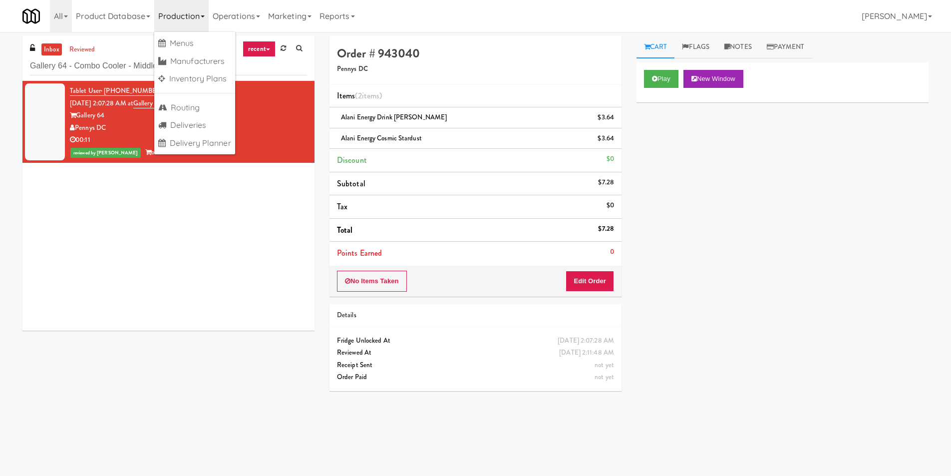
click at [118, 57] on input "Gallery 64 - Combo Cooler - Middle" at bounding box center [168, 66] width 277 height 18
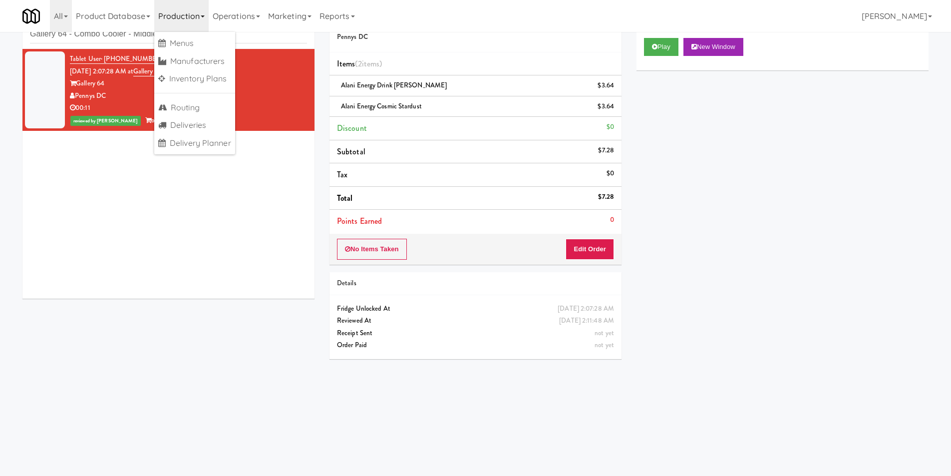
click at [118, 37] on input "Gallery 64 - Combo Cooler - Middle" at bounding box center [168, 34] width 277 height 18
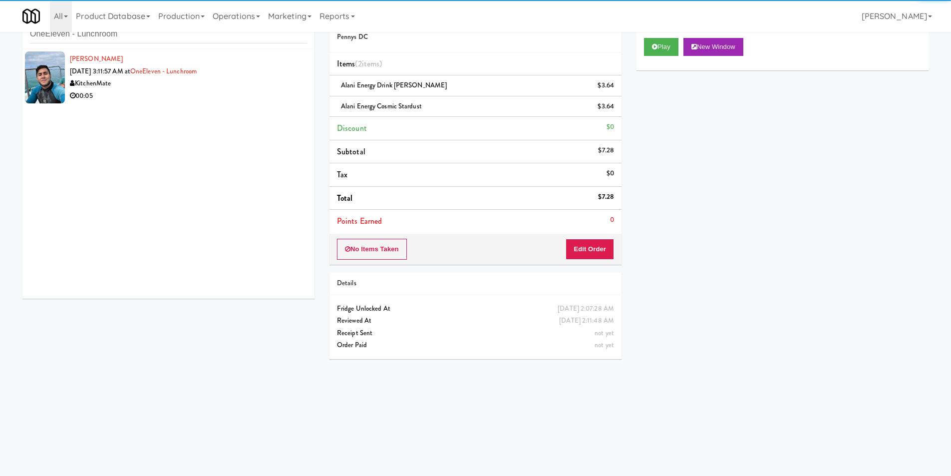
type input "OneEleven - Lunchroom"
click at [251, 100] on div "00:05" at bounding box center [188, 96] width 237 height 12
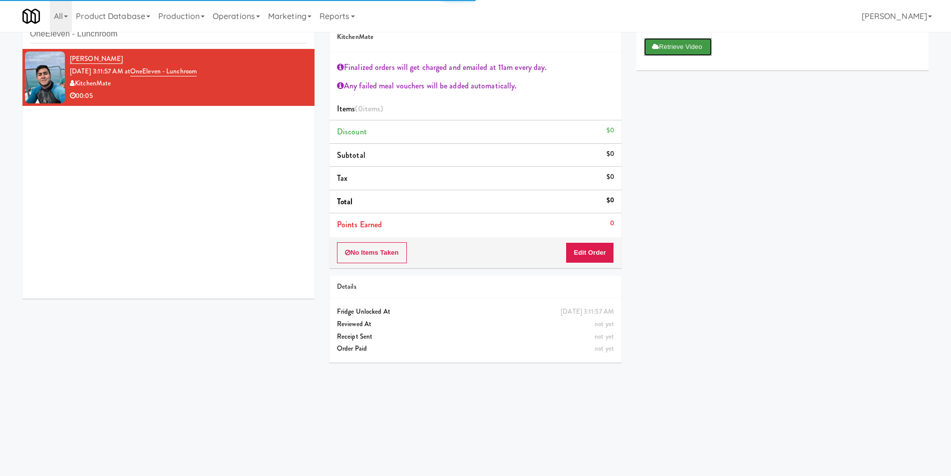
click at [656, 48] on icon at bounding box center [655, 46] width 7 height 6
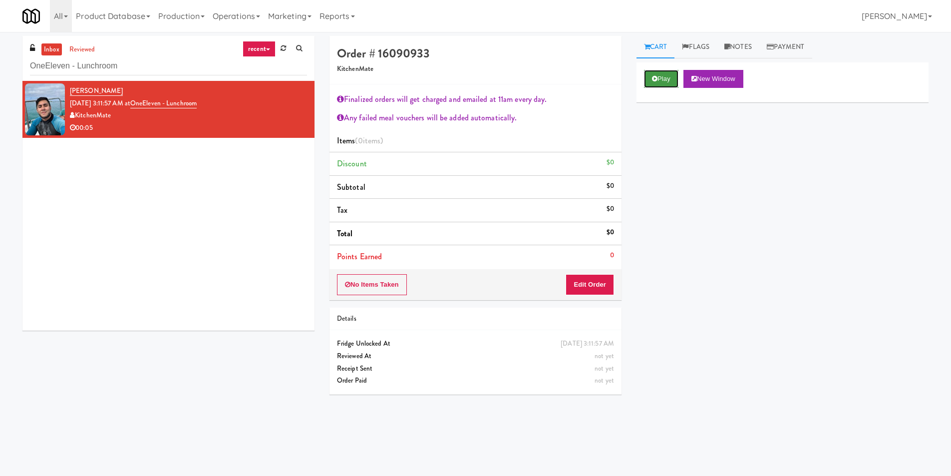
click at [649, 72] on button "Play" at bounding box center [661, 79] width 34 height 18
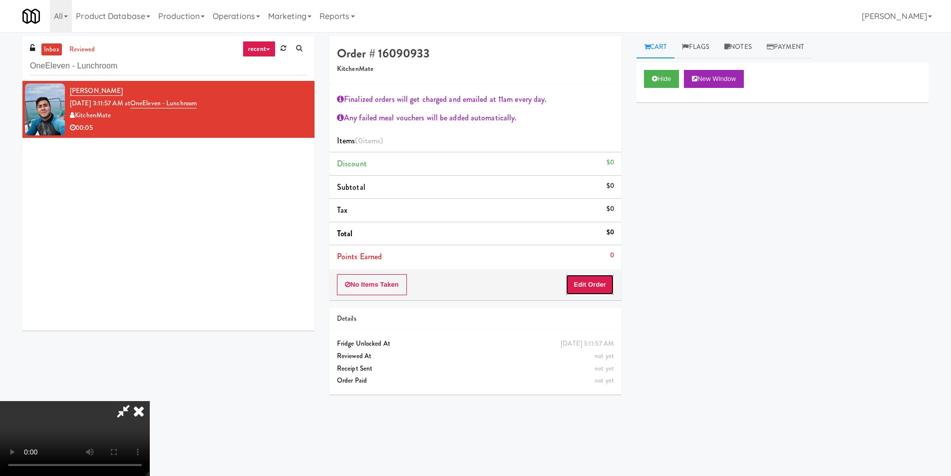
click at [592, 280] on button "Edit Order" at bounding box center [589, 284] width 48 height 21
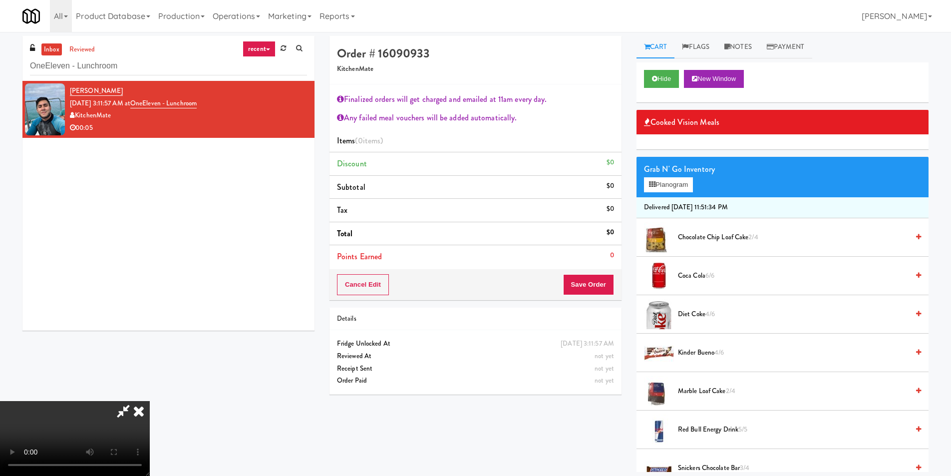
click at [150, 401] on video at bounding box center [75, 438] width 150 height 75
click at [743, 47] on link "Notes" at bounding box center [738, 47] width 42 height 22
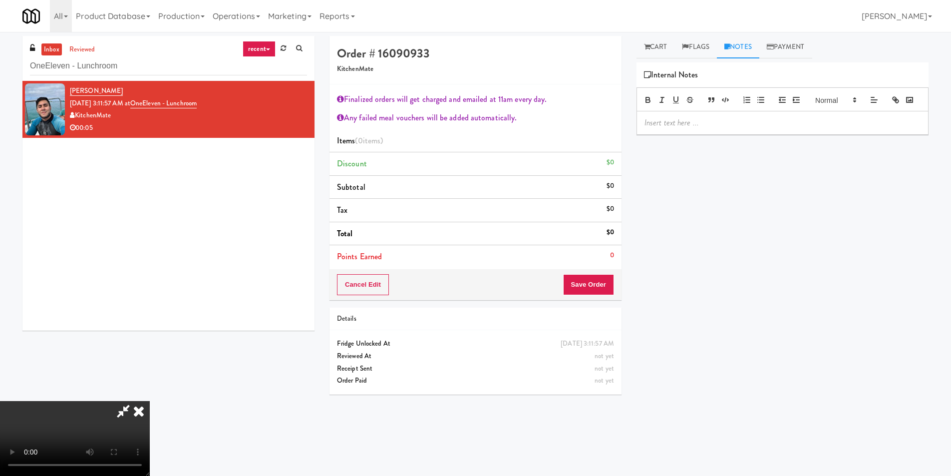
click at [712, 131] on div at bounding box center [782, 122] width 291 height 23
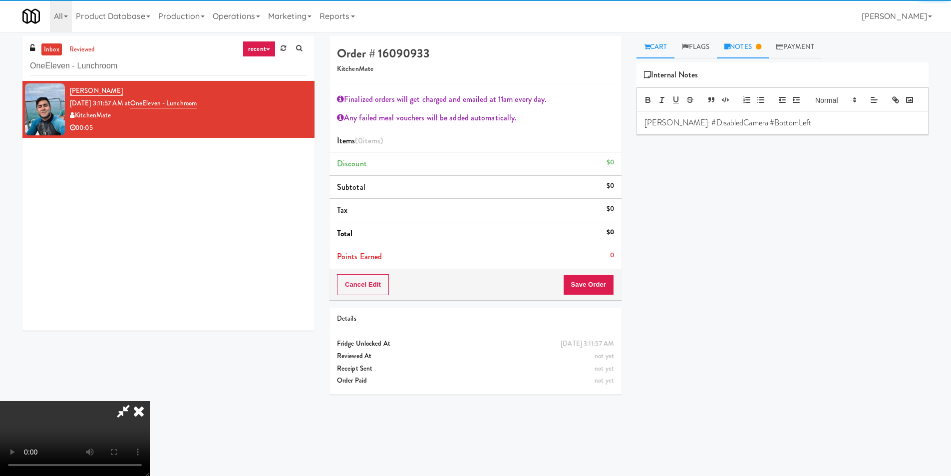
click at [653, 52] on link "Cart" at bounding box center [655, 47] width 38 height 22
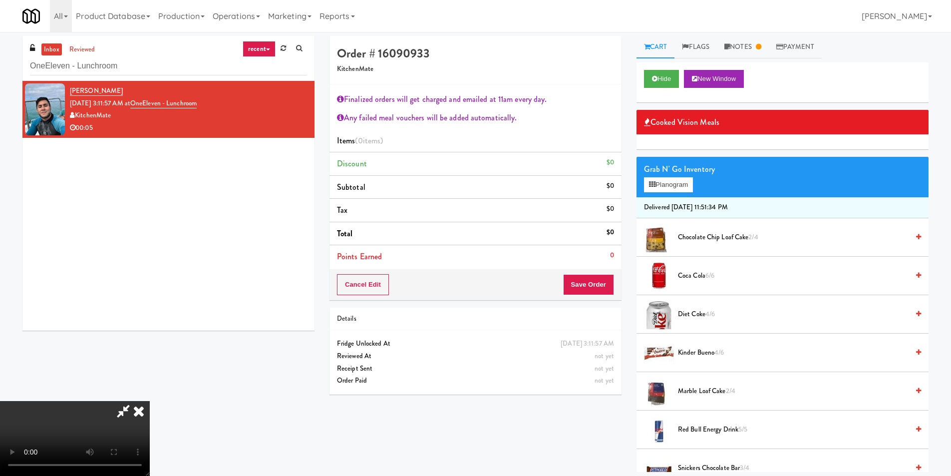
click at [150, 401] on video at bounding box center [75, 438] width 150 height 75
click at [661, 179] on button "Planogram" at bounding box center [668, 184] width 49 height 15
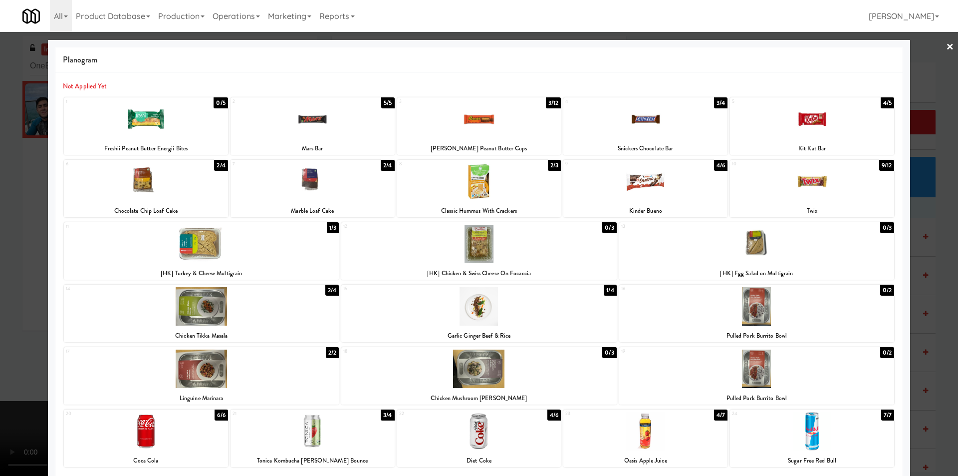
click at [172, 432] on div at bounding box center [146, 431] width 164 height 38
click at [921, 333] on div at bounding box center [479, 238] width 958 height 476
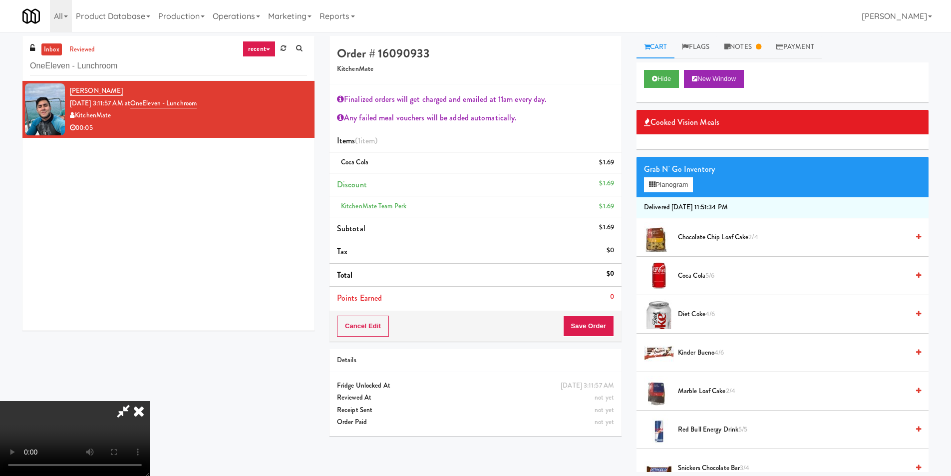
click at [150, 401] on video at bounding box center [75, 438] width 150 height 75
click at [593, 318] on button "Save Order" at bounding box center [588, 325] width 51 height 21
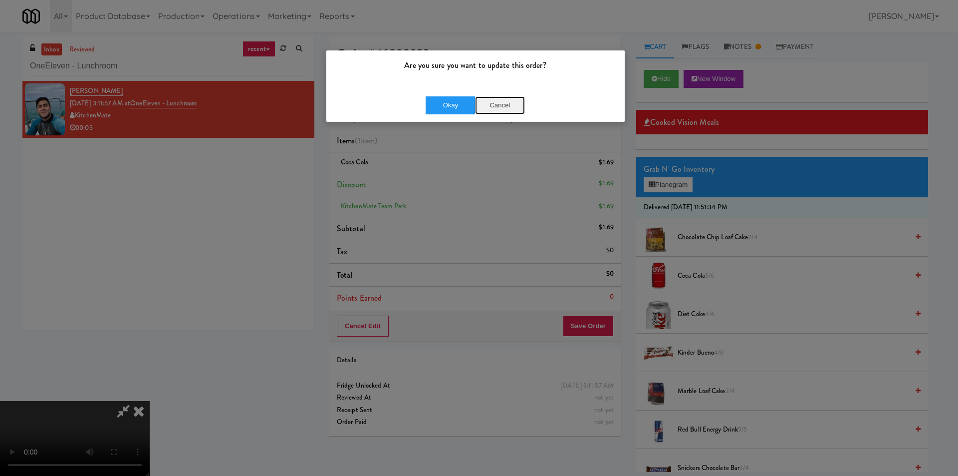
click at [490, 103] on button "Cancel" at bounding box center [500, 105] width 50 height 18
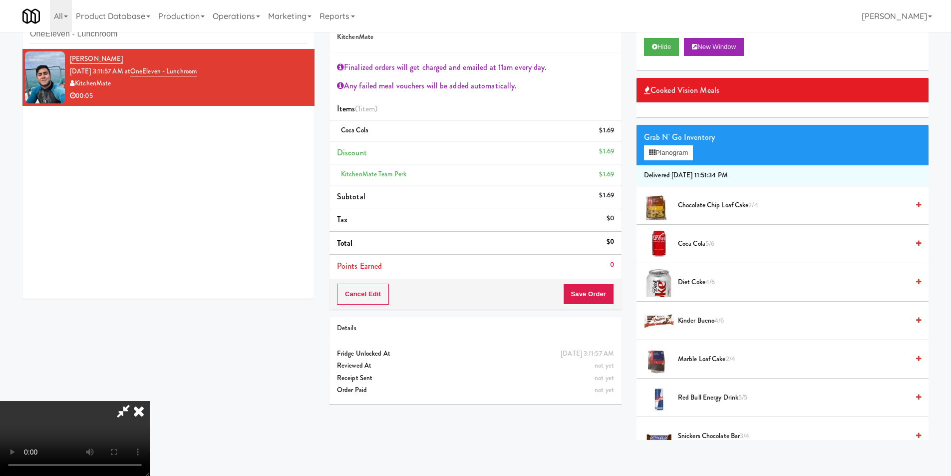
click at [150, 401] on video at bounding box center [75, 438] width 150 height 75
click at [583, 292] on button "Save Order" at bounding box center [588, 293] width 51 height 21
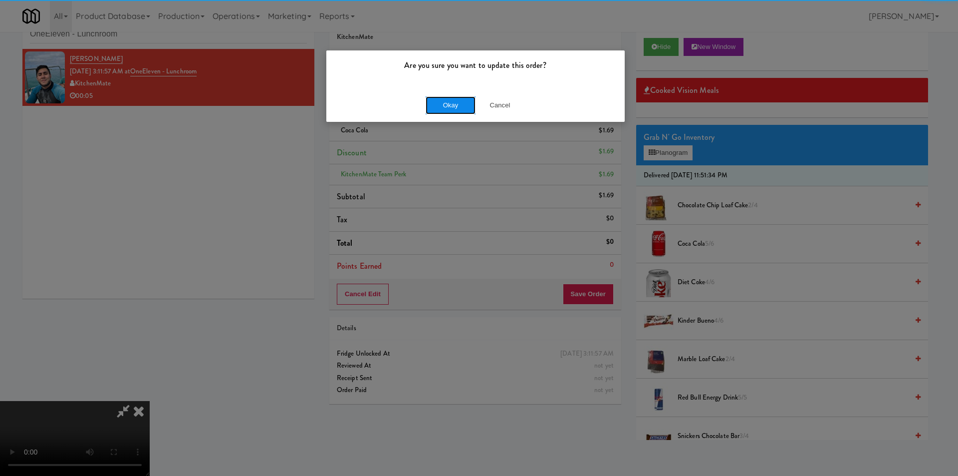
click at [442, 101] on button "Okay" at bounding box center [451, 105] width 50 height 18
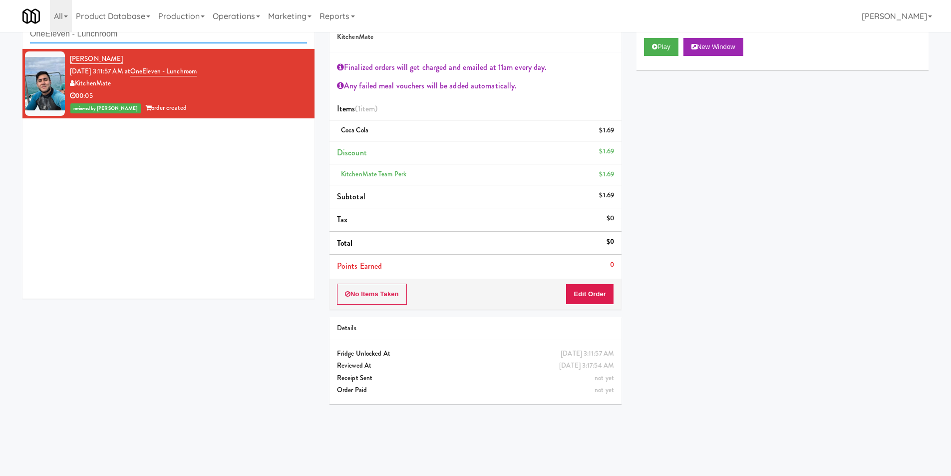
click at [139, 36] on input "OneEleven - Lunchroom" at bounding box center [168, 34] width 277 height 18
paste input "Lockheed Orlando Fab"
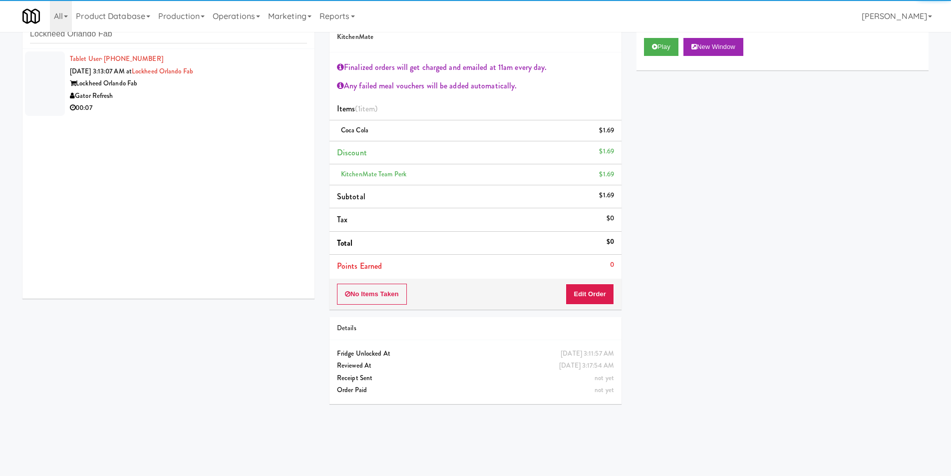
click at [244, 103] on div "00:07" at bounding box center [188, 108] width 237 height 12
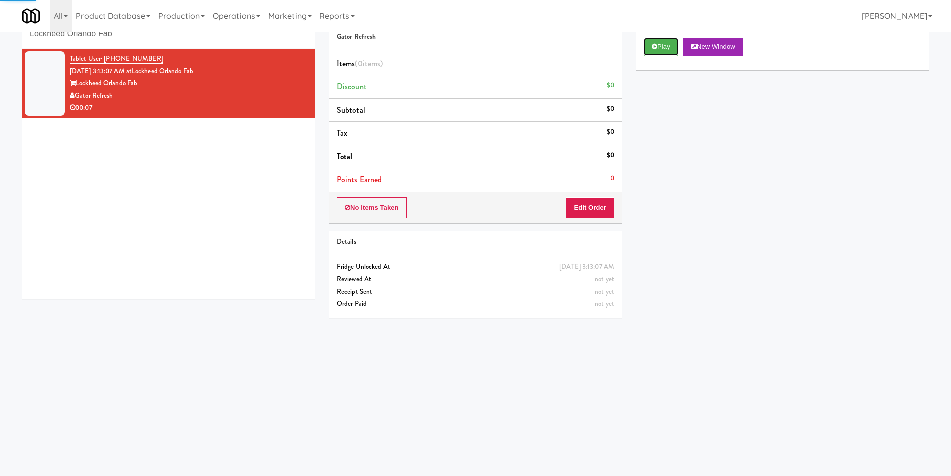
drag, startPoint x: 646, startPoint y: 50, endPoint x: 644, endPoint y: 58, distance: 7.9
click at [646, 50] on button "Play" at bounding box center [661, 47] width 34 height 18
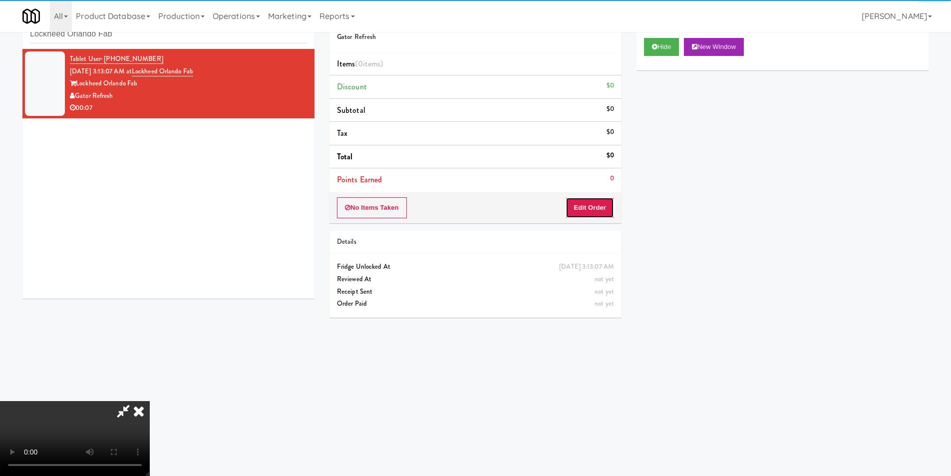
click at [593, 207] on button "Edit Order" at bounding box center [589, 207] width 48 height 21
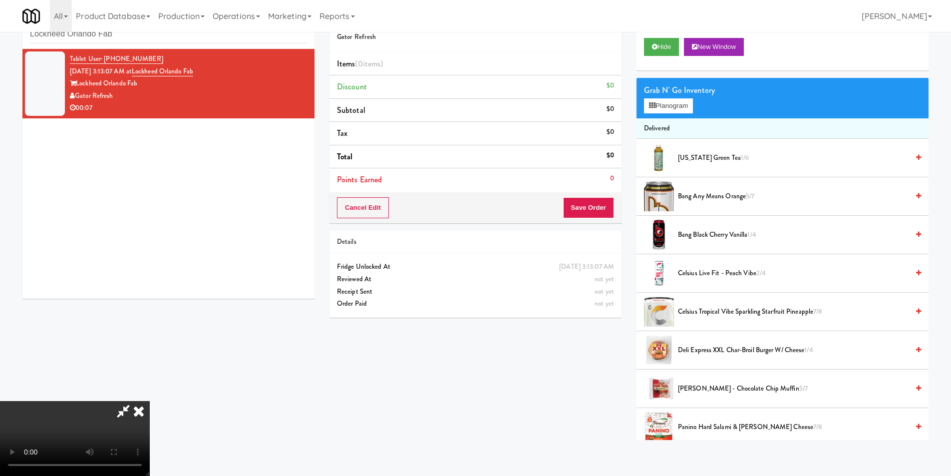
scroll to position [100, 0]
click at [667, 106] on button "Planogram" at bounding box center [668, 105] width 49 height 15
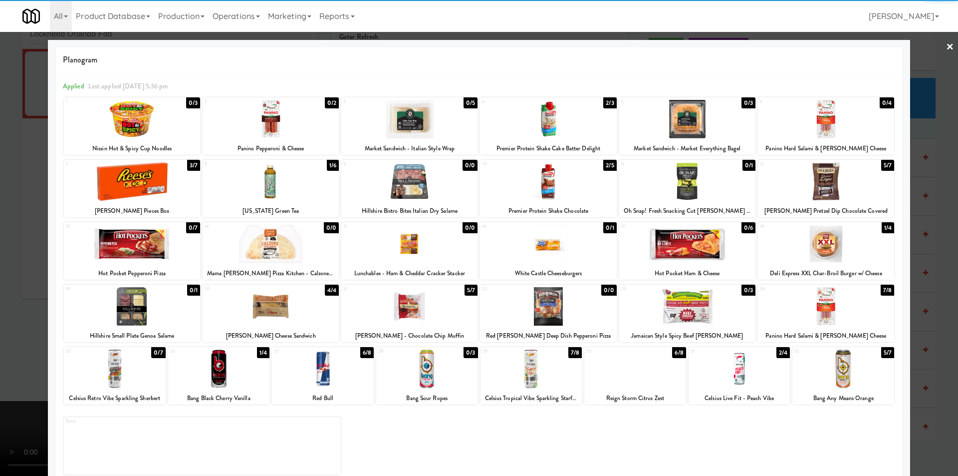
click at [802, 299] on div at bounding box center [826, 306] width 136 height 38
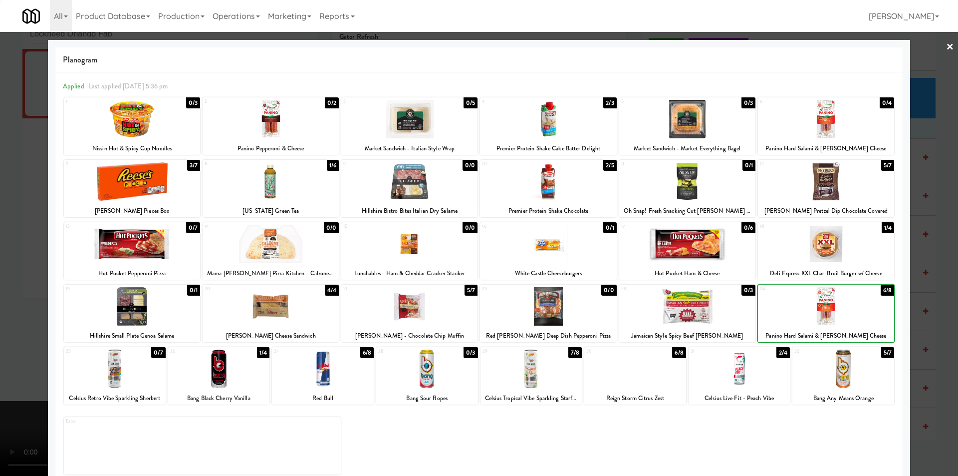
click at [934, 273] on div at bounding box center [479, 238] width 958 height 476
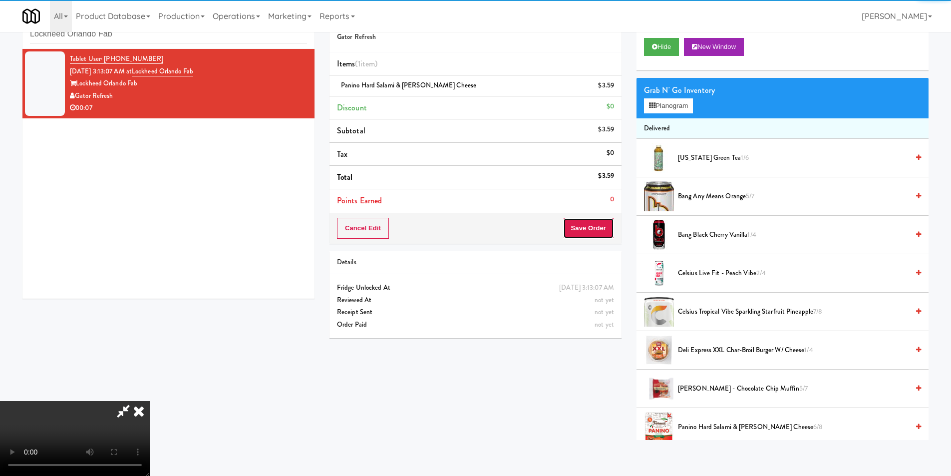
click at [605, 234] on button "Save Order" at bounding box center [588, 228] width 51 height 21
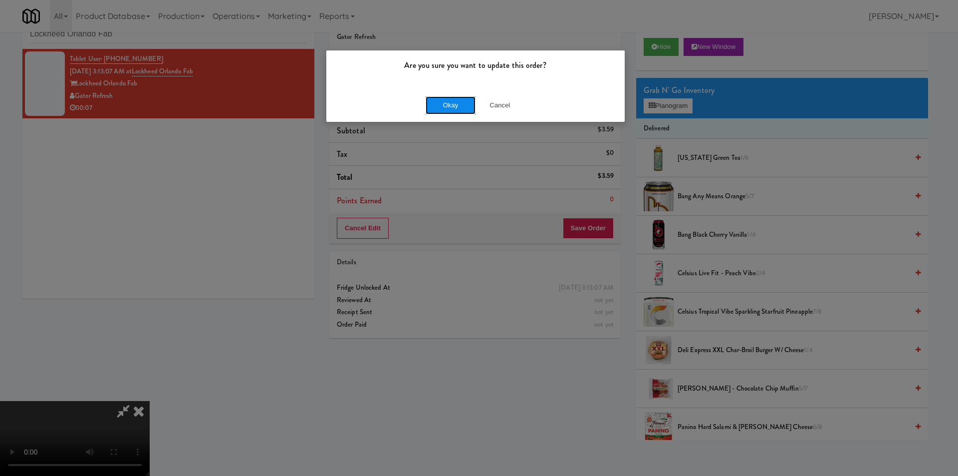
click at [440, 108] on button "Okay" at bounding box center [451, 105] width 50 height 18
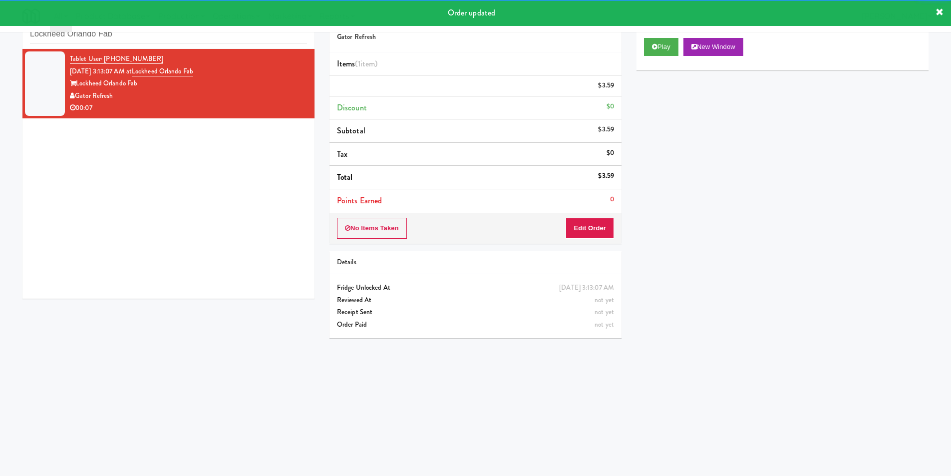
click at [136, 46] on div "inbox reviewed recent all unclear take inventory issue suspicious failed recent…" at bounding box center [168, 26] width 292 height 45
click at [137, 42] on input "Lockheed Orlando Fab" at bounding box center [168, 34] width 277 height 18
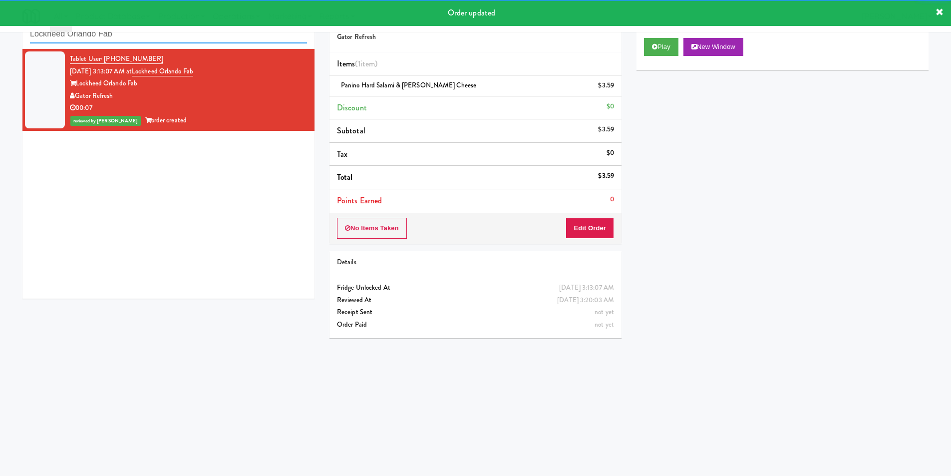
click at [138, 41] on input "Lockheed Orlando Fab" at bounding box center [168, 34] width 277 height 18
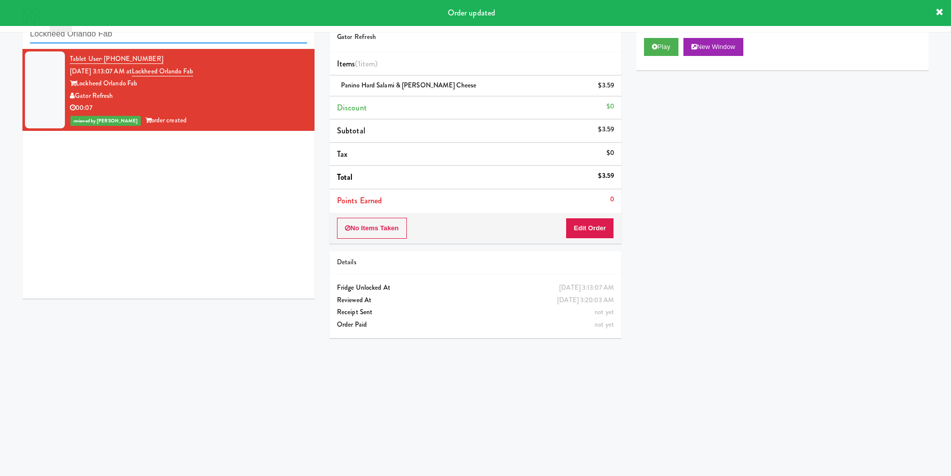
click at [138, 41] on input "Lockheed Orlando Fab" at bounding box center [168, 34] width 277 height 18
paste input "[PERSON_NAME] - Cooler - Left"
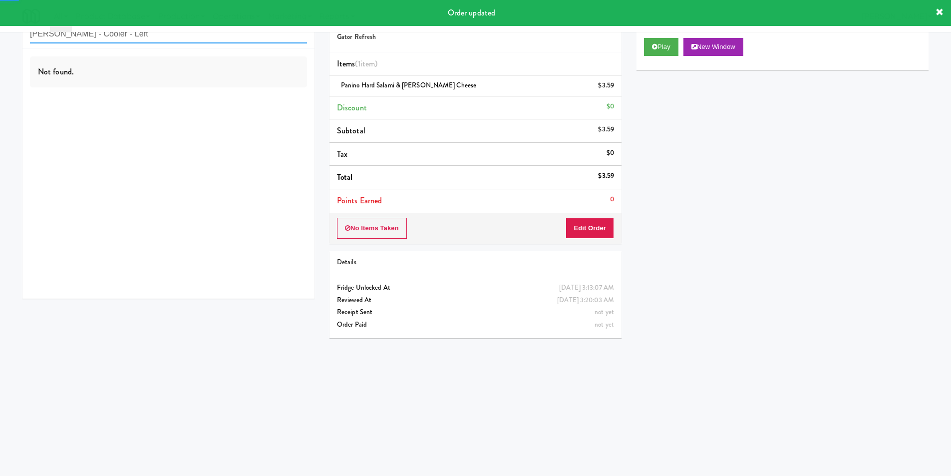
type input "[PERSON_NAME] - Cooler - Left"
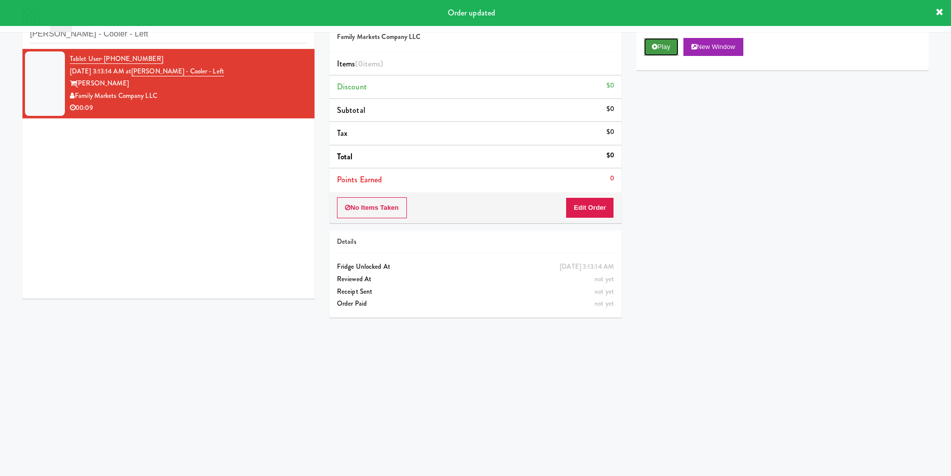
click at [654, 50] on button "Play" at bounding box center [661, 47] width 34 height 18
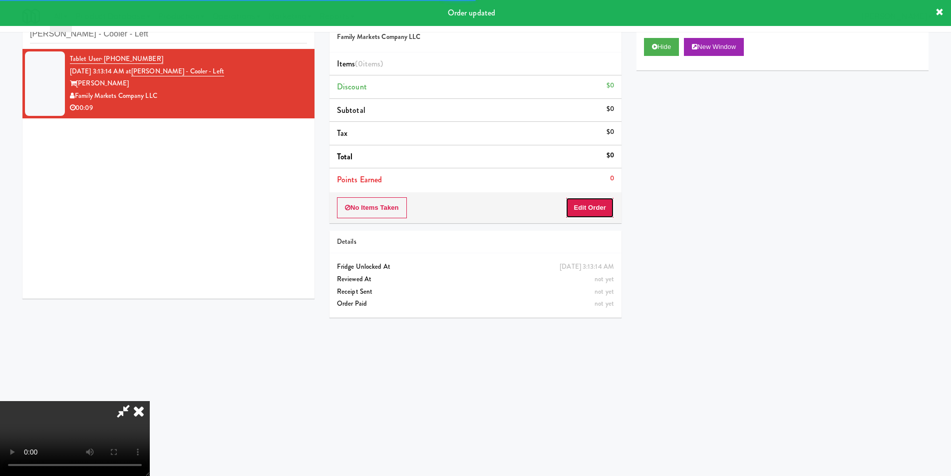
click at [596, 201] on button "Edit Order" at bounding box center [589, 207] width 48 height 21
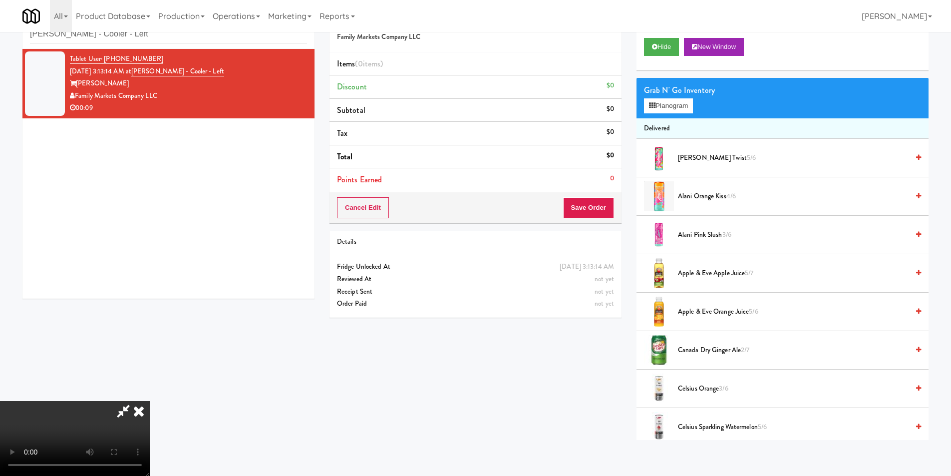
scroll to position [100, 0]
click at [150, 401] on video at bounding box center [75, 438] width 150 height 75
click at [657, 102] on button "Planogram" at bounding box center [668, 105] width 49 height 15
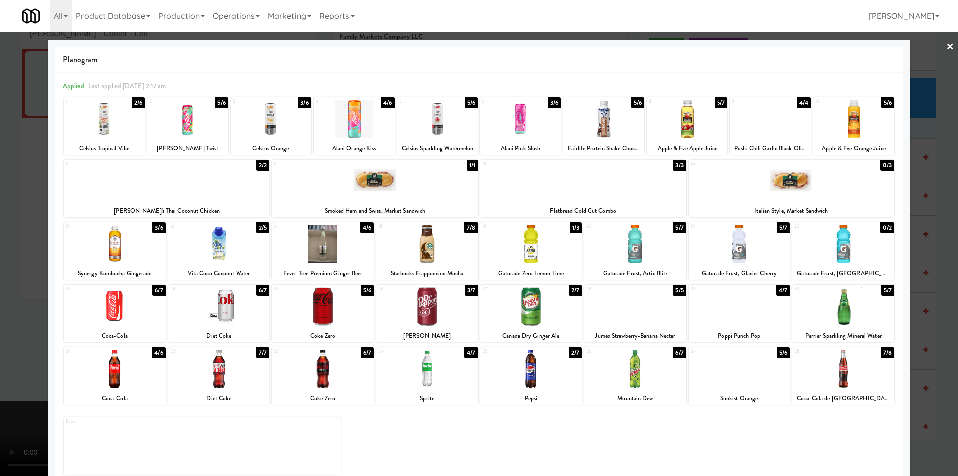
click at [110, 311] on div at bounding box center [115, 306] width 102 height 38
click at [446, 285] on div "26 3/7 [PERSON_NAME]" at bounding box center [427, 312] width 102 height 57
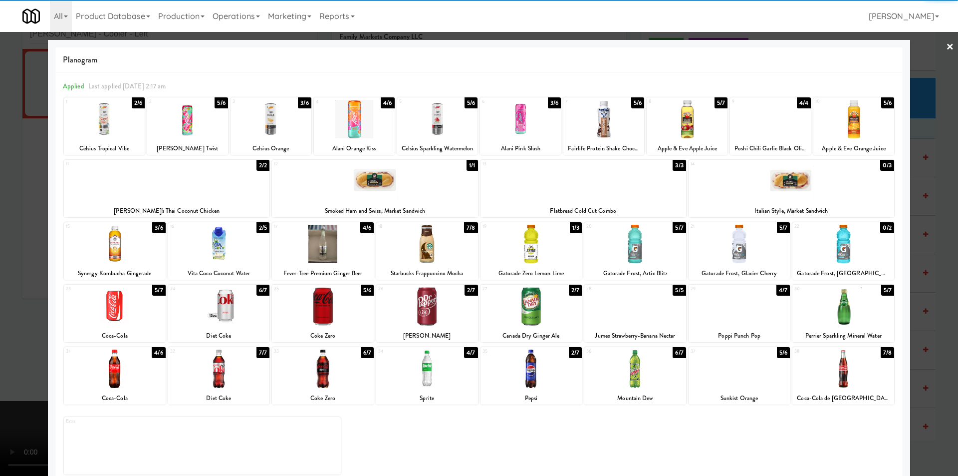
click at [910, 230] on div at bounding box center [479, 238] width 958 height 476
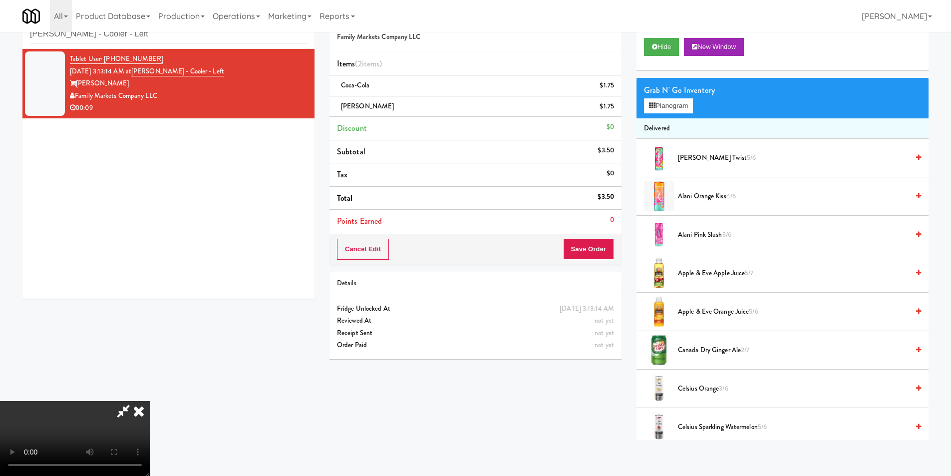
click at [150, 401] on video at bounding box center [75, 438] width 150 height 75
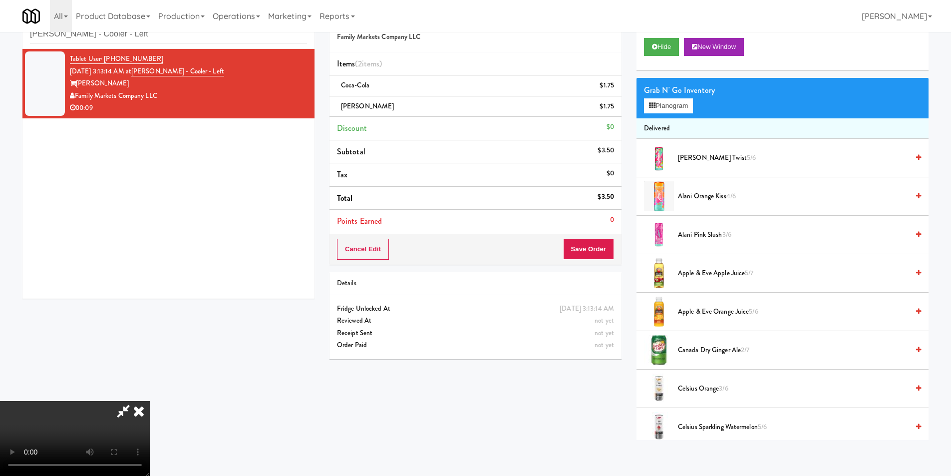
click at [150, 401] on video at bounding box center [75, 438] width 150 height 75
click at [597, 239] on button "Save Order" at bounding box center [588, 249] width 51 height 21
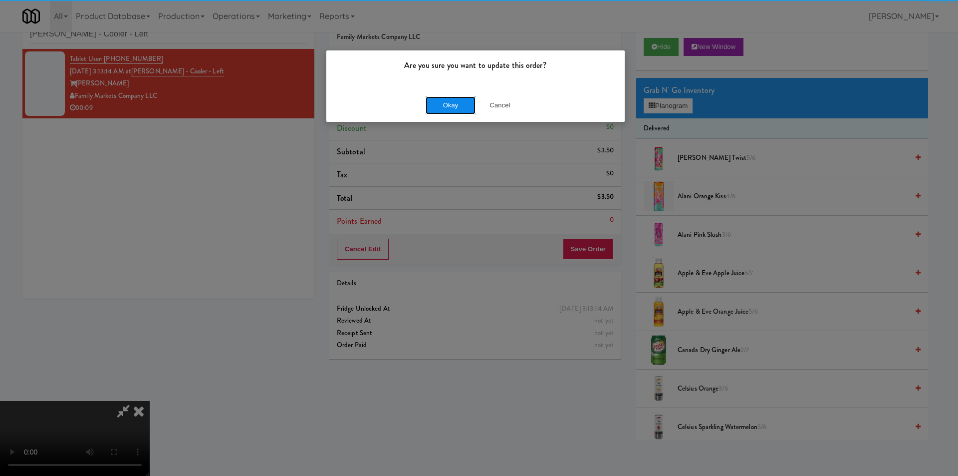
click at [452, 104] on button "Okay" at bounding box center [451, 105] width 50 height 18
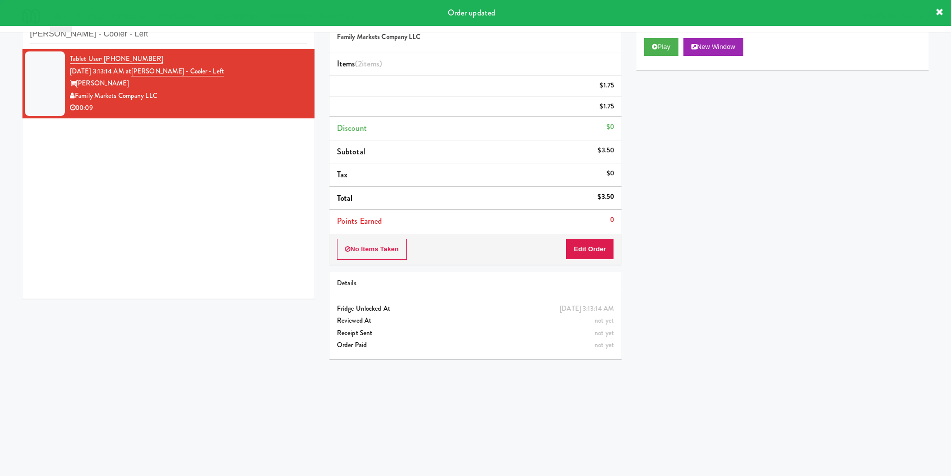
scroll to position [0, 0]
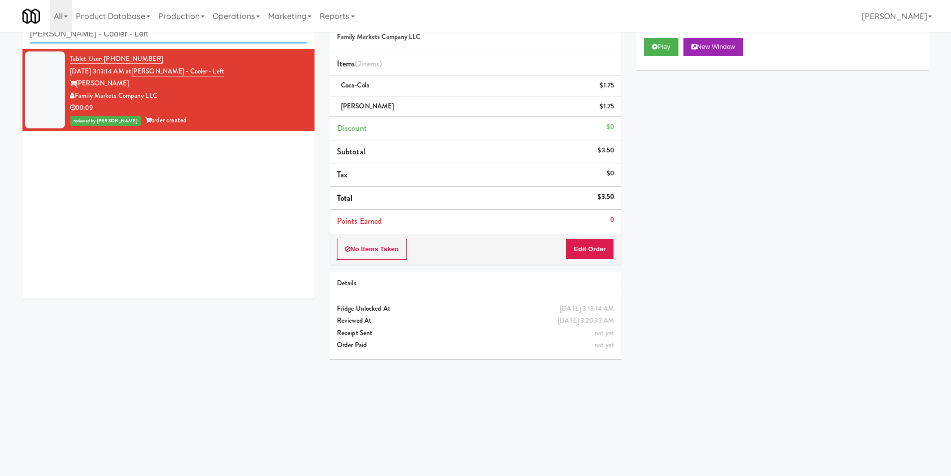
click at [211, 39] on input "[PERSON_NAME] - Cooler - Left" at bounding box center [168, 34] width 277 height 18
paste input "CYKEL - Drink - Middle"
paste input "text"
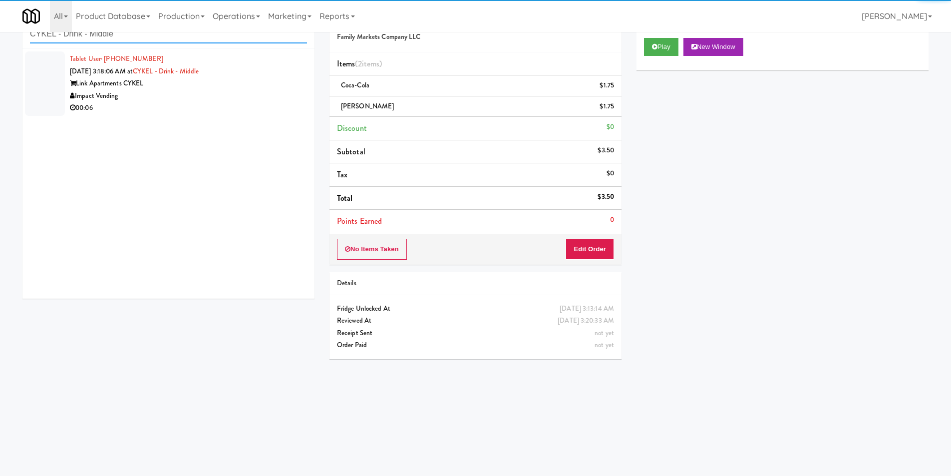
type input "CYKEL - Drink - Middle"
click at [220, 98] on div "Impact Vending" at bounding box center [188, 96] width 237 height 12
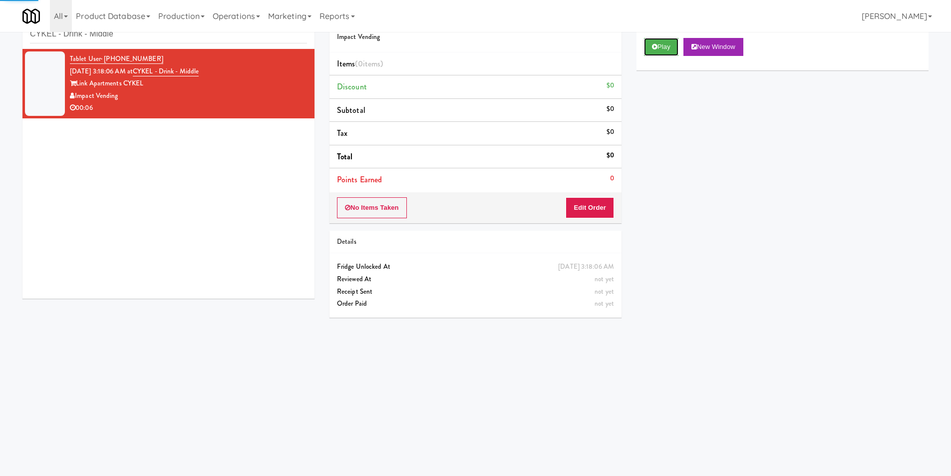
drag, startPoint x: 654, startPoint y: 53, endPoint x: 642, endPoint y: 77, distance: 26.8
click at [654, 52] on button "Play" at bounding box center [661, 47] width 34 height 18
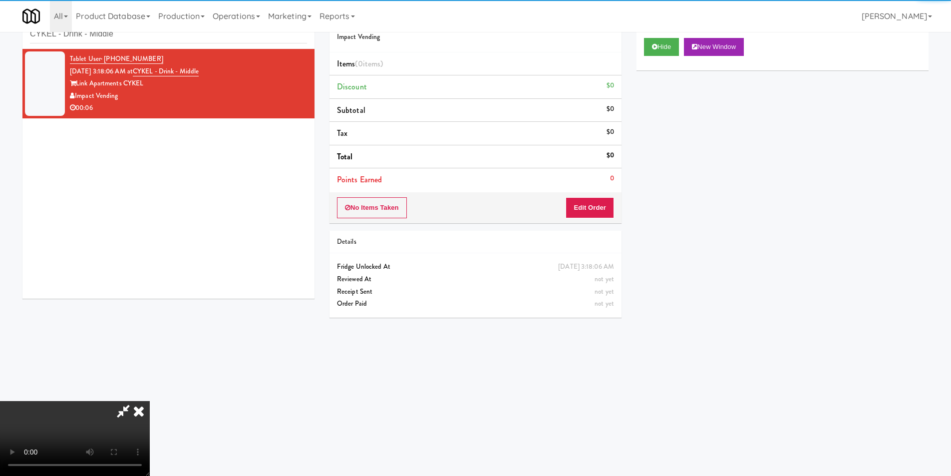
click at [583, 194] on div "No Items Taken Edit Order" at bounding box center [475, 207] width 292 height 31
click at [587, 205] on button "Edit Order" at bounding box center [589, 207] width 48 height 21
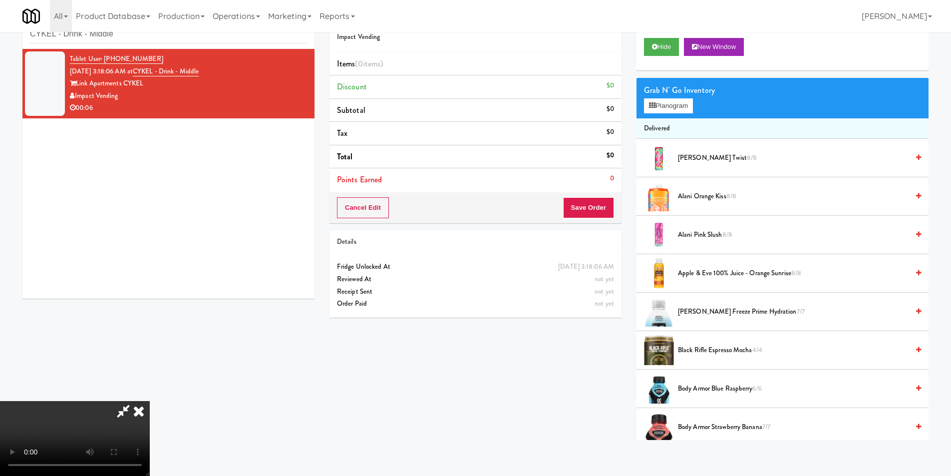
click at [150, 401] on video at bounding box center [75, 438] width 150 height 75
click at [655, 112] on button "Planogram" at bounding box center [668, 105] width 49 height 15
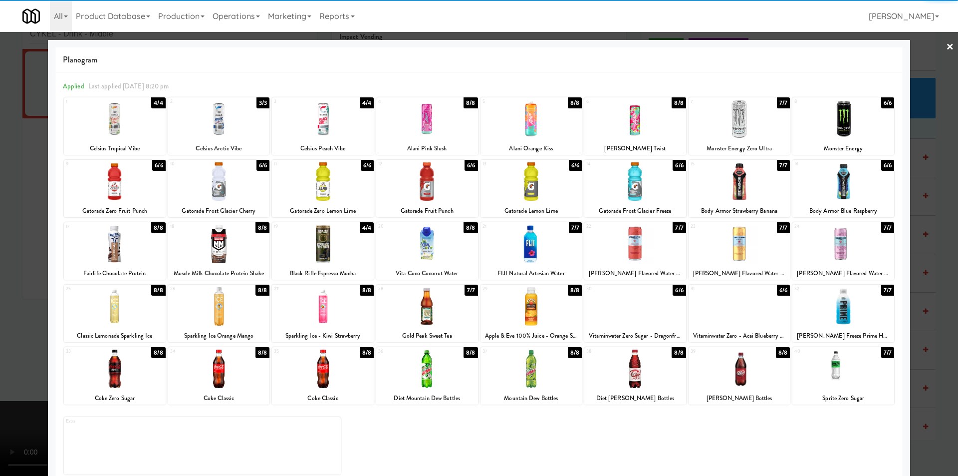
drag, startPoint x: 615, startPoint y: 188, endPoint x: 664, endPoint y: 196, distance: 49.6
click at [615, 187] on div at bounding box center [635, 181] width 102 height 38
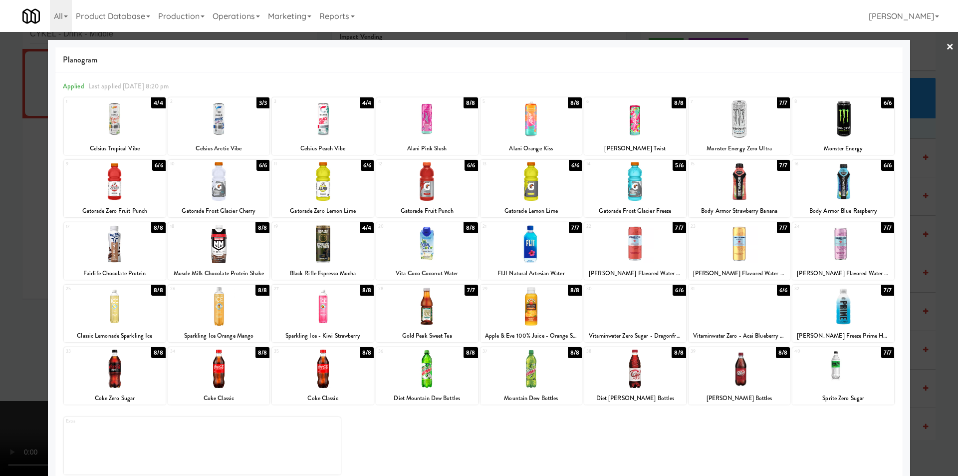
click at [913, 203] on div at bounding box center [479, 238] width 958 height 476
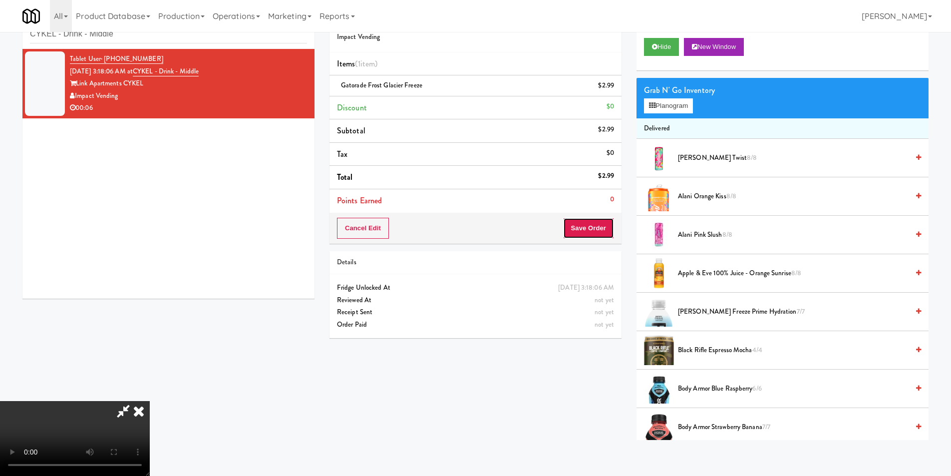
click at [593, 228] on button "Save Order" at bounding box center [588, 228] width 51 height 21
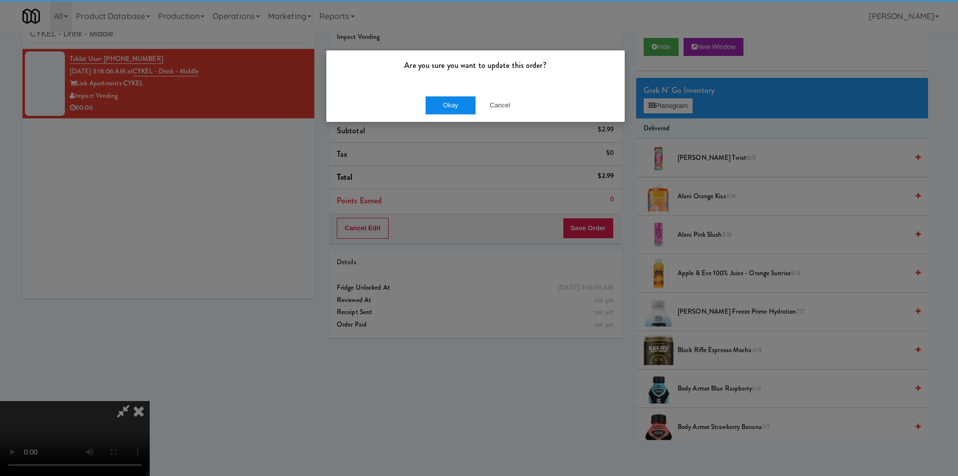
click at [424, 100] on div "Okay Cancel" at bounding box center [475, 104] width 298 height 33
click at [432, 100] on button "Okay" at bounding box center [451, 105] width 50 height 18
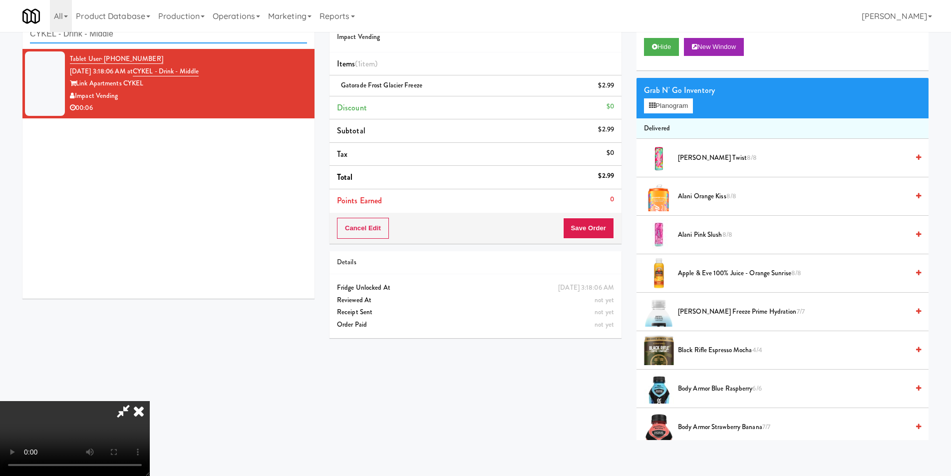
click at [200, 41] on input "CYKEL - Drink - Middle" at bounding box center [168, 34] width 277 height 18
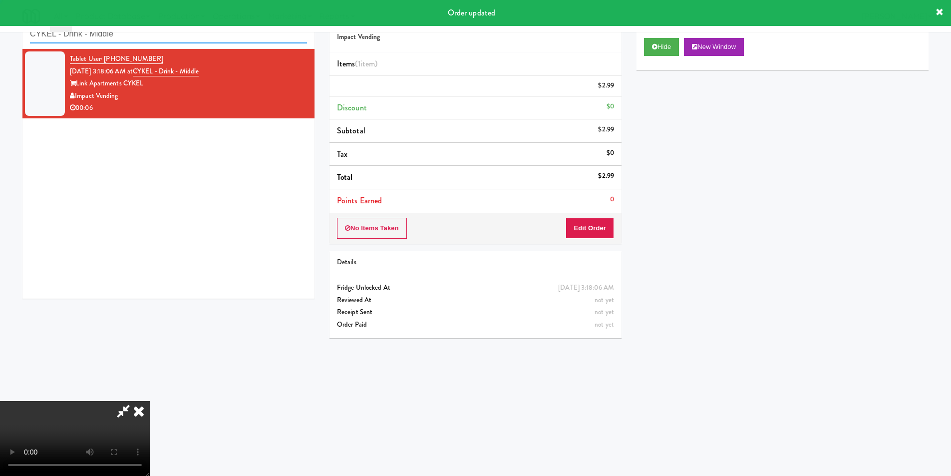
paste input "Ambient - MW - Pre Launch"
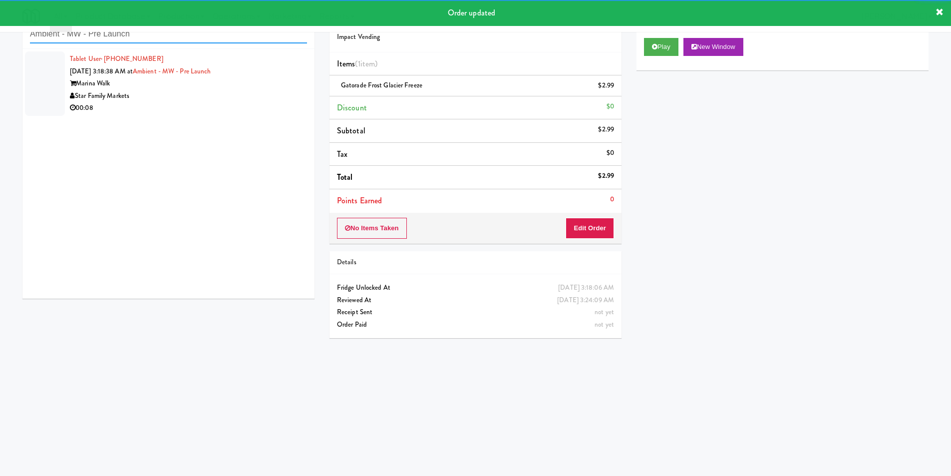
type input "Ambient - MW - Pre Launch"
click at [270, 97] on div "Star Family Markets" at bounding box center [188, 96] width 237 height 12
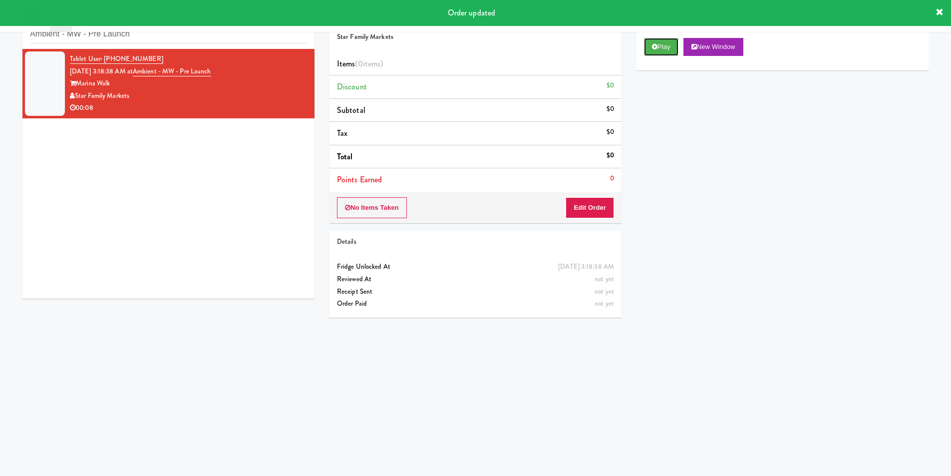
click at [659, 49] on button "Play" at bounding box center [661, 47] width 34 height 18
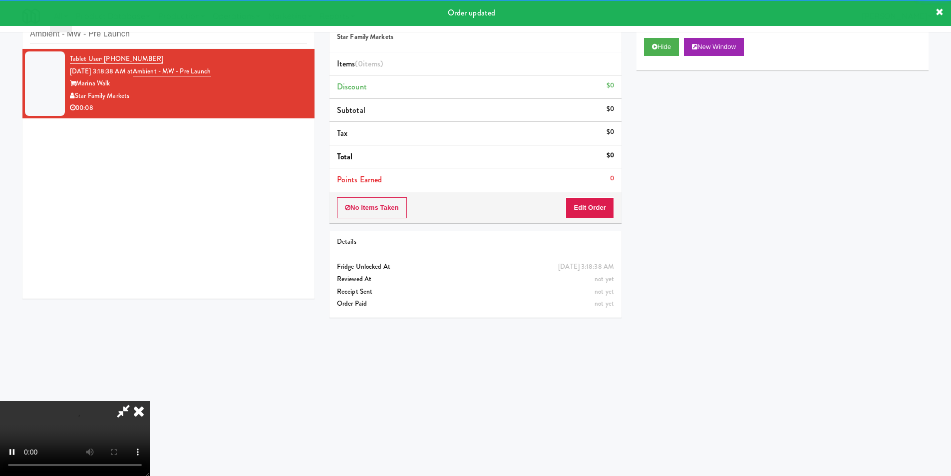
click at [604, 192] on div "Order # 901195 Star Family Markets Items (0 items ) Discount $0 Subtotal $0 Tax…" at bounding box center [475, 113] width 292 height 219
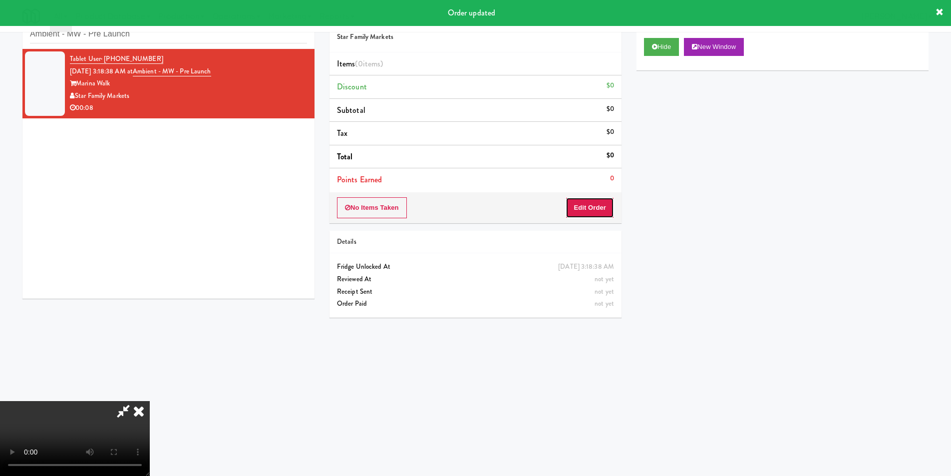
click at [572, 203] on button "Edit Order" at bounding box center [589, 207] width 48 height 21
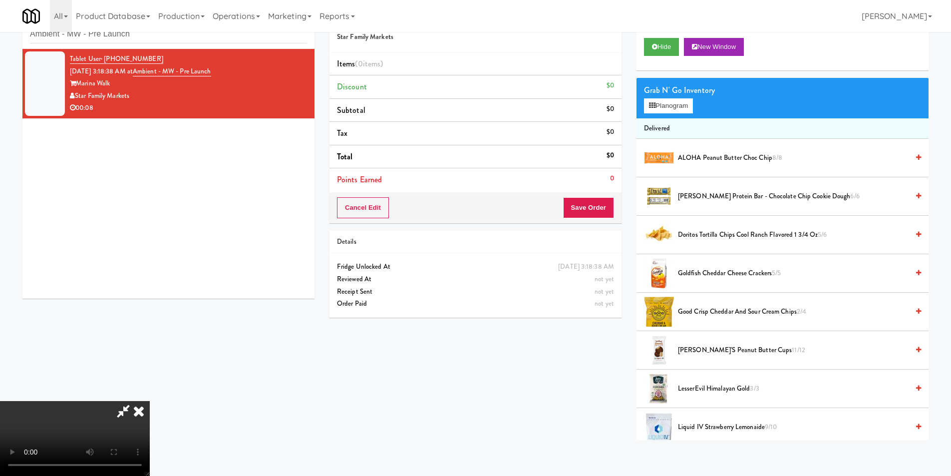
click at [150, 401] on video at bounding box center [75, 438] width 150 height 75
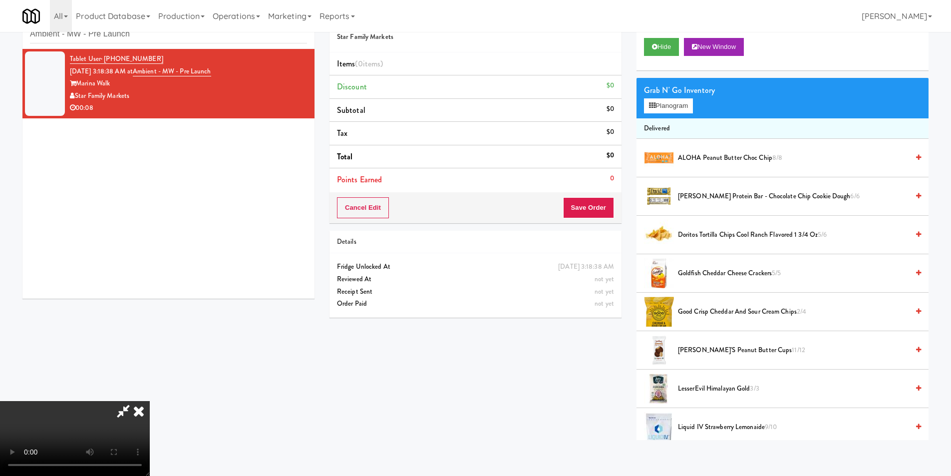
click at [150, 401] on video at bounding box center [75, 438] width 150 height 75
click at [661, 103] on button "Planogram" at bounding box center [668, 105] width 49 height 15
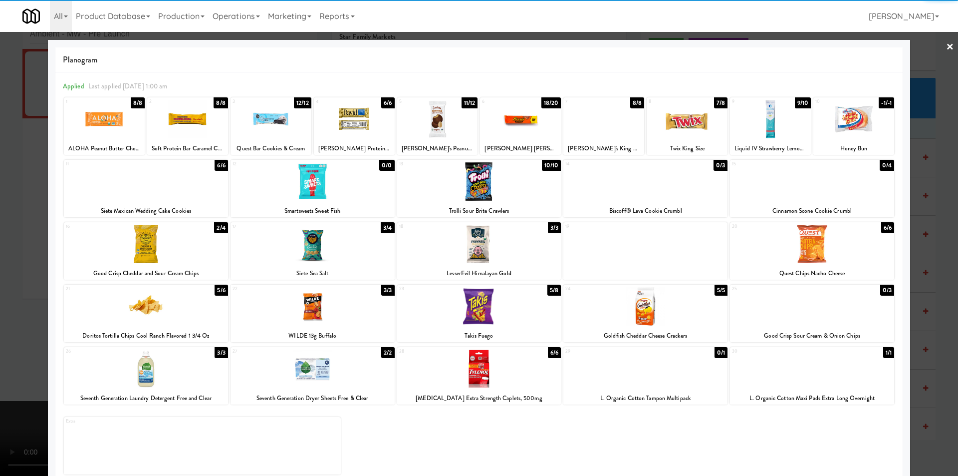
click at [843, 130] on div at bounding box center [853, 119] width 81 height 38
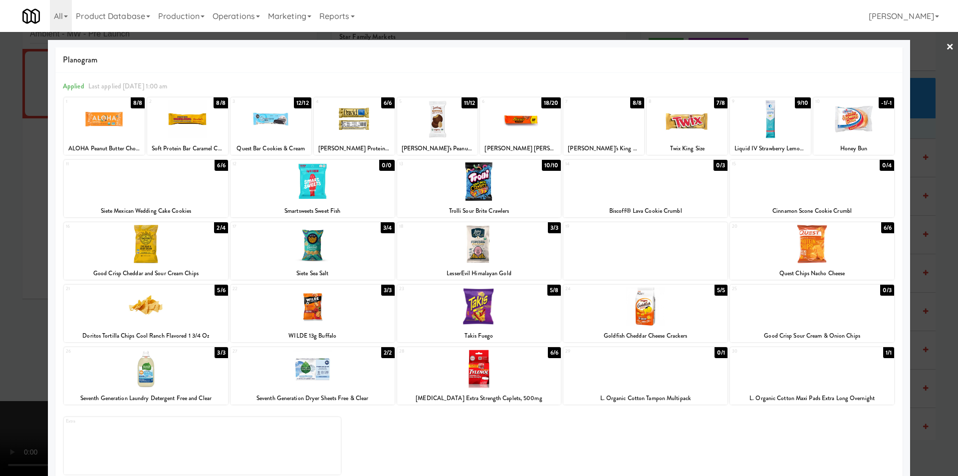
click at [917, 154] on div at bounding box center [479, 238] width 958 height 476
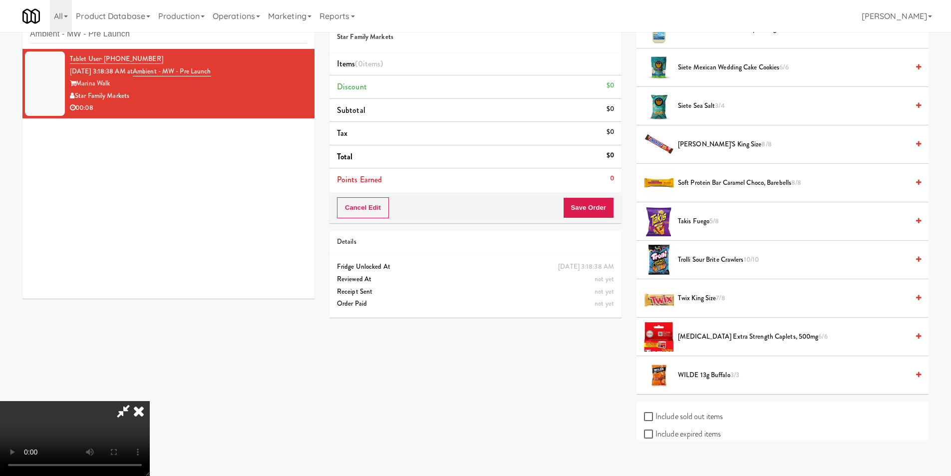
scroll to position [649, 0]
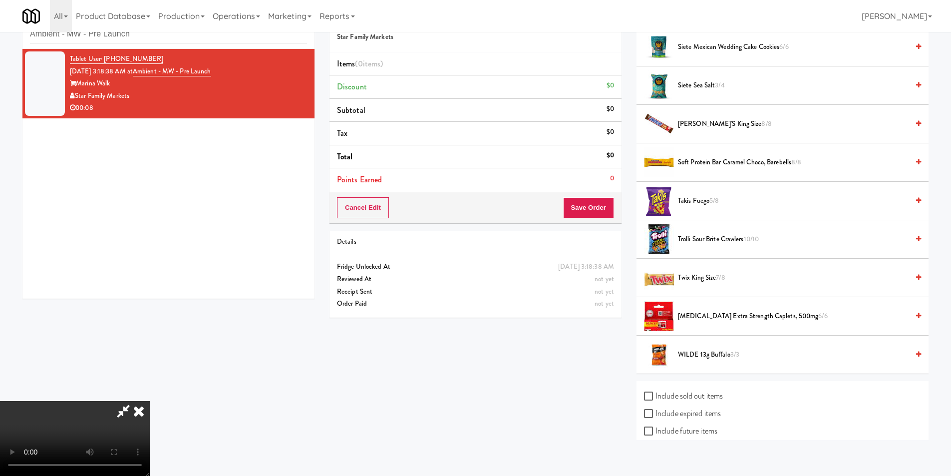
click at [693, 427] on label "Include future items" at bounding box center [680, 430] width 73 height 15
click at [655, 427] on input "Include future items" at bounding box center [649, 431] width 11 height 8
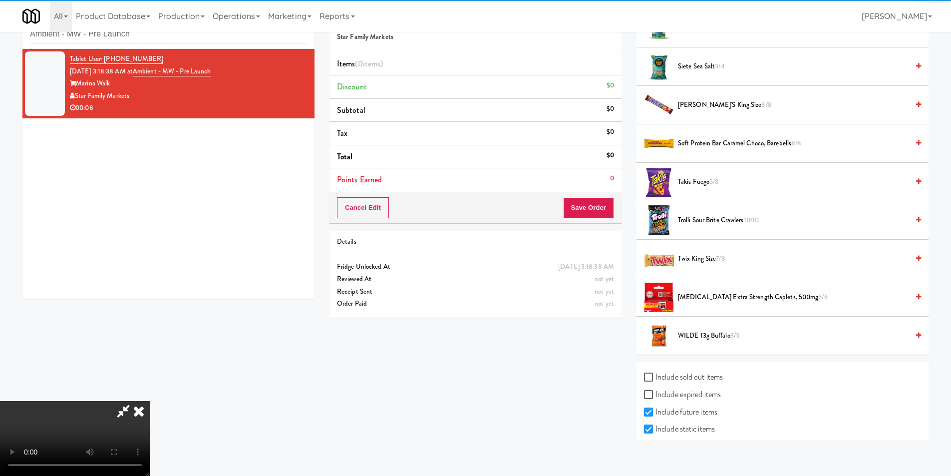
scroll to position [699, 0]
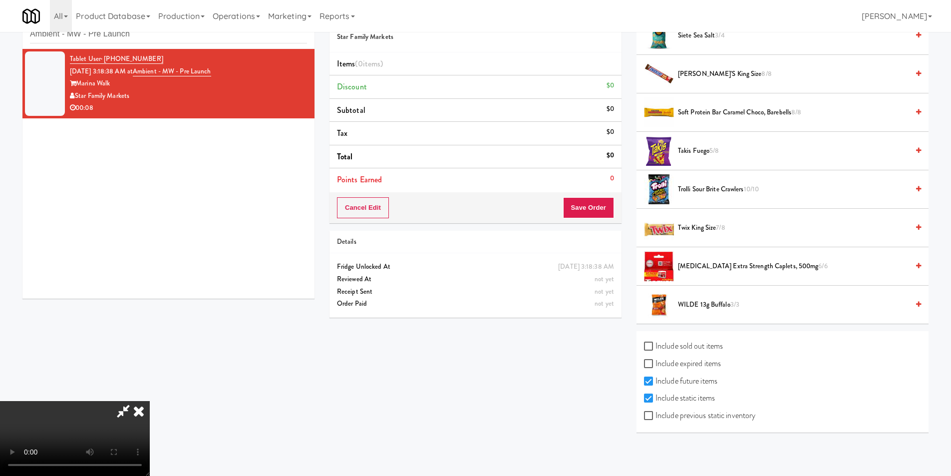
click at [694, 384] on label "Include future items" at bounding box center [680, 380] width 73 height 15
click at [655, 384] on input "Include future items" at bounding box center [649, 381] width 11 height 8
checkbox input "false"
click at [696, 418] on label "Include previous static inventory" at bounding box center [699, 415] width 111 height 15
click at [655, 418] on input "Include previous static inventory" at bounding box center [649, 416] width 11 height 8
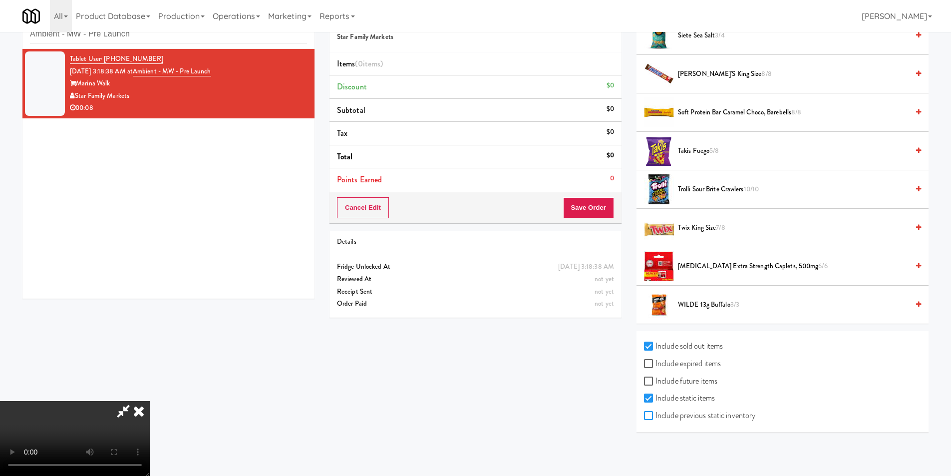
checkbox input "true"
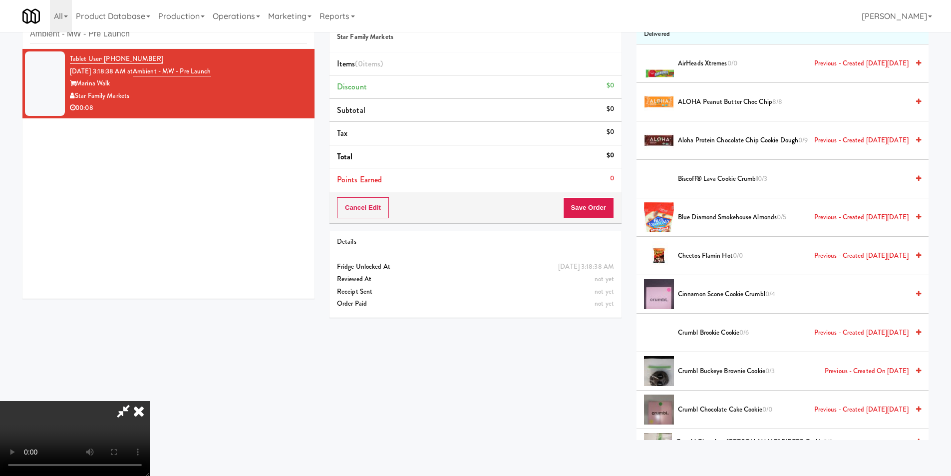
scroll to position [0, 0]
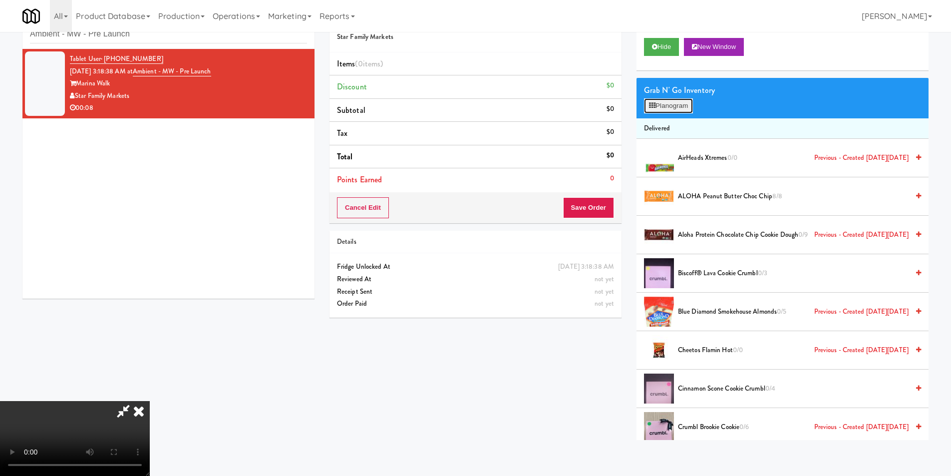
click at [673, 108] on button "Planogram" at bounding box center [668, 105] width 49 height 15
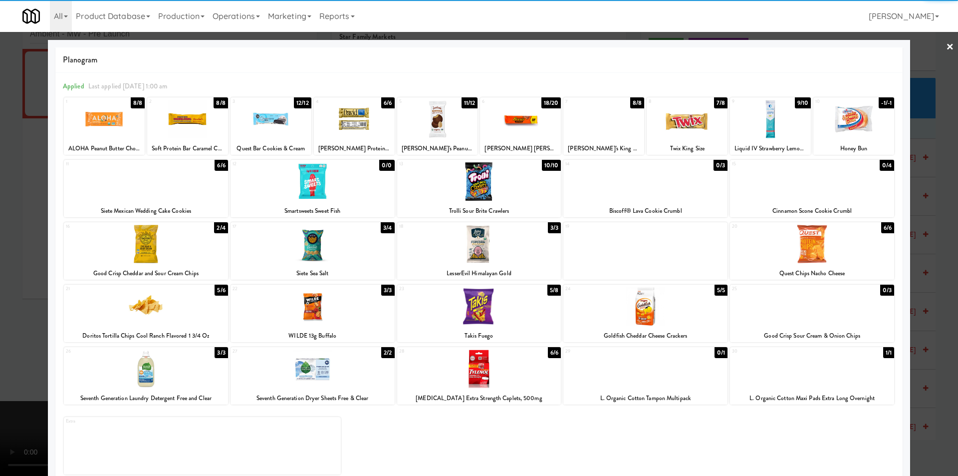
click at [839, 123] on div at bounding box center [853, 119] width 81 height 38
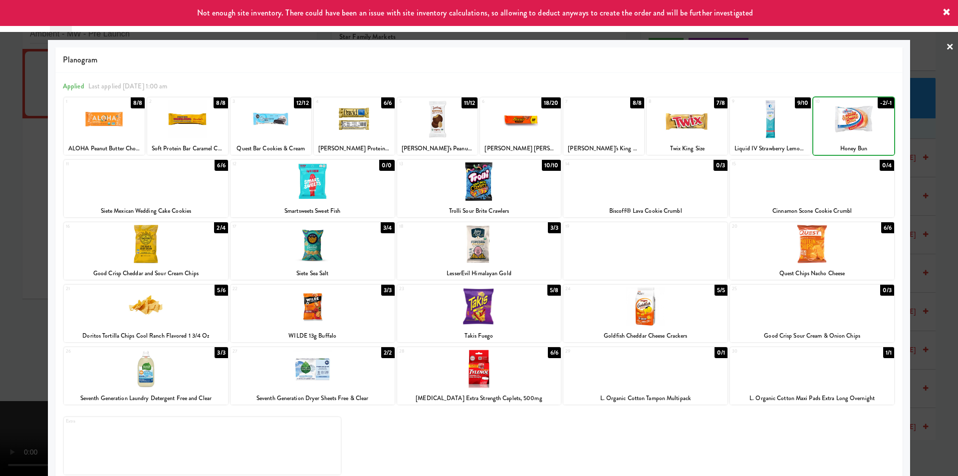
click at [917, 127] on div at bounding box center [479, 238] width 958 height 476
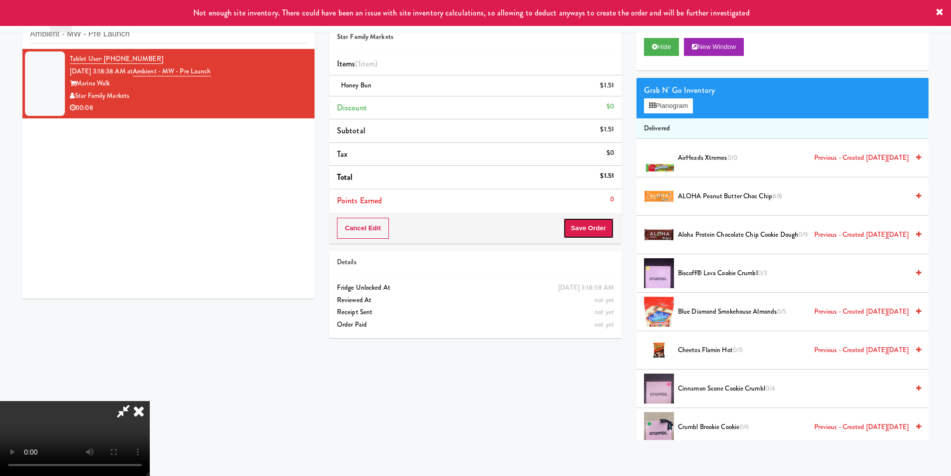
click at [596, 227] on button "Save Order" at bounding box center [588, 228] width 51 height 21
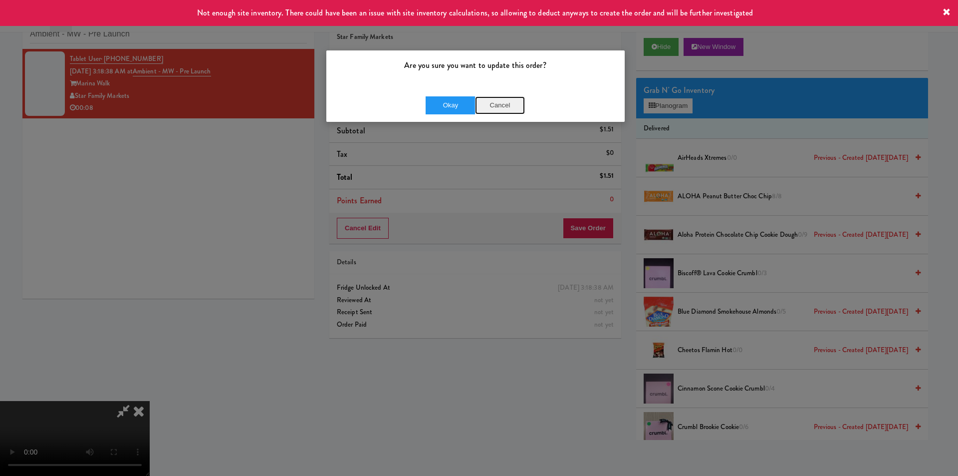
click at [501, 99] on button "Cancel" at bounding box center [500, 105] width 50 height 18
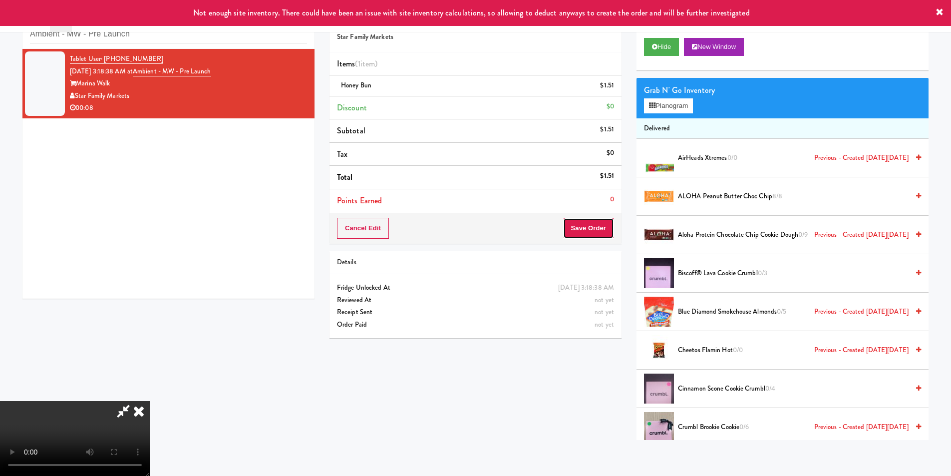
click at [596, 225] on button "Save Order" at bounding box center [588, 228] width 51 height 21
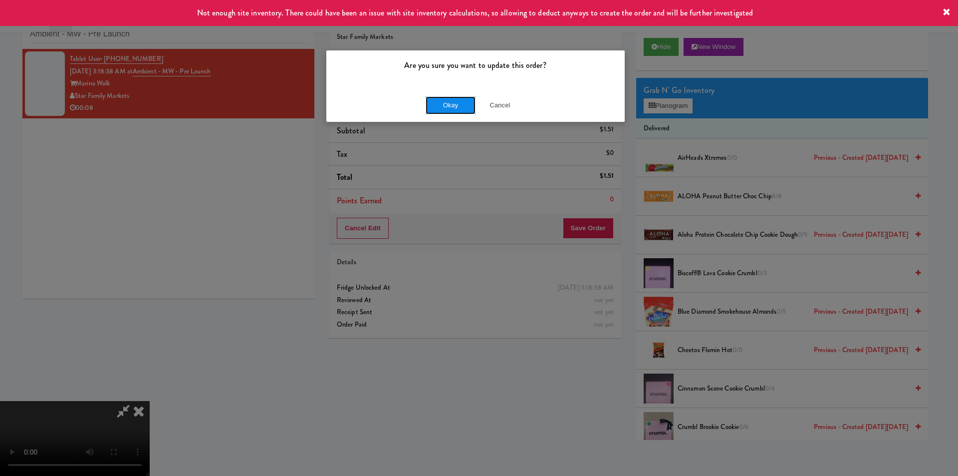
click at [460, 103] on button "Okay" at bounding box center [451, 105] width 50 height 18
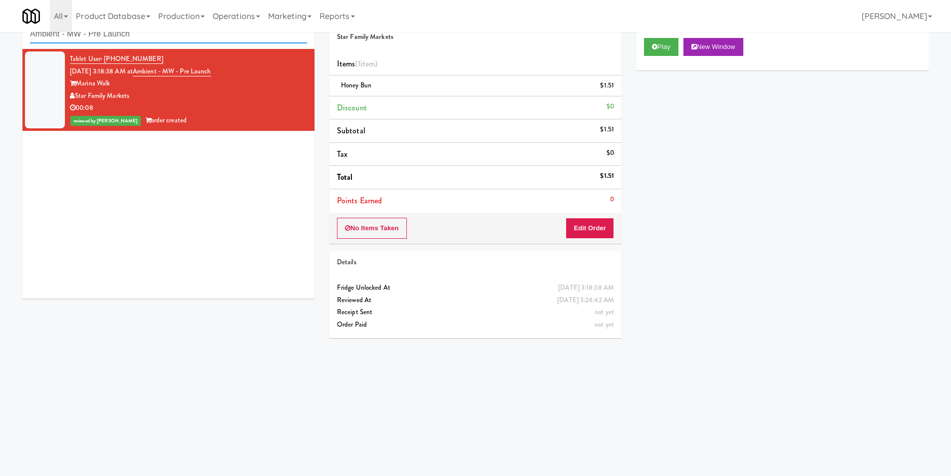
click at [137, 36] on input "Ambient - MW - Pre Launch" at bounding box center [168, 34] width 277 height 18
paste input "Riverwalk at [GEOGRAPHIC_DATA]"
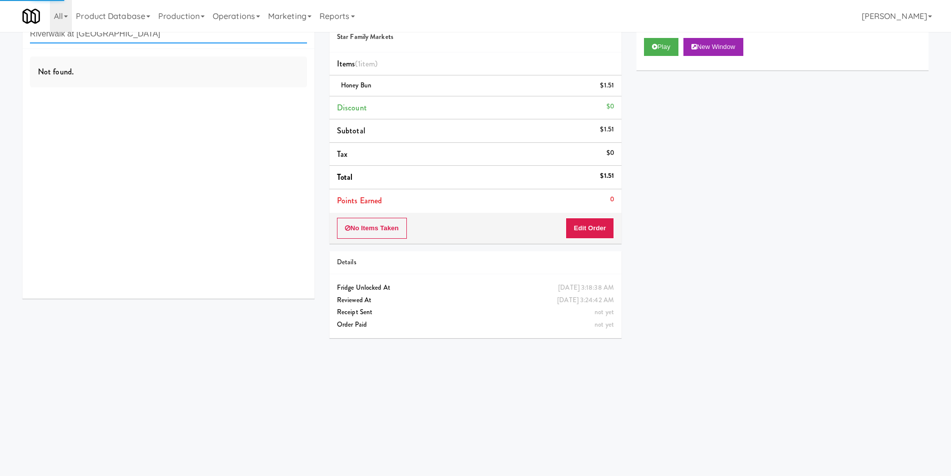
type input "Riverwalk at [GEOGRAPHIC_DATA]"
click at [236, 105] on div "Not found." at bounding box center [168, 174] width 292 height 250
click at [251, 105] on div "Not found." at bounding box center [168, 174] width 292 height 250
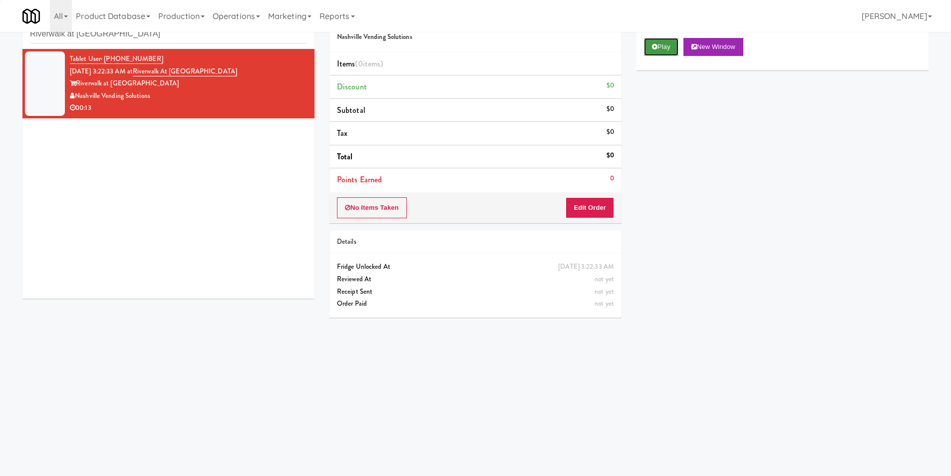
click at [656, 50] on button "Play" at bounding box center [661, 47] width 34 height 18
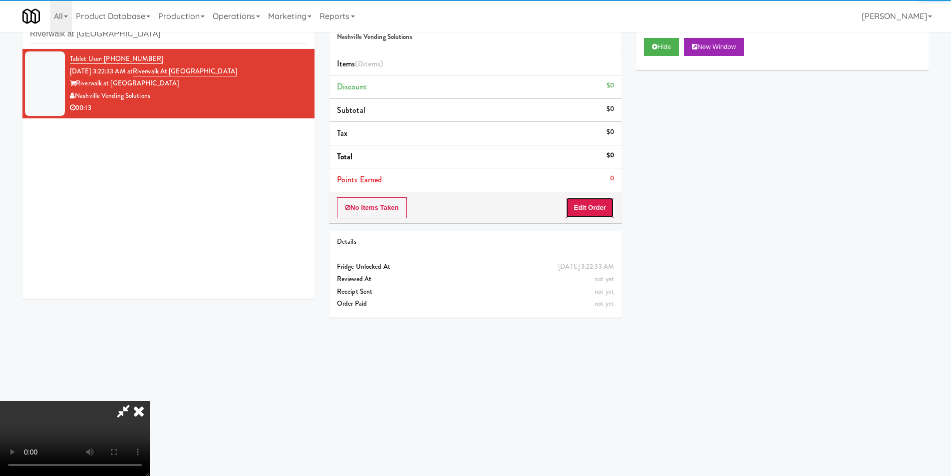
click at [595, 199] on button "Edit Order" at bounding box center [589, 207] width 48 height 21
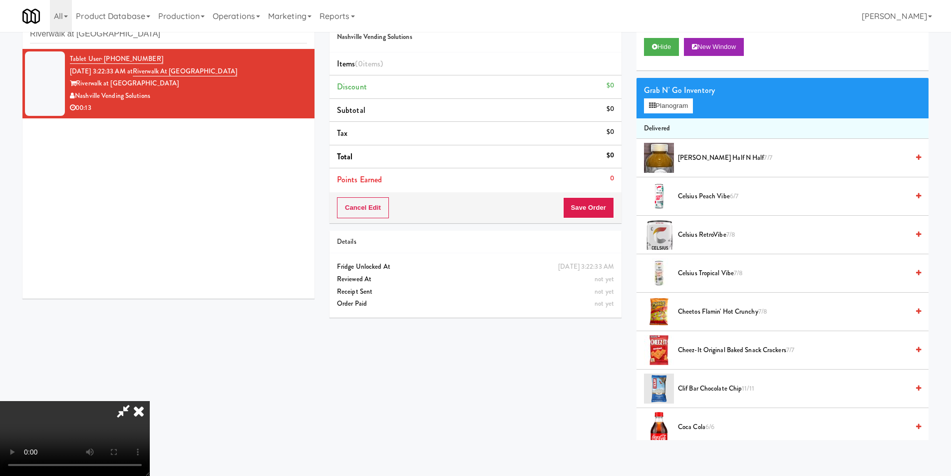
scroll to position [50, 0]
click at [150, 401] on video at bounding box center [75, 438] width 150 height 75
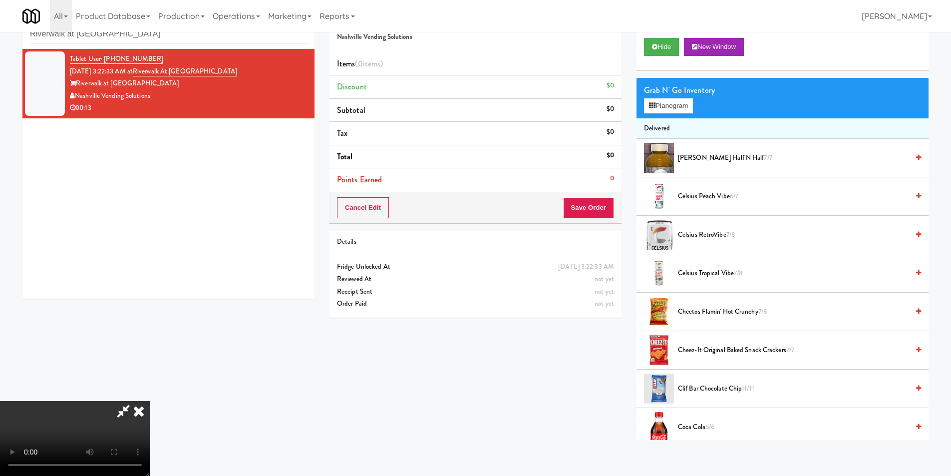
click at [150, 401] on video at bounding box center [75, 438] width 150 height 75
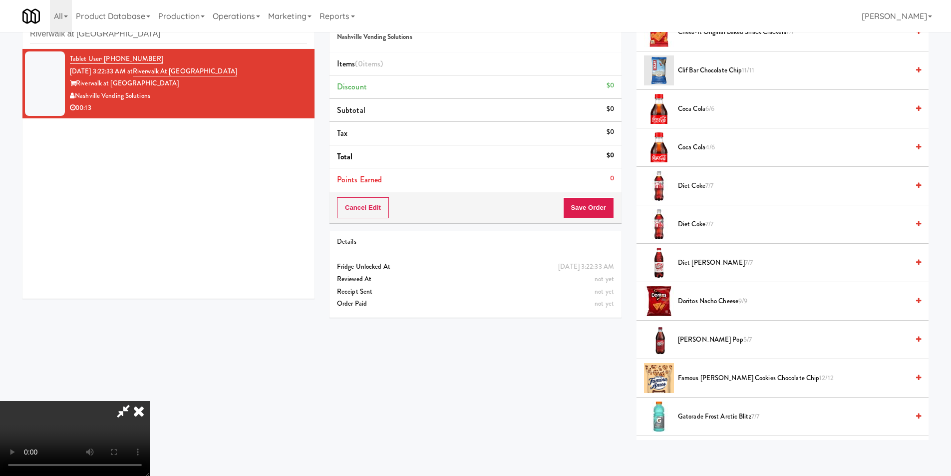
scroll to position [349, 0]
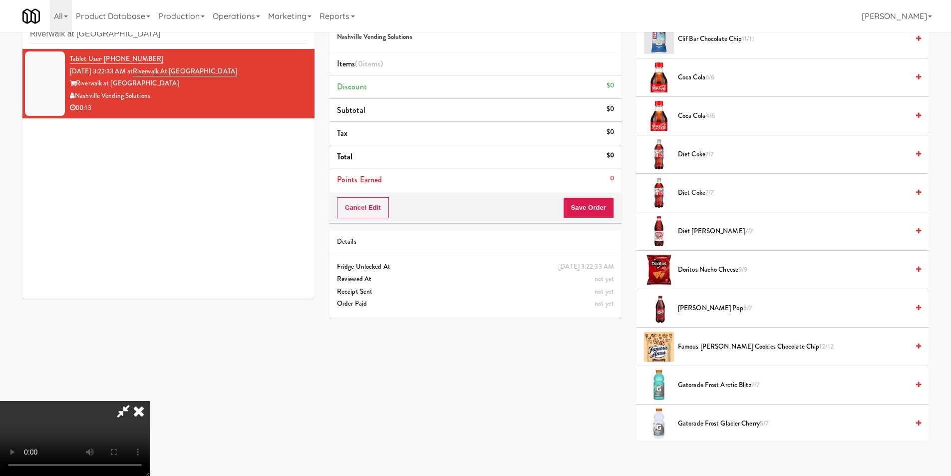
click at [705, 308] on span "[PERSON_NAME] Pop 5/7" at bounding box center [793, 308] width 231 height 12
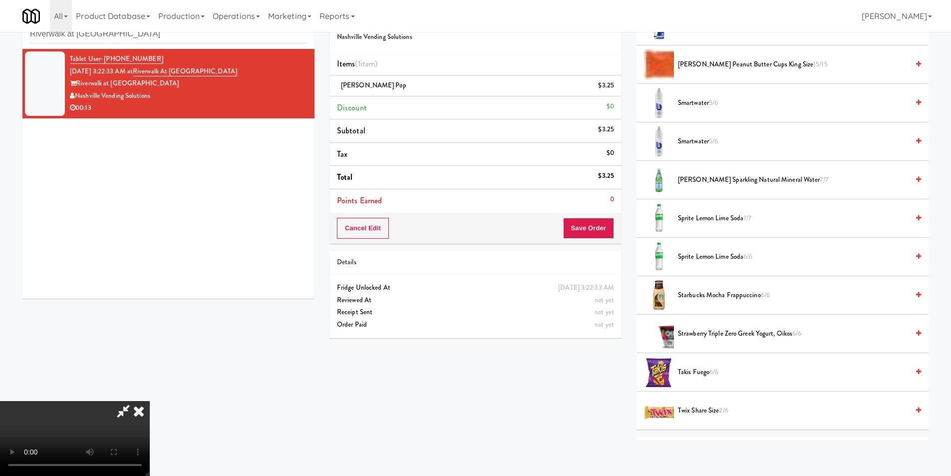
scroll to position [1148, 0]
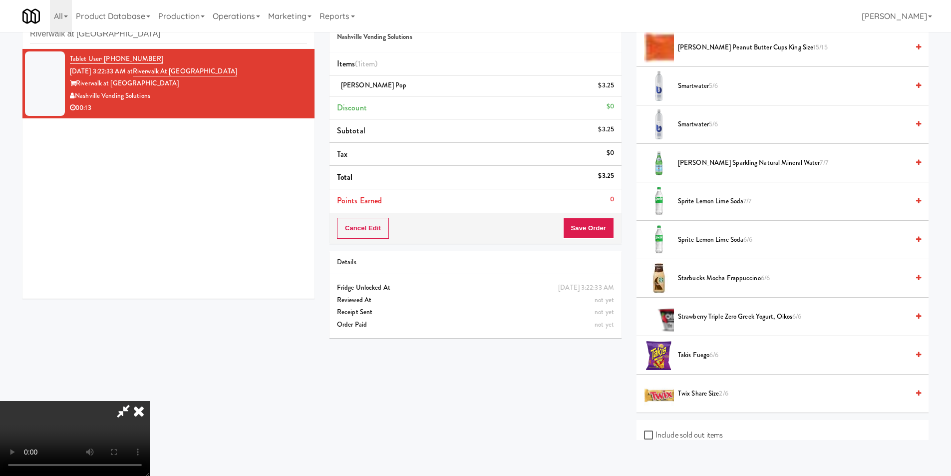
click at [694, 245] on span "Sprite Lemon Lime Soda 6/6" at bounding box center [793, 240] width 231 height 12
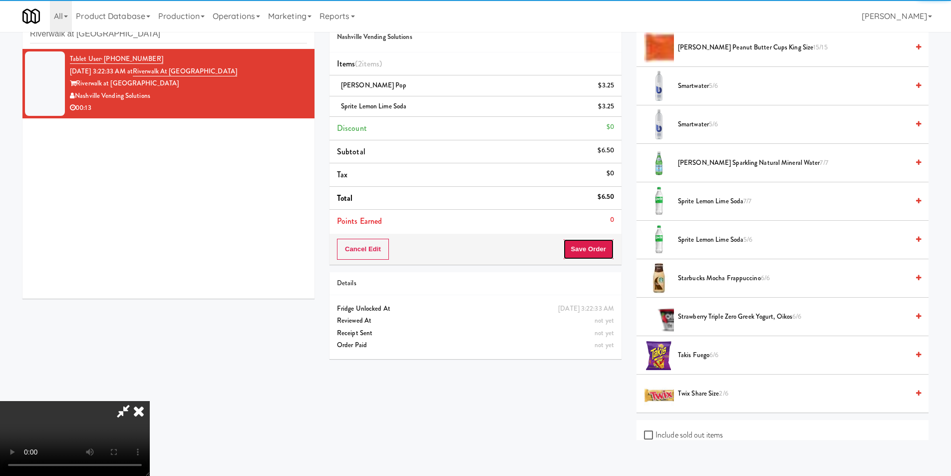
click at [598, 253] on button "Save Order" at bounding box center [588, 249] width 51 height 21
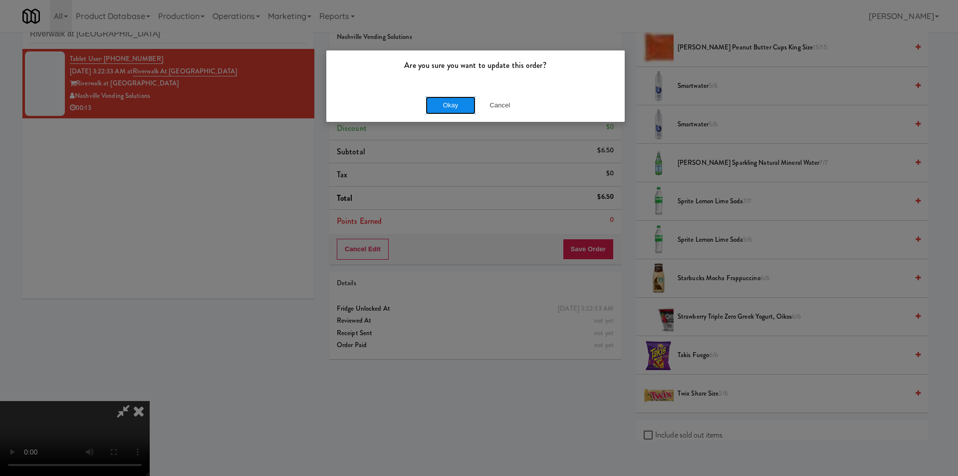
click at [459, 106] on button "Okay" at bounding box center [451, 105] width 50 height 18
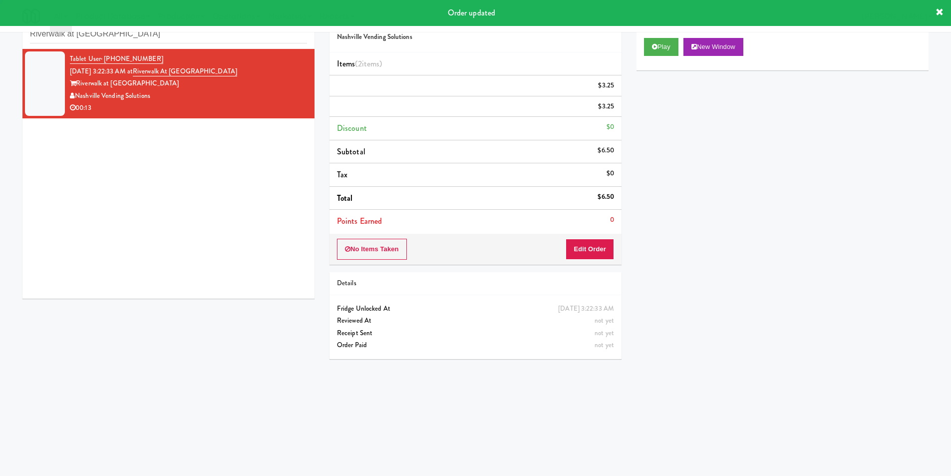
scroll to position [0, 0]
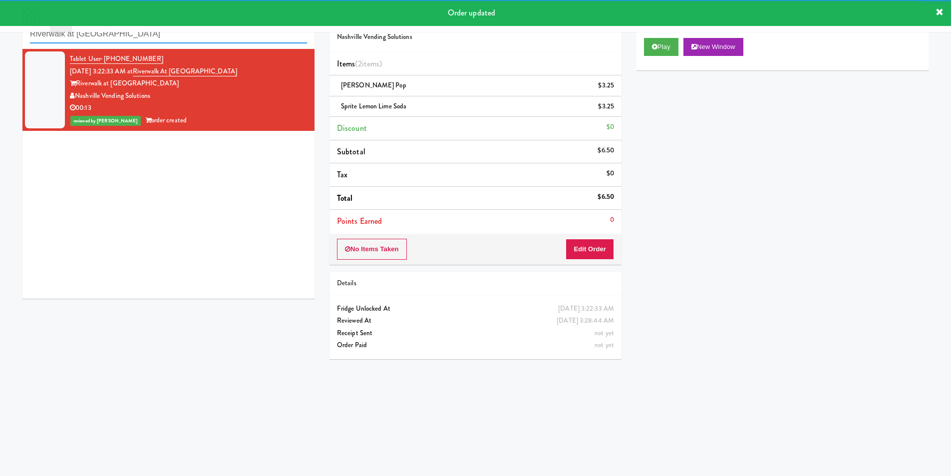
click at [91, 37] on input "Riverwalk at [GEOGRAPHIC_DATA]" at bounding box center [168, 34] width 277 height 18
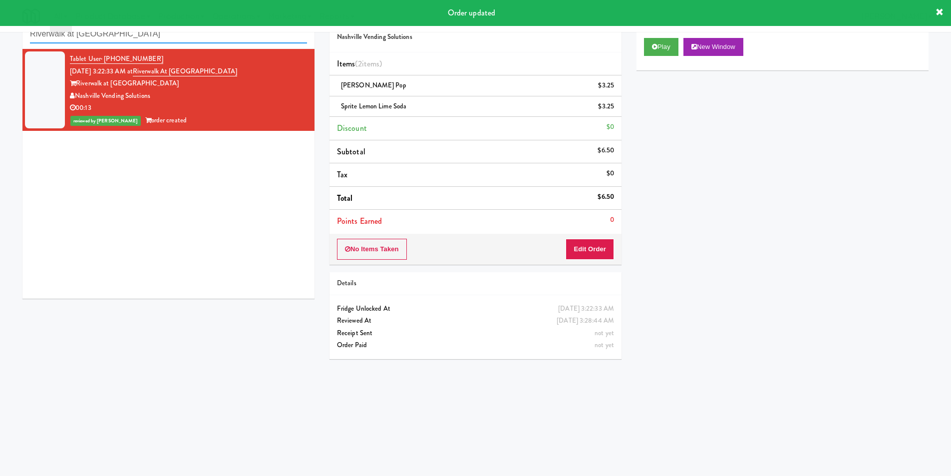
click at [91, 37] on input "Riverwalk at [GEOGRAPHIC_DATA]" at bounding box center [168, 34] width 277 height 18
paste input "Brio-Sport Court- Fridge"
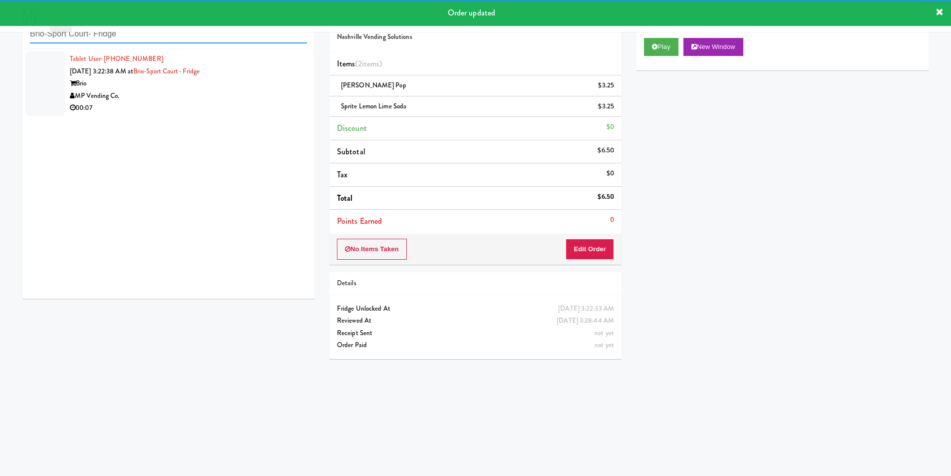
type input "Brio-Sport Court- Fridge"
click at [257, 111] on div "00:07" at bounding box center [188, 108] width 237 height 12
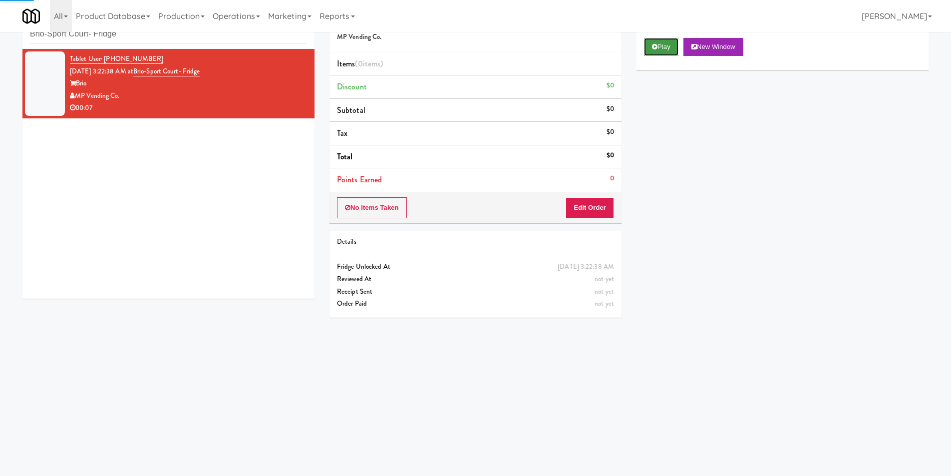
click at [653, 50] on button "Play" at bounding box center [661, 47] width 34 height 18
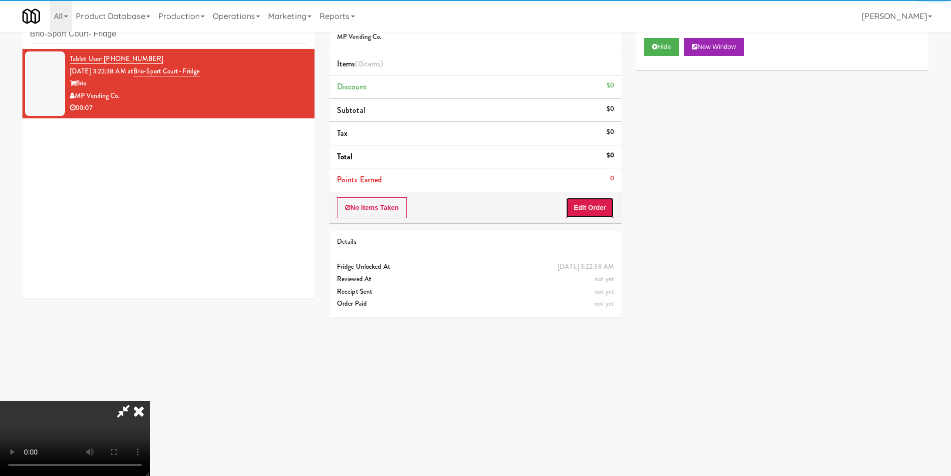
click at [594, 198] on button "Edit Order" at bounding box center [589, 207] width 48 height 21
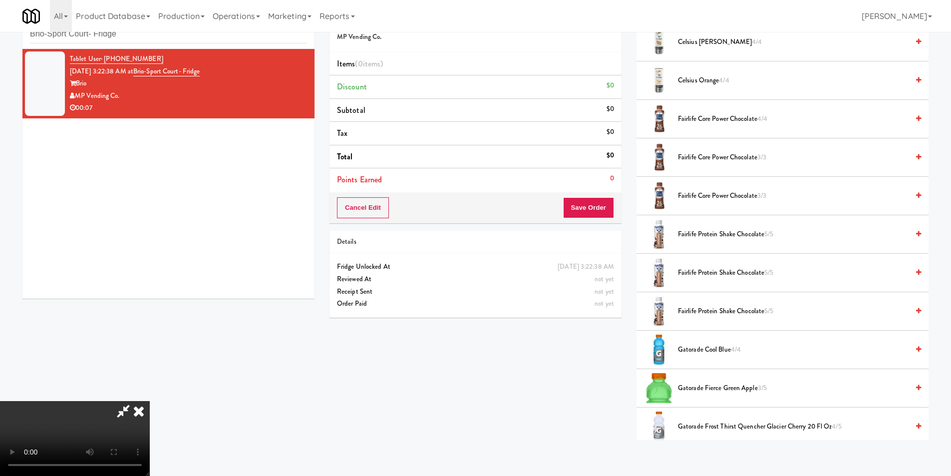
scroll to position [299, 0]
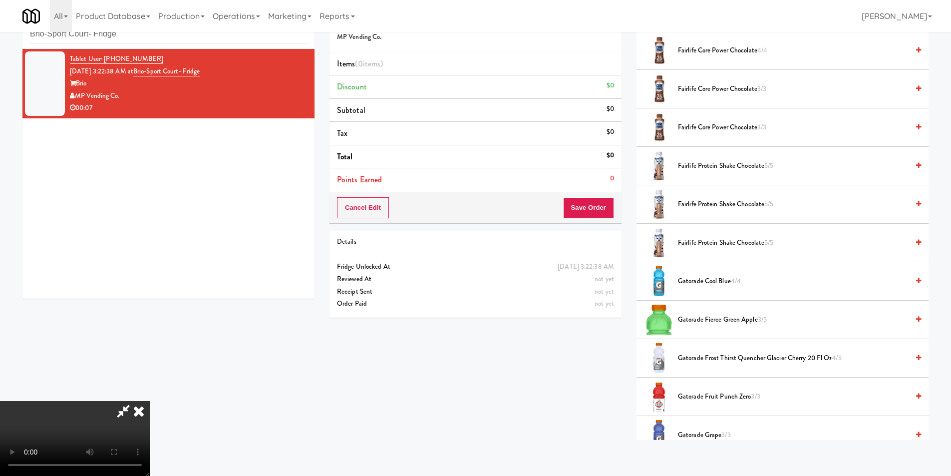
click at [704, 319] on span "Gatorade Fierce Green Apple 3/5" at bounding box center [793, 319] width 231 height 12
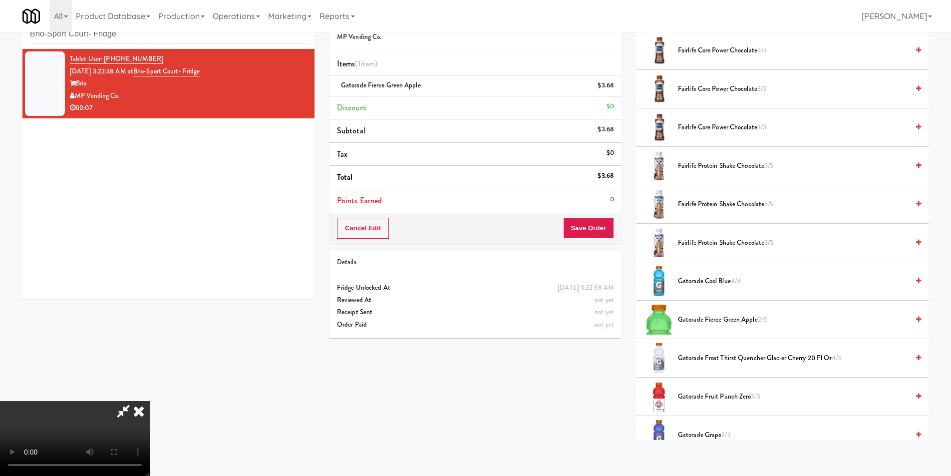
click at [698, 282] on span "Gatorade Cool Blue 4/4" at bounding box center [793, 281] width 231 height 12
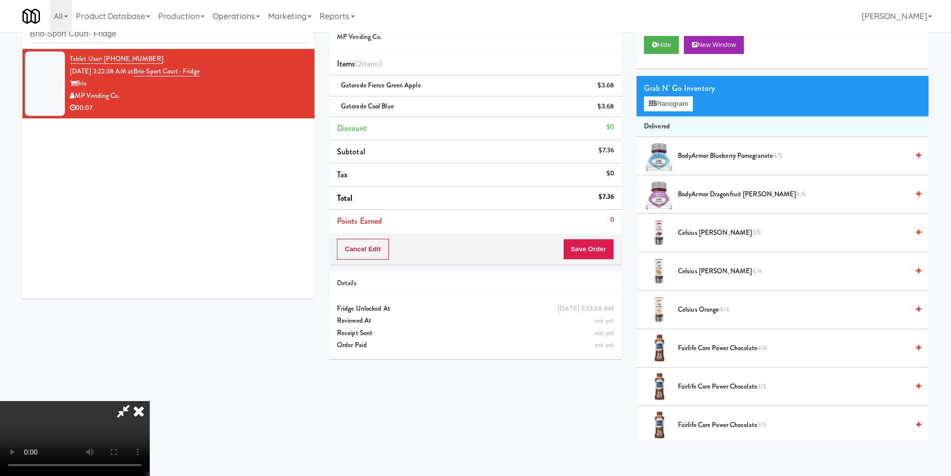
scroll to position [0, 0]
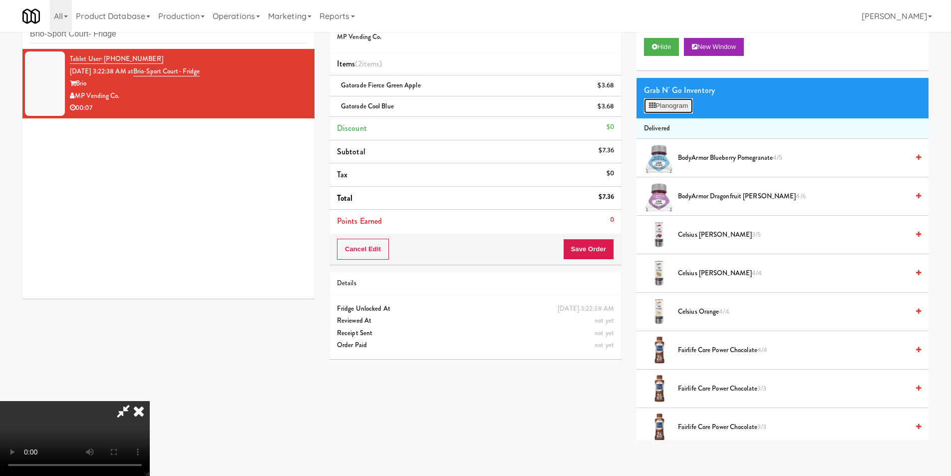
click at [682, 104] on button "Planogram" at bounding box center [668, 105] width 49 height 15
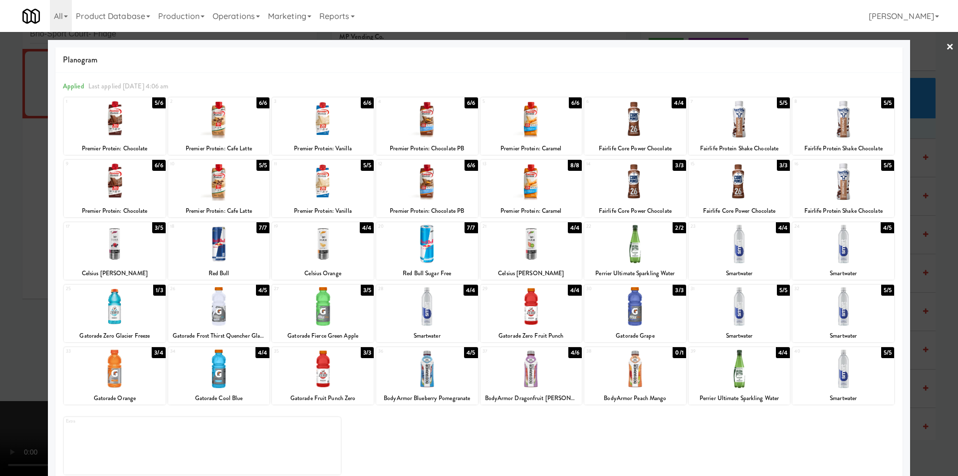
click at [914, 226] on div at bounding box center [479, 238] width 958 height 476
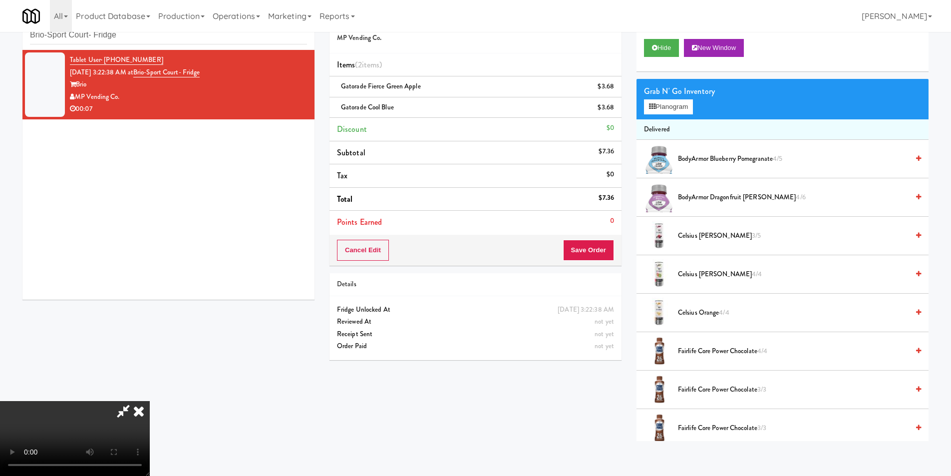
scroll to position [32, 0]
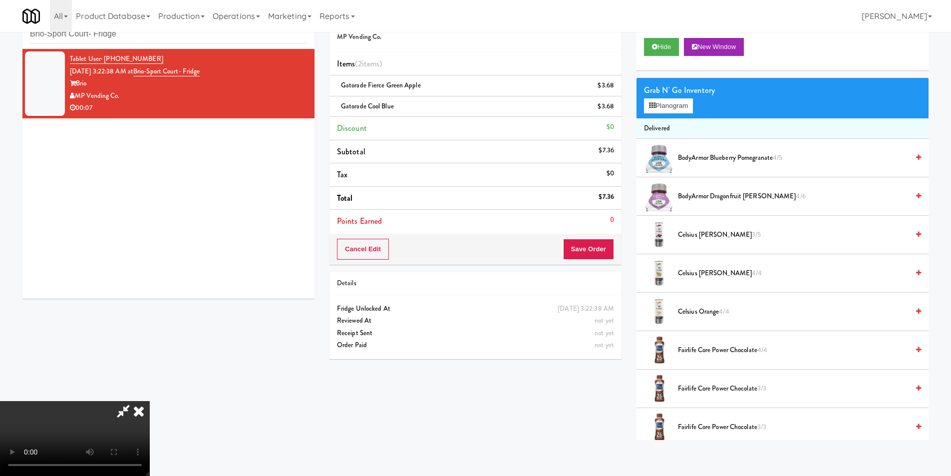
click at [150, 428] on video at bounding box center [75, 438] width 150 height 75
click at [576, 243] on button "Save Order" at bounding box center [588, 249] width 51 height 21
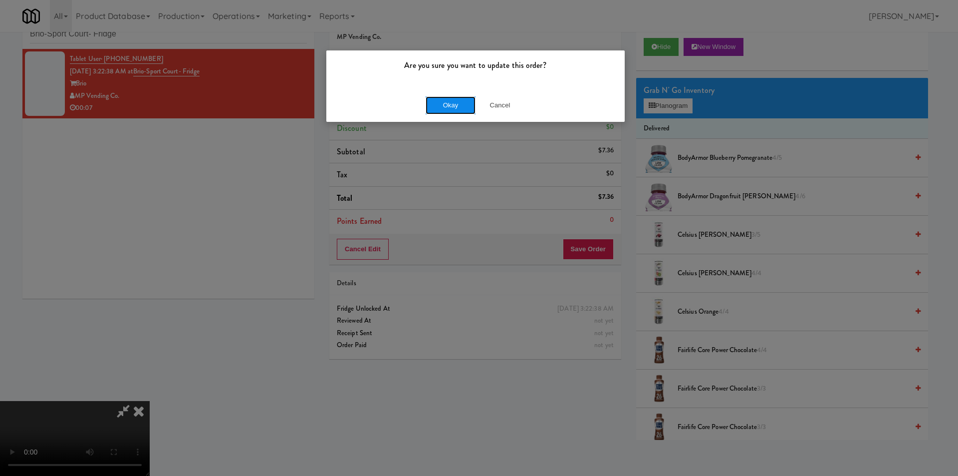
click at [454, 104] on button "Okay" at bounding box center [451, 105] width 50 height 18
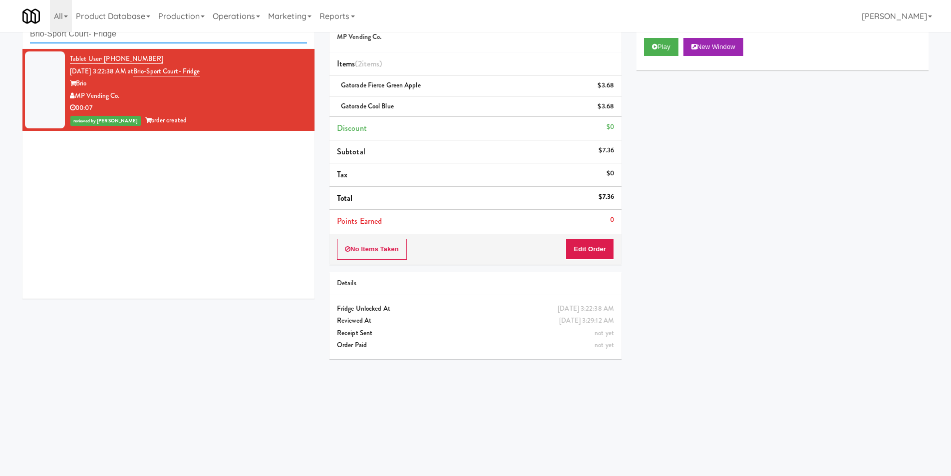
click at [201, 42] on input "Brio-Sport Court- Fridge" at bounding box center [168, 34] width 277 height 18
paste input "640 N [PERSON_NAME] - Left"
type input "640 N [PERSON_NAME] - Left - Fridge"
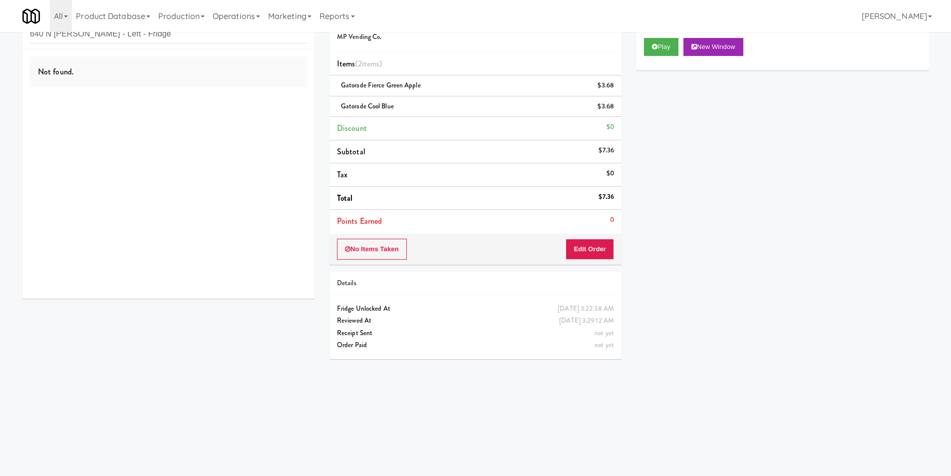
click at [220, 113] on div "Not found." at bounding box center [168, 174] width 292 height 250
click at [221, 109] on div "Not found." at bounding box center [168, 174] width 292 height 250
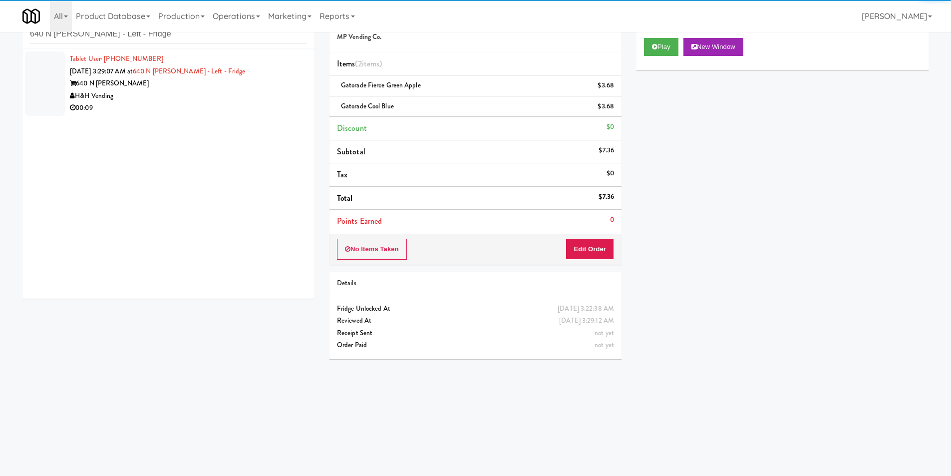
click at [222, 108] on div "00:09" at bounding box center [188, 108] width 237 height 12
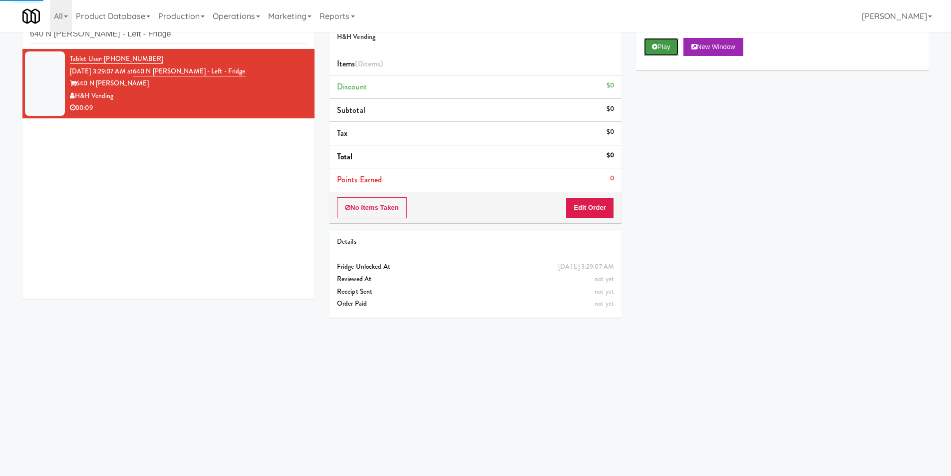
click at [645, 49] on button "Play" at bounding box center [661, 47] width 34 height 18
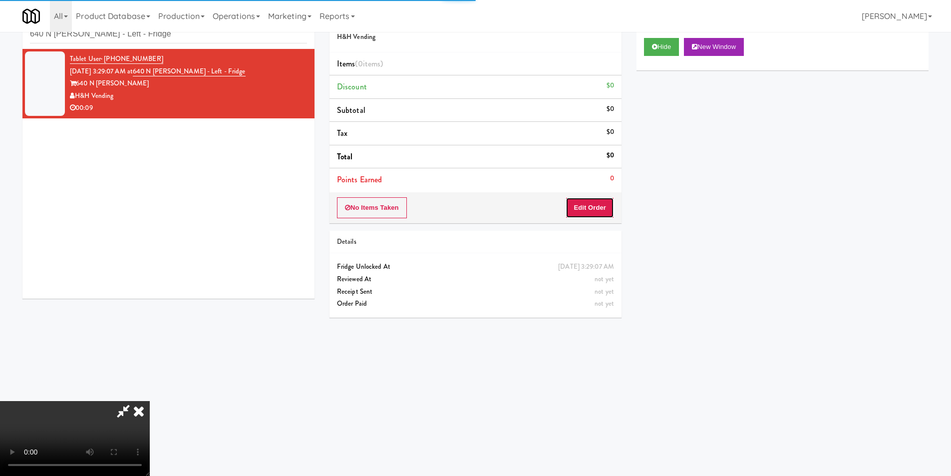
click at [585, 208] on button "Edit Order" at bounding box center [589, 207] width 48 height 21
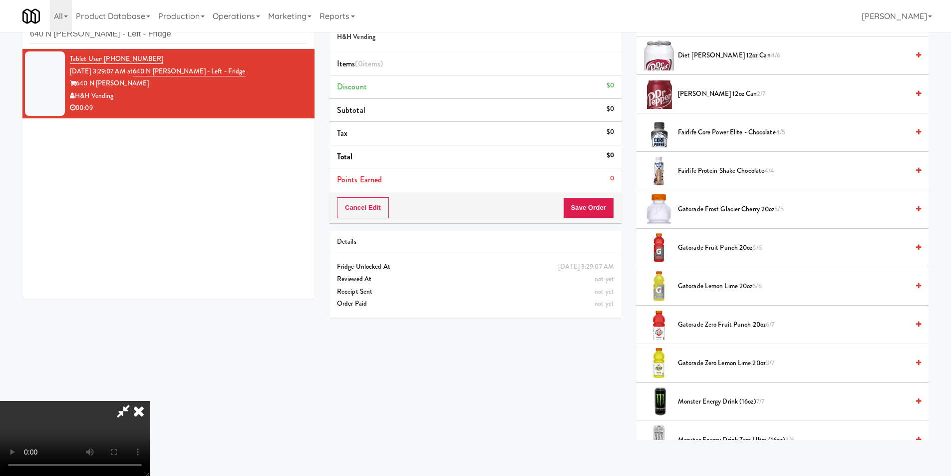
scroll to position [399, 0]
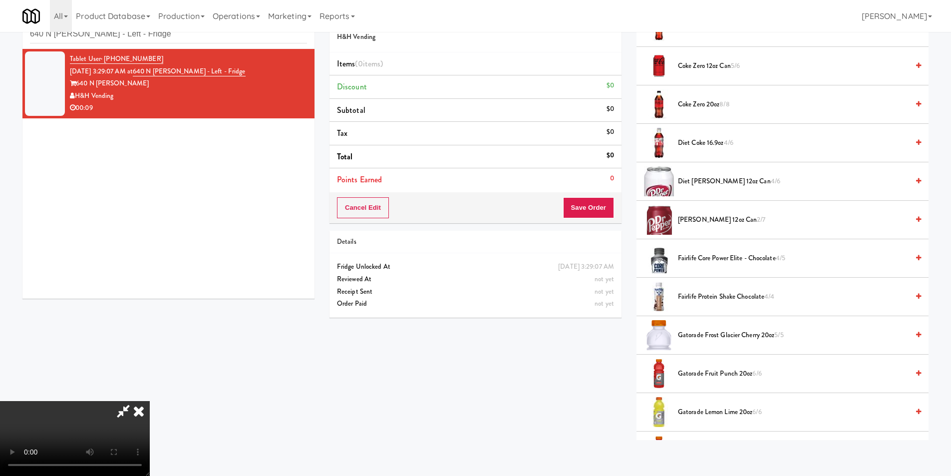
click at [698, 143] on span "Diet Coke 16.9oz 4/6" at bounding box center [793, 143] width 231 height 12
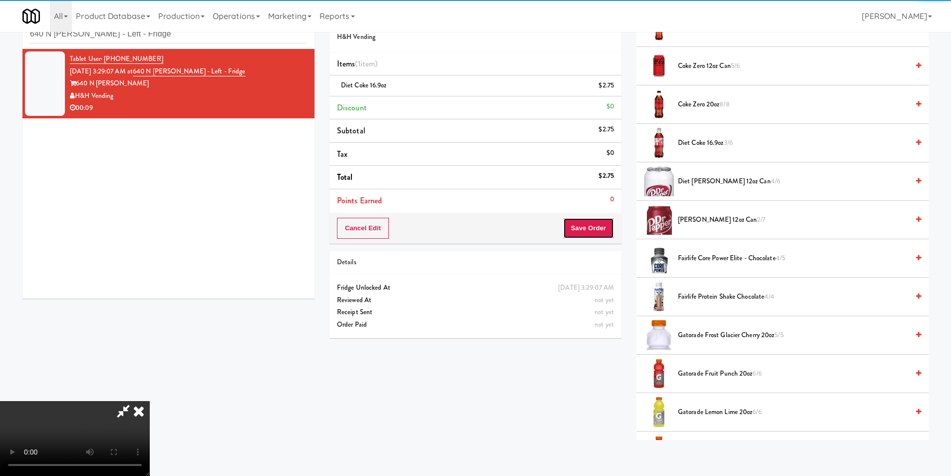
click at [605, 220] on button "Save Order" at bounding box center [588, 228] width 51 height 21
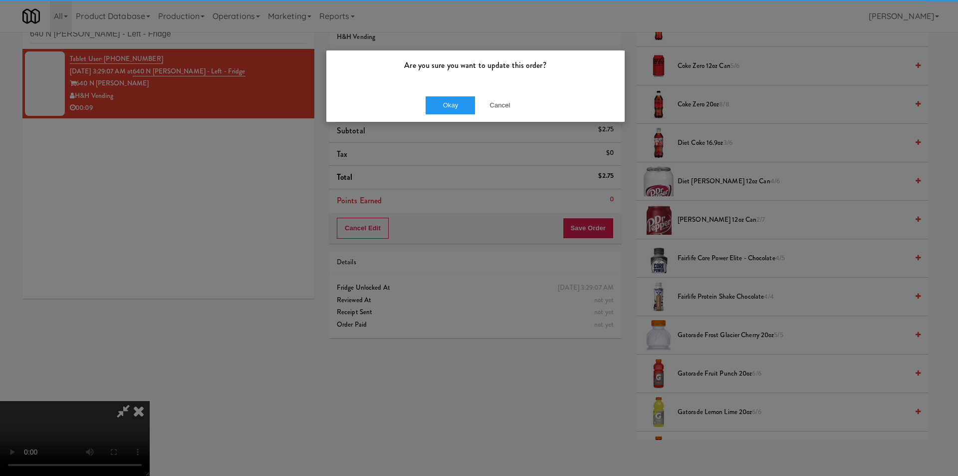
click at [419, 102] on div "Okay Cancel" at bounding box center [475, 104] width 298 height 33
click at [441, 104] on button "Okay" at bounding box center [451, 105] width 50 height 18
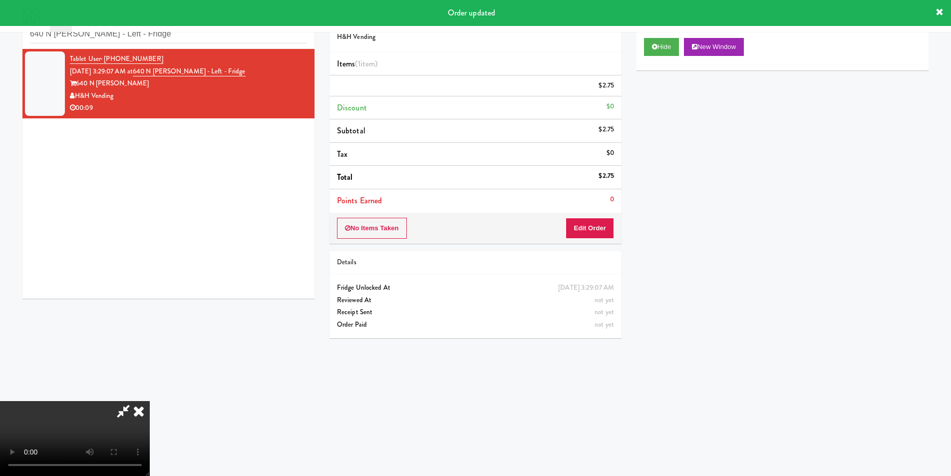
scroll to position [0, 0]
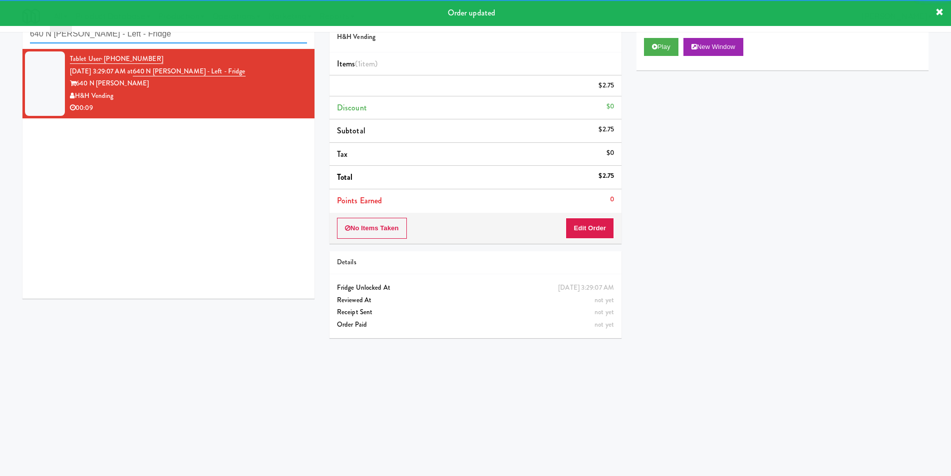
click at [180, 42] on input "640 N [PERSON_NAME] - Left - Fridge" at bounding box center [168, 34] width 277 height 18
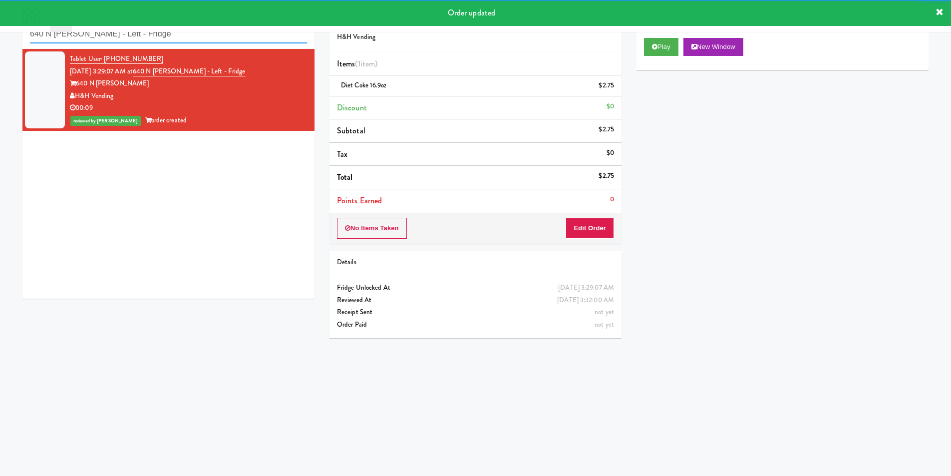
click at [180, 42] on input "640 N [PERSON_NAME] - Left - Fridge" at bounding box center [168, 34] width 277 height 18
paste input "Park Place - Cooler - Right"
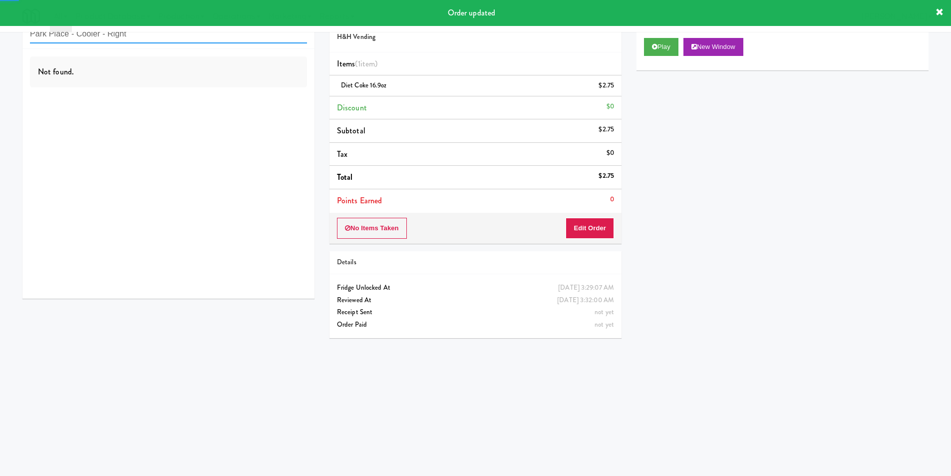
type input "Park Place - Cooler - Right"
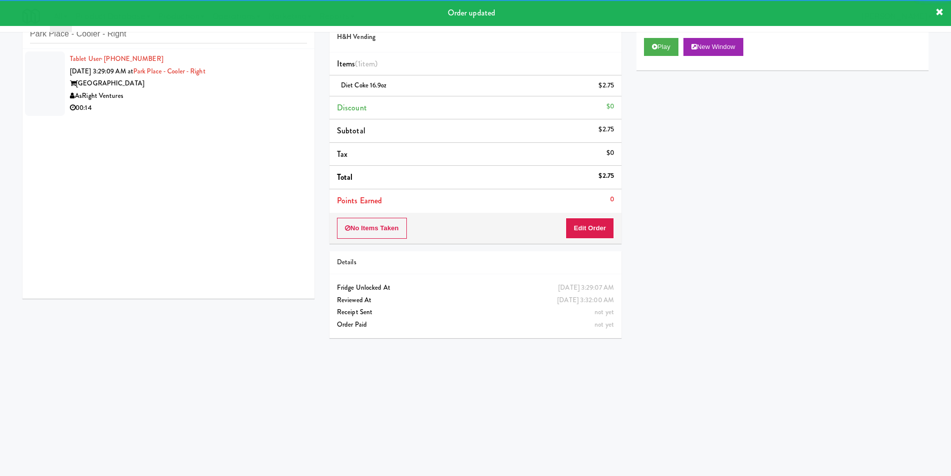
click at [264, 100] on div "AsRight Ventures" at bounding box center [188, 96] width 237 height 12
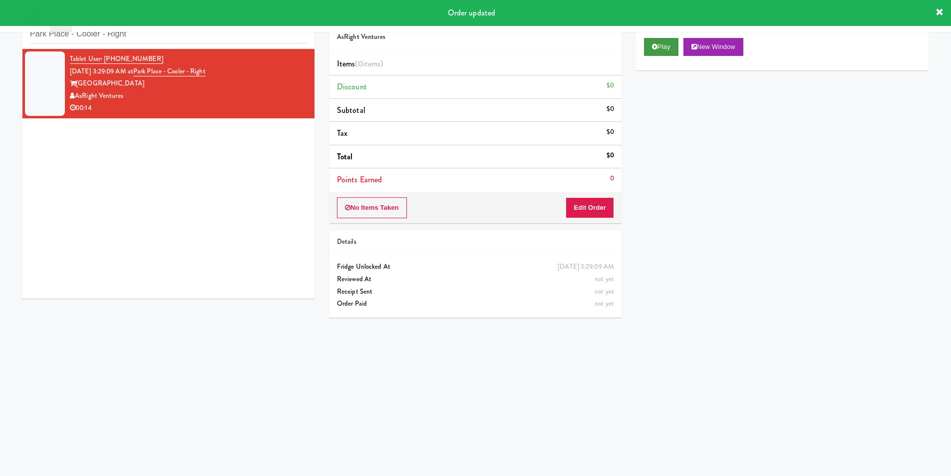
click at [643, 47] on div "Play New Window" at bounding box center [782, 50] width 292 height 40
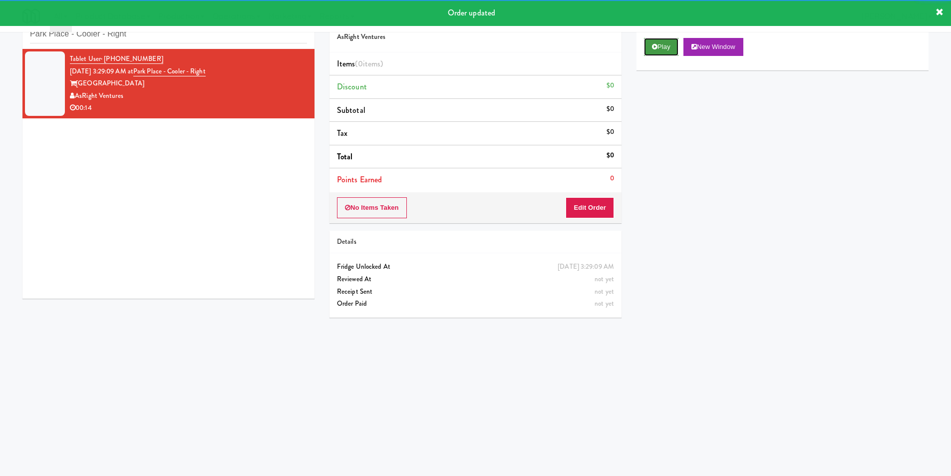
click at [664, 38] on button "Play" at bounding box center [661, 47] width 34 height 18
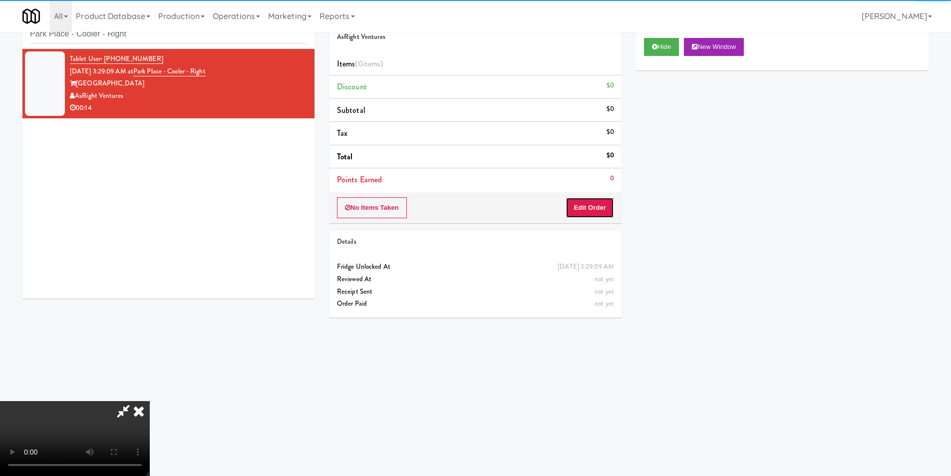
click at [589, 200] on button "Edit Order" at bounding box center [589, 207] width 48 height 21
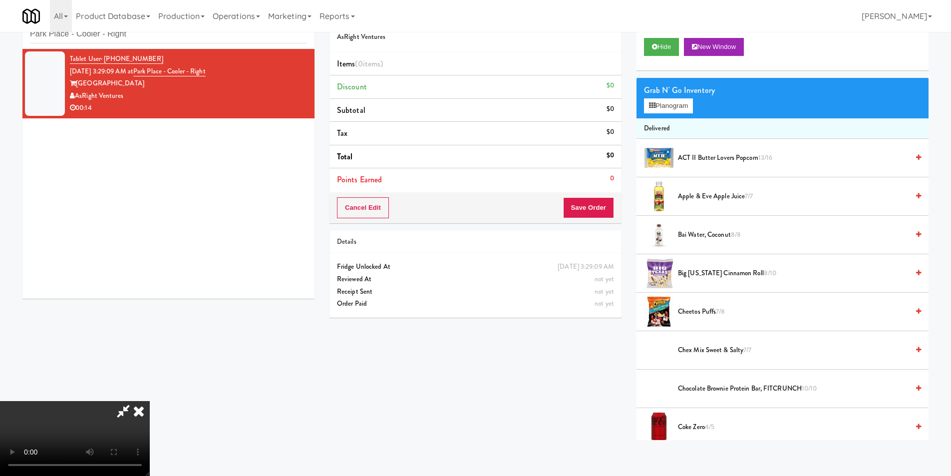
click at [150, 401] on video at bounding box center [75, 438] width 150 height 75
click at [666, 118] on li "Delivered" at bounding box center [782, 128] width 292 height 21
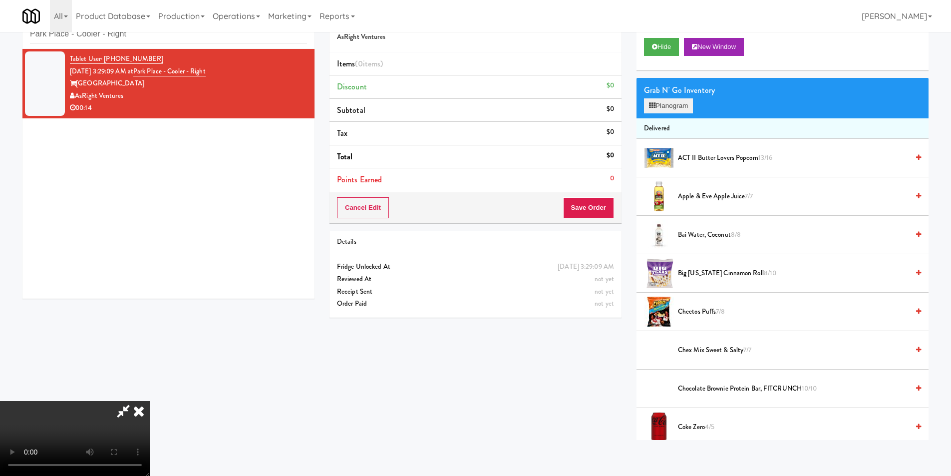
click at [662, 113] on div "Grab N' Go Inventory Planogram" at bounding box center [782, 98] width 292 height 40
click at [663, 108] on button "Planogram" at bounding box center [668, 105] width 49 height 15
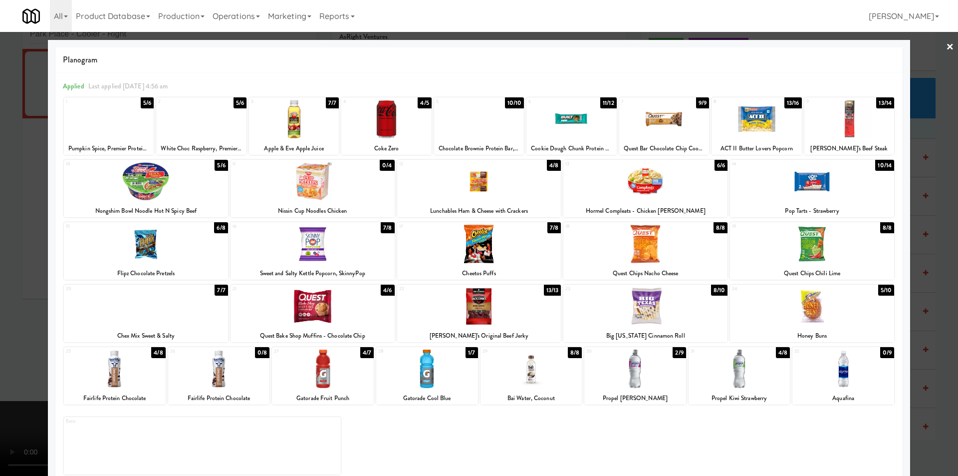
click at [508, 196] on div at bounding box center [479, 181] width 164 height 38
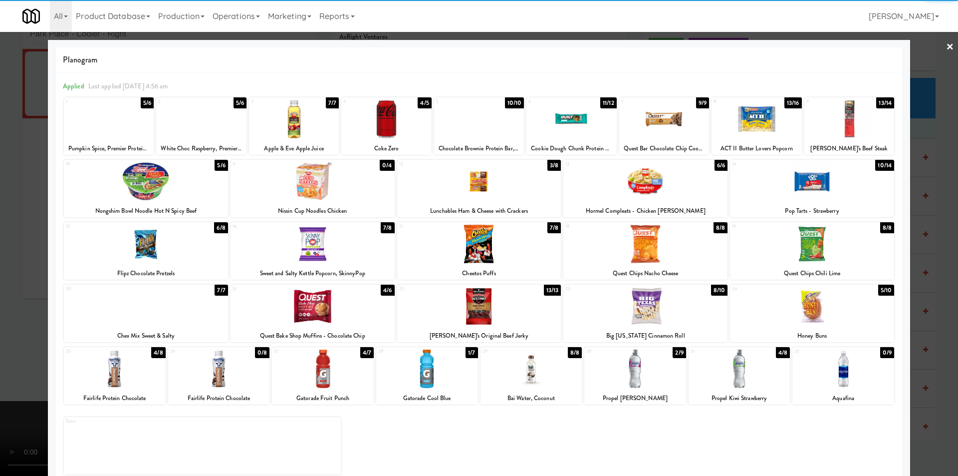
click at [934, 226] on div at bounding box center [479, 238] width 958 height 476
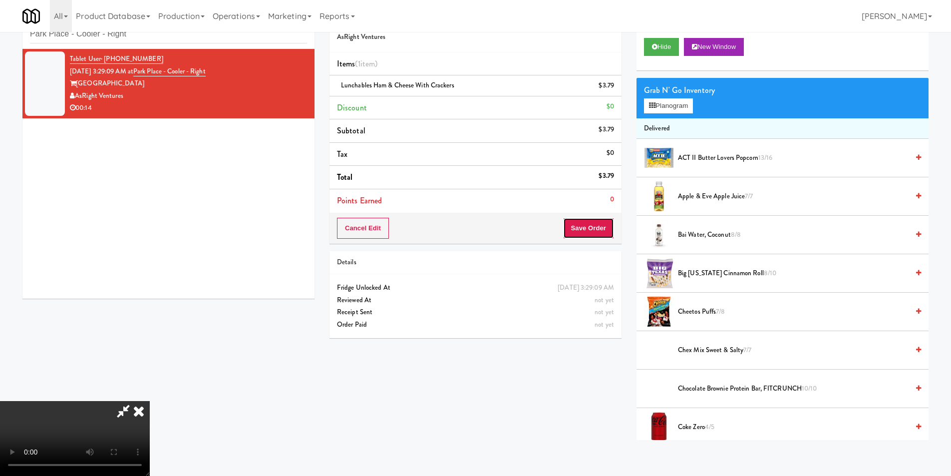
click at [610, 226] on button "Save Order" at bounding box center [588, 228] width 51 height 21
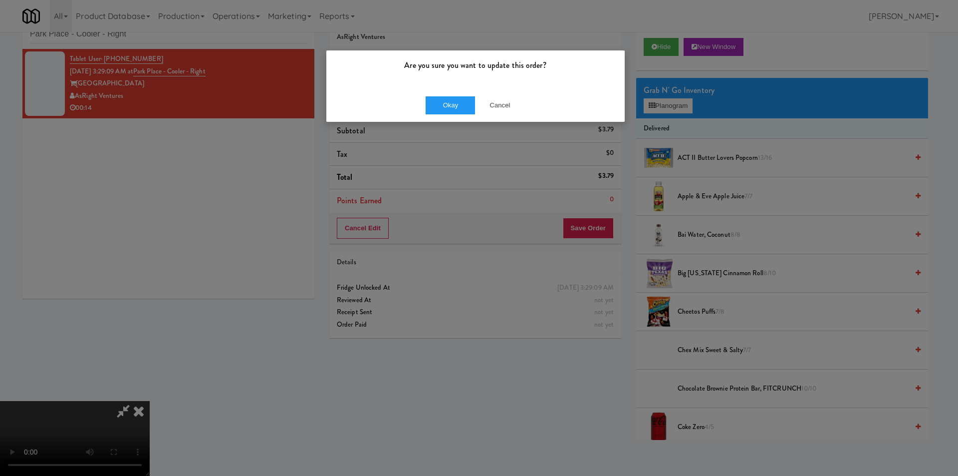
click at [455, 114] on div "Okay Cancel" at bounding box center [475, 104] width 298 height 33
click at [454, 110] on button "Okay" at bounding box center [451, 105] width 50 height 18
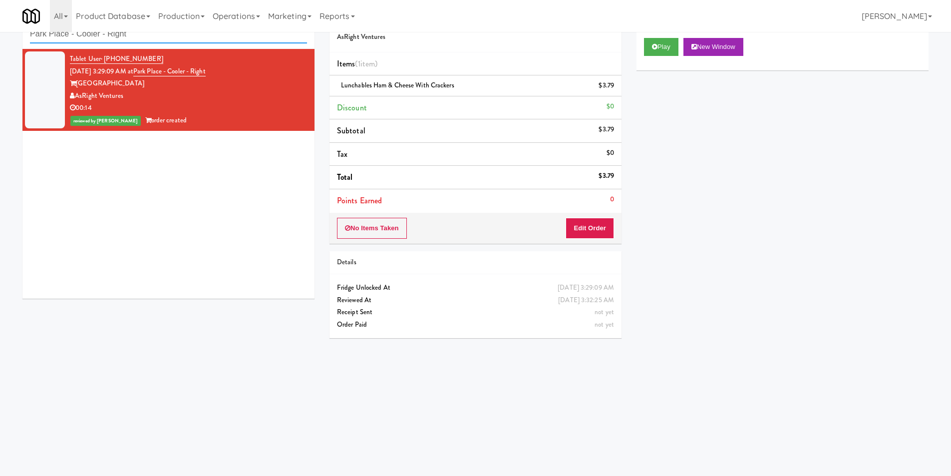
click at [187, 35] on input "Park Place - Cooler - Right" at bounding box center [168, 34] width 277 height 18
paste input "Elara"
click at [187, 35] on input "Park Place - Cooler - Right" at bounding box center [168, 34] width 277 height 18
type input "Elara - Cooler - Right"
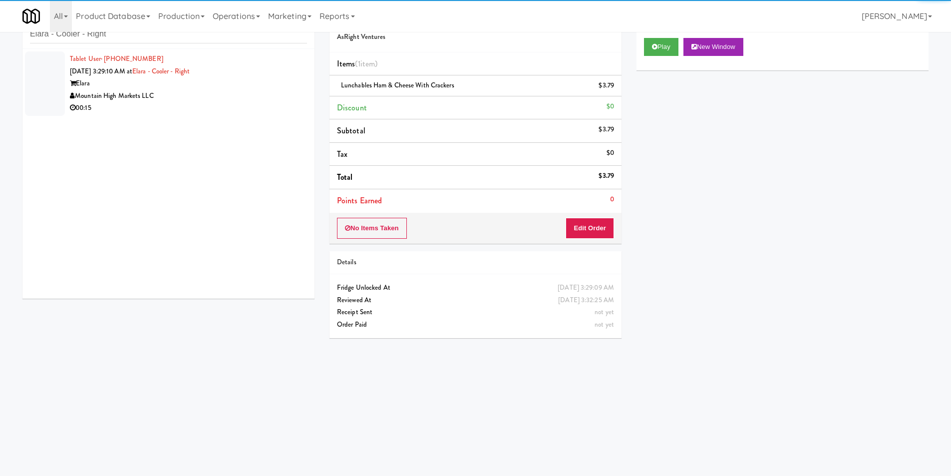
click at [240, 98] on div "Mountain High Markets LLC" at bounding box center [188, 96] width 237 height 12
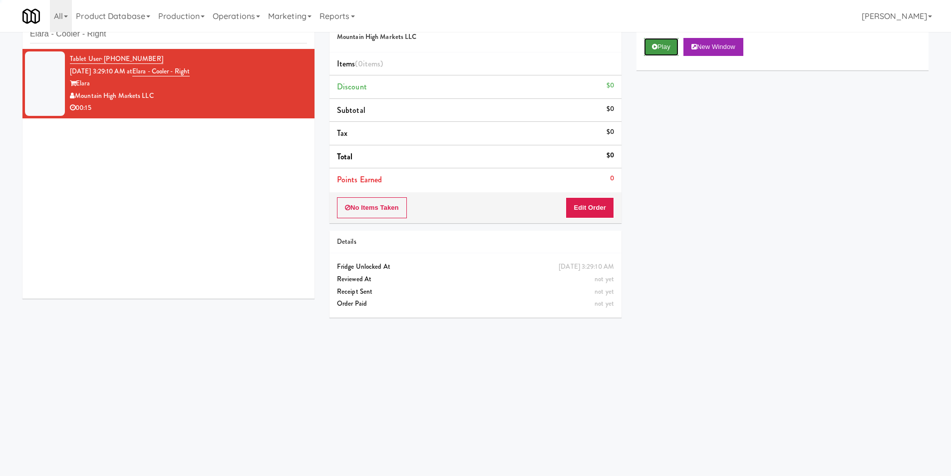
click at [649, 45] on button "Play" at bounding box center [661, 47] width 34 height 18
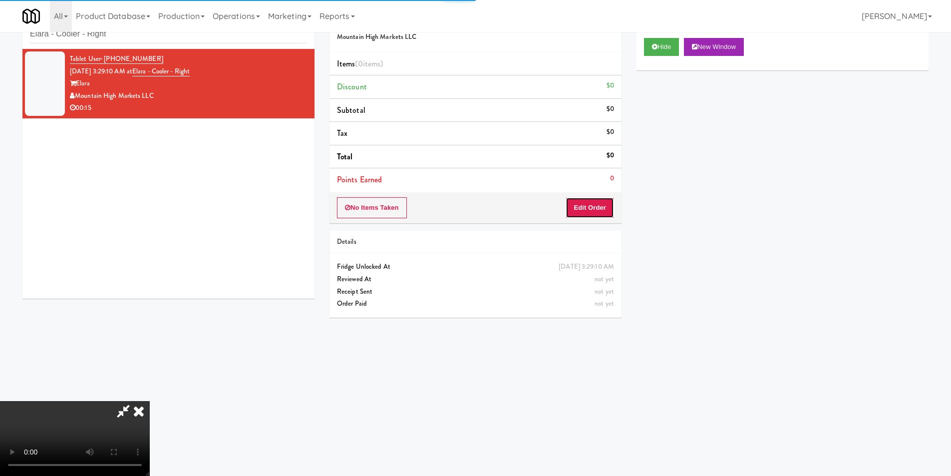
click at [576, 211] on button "Edit Order" at bounding box center [589, 207] width 48 height 21
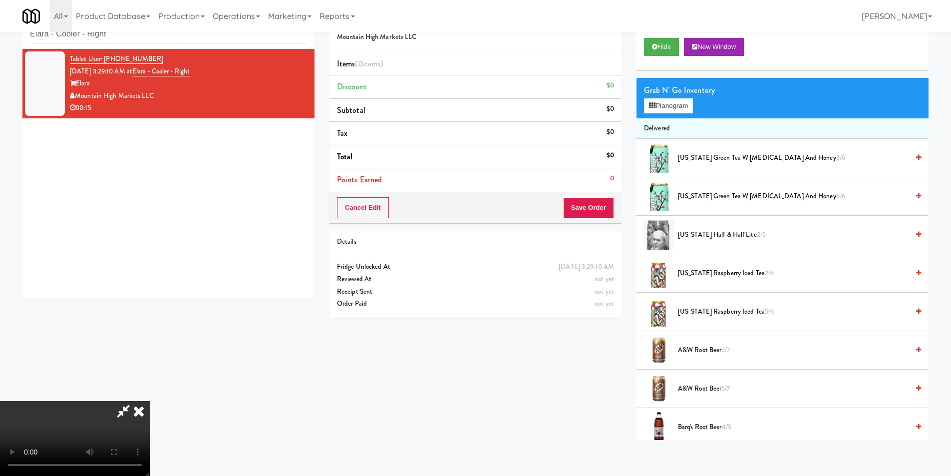
click at [150, 401] on video at bounding box center [75, 438] width 150 height 75
click at [150, 463] on video at bounding box center [75, 438] width 150 height 75
click at [150, 401] on video at bounding box center [75, 438] width 150 height 75
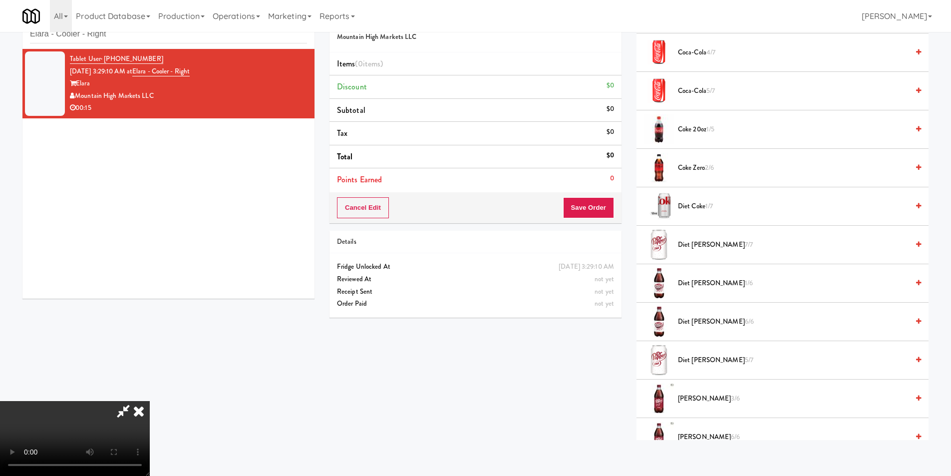
scroll to position [499, 0]
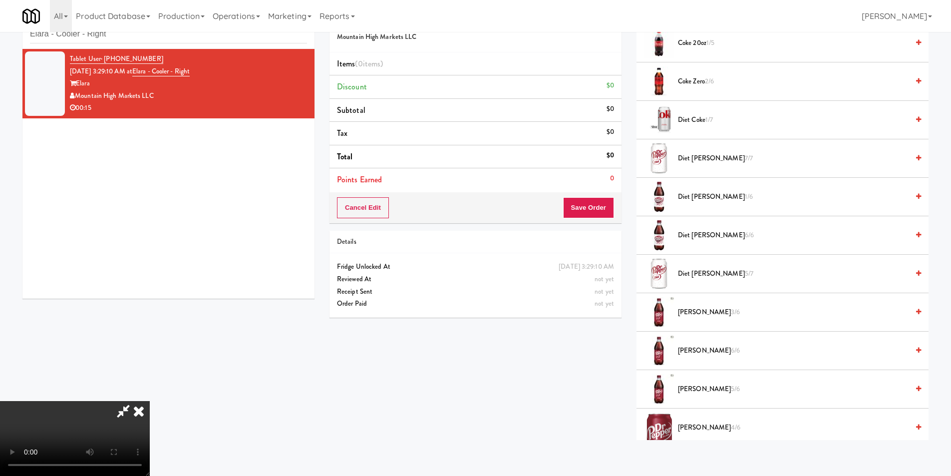
click at [694, 316] on span "[PERSON_NAME] 3/6" at bounding box center [793, 312] width 231 height 12
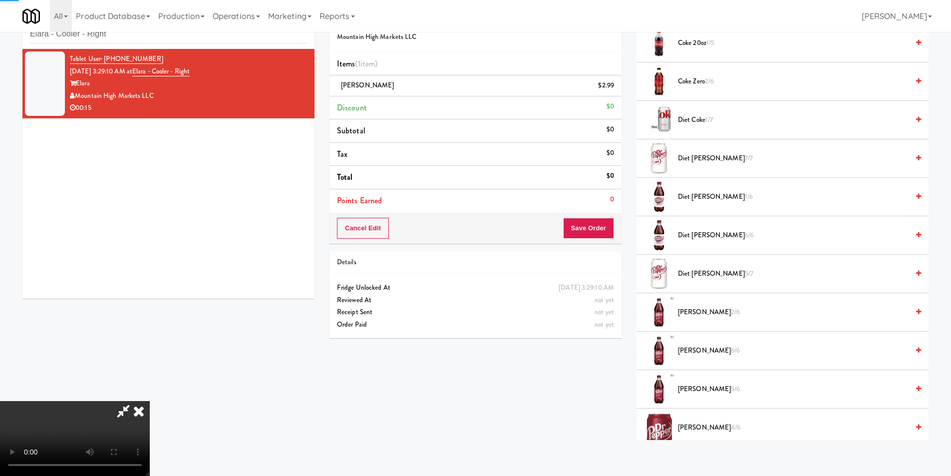
click at [150, 401] on video at bounding box center [75, 438] width 150 height 75
click at [683, 349] on span "[PERSON_NAME] 6/6" at bounding box center [793, 350] width 231 height 12
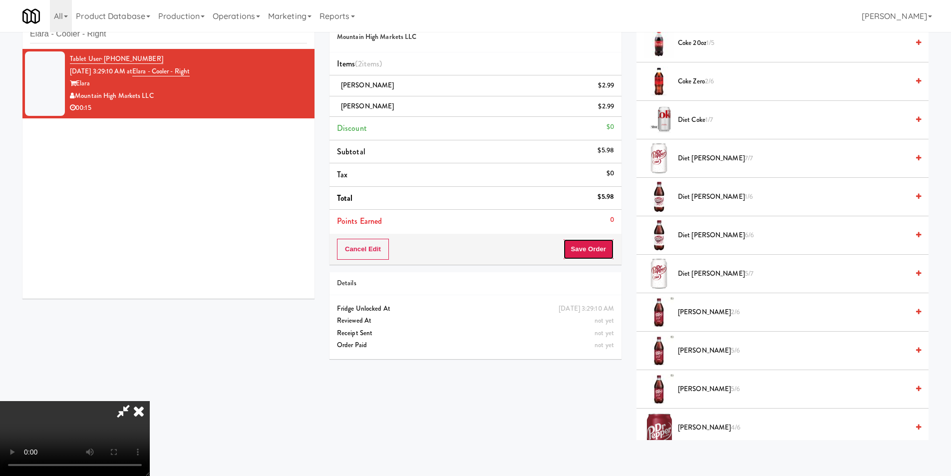
click at [586, 251] on button "Save Order" at bounding box center [588, 249] width 51 height 21
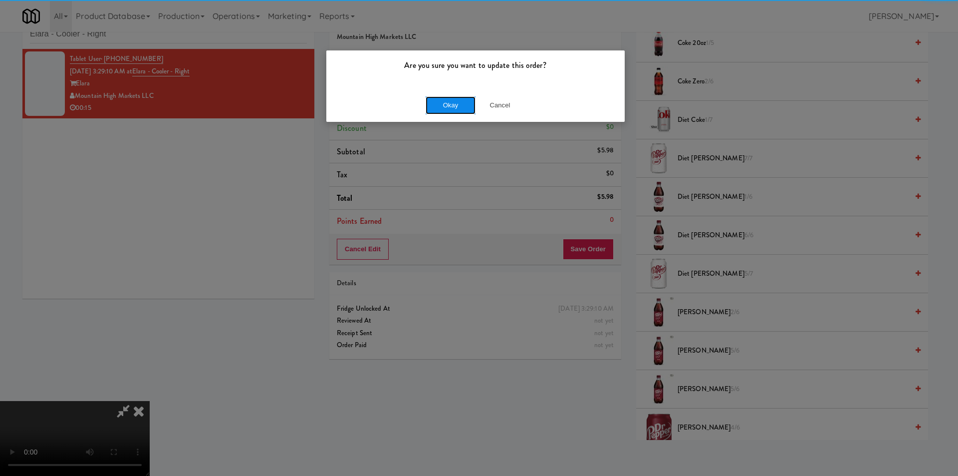
click at [457, 100] on button "Okay" at bounding box center [451, 105] width 50 height 18
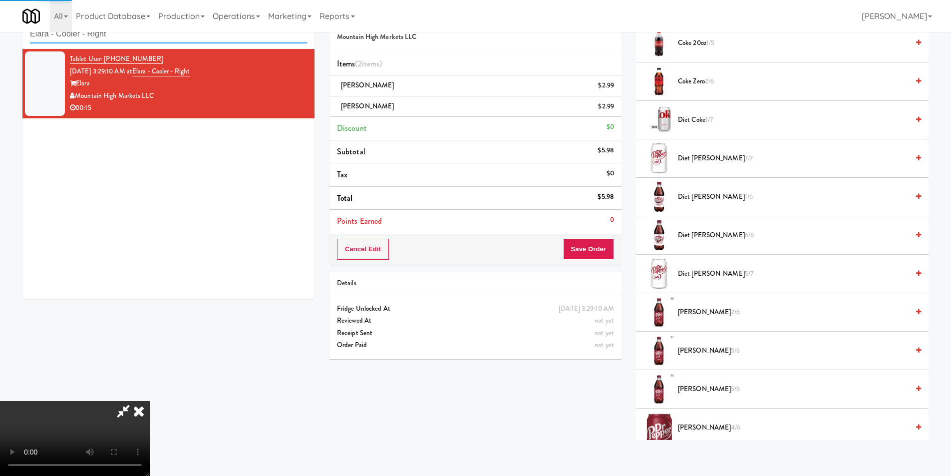
click at [196, 33] on input "Elara - Cooler - Right" at bounding box center [168, 34] width 277 height 18
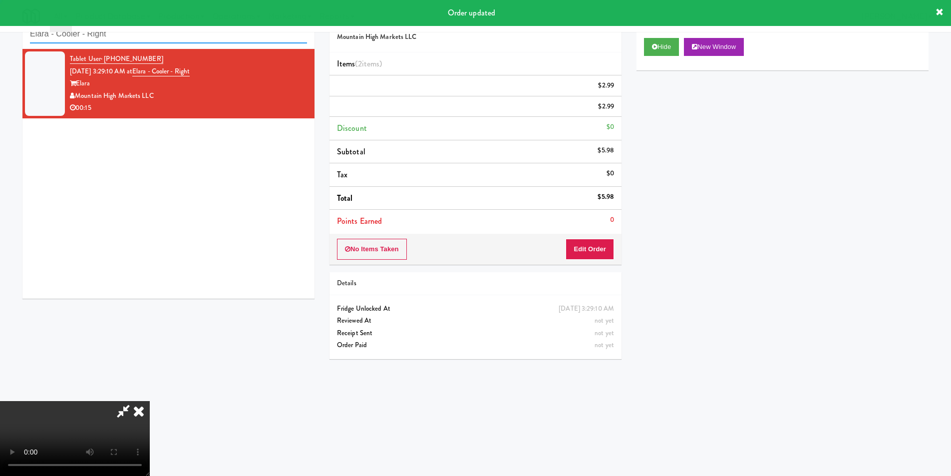
click at [196, 33] on input "Elara - Cooler - Right" at bounding box center [168, 34] width 277 height 18
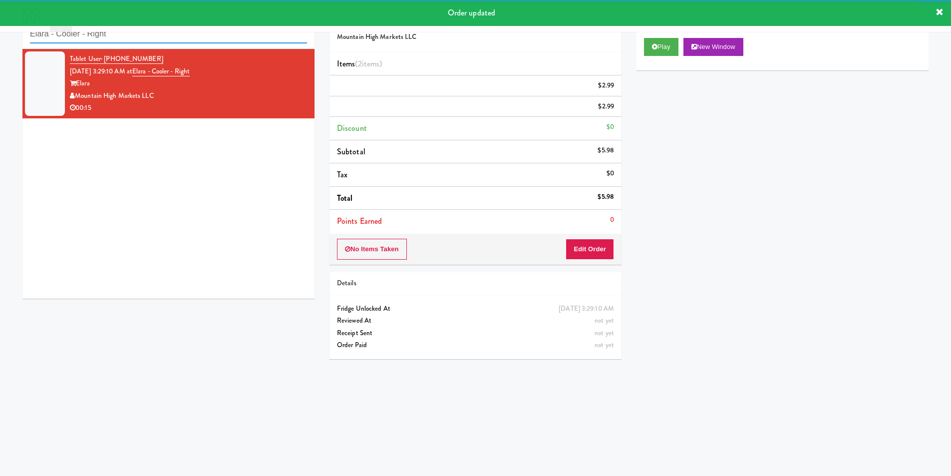
paste input "Ashton-Combo Machine"
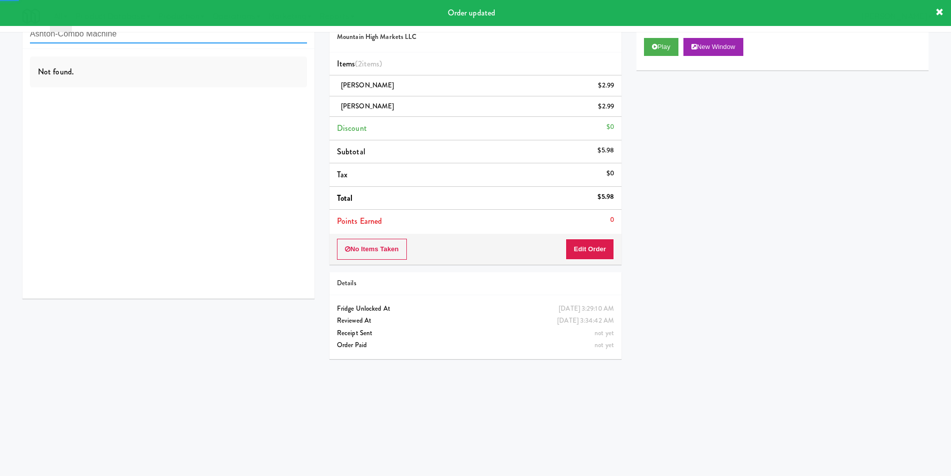
type input "Ashton-Combo Machine"
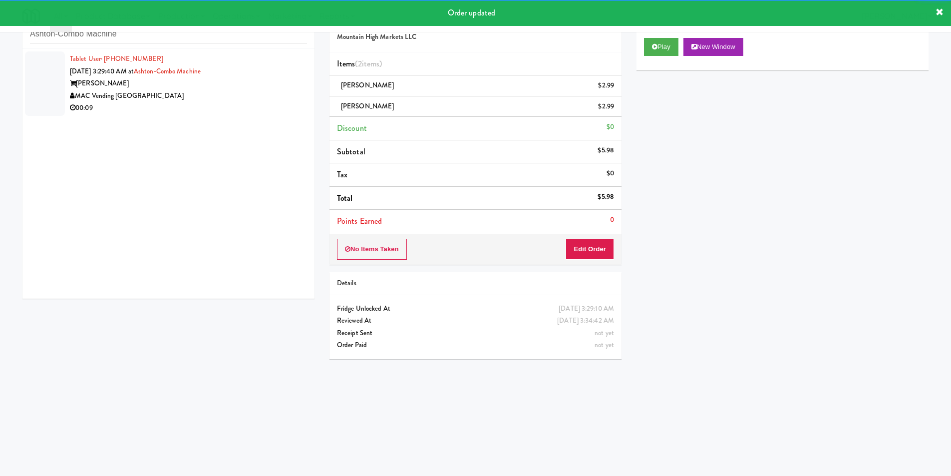
click at [261, 103] on div "00:09" at bounding box center [188, 108] width 237 height 12
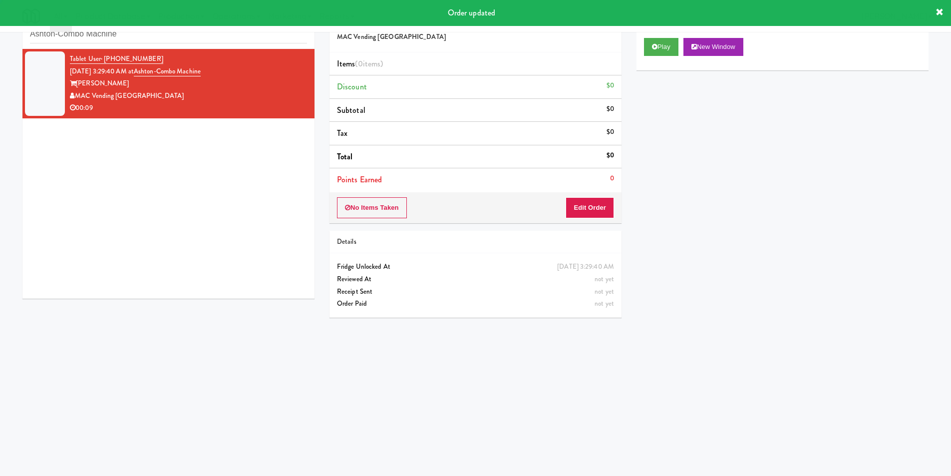
click at [641, 49] on div "Play New Window" at bounding box center [782, 50] width 292 height 40
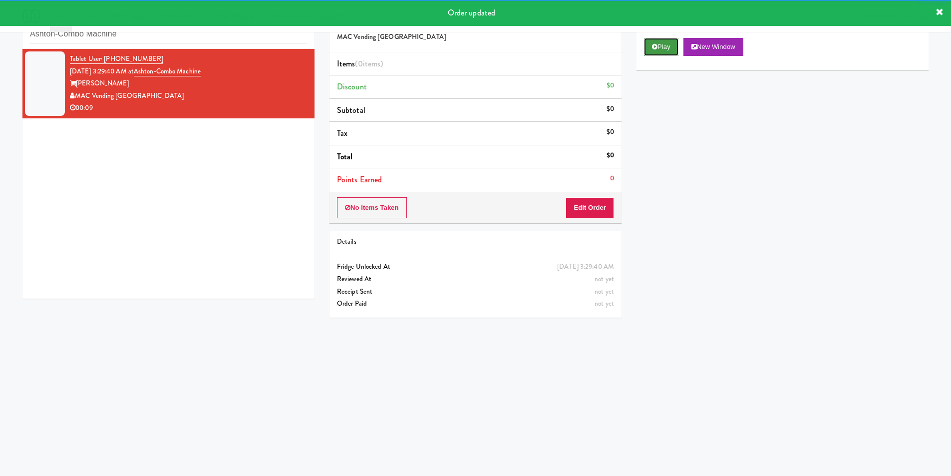
click at [654, 49] on icon at bounding box center [654, 46] width 5 height 6
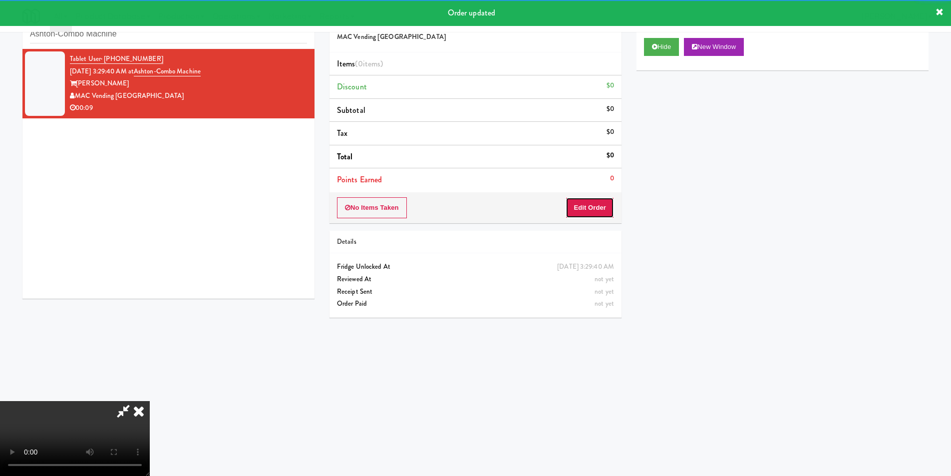
click at [592, 215] on button "Edit Order" at bounding box center [589, 207] width 48 height 21
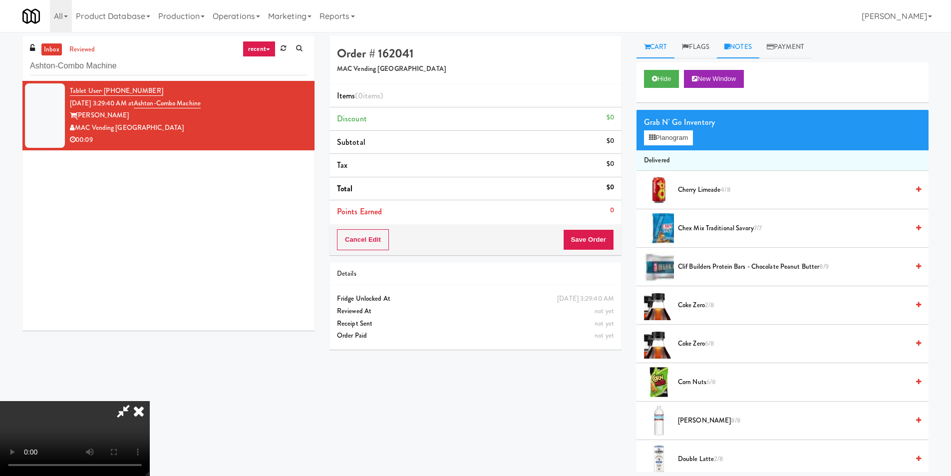
click at [747, 48] on link "Notes" at bounding box center [738, 47] width 42 height 22
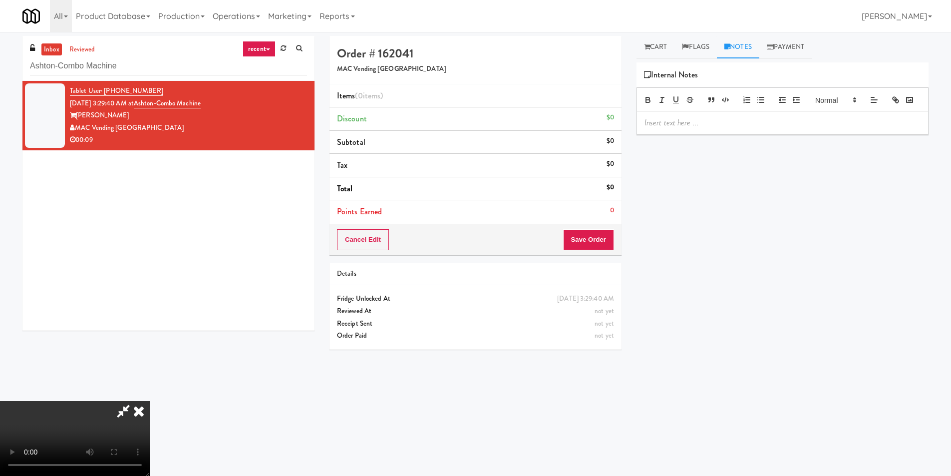
click at [723, 134] on div at bounding box center [782, 122] width 291 height 23
click at [662, 55] on link "Cart" at bounding box center [655, 47] width 38 height 22
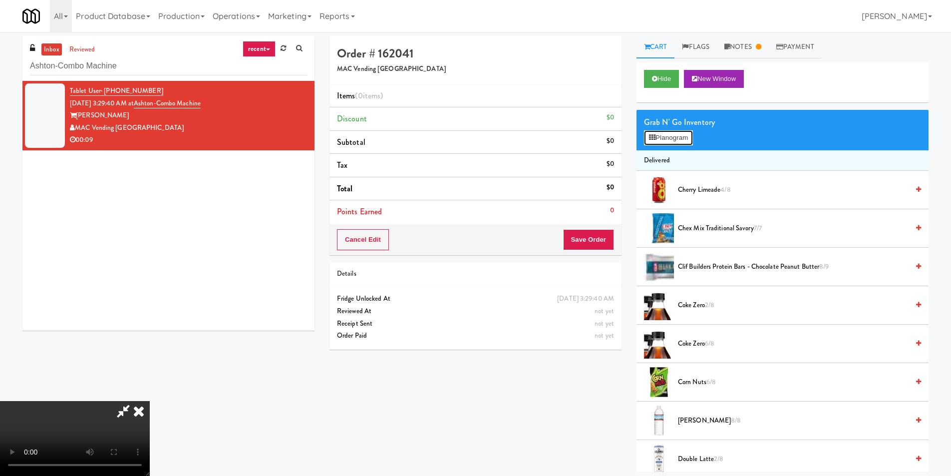
click at [681, 135] on button "Planogram" at bounding box center [668, 137] width 49 height 15
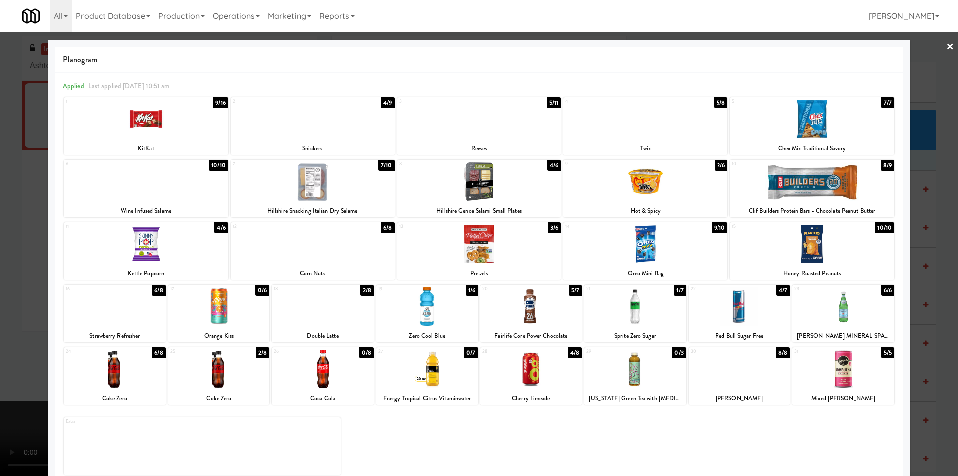
click at [660, 310] on div at bounding box center [635, 306] width 102 height 38
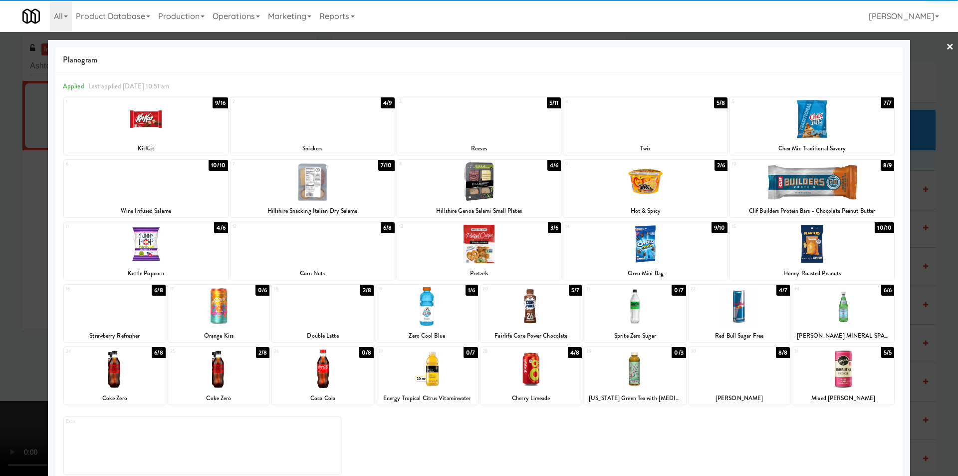
click at [923, 261] on div at bounding box center [479, 238] width 958 height 476
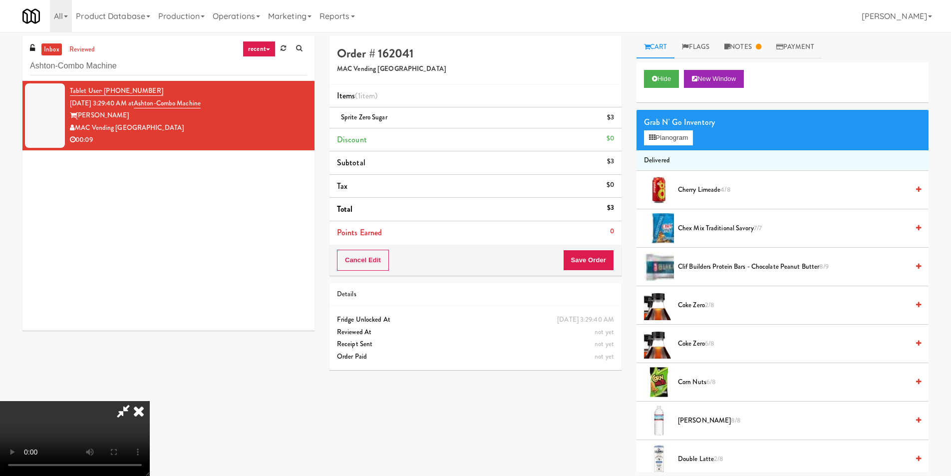
click at [150, 401] on video at bounding box center [75, 438] width 150 height 75
click at [681, 140] on button "Planogram" at bounding box center [668, 137] width 49 height 15
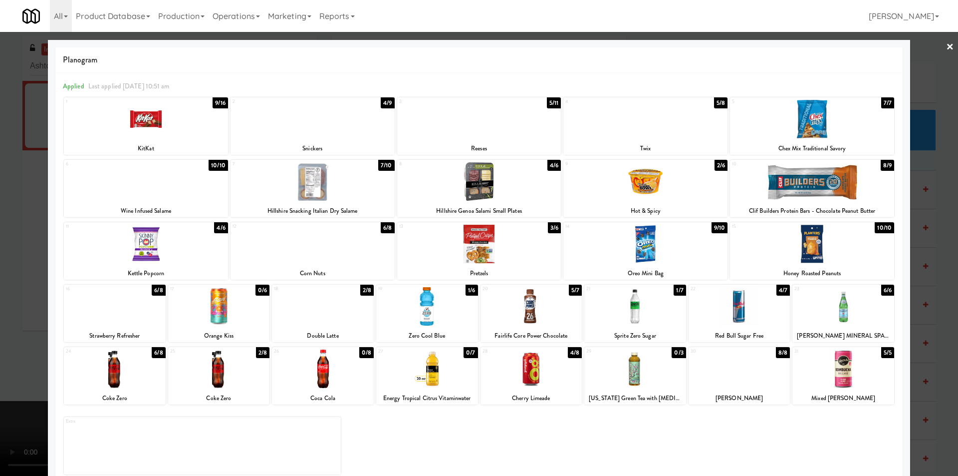
click at [657, 246] on div at bounding box center [645, 244] width 164 height 38
click at [920, 238] on div at bounding box center [479, 238] width 958 height 476
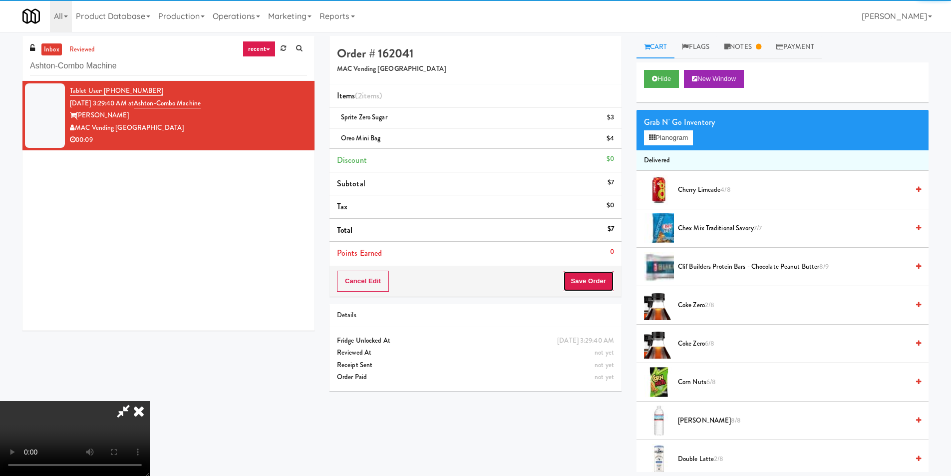
click at [604, 289] on button "Save Order" at bounding box center [588, 280] width 51 height 21
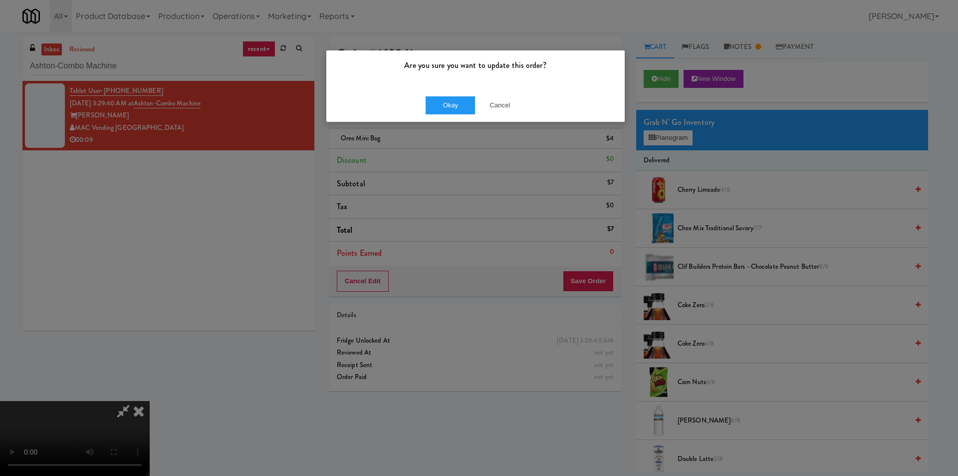
click at [460, 115] on div "Okay Cancel" at bounding box center [475, 104] width 298 height 33
click at [457, 110] on button "Okay" at bounding box center [451, 105] width 50 height 18
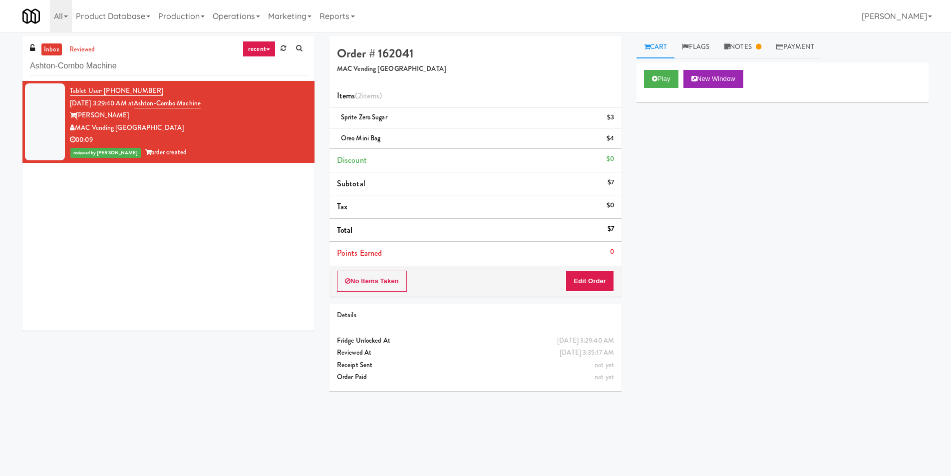
click at [140, 56] on div "Ashton-Combo Machine" at bounding box center [168, 65] width 277 height 19
click at [146, 63] on input "Ashton-Combo Machine" at bounding box center [168, 66] width 277 height 18
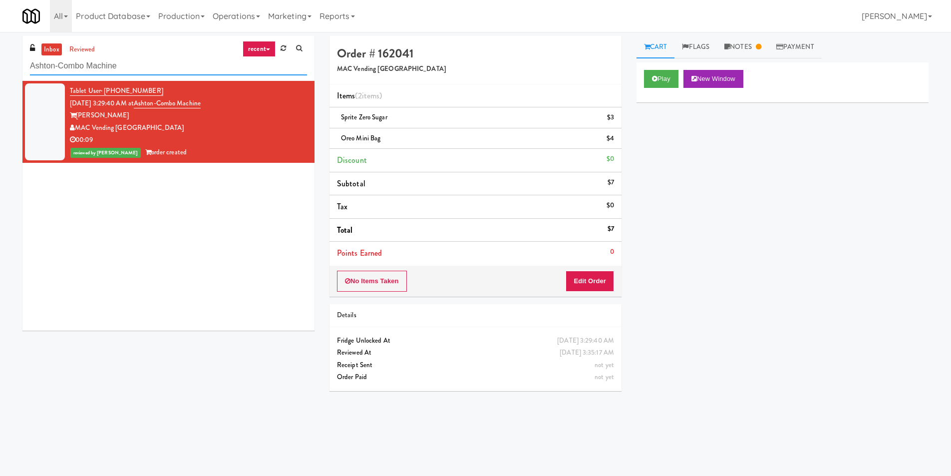
paste input "700 Penn-Fridg"
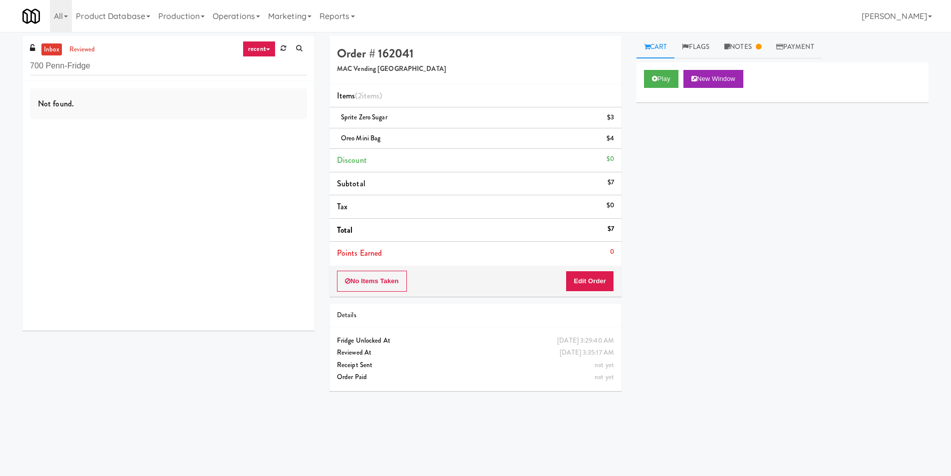
click at [234, 120] on div "Not found." at bounding box center [168, 206] width 292 height 250
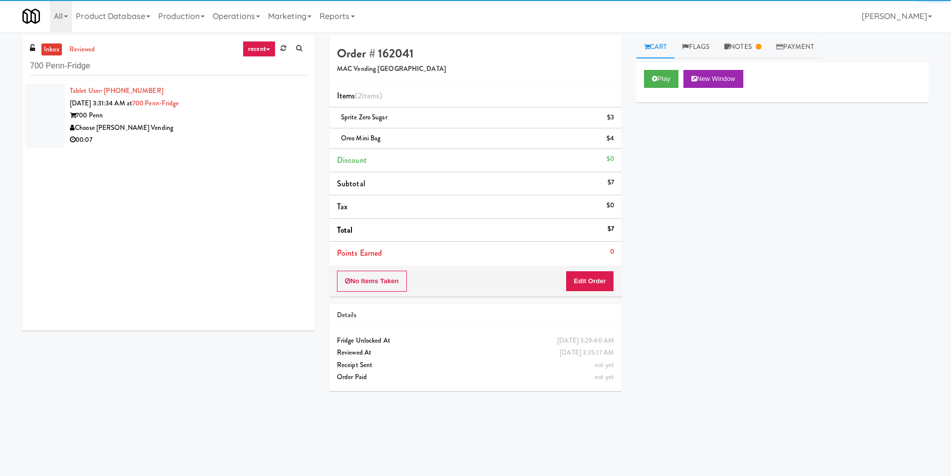
click at [281, 127] on div "Choose [PERSON_NAME] Vending" at bounding box center [188, 128] width 237 height 12
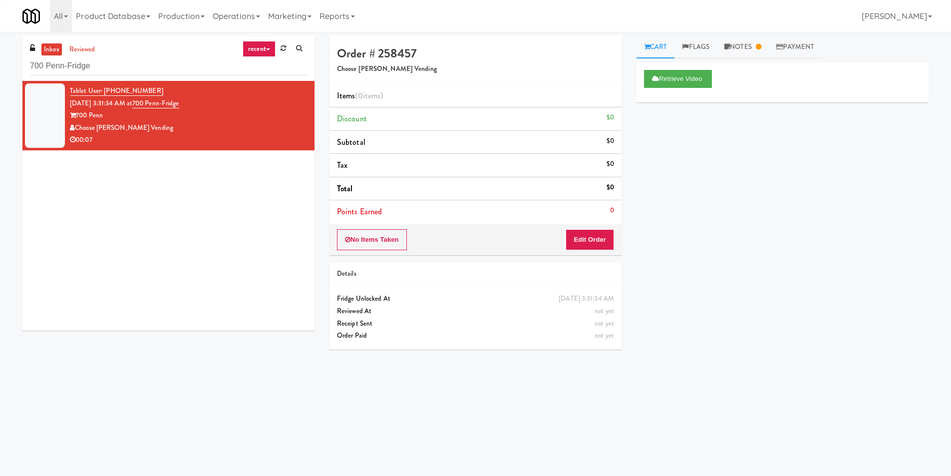
click at [679, 80] on button "Retrieve Video" at bounding box center [678, 79] width 68 height 18
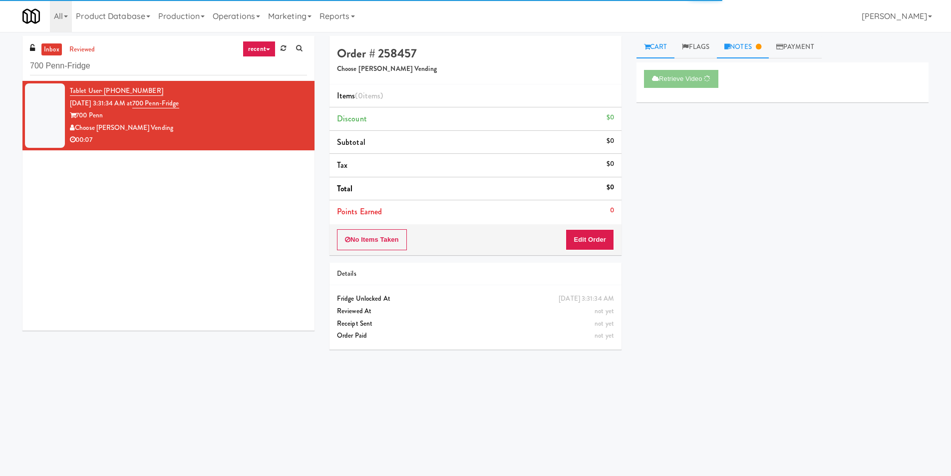
click at [738, 53] on link "Notes" at bounding box center [743, 47] width 52 height 22
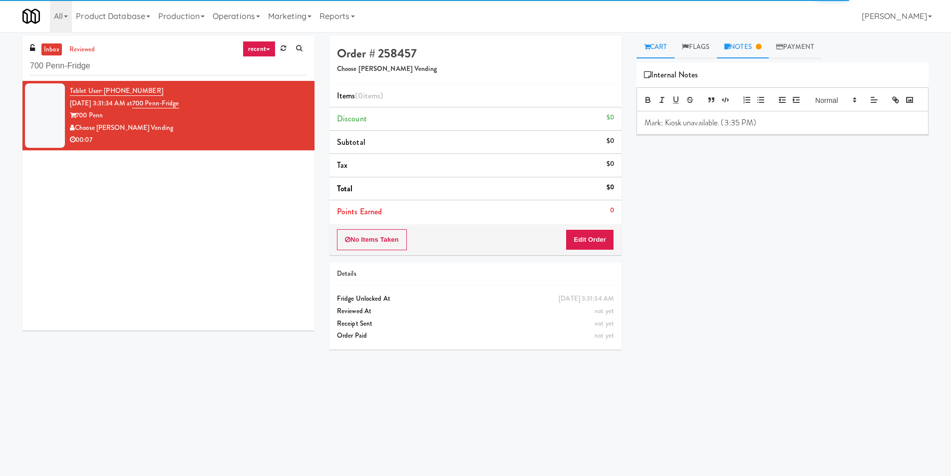
click at [655, 51] on link "Cart" at bounding box center [655, 47] width 38 height 22
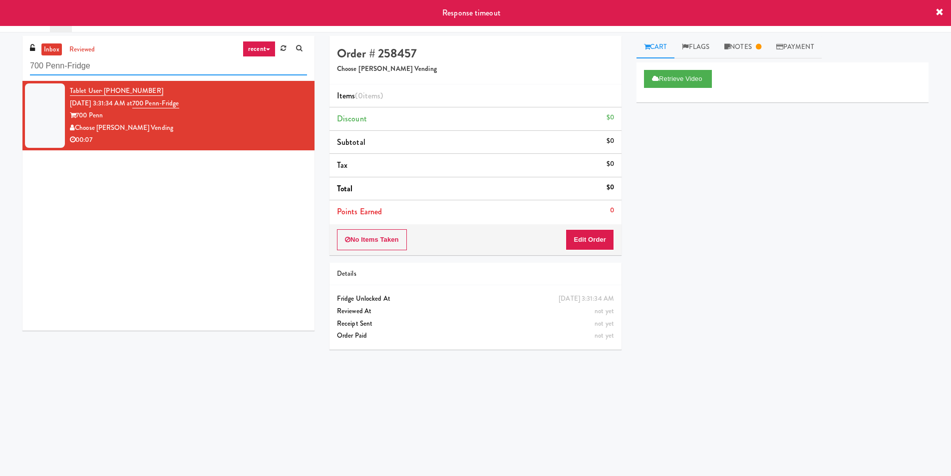
click at [183, 60] on input "700 Penn-Fridge" at bounding box center [168, 66] width 277 height 18
paste input "St. [PERSON_NAME]'s Health Centr"
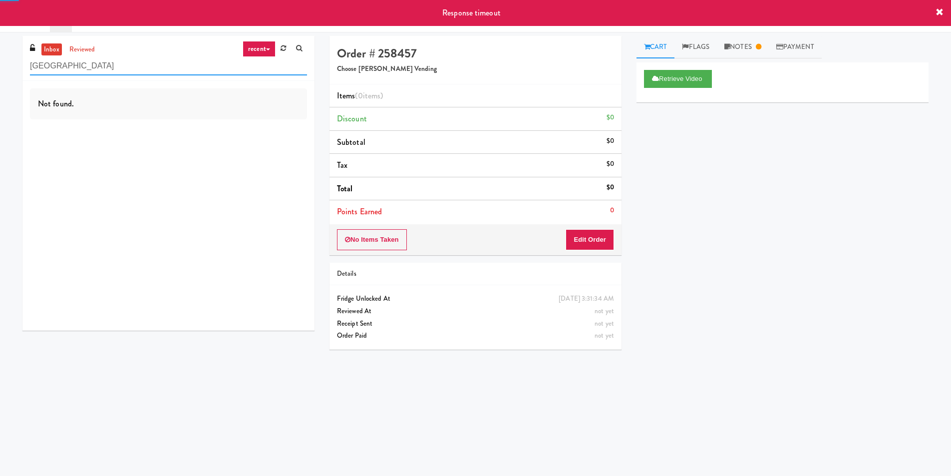
type input "[GEOGRAPHIC_DATA]"
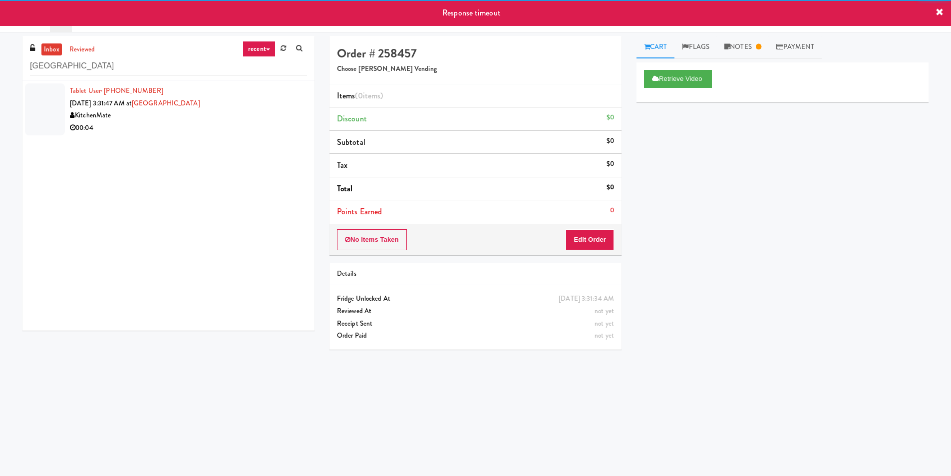
click at [264, 129] on div "00:04" at bounding box center [188, 128] width 237 height 12
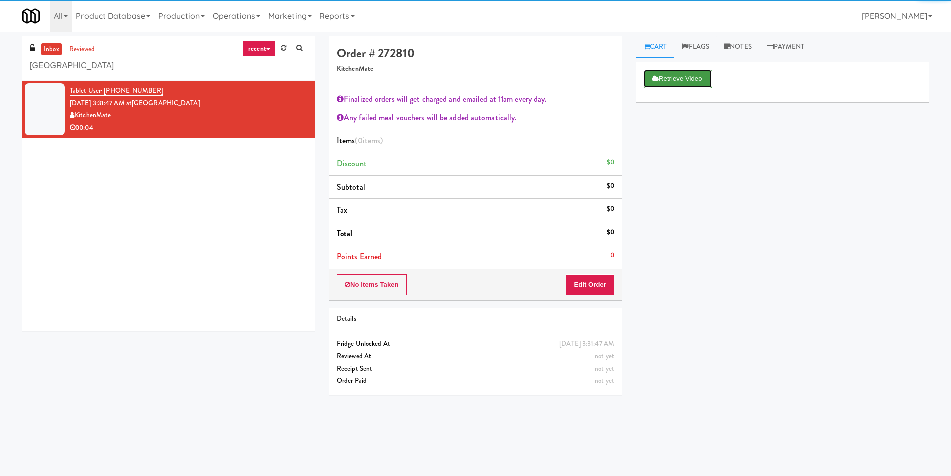
click at [659, 77] on button "Retrieve Video" at bounding box center [678, 79] width 68 height 18
drag, startPoint x: 221, startPoint y: 104, endPoint x: 148, endPoint y: 108, distance: 72.5
click at [148, 108] on div "Tablet User · (647) 241-3994 [DATE] 3:31:47 AM at [GEOGRAPHIC_DATA] KitchenMate…" at bounding box center [188, 109] width 237 height 49
copy link "[GEOGRAPHIC_DATA]"
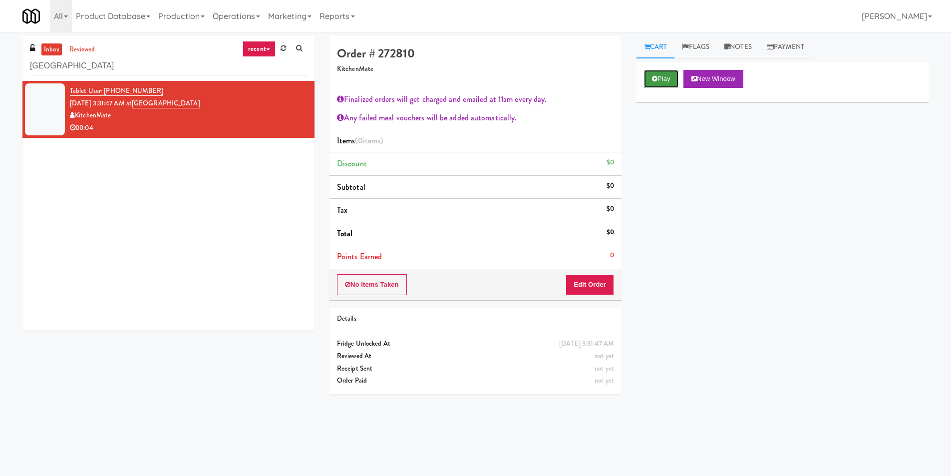
click at [669, 81] on button "Play" at bounding box center [661, 79] width 34 height 18
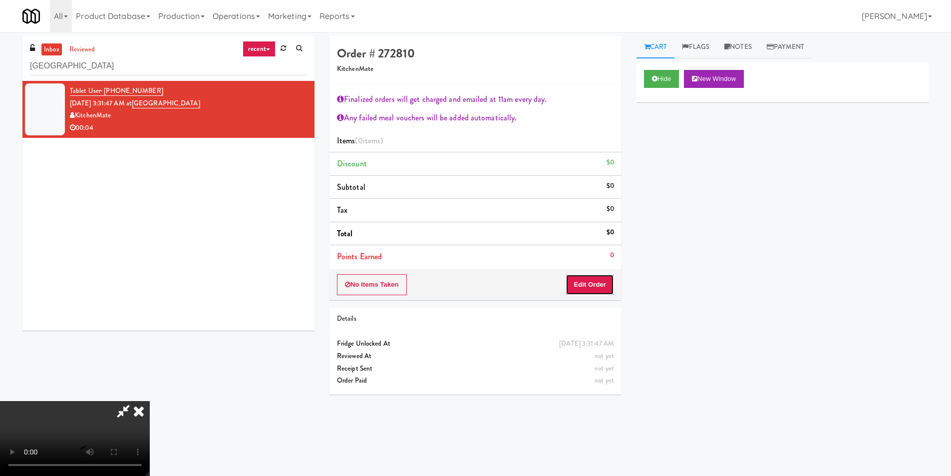
click at [599, 275] on button "Edit Order" at bounding box center [589, 284] width 48 height 21
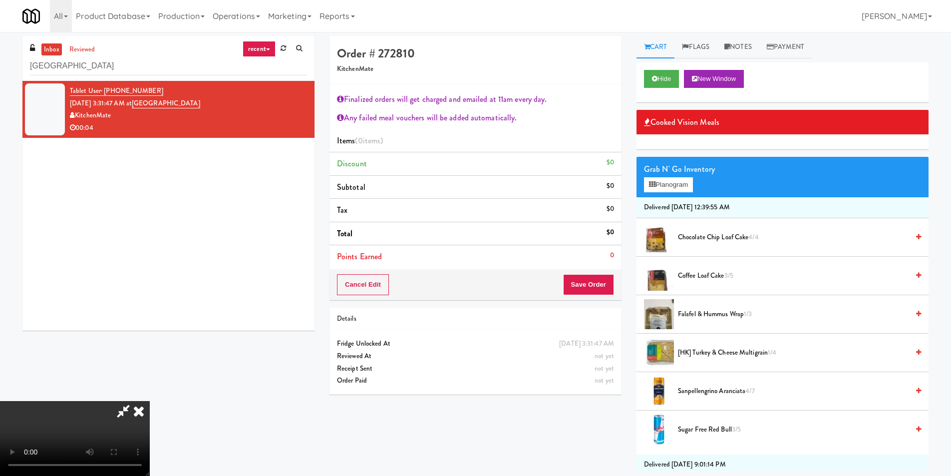
click at [150, 401] on video at bounding box center [75, 438] width 150 height 75
click at [684, 187] on button "Planogram" at bounding box center [668, 184] width 49 height 15
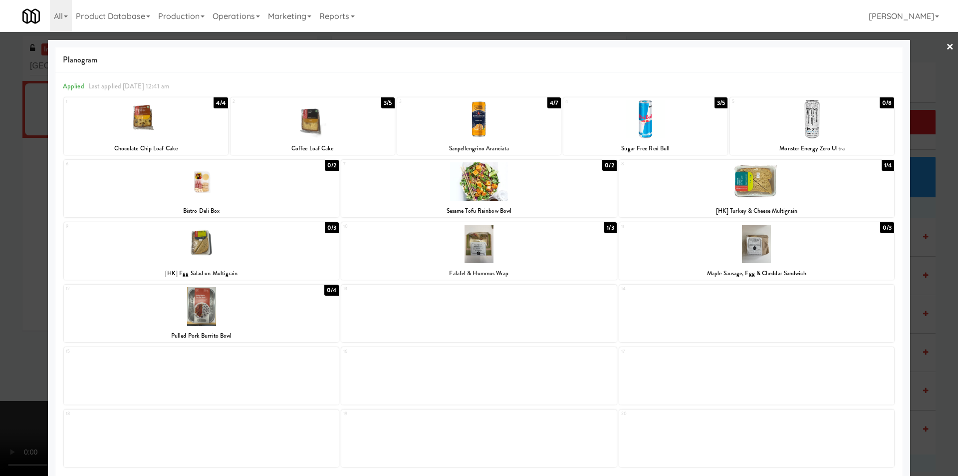
click at [497, 244] on div at bounding box center [478, 244] width 275 height 38
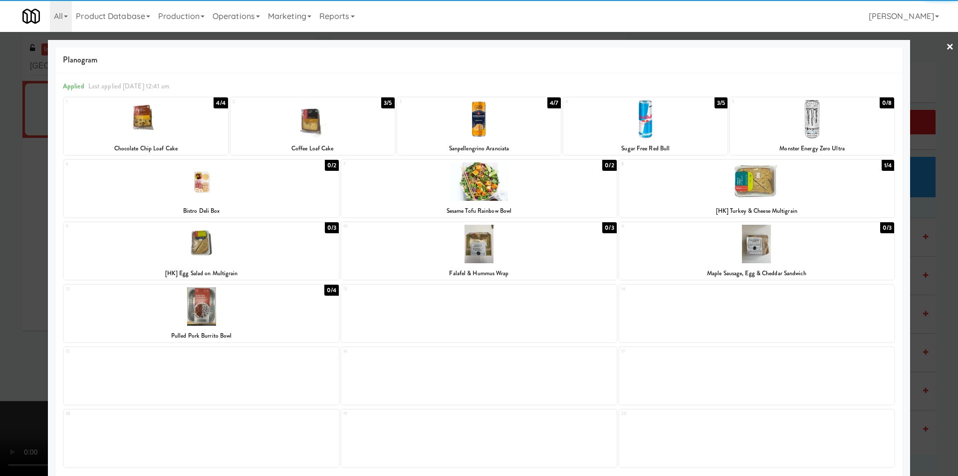
click at [746, 193] on div at bounding box center [756, 181] width 275 height 38
click at [922, 224] on div at bounding box center [479, 238] width 958 height 476
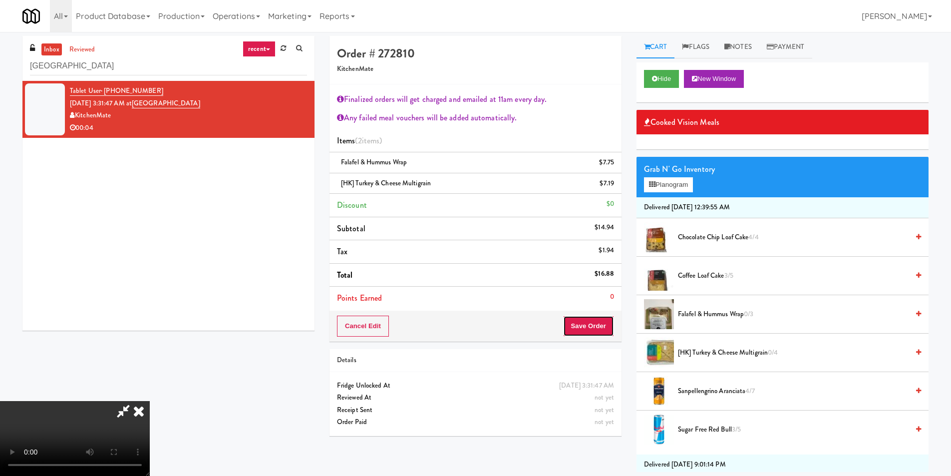
click at [589, 323] on button "Save Order" at bounding box center [588, 325] width 51 height 21
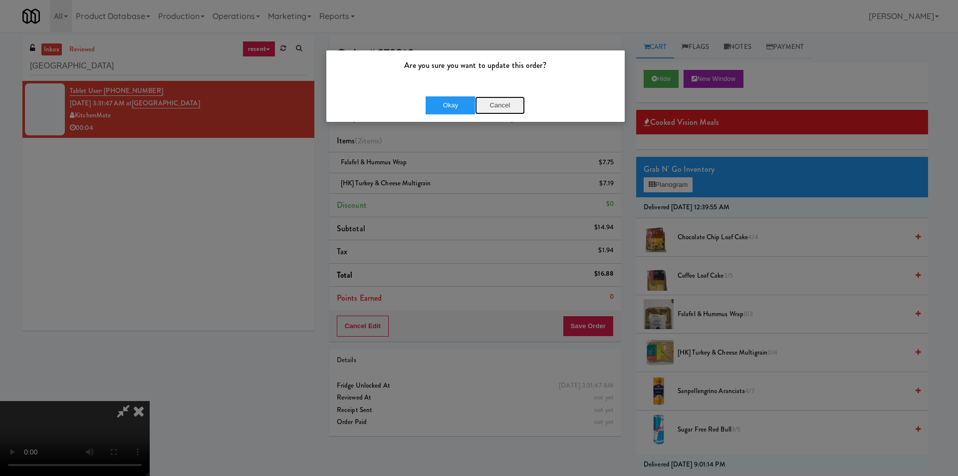
click at [497, 104] on button "Cancel" at bounding box center [500, 105] width 50 height 18
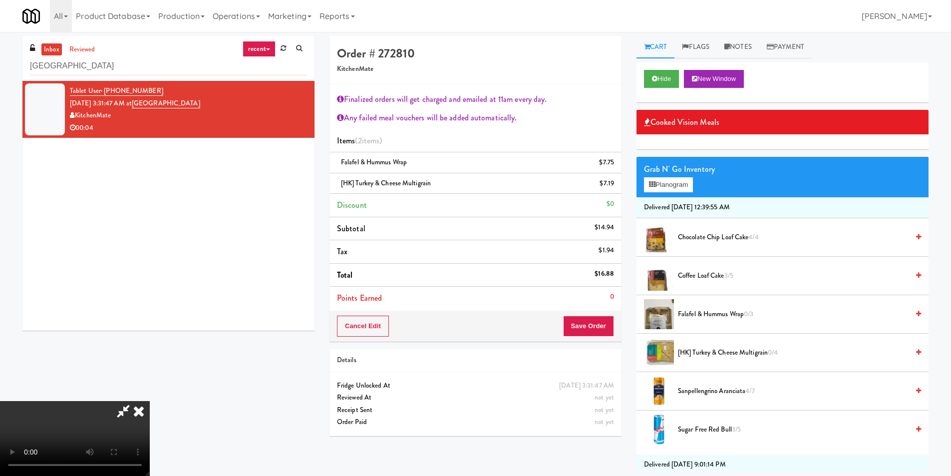
click at [150, 401] on video at bounding box center [75, 438] width 150 height 75
click at [599, 321] on button "Save Order" at bounding box center [588, 325] width 51 height 21
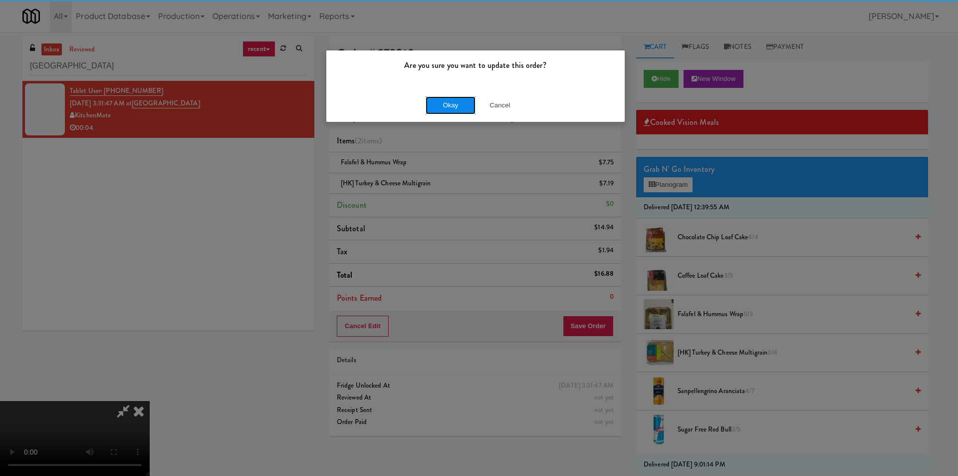
click at [451, 102] on button "Okay" at bounding box center [451, 105] width 50 height 18
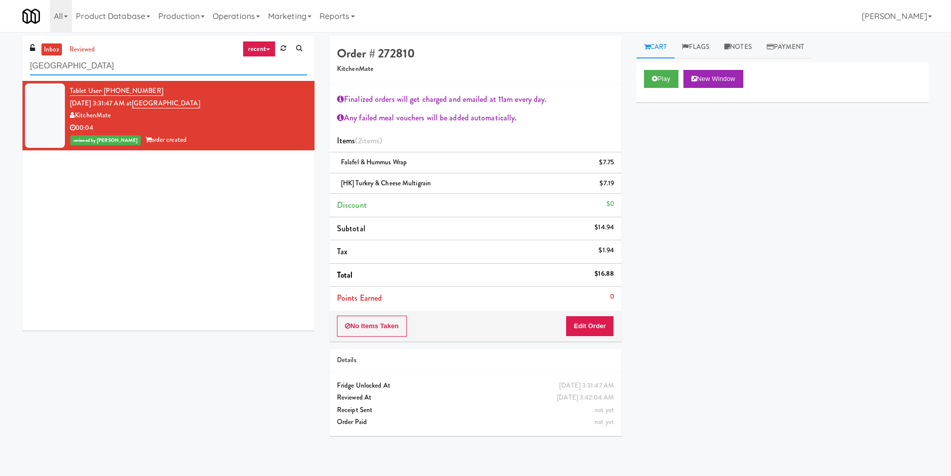
click at [107, 60] on input "[GEOGRAPHIC_DATA]" at bounding box center [168, 66] width 277 height 18
paste input "(Snack & Drink) EWR 1-TB-MAIN BREAK ROOM"
type input "(Snack & Drink) EWR 1-TB-MAIN BREAK ROOM"
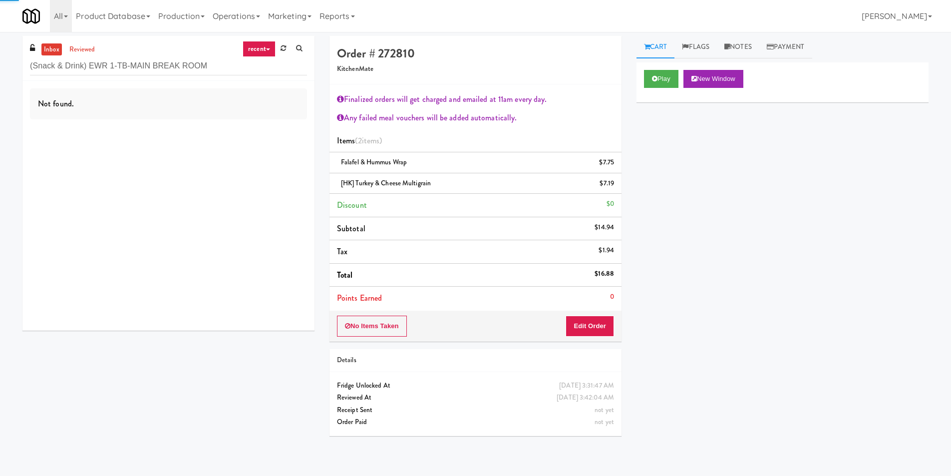
click at [221, 119] on div "Not found." at bounding box center [168, 206] width 292 height 250
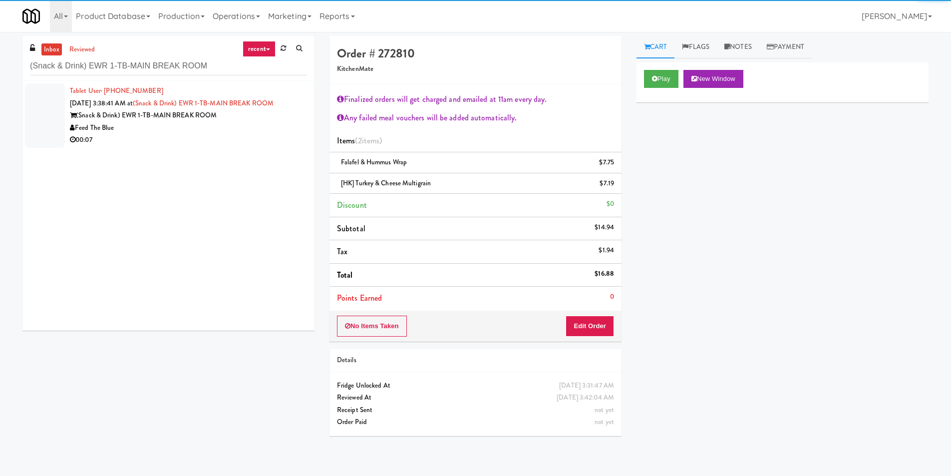
click at [270, 146] on li "Tablet User · (347) 777-7022 [DATE] 3:38:41 AM at (Snack & Drink) EWR 1-TB-MAIN…" at bounding box center [168, 115] width 292 height 69
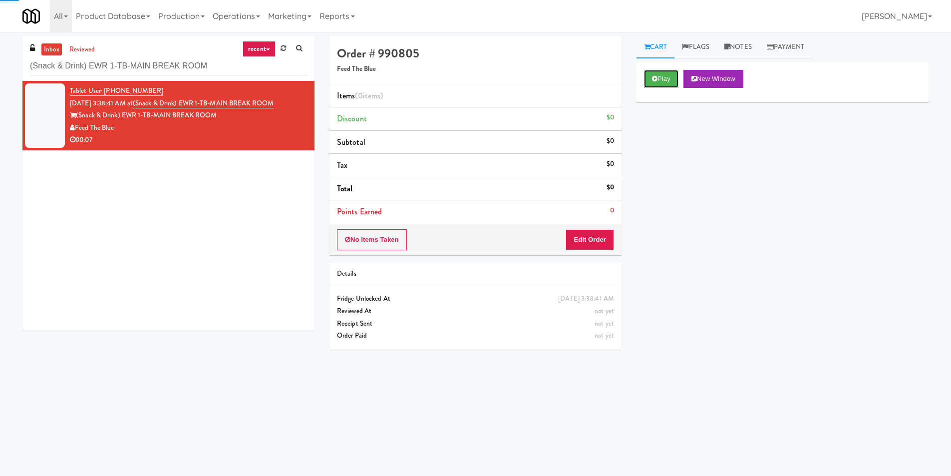
click at [653, 73] on button "Play" at bounding box center [661, 79] width 34 height 18
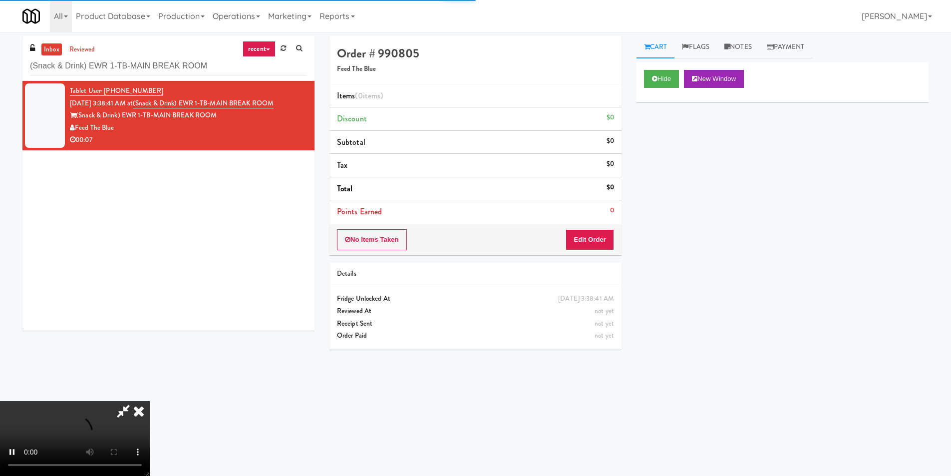
click at [580, 224] on div "No Items Taken Edit Order" at bounding box center [475, 239] width 292 height 31
click at [579, 228] on div "No Items Taken Edit Order" at bounding box center [475, 239] width 292 height 31
click at [581, 232] on button "Edit Order" at bounding box center [589, 239] width 48 height 21
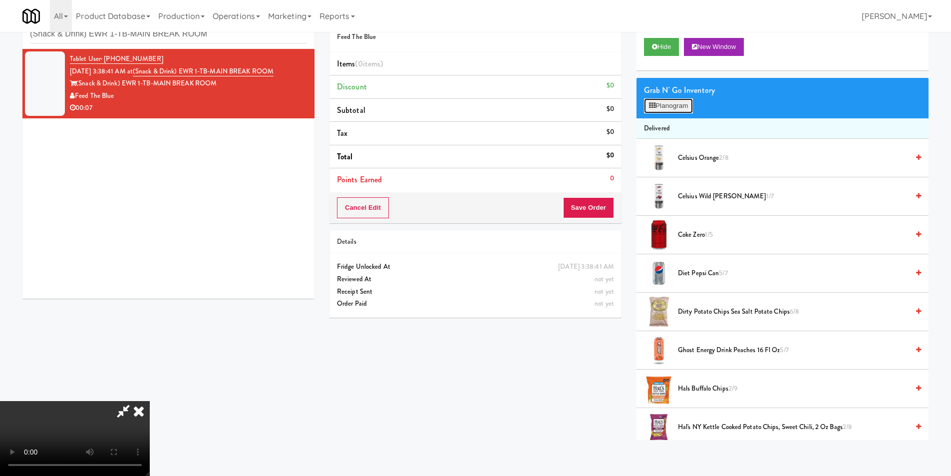
click at [663, 103] on button "Planogram" at bounding box center [668, 105] width 49 height 15
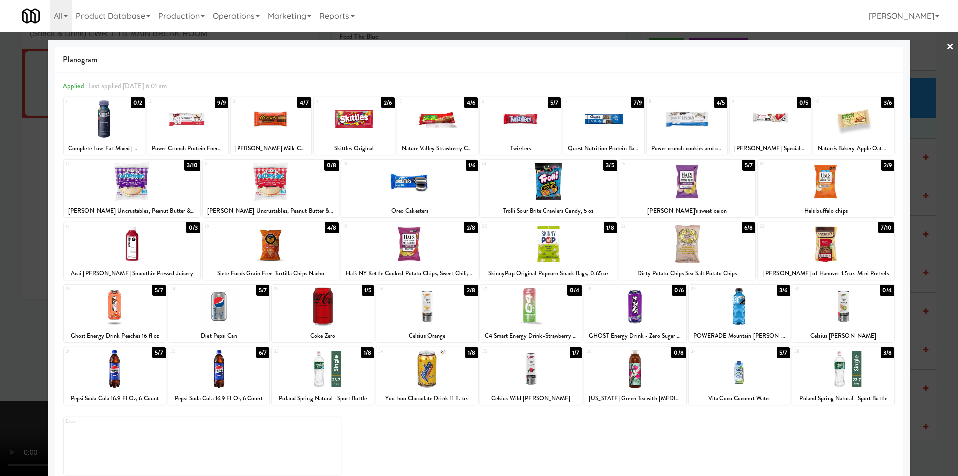
click at [621, 377] on div at bounding box center [635, 368] width 102 height 38
click at [938, 294] on div at bounding box center [479, 238] width 958 height 476
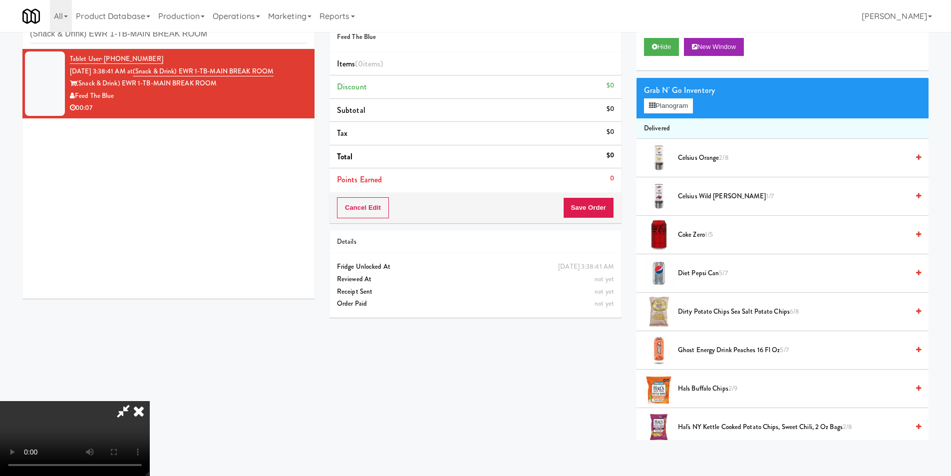
scroll to position [151, 0]
click at [150, 416] on video at bounding box center [75, 438] width 150 height 75
click at [679, 108] on button "Planogram" at bounding box center [668, 105] width 49 height 15
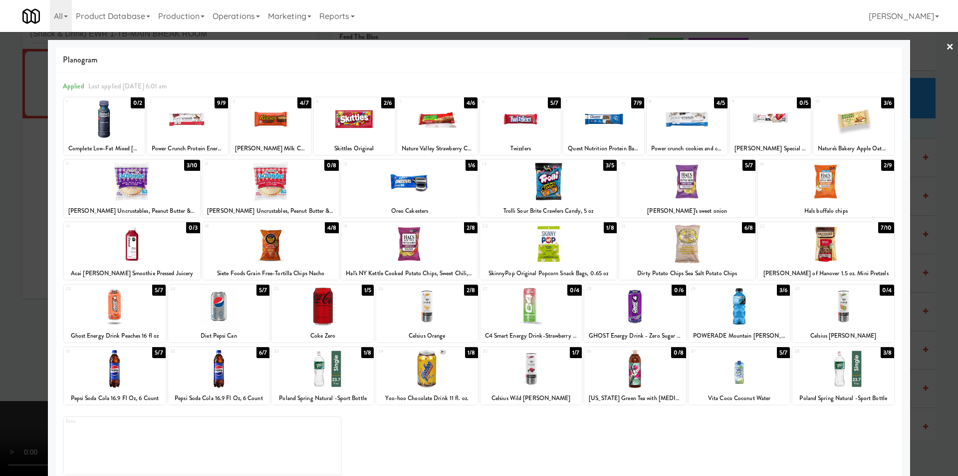
click at [529, 373] on div at bounding box center [532, 368] width 102 height 38
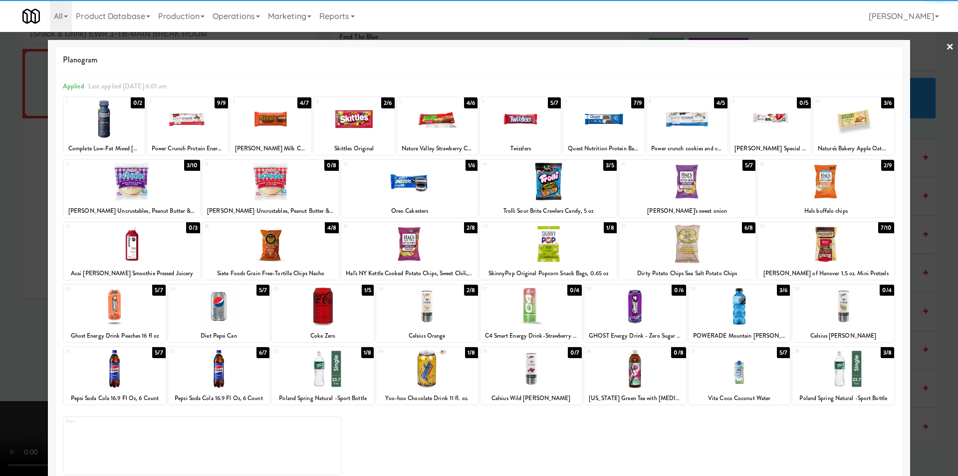
click at [919, 278] on div at bounding box center [479, 238] width 958 height 476
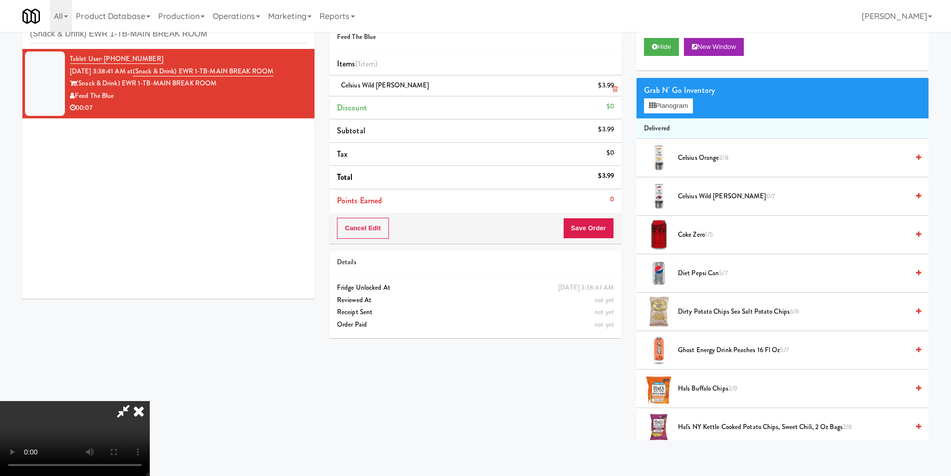
click at [614, 90] on icon at bounding box center [614, 89] width 5 height 6
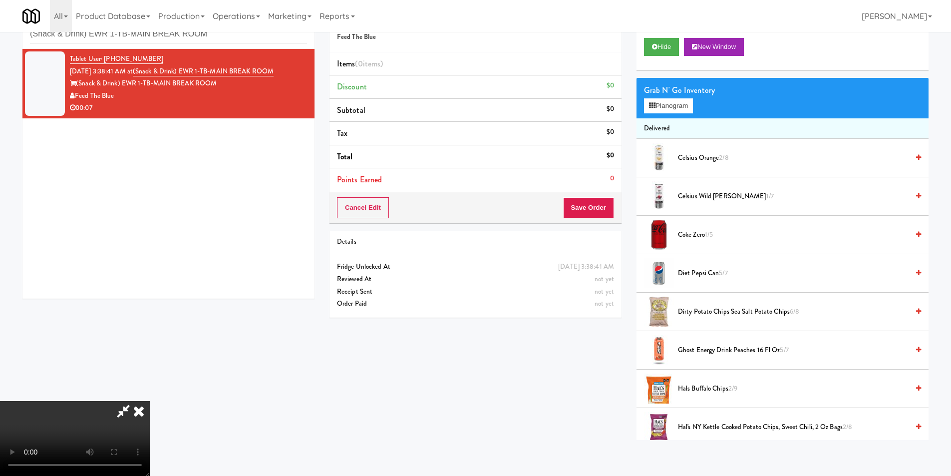
click at [150, 401] on icon at bounding box center [139, 411] width 22 height 20
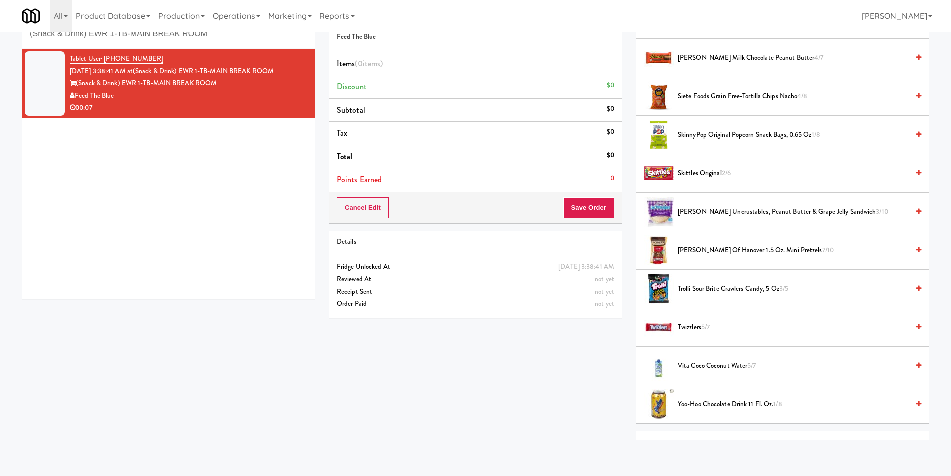
scroll to position [968, 0]
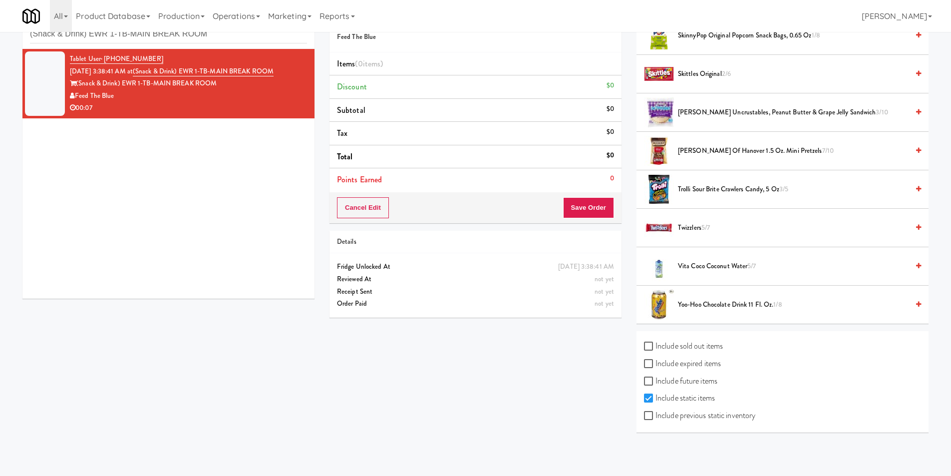
click at [718, 414] on label "Include previous static inventory" at bounding box center [699, 415] width 111 height 15
click at [655, 414] on input "Include previous static inventory" at bounding box center [649, 416] width 11 height 8
checkbox input "true"
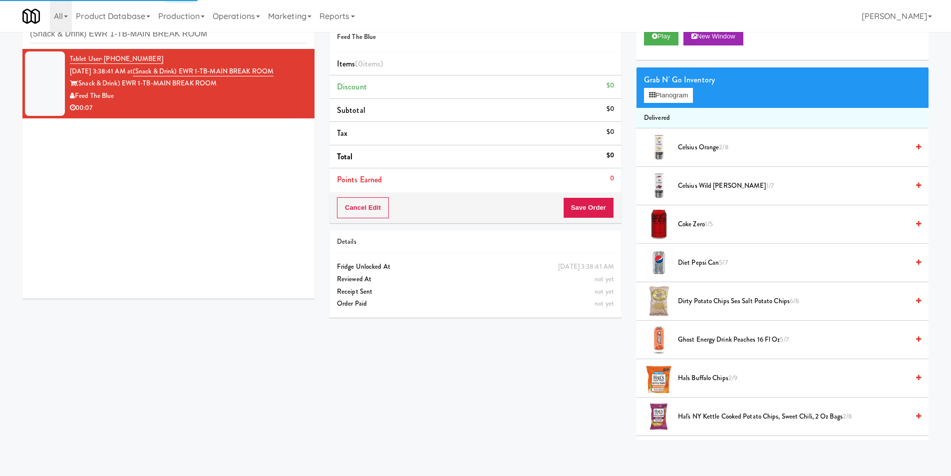
scroll to position [0, 0]
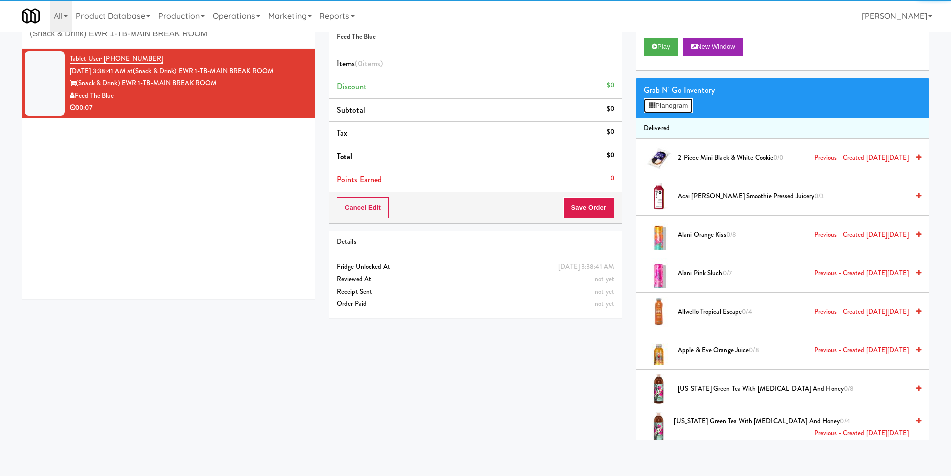
click at [676, 105] on button "Planogram" at bounding box center [668, 105] width 49 height 15
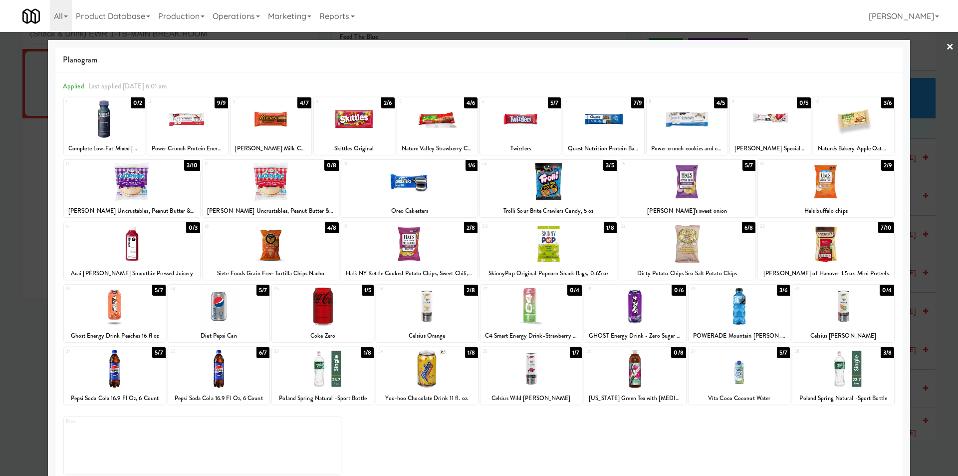
click at [502, 365] on div at bounding box center [532, 368] width 102 height 38
click at [923, 269] on div at bounding box center [479, 238] width 958 height 476
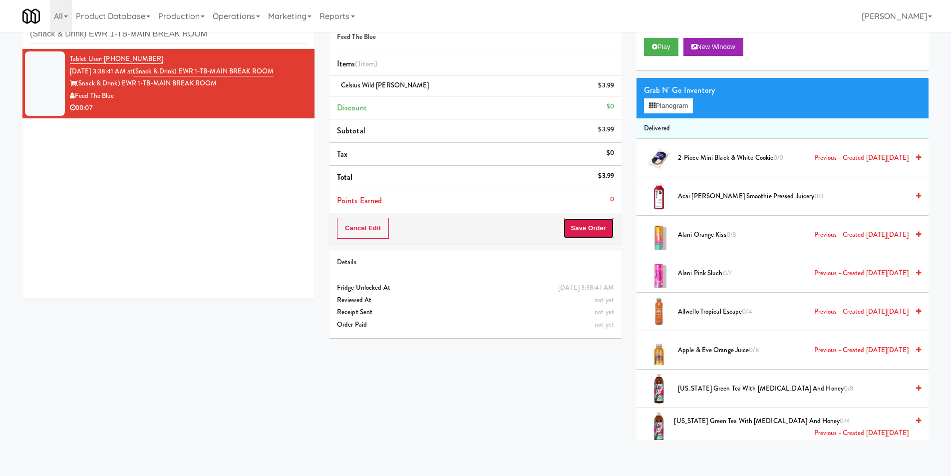
click at [589, 234] on button "Save Order" at bounding box center [588, 228] width 51 height 21
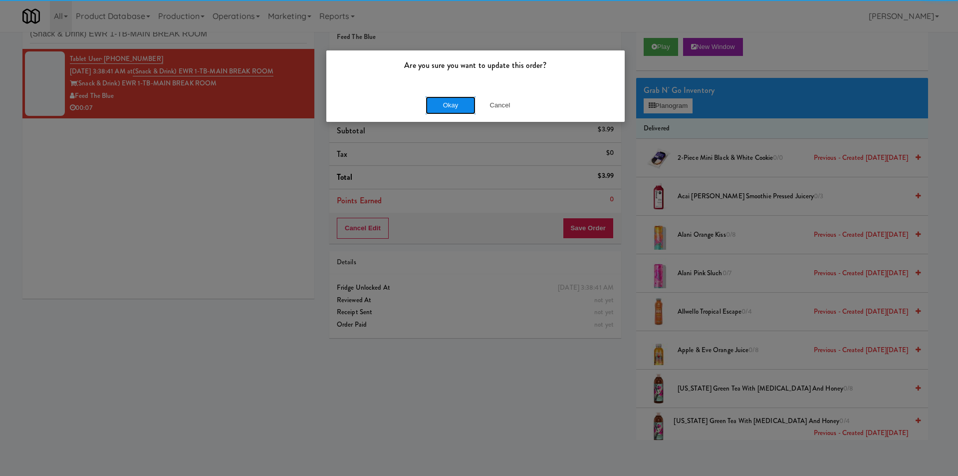
click at [429, 105] on button "Okay" at bounding box center [451, 105] width 50 height 18
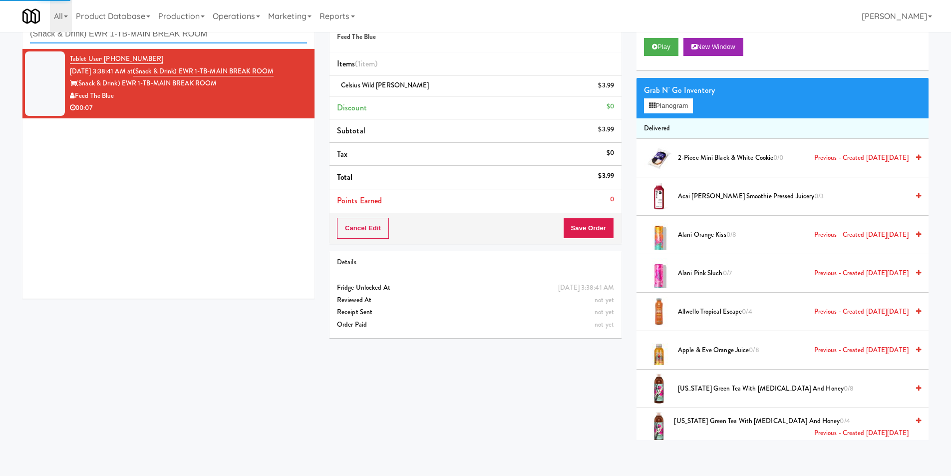
click at [212, 37] on input "(Snack & Drink) EWR 1-TB-MAIN BREAK ROOM" at bounding box center [168, 34] width 277 height 18
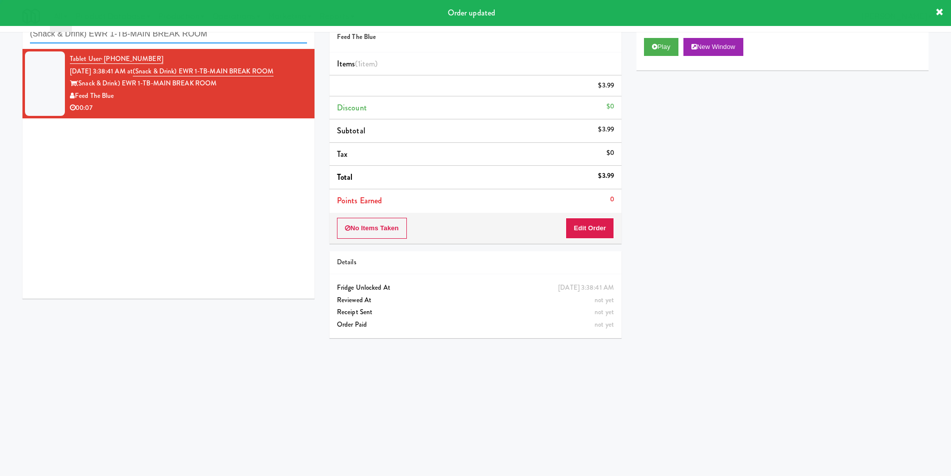
click at [212, 37] on input "(Snack & Drink) EWR 1-TB-MAIN BREAK ROOM" at bounding box center [168, 34] width 277 height 18
paste input "1114 W [PERSON_NAME] - Right - Ambient"
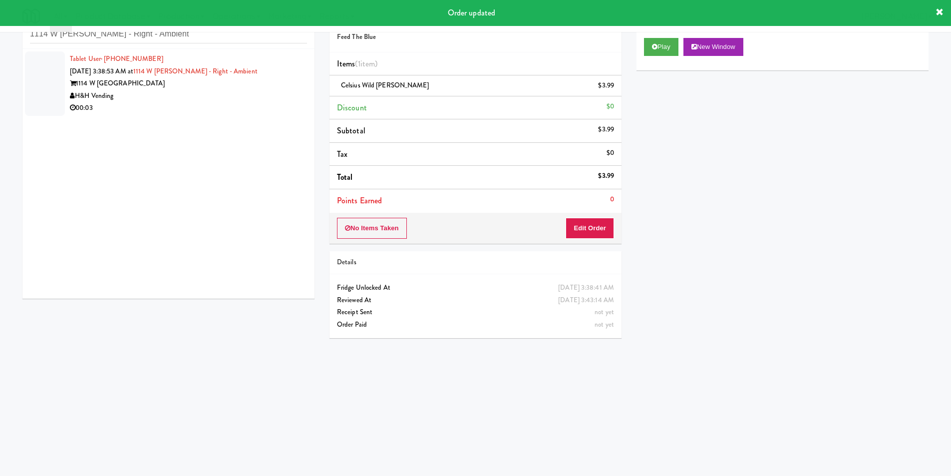
click at [269, 103] on div "00:03" at bounding box center [188, 108] width 237 height 12
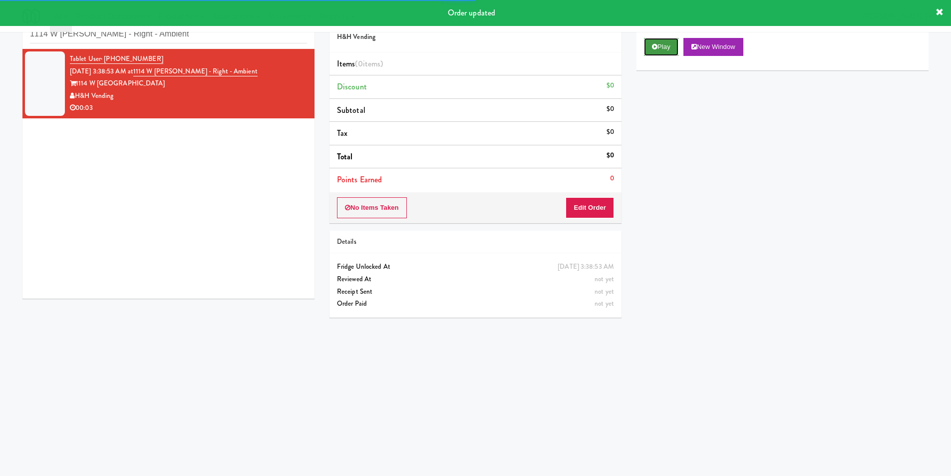
click at [672, 44] on button "Play" at bounding box center [661, 47] width 34 height 18
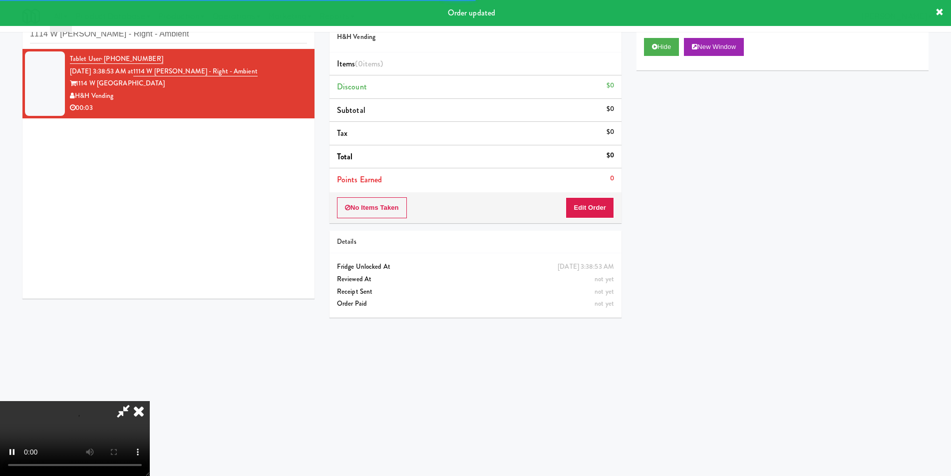
click at [603, 191] on div "Items (0 items ) Discount $0 Subtotal $0 Tax $0 Total $0 Points Earned 0" at bounding box center [475, 122] width 292 height 140
click at [604, 210] on button "Edit Order" at bounding box center [589, 207] width 48 height 21
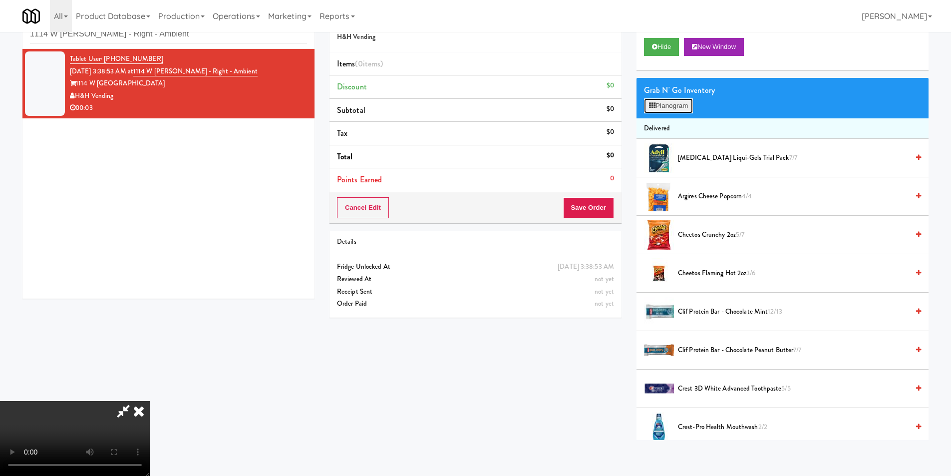
click at [673, 109] on button "Planogram" at bounding box center [668, 105] width 49 height 15
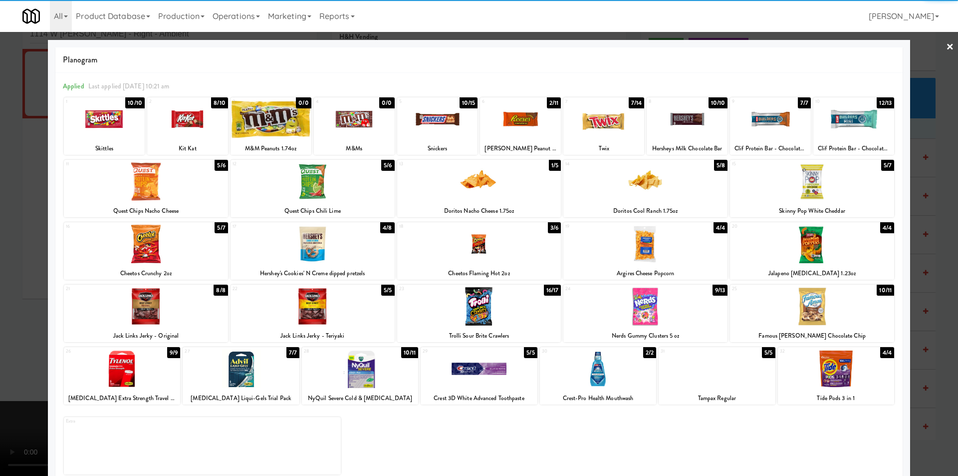
click at [502, 187] on div at bounding box center [479, 181] width 164 height 38
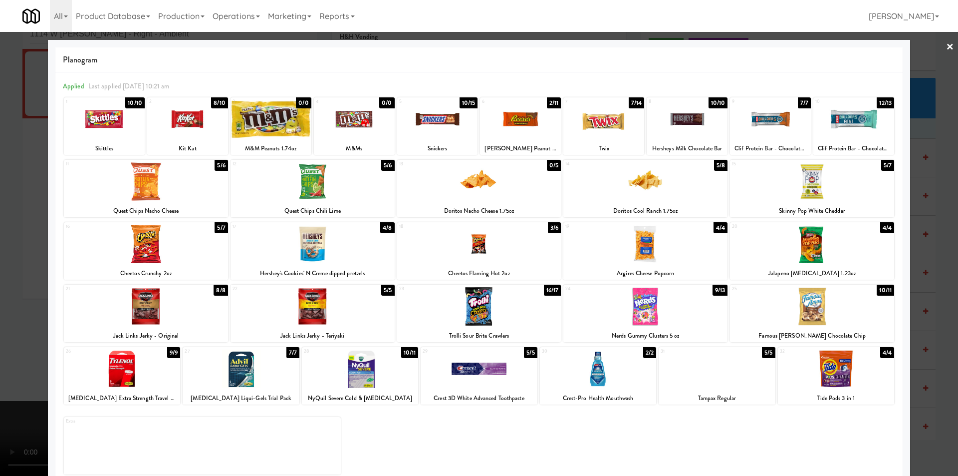
click at [918, 205] on div at bounding box center [479, 238] width 958 height 476
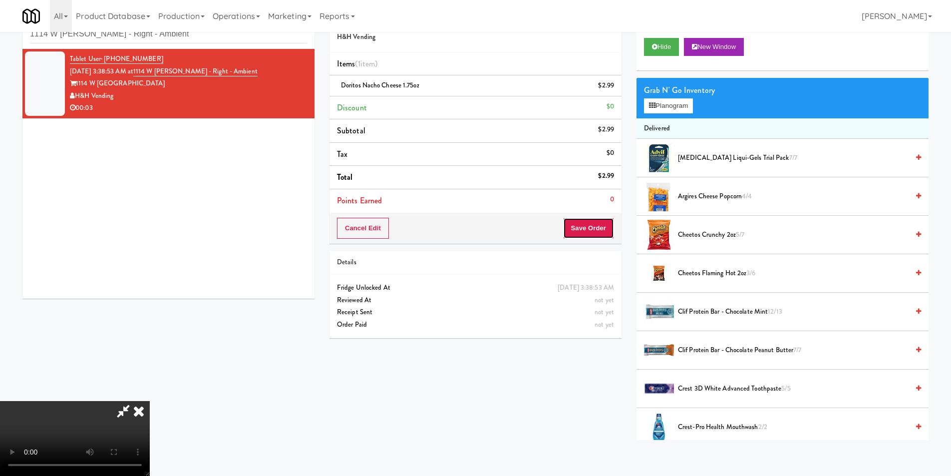
click at [582, 229] on button "Save Order" at bounding box center [588, 228] width 51 height 21
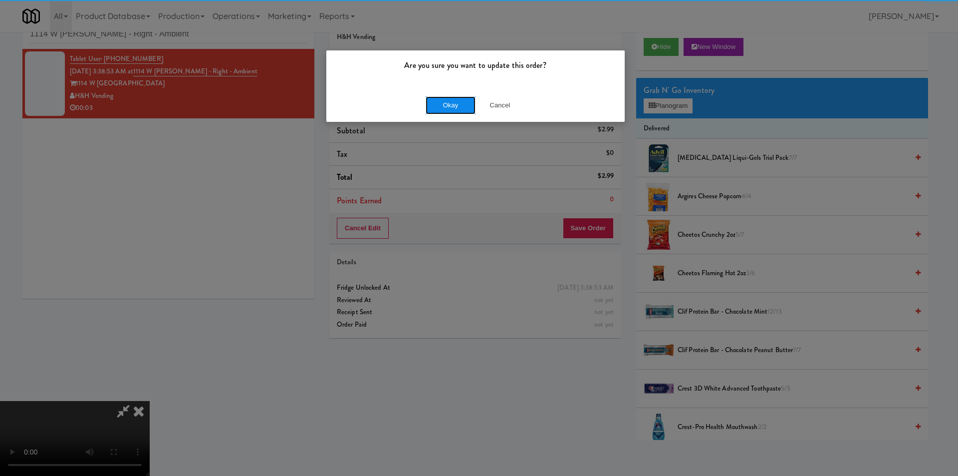
click at [459, 108] on button "Okay" at bounding box center [451, 105] width 50 height 18
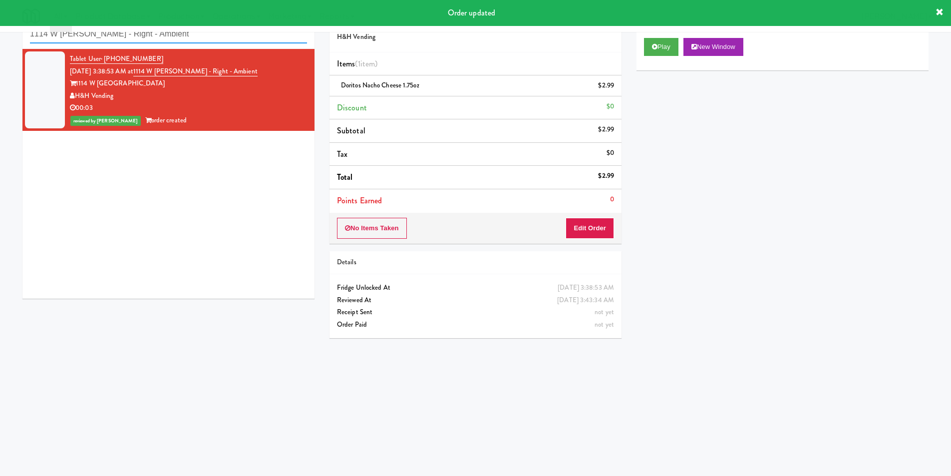
click at [172, 37] on input "1114 W [PERSON_NAME] - Right - Ambient" at bounding box center [168, 34] width 277 height 18
paste input "MG - Cooler - Lef"
type input "MG - Cooler - Left"
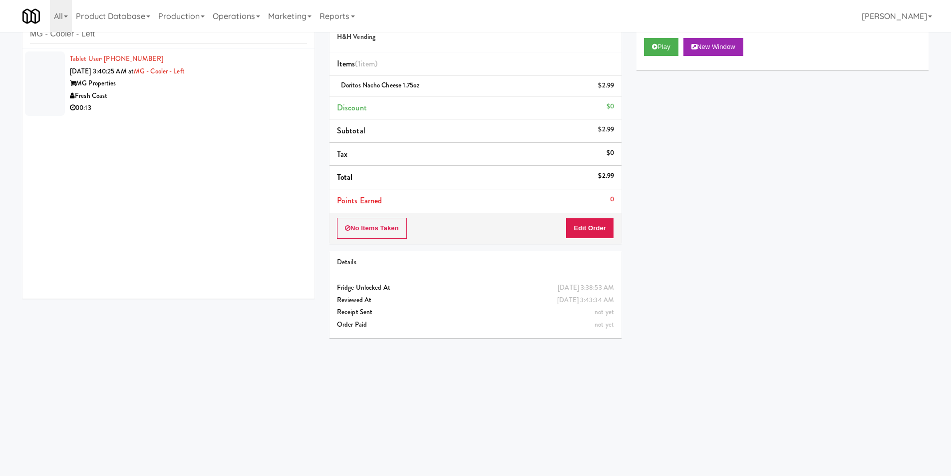
click at [209, 85] on div "MG Properties" at bounding box center [188, 83] width 237 height 12
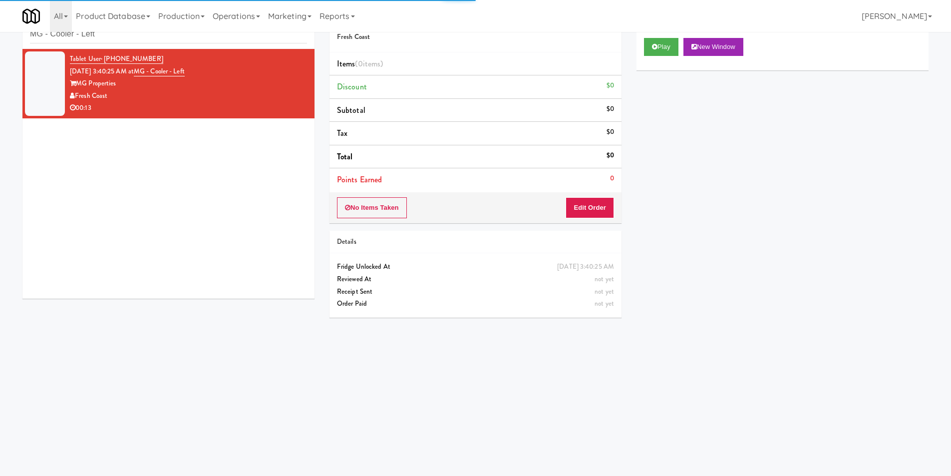
click at [638, 50] on div "Play New Window" at bounding box center [782, 50] width 292 height 40
click at [655, 48] on icon at bounding box center [654, 46] width 5 height 6
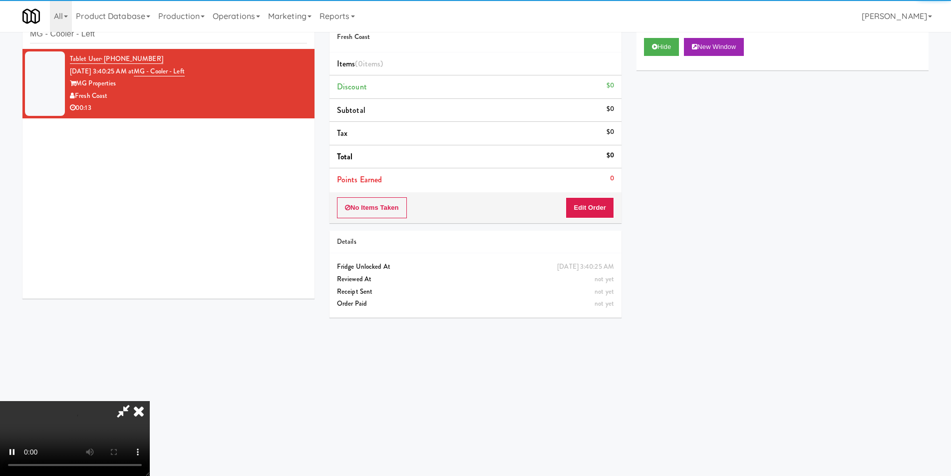
click at [585, 223] on div "Order # 454942 Fresh Coast Items (0 items ) Discount $0 Subtotal $0 Tax $0 Tota…" at bounding box center [475, 164] width 307 height 321
click at [589, 213] on button "Edit Order" at bounding box center [589, 207] width 48 height 21
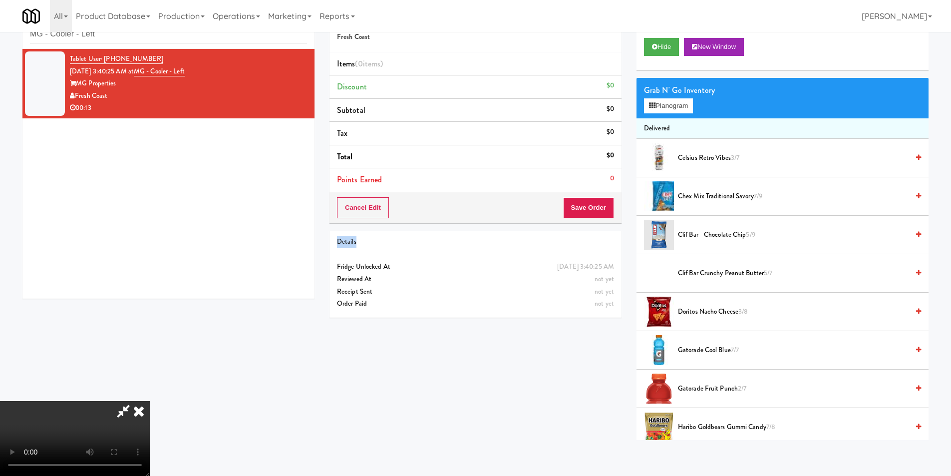
click at [150, 401] on video at bounding box center [75, 438] width 150 height 75
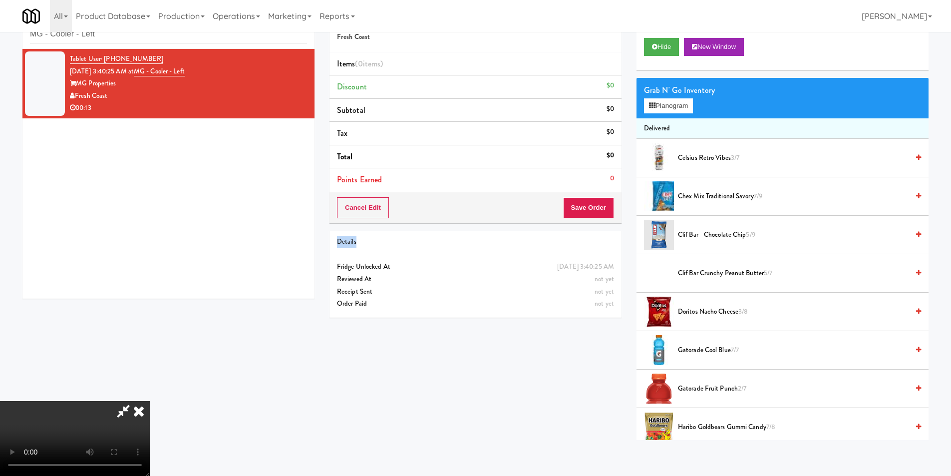
click at [150, 401] on video at bounding box center [75, 438] width 150 height 75
click at [662, 103] on button "Planogram" at bounding box center [668, 105] width 49 height 15
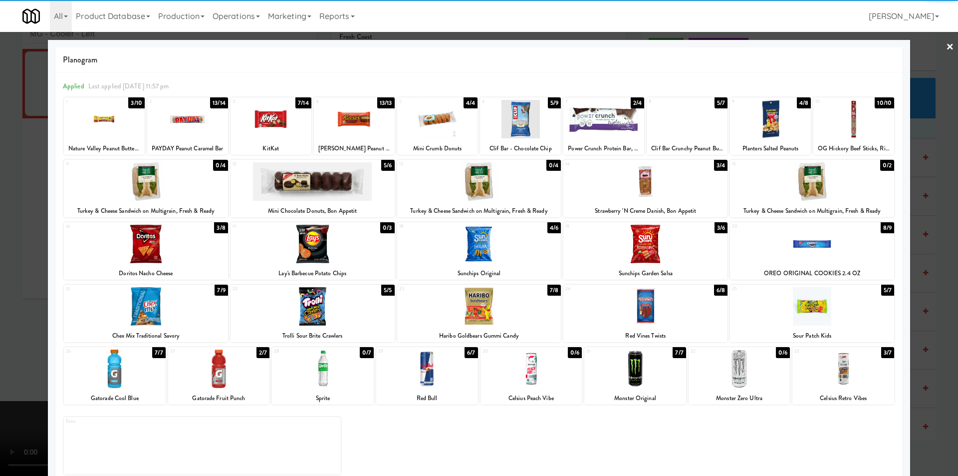
click at [631, 380] on div at bounding box center [635, 368] width 102 height 38
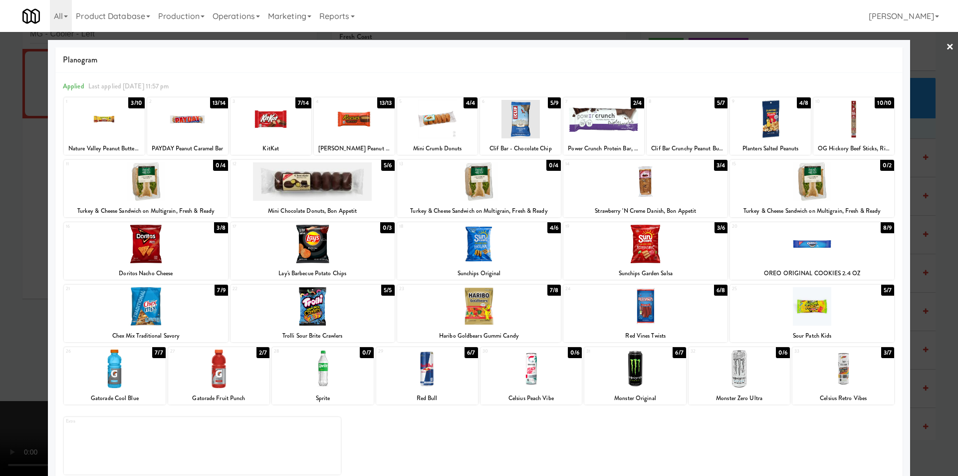
click at [356, 179] on div at bounding box center [313, 181] width 164 height 38
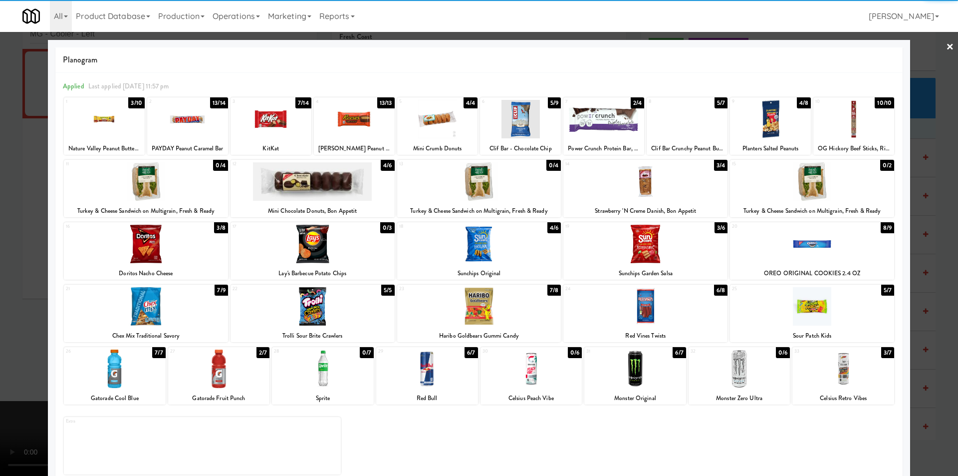
click at [938, 211] on div at bounding box center [479, 238] width 958 height 476
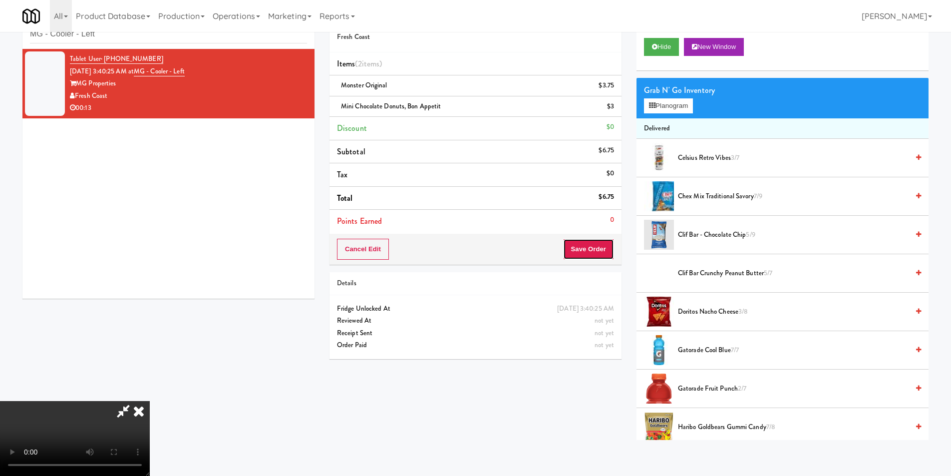
click at [588, 242] on button "Save Order" at bounding box center [588, 249] width 51 height 21
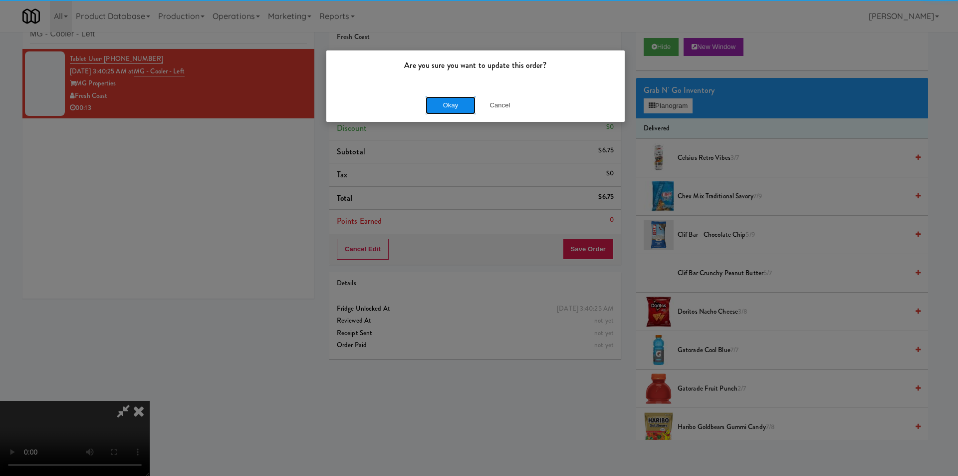
click at [462, 98] on button "Okay" at bounding box center [451, 105] width 50 height 18
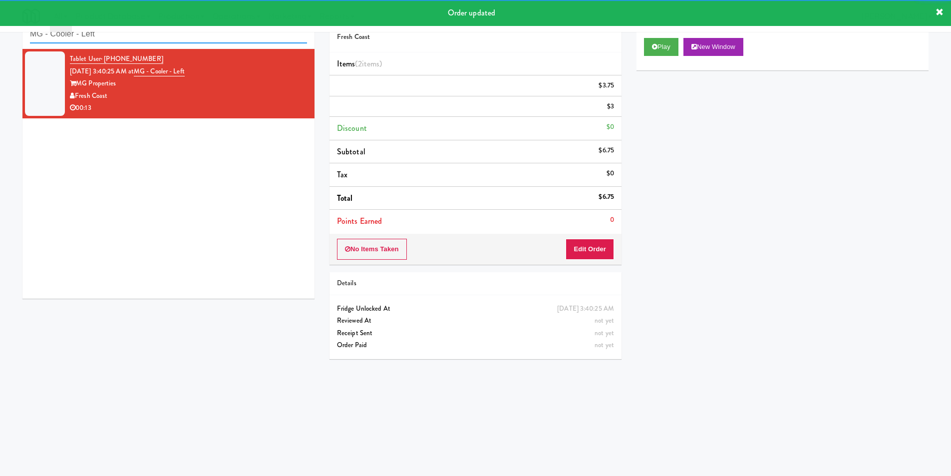
click at [171, 34] on input "MG - Cooler - Left" at bounding box center [168, 34] width 277 height 18
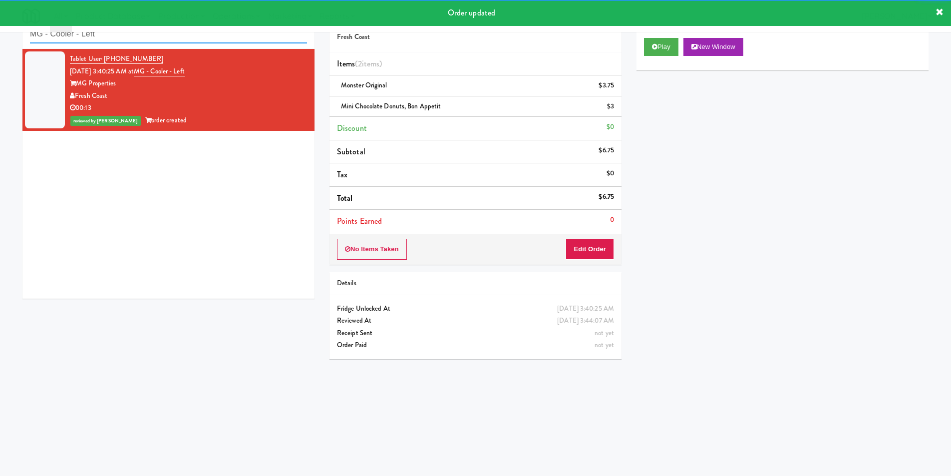
click at [171, 34] on input "MG - Cooler - Left" at bounding box center [168, 34] width 277 height 18
paste input "Reserve [GEOGRAPHIC_DATA]"
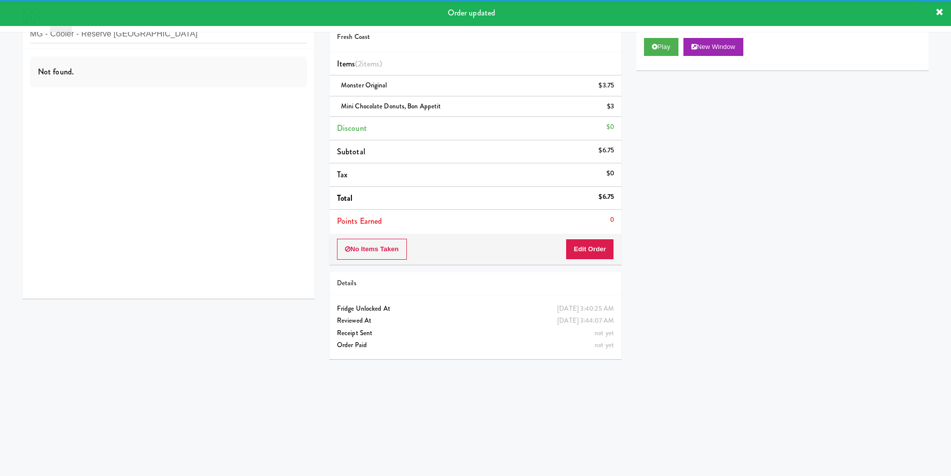
click at [262, 106] on div "Not found." at bounding box center [168, 174] width 292 height 250
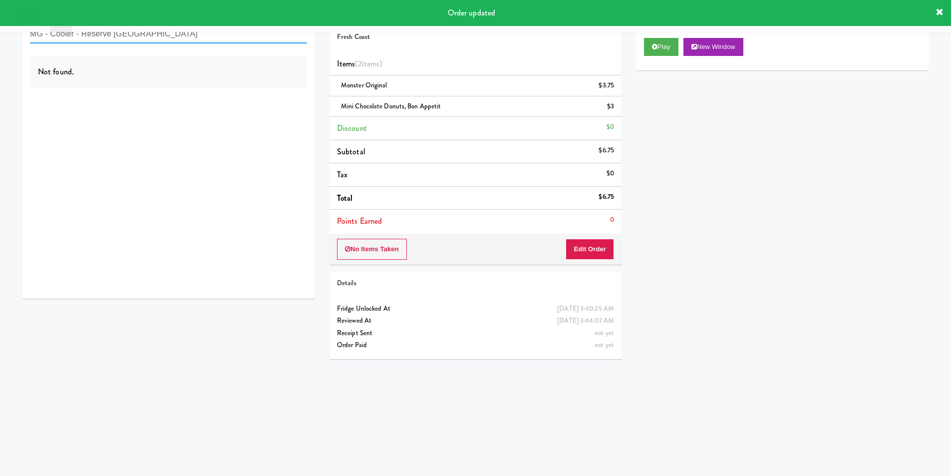
click at [218, 39] on input "MG - Cooler - Reserve [GEOGRAPHIC_DATA]" at bounding box center [168, 34] width 277 height 18
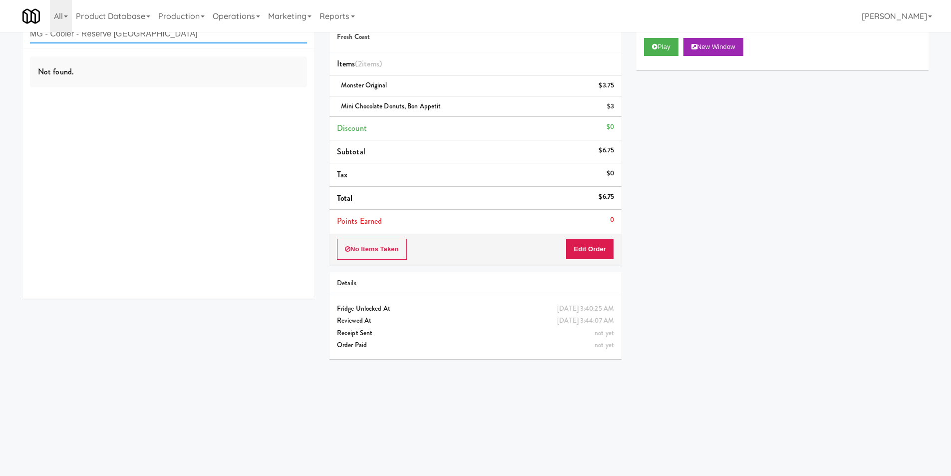
paste input "text"
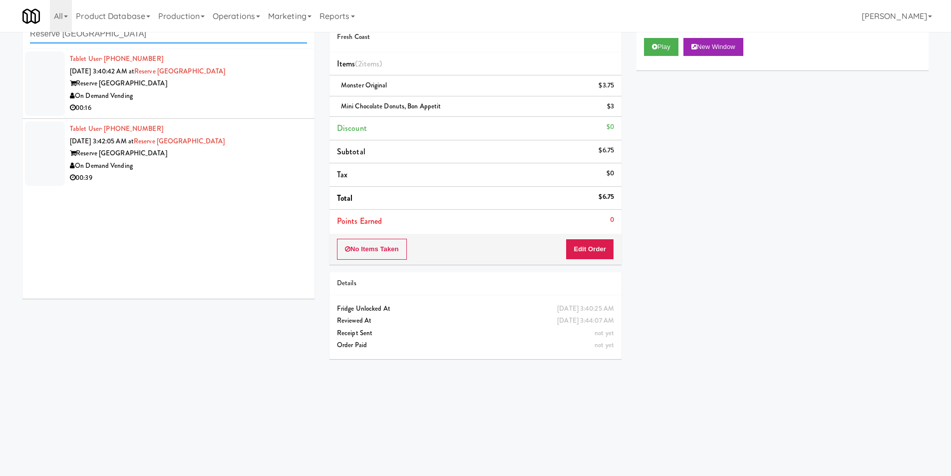
type input "Reserve [GEOGRAPHIC_DATA]"
click at [252, 113] on div "00:16" at bounding box center [188, 108] width 237 height 12
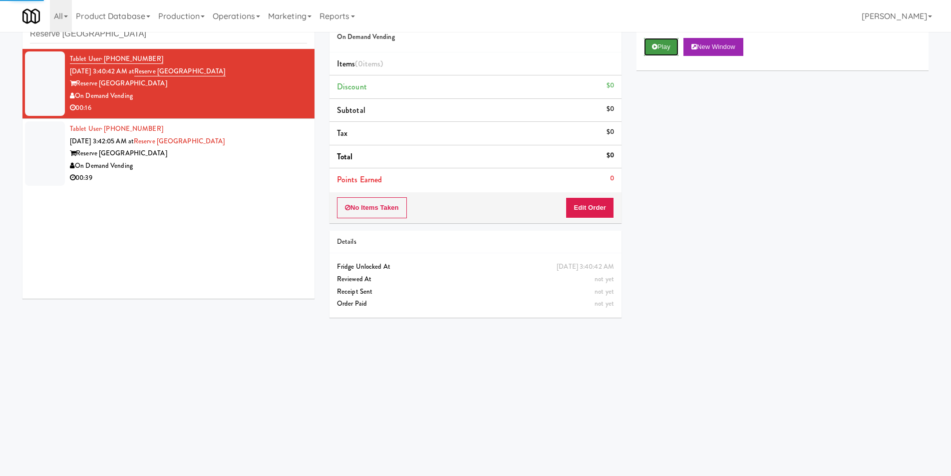
click at [654, 48] on icon at bounding box center [654, 46] width 5 height 6
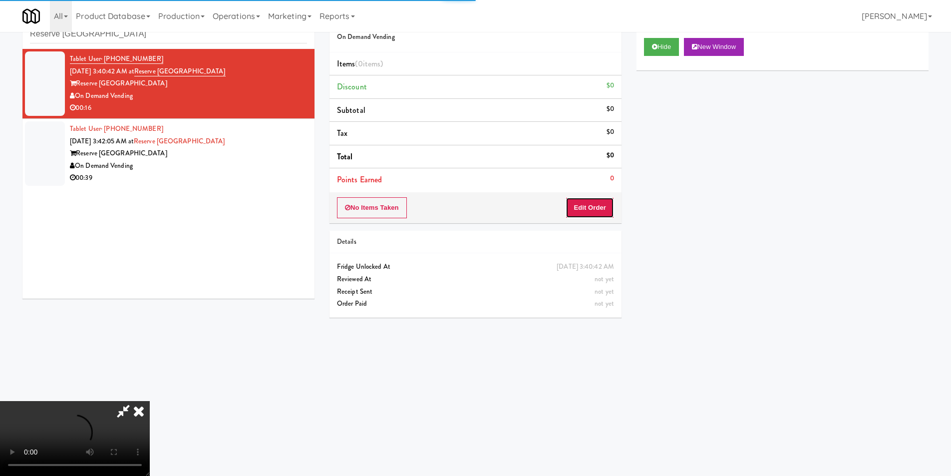
click at [597, 212] on button "Edit Order" at bounding box center [589, 207] width 48 height 21
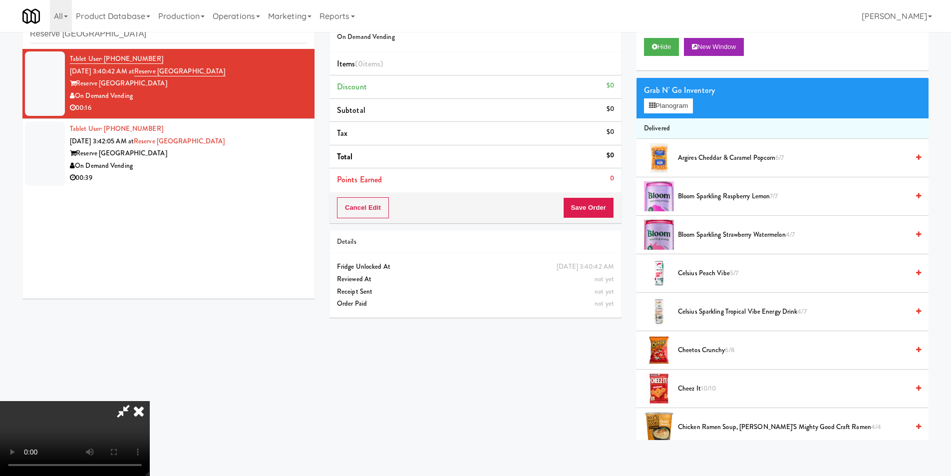
scroll to position [1, 0]
click at [150, 401] on video at bounding box center [75, 438] width 150 height 75
click at [670, 105] on button "Planogram" at bounding box center [668, 105] width 49 height 15
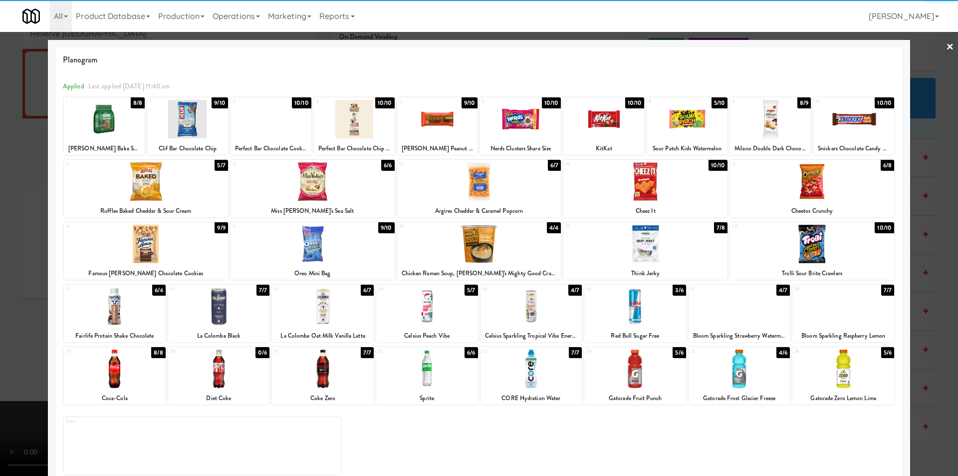
click at [342, 244] on div at bounding box center [313, 244] width 164 height 38
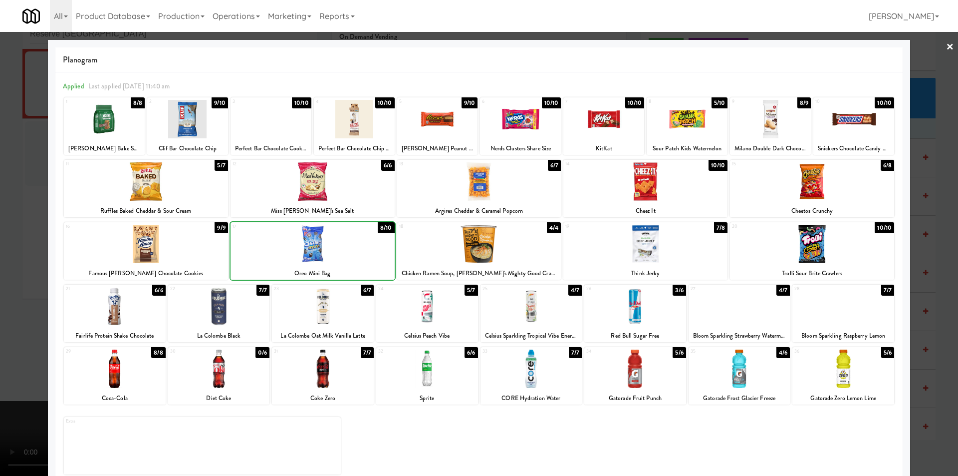
click at [224, 304] on div at bounding box center [219, 306] width 102 height 38
click at [814, 243] on div at bounding box center [812, 244] width 164 height 38
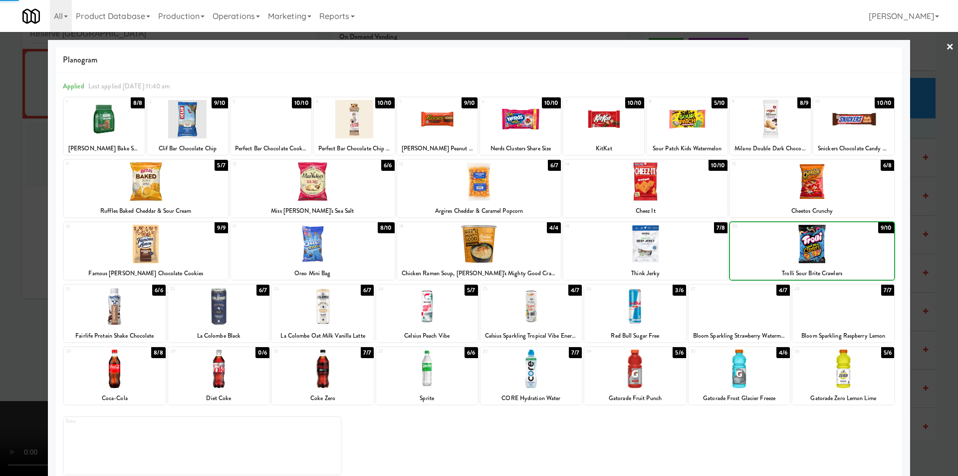
click at [927, 250] on div at bounding box center [479, 238] width 958 height 476
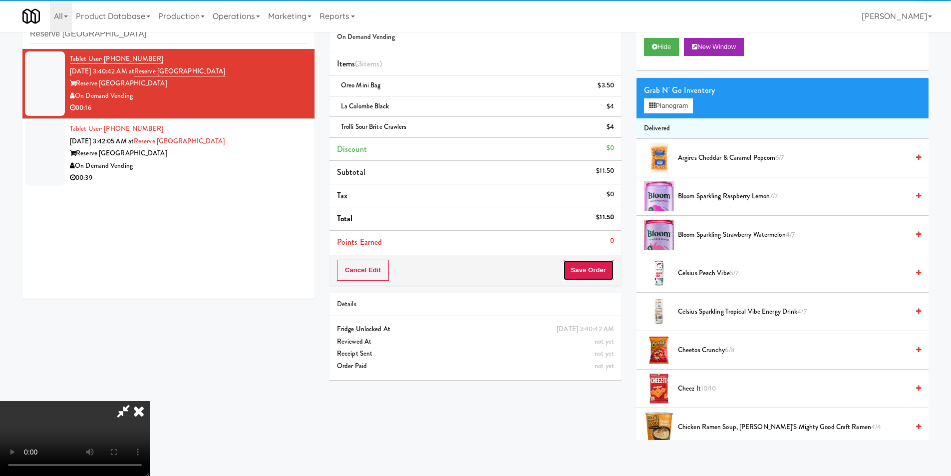
click at [597, 271] on button "Save Order" at bounding box center [588, 269] width 51 height 21
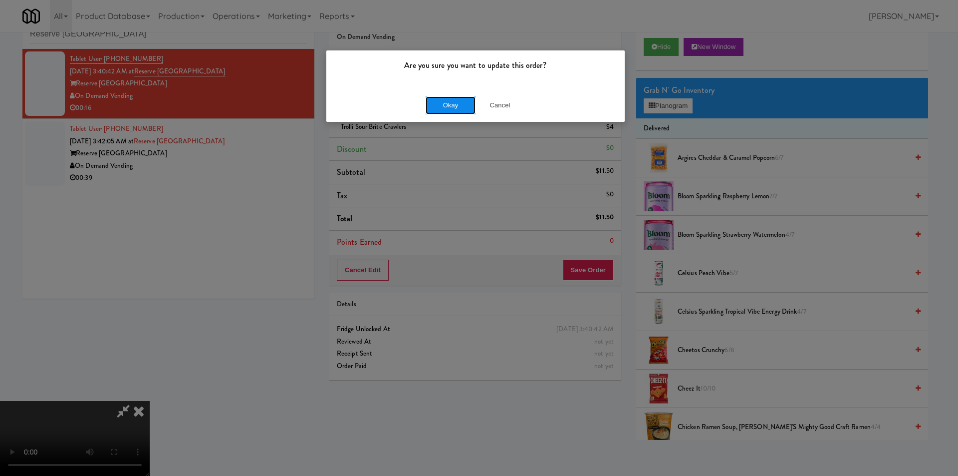
click at [460, 102] on button "Okay" at bounding box center [451, 105] width 50 height 18
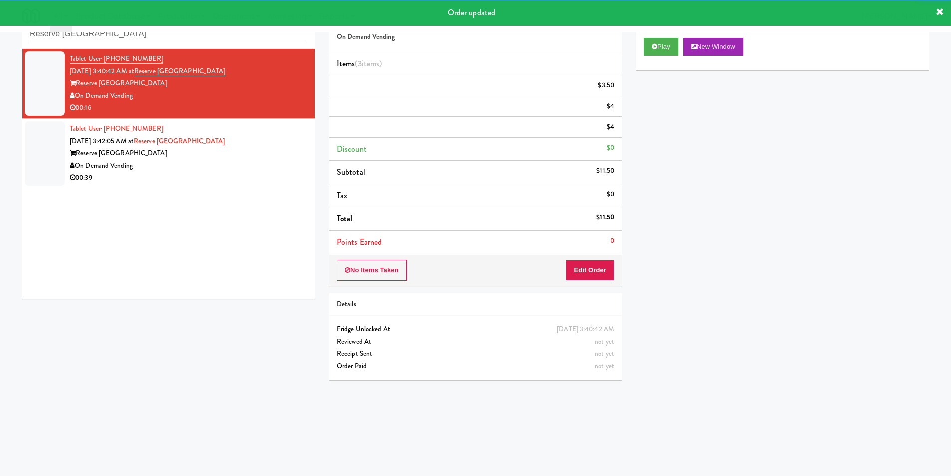
click at [261, 178] on div "00:39" at bounding box center [188, 178] width 237 height 12
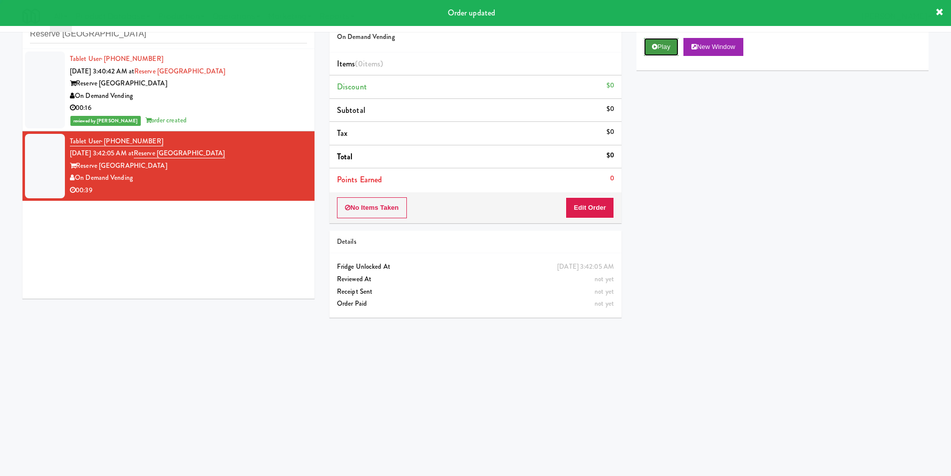
click at [656, 46] on icon at bounding box center [654, 46] width 5 height 6
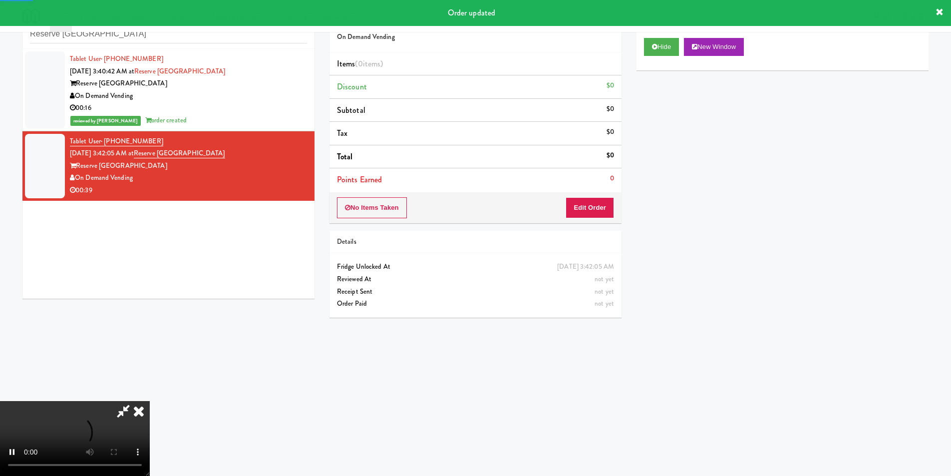
click at [555, 195] on div "No Items Taken Edit Order" at bounding box center [475, 207] width 292 height 31
click at [574, 207] on button "Edit Order" at bounding box center [589, 207] width 48 height 21
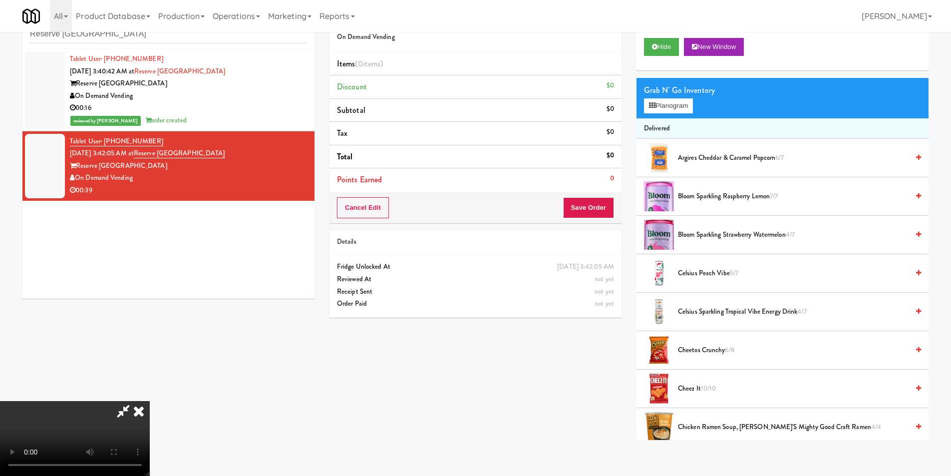
click at [150, 401] on video at bounding box center [75, 438] width 150 height 75
click at [673, 100] on button "Planogram" at bounding box center [668, 105] width 49 height 15
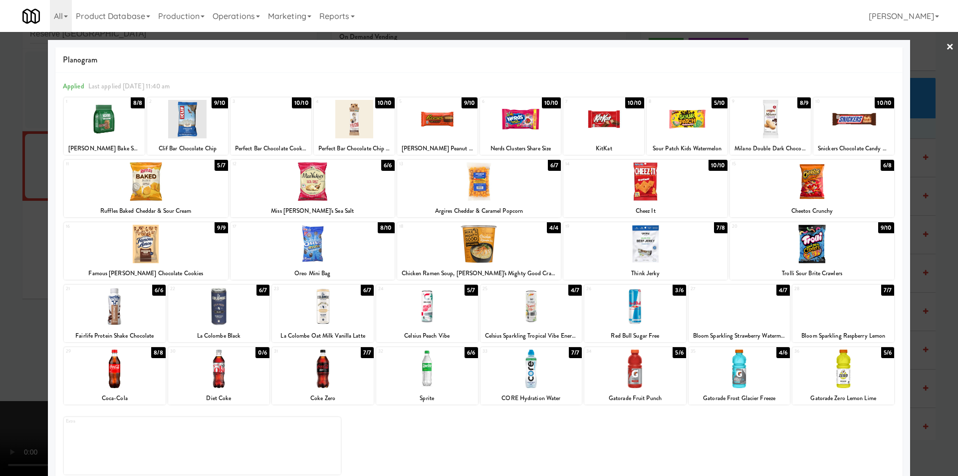
click at [734, 305] on div at bounding box center [740, 306] width 102 height 38
click at [921, 267] on div at bounding box center [479, 238] width 958 height 476
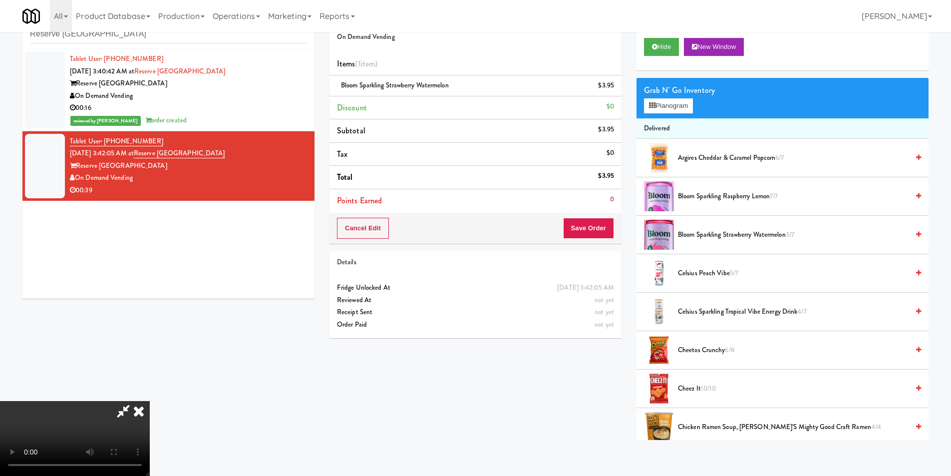
click at [150, 401] on video at bounding box center [75, 438] width 150 height 75
click at [664, 118] on li "Delivered" at bounding box center [782, 128] width 292 height 21
click at [666, 110] on button "Planogram" at bounding box center [668, 105] width 49 height 15
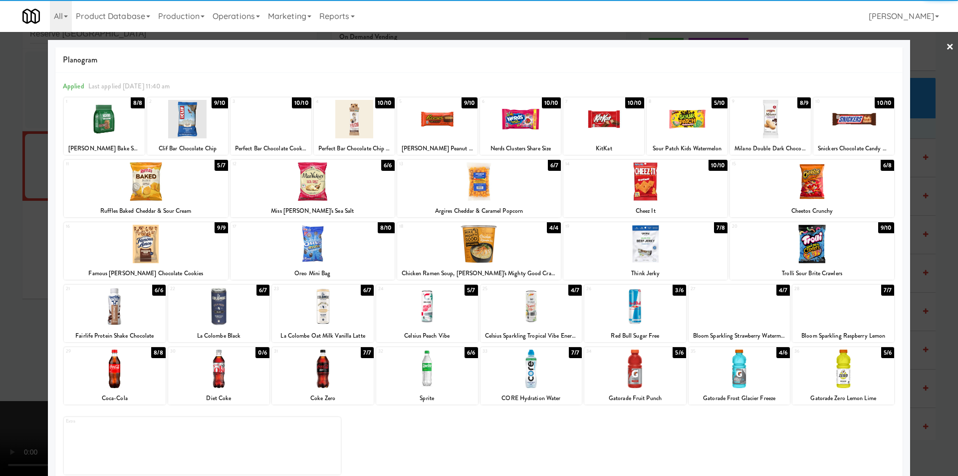
click at [678, 236] on div at bounding box center [645, 244] width 164 height 38
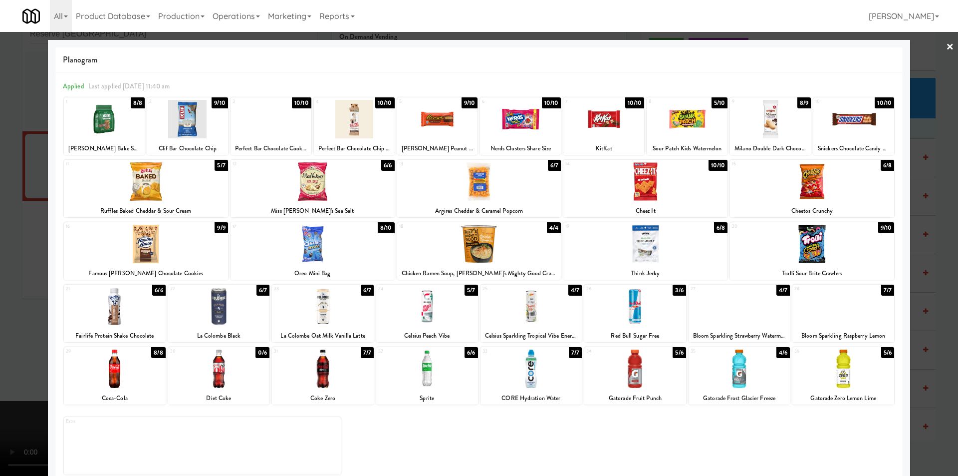
click at [925, 214] on div at bounding box center [479, 238] width 958 height 476
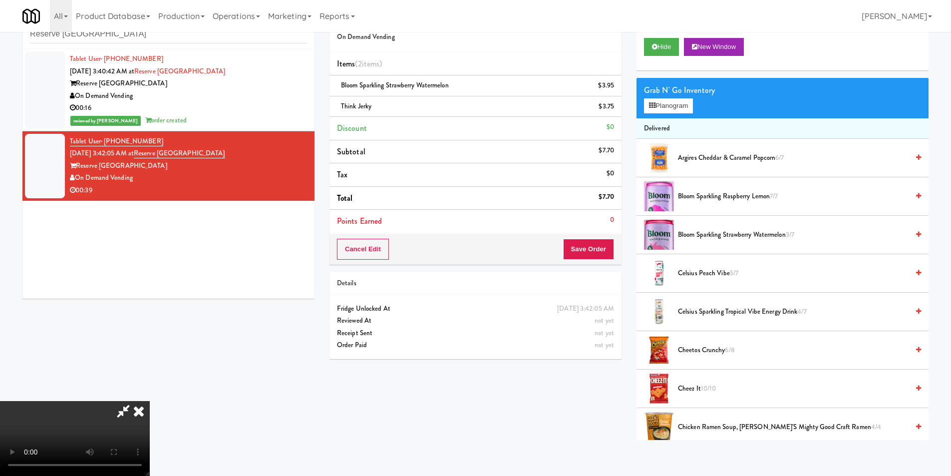
drag, startPoint x: 485, startPoint y: 244, endPoint x: 537, endPoint y: 249, distance: 52.6
click at [150, 401] on video at bounding box center [75, 438] width 150 height 75
click at [580, 251] on button "Save Order" at bounding box center [588, 249] width 51 height 21
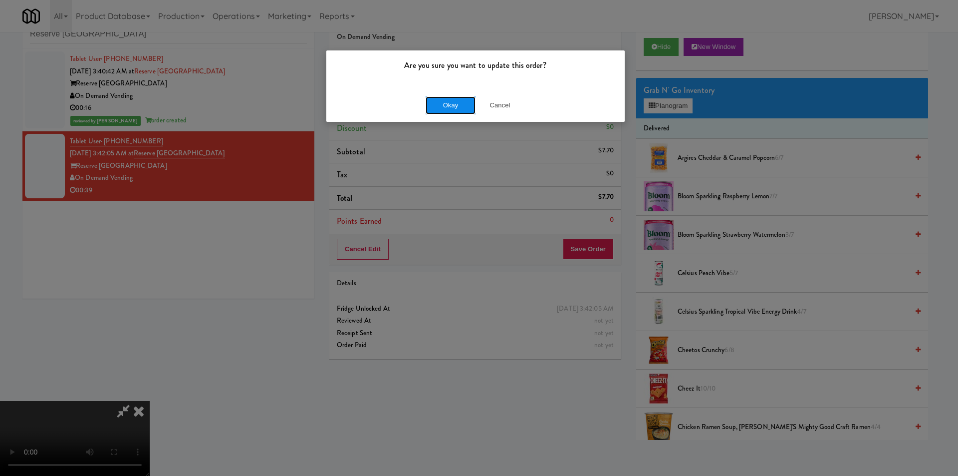
click at [437, 106] on button "Okay" at bounding box center [451, 105] width 50 height 18
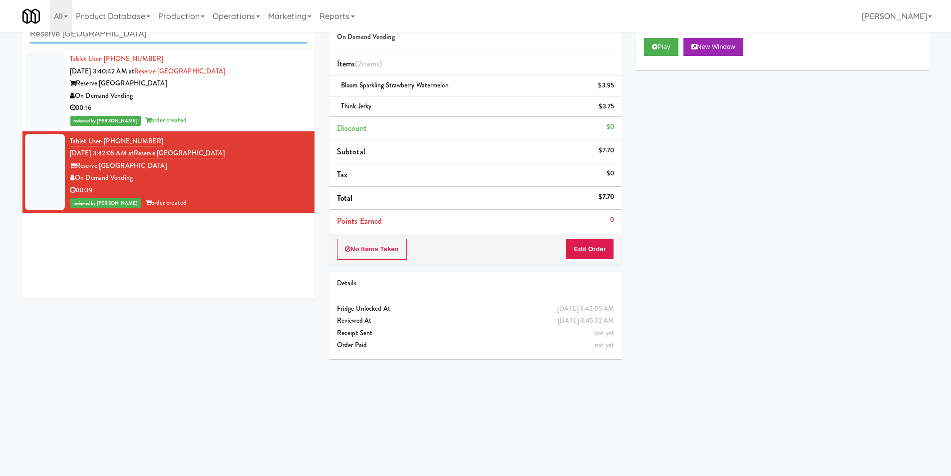
click at [150, 43] on input "Reserve [GEOGRAPHIC_DATA]" at bounding box center [168, 34] width 277 height 18
click at [151, 41] on input "Reserve [GEOGRAPHIC_DATA]" at bounding box center [168, 34] width 277 height 18
paste input "(Snack & Drink) EWR-4-TC-PUBLIC"
paste input "text"
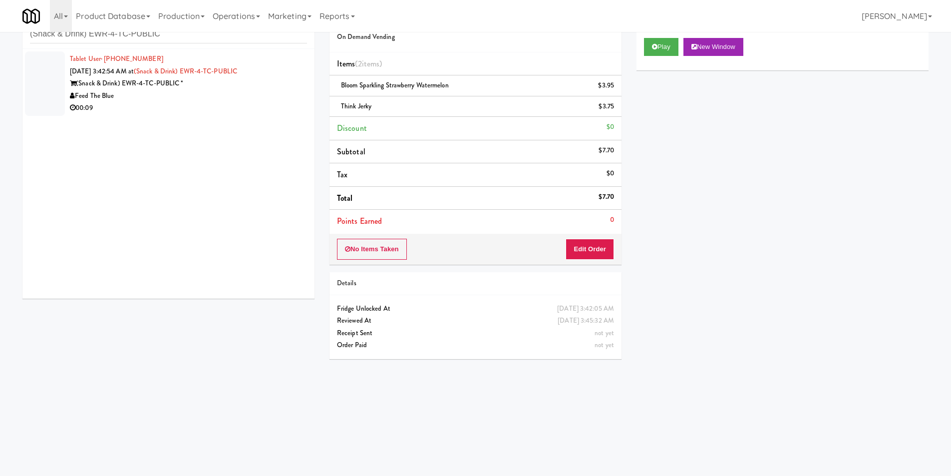
click at [220, 113] on div "00:09" at bounding box center [188, 108] width 237 height 12
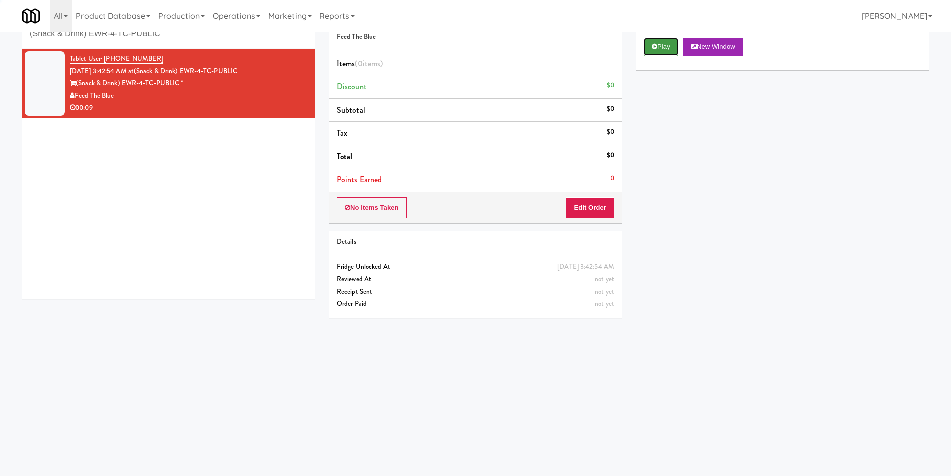
click at [665, 49] on button "Play" at bounding box center [661, 47] width 34 height 18
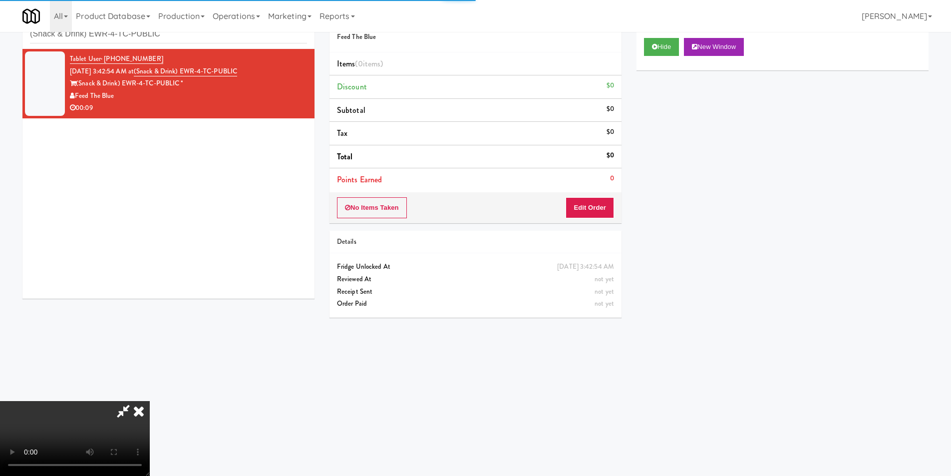
click at [612, 189] on li "Points Earned 0" at bounding box center [475, 179] width 292 height 23
click at [601, 206] on button "Edit Order" at bounding box center [589, 207] width 48 height 21
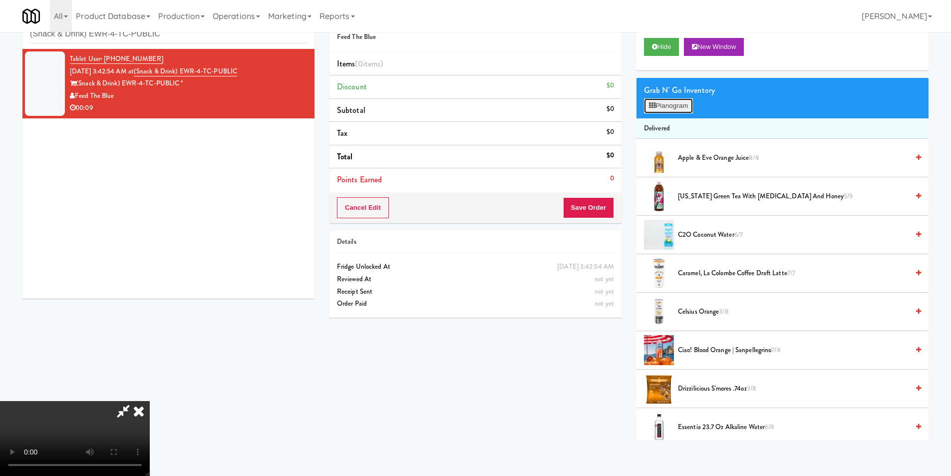
click at [664, 112] on button "Planogram" at bounding box center [668, 105] width 49 height 15
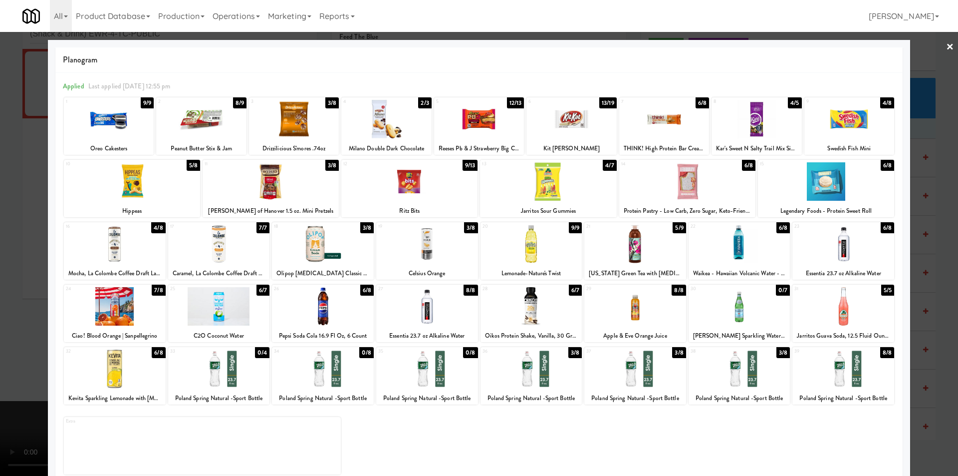
click at [304, 310] on div at bounding box center [323, 306] width 102 height 38
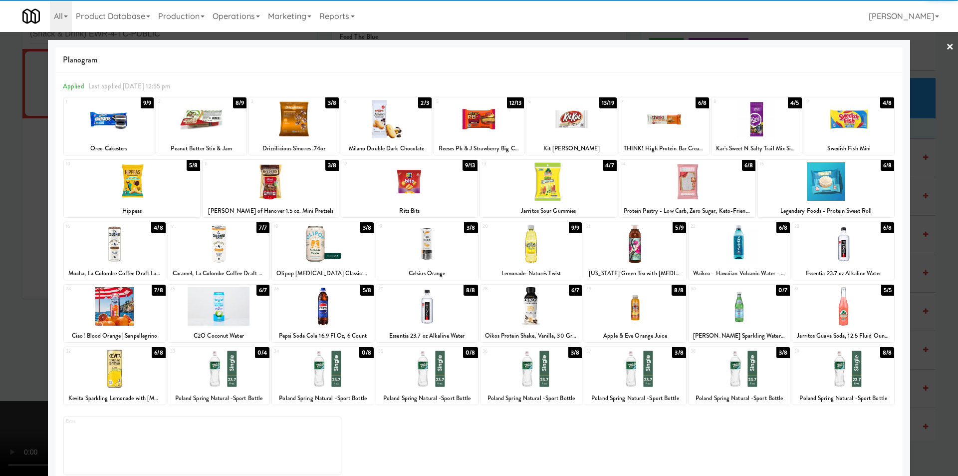
click at [653, 185] on div at bounding box center [687, 181] width 136 height 38
drag, startPoint x: 932, startPoint y: 225, endPoint x: 906, endPoint y: 226, distance: 26.0
click at [932, 226] on div at bounding box center [479, 238] width 958 height 476
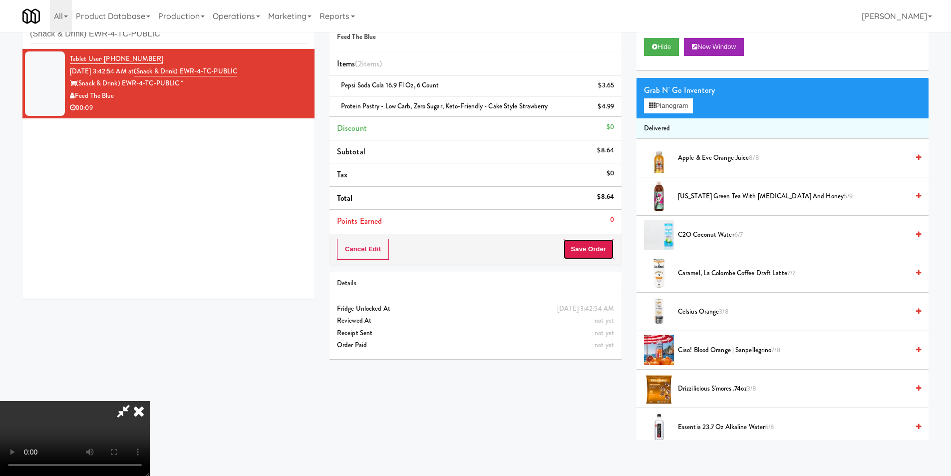
click at [589, 239] on button "Save Order" at bounding box center [588, 249] width 51 height 21
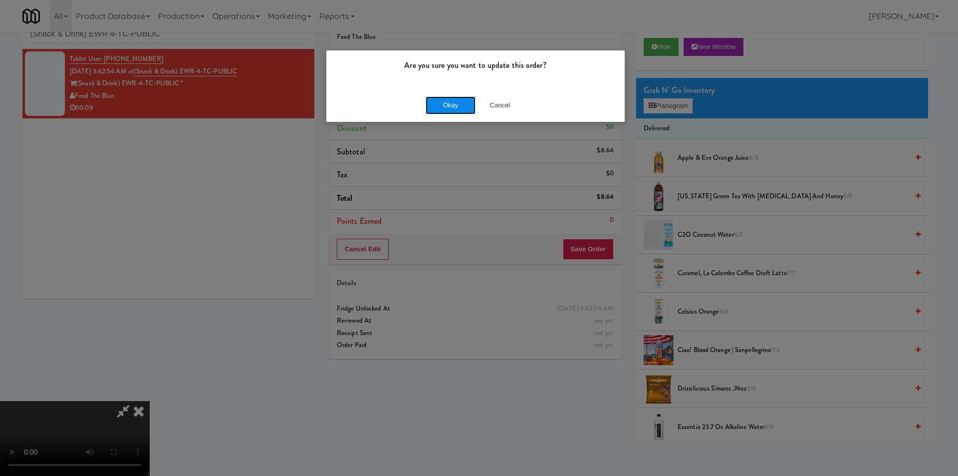
click at [445, 106] on button "Okay" at bounding box center [451, 105] width 50 height 18
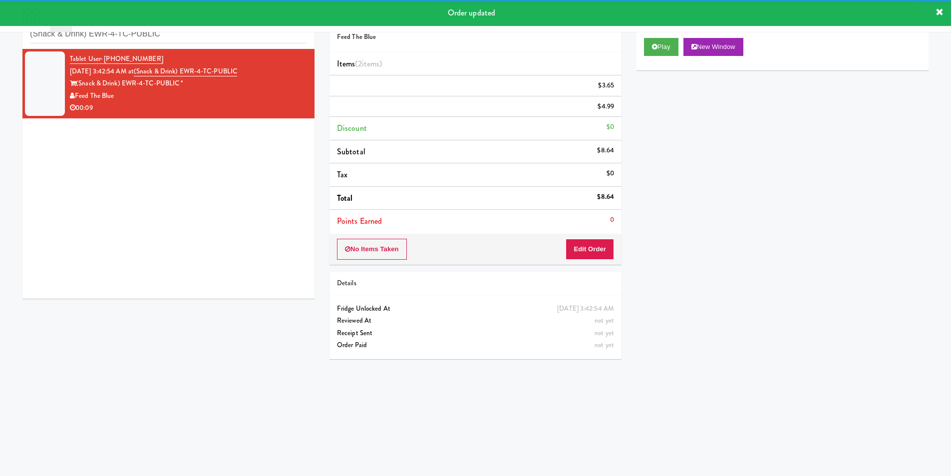
click at [205, 50] on li "Tablet User · (954) 790-7369 [DATE] 3:42:54 AM at (Snack & Drink) EWR-4-TC-PUBL…" at bounding box center [168, 83] width 292 height 69
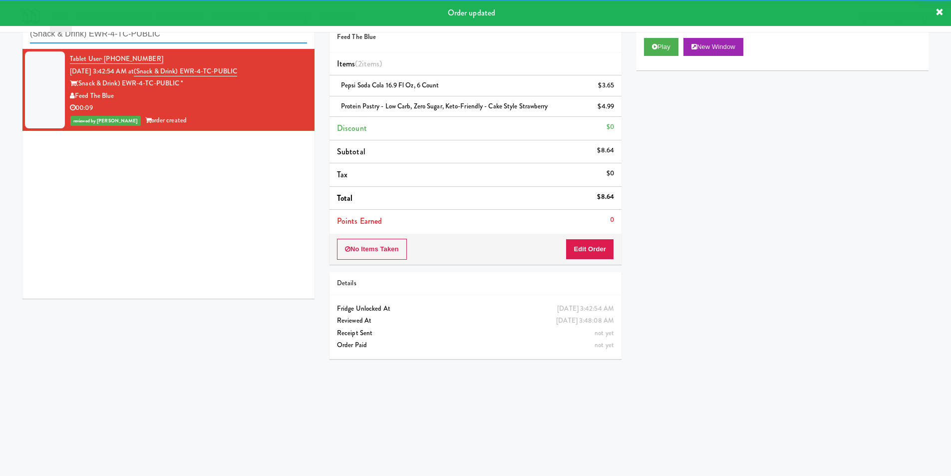
click at [216, 39] on input "(Snack & Drink) EWR-4-TC-PUBLIC" at bounding box center [168, 34] width 277 height 18
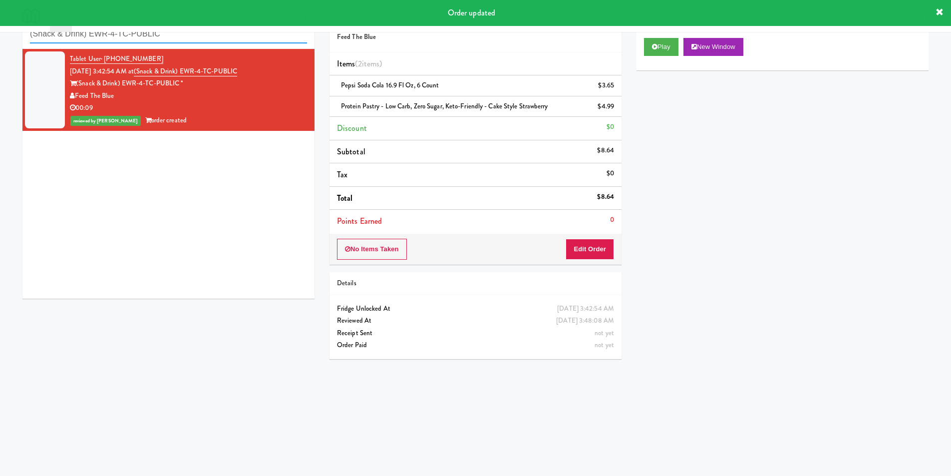
click at [216, 39] on input "(Snack & Drink) EWR-4-TC-PUBLIC" at bounding box center [168, 34] width 277 height 18
paste input "808 S [US_STATE] - Left- Fridge"
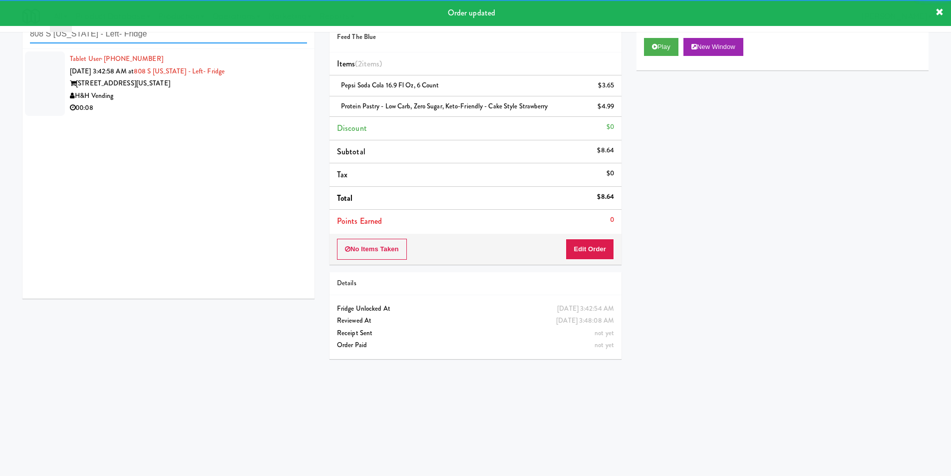
type input "808 S [US_STATE] - Left- Fridge"
click at [267, 90] on div "H&H Vending" at bounding box center [188, 96] width 237 height 12
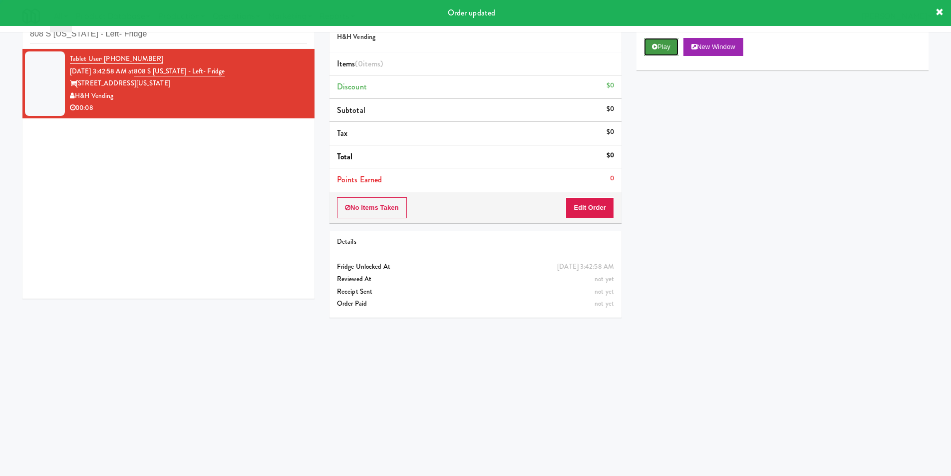
click at [669, 38] on button "Play" at bounding box center [661, 47] width 34 height 18
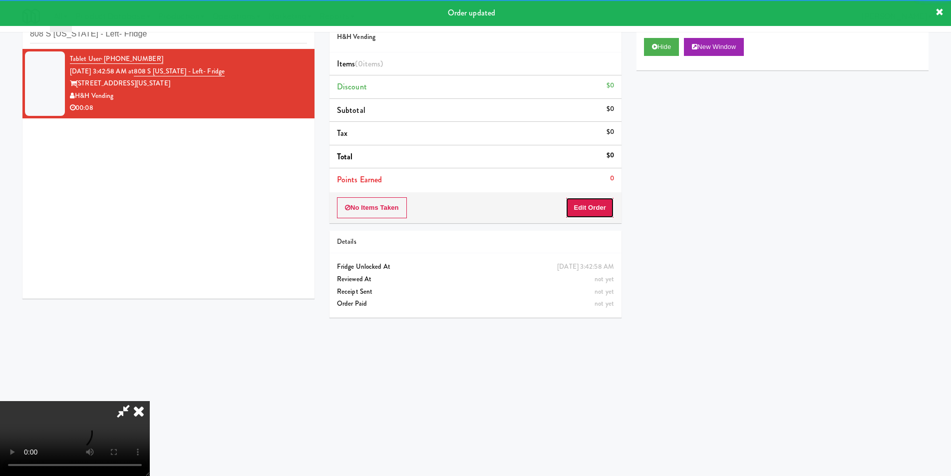
click at [604, 200] on button "Edit Order" at bounding box center [589, 207] width 48 height 21
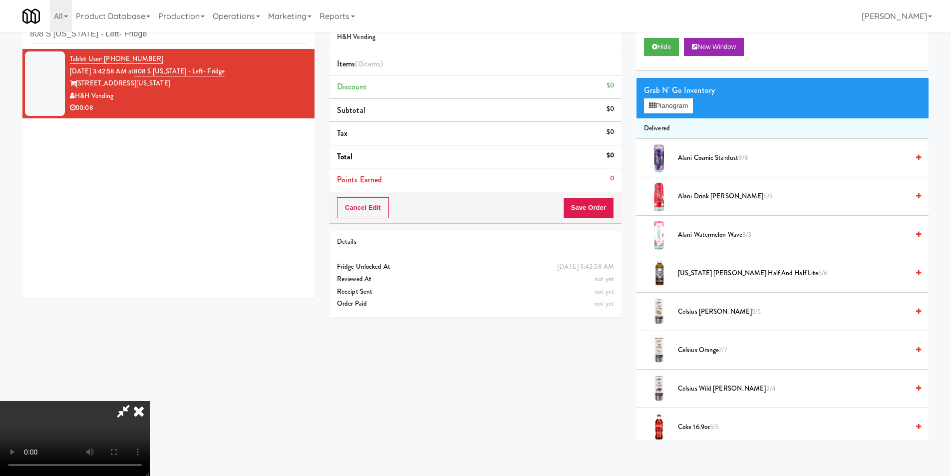
scroll to position [151, 0]
click at [668, 111] on button "Planogram" at bounding box center [668, 105] width 49 height 15
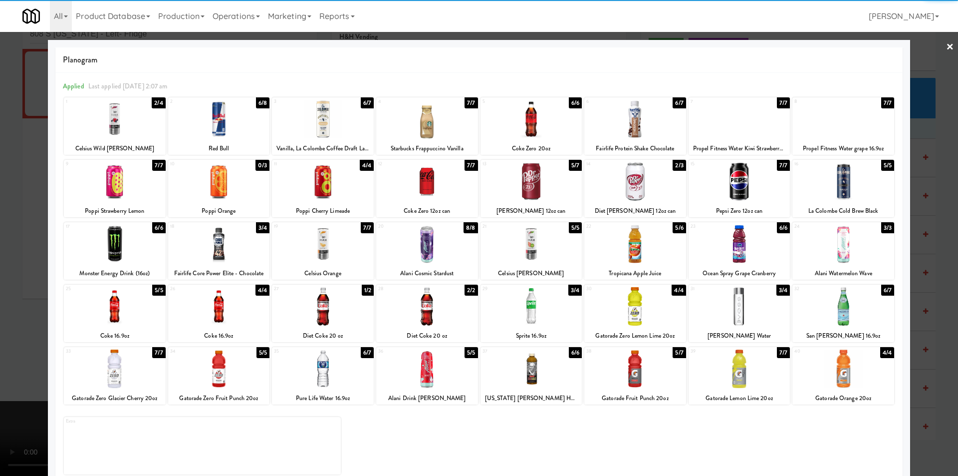
click at [30, 287] on div at bounding box center [479, 238] width 958 height 476
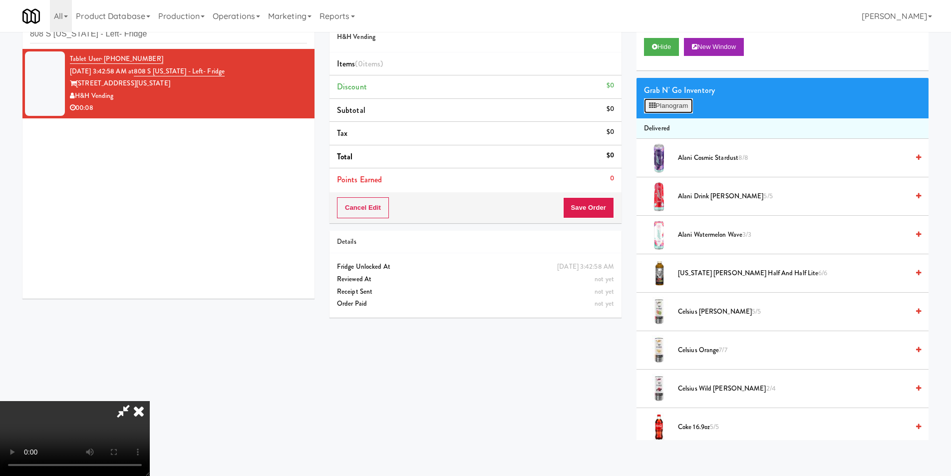
click at [660, 106] on button "Planogram" at bounding box center [668, 105] width 49 height 15
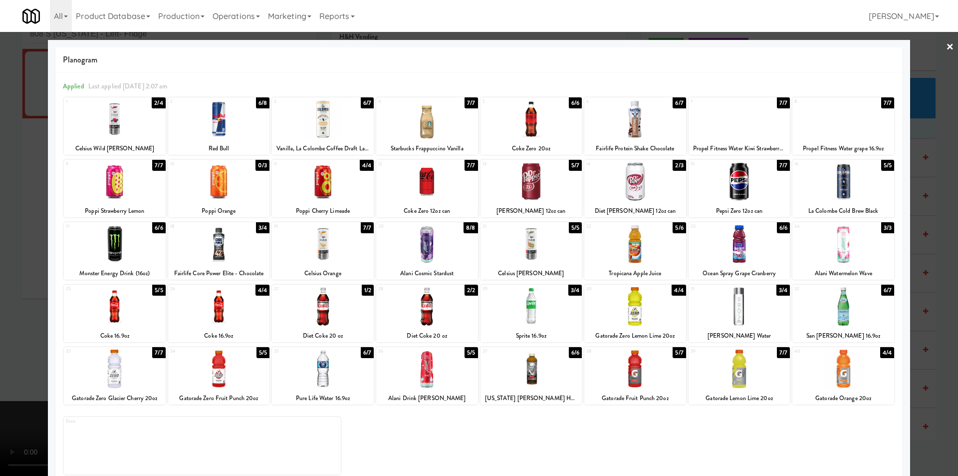
click at [632, 362] on div at bounding box center [635, 368] width 102 height 38
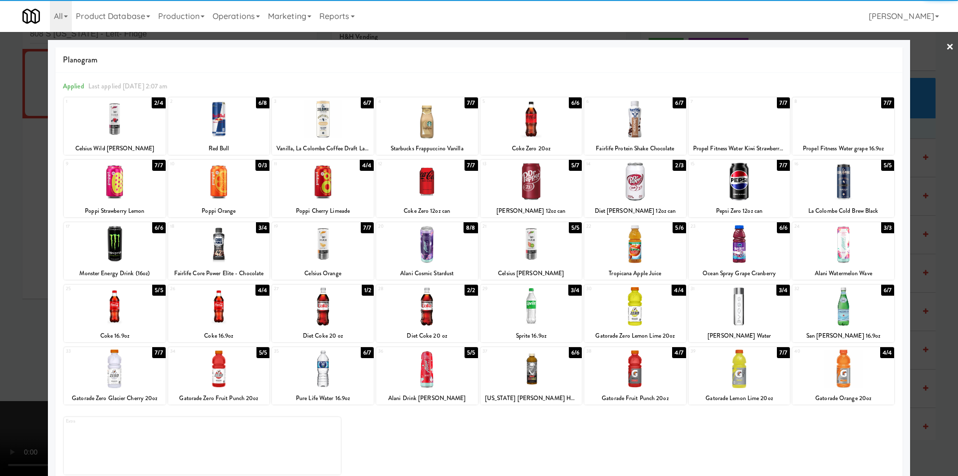
click at [929, 302] on div at bounding box center [479, 238] width 958 height 476
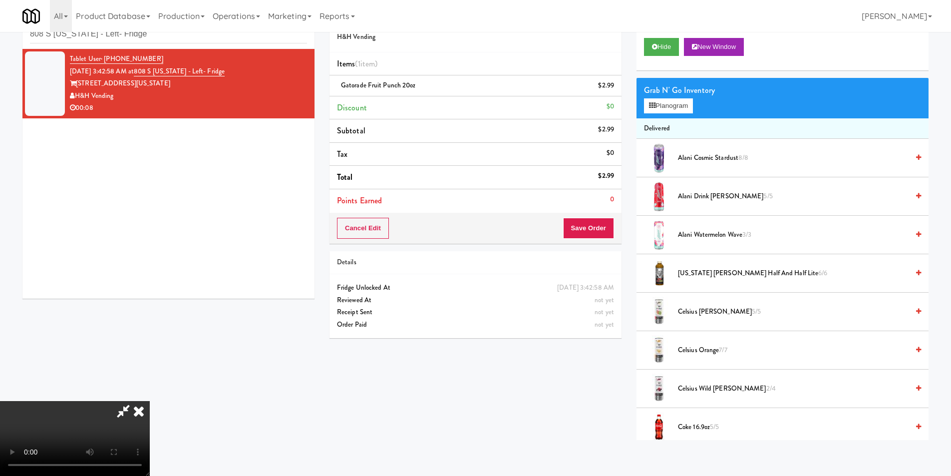
scroll to position [150, 0]
click at [150, 401] on video at bounding box center [75, 438] width 150 height 75
click at [617, 229] on div "Cancel Edit Save Order" at bounding box center [475, 228] width 292 height 31
click at [604, 229] on button "Save Order" at bounding box center [588, 228] width 51 height 21
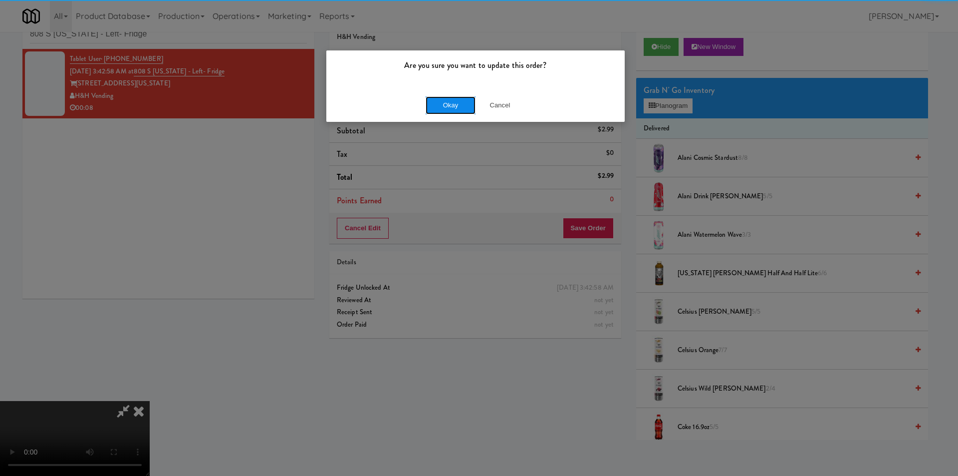
click at [442, 98] on button "Okay" at bounding box center [451, 105] width 50 height 18
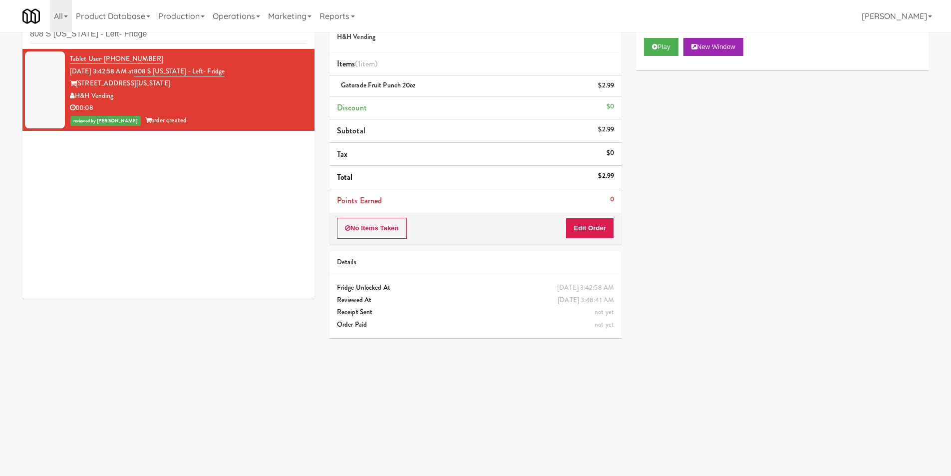
scroll to position [0, 0]
click at [176, 39] on input "808 S [US_STATE] - Left- Fridge" at bounding box center [168, 34] width 277 height 18
paste input "Arte KC- Drinks- Right"
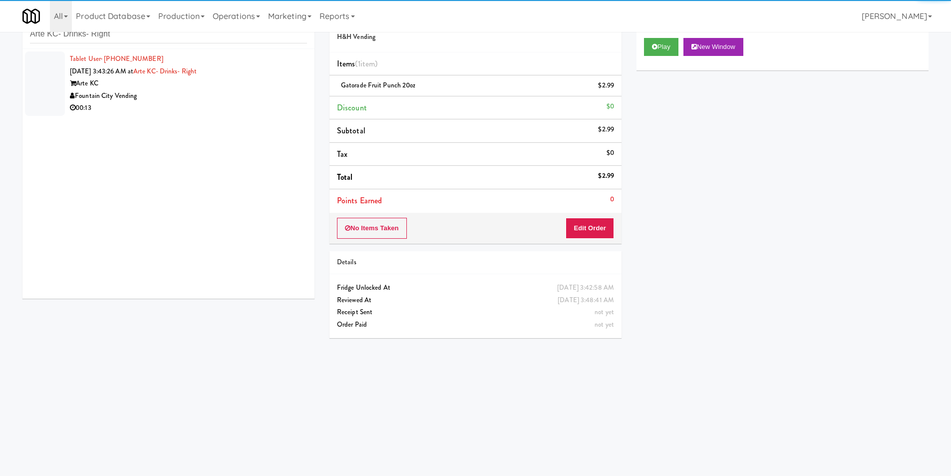
click at [263, 106] on div "00:13" at bounding box center [188, 108] width 237 height 12
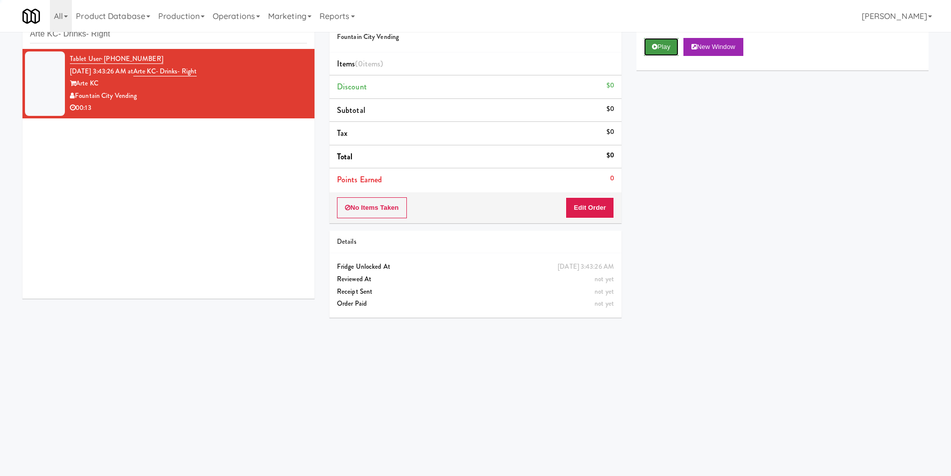
click at [662, 46] on button "Play" at bounding box center [661, 47] width 34 height 18
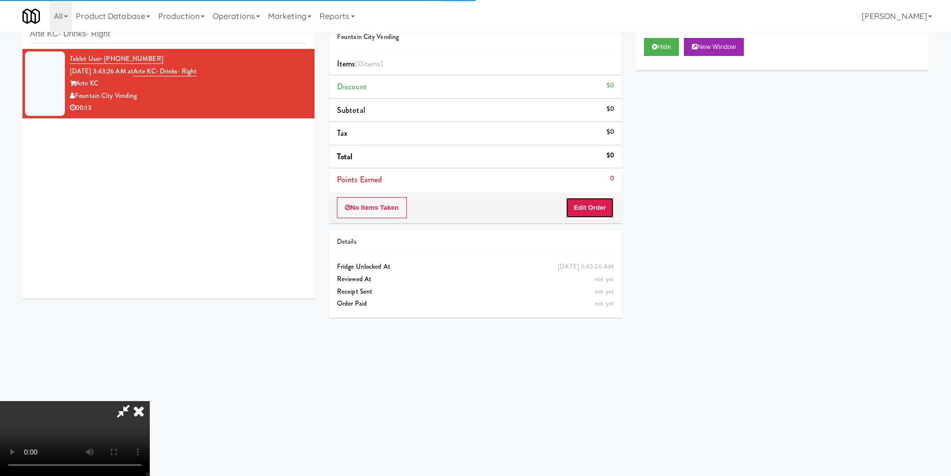
click at [601, 203] on button "Edit Order" at bounding box center [589, 207] width 48 height 21
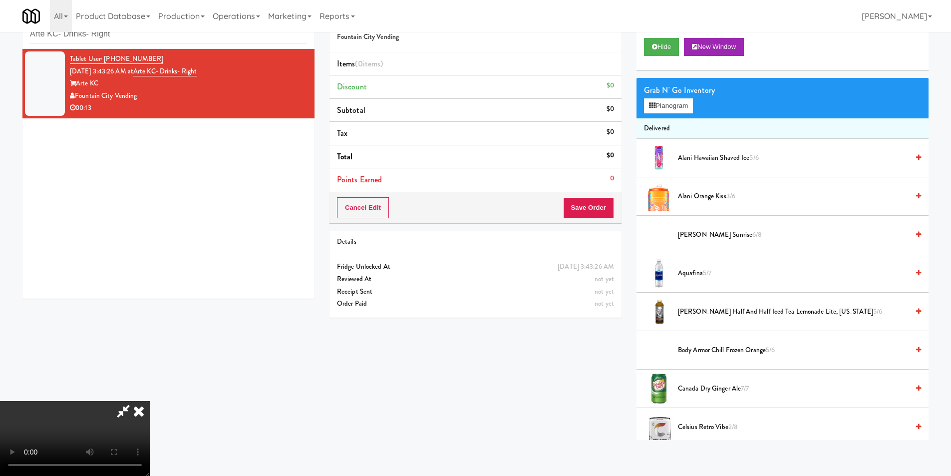
scroll to position [1, 0]
click at [665, 102] on button "Planogram" at bounding box center [668, 105] width 49 height 15
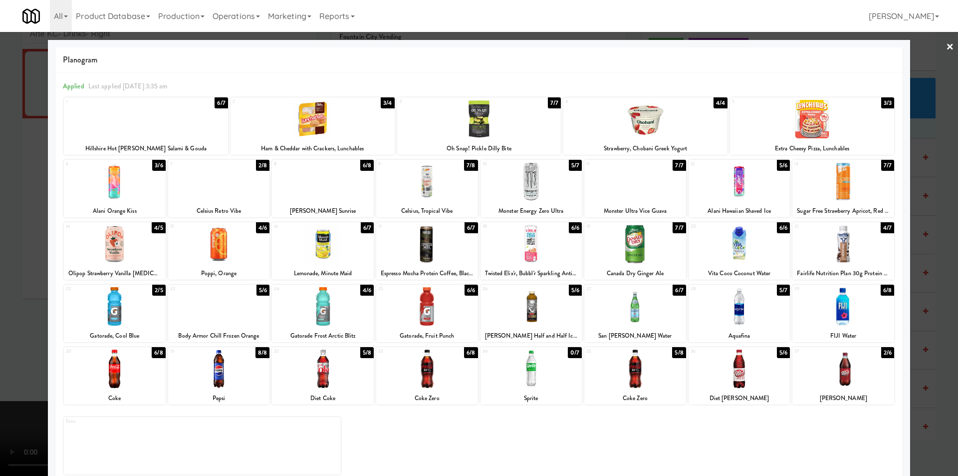
click at [210, 257] on div at bounding box center [219, 244] width 102 height 38
click at [450, 195] on div at bounding box center [427, 181] width 102 height 38
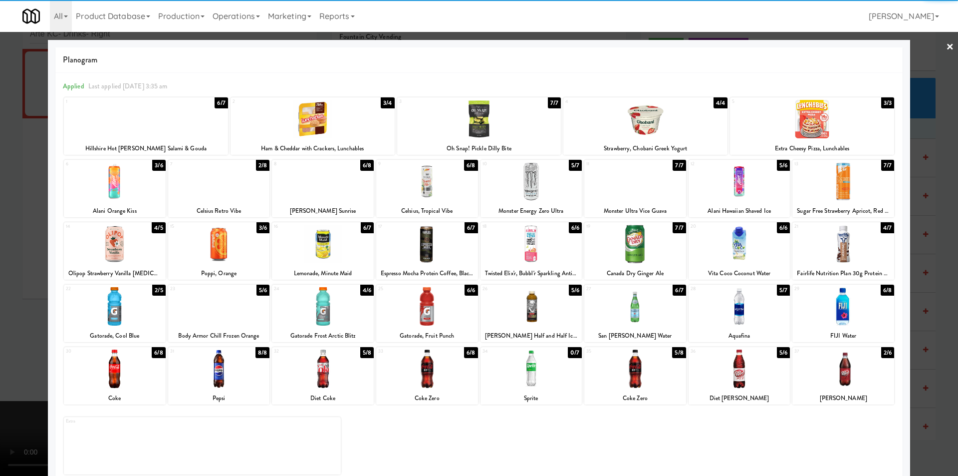
click at [31, 250] on div at bounding box center [479, 238] width 958 height 476
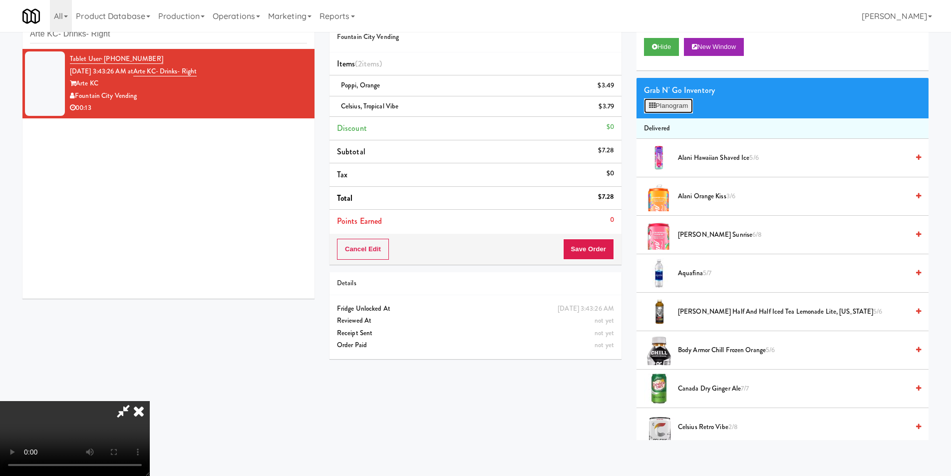
click at [683, 110] on button "Planogram" at bounding box center [668, 105] width 49 height 15
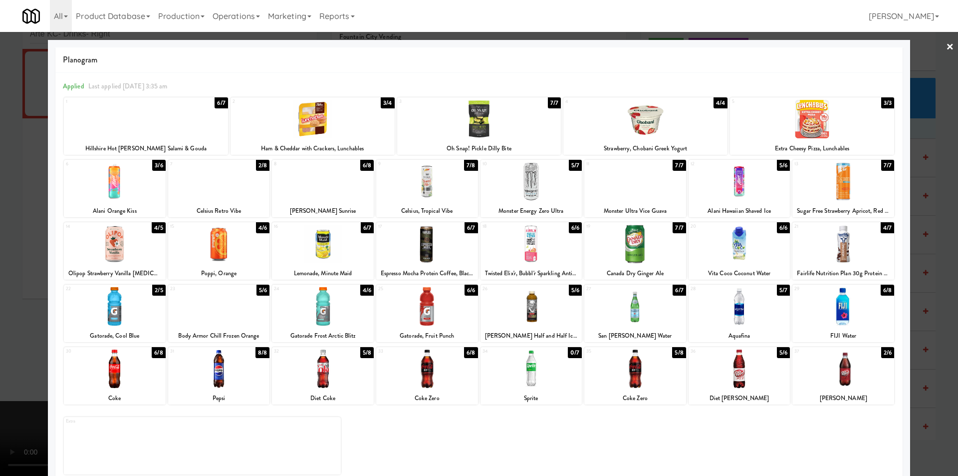
click at [923, 217] on div at bounding box center [479, 238] width 958 height 476
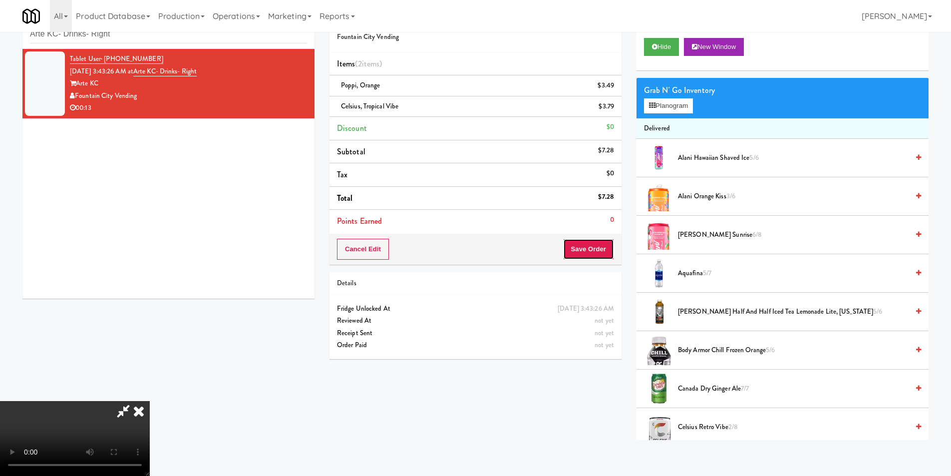
click at [583, 239] on button "Save Order" at bounding box center [588, 249] width 51 height 21
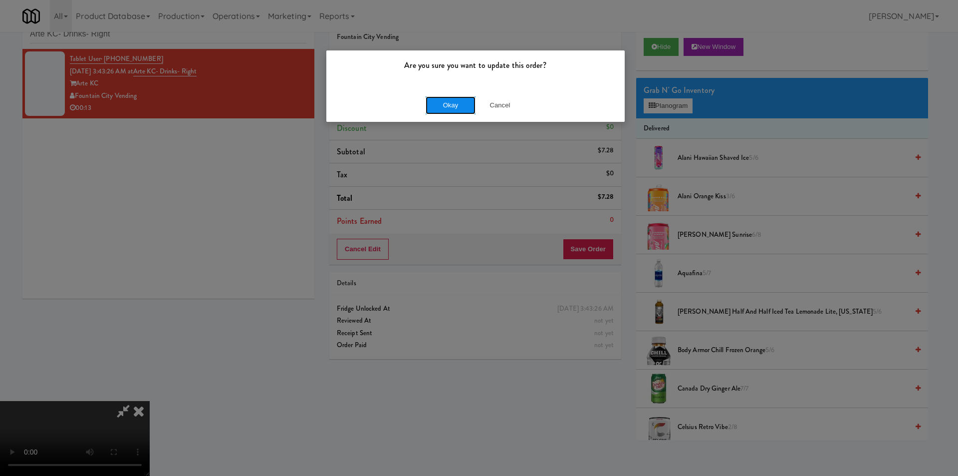
click at [447, 106] on button "Okay" at bounding box center [451, 105] width 50 height 18
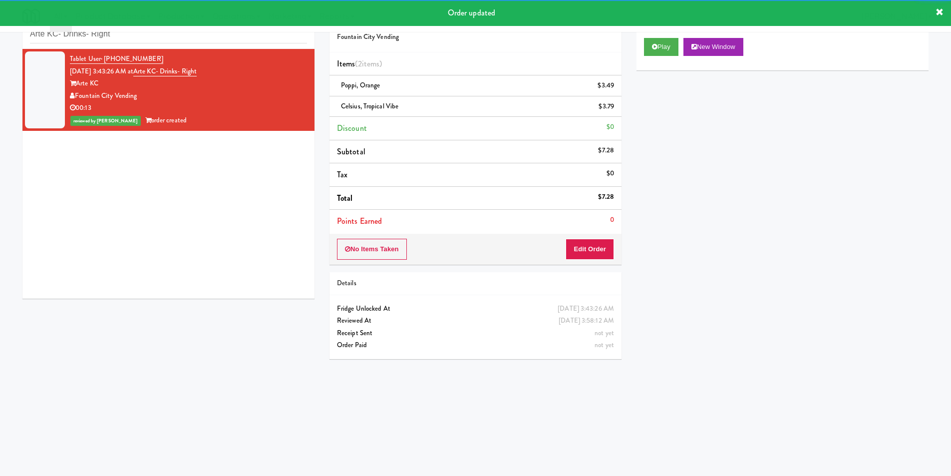
click at [193, 43] on div "inbox reviewed recent all unclear take inventory issue suspicious failed recent…" at bounding box center [168, 26] width 292 height 45
click at [195, 36] on input "Arte KC- Drinks- Right" at bounding box center [168, 34] width 277 height 18
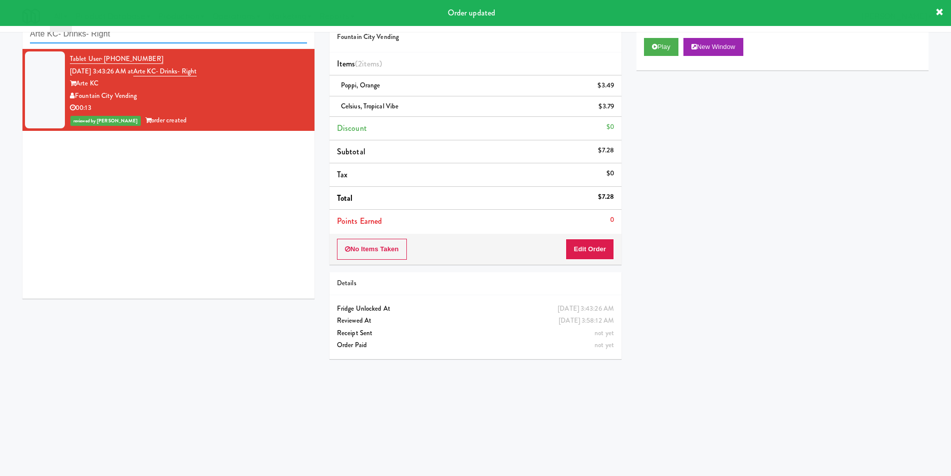
click at [195, 36] on input "Arte KC- Drinks- Right" at bounding box center [168, 34] width 277 height 18
paste input "The Mo - Fridge"
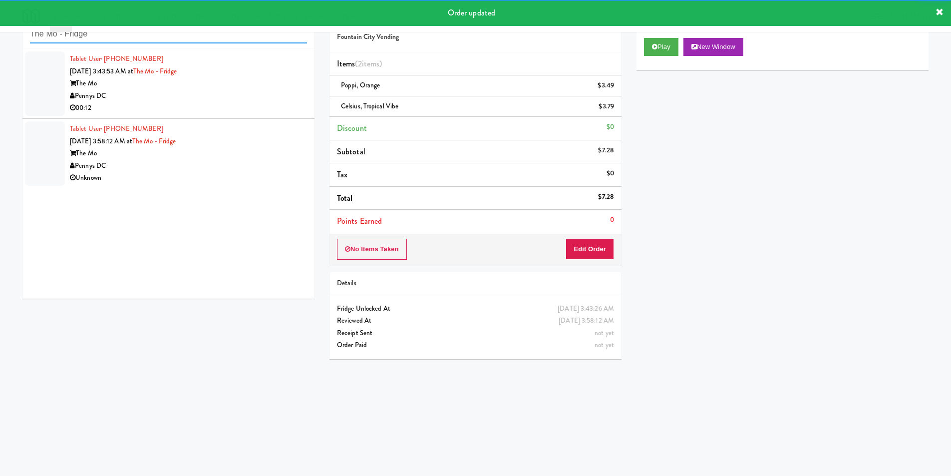
type input "The Mo - Fridge"
click at [252, 107] on div "00:12" at bounding box center [188, 108] width 237 height 12
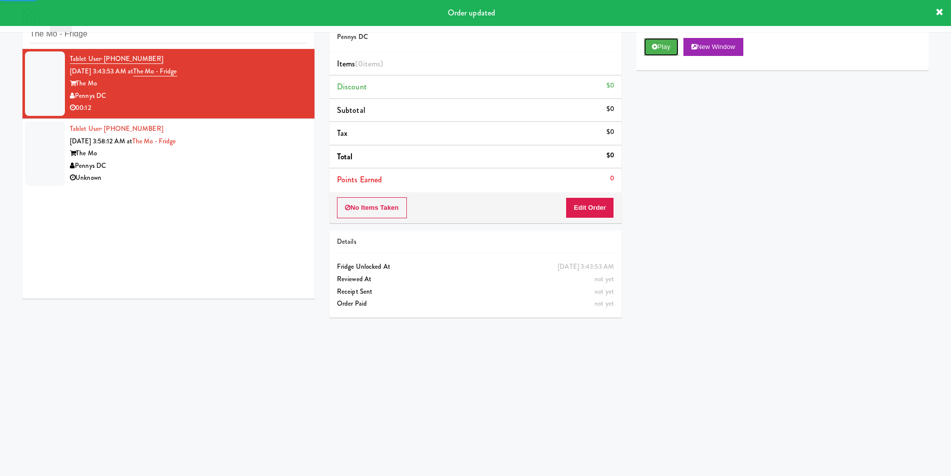
drag, startPoint x: 647, startPoint y: 48, endPoint x: 631, endPoint y: 102, distance: 56.1
click at [647, 47] on button "Play" at bounding box center [661, 47] width 34 height 18
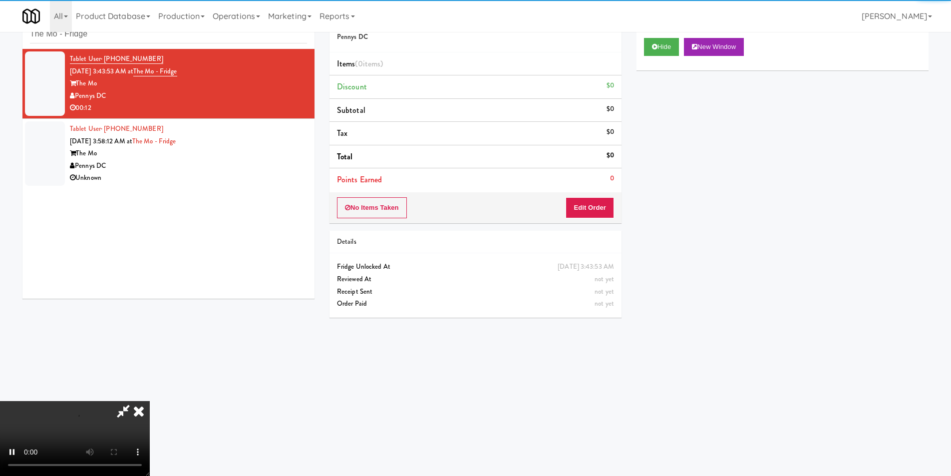
click at [595, 193] on div "No Items Taken Edit Order" at bounding box center [475, 207] width 292 height 31
click at [603, 214] on button "Edit Order" at bounding box center [589, 207] width 48 height 21
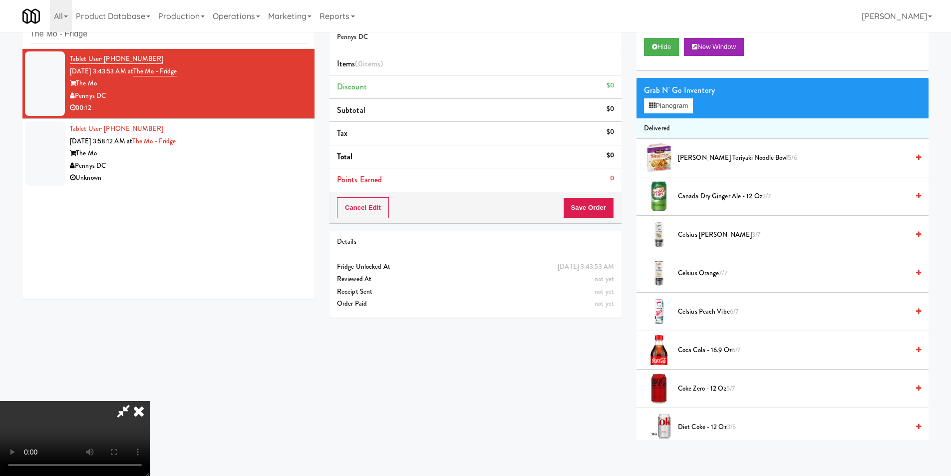
scroll to position [151, 0]
click at [150, 401] on video at bounding box center [75, 438] width 150 height 75
click at [668, 110] on button "Planogram" at bounding box center [668, 105] width 49 height 15
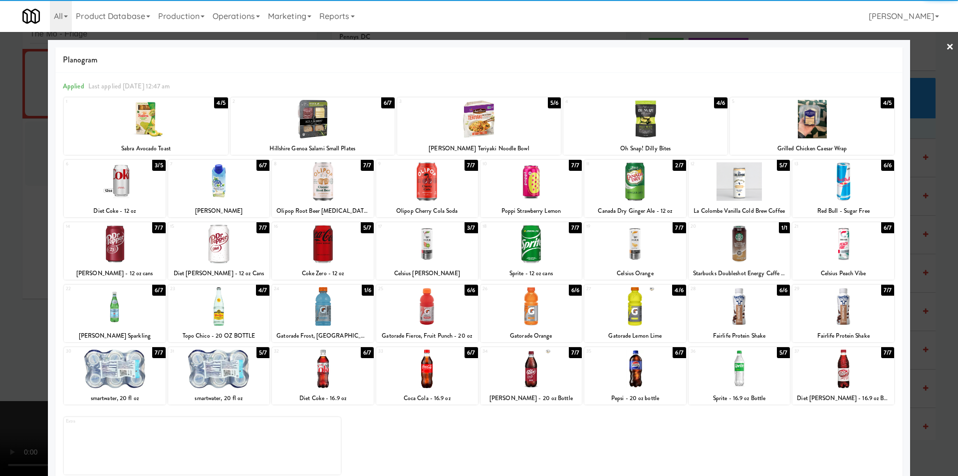
click at [839, 195] on div at bounding box center [843, 181] width 102 height 38
click at [916, 195] on div at bounding box center [479, 238] width 958 height 476
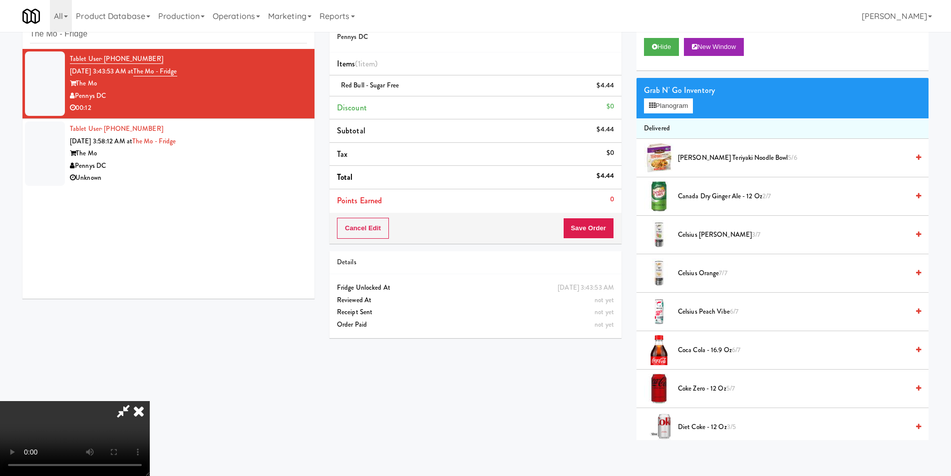
click at [592, 219] on div "Cancel Edit Save Order" at bounding box center [475, 228] width 292 height 31
click at [593, 222] on button "Save Order" at bounding box center [588, 228] width 51 height 21
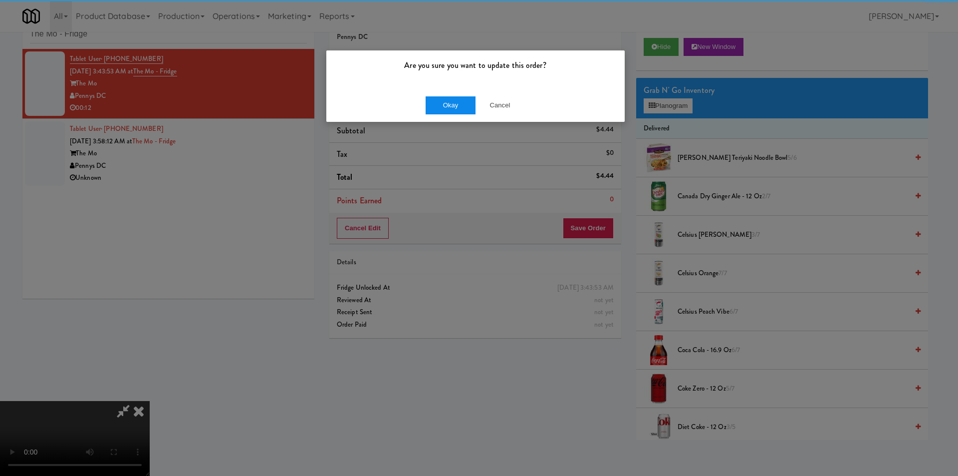
click at [444, 95] on div "Okay Cancel" at bounding box center [475, 104] width 298 height 33
click at [458, 104] on button "Okay" at bounding box center [451, 105] width 50 height 18
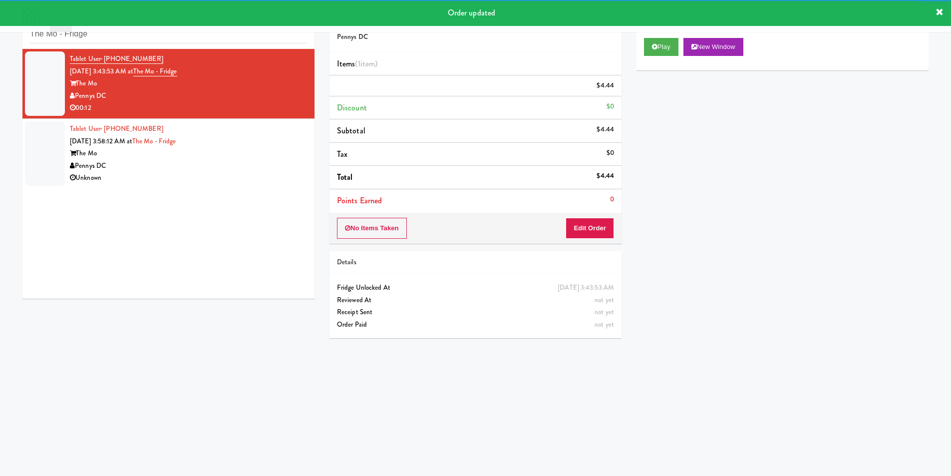
click at [269, 187] on li "Tablet User · (847) 477-4387 [DATE] 3:58:12 AM at The Mo - Fridge The Mo Pennys…" at bounding box center [168, 153] width 292 height 69
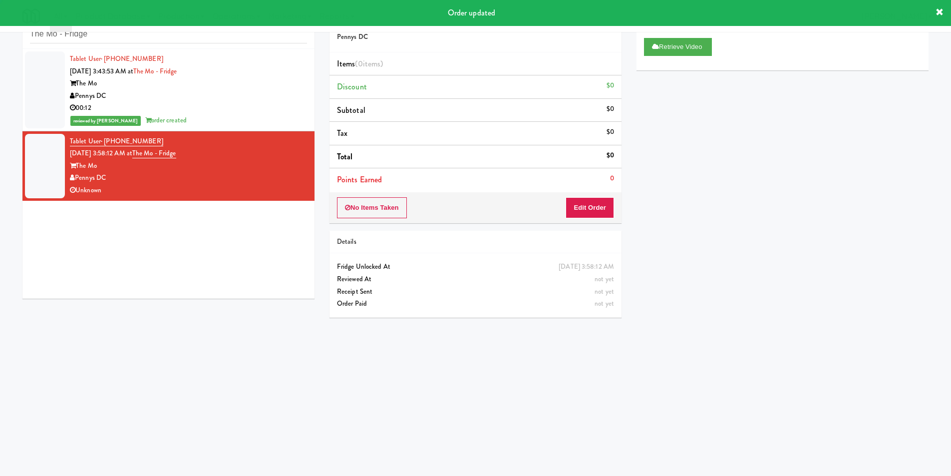
click at [669, 45] on button "Retrieve Video" at bounding box center [678, 47] width 68 height 18
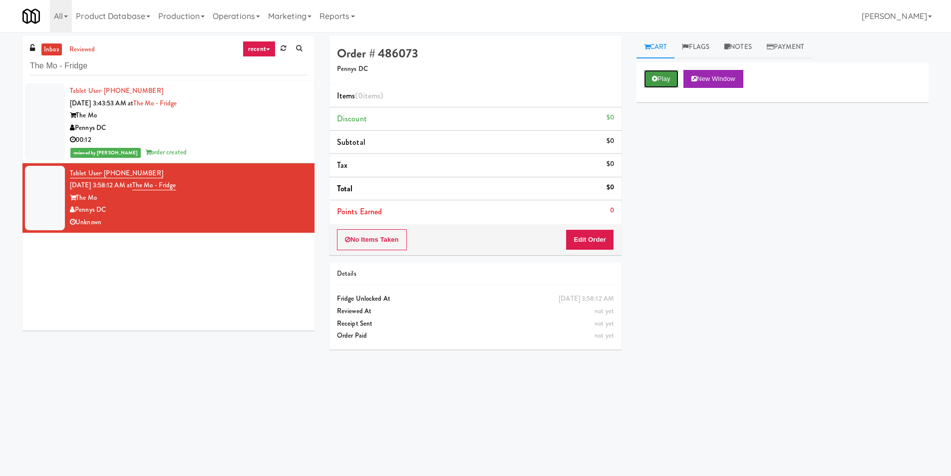
click at [650, 81] on button "Play" at bounding box center [661, 79] width 34 height 18
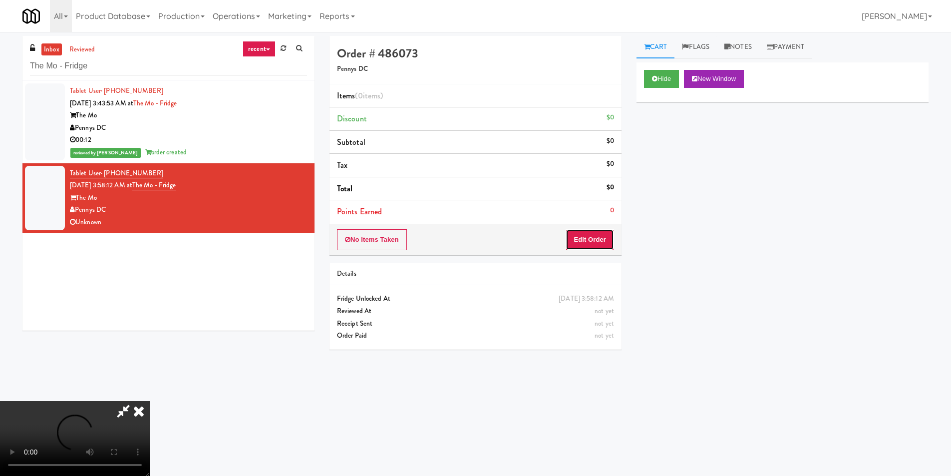
click at [596, 229] on button "Edit Order" at bounding box center [589, 239] width 48 height 21
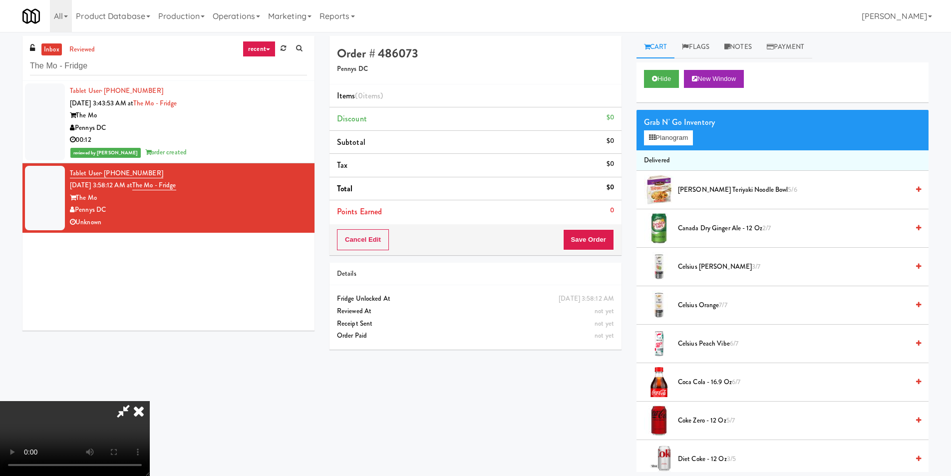
scroll to position [51, 0]
click at [150, 401] on video at bounding box center [75, 438] width 150 height 75
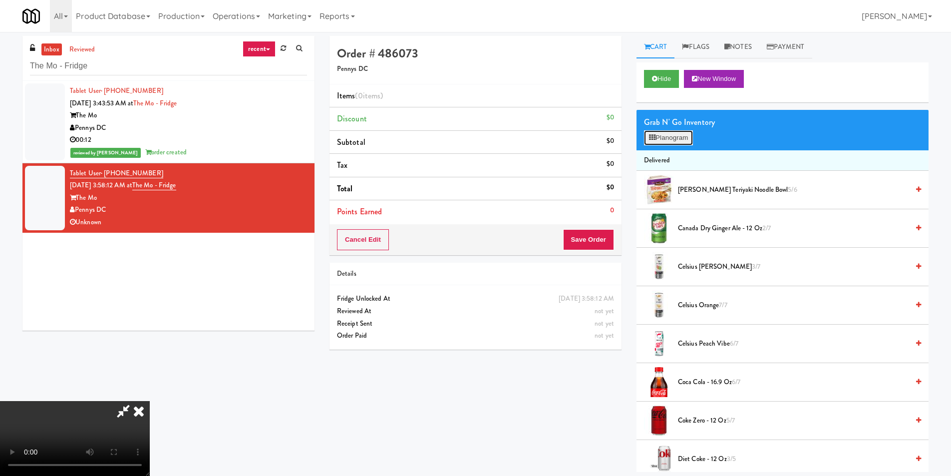
click at [662, 141] on button "Planogram" at bounding box center [668, 137] width 49 height 15
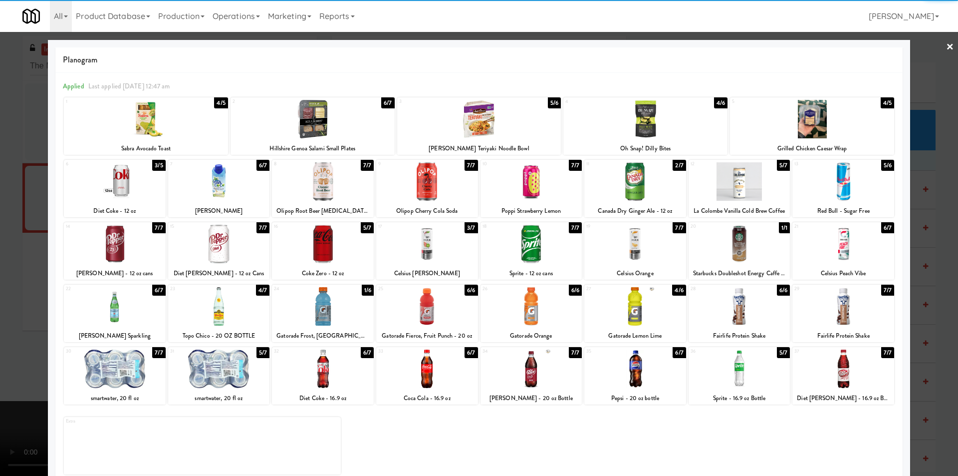
click at [175, 122] on div at bounding box center [146, 119] width 164 height 38
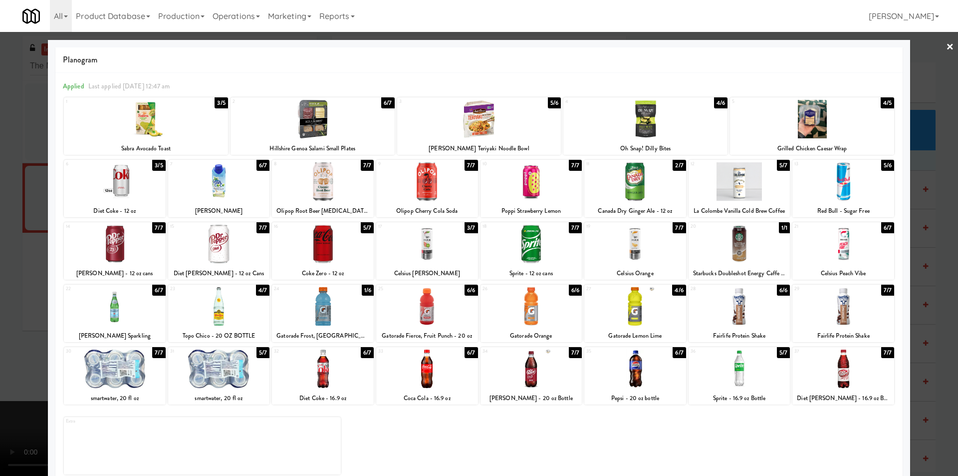
click at [536, 186] on div at bounding box center [532, 181] width 102 height 38
click at [922, 253] on div at bounding box center [479, 238] width 958 height 476
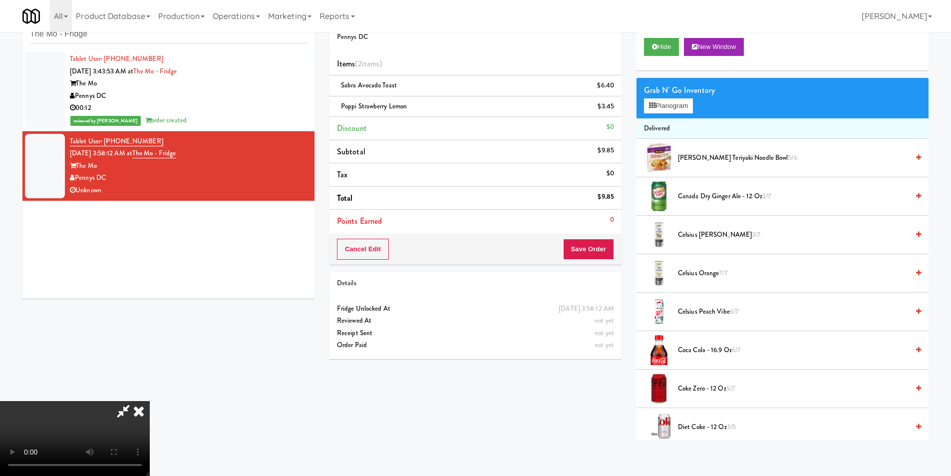
click at [150, 401] on video at bounding box center [75, 438] width 150 height 75
click at [668, 97] on div "Grab N' Go Inventory Planogram" at bounding box center [782, 98] width 292 height 40
click at [669, 102] on button "Planogram" at bounding box center [668, 105] width 49 height 15
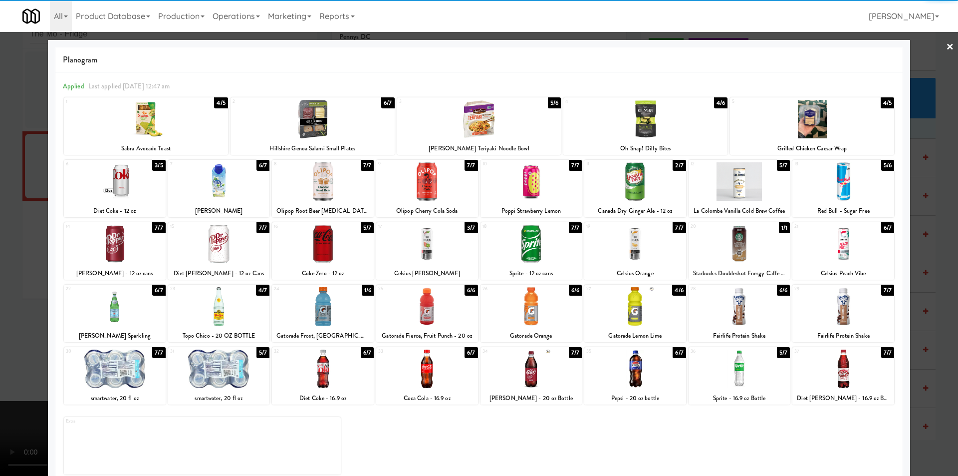
click at [434, 241] on div at bounding box center [427, 244] width 102 height 38
click at [929, 206] on div at bounding box center [479, 238] width 958 height 476
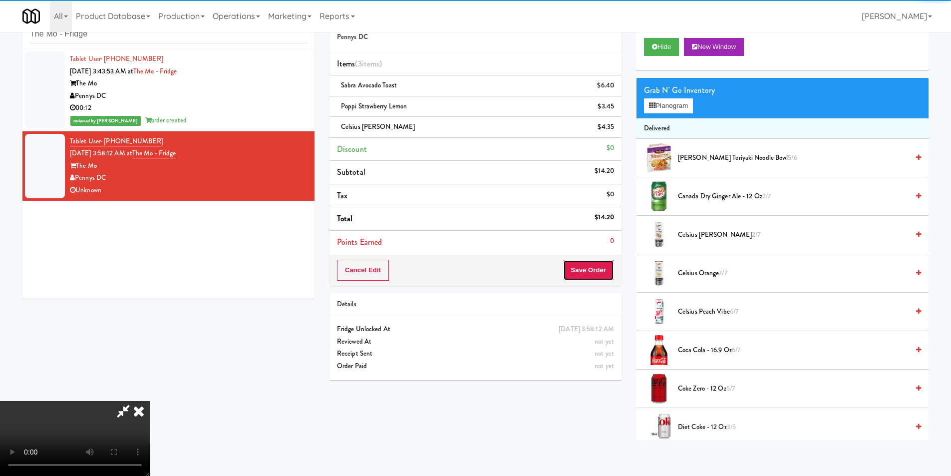
click at [602, 274] on button "Save Order" at bounding box center [588, 269] width 51 height 21
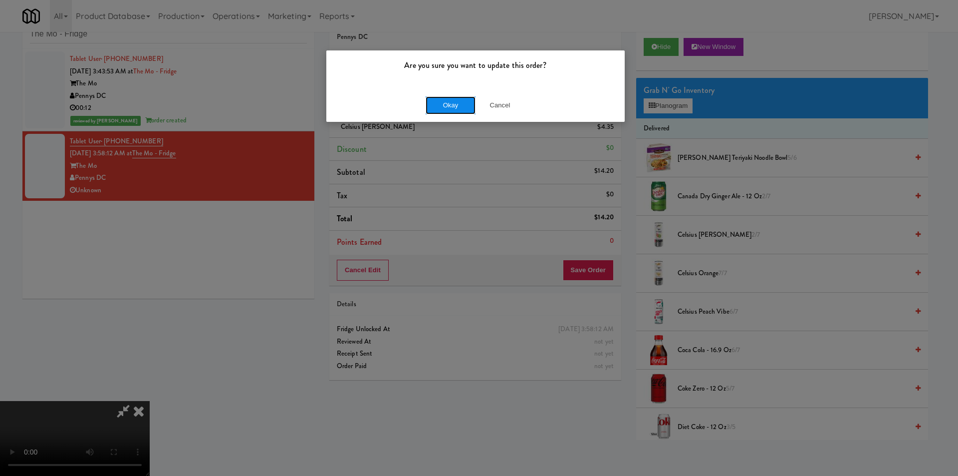
click at [449, 107] on button "Okay" at bounding box center [451, 105] width 50 height 18
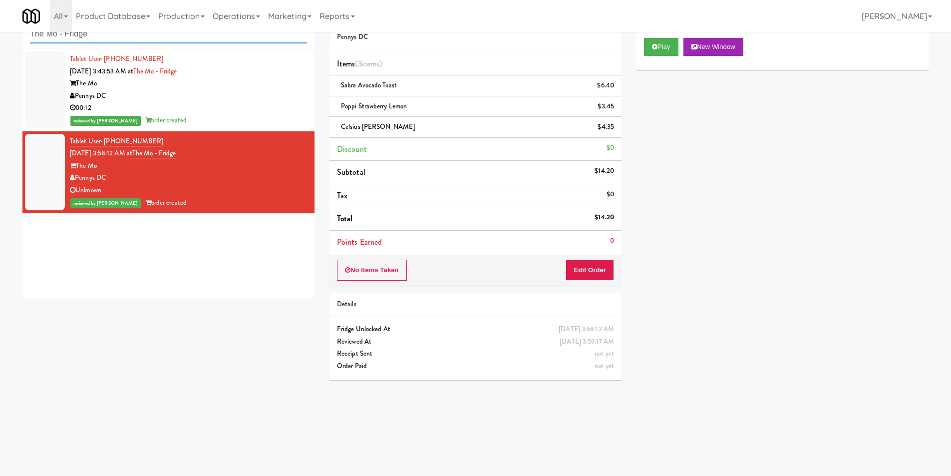
click at [171, 41] on input "The Mo - Fridge" at bounding box center [168, 34] width 277 height 18
paste input "700 Penn-Fridge"
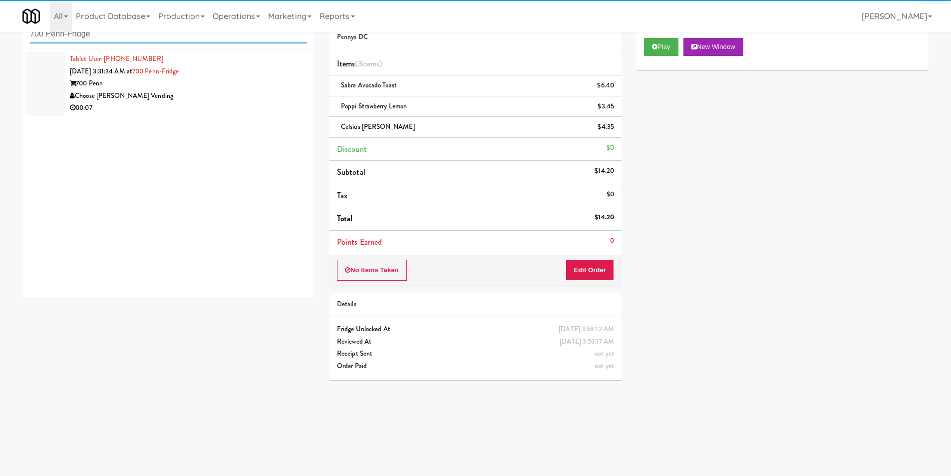
type input "700 Penn-Fridge"
click at [253, 107] on div "00:07" at bounding box center [188, 108] width 237 height 12
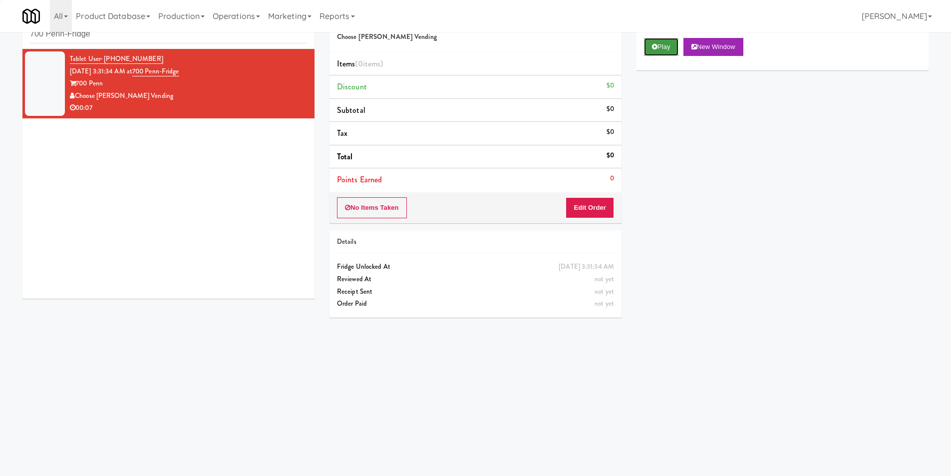
click at [668, 51] on button "Play" at bounding box center [661, 47] width 34 height 18
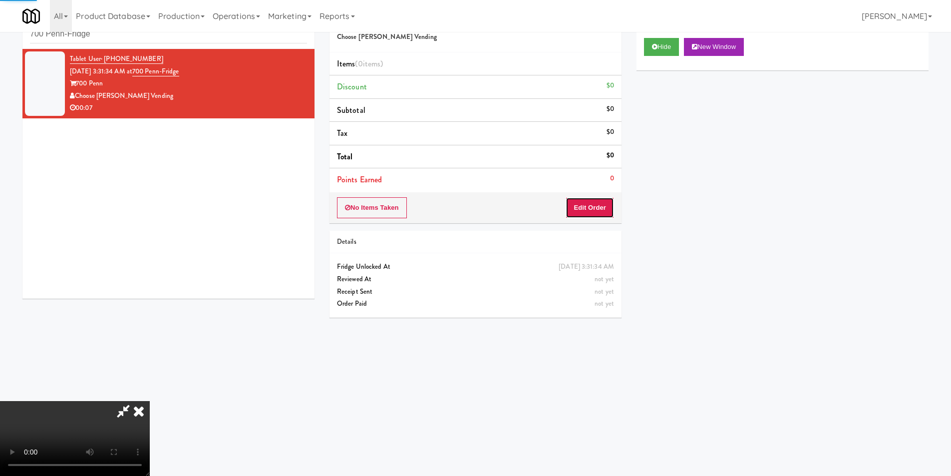
click at [604, 203] on button "Edit Order" at bounding box center [589, 207] width 48 height 21
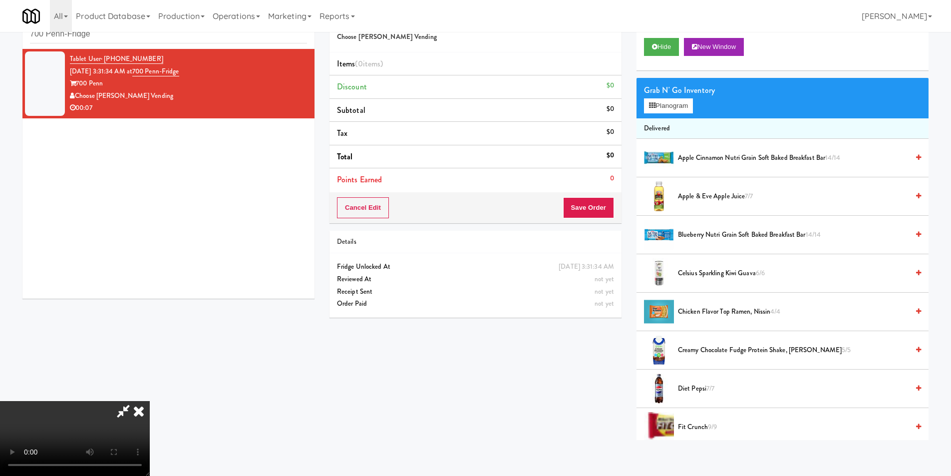
click at [150, 401] on video at bounding box center [75, 438] width 150 height 75
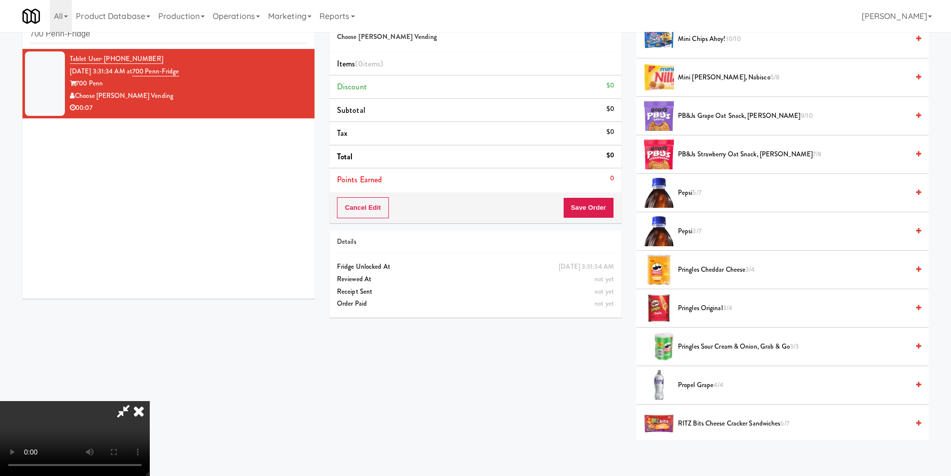
click at [698, 193] on li "Pepsi 5/7" at bounding box center [782, 193] width 292 height 38
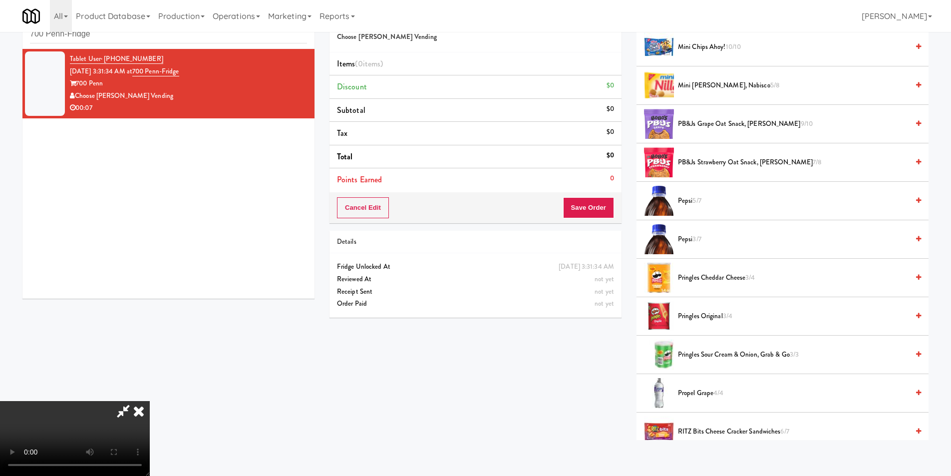
click at [689, 205] on span "Pepsi 5/7" at bounding box center [793, 201] width 231 height 12
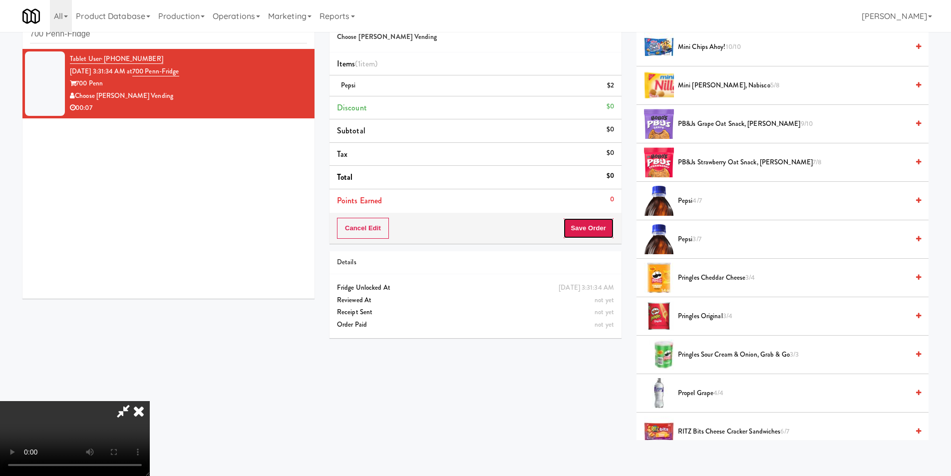
click at [602, 221] on button "Save Order" at bounding box center [588, 228] width 51 height 21
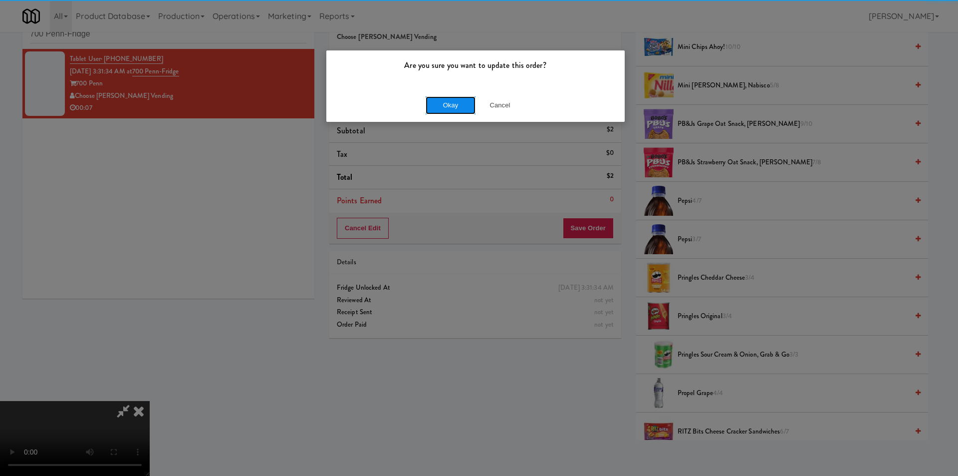
click at [433, 100] on button "Okay" at bounding box center [451, 105] width 50 height 18
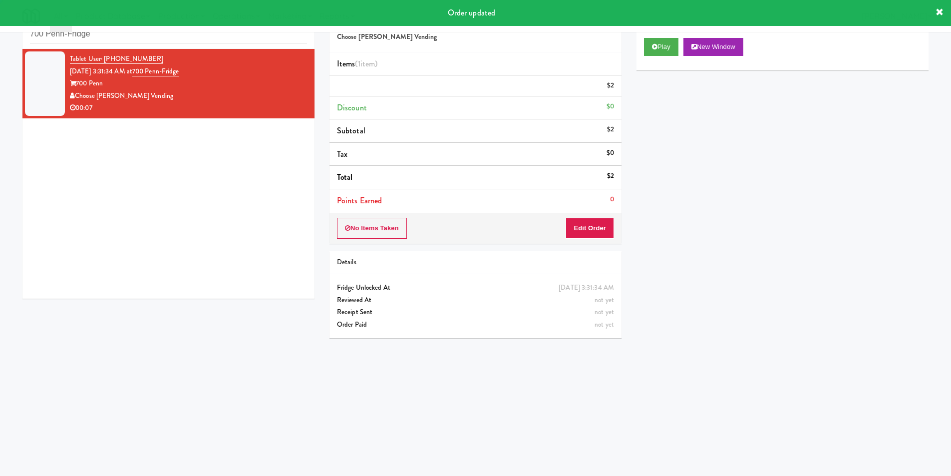
scroll to position [0, 0]
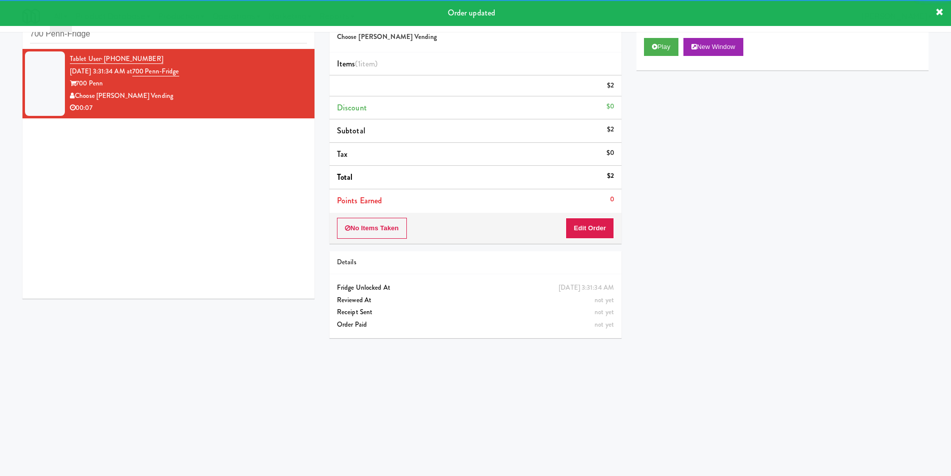
click at [172, 46] on div "inbox reviewed recent all unclear take inventory issue suspicious failed recent…" at bounding box center [168, 26] width 292 height 45
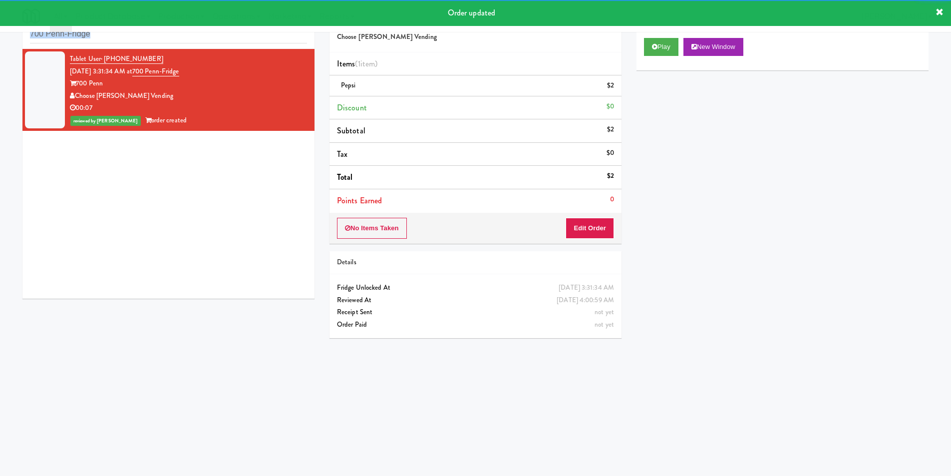
click at [172, 45] on div "inbox reviewed recent all unclear take inventory issue suspicious failed recent…" at bounding box center [168, 26] width 292 height 45
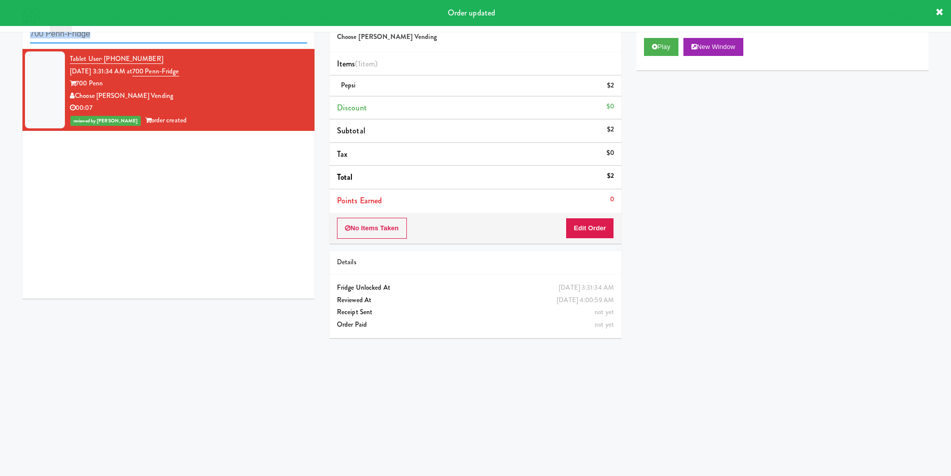
click at [173, 40] on input "700 Penn-Fridge" at bounding box center [168, 34] width 277 height 18
paste input "The Pointe-Gym-C1"
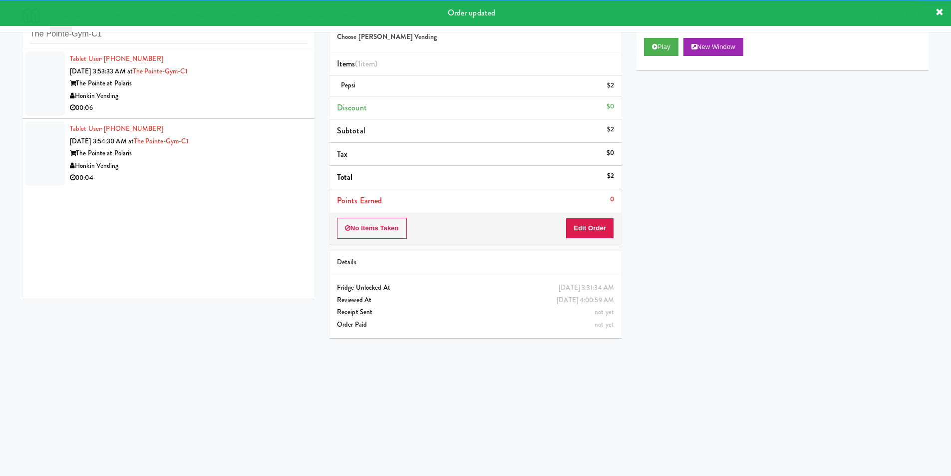
click at [261, 98] on div "Honkin Vending" at bounding box center [188, 96] width 237 height 12
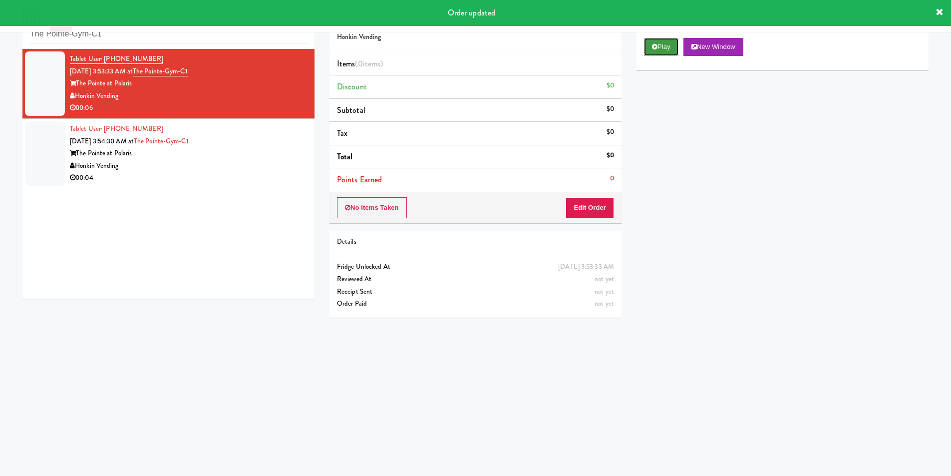
click at [648, 44] on button "Play" at bounding box center [661, 47] width 34 height 18
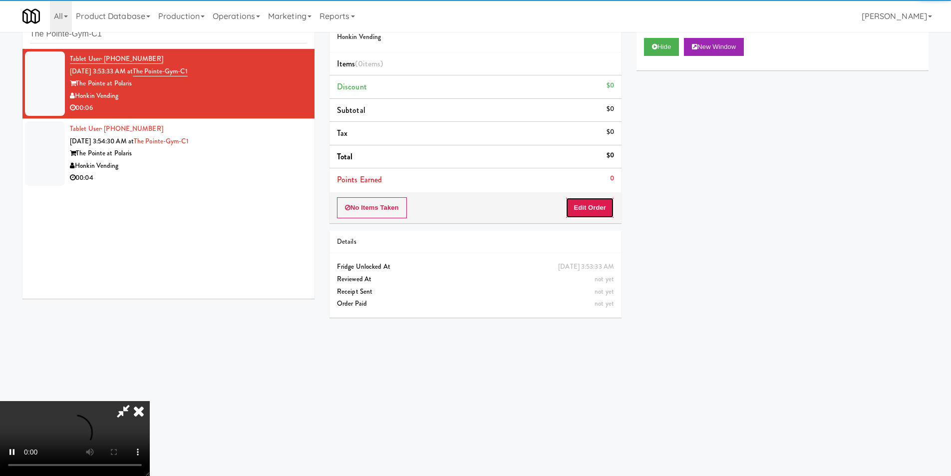
click at [597, 204] on button "Edit Order" at bounding box center [589, 207] width 48 height 21
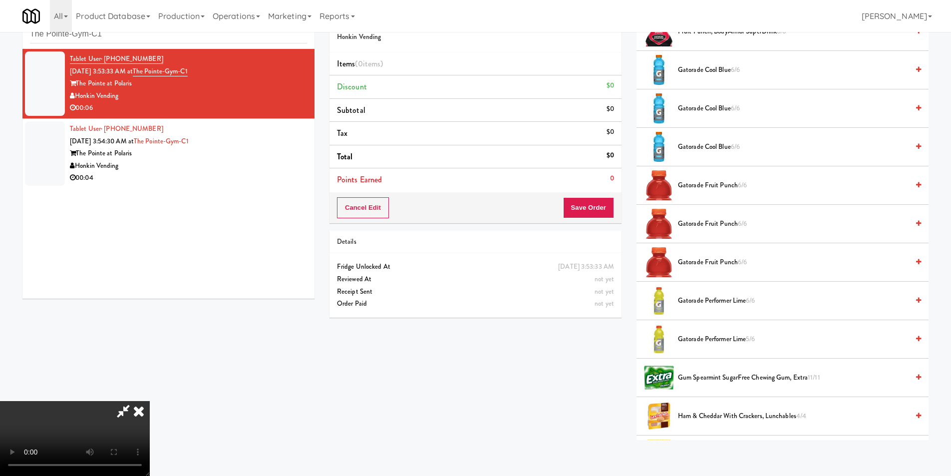
scroll to position [948, 0]
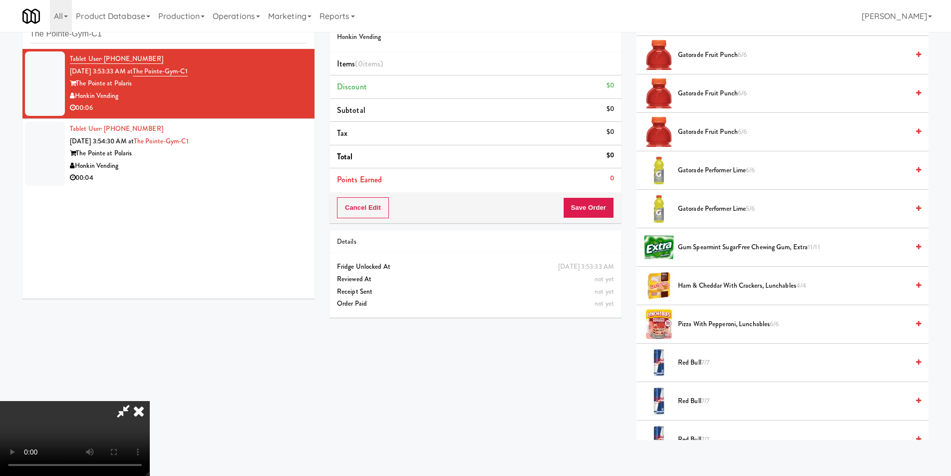
click at [698, 214] on span "Gatorade Performer Lime 5/6" at bounding box center [793, 209] width 231 height 12
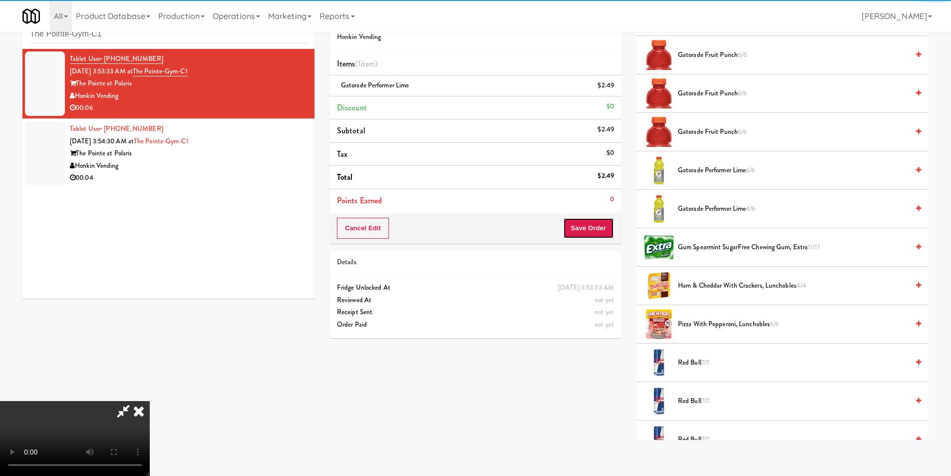
click at [592, 225] on button "Save Order" at bounding box center [588, 228] width 51 height 21
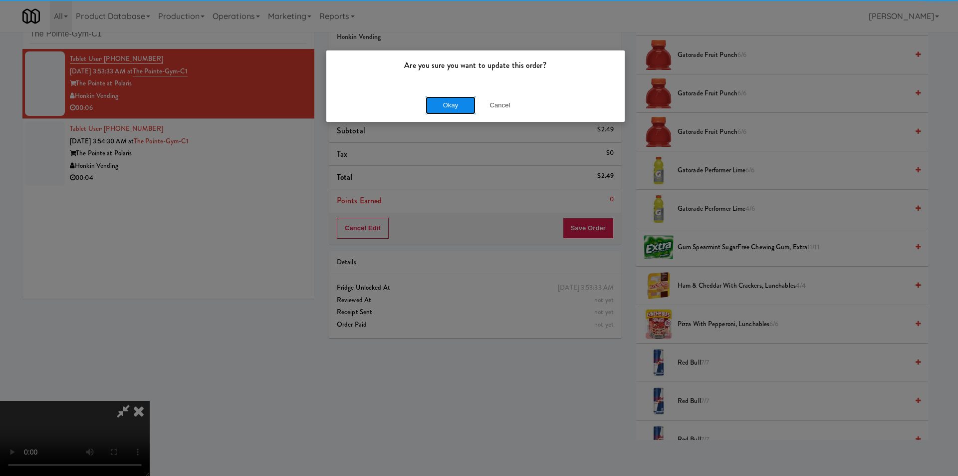
click at [451, 100] on button "Okay" at bounding box center [451, 105] width 50 height 18
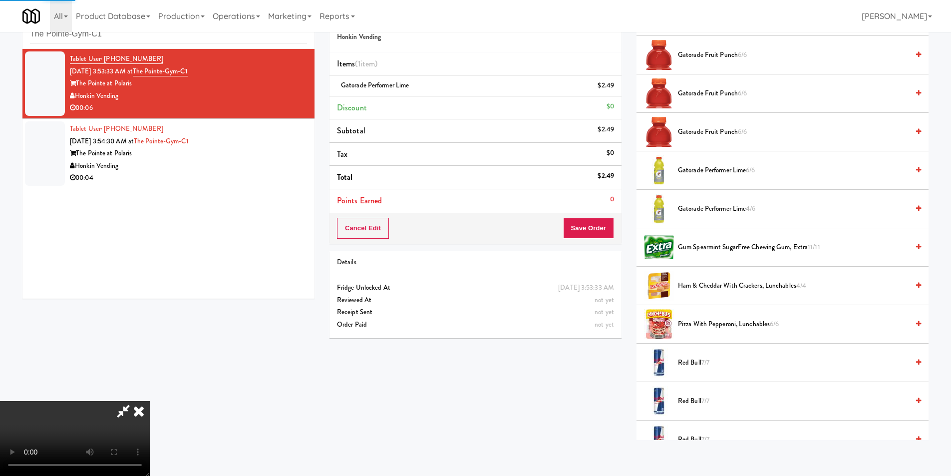
scroll to position [0, 0]
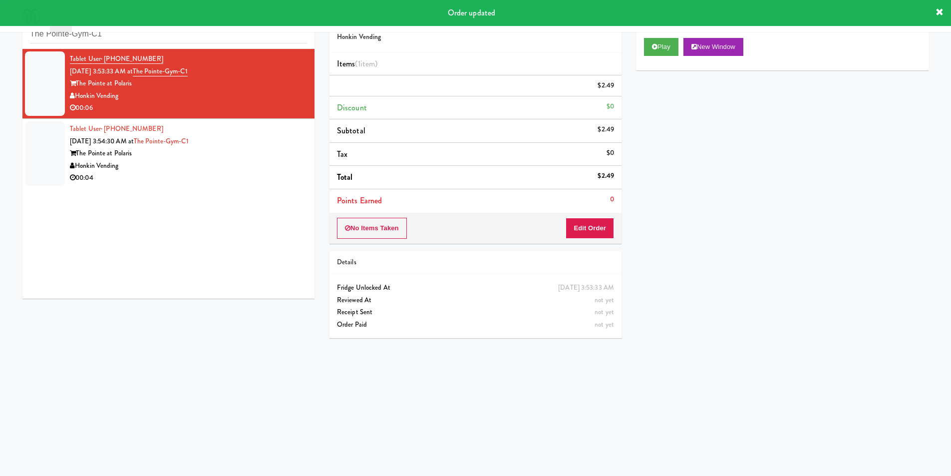
click at [214, 162] on div "Honkin Vending" at bounding box center [188, 166] width 237 height 12
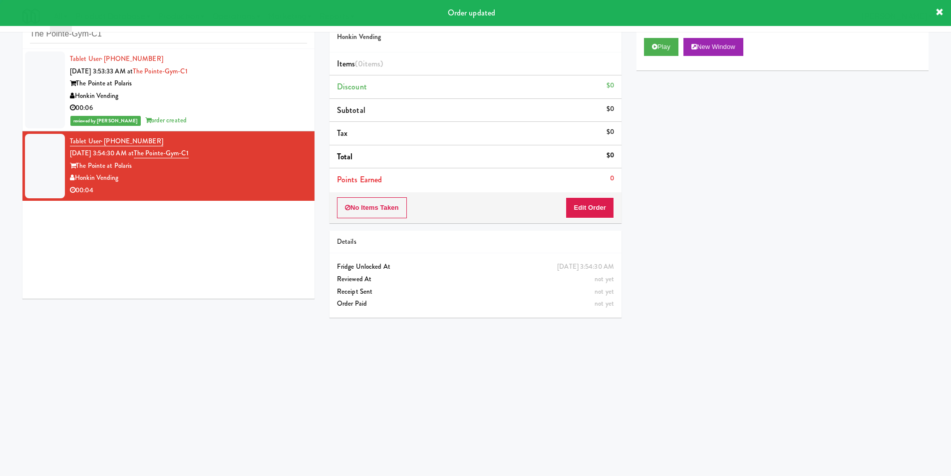
click at [638, 52] on div "Play New Window" at bounding box center [782, 50] width 292 height 40
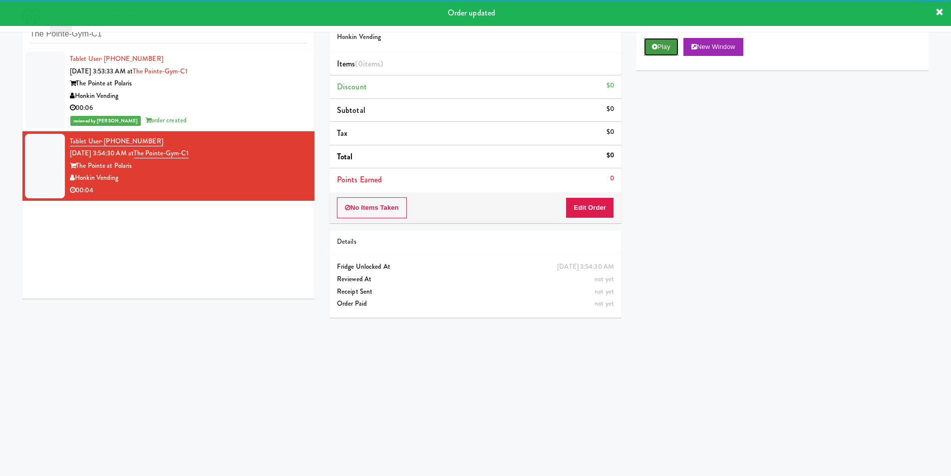
click at [656, 53] on button "Play" at bounding box center [661, 47] width 34 height 18
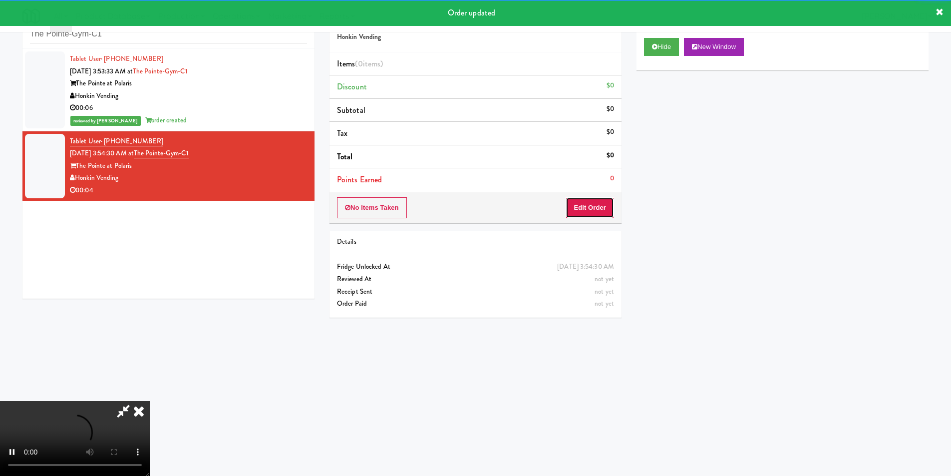
click at [604, 198] on button "Edit Order" at bounding box center [589, 207] width 48 height 21
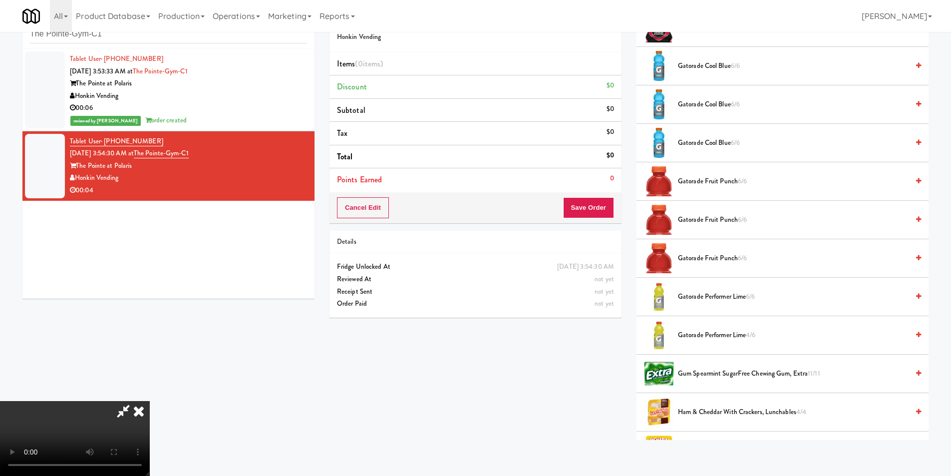
scroll to position [848, 0]
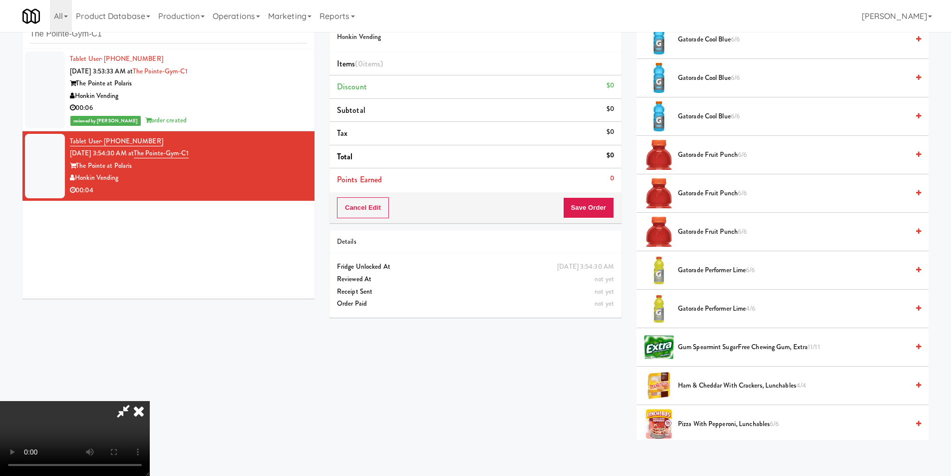
click at [701, 272] on span "Gatorade Performer Lime 6/6" at bounding box center [793, 270] width 231 height 12
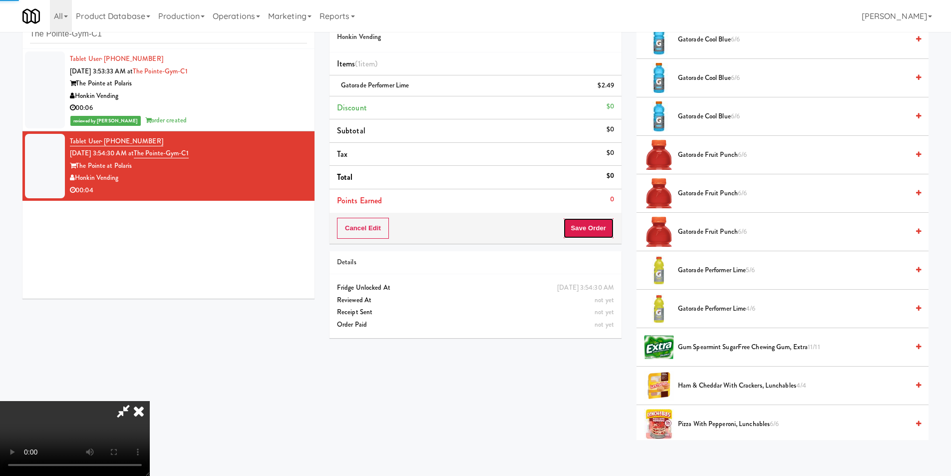
click at [584, 228] on button "Save Order" at bounding box center [588, 228] width 51 height 21
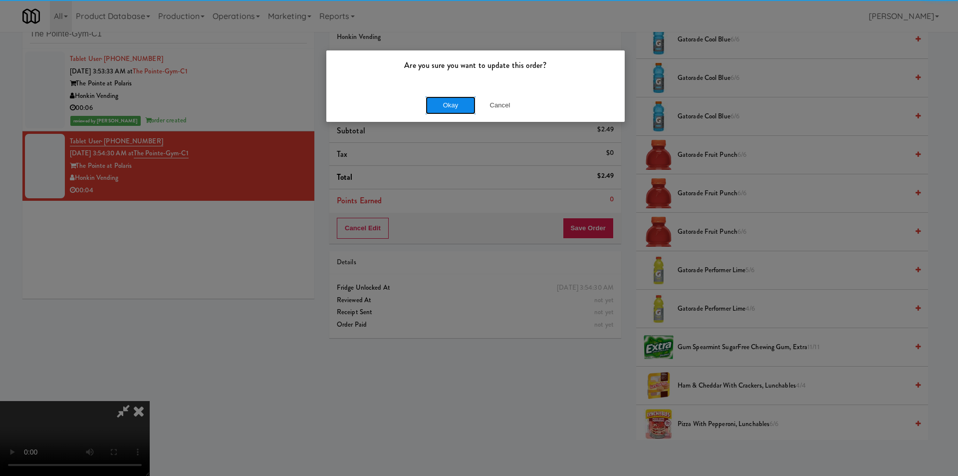
click at [455, 110] on button "Okay" at bounding box center [451, 105] width 50 height 18
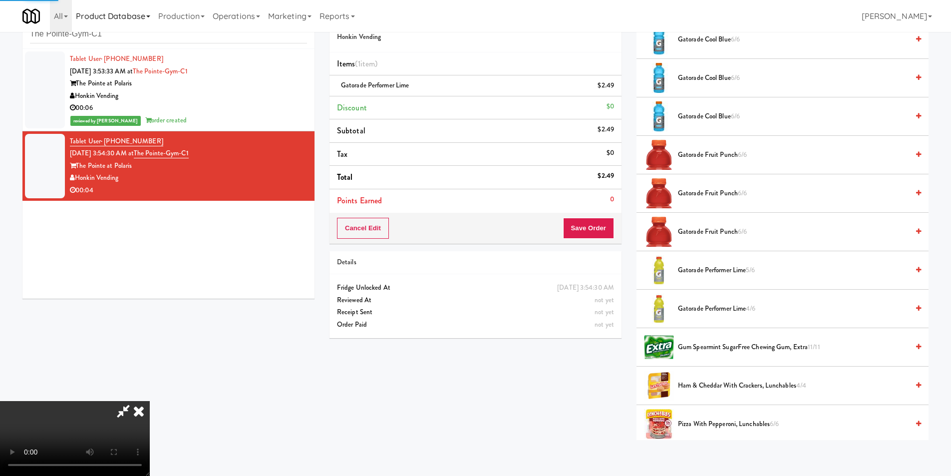
scroll to position [0, 0]
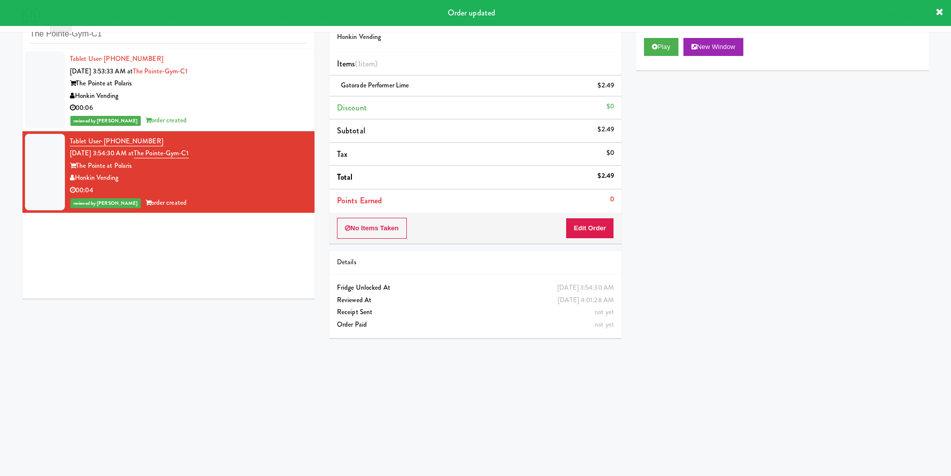
click at [185, 47] on div "inbox reviewed recent all unclear take inventory issue suspicious failed recent…" at bounding box center [168, 26] width 292 height 45
click at [188, 36] on input "The Pointe-Gym-C1" at bounding box center [168, 34] width 277 height 18
paste input "Mo - Pantry"
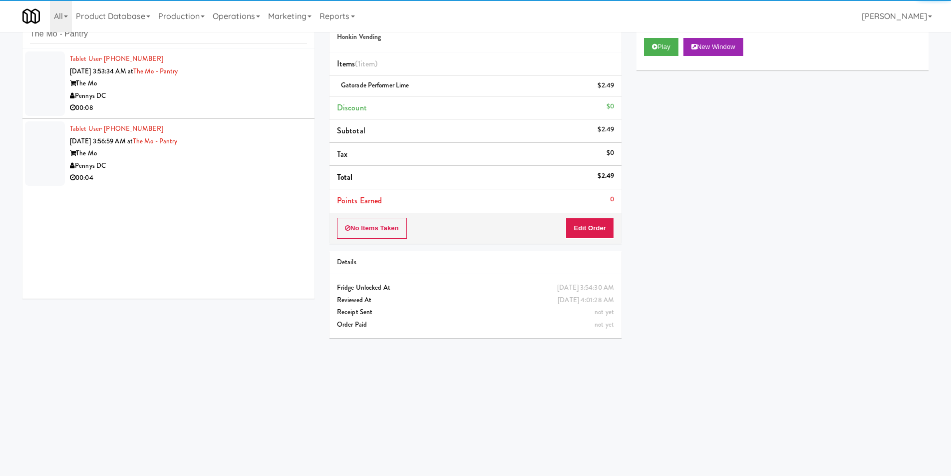
click at [256, 92] on div "Pennys DC" at bounding box center [188, 96] width 237 height 12
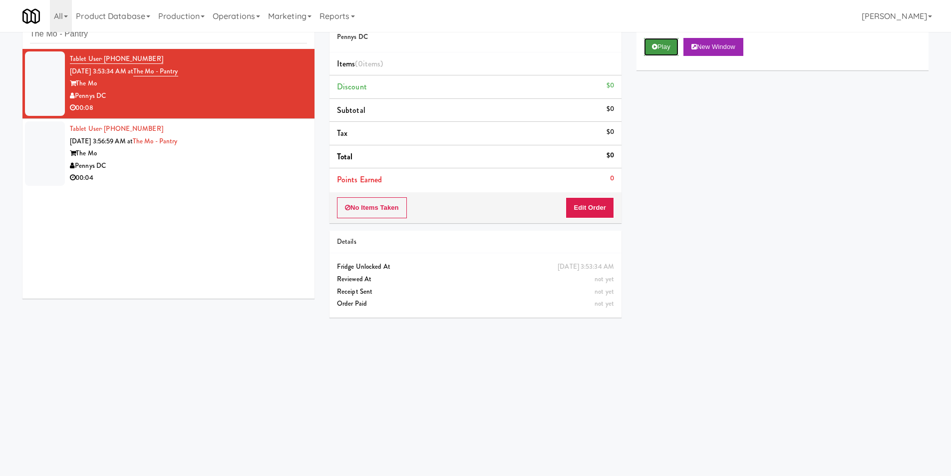
click at [674, 49] on button "Play" at bounding box center [661, 47] width 34 height 18
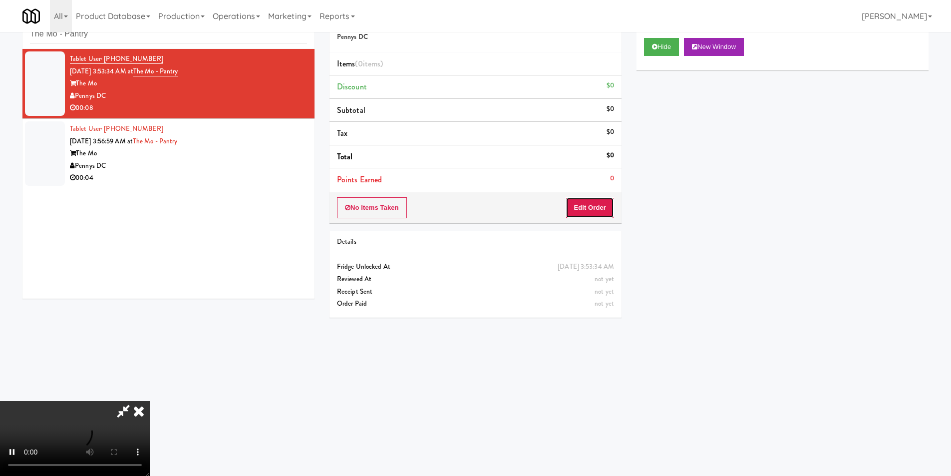
click at [599, 199] on button "Edit Order" at bounding box center [589, 207] width 48 height 21
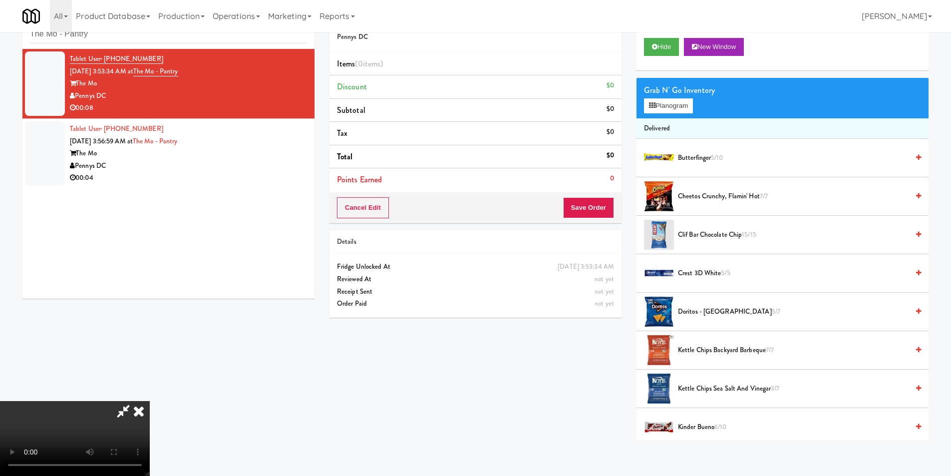
click at [150, 401] on video at bounding box center [75, 438] width 150 height 75
click at [671, 115] on div "Grab N' Go Inventory Planogram" at bounding box center [782, 98] width 292 height 40
click at [671, 113] on button "Planogram" at bounding box center [668, 105] width 49 height 15
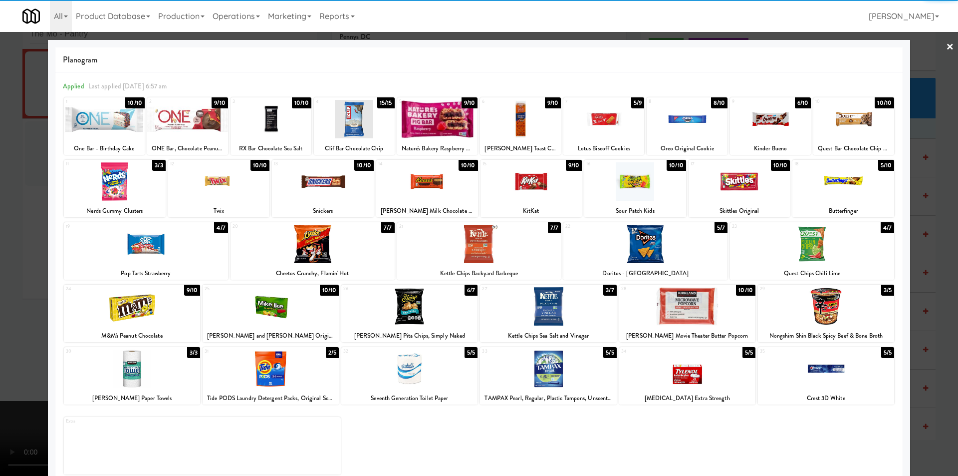
click at [445, 255] on div at bounding box center [479, 244] width 164 height 38
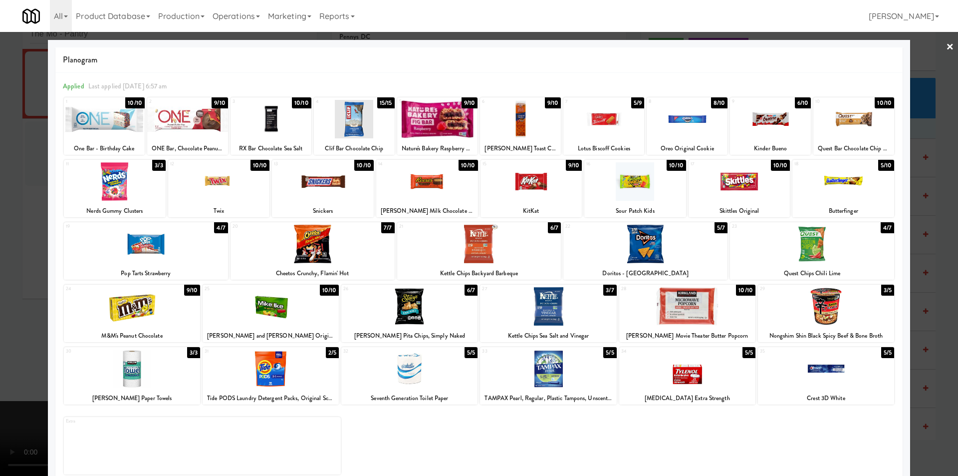
click at [926, 275] on div at bounding box center [479, 238] width 958 height 476
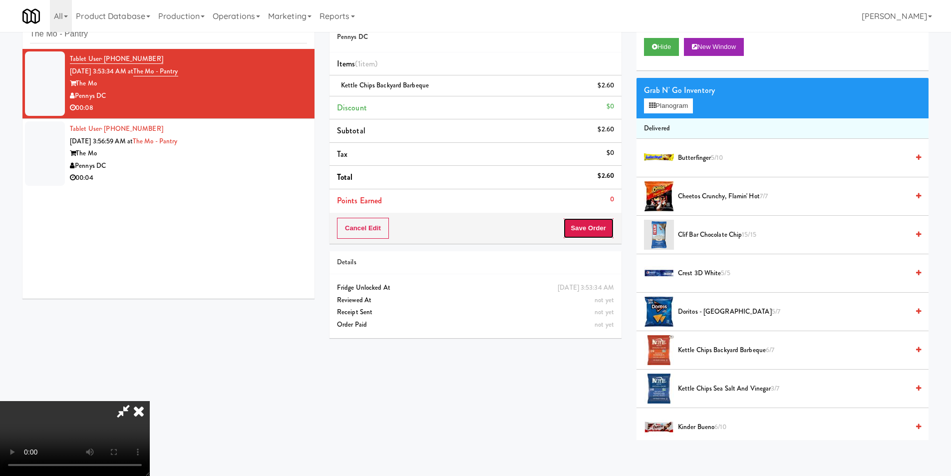
click at [588, 230] on button "Save Order" at bounding box center [588, 228] width 51 height 21
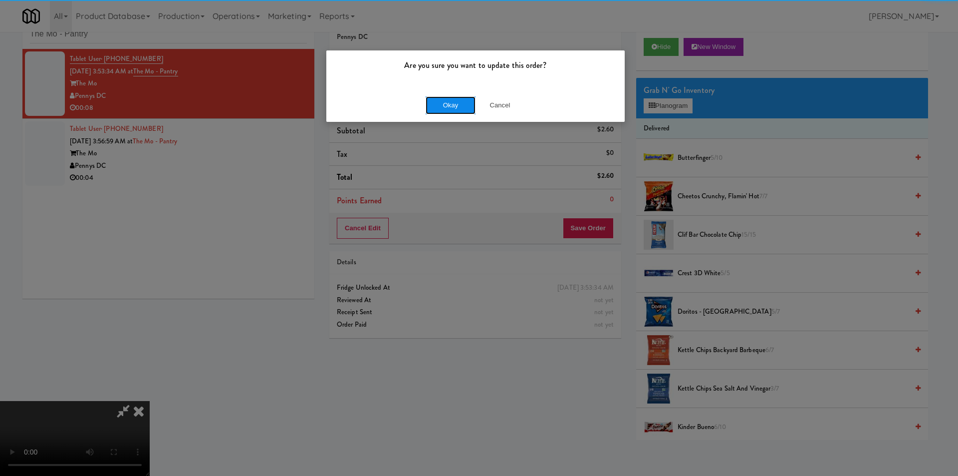
click at [451, 100] on button "Okay" at bounding box center [451, 105] width 50 height 18
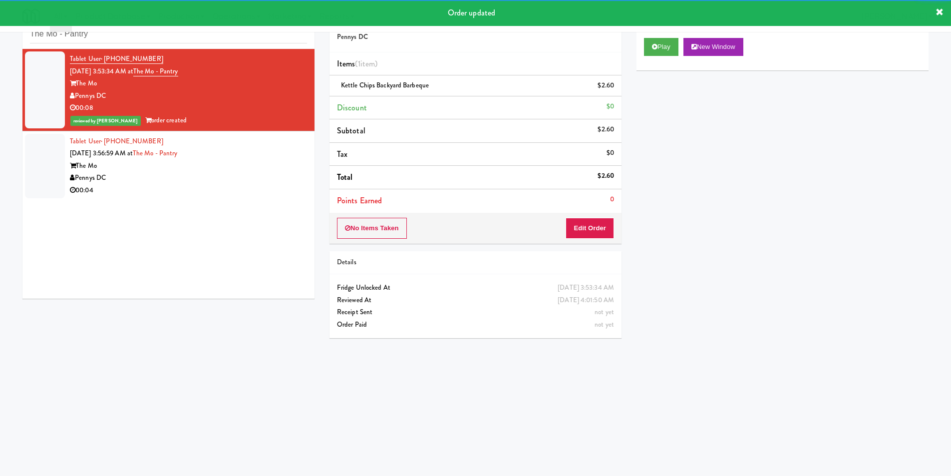
click at [288, 154] on div "Tablet User · (937) 716-8228 [DATE] 3:56:59 AM at [GEOGRAPHIC_DATA] The Mo Penn…" at bounding box center [188, 165] width 237 height 61
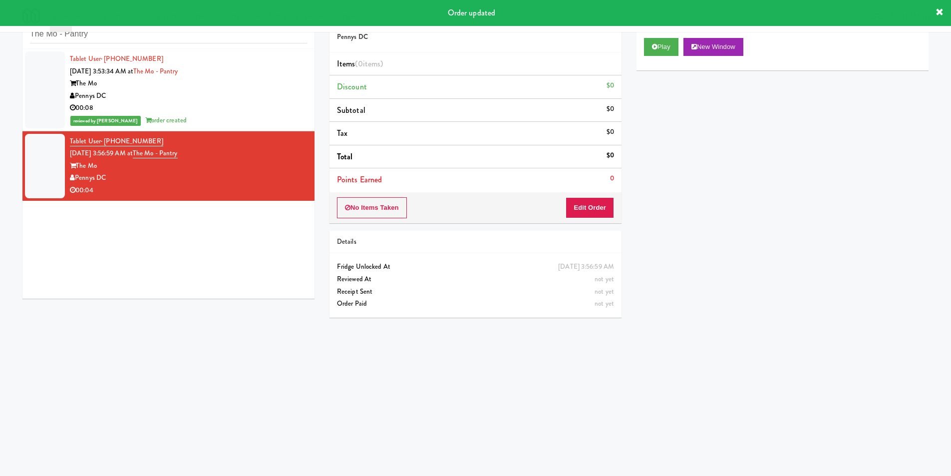
click at [629, 55] on div "Order # 987434 Pennys DC Items (0 items ) Discount $0 Subtotal $0 Tax $0 Total …" at bounding box center [629, 204] width 614 height 401
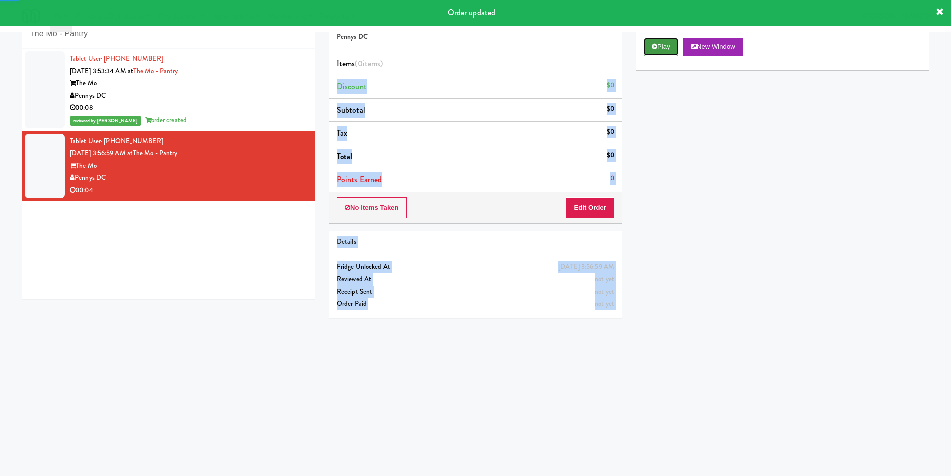
click at [662, 47] on button "Play" at bounding box center [661, 47] width 34 height 18
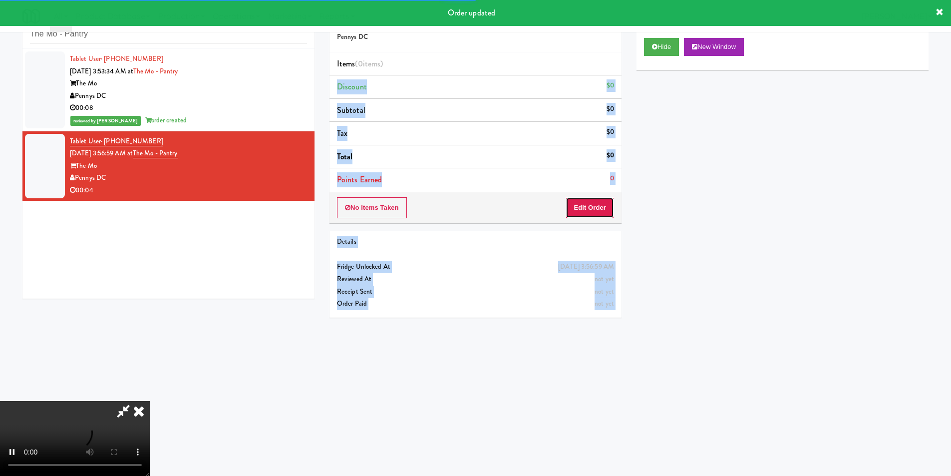
click at [604, 203] on button "Edit Order" at bounding box center [589, 207] width 48 height 21
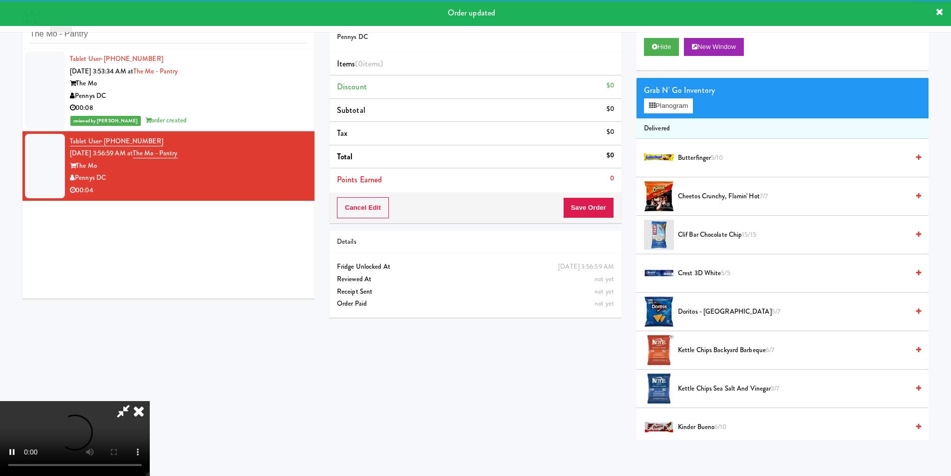
click at [240, 284] on div "Tablet User · (202) 709-6293 [DATE] 3:53:34 AM at The Mo - Pantry The Mo Pennys…" at bounding box center [168, 174] width 292 height 250
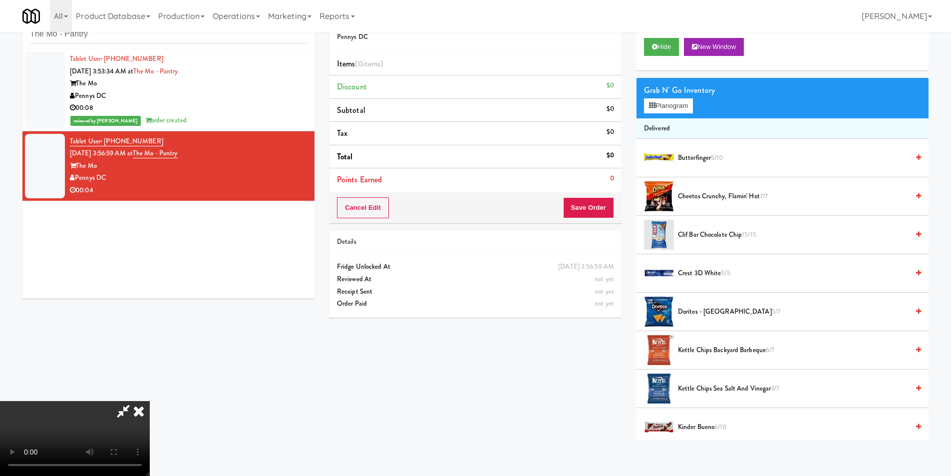
scroll to position [100, 0]
click at [150, 401] on video at bounding box center [75, 438] width 150 height 75
click at [681, 101] on button "Planogram" at bounding box center [668, 105] width 49 height 15
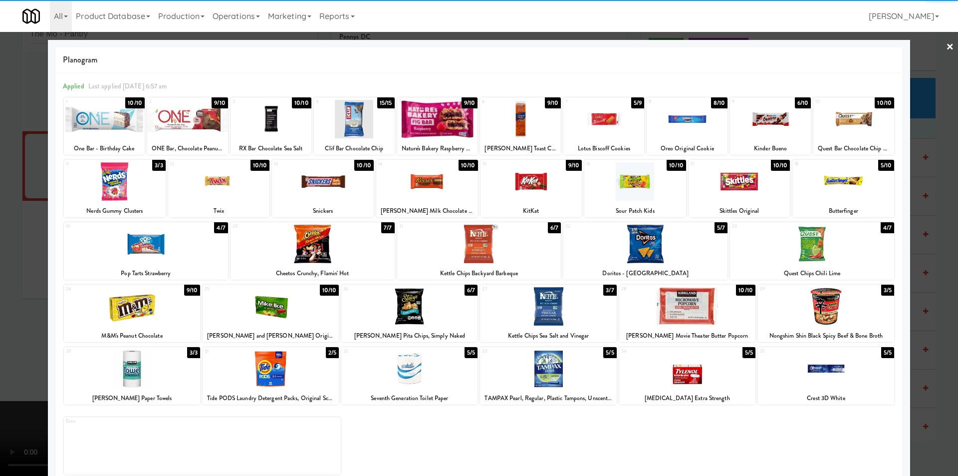
click at [116, 120] on div at bounding box center [104, 119] width 81 height 38
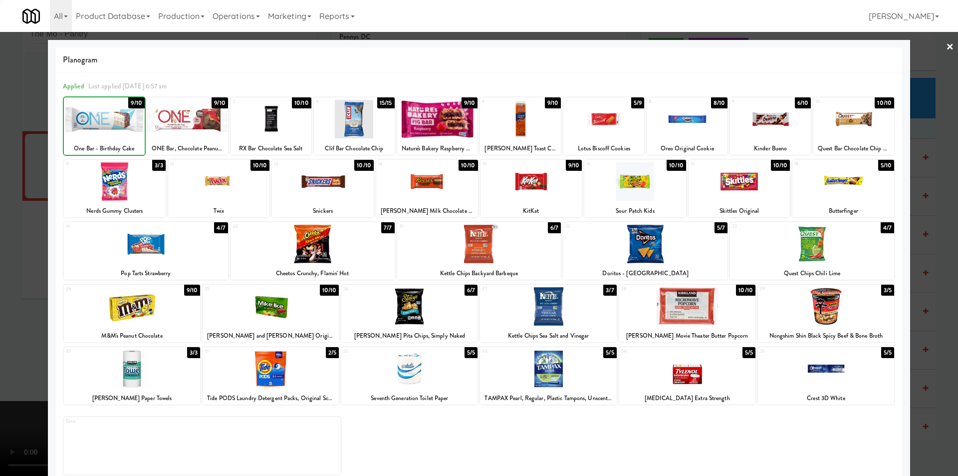
click at [23, 153] on div at bounding box center [479, 238] width 958 height 476
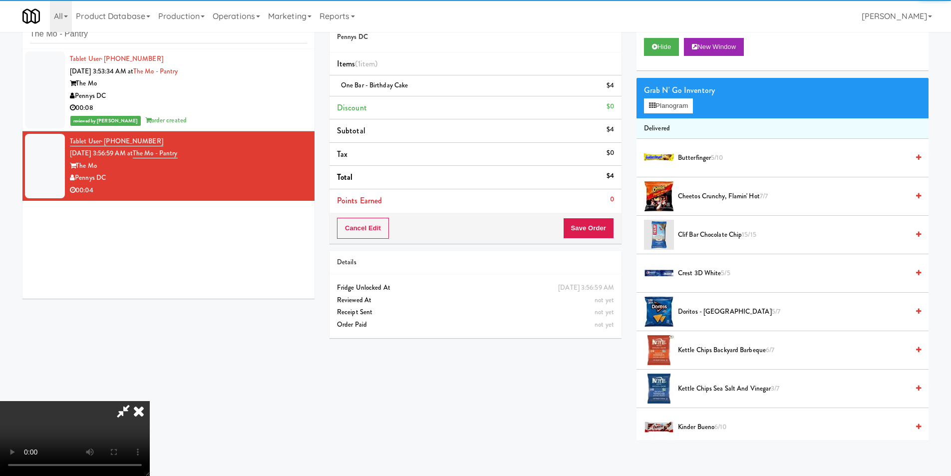
click at [609, 213] on div "Order # 987434 Pennys DC Items (1 item ) One Bar - Birthday Cake $4 Discount $0…" at bounding box center [475, 124] width 292 height 240
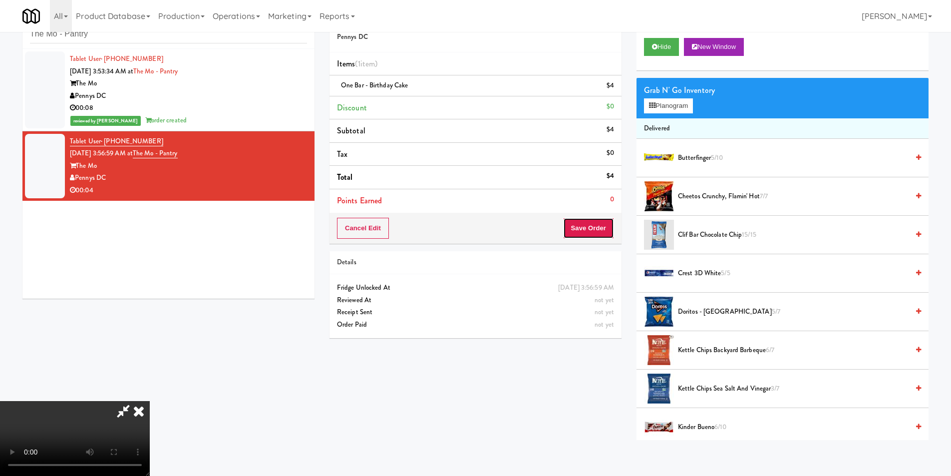
click at [601, 228] on button "Save Order" at bounding box center [588, 228] width 51 height 21
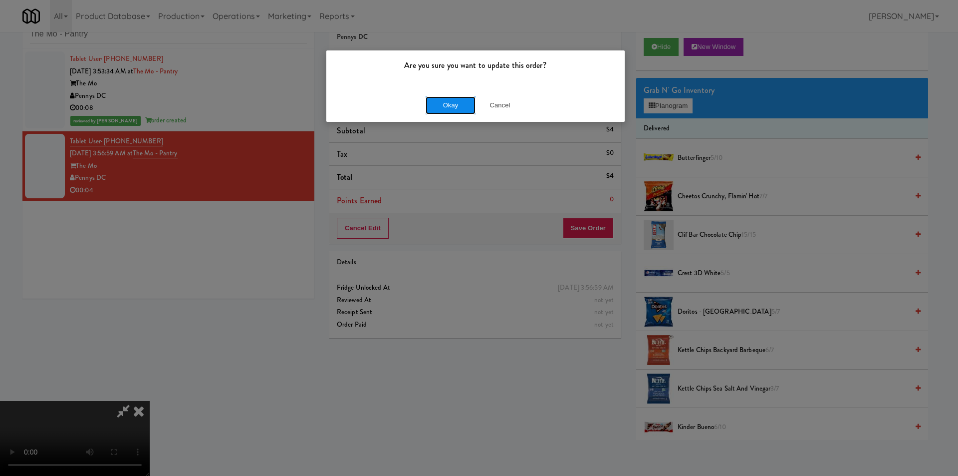
click at [449, 102] on button "Okay" at bounding box center [451, 105] width 50 height 18
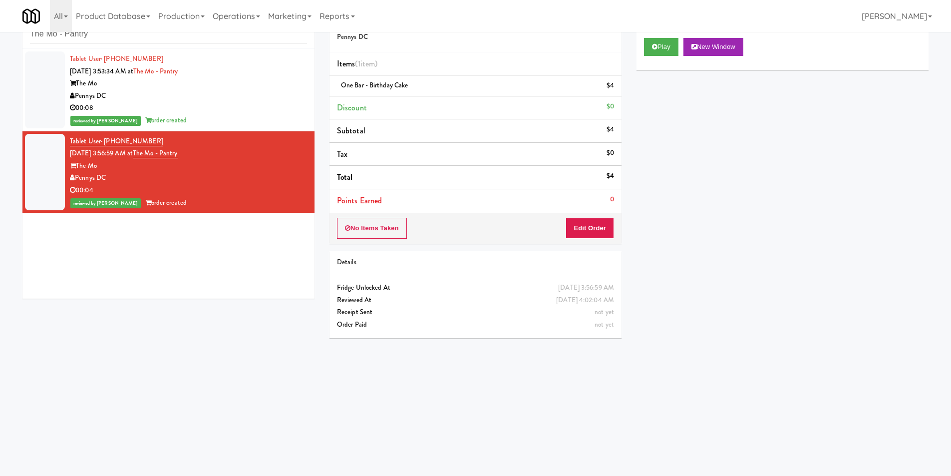
click at [214, 46] on div "inbox reviewed recent all unclear take inventory issue suspicious failed recent…" at bounding box center [168, 26] width 292 height 45
click at [215, 44] on div "inbox reviewed recent all unclear take inventory issue suspicious failed recent…" at bounding box center [168, 26] width 292 height 45
click at [217, 41] on input "The Mo - Pantry" at bounding box center [168, 34] width 277 height 18
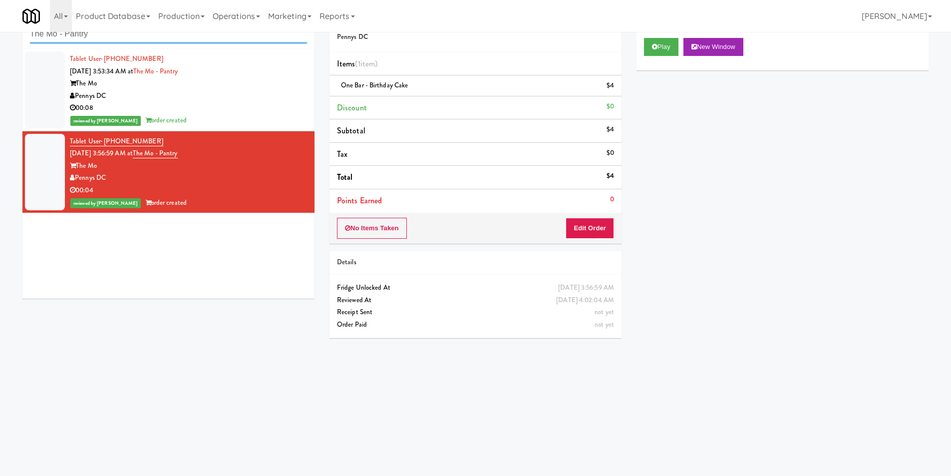
paste input "Optima - Left - Fridge"
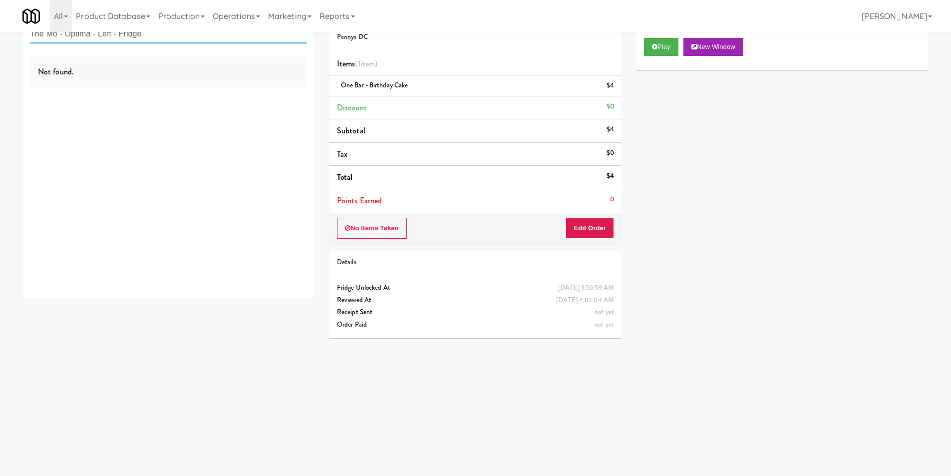
paste input "text"
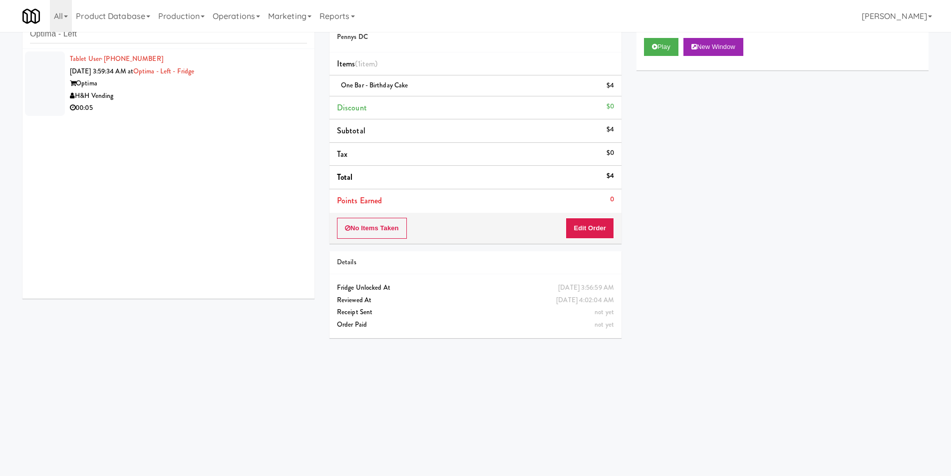
click at [263, 95] on div "H&H Vending" at bounding box center [188, 96] width 237 height 12
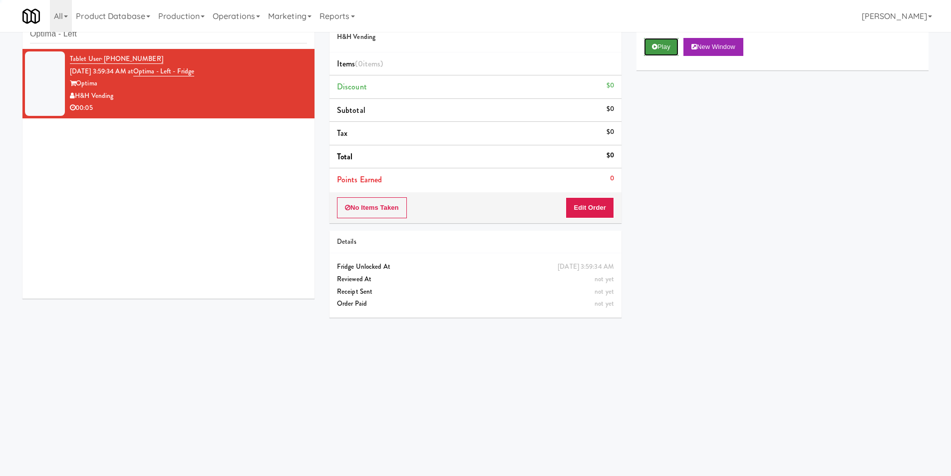
click at [656, 44] on icon at bounding box center [654, 46] width 5 height 6
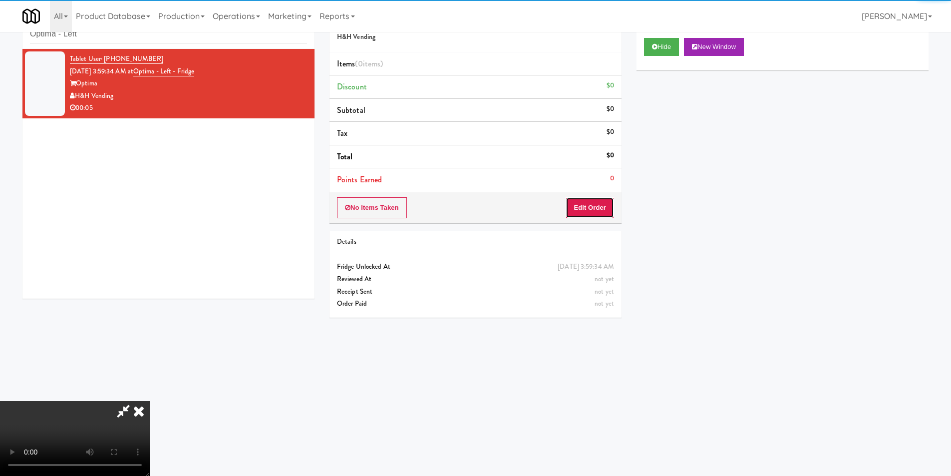
click at [599, 203] on button "Edit Order" at bounding box center [589, 207] width 48 height 21
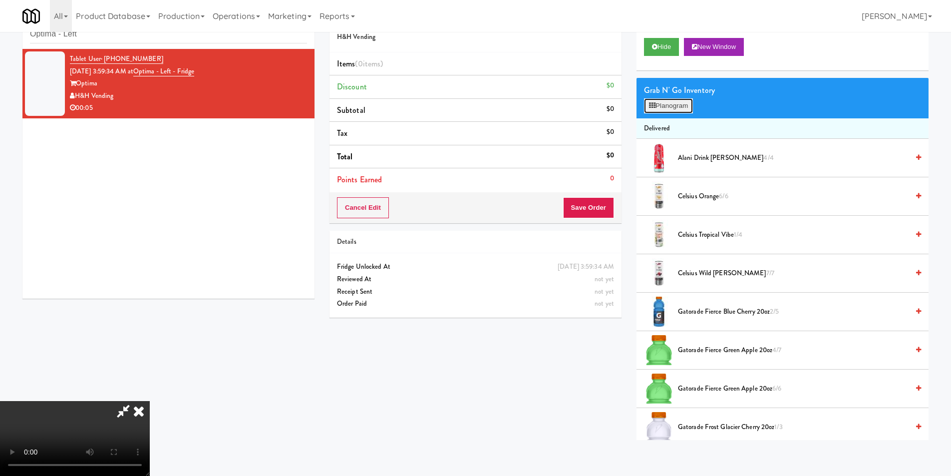
click at [662, 102] on button "Planogram" at bounding box center [668, 105] width 49 height 15
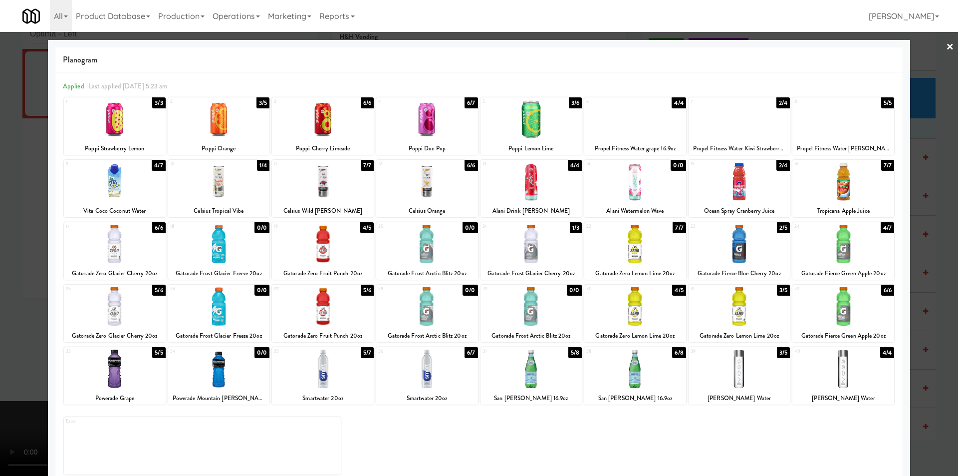
click at [528, 183] on div at bounding box center [532, 181] width 102 height 38
click at [326, 190] on div at bounding box center [323, 181] width 102 height 38
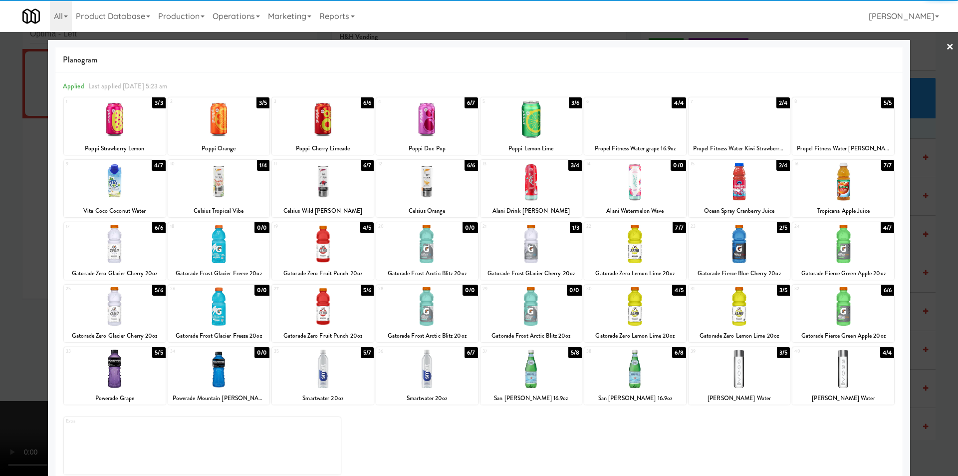
click at [936, 221] on div at bounding box center [479, 238] width 958 height 476
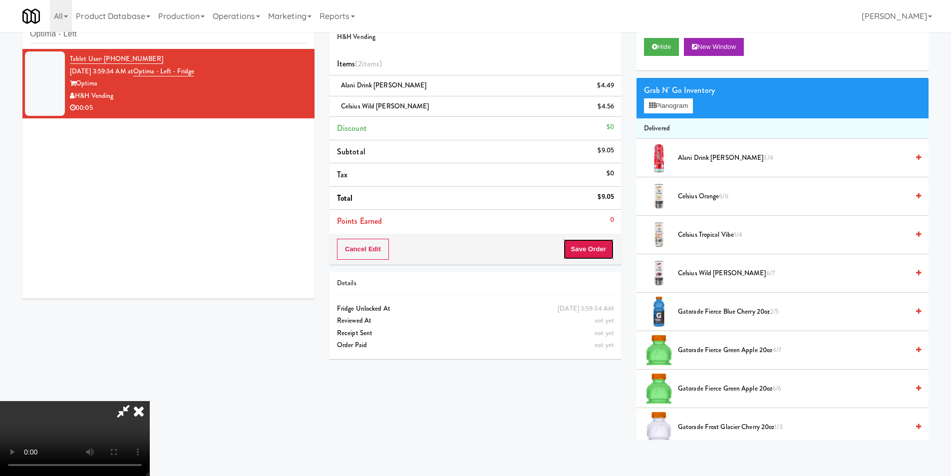
click at [594, 247] on button "Save Order" at bounding box center [588, 249] width 51 height 21
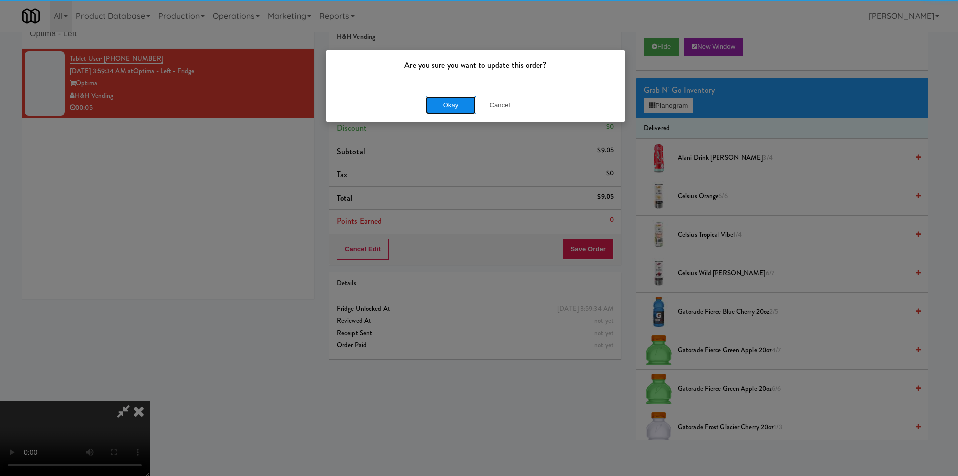
click at [467, 105] on button "Okay" at bounding box center [451, 105] width 50 height 18
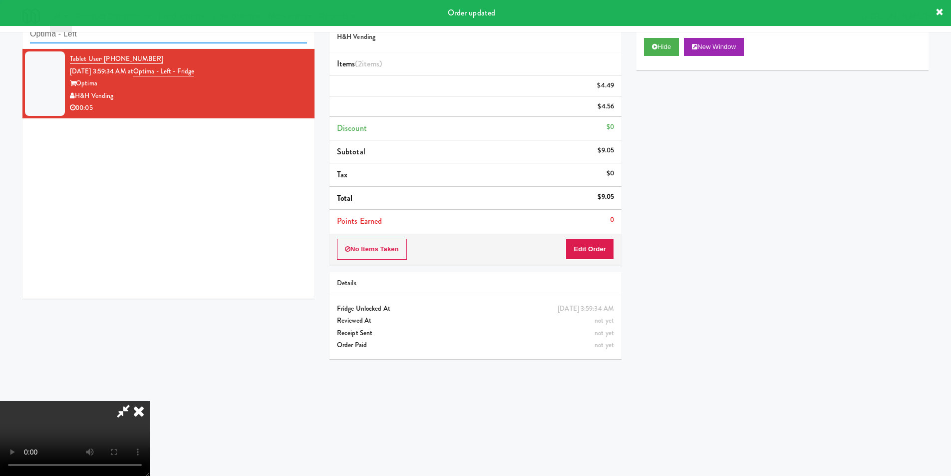
click at [189, 34] on input "Optima - Left" at bounding box center [168, 34] width 277 height 18
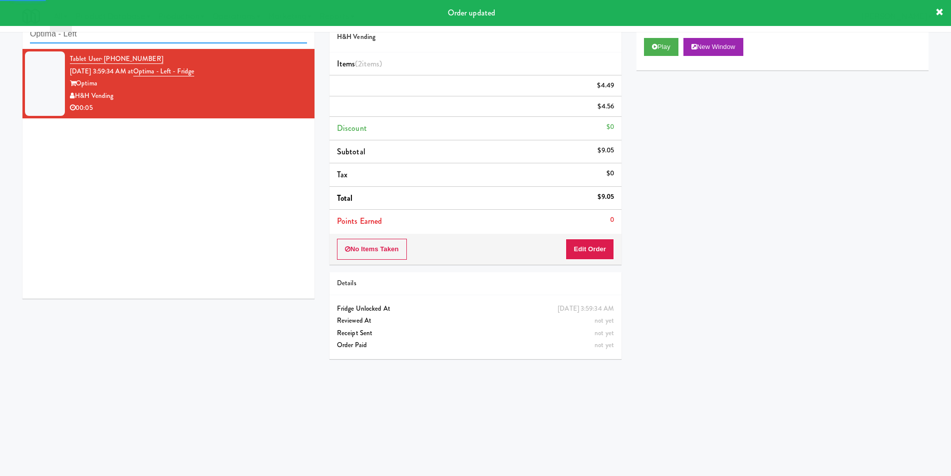
click at [189, 34] on input "Optima - Left" at bounding box center [168, 34] width 277 height 18
paste input "Cosmopolitan at [GEOGRAPHIC_DATA] - Cooler #2"
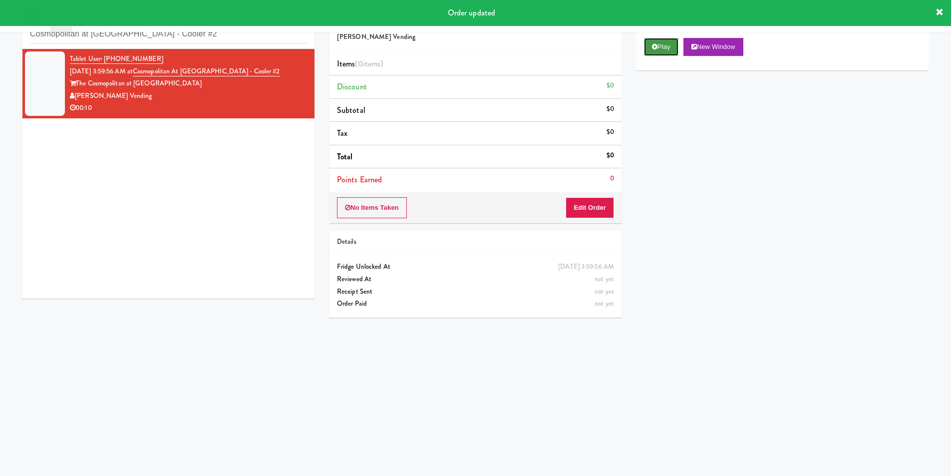
click at [650, 49] on button "Play" at bounding box center [661, 47] width 34 height 18
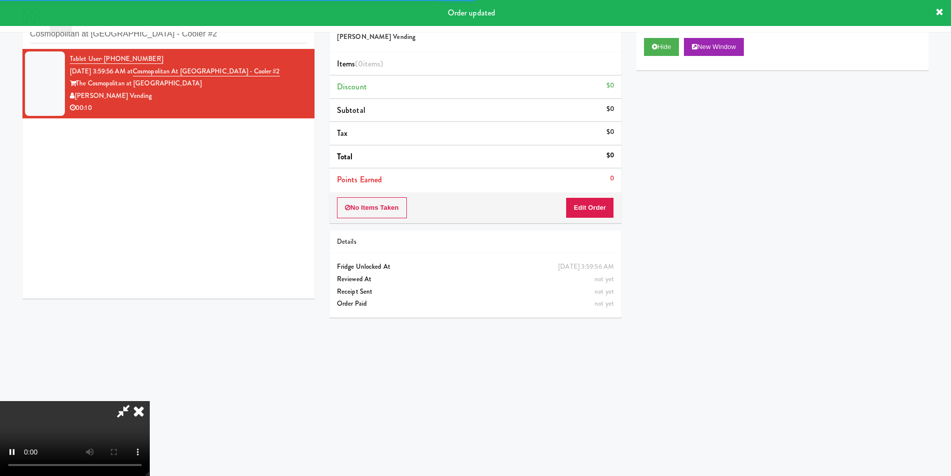
click at [588, 192] on div "Order # 579787 [PERSON_NAME] Vending Items (0 items ) Discount $0 Subtotal $0 T…" at bounding box center [475, 113] width 292 height 219
click at [589, 205] on button "Edit Order" at bounding box center [589, 207] width 48 height 21
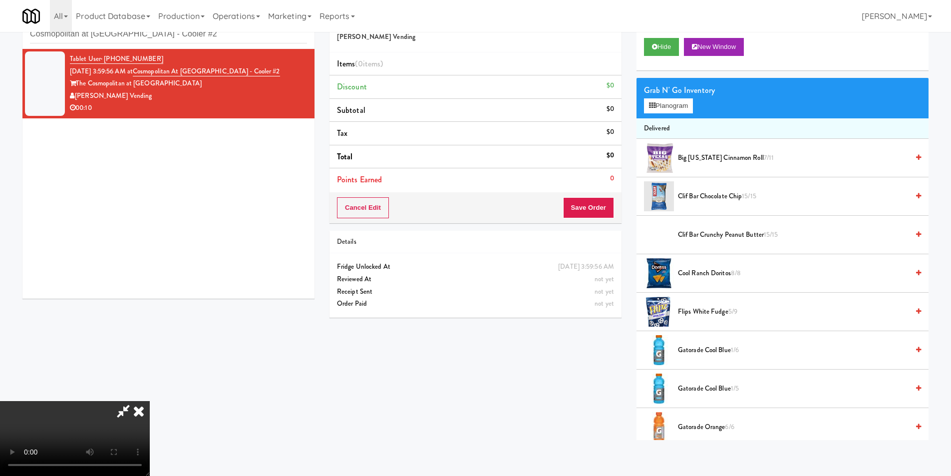
click at [150, 401] on video at bounding box center [75, 438] width 150 height 75
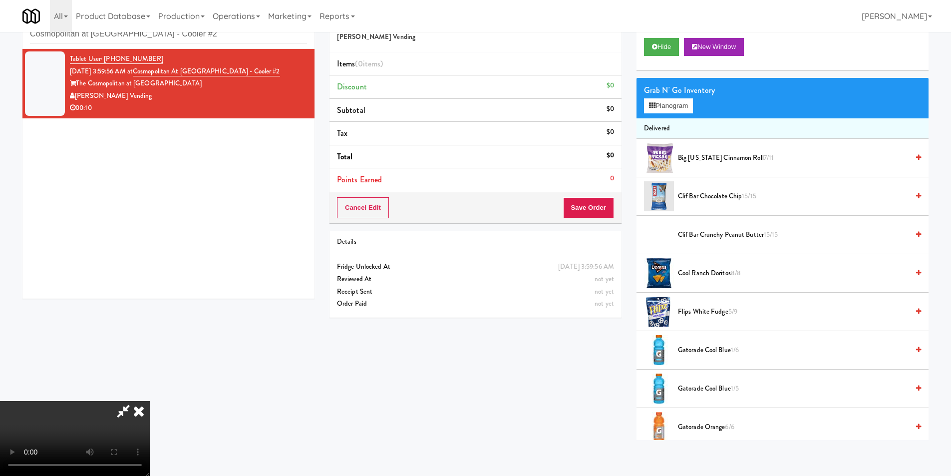
click at [150, 401] on video at bounding box center [75, 438] width 150 height 75
click at [671, 107] on button "Planogram" at bounding box center [668, 105] width 49 height 15
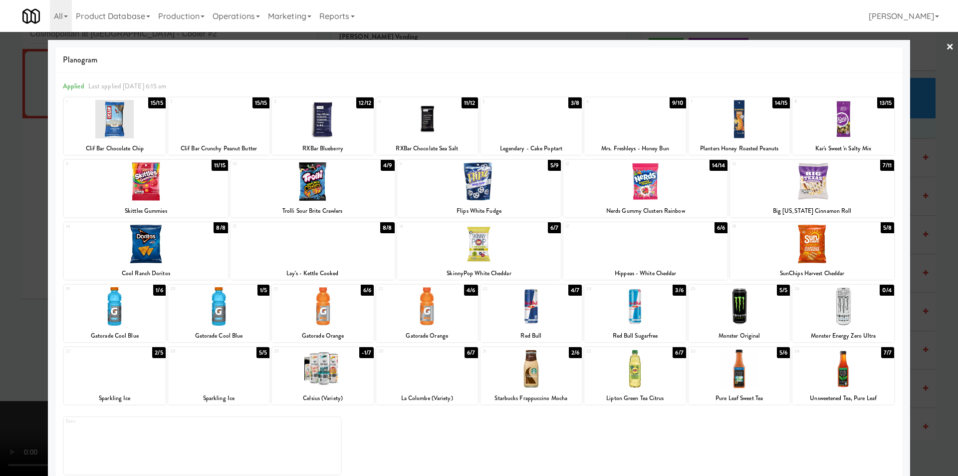
click at [446, 368] on div at bounding box center [427, 368] width 102 height 38
click at [792, 229] on div "18" at bounding box center [772, 226] width 80 height 8
click at [931, 225] on div at bounding box center [479, 238] width 958 height 476
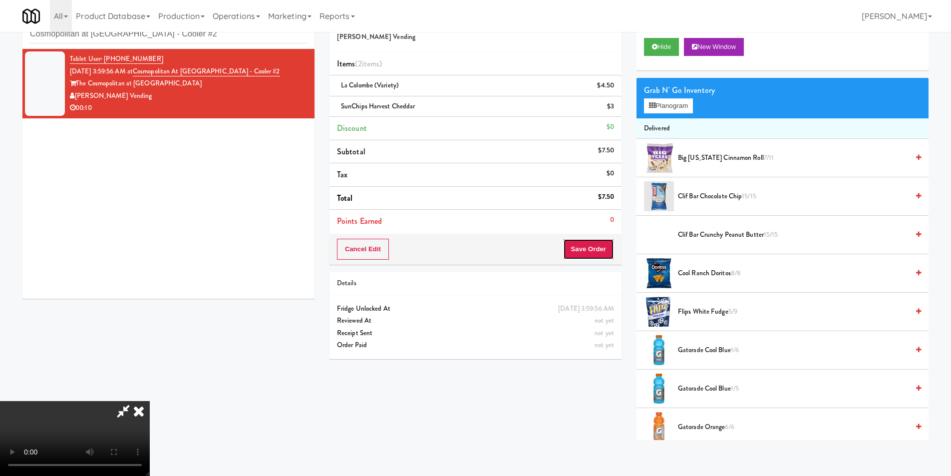
click at [605, 248] on button "Save Order" at bounding box center [588, 249] width 51 height 21
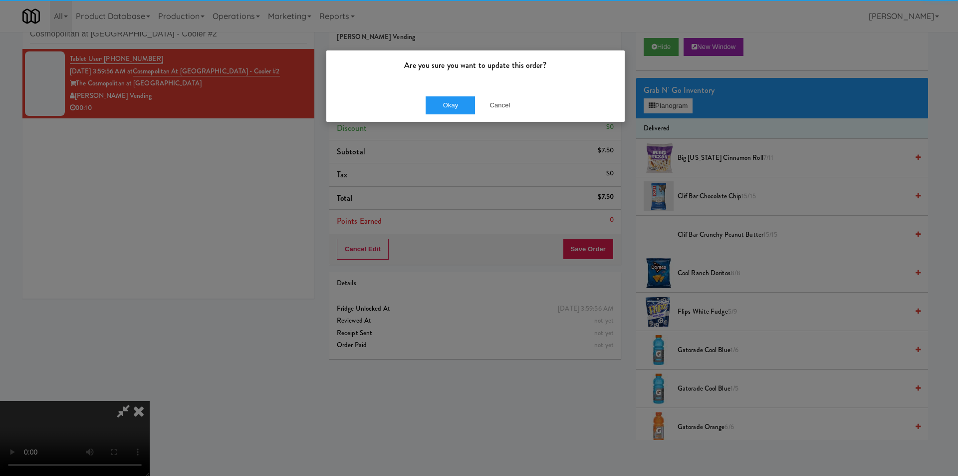
click at [441, 93] on div "Okay Cancel" at bounding box center [475, 104] width 298 height 33
click at [443, 102] on button "Okay" at bounding box center [451, 105] width 50 height 18
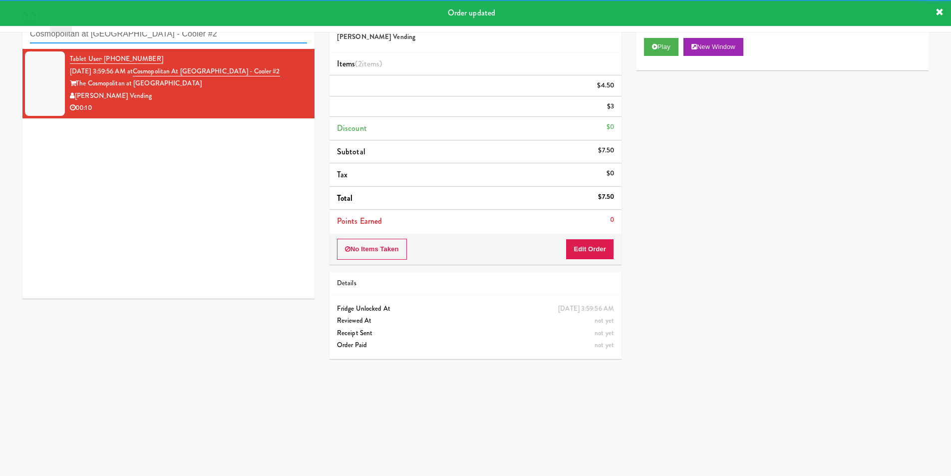
click at [167, 38] on input "Cosmopolitan at [GEOGRAPHIC_DATA] - Cooler #2" at bounding box center [168, 34] width 277 height 18
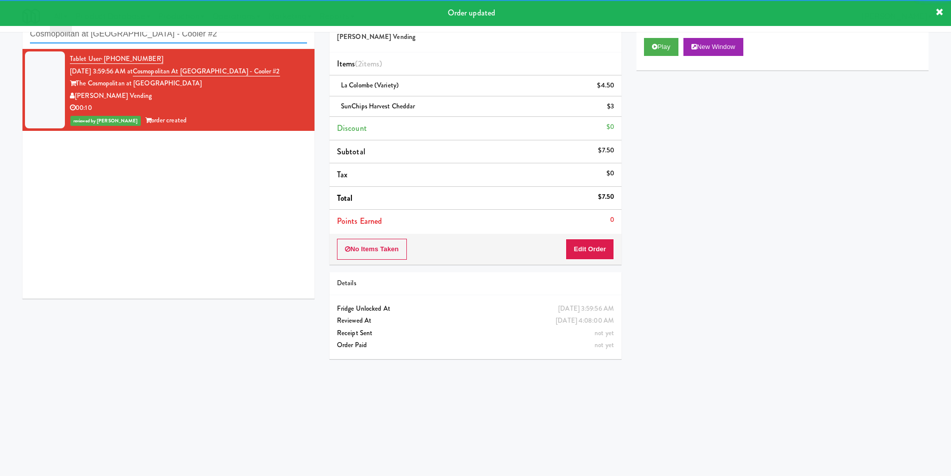
click at [167, 38] on input "Cosmopolitan at [GEOGRAPHIC_DATA] - Cooler #2" at bounding box center [168, 34] width 277 height 18
paste input "Vista St. Clair - Cooler"
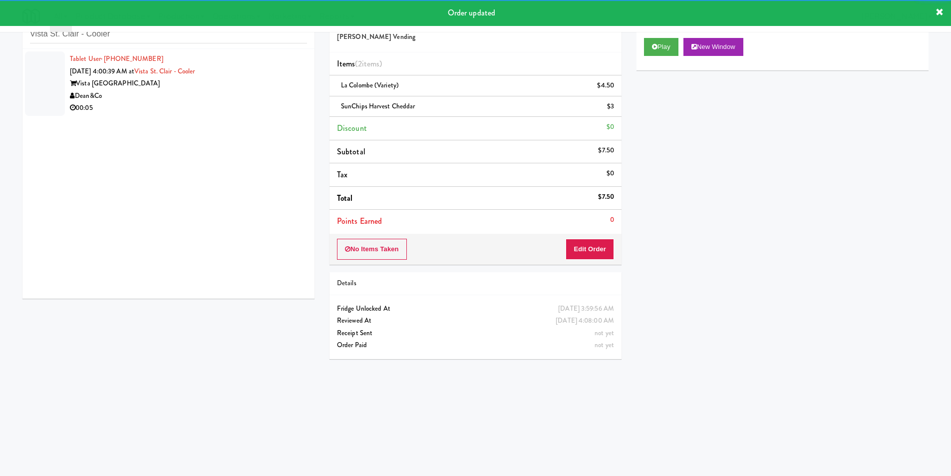
click at [255, 85] on div "Vista [GEOGRAPHIC_DATA]" at bounding box center [188, 83] width 237 height 12
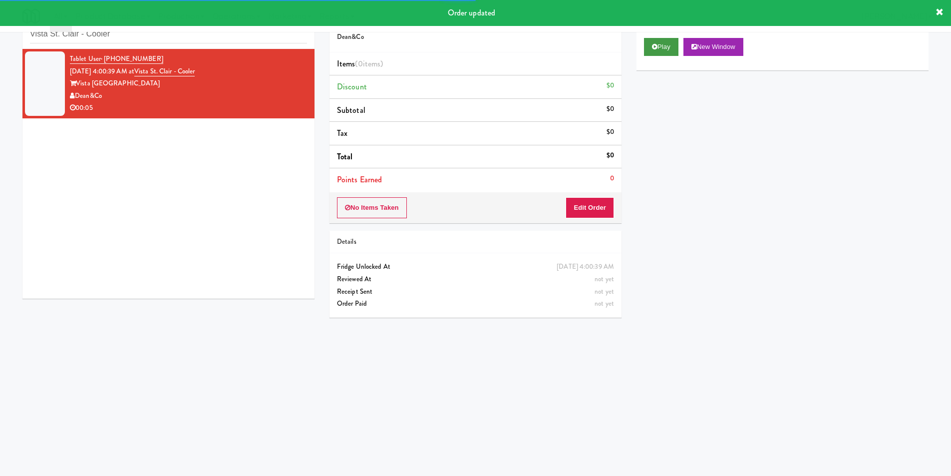
click at [643, 49] on div "Play New Window" at bounding box center [782, 50] width 292 height 40
click at [653, 48] on icon at bounding box center [654, 46] width 5 height 6
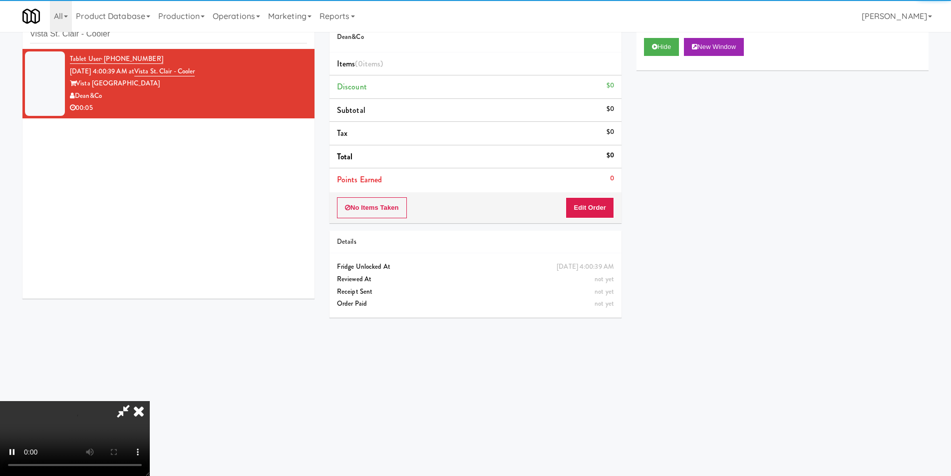
click at [596, 190] on li "Points Earned 0" at bounding box center [475, 179] width 292 height 23
click at [603, 205] on button "Edit Order" at bounding box center [589, 207] width 48 height 21
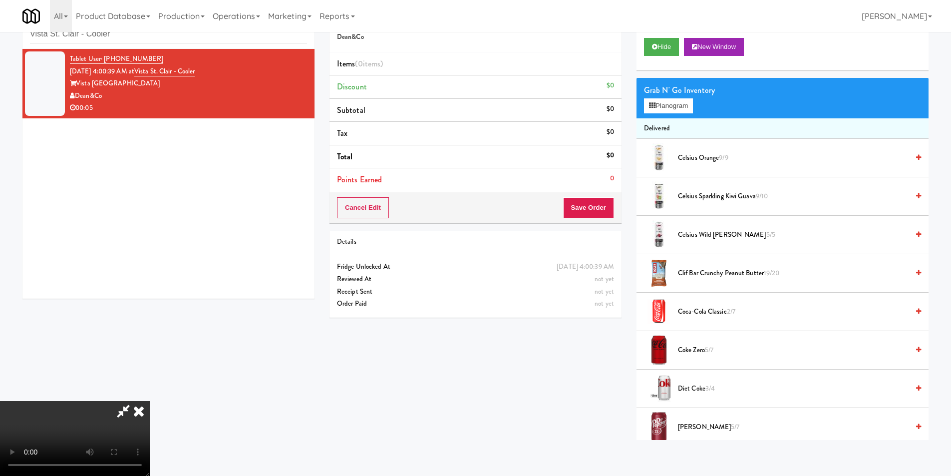
click at [150, 401] on video at bounding box center [75, 438] width 150 height 75
click at [687, 350] on span "Coke Zero 5/7" at bounding box center [793, 350] width 231 height 12
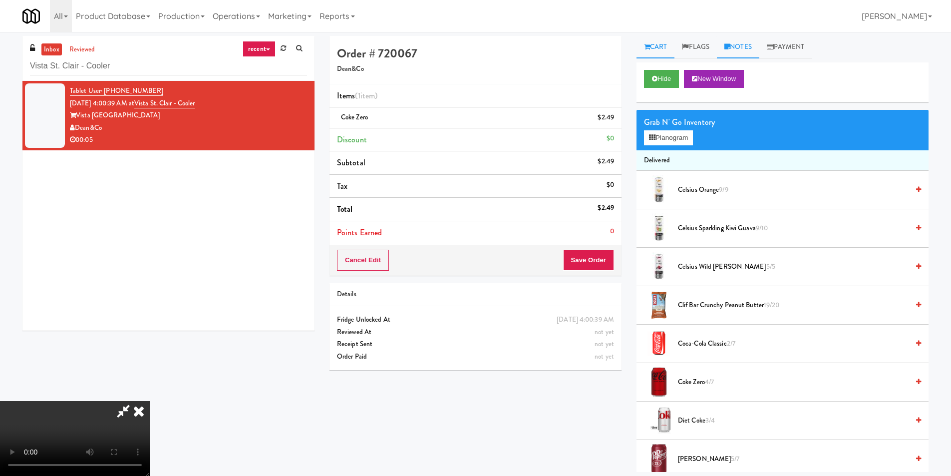
click at [743, 51] on link "Notes" at bounding box center [738, 47] width 42 height 22
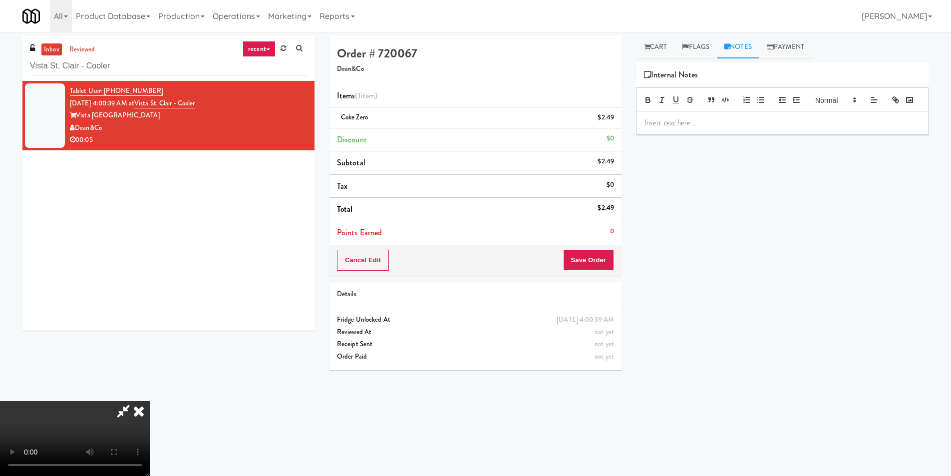
click at [653, 128] on p at bounding box center [782, 122] width 276 height 11
click at [653, 55] on link "Cart" at bounding box center [655, 47] width 38 height 22
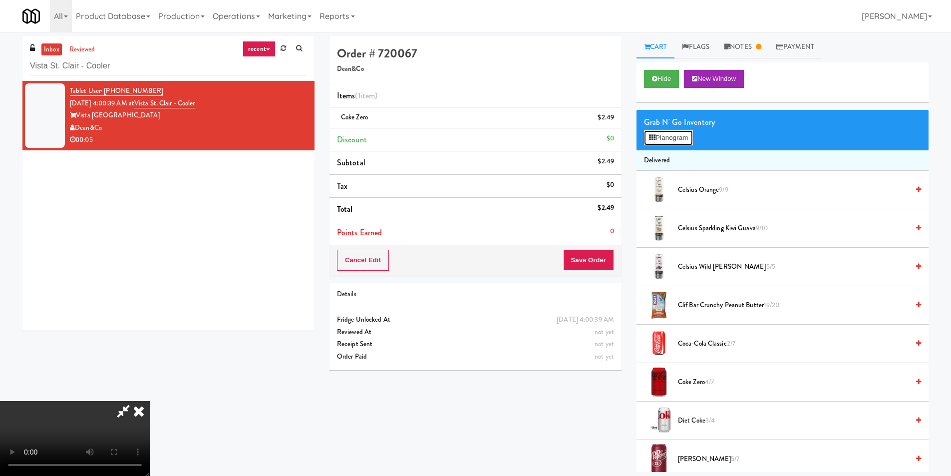
click at [663, 138] on button "Planogram" at bounding box center [668, 137] width 49 height 15
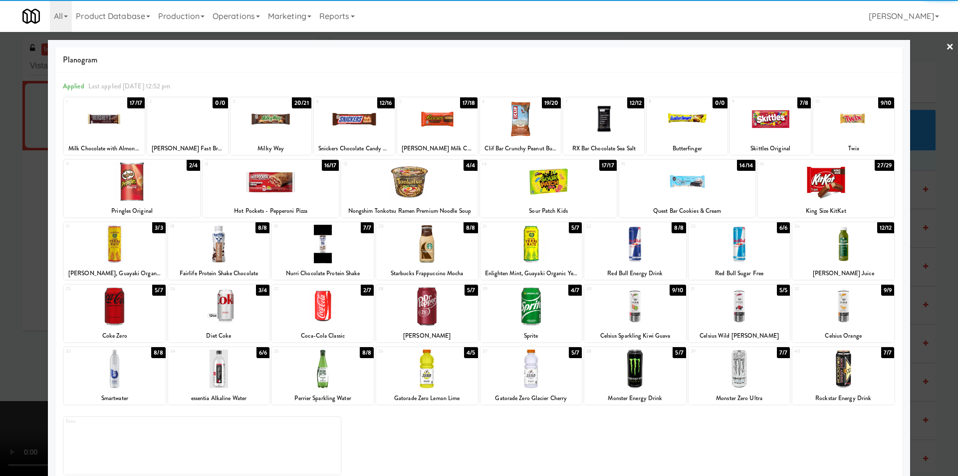
click at [922, 234] on div at bounding box center [479, 238] width 958 height 476
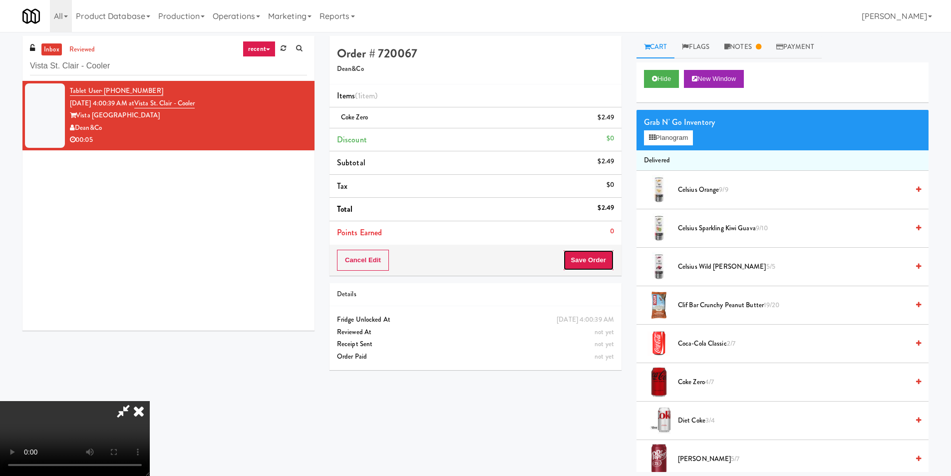
click at [590, 262] on button "Save Order" at bounding box center [588, 260] width 51 height 21
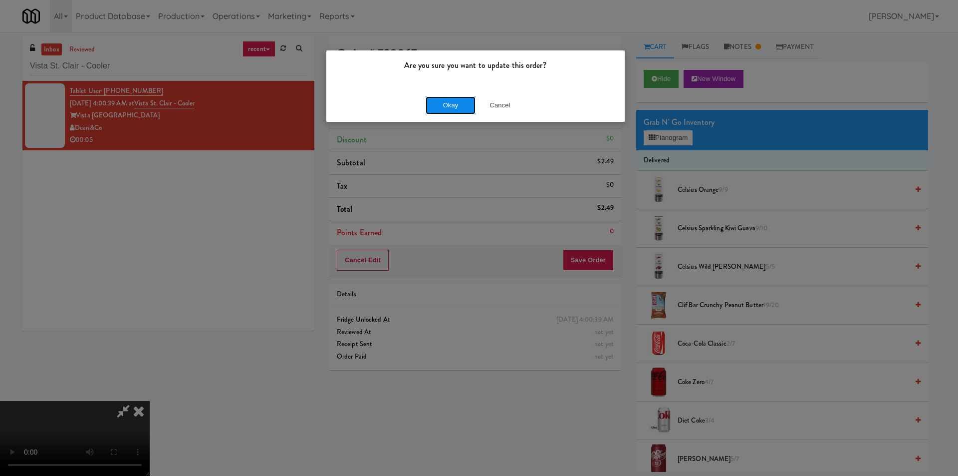
click at [439, 104] on button "Okay" at bounding box center [451, 105] width 50 height 18
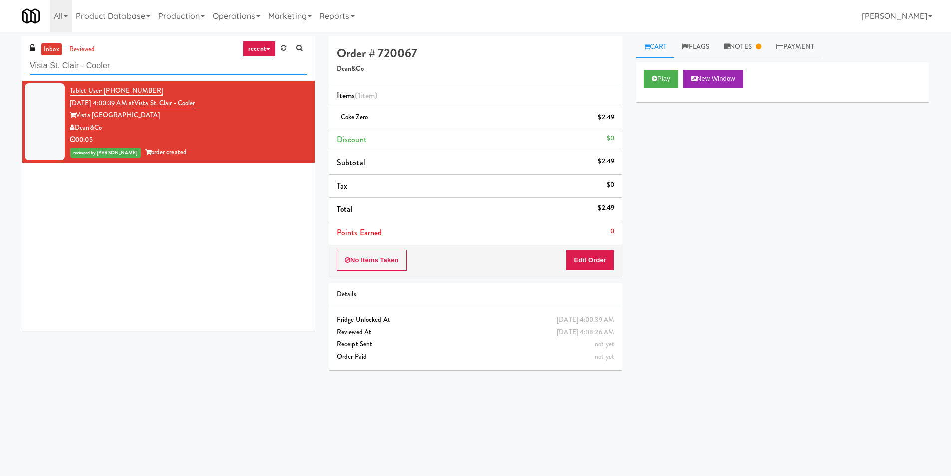
click at [204, 71] on input "Vista St. Clair - Cooler" at bounding box center [168, 66] width 277 height 18
paste input "100 Capital Yards"
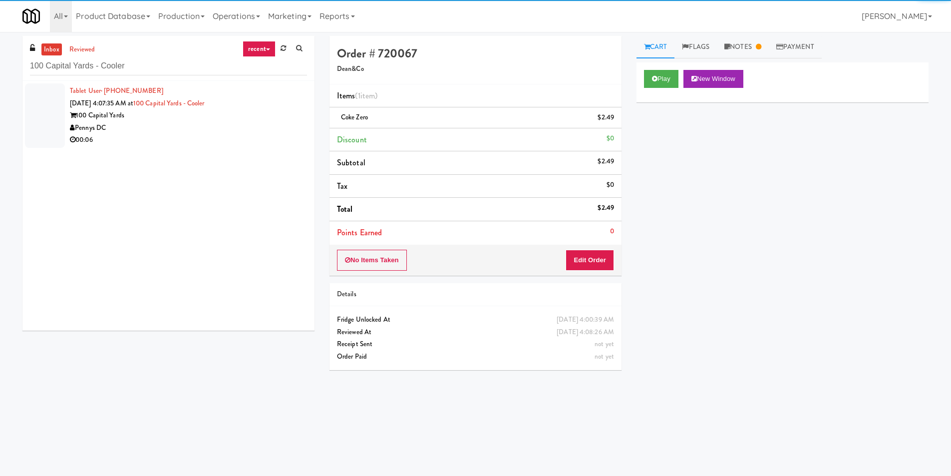
click at [254, 130] on div "Pennys DC" at bounding box center [188, 128] width 237 height 12
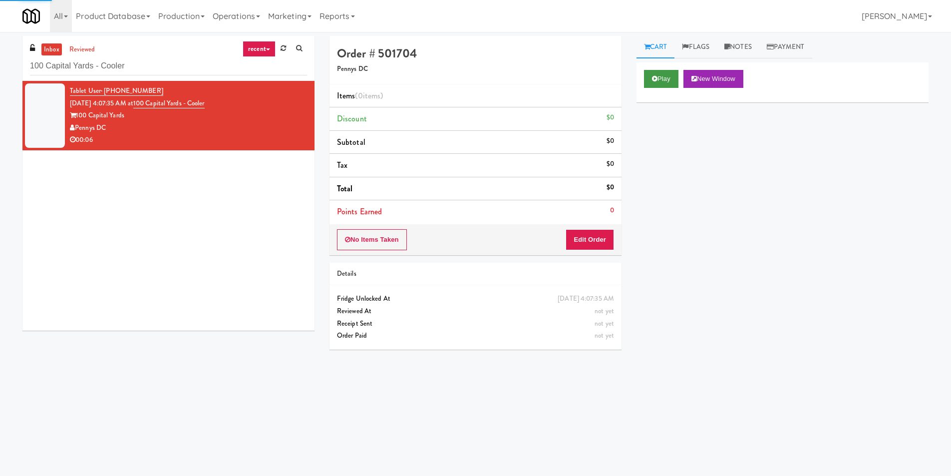
click at [667, 69] on div "Play New Window" at bounding box center [782, 82] width 292 height 40
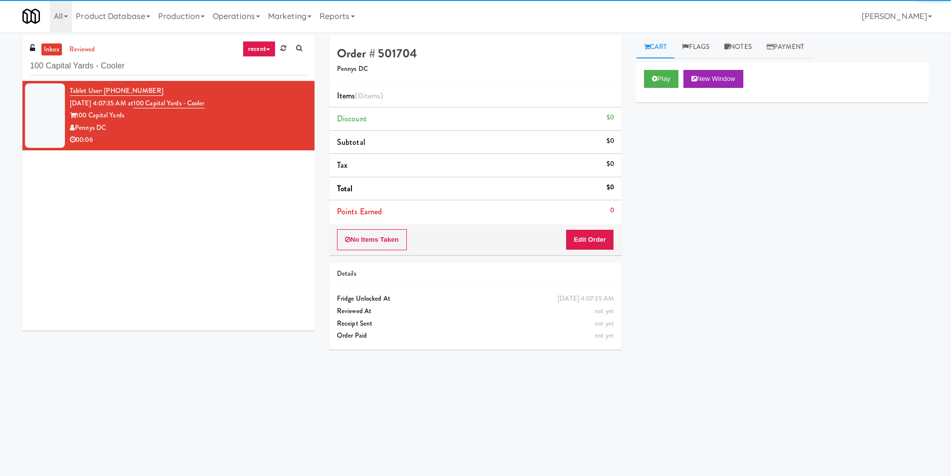
click at [654, 91] on div "Play New Window" at bounding box center [782, 82] width 292 height 40
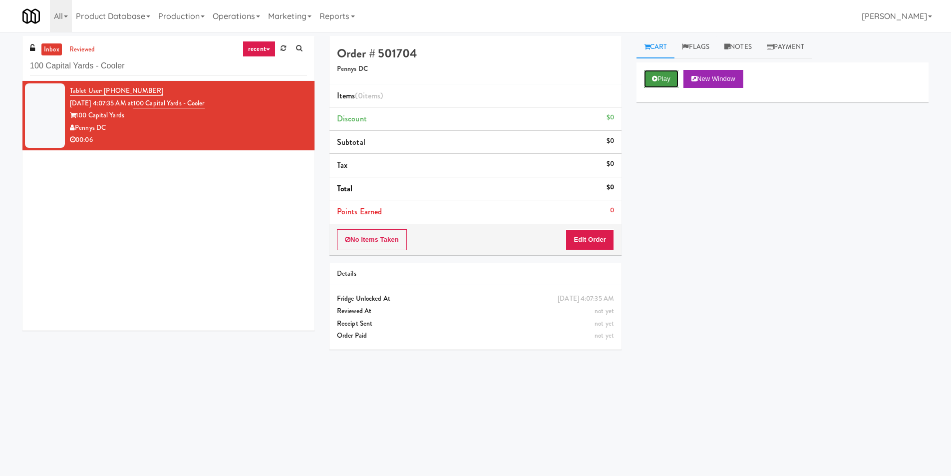
click at [653, 82] on button "Play" at bounding box center [661, 79] width 34 height 18
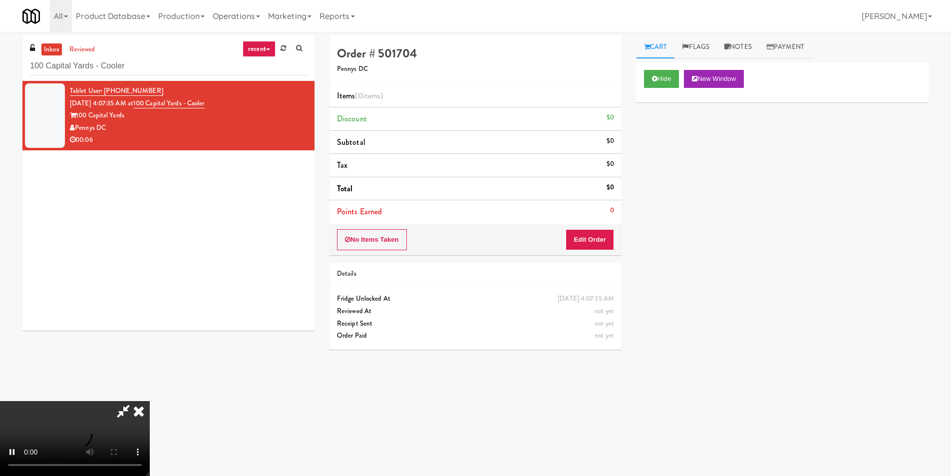
click at [600, 228] on div "No Items Taken Edit Order" at bounding box center [475, 239] width 292 height 31
click at [599, 242] on button "Edit Order" at bounding box center [589, 239] width 48 height 21
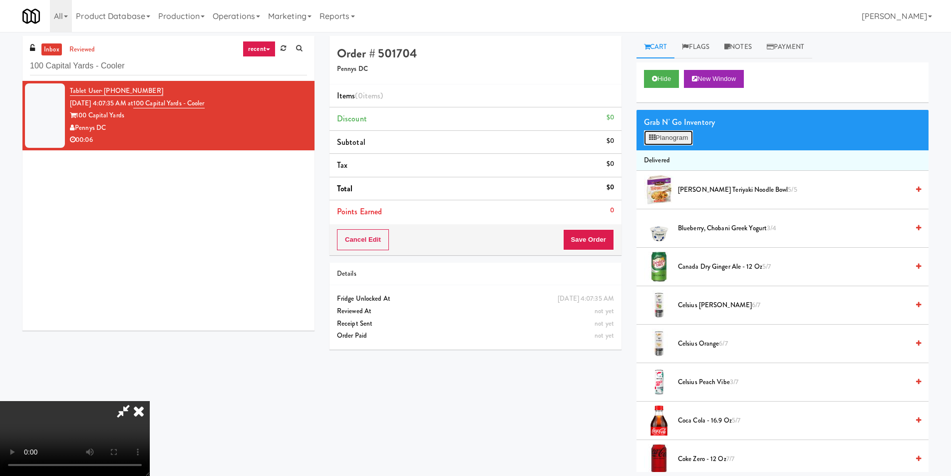
click at [658, 137] on button "Planogram" at bounding box center [668, 137] width 49 height 15
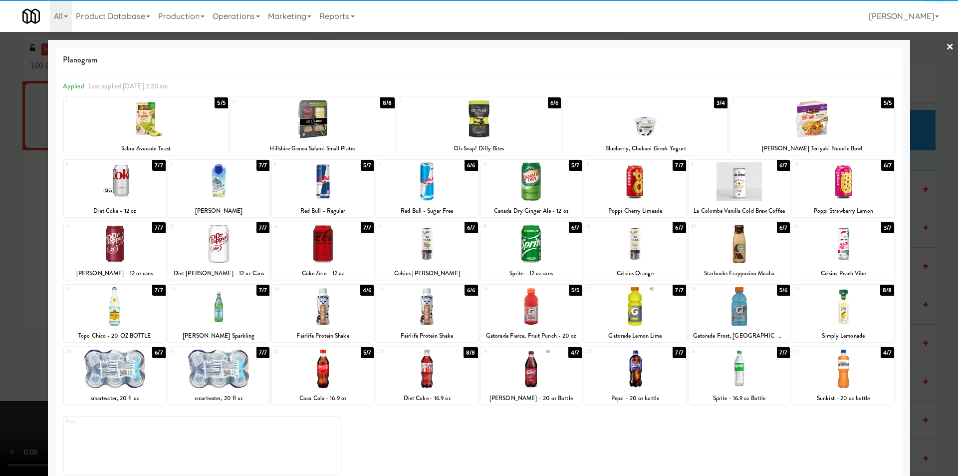
click at [639, 240] on div at bounding box center [635, 244] width 102 height 38
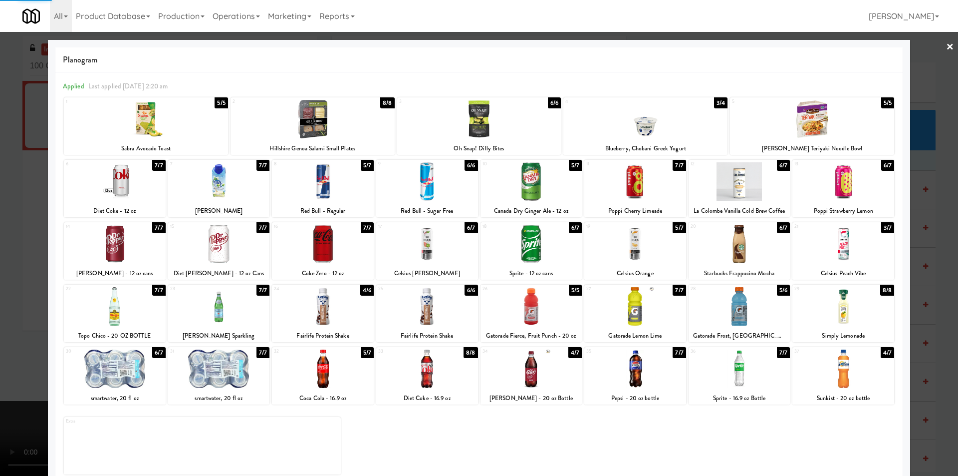
click at [914, 230] on div at bounding box center [479, 238] width 958 height 476
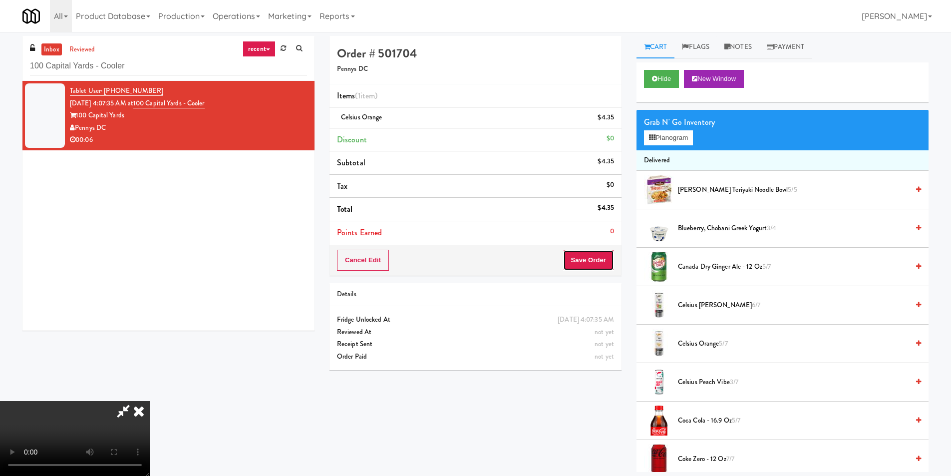
click at [604, 266] on button "Save Order" at bounding box center [588, 260] width 51 height 21
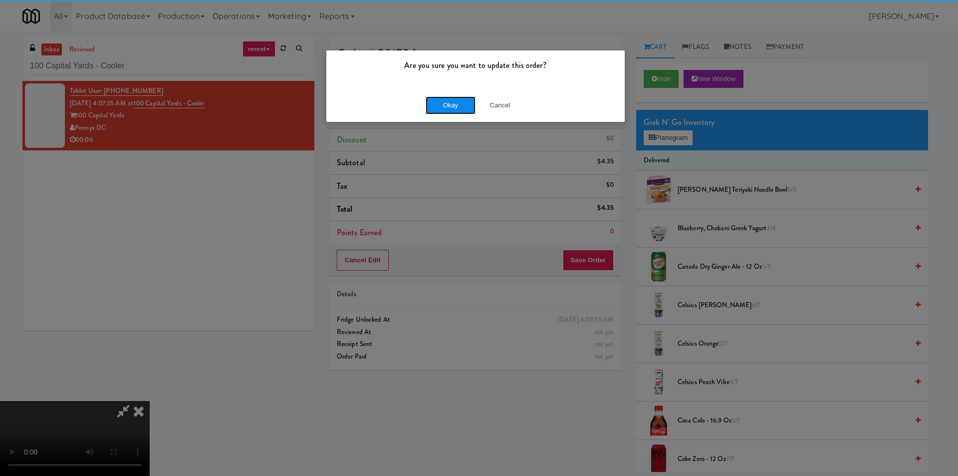
click at [451, 112] on button "Okay" at bounding box center [451, 105] width 50 height 18
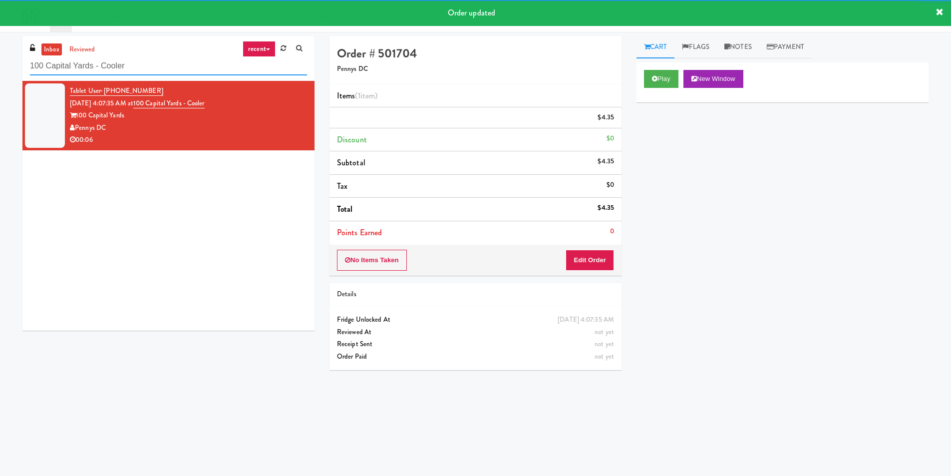
click at [162, 60] on input "100 Capital Yards - Cooler" at bounding box center [168, 66] width 277 height 18
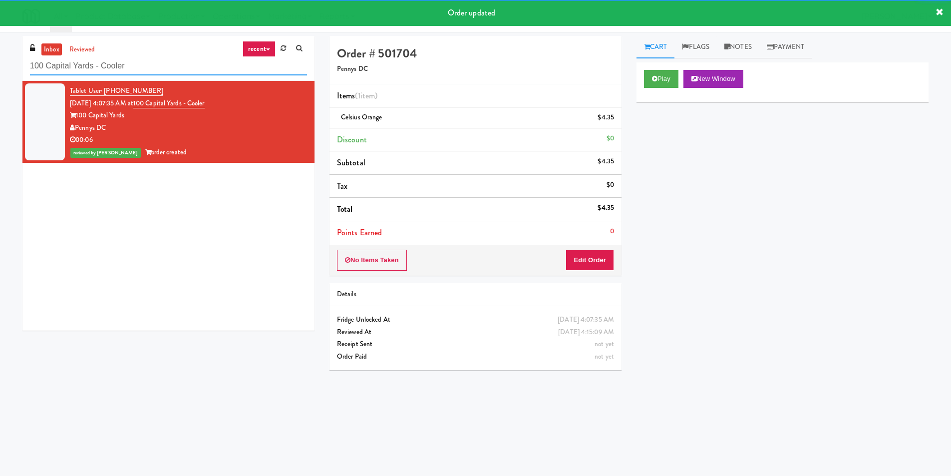
click at [163, 60] on input "100 Capital Yards - Cooler" at bounding box center [168, 66] width 277 height 18
paste input "930 W [PERSON_NAME] - Combo"
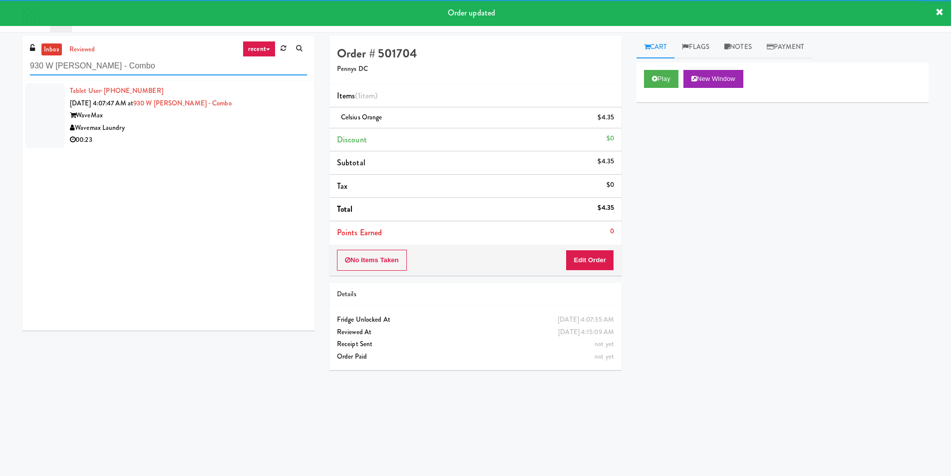
type input "930 W [PERSON_NAME] - Combo"
click at [272, 134] on div "00:23" at bounding box center [188, 140] width 237 height 12
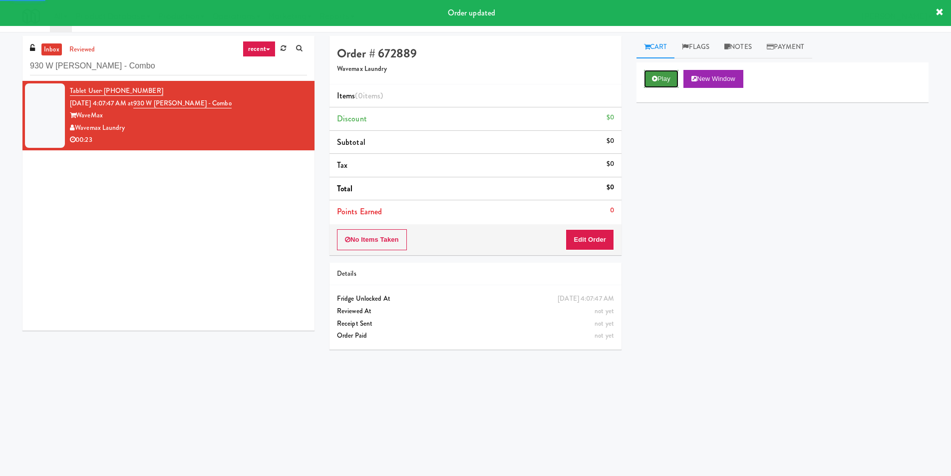
click at [649, 77] on button "Play" at bounding box center [661, 79] width 34 height 18
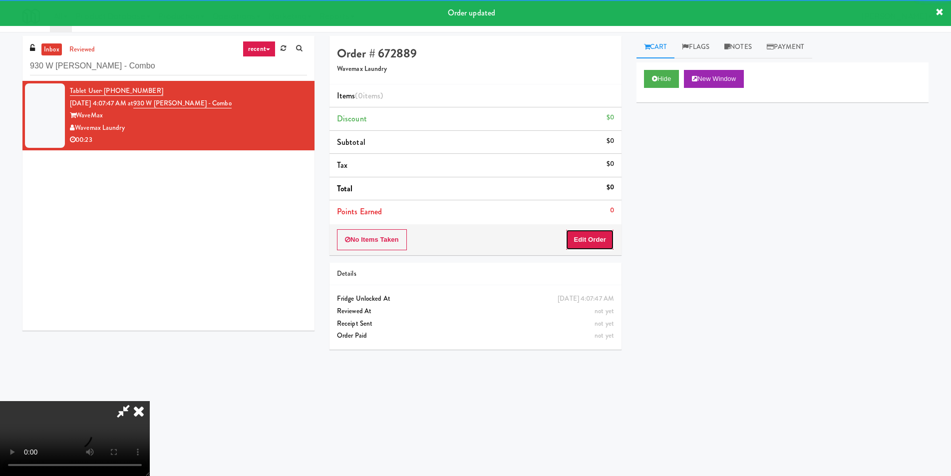
click at [591, 232] on button "Edit Order" at bounding box center [589, 239] width 48 height 21
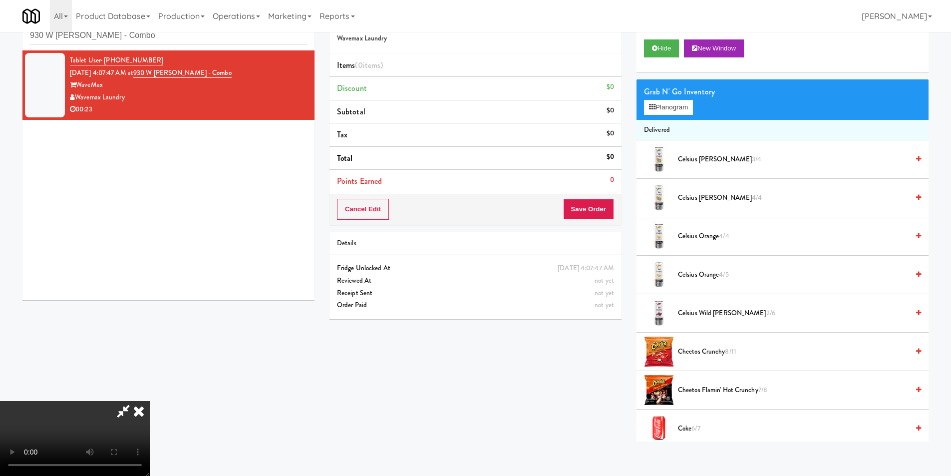
scroll to position [32, 0]
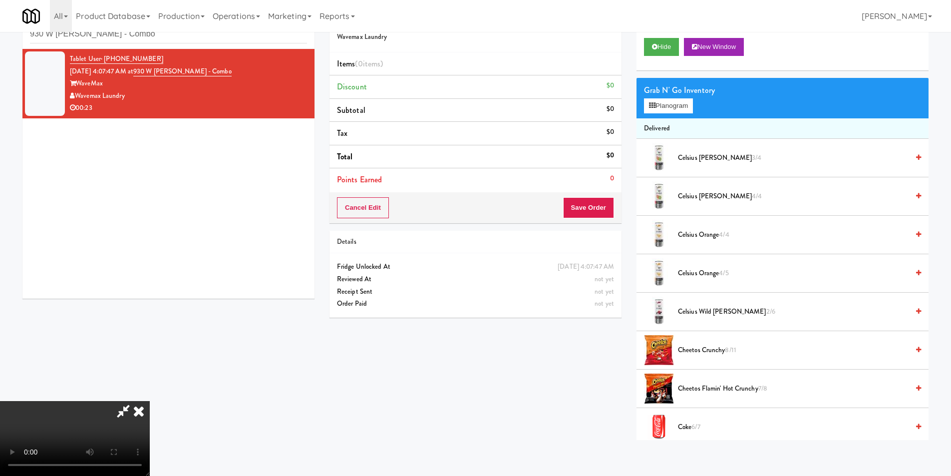
click at [150, 401] on video at bounding box center [75, 438] width 150 height 75
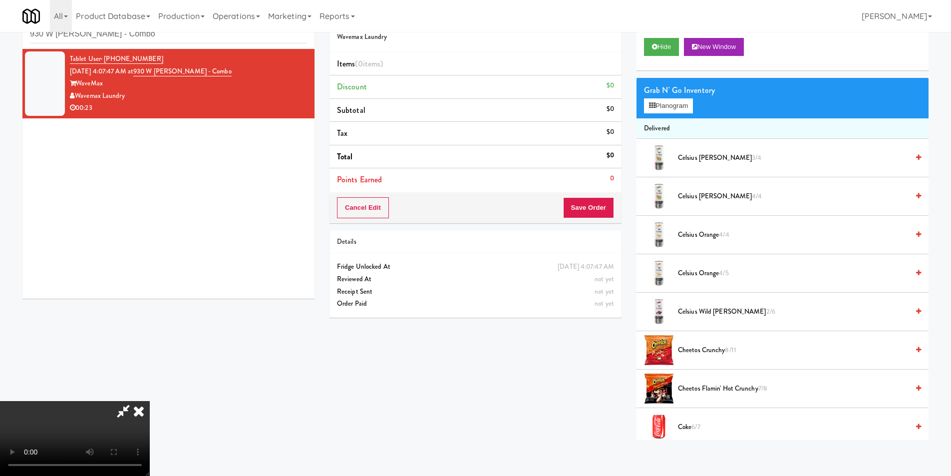
click at [150, 401] on video at bounding box center [75, 438] width 150 height 75
click at [669, 111] on button "Planogram" at bounding box center [668, 105] width 49 height 15
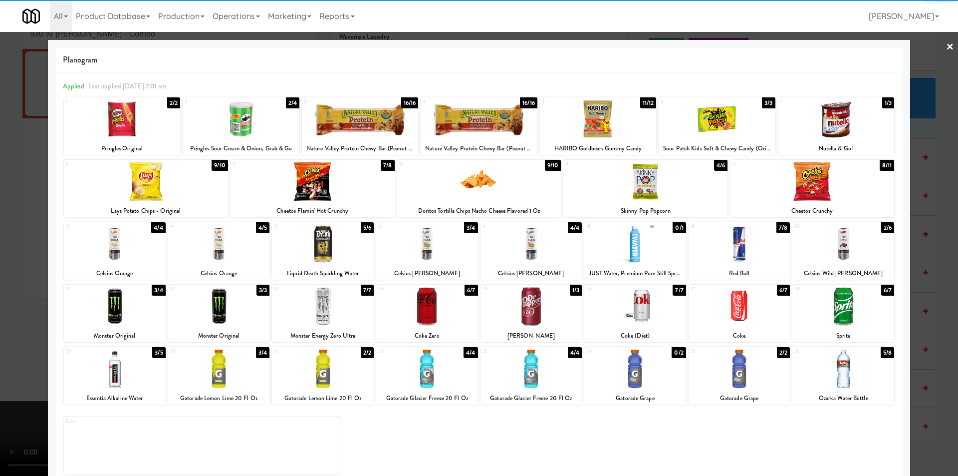
click at [709, 122] on div at bounding box center [717, 119] width 116 height 38
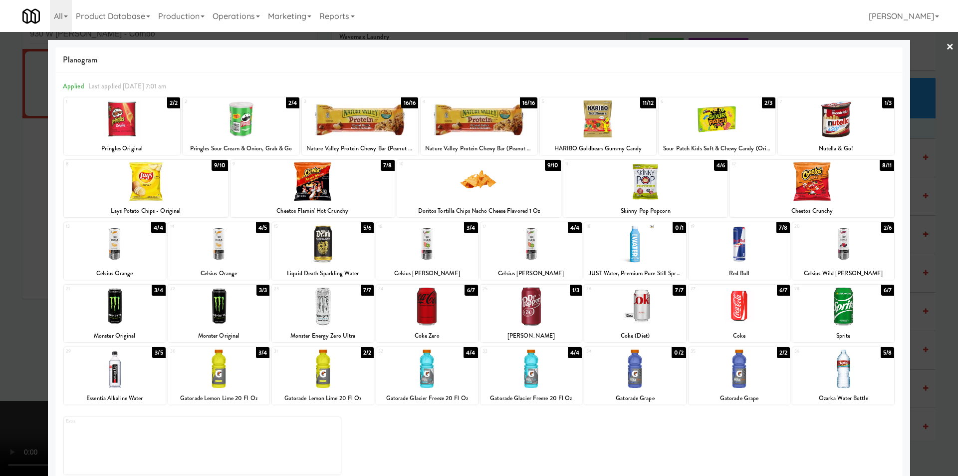
click at [538, 300] on div at bounding box center [532, 306] width 102 height 38
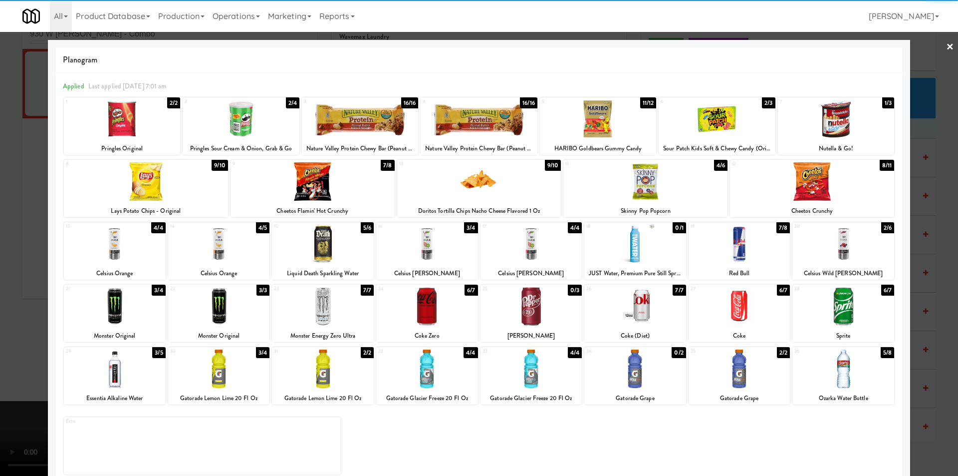
click at [920, 227] on div at bounding box center [479, 238] width 958 height 476
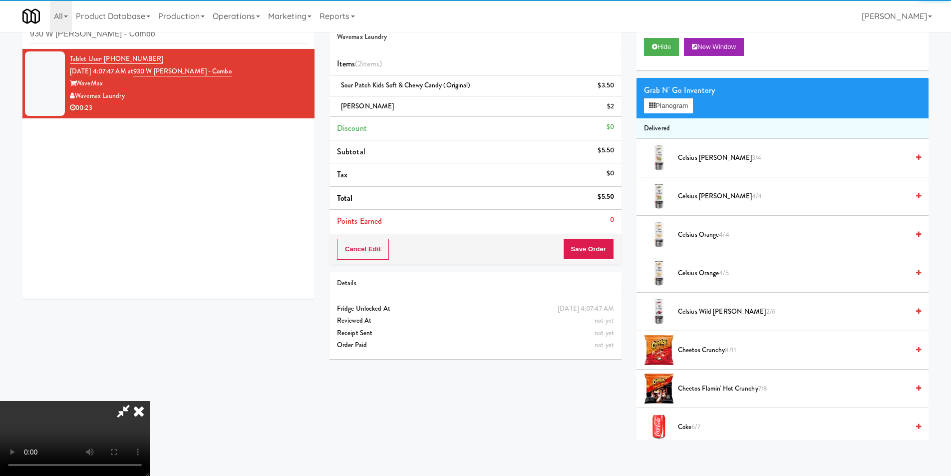
click at [150, 401] on video at bounding box center [75, 438] width 150 height 75
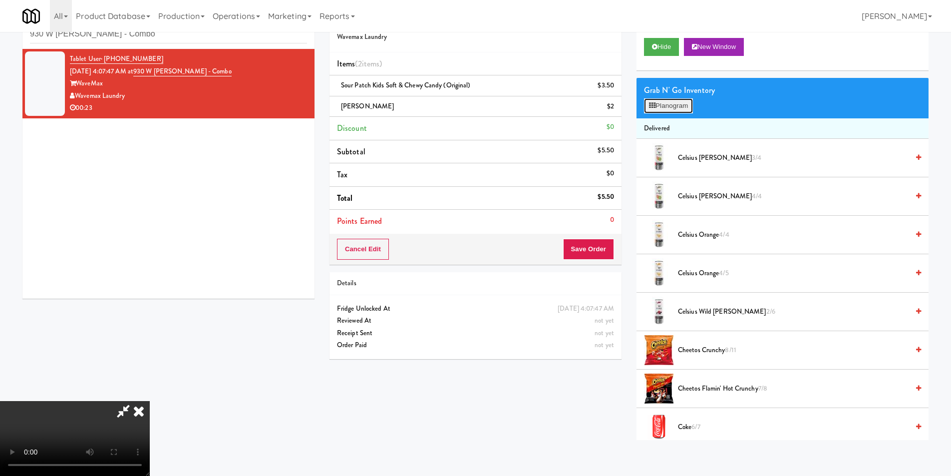
click at [682, 109] on button "Planogram" at bounding box center [668, 105] width 49 height 15
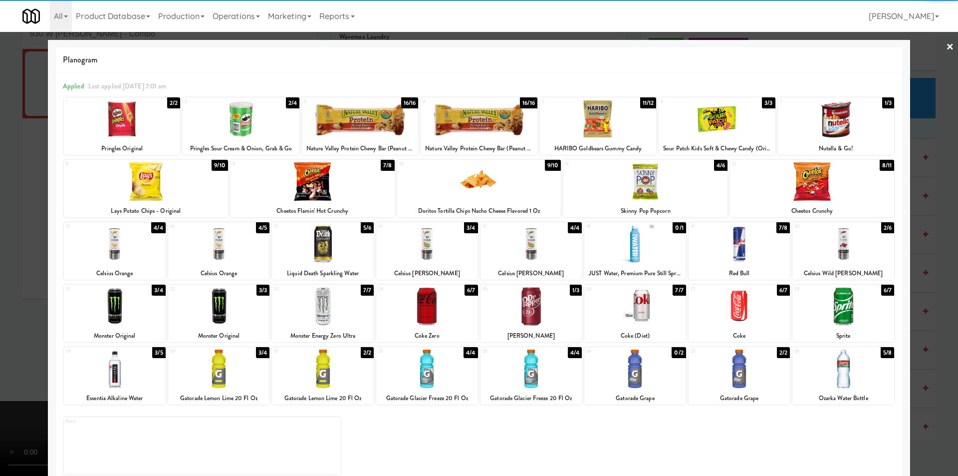
click at [326, 193] on div at bounding box center [313, 181] width 164 height 38
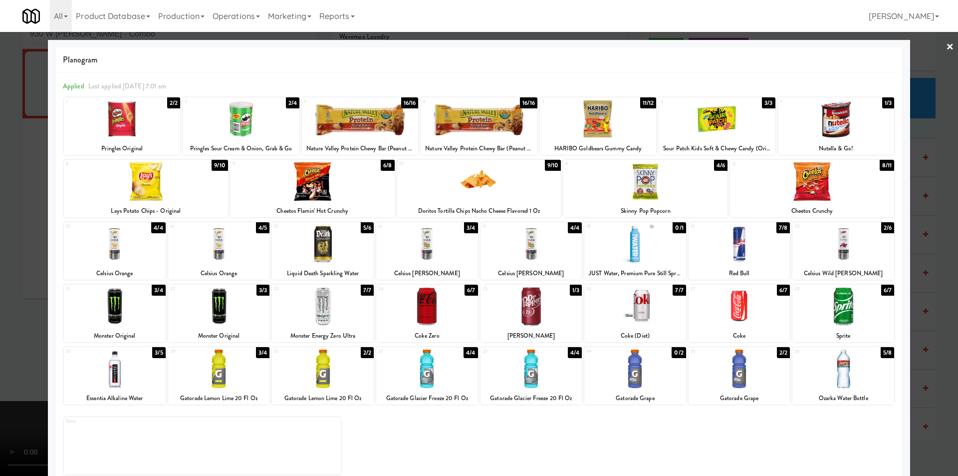
click at [807, 190] on div at bounding box center [812, 181] width 164 height 38
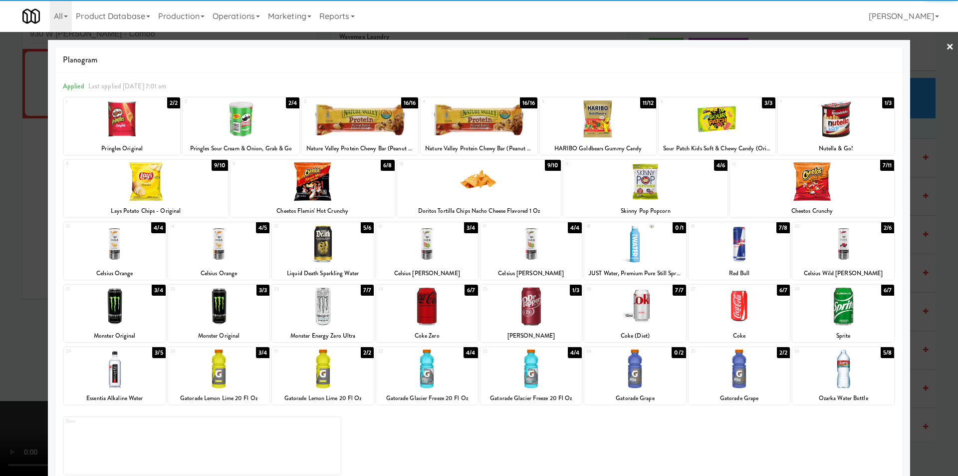
click at [754, 317] on div at bounding box center [740, 306] width 102 height 38
click at [914, 292] on div at bounding box center [479, 238] width 958 height 476
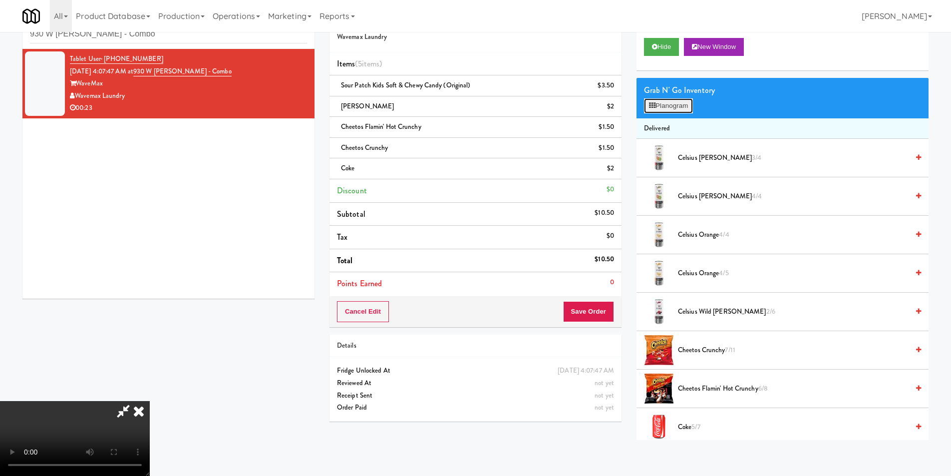
click at [666, 108] on button "Planogram" at bounding box center [668, 105] width 49 height 15
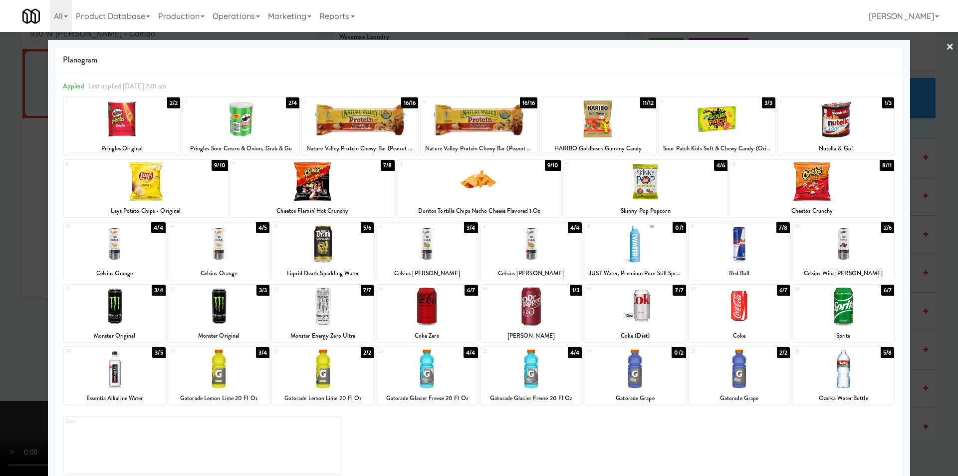
click at [924, 180] on div at bounding box center [479, 238] width 958 height 476
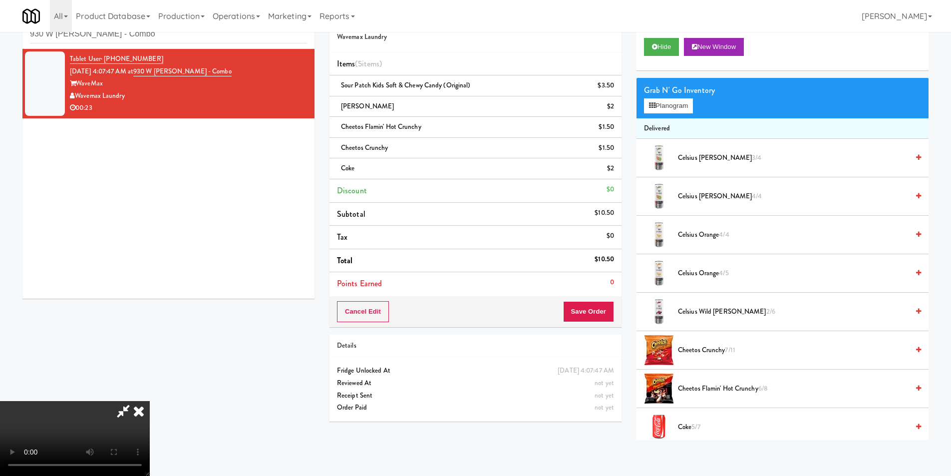
click at [150, 401] on video at bounding box center [75, 438] width 150 height 75
click at [613, 148] on icon at bounding box center [614, 151] width 5 height 6
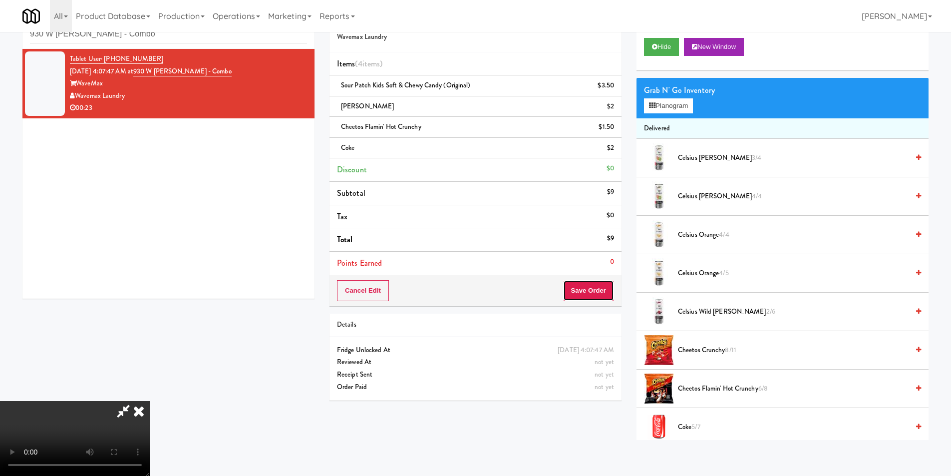
drag, startPoint x: 591, startPoint y: 286, endPoint x: 678, endPoint y: 129, distance: 179.8
click at [679, 138] on div "Order # 672889 Wavemax Laundry Items (4 items ) Sour Patch Kids Soft & Chewy Ca…" at bounding box center [629, 222] width 614 height 436
click at [674, 110] on button "Planogram" at bounding box center [668, 105] width 49 height 15
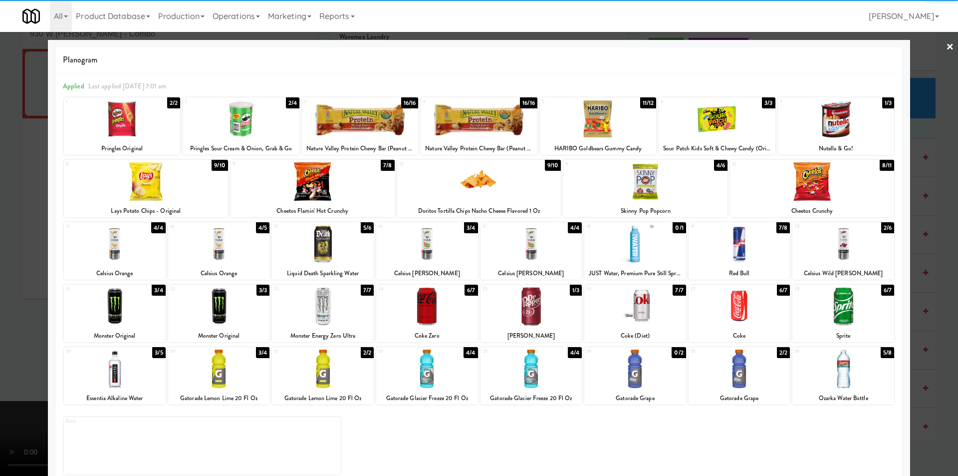
click at [493, 189] on div at bounding box center [479, 181] width 164 height 38
click at [942, 194] on div at bounding box center [479, 238] width 958 height 476
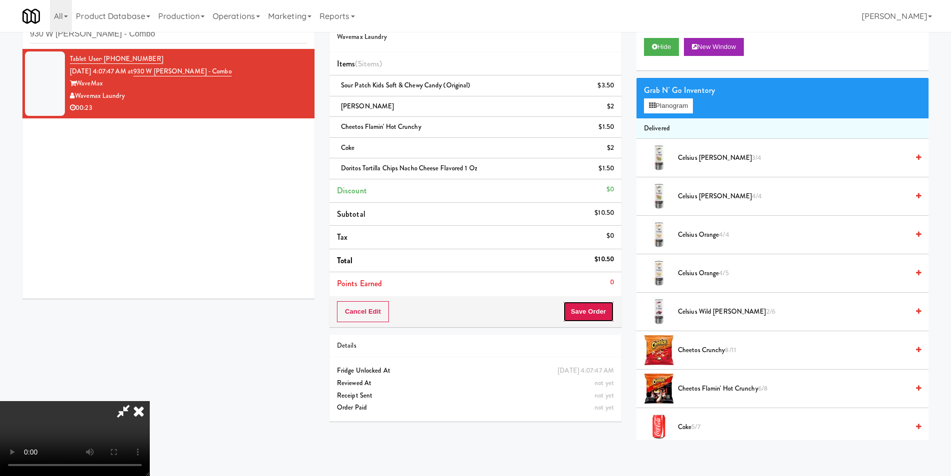
click at [591, 304] on button "Save Order" at bounding box center [588, 311] width 51 height 21
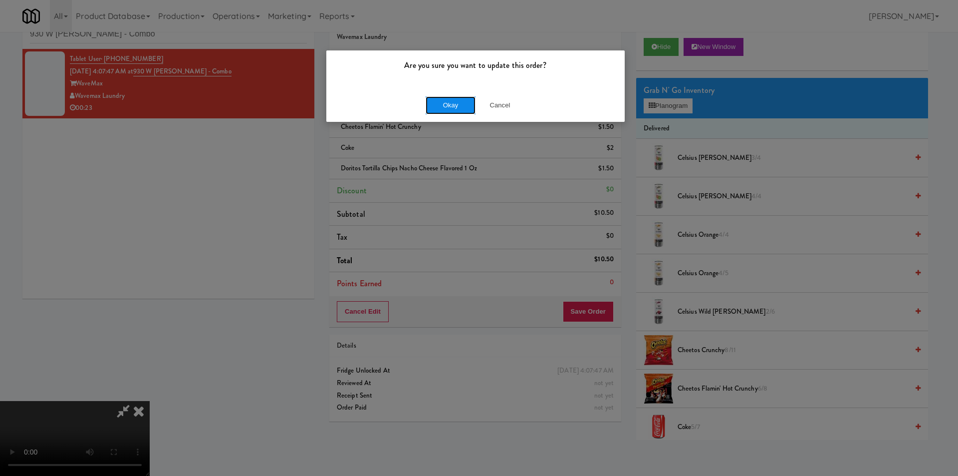
click at [450, 105] on button "Okay" at bounding box center [451, 105] width 50 height 18
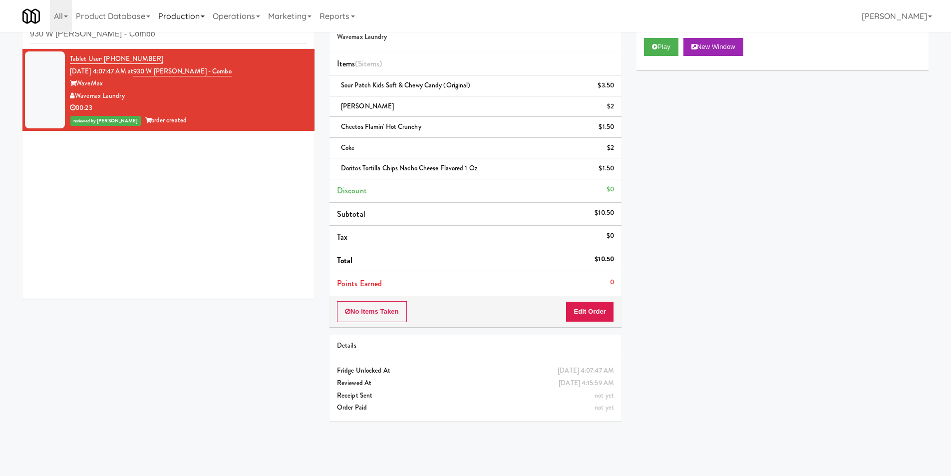
click at [171, 28] on link "Production" at bounding box center [181, 16] width 54 height 32
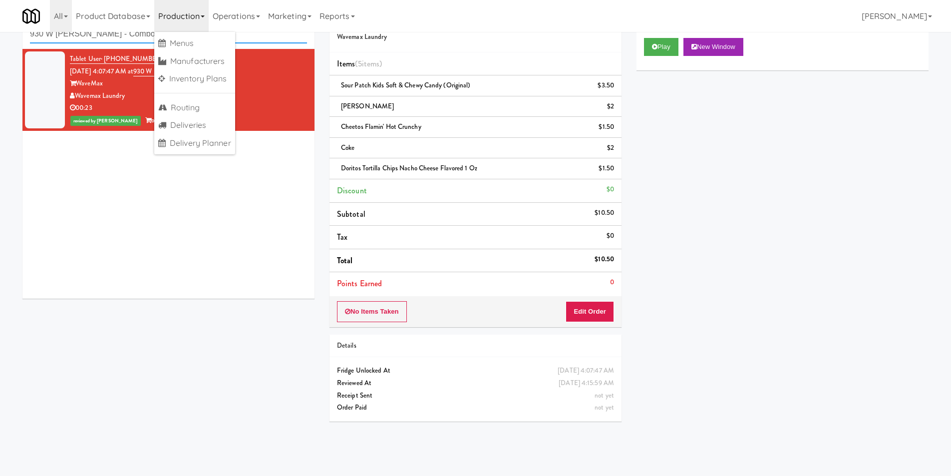
click at [113, 35] on input "930 W [PERSON_NAME] - Combo" at bounding box center [168, 34] width 277 height 18
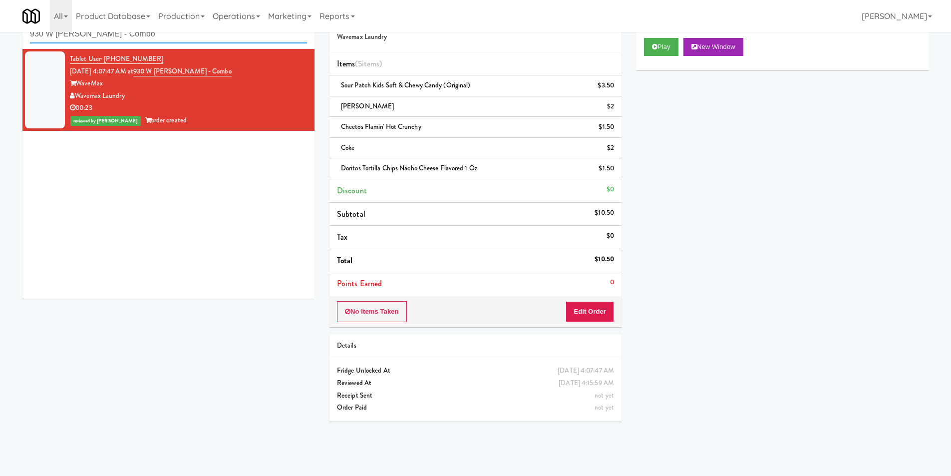
click at [113, 35] on input "930 W [PERSON_NAME] - Combo" at bounding box center [168, 34] width 277 height 18
paste input "545 N [PERSON_NAME]- Right - Ambient"
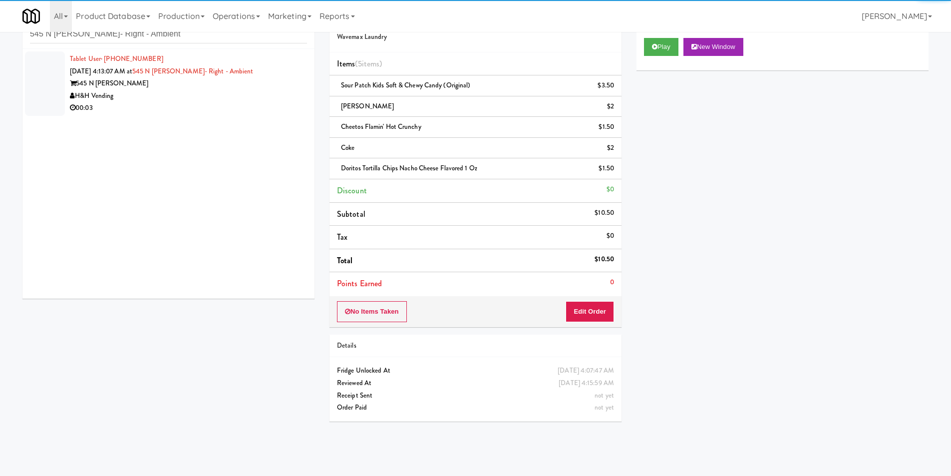
click at [242, 105] on div "00:03" at bounding box center [188, 108] width 237 height 12
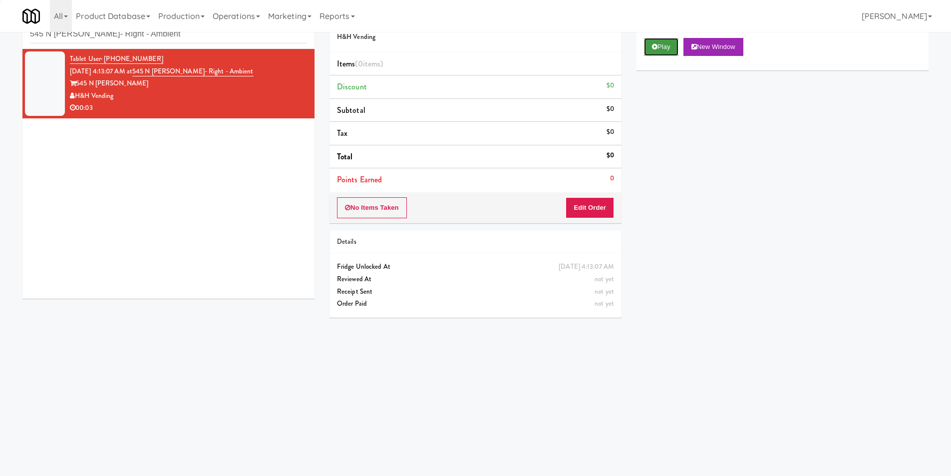
click at [648, 47] on button "Play" at bounding box center [661, 47] width 34 height 18
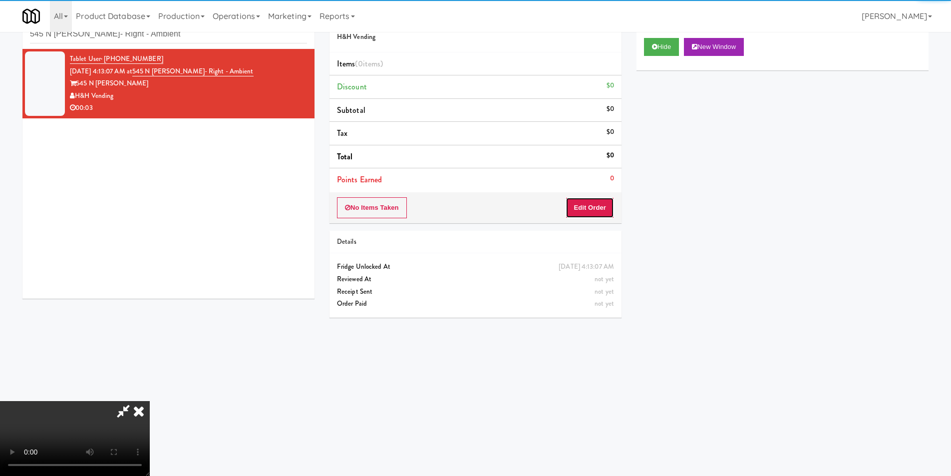
click at [581, 202] on button "Edit Order" at bounding box center [589, 207] width 48 height 21
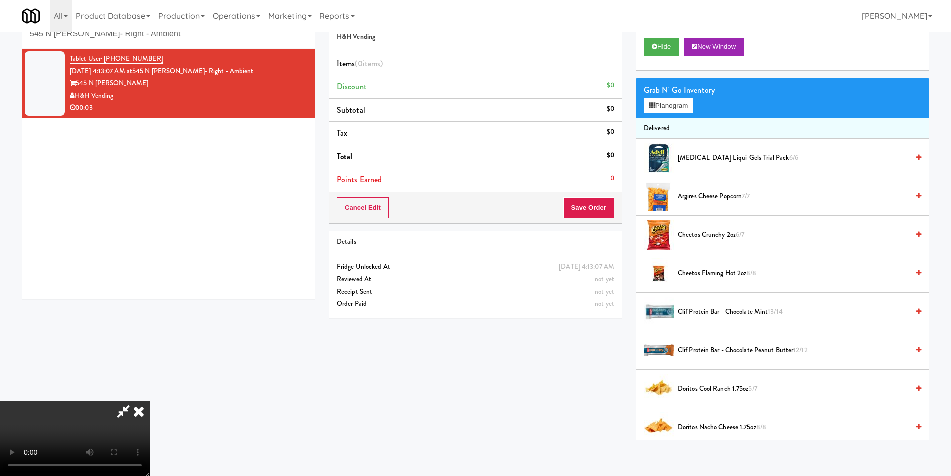
click at [150, 401] on icon at bounding box center [139, 411] width 22 height 20
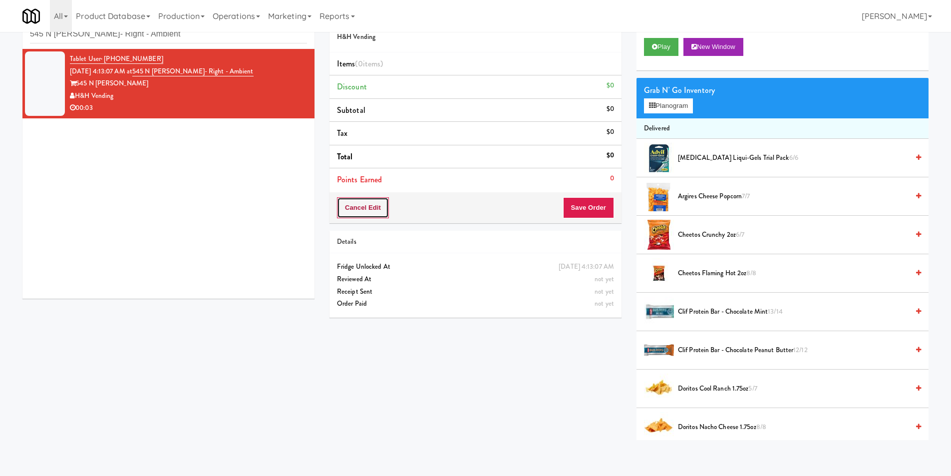
click at [367, 209] on button "Cancel Edit" at bounding box center [363, 207] width 52 height 21
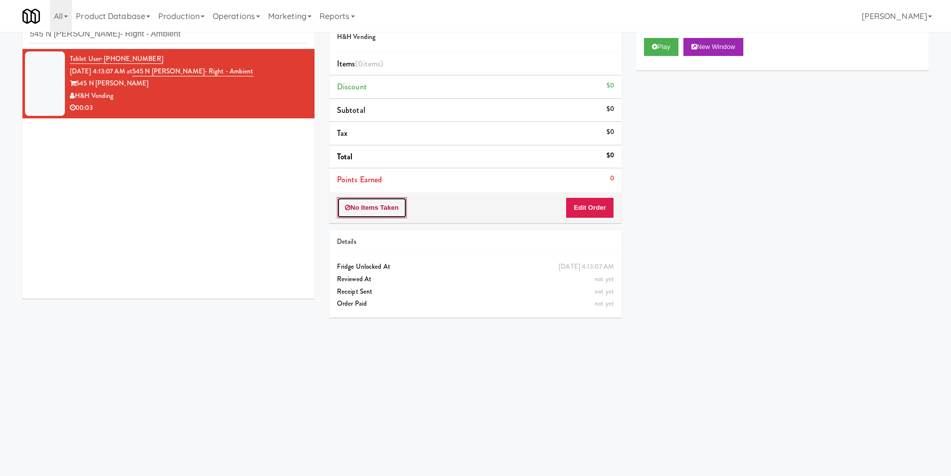
click at [390, 207] on button "No Items Taken" at bounding box center [372, 207] width 70 height 21
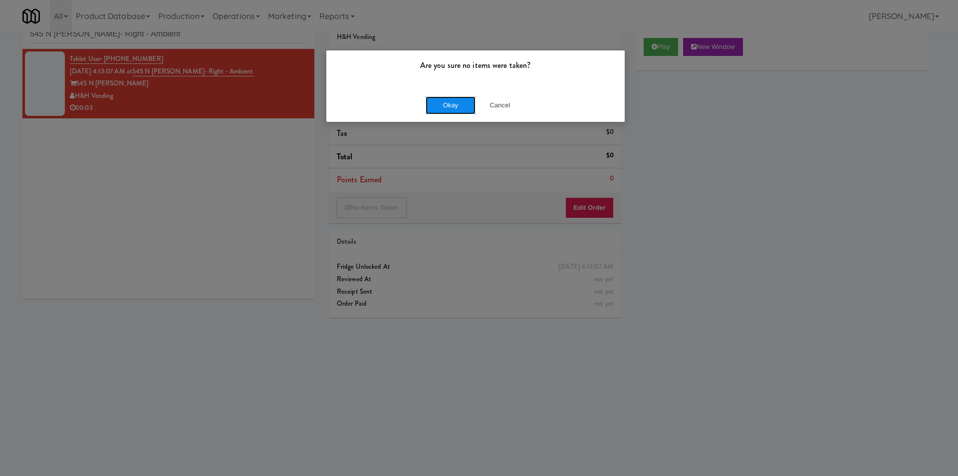
click at [449, 106] on button "Okay" at bounding box center [451, 105] width 50 height 18
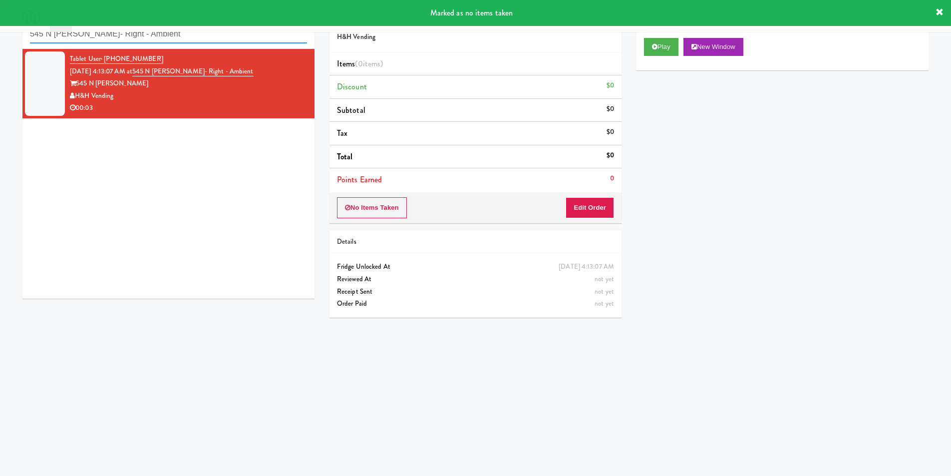
click at [205, 42] on input "545 N [PERSON_NAME]- Right - Ambient" at bounding box center [168, 34] width 277 height 18
paste input "Paradox - Ambient - Lef"
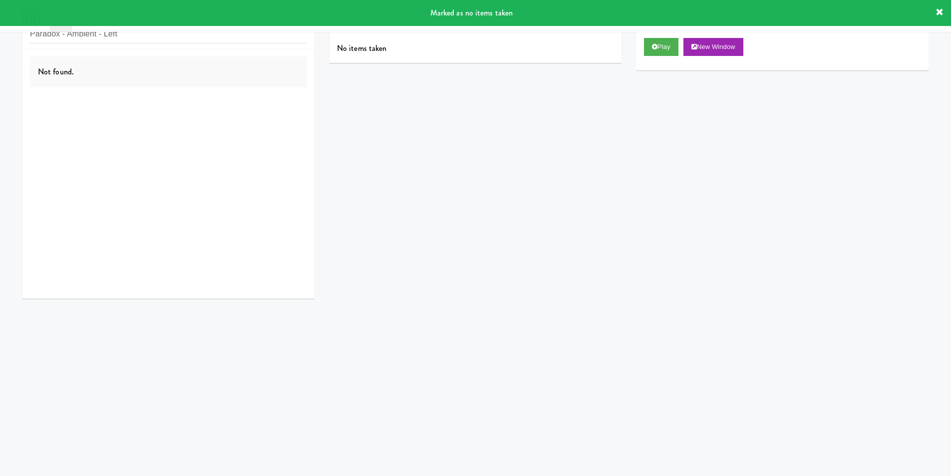
click at [208, 45] on div "inbox reviewed recent all unclear take inventory issue suspicious failed recent…" at bounding box center [168, 26] width 292 height 45
click at [208, 44] on div "inbox reviewed recent all unclear take inventory issue suspicious failed recent…" at bounding box center [168, 26] width 292 height 45
click at [210, 38] on input "Paradox - Ambient - Left" at bounding box center [168, 34] width 277 height 18
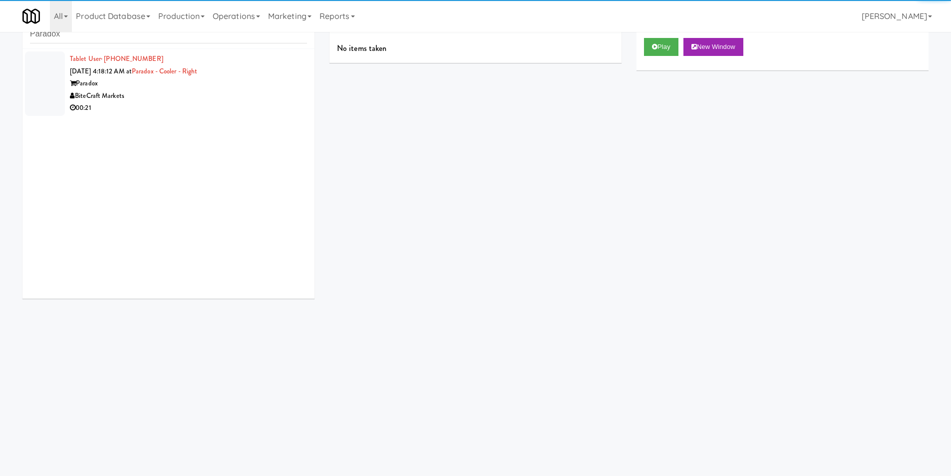
click at [218, 85] on div "Paradox" at bounding box center [188, 83] width 237 height 12
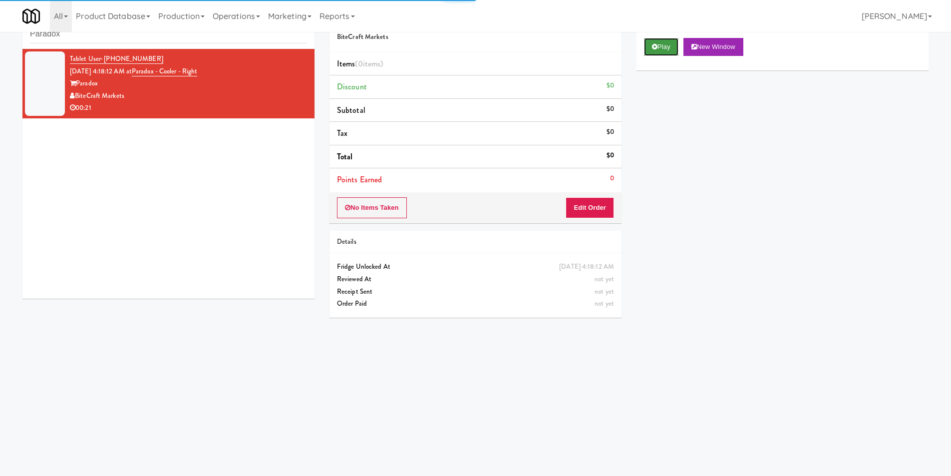
click at [660, 47] on button "Play" at bounding box center [661, 47] width 34 height 18
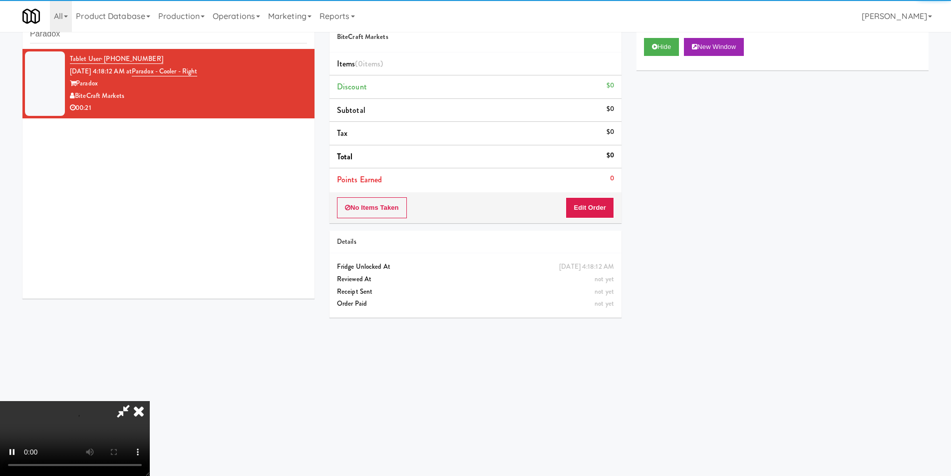
click at [585, 223] on div "No Items Taken Edit Order" at bounding box center [475, 207] width 292 height 31
click at [587, 207] on button "Edit Order" at bounding box center [589, 207] width 48 height 21
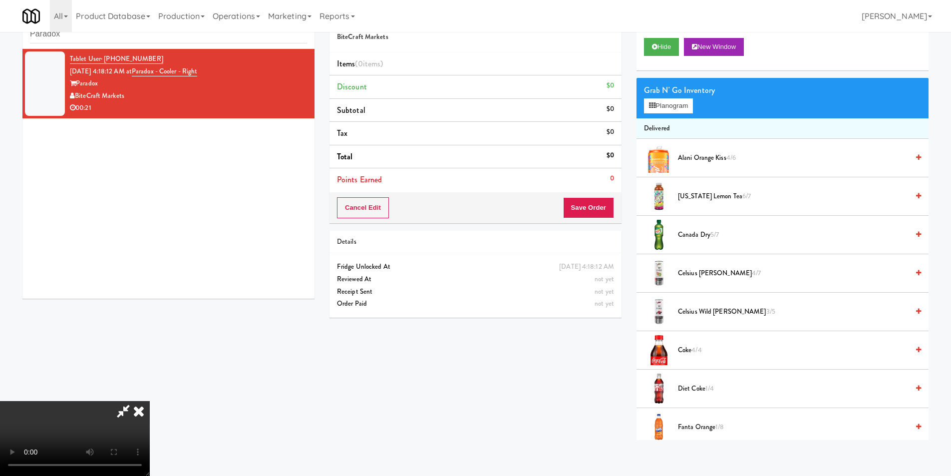
click at [150, 401] on icon at bounding box center [139, 411] width 22 height 20
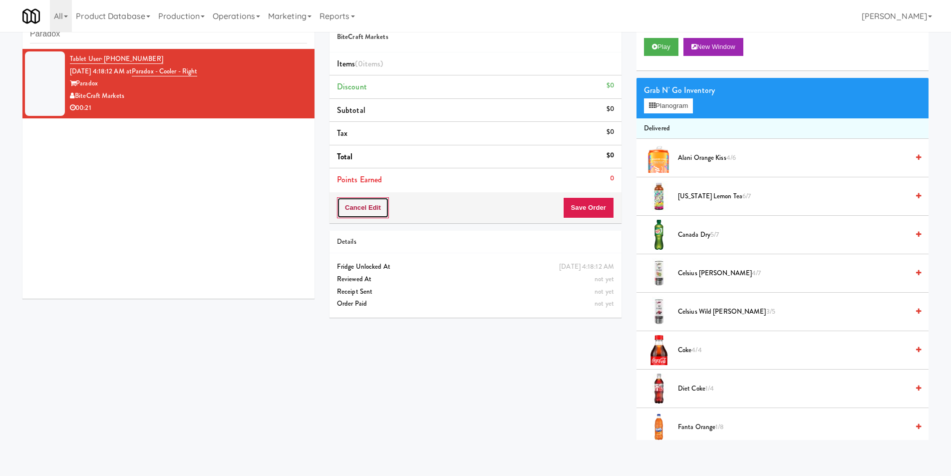
click at [373, 218] on button "Cancel Edit" at bounding box center [363, 207] width 52 height 21
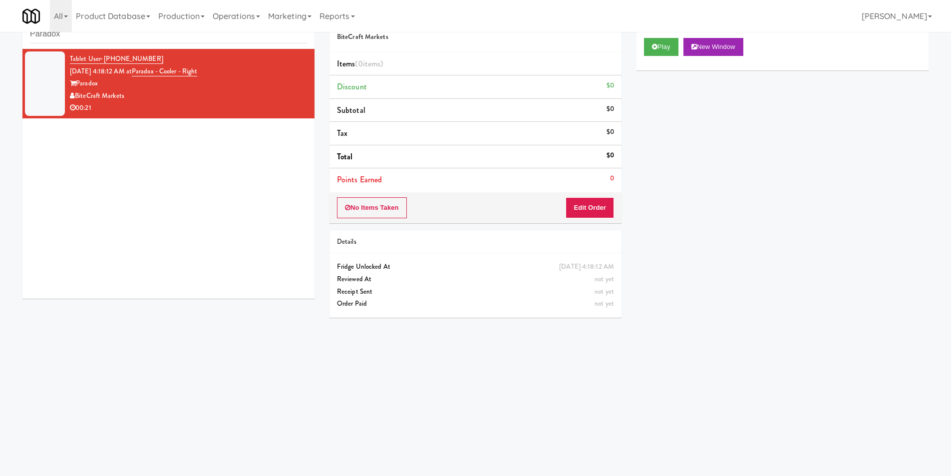
click at [165, 44] on div "inbox reviewed recent all unclear take inventory issue suspicious failed recent…" at bounding box center [168, 26] width 292 height 45
click at [166, 40] on input "Paradox" at bounding box center [168, 34] width 277 height 18
paste input "Uptown 550 Cooler #1"
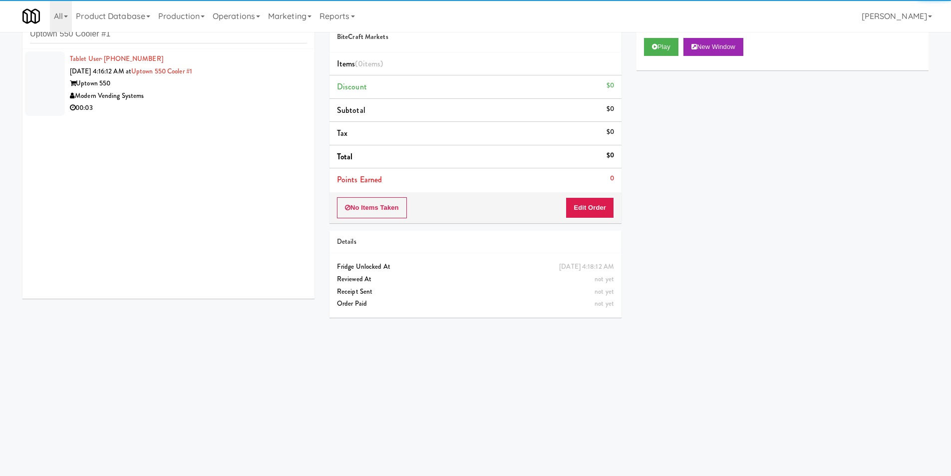
click at [267, 108] on div "00:03" at bounding box center [188, 108] width 237 height 12
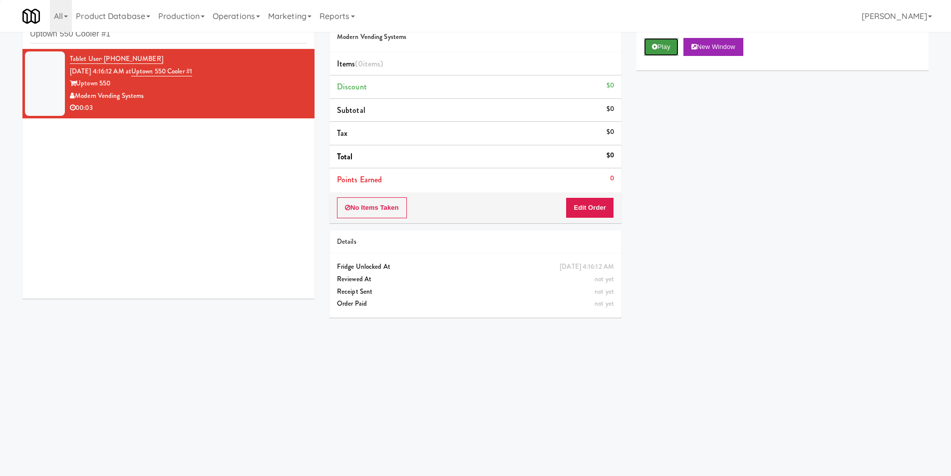
click at [651, 45] on button "Play" at bounding box center [661, 47] width 34 height 18
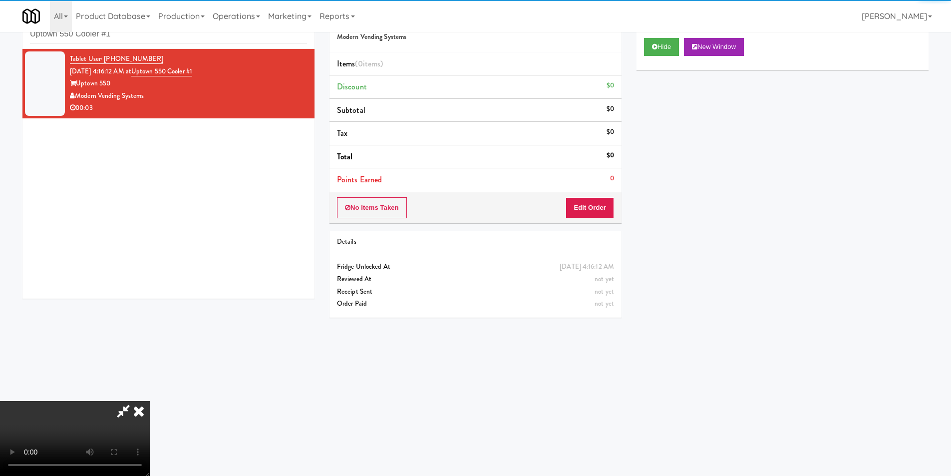
click at [625, 194] on div "Order # 984953 Modern Vending Systems Items (0 items ) Discount $0 Subtotal $0 …" at bounding box center [475, 164] width 307 height 321
click at [595, 208] on button "Edit Order" at bounding box center [589, 207] width 48 height 21
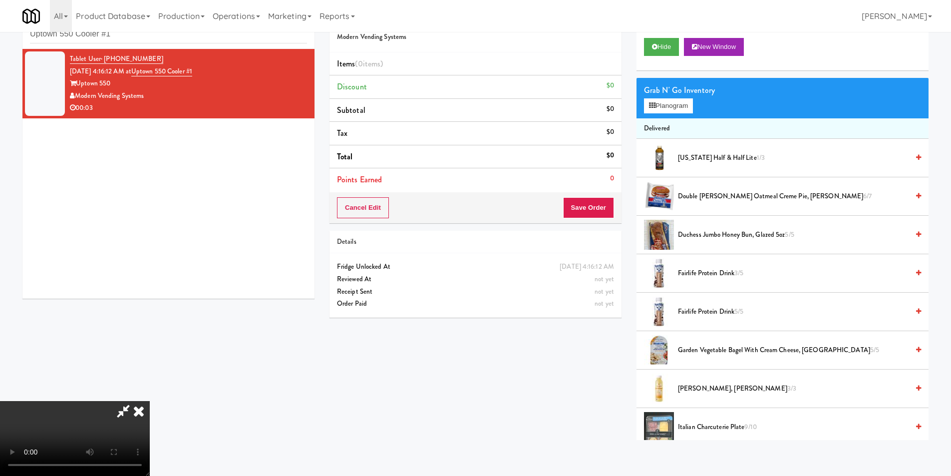
click at [150, 401] on video at bounding box center [75, 438] width 150 height 75
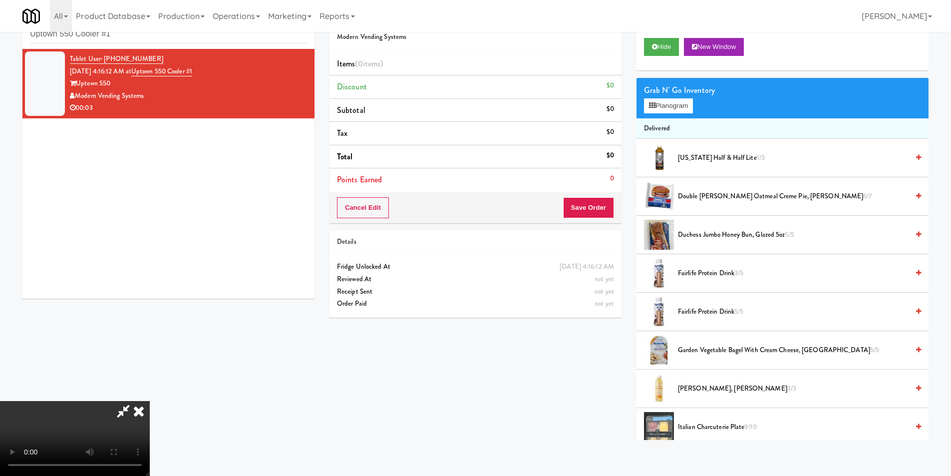
click at [150, 401] on video at bounding box center [75, 438] width 150 height 75
click at [669, 99] on button "Planogram" at bounding box center [668, 105] width 49 height 15
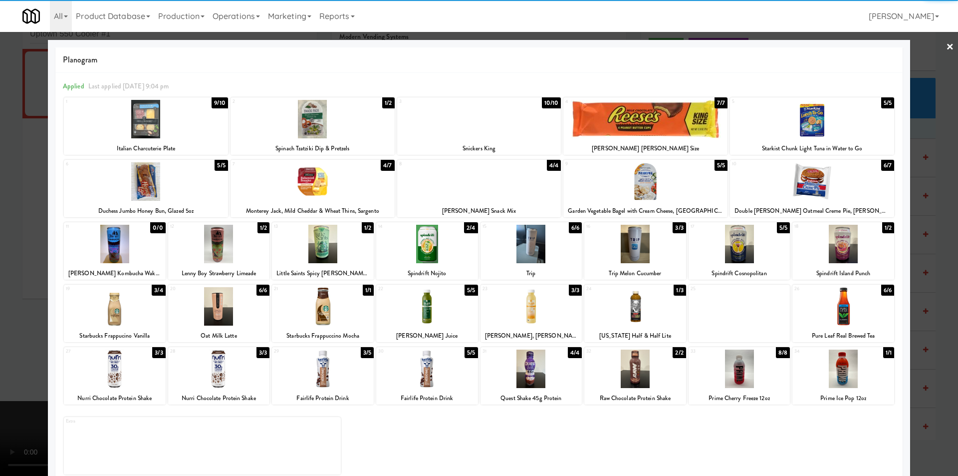
click at [341, 200] on div at bounding box center [313, 181] width 164 height 38
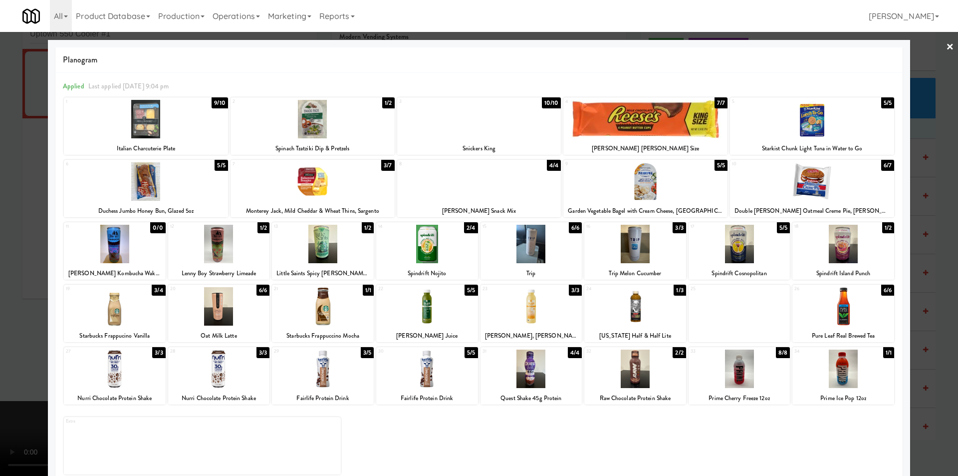
click at [936, 223] on div at bounding box center [479, 238] width 958 height 476
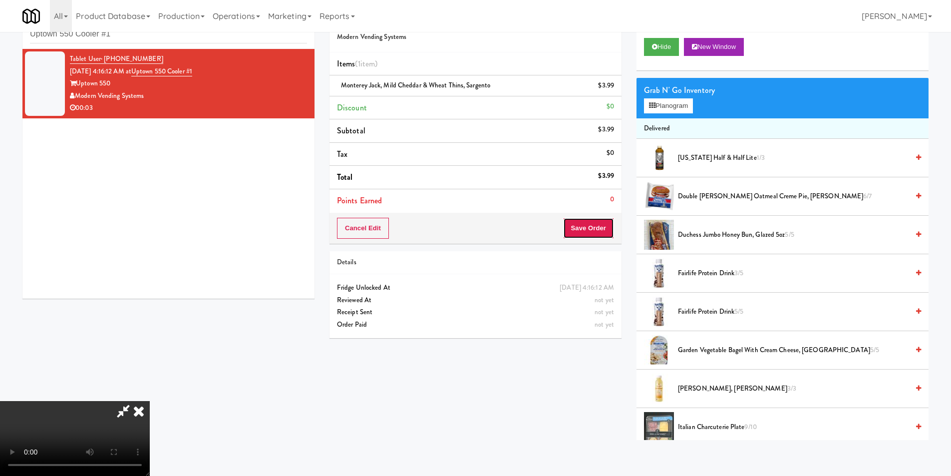
click at [592, 232] on button "Save Order" at bounding box center [588, 228] width 51 height 21
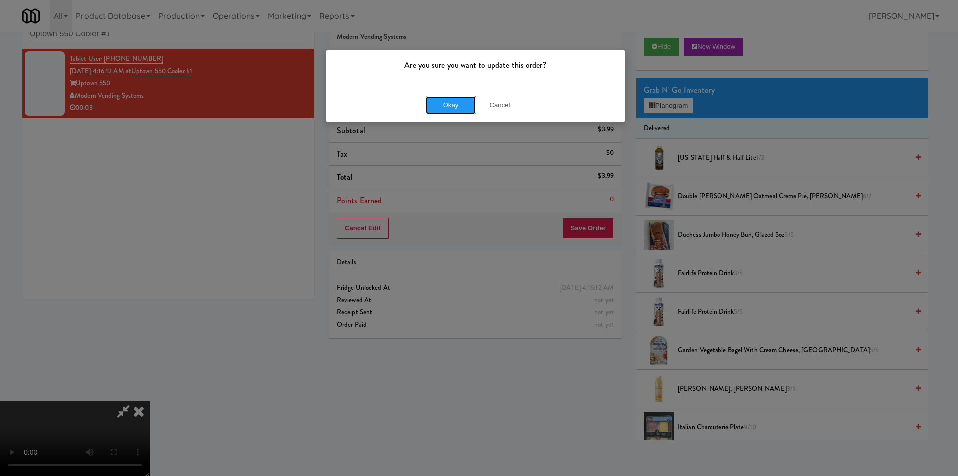
drag, startPoint x: 466, startPoint y: 100, endPoint x: 457, endPoint y: 106, distance: 10.7
click at [464, 100] on button "Okay" at bounding box center [451, 105] width 50 height 18
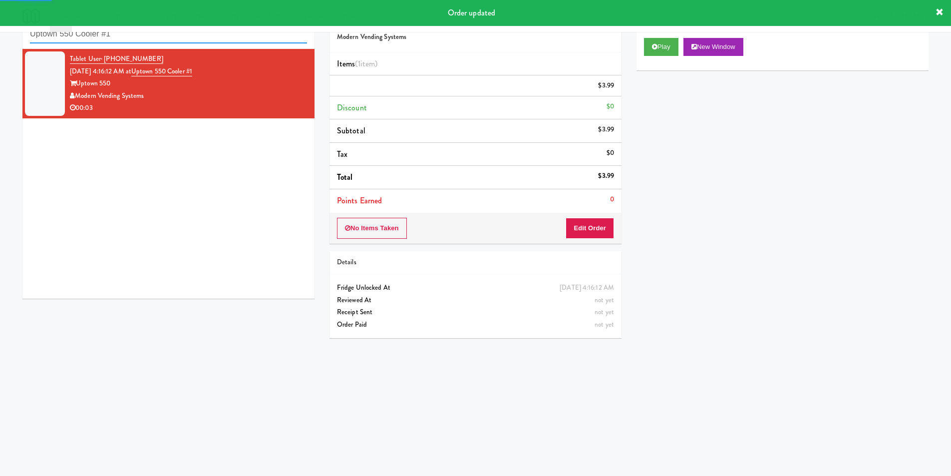
click at [199, 41] on input "Uptown 550 Cooler #1" at bounding box center [168, 34] width 277 height 18
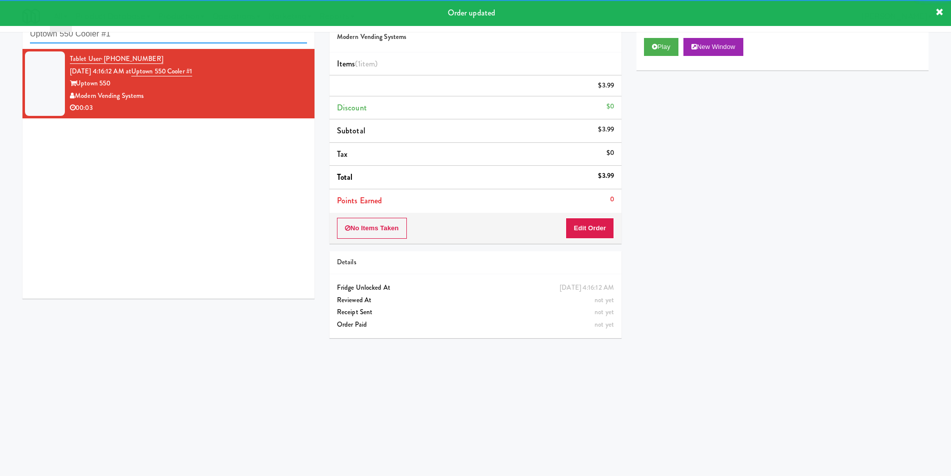
click at [199, 41] on input "Uptown 550 Cooler #1" at bounding box center [168, 34] width 277 height 18
click at [200, 41] on input "Uptown 550 Cooler #1" at bounding box center [168, 34] width 277 height 18
paste input "[GEOGRAPHIC_DATA] - [GEOGRAPHIC_DATA]"
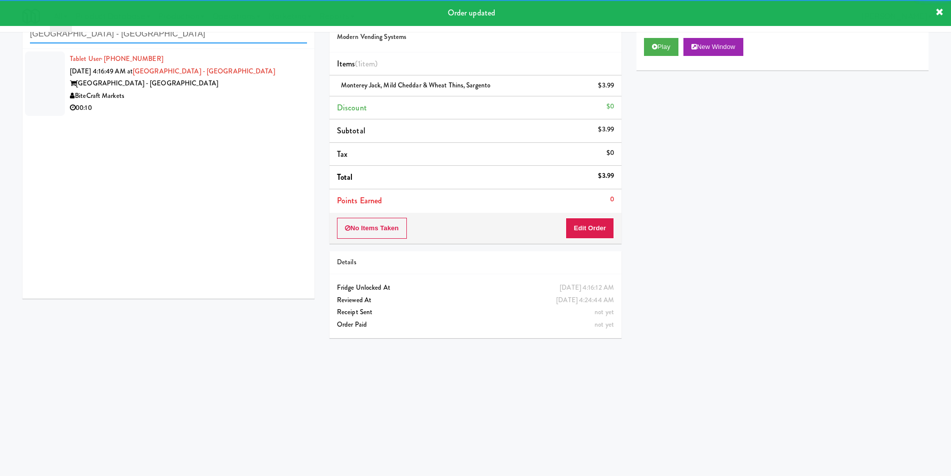
type input "[GEOGRAPHIC_DATA] - [GEOGRAPHIC_DATA]"
click at [261, 103] on div "00:10" at bounding box center [188, 108] width 237 height 12
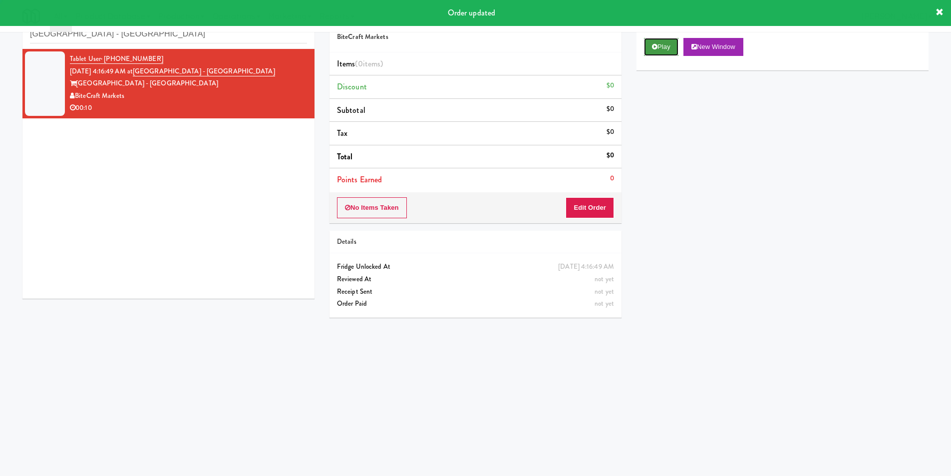
click at [645, 48] on button "Play" at bounding box center [661, 47] width 34 height 18
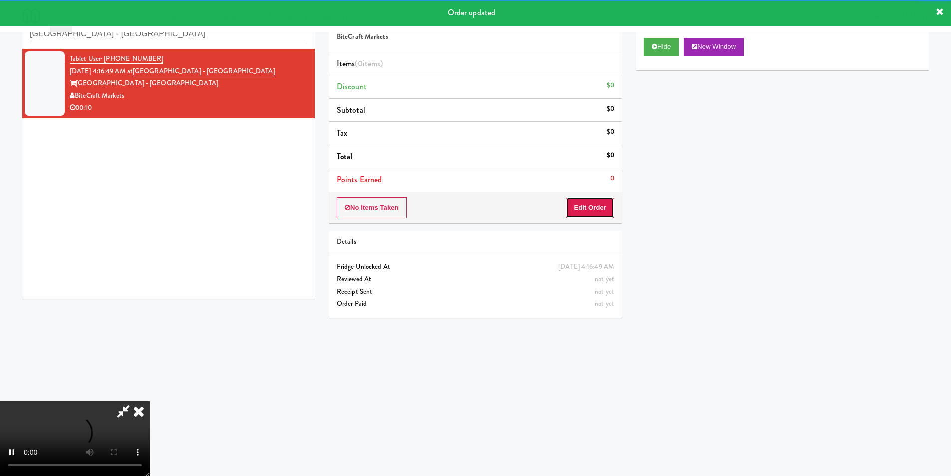
click at [568, 202] on button "Edit Order" at bounding box center [589, 207] width 48 height 21
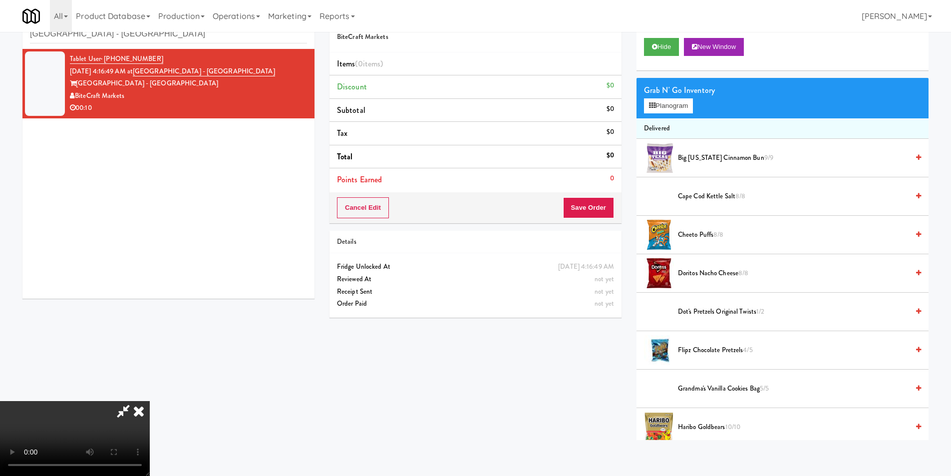
scroll to position [151, 0]
click at [150, 466] on video at bounding box center [75, 438] width 150 height 75
click at [150, 401] on video at bounding box center [75, 438] width 150 height 75
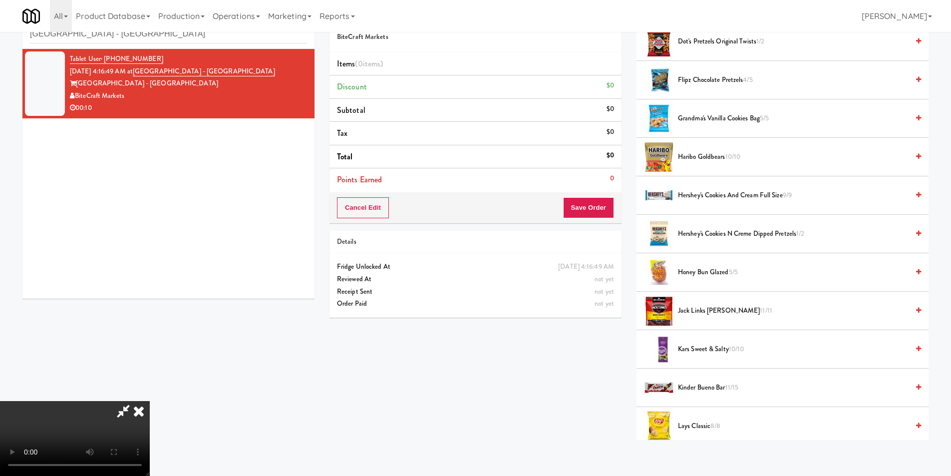
scroll to position [299, 0]
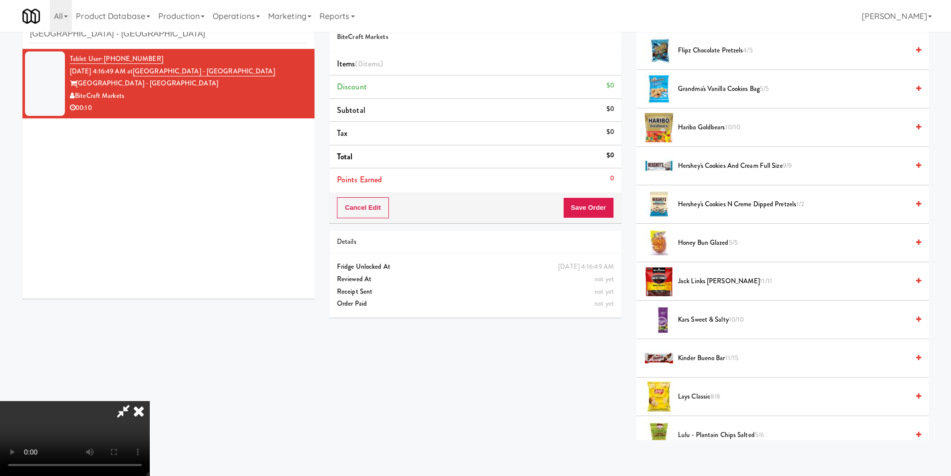
click at [708, 354] on span "Kinder Bueno Bar 11/15" at bounding box center [793, 358] width 231 height 12
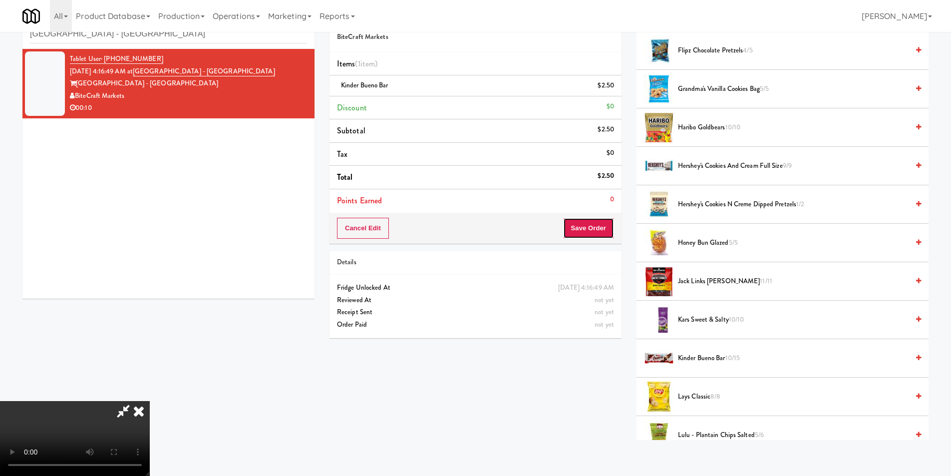
click at [593, 229] on button "Save Order" at bounding box center [588, 228] width 51 height 21
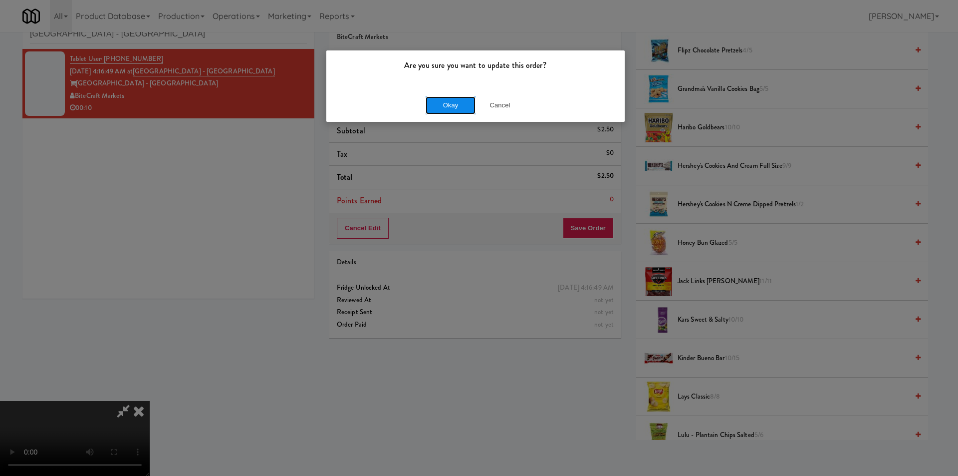
click at [435, 100] on button "Okay" at bounding box center [451, 105] width 50 height 18
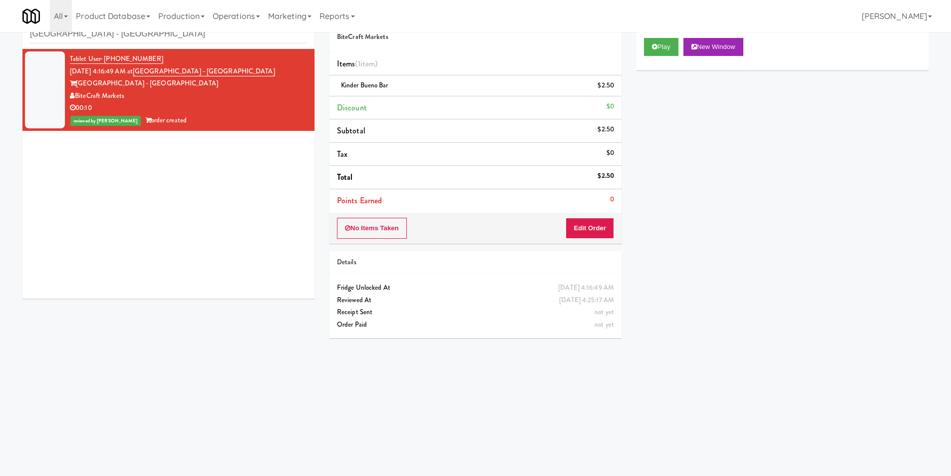
scroll to position [0, 0]
click at [121, 31] on link "Product Database" at bounding box center [113, 16] width 82 height 32
click at [155, 34] on input "[GEOGRAPHIC_DATA] - [GEOGRAPHIC_DATA]" at bounding box center [168, 34] width 277 height 18
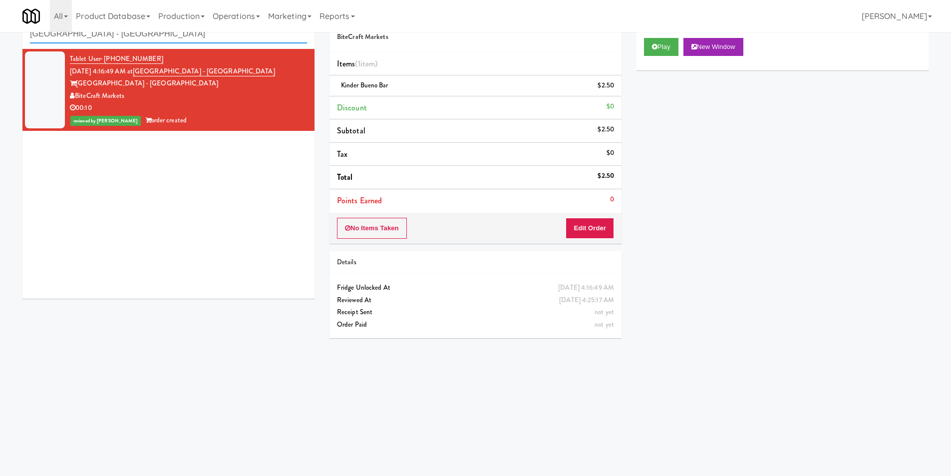
click at [155, 34] on input "[GEOGRAPHIC_DATA] - [GEOGRAPHIC_DATA]" at bounding box center [168, 34] width 277 height 18
paste input "[PERSON_NAME] - Ambient - Right"
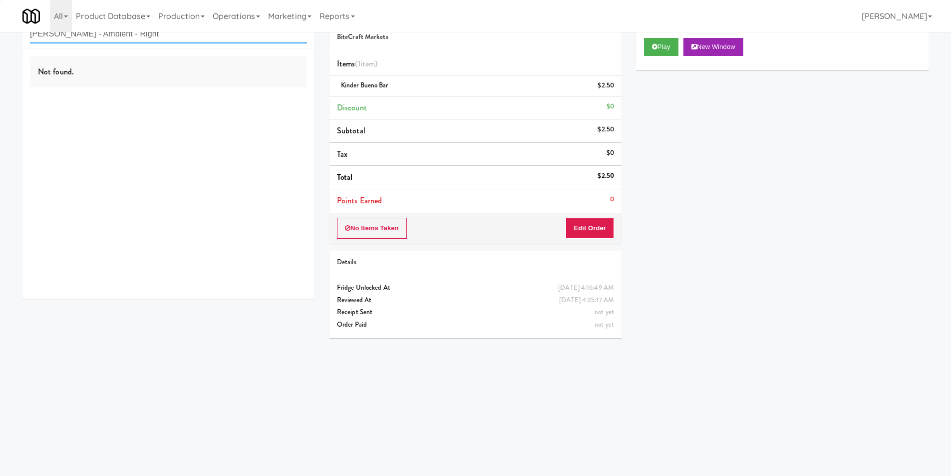
type input "[PERSON_NAME] - Ambient - Right"
click at [250, 111] on div "Not found." at bounding box center [168, 174] width 292 height 250
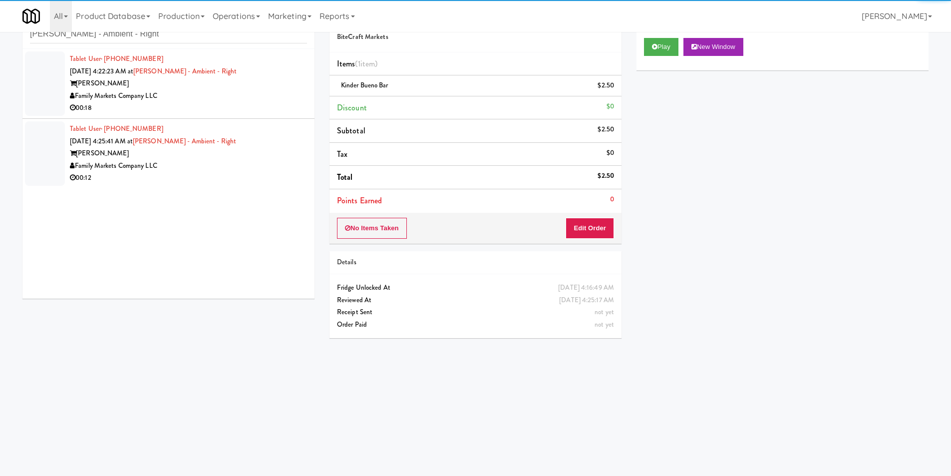
click at [253, 107] on div "00:18" at bounding box center [188, 108] width 237 height 12
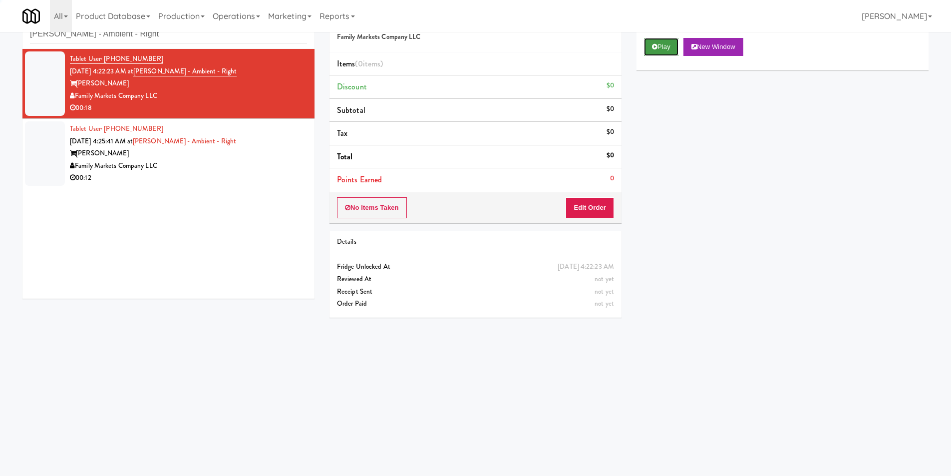
click at [674, 47] on button "Play" at bounding box center [661, 47] width 34 height 18
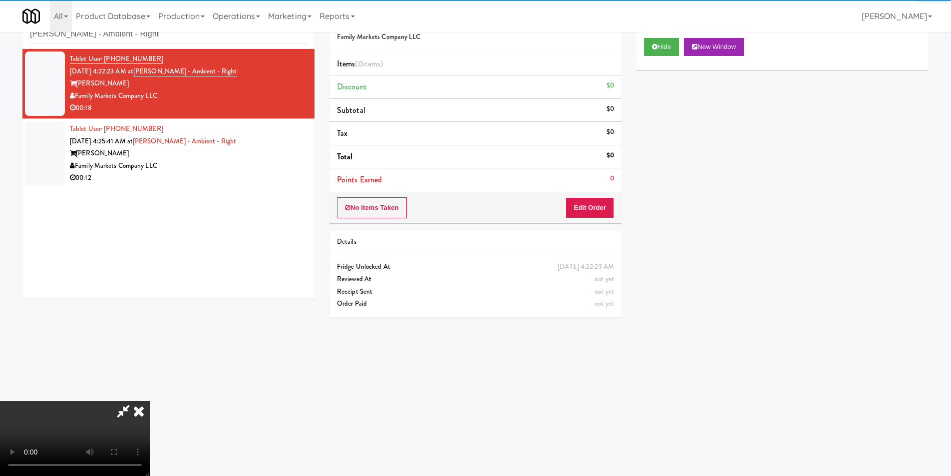
click at [608, 182] on li "Points Earned 0" at bounding box center [475, 179] width 292 height 23
click at [602, 205] on button "Edit Order" at bounding box center [589, 207] width 48 height 21
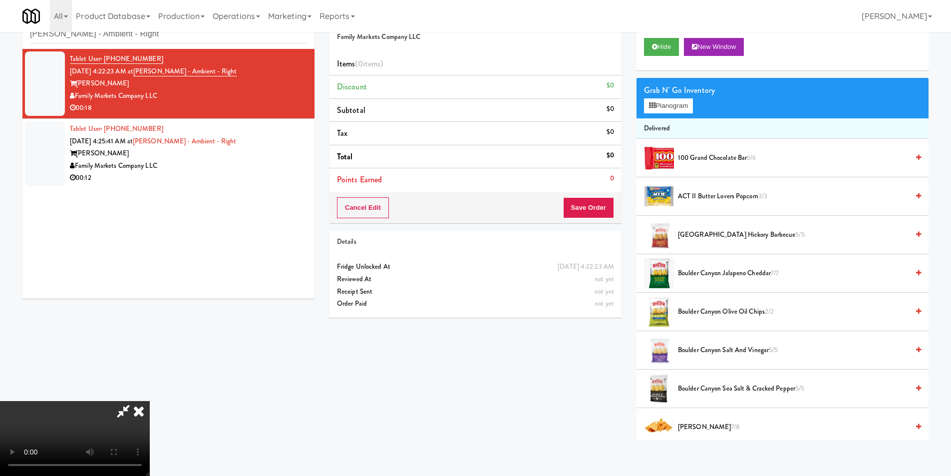
click at [150, 401] on video at bounding box center [75, 438] width 150 height 75
click at [683, 96] on div "Grab N' Go Inventory" at bounding box center [782, 90] width 277 height 15
click at [680, 106] on button "Planogram" at bounding box center [668, 105] width 49 height 15
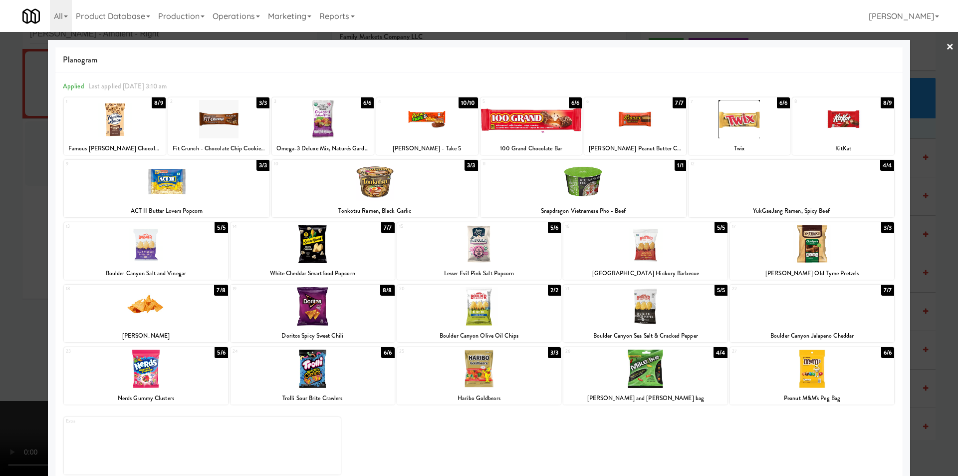
click at [324, 353] on div at bounding box center [313, 368] width 164 height 38
click at [38, 266] on div at bounding box center [479, 238] width 958 height 476
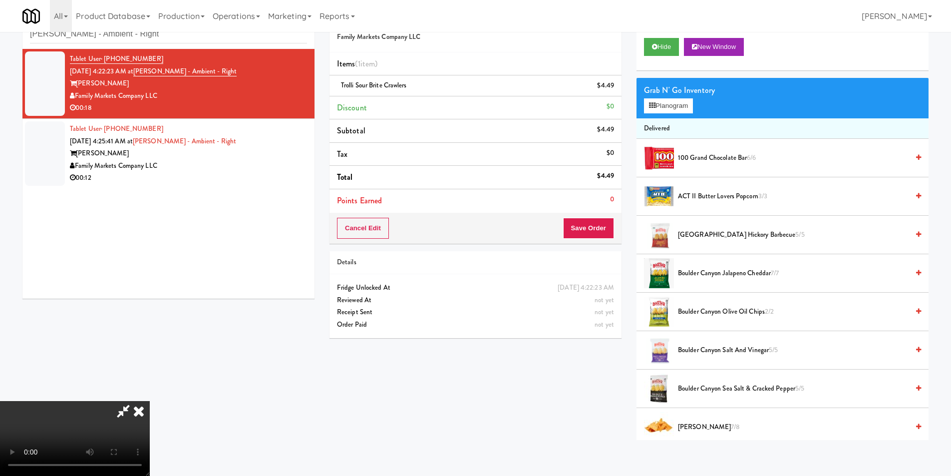
click at [150, 401] on video at bounding box center [75, 438] width 150 height 75
click at [666, 93] on div "Grab N' Go Inventory" at bounding box center [782, 90] width 277 height 15
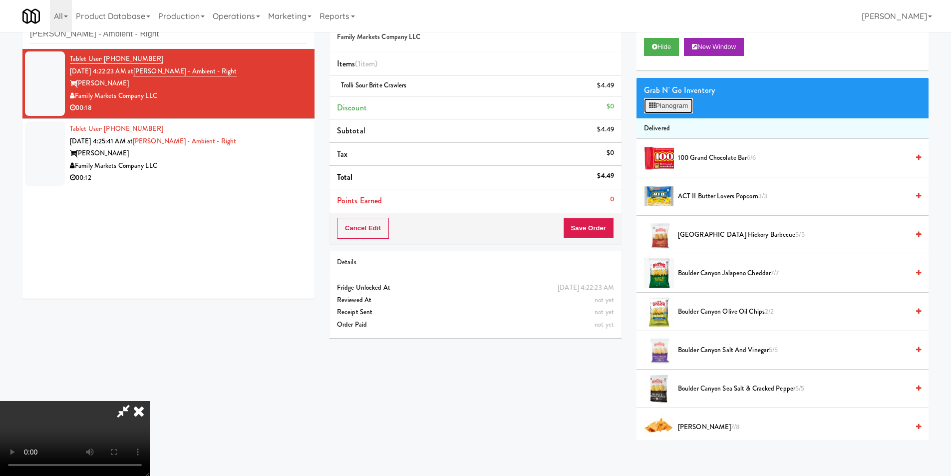
click at [671, 105] on button "Planogram" at bounding box center [668, 105] width 49 height 15
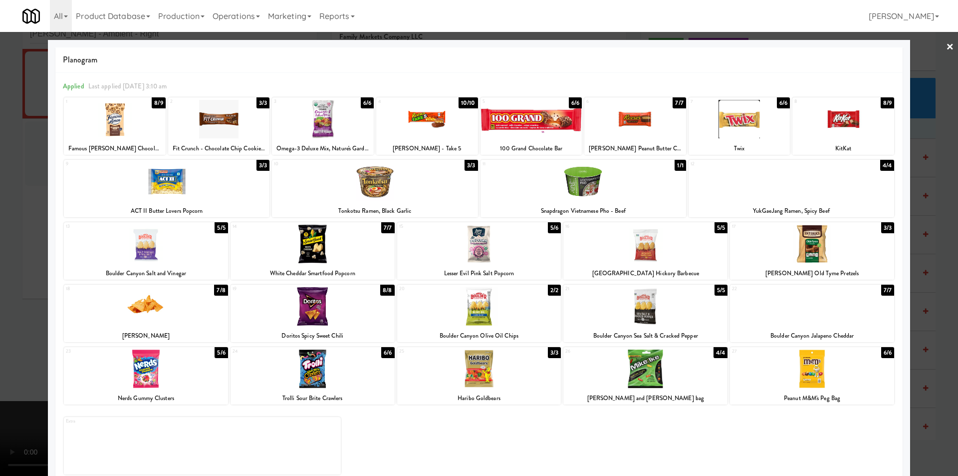
click at [840, 115] on div at bounding box center [843, 119] width 102 height 38
drag, startPoint x: 301, startPoint y: 368, endPoint x: 314, endPoint y: 368, distance: 12.5
click at [302, 368] on div at bounding box center [313, 368] width 164 height 38
click at [23, 237] on div at bounding box center [479, 238] width 958 height 476
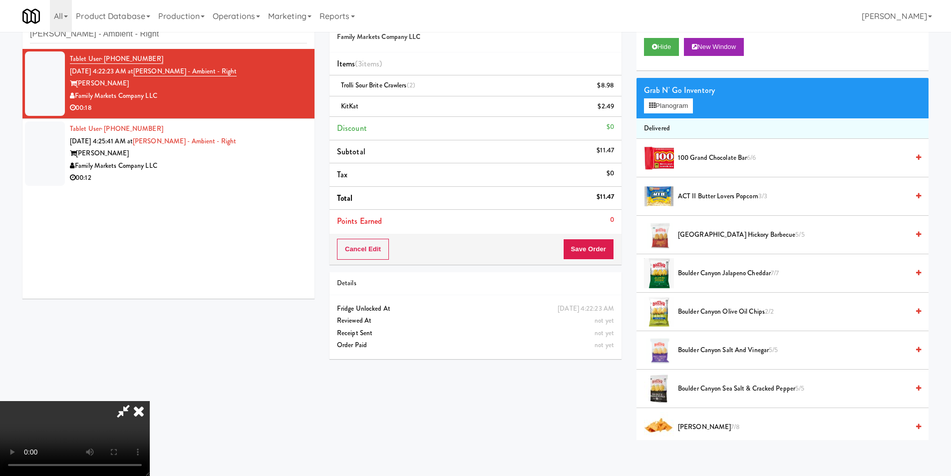
click at [150, 401] on video at bounding box center [75, 438] width 150 height 75
click at [605, 240] on button "Save Order" at bounding box center [588, 249] width 51 height 21
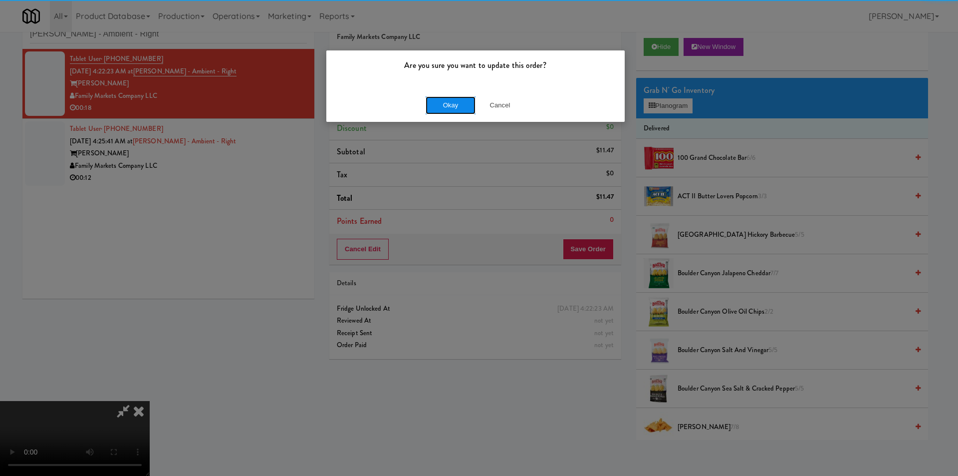
click at [449, 99] on button "Okay" at bounding box center [451, 105] width 50 height 18
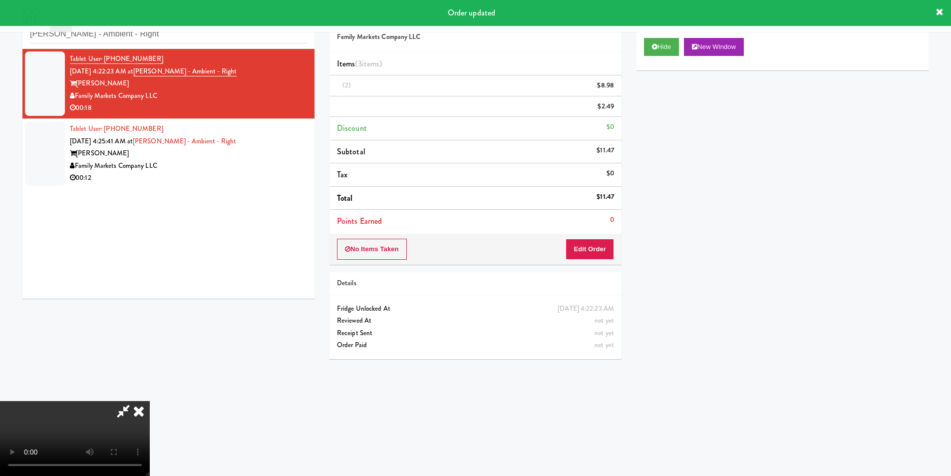
click at [279, 138] on div "Tablet User · (703) 405-7849 [DATE] 4:25:41 AM at [PERSON_NAME] - Ambient - Rig…" at bounding box center [188, 153] width 237 height 61
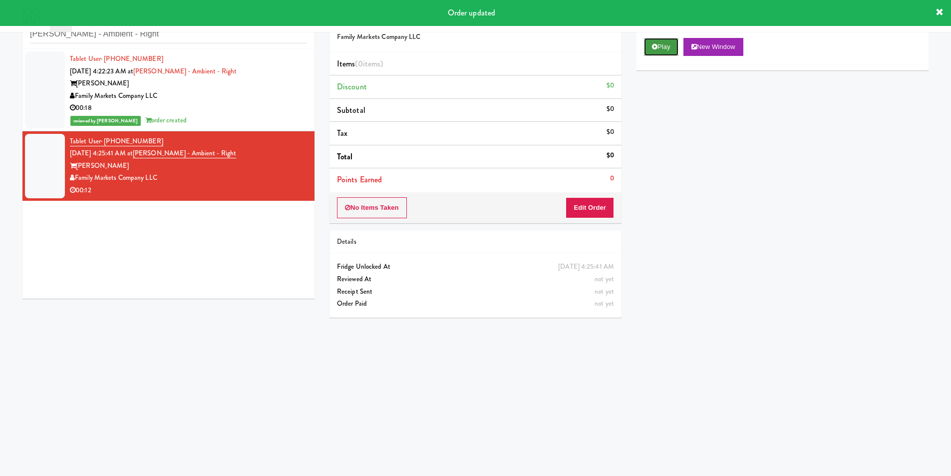
click at [675, 50] on button "Play" at bounding box center [661, 47] width 34 height 18
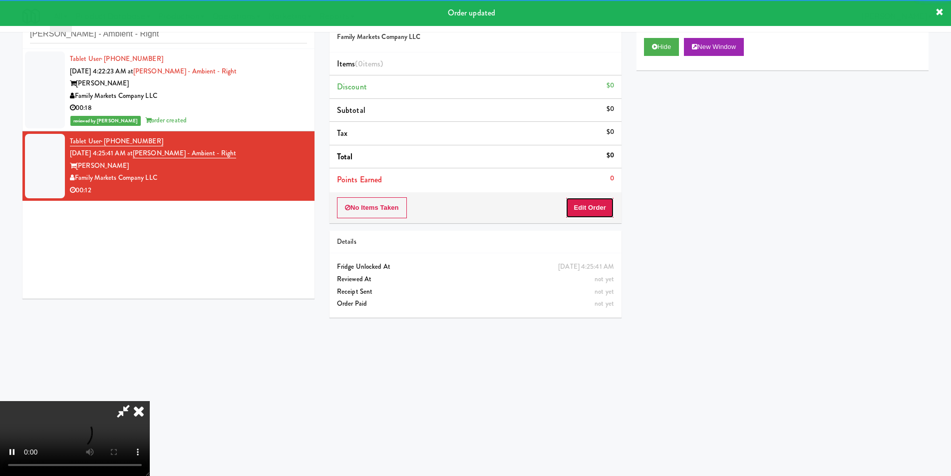
click at [607, 201] on button "Edit Order" at bounding box center [589, 207] width 48 height 21
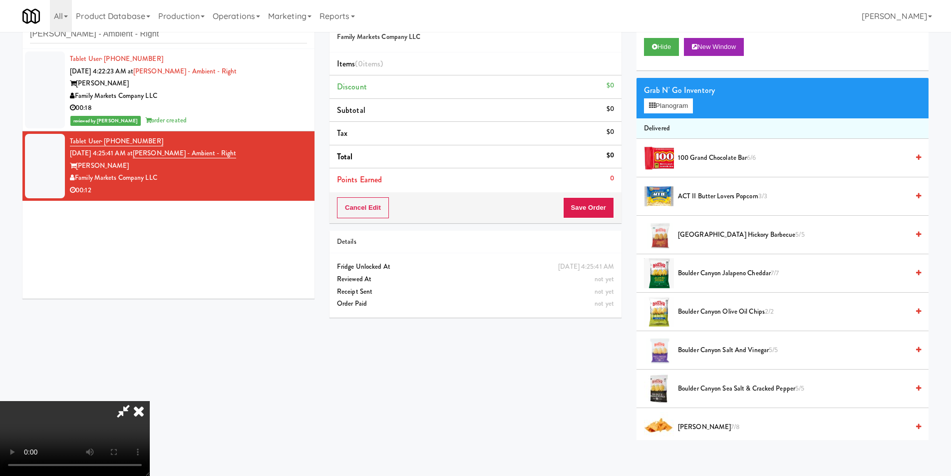
click at [150, 401] on video at bounding box center [75, 438] width 150 height 75
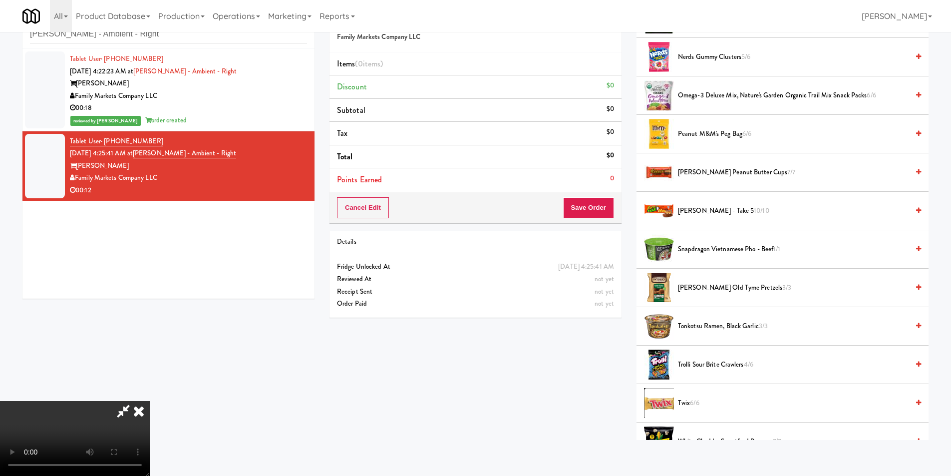
scroll to position [653, 0]
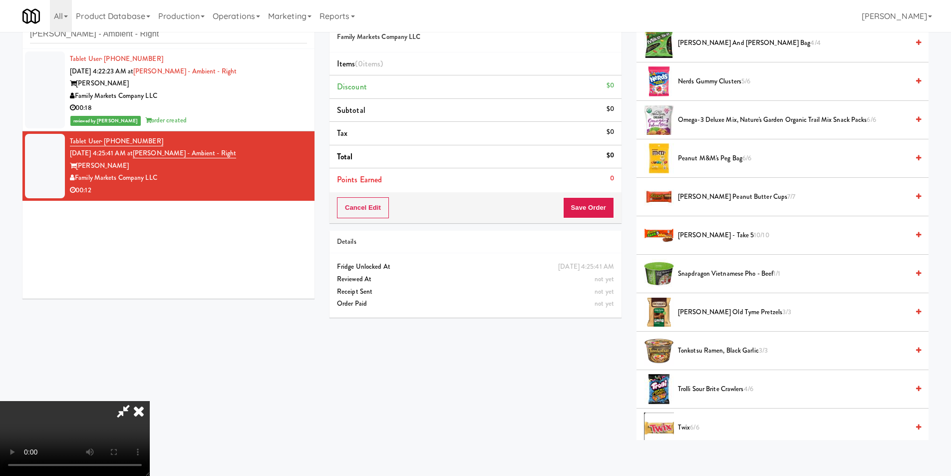
click at [150, 401] on video at bounding box center [75, 438] width 150 height 75
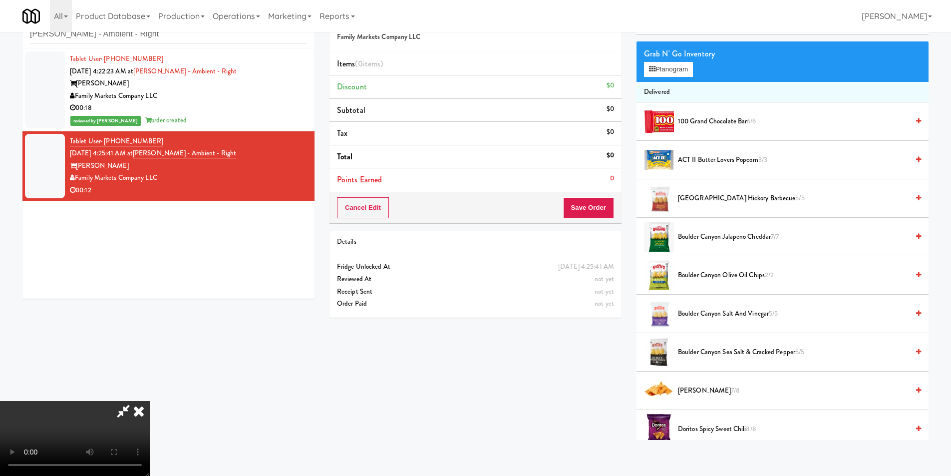
scroll to position [0, 0]
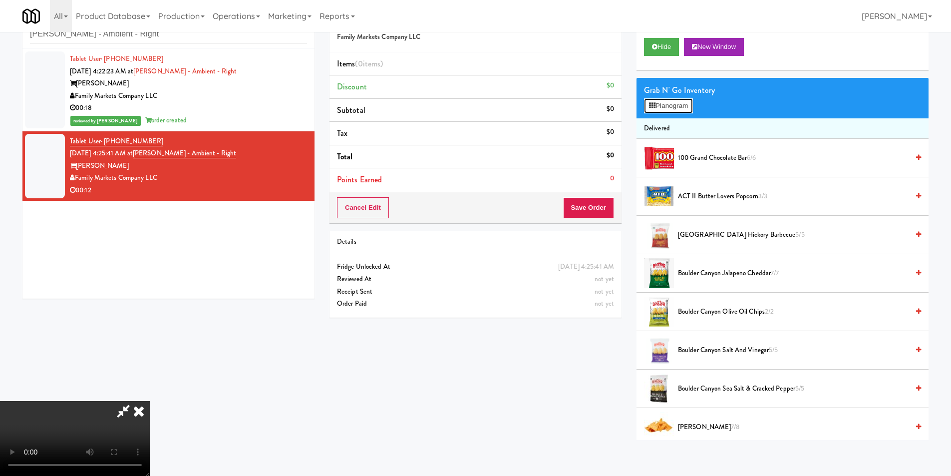
click at [673, 110] on button "Planogram" at bounding box center [668, 105] width 49 height 15
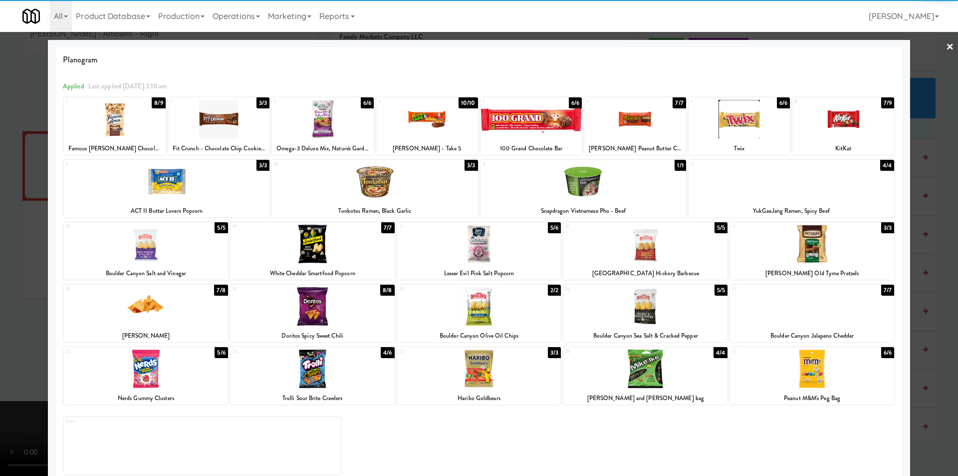
click at [439, 133] on div at bounding box center [427, 119] width 102 height 38
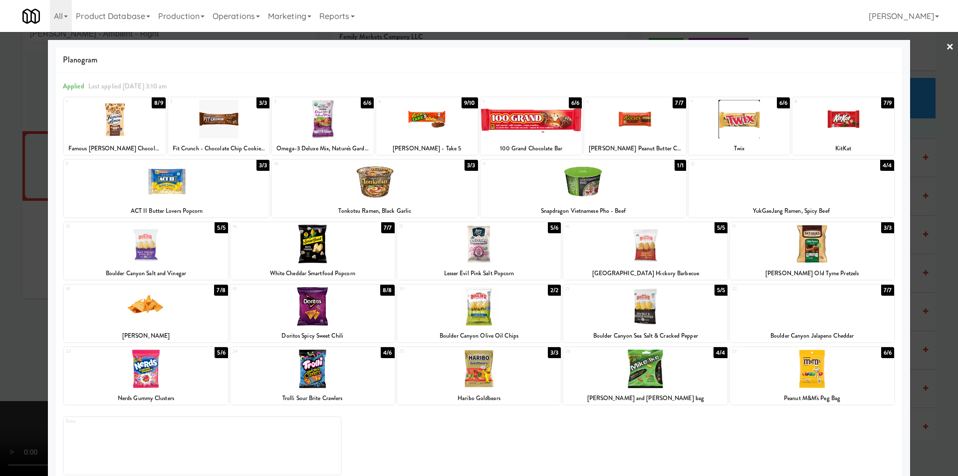
click at [935, 187] on div at bounding box center [479, 238] width 958 height 476
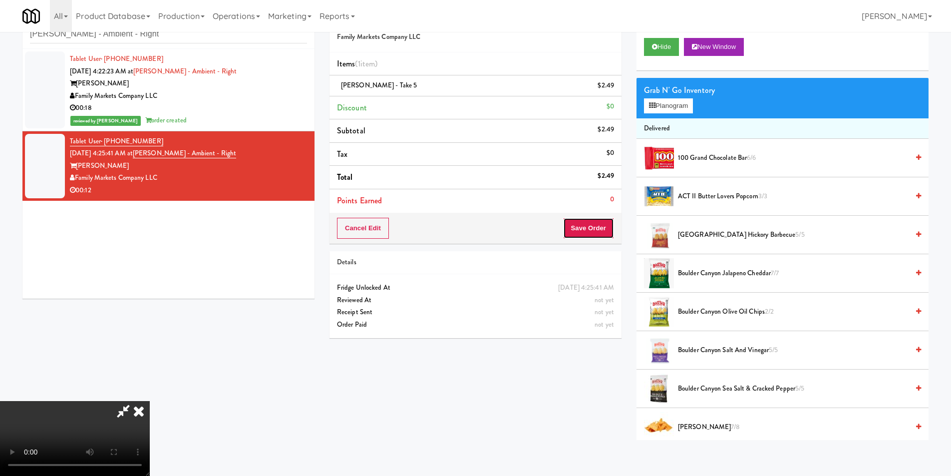
click at [588, 237] on button "Save Order" at bounding box center [588, 228] width 51 height 21
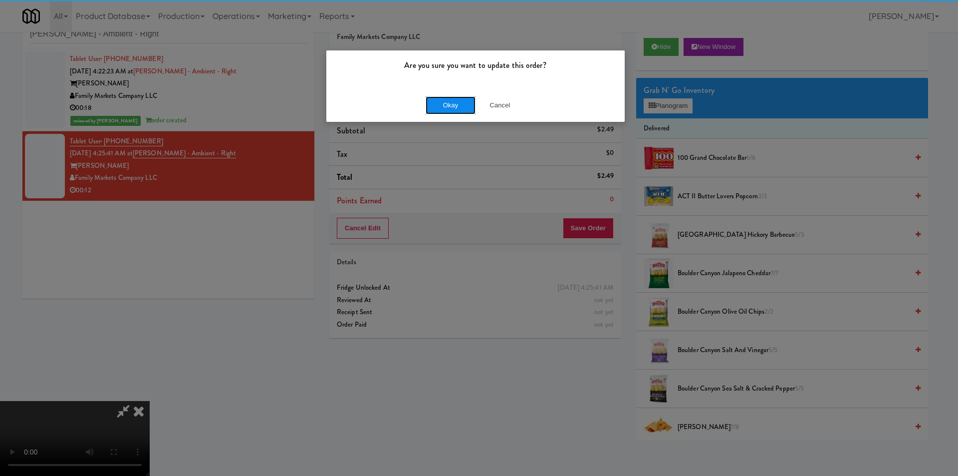
click at [440, 106] on button "Okay" at bounding box center [451, 105] width 50 height 18
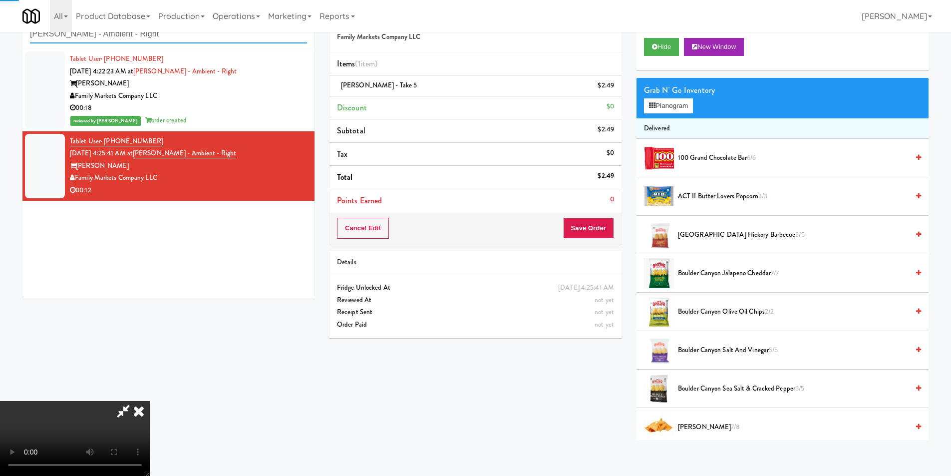
click at [181, 41] on input "[PERSON_NAME] - Ambient - Right" at bounding box center [168, 34] width 277 height 18
paste input "Arte KC- Drinks"
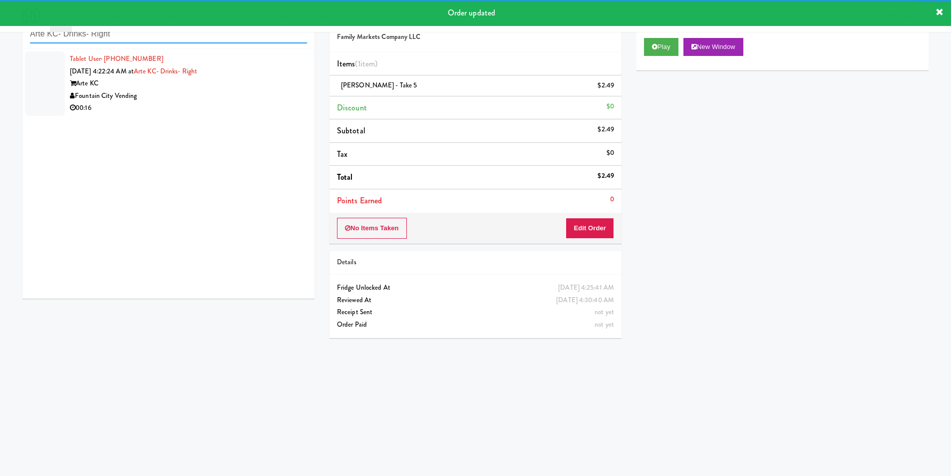
type input "Arte KC- Drinks- Right"
click at [264, 123] on div "Tablet User · (402) 984-2896 [DATE] 4:22:24 AM at Arte KC- Drinks- Right Arte […" at bounding box center [168, 174] width 292 height 250
click at [277, 105] on div "00:16" at bounding box center [188, 108] width 237 height 12
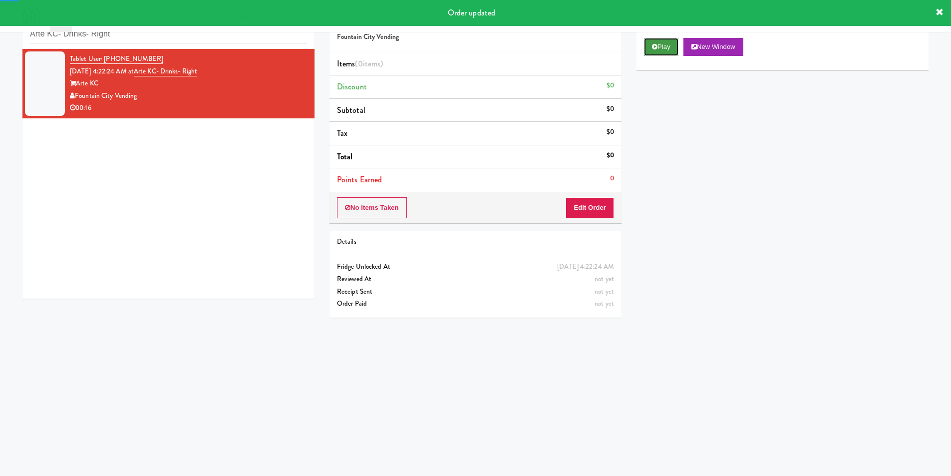
click at [677, 46] on button "Play" at bounding box center [661, 47] width 34 height 18
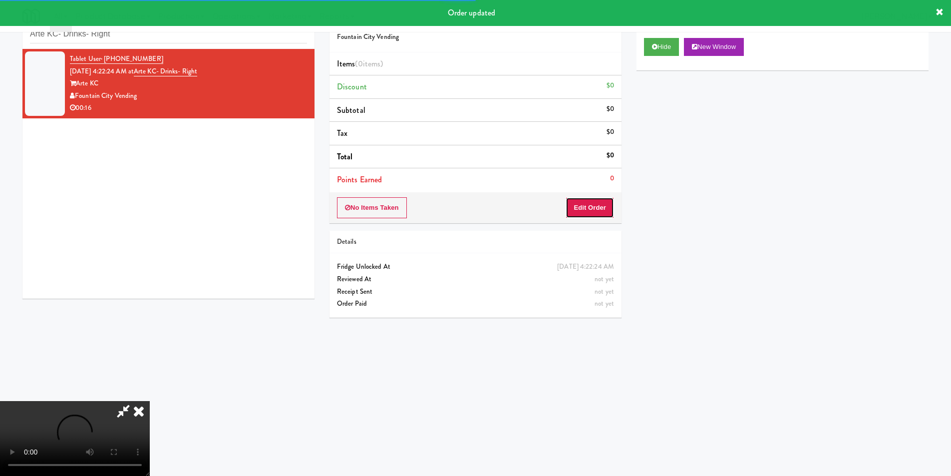
click at [594, 205] on button "Edit Order" at bounding box center [589, 207] width 48 height 21
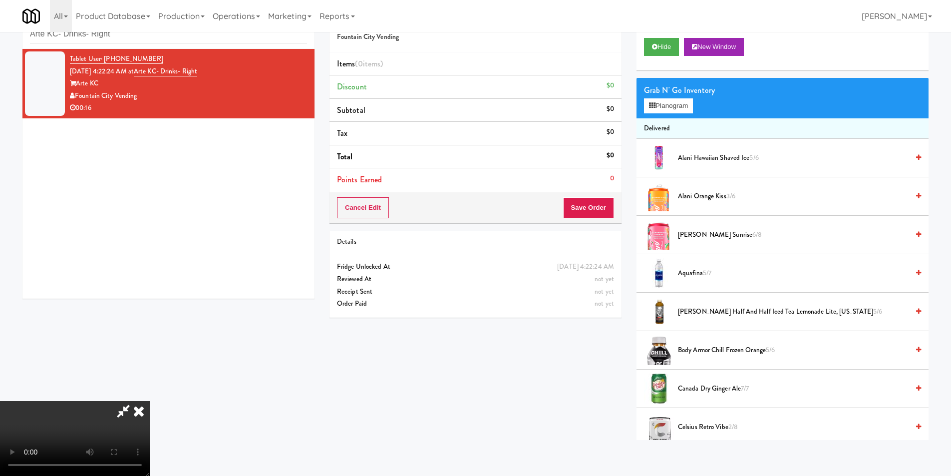
click at [150, 401] on video at bounding box center [75, 438] width 150 height 75
click at [679, 101] on button "Planogram" at bounding box center [668, 105] width 49 height 15
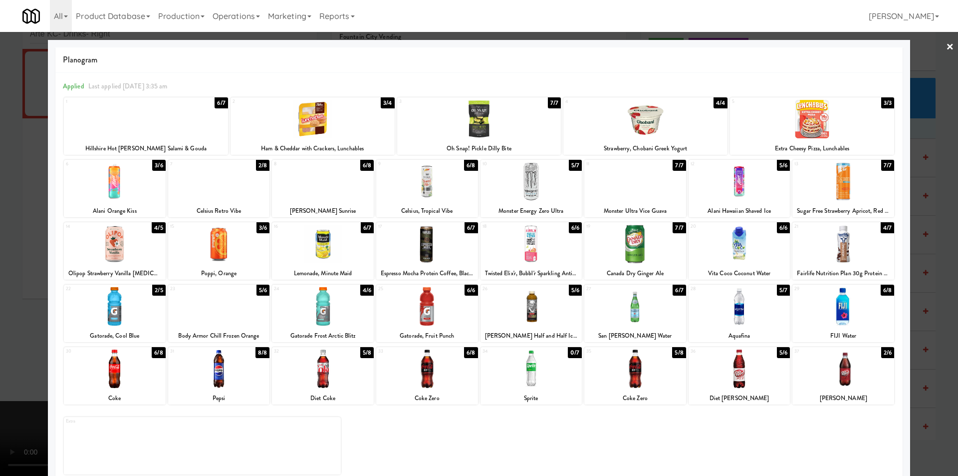
click at [751, 301] on div at bounding box center [740, 306] width 102 height 38
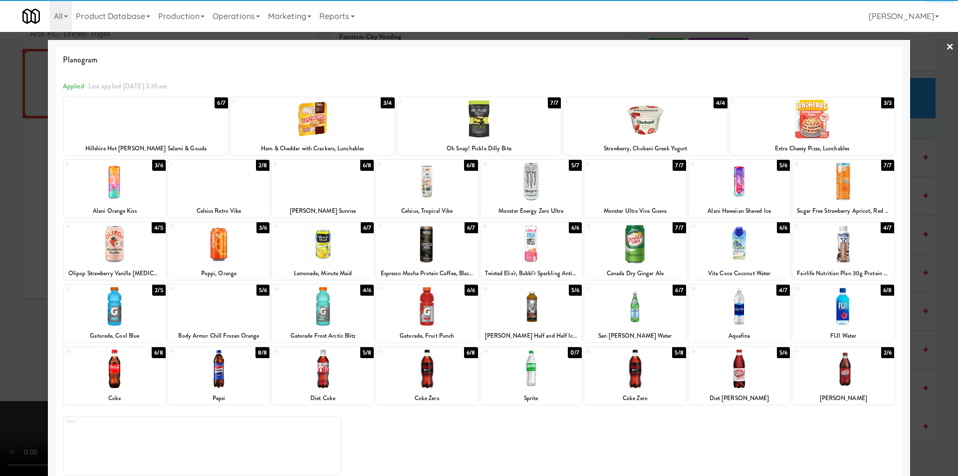
click at [745, 306] on div at bounding box center [740, 306] width 102 height 38
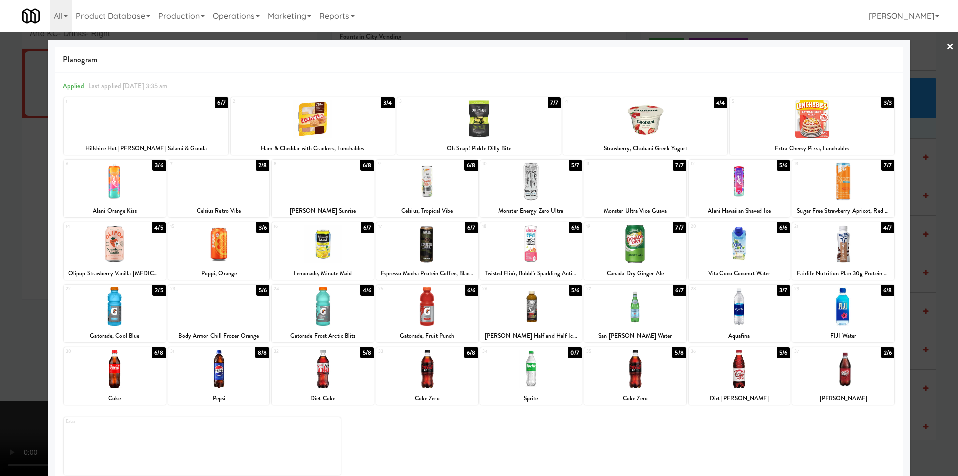
click at [336, 372] on div at bounding box center [323, 368] width 102 height 38
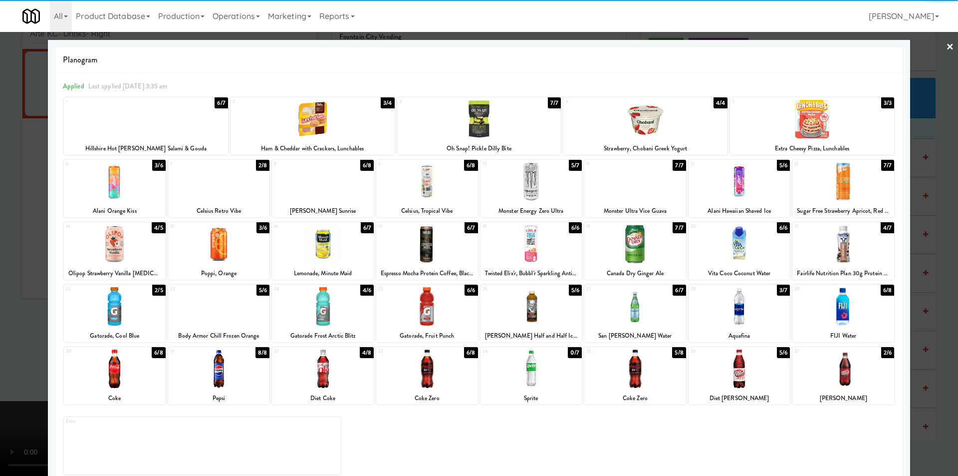
click at [927, 262] on div at bounding box center [479, 238] width 958 height 476
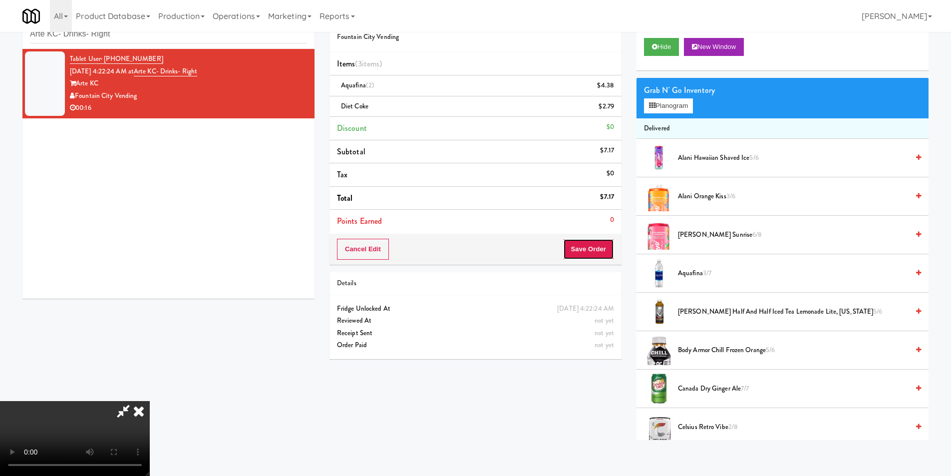
click at [595, 257] on button "Save Order" at bounding box center [588, 249] width 51 height 21
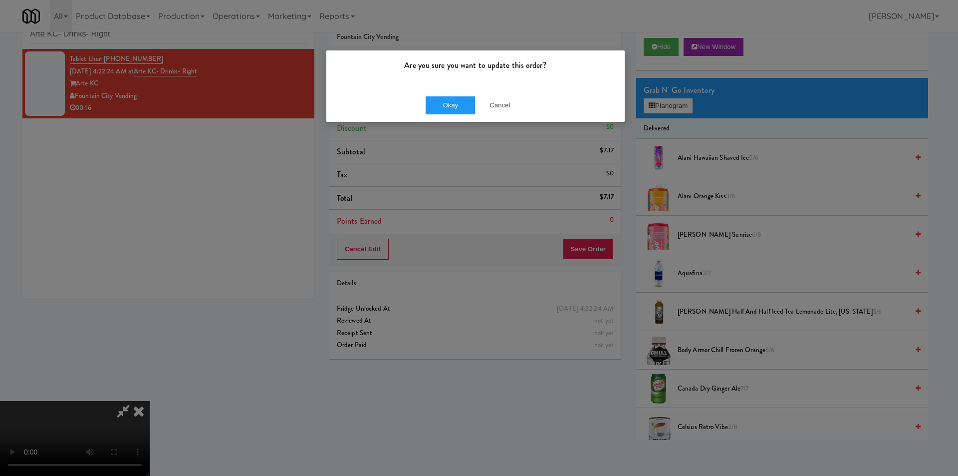
click at [470, 114] on div "Okay Cancel" at bounding box center [475, 104] width 298 height 33
click at [463, 109] on button "Okay" at bounding box center [451, 105] width 50 height 18
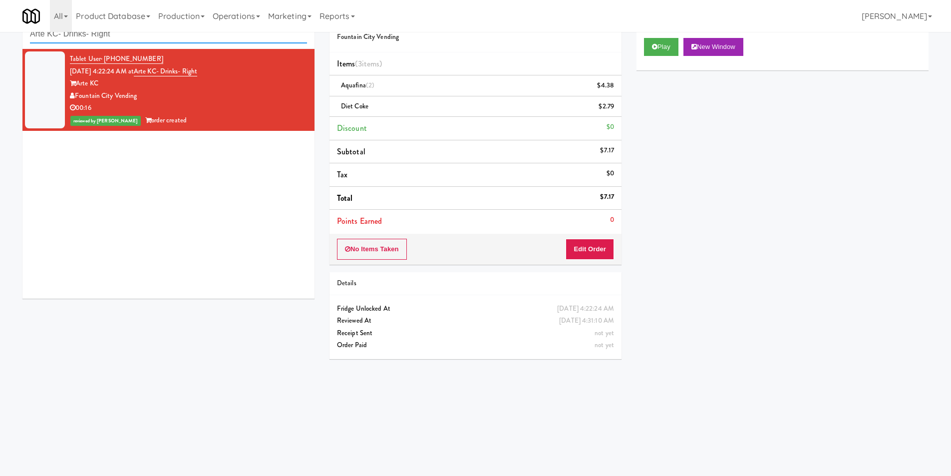
click at [180, 38] on input "Arte KC- Drinks- Right" at bounding box center [168, 34] width 277 height 18
paste input "Eight80 - Gym Cooler"
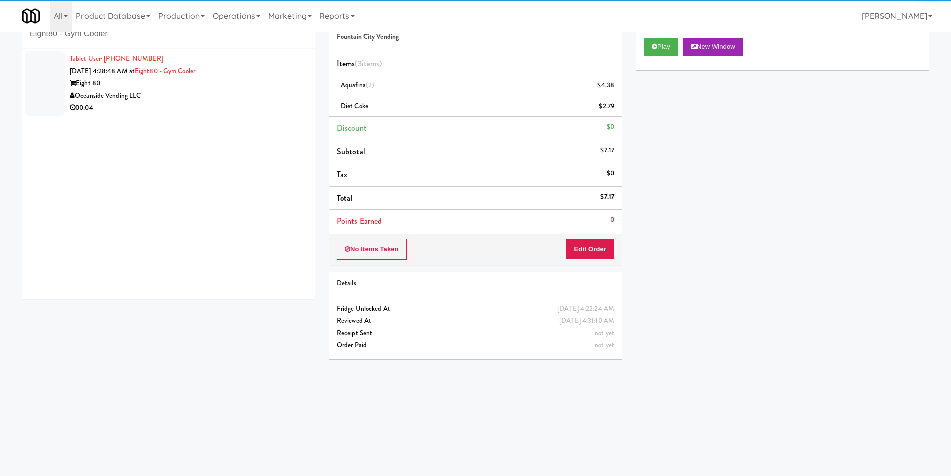
click at [252, 103] on div "00:04" at bounding box center [188, 108] width 237 height 12
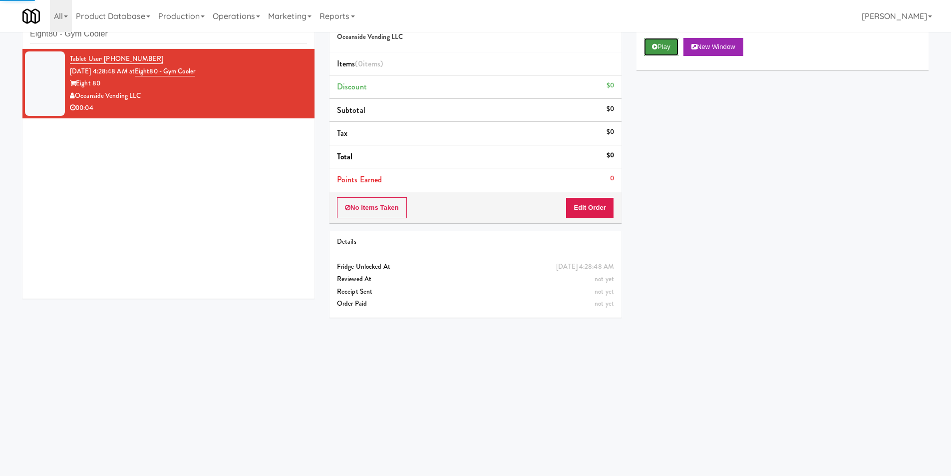
click at [649, 50] on button "Play" at bounding box center [661, 47] width 34 height 18
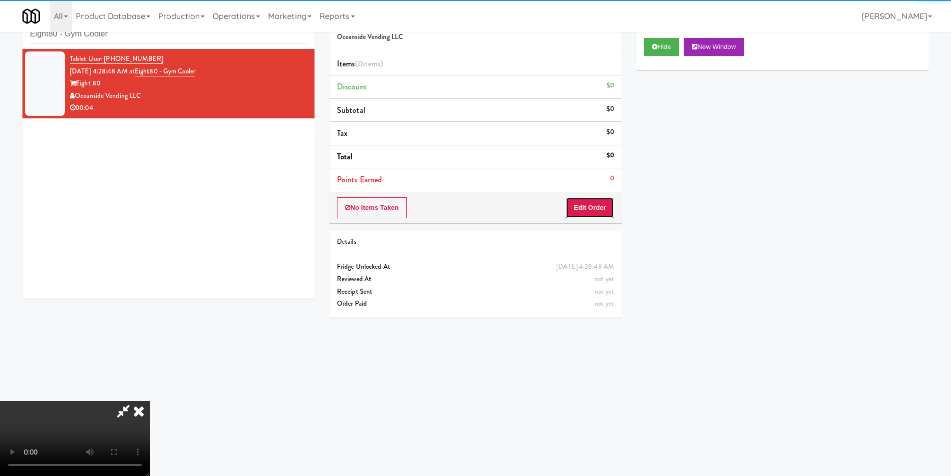
click at [576, 207] on button "Edit Order" at bounding box center [589, 207] width 48 height 21
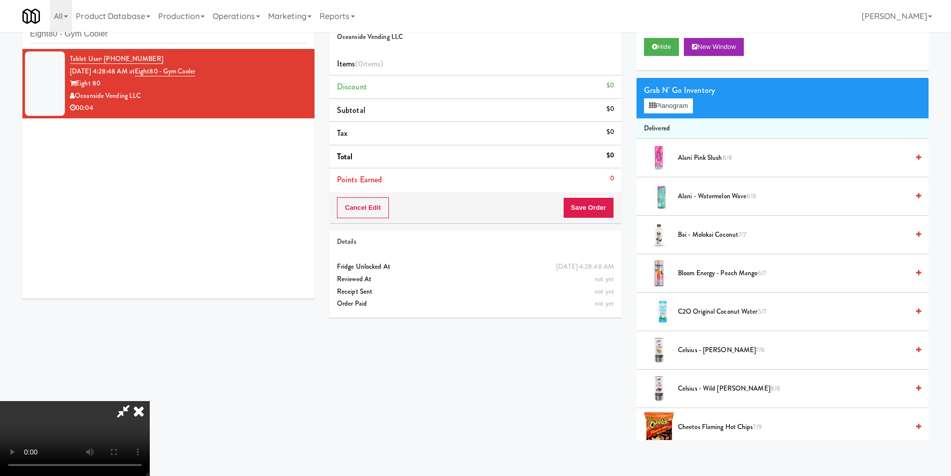
scroll to position [151, 0]
click at [650, 108] on icon at bounding box center [652, 105] width 6 height 6
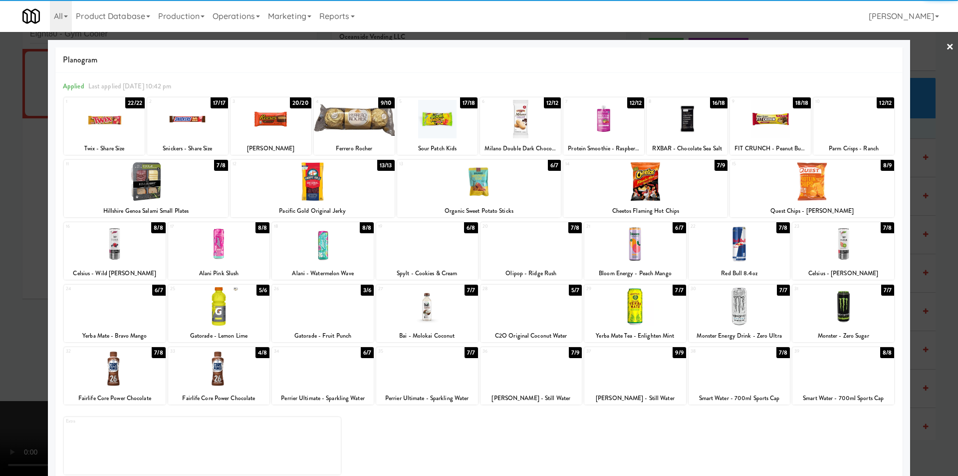
click at [631, 309] on div at bounding box center [635, 306] width 102 height 38
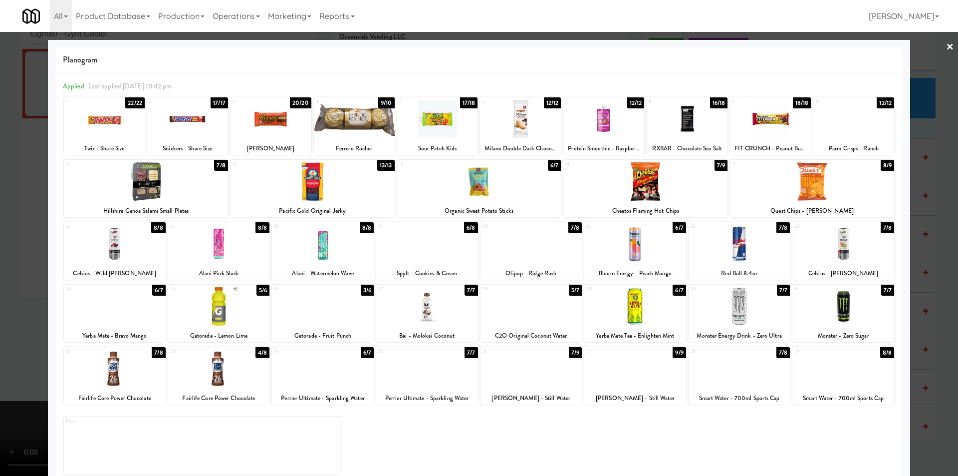
click at [911, 231] on div at bounding box center [479, 238] width 958 height 476
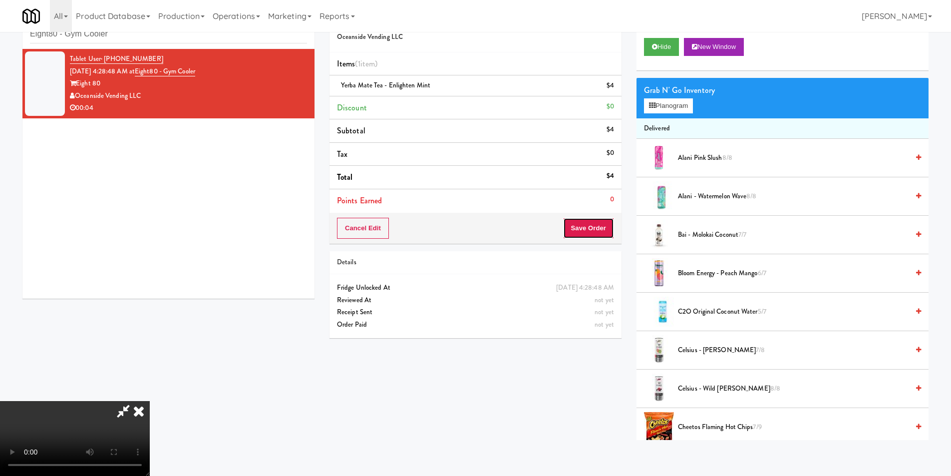
click at [595, 222] on button "Save Order" at bounding box center [588, 228] width 51 height 21
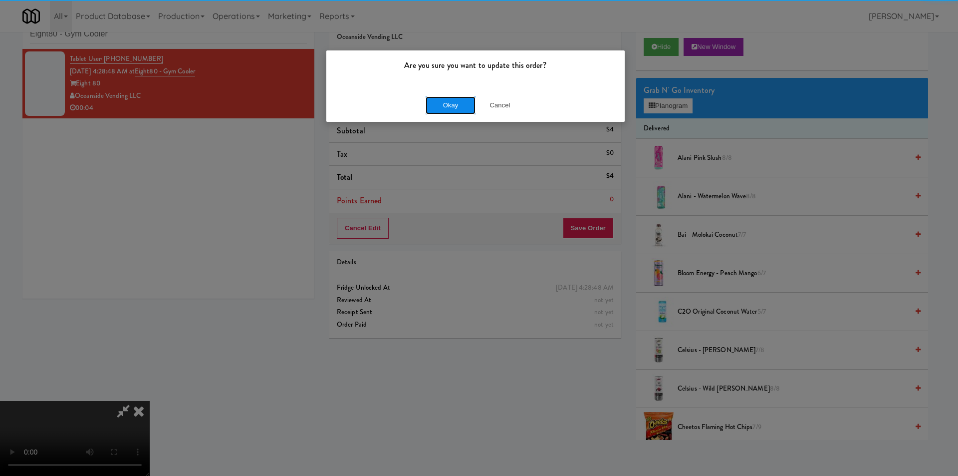
click at [437, 102] on button "Okay" at bounding box center [451, 105] width 50 height 18
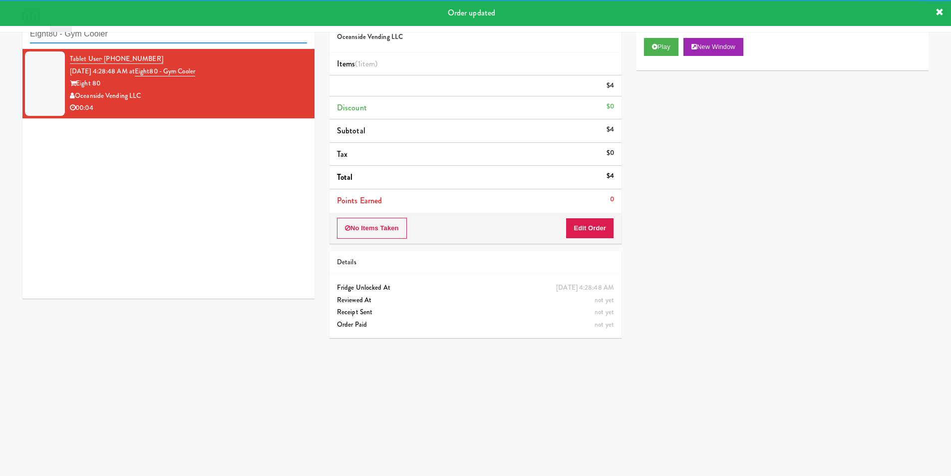
click at [202, 38] on input "Eight80 - Gym Cooler" at bounding box center [168, 34] width 277 height 18
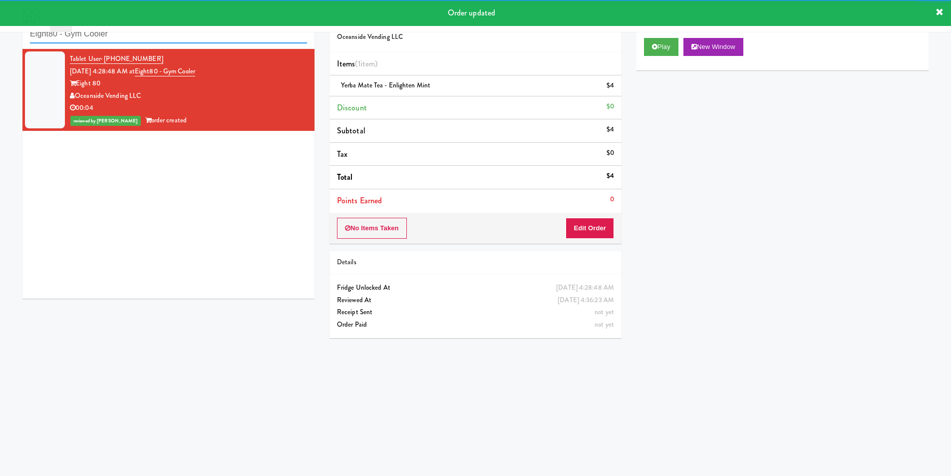
click at [202, 38] on input "Eight80 - Gym Cooler" at bounding box center [168, 34] width 277 height 18
paste input "Pantry 101 @ [GEOGRAPHIC_DATA]"
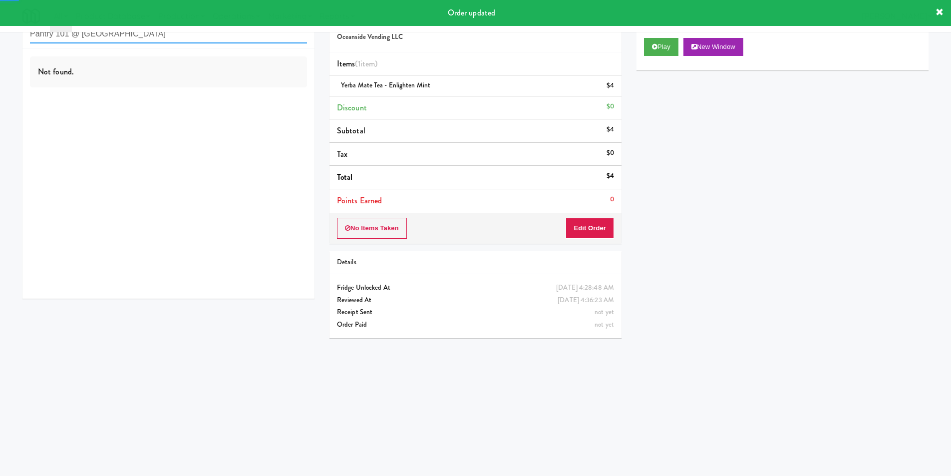
type input "Pantry 101 @ [GEOGRAPHIC_DATA]"
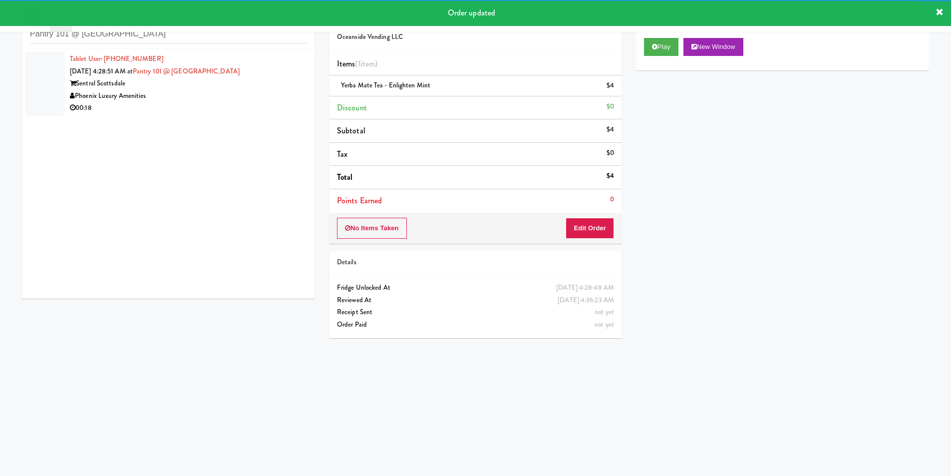
click at [276, 99] on div "Phoenix Luxury Amenities" at bounding box center [188, 96] width 237 height 12
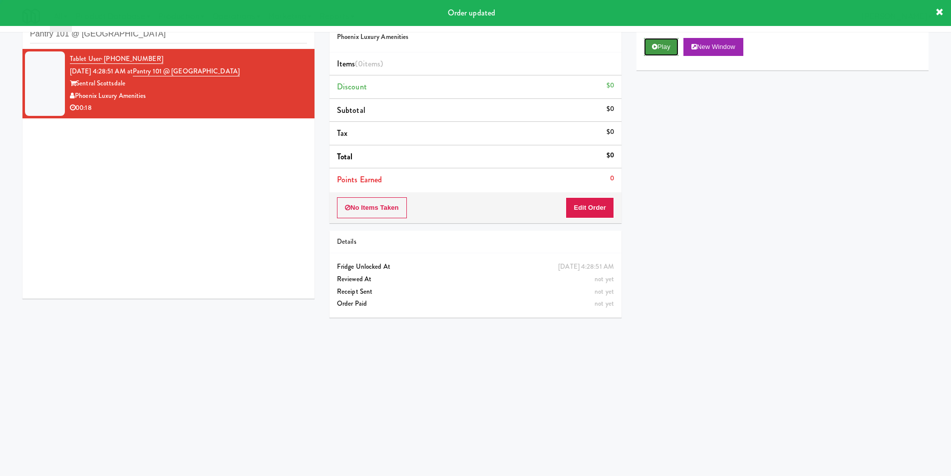
click at [662, 46] on button "Play" at bounding box center [661, 47] width 34 height 18
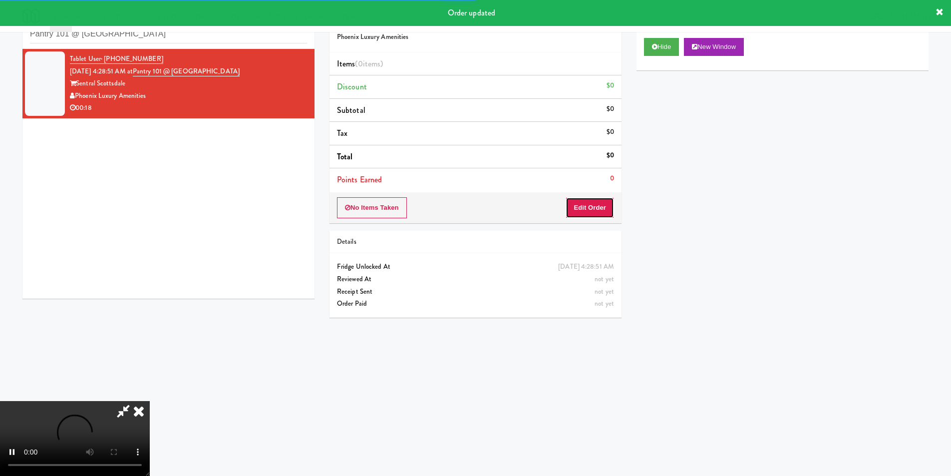
drag, startPoint x: 572, startPoint y: 205, endPoint x: 569, endPoint y: 181, distance: 24.6
click at [573, 206] on button "Edit Order" at bounding box center [589, 207] width 48 height 21
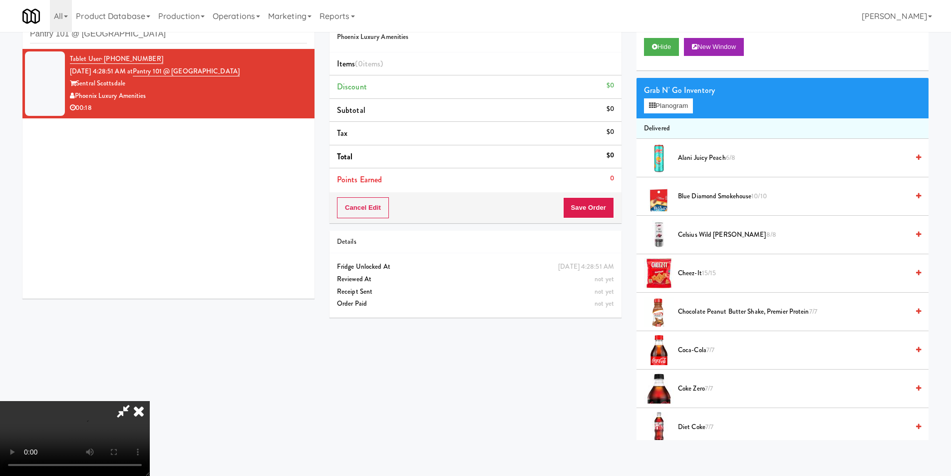
scroll to position [151, 0]
click at [150, 401] on video at bounding box center [75, 438] width 150 height 75
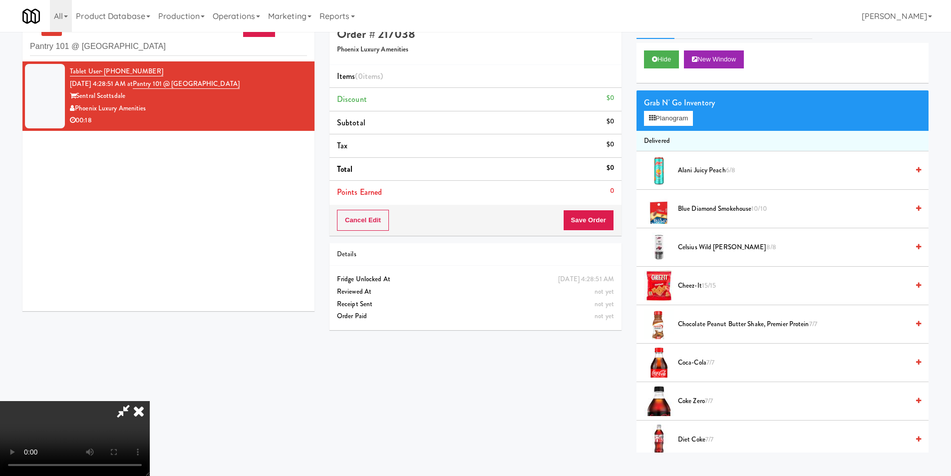
scroll to position [0, 0]
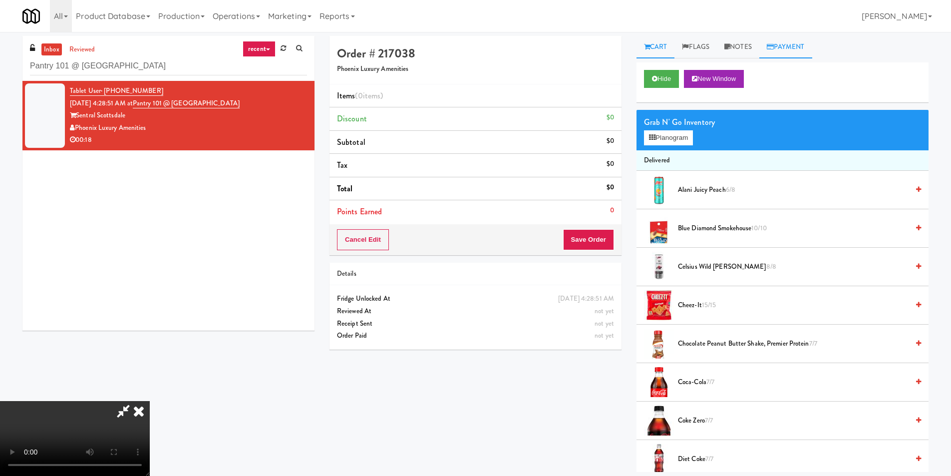
click at [763, 42] on link "Payment" at bounding box center [785, 47] width 53 height 22
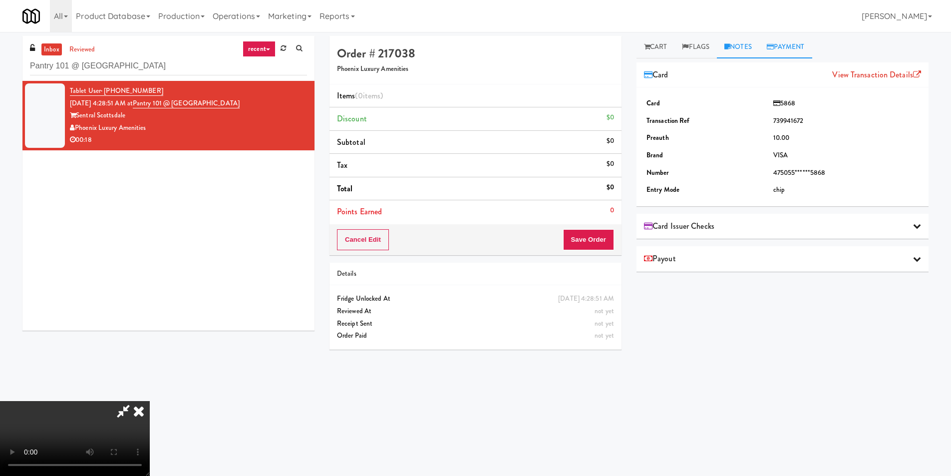
click at [751, 47] on link "Notes" at bounding box center [738, 47] width 42 height 22
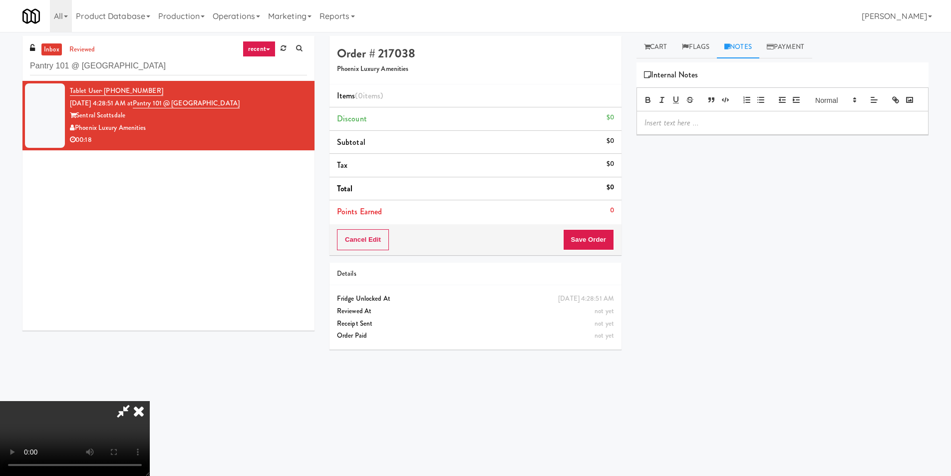
click at [739, 130] on div at bounding box center [782, 122] width 291 height 23
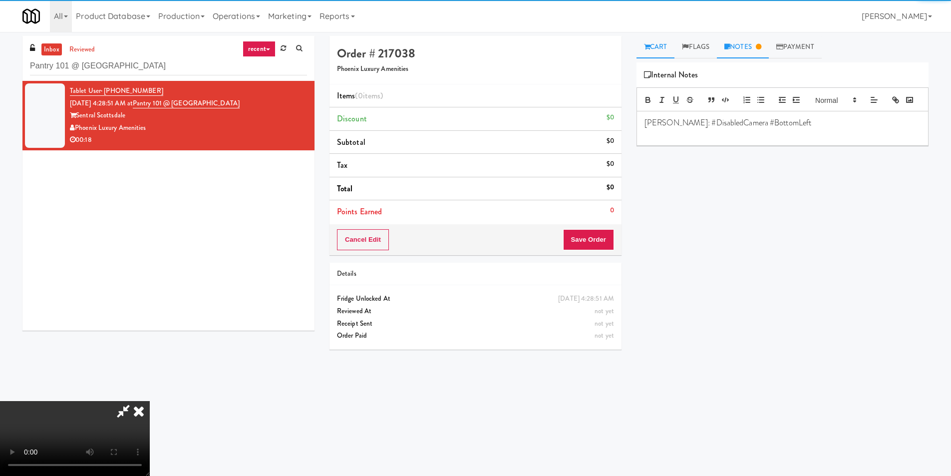
click at [646, 38] on link "Cart" at bounding box center [655, 47] width 38 height 22
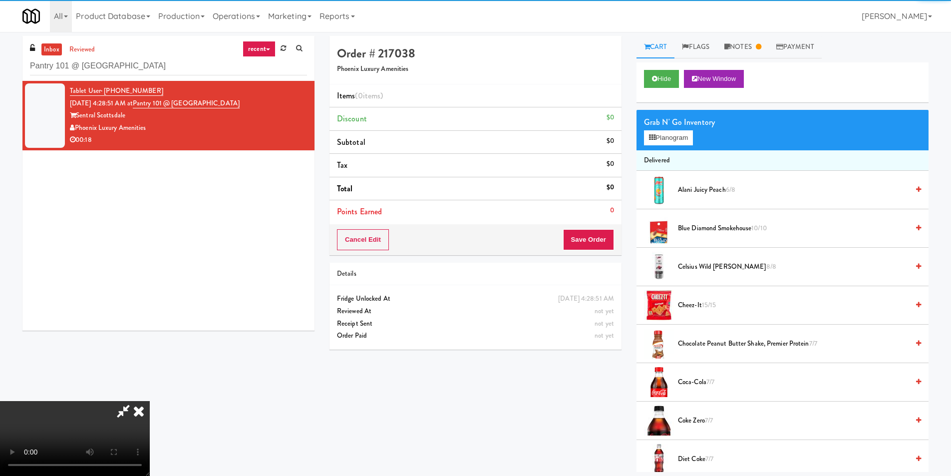
click at [150, 401] on video at bounding box center [75, 438] width 150 height 75
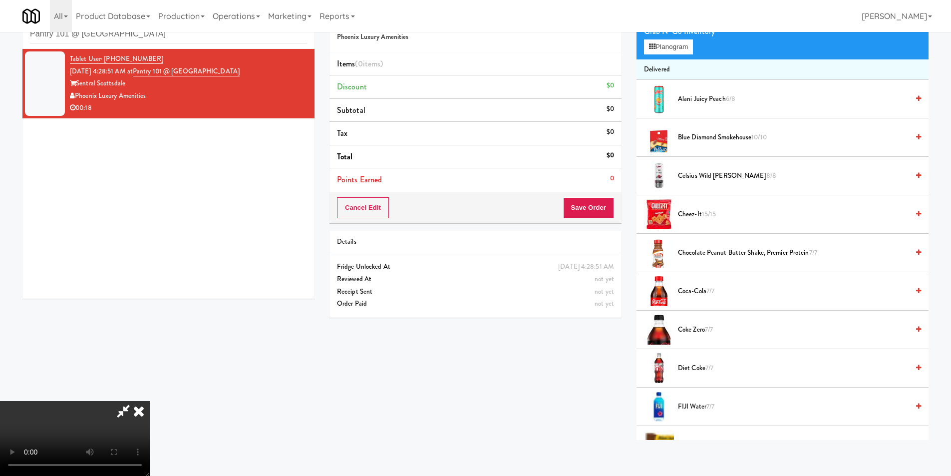
scroll to position [200, 0]
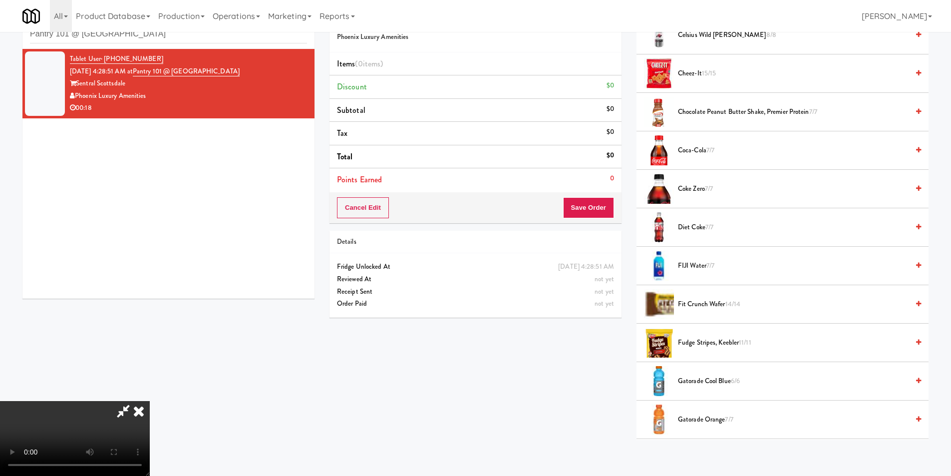
click at [696, 152] on span "Coca-Cola 7/7" at bounding box center [793, 150] width 231 height 12
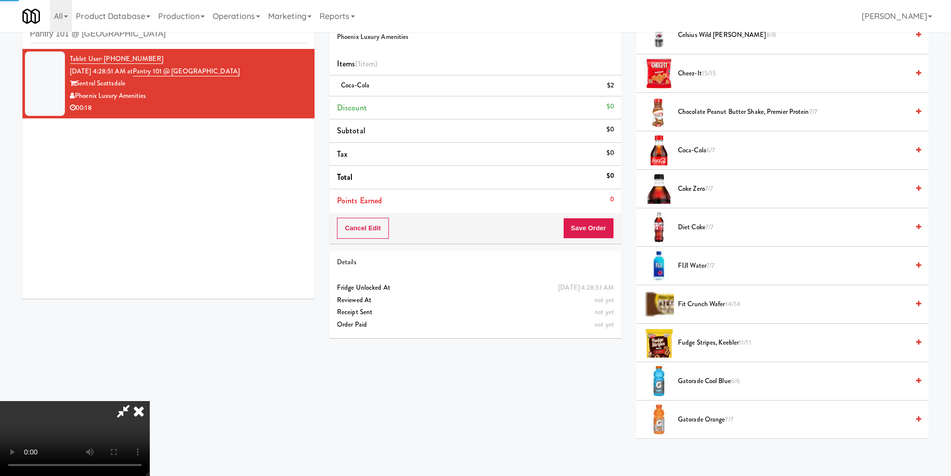
click at [697, 149] on span "Coca-Cola 6/7" at bounding box center [793, 150] width 231 height 12
click at [584, 225] on button "Save Order" at bounding box center [588, 228] width 51 height 21
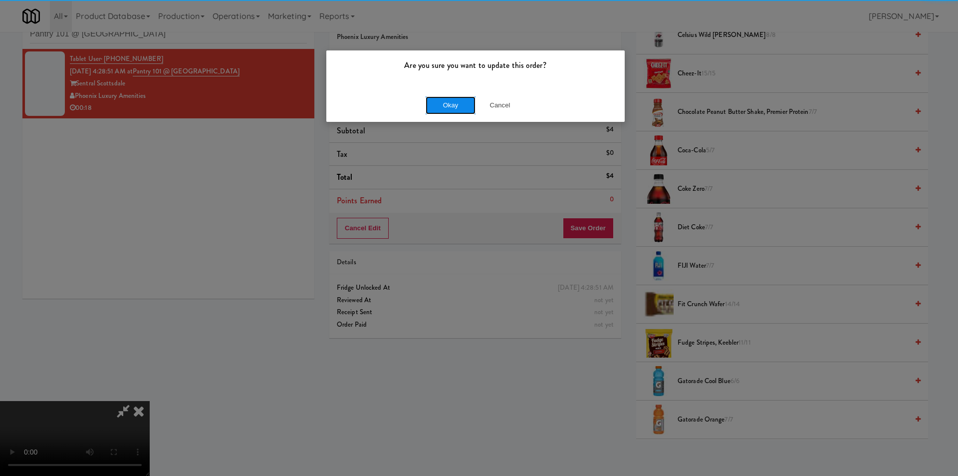
click at [442, 106] on button "Okay" at bounding box center [451, 105] width 50 height 18
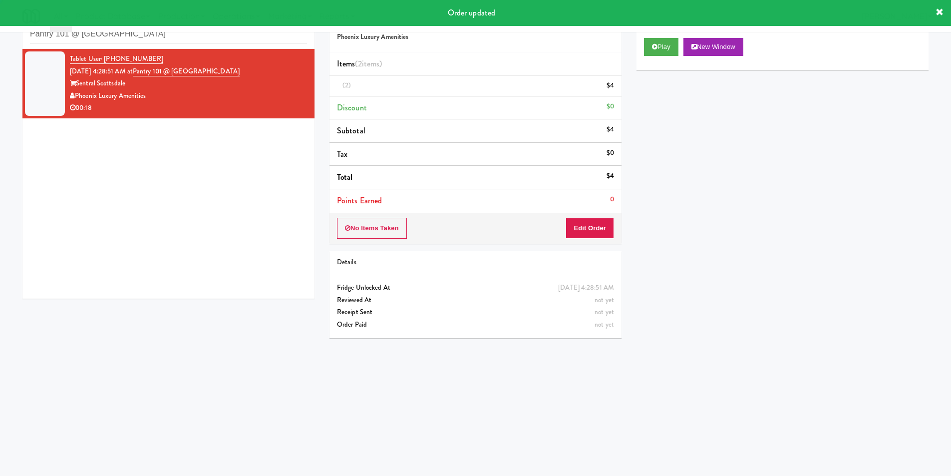
scroll to position [0, 0]
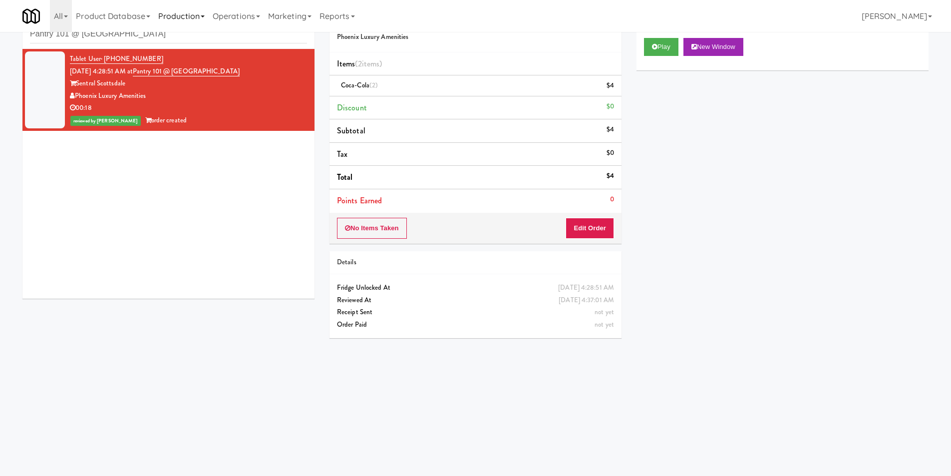
click at [171, 30] on link "Production" at bounding box center [181, 16] width 54 height 32
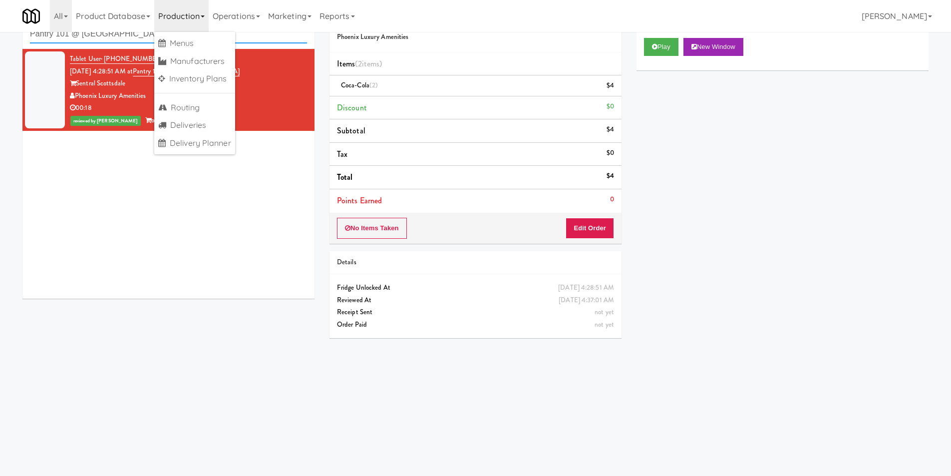
click at [142, 36] on input "Pantry 101 @ [GEOGRAPHIC_DATA]" at bounding box center [168, 34] width 277 height 18
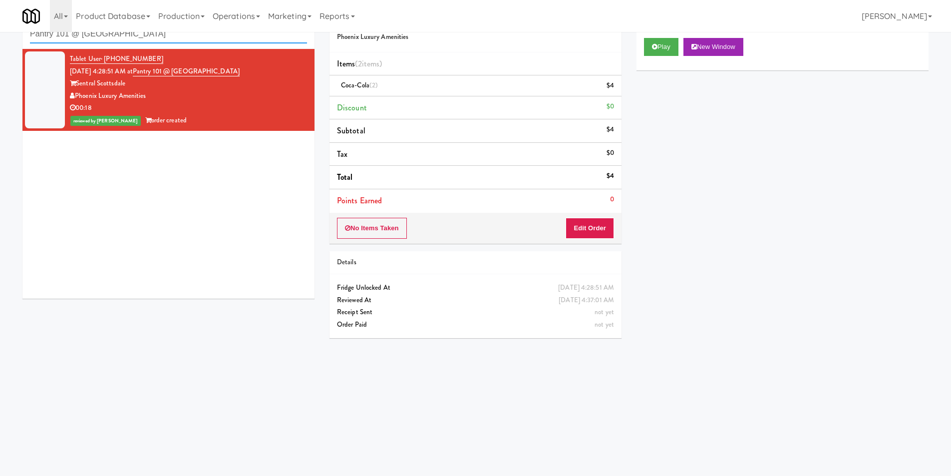
click at [142, 36] on input "Pantry 101 @ [GEOGRAPHIC_DATA]" at bounding box center [168, 34] width 277 height 18
paste input "1114 W [PERSON_NAME] - Left - Fridg"
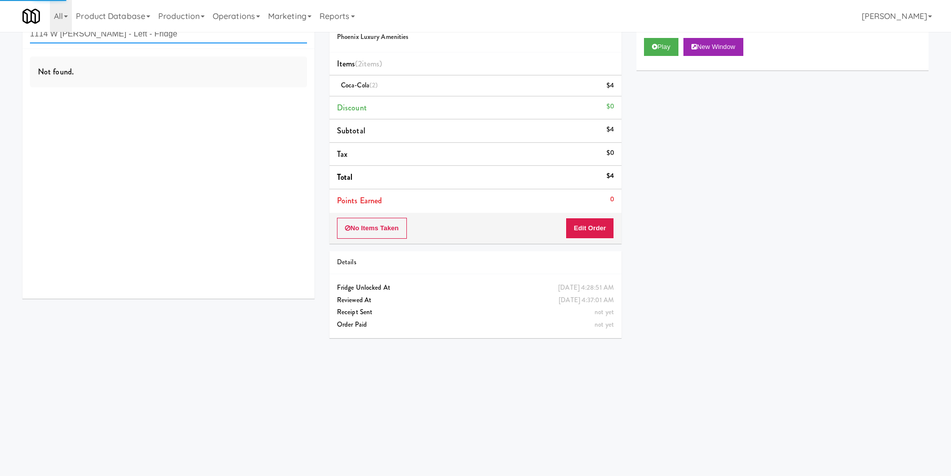
type input "1114 W [PERSON_NAME] - Left - Fridge"
click at [279, 93] on div "Not found." at bounding box center [168, 174] width 292 height 250
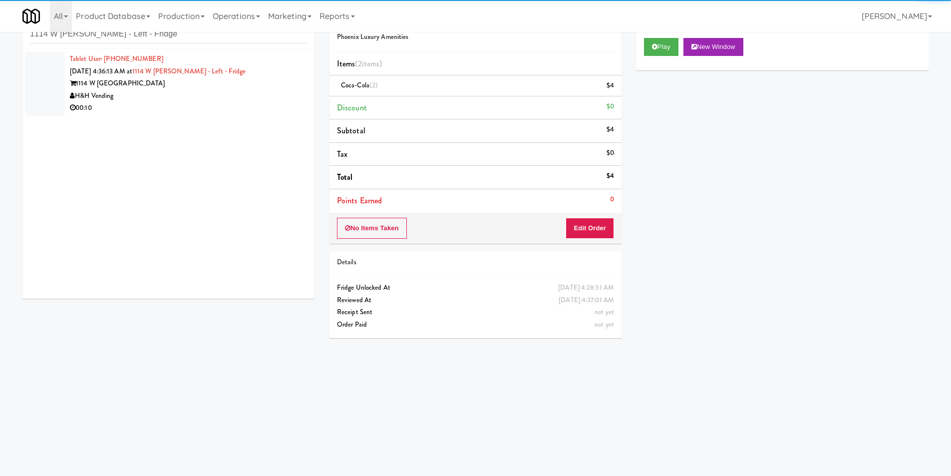
click at [280, 91] on div "H&H Vending" at bounding box center [188, 96] width 237 height 12
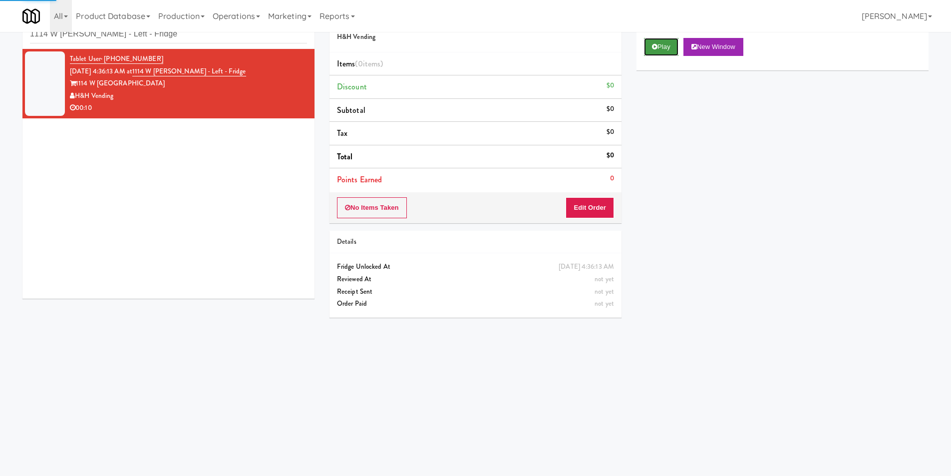
click at [653, 44] on icon at bounding box center [654, 46] width 5 height 6
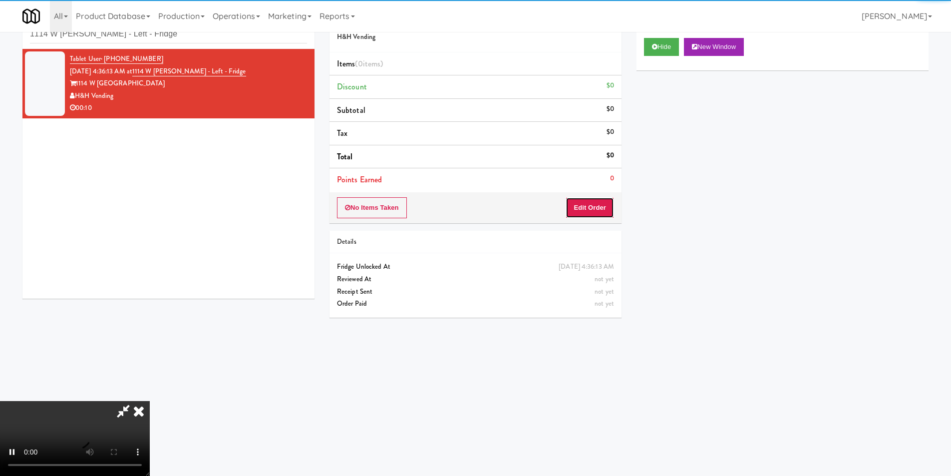
click at [588, 208] on button "Edit Order" at bounding box center [589, 207] width 48 height 21
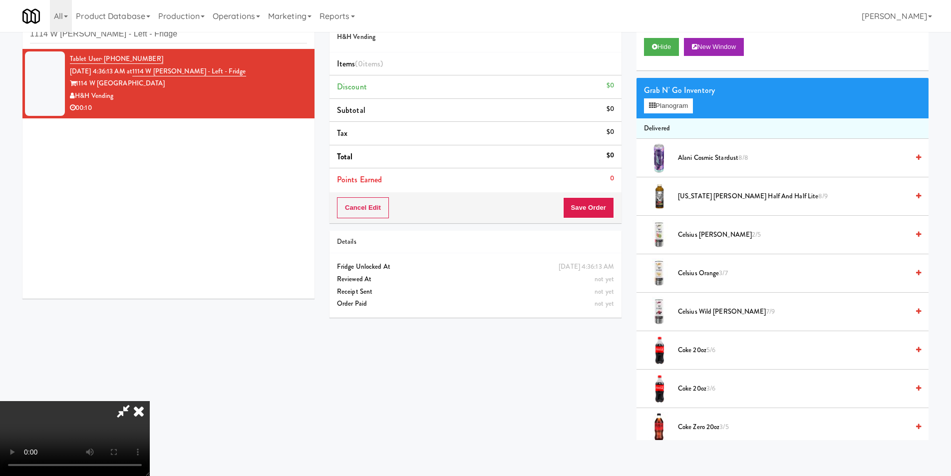
scroll to position [151, 0]
click at [150, 464] on video at bounding box center [75, 438] width 150 height 75
click at [150, 401] on video at bounding box center [75, 438] width 150 height 75
click at [697, 425] on span "Coke Zero 20oz 3/5" at bounding box center [793, 427] width 231 height 12
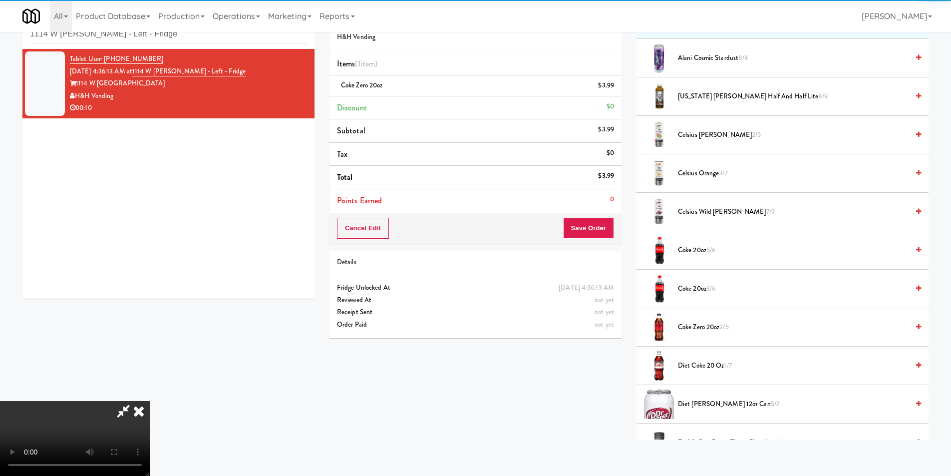
click at [704, 363] on span "Diet Coke 20 oz 1/7" at bounding box center [793, 365] width 231 height 12
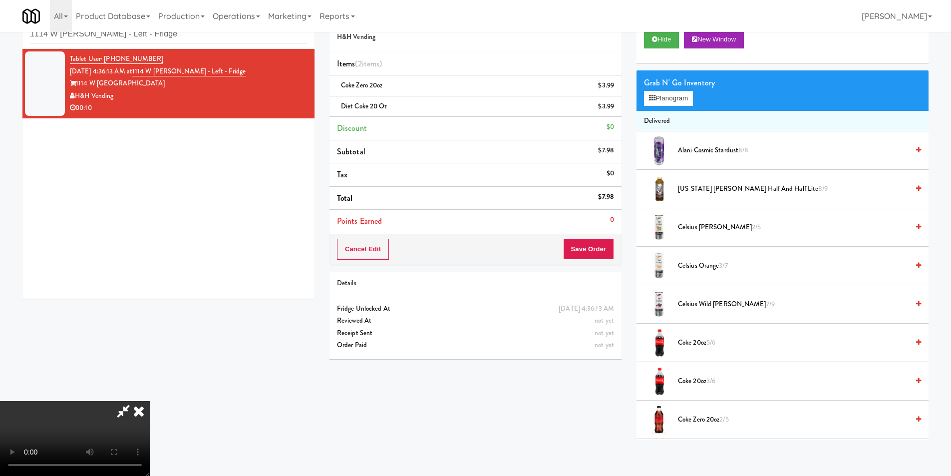
scroll to position [0, 0]
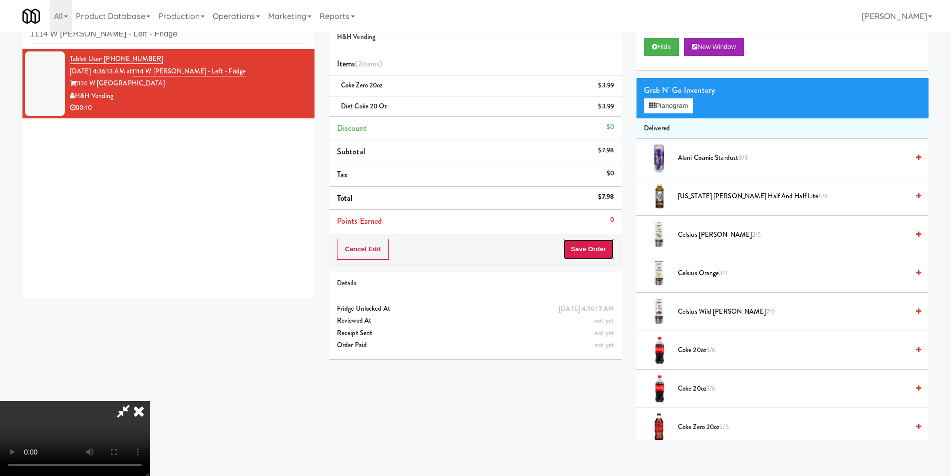
click at [586, 254] on button "Save Order" at bounding box center [588, 249] width 51 height 21
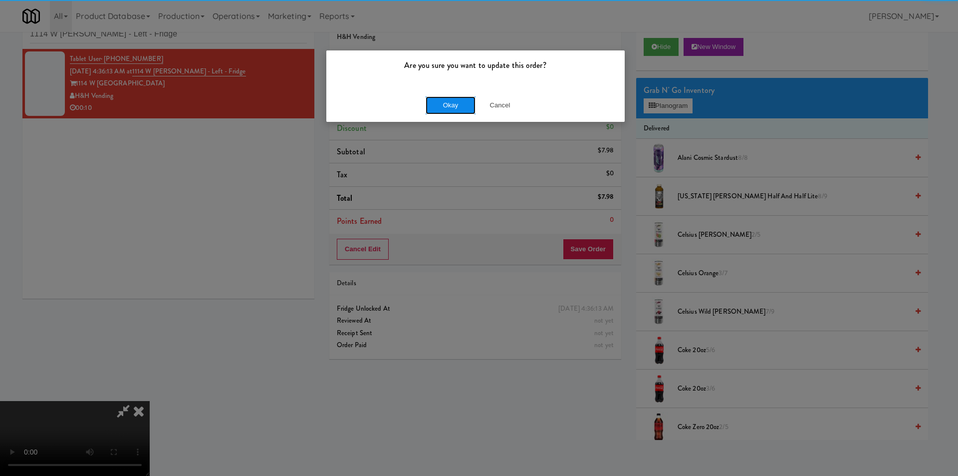
click at [435, 103] on button "Okay" at bounding box center [451, 105] width 50 height 18
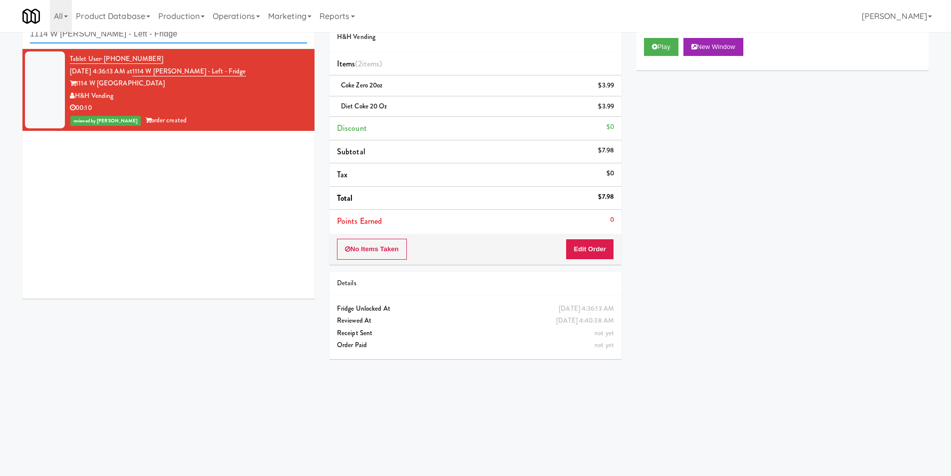
click at [172, 38] on input "1114 W [PERSON_NAME] - Left - Fridge" at bounding box center [168, 34] width 277 height 18
paste input "[GEOGRAPHIC_DATA] - Drink"
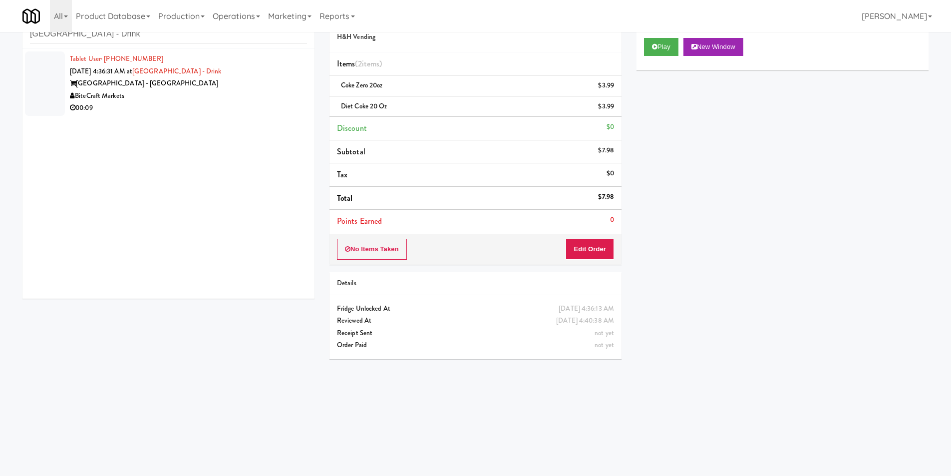
click at [197, 116] on li "Tablet User · (786) 586-8306 [DATE] 4:36:31 AM at [GEOGRAPHIC_DATA] - [GEOGRAPH…" at bounding box center [168, 83] width 292 height 69
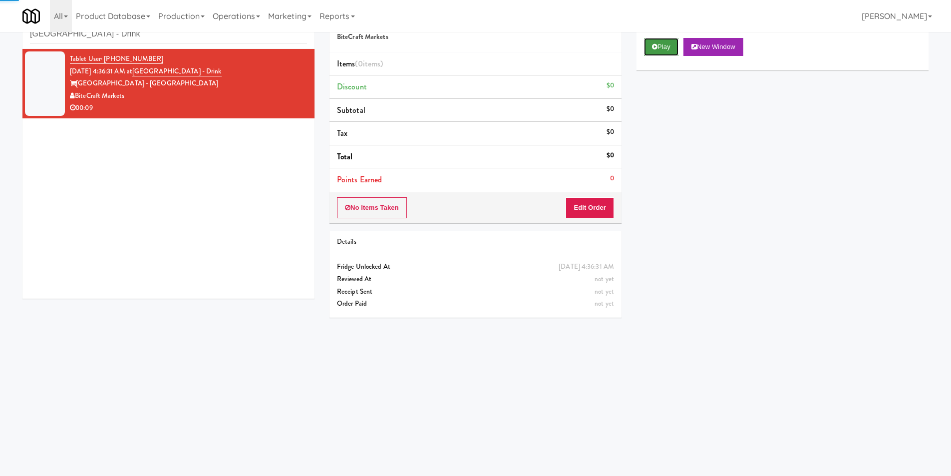
click at [645, 47] on button "Play" at bounding box center [661, 47] width 34 height 18
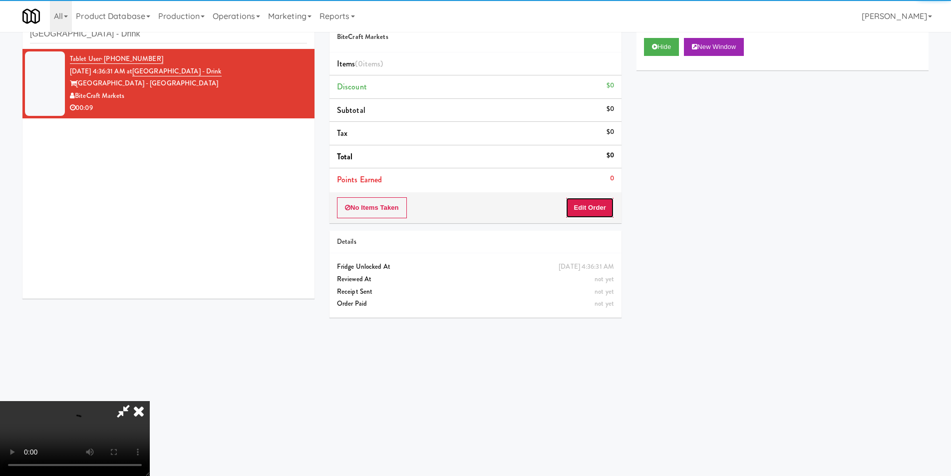
click at [594, 207] on button "Edit Order" at bounding box center [589, 207] width 48 height 21
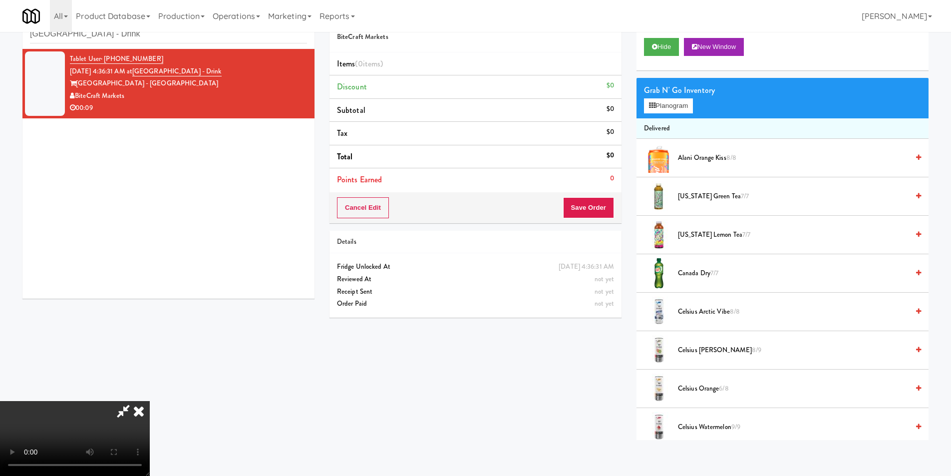
scroll to position [51, 0]
click at [150, 401] on video at bounding box center [75, 438] width 150 height 75
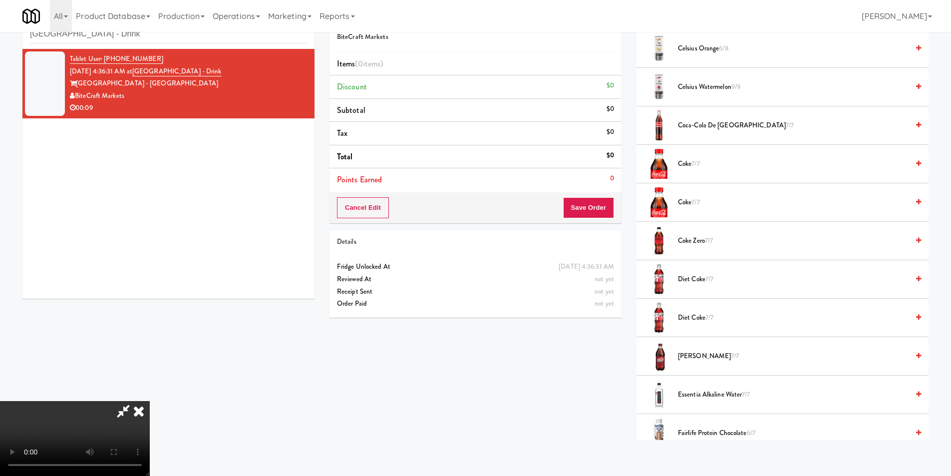
scroll to position [349, 0]
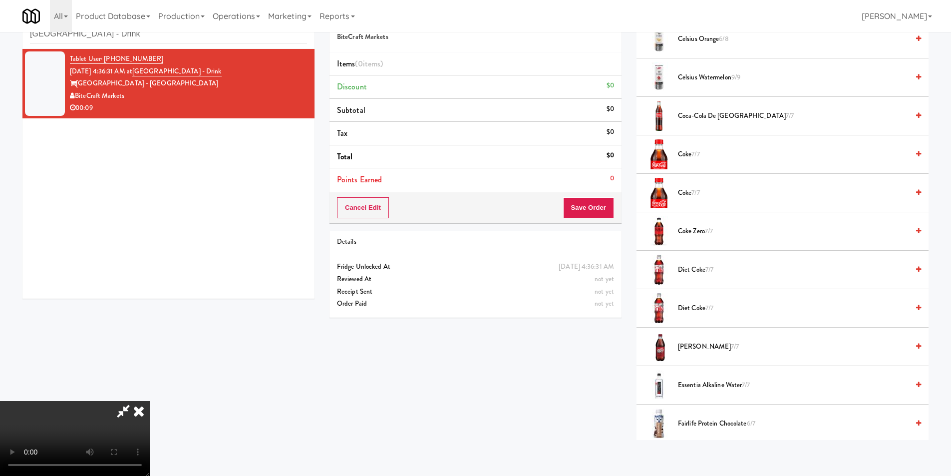
click at [703, 305] on span "Diet Coke 7/7" at bounding box center [793, 308] width 231 height 12
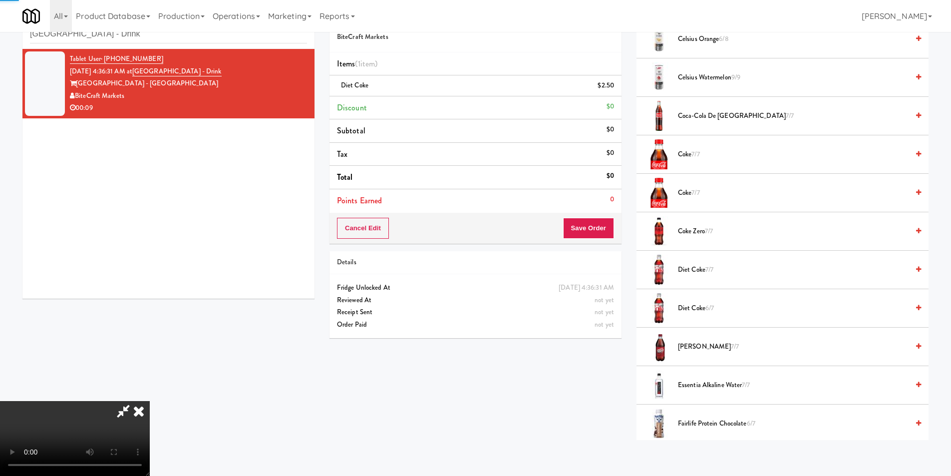
click at [703, 305] on span "Diet Coke 6/7" at bounding box center [793, 308] width 231 height 12
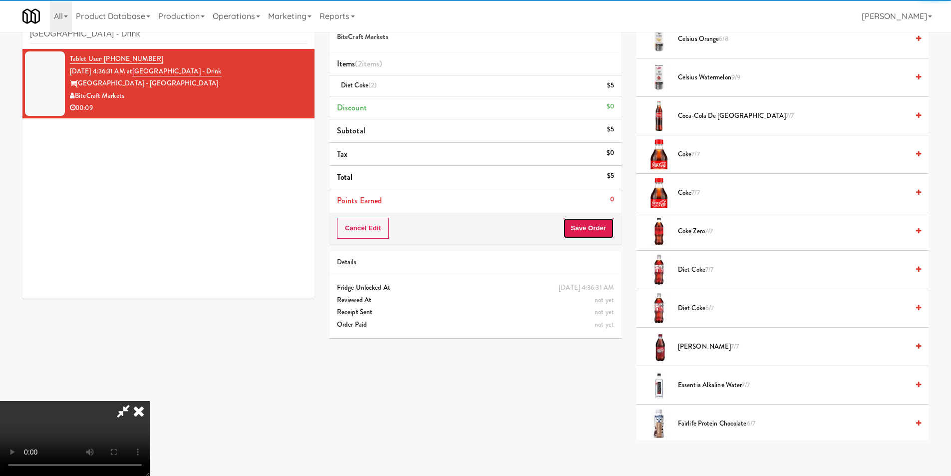
click at [596, 228] on button "Save Order" at bounding box center [588, 228] width 51 height 21
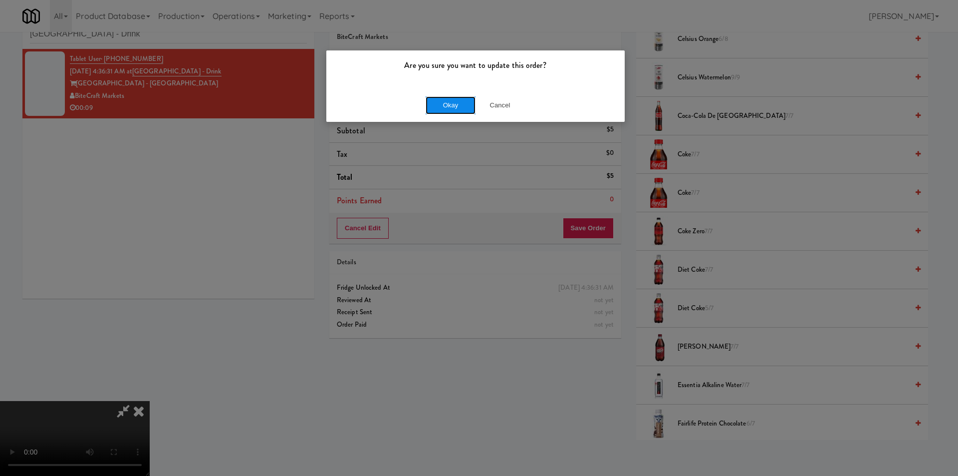
click at [442, 98] on button "Okay" at bounding box center [451, 105] width 50 height 18
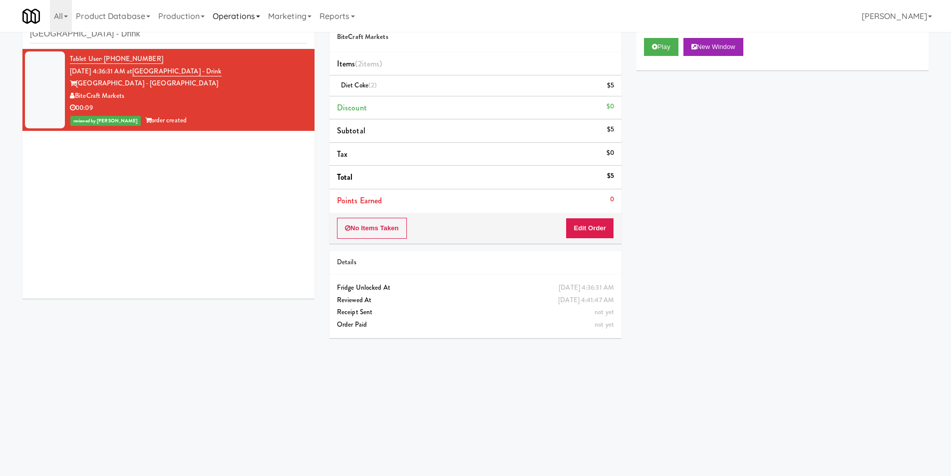
scroll to position [0, 0]
click at [181, 37] on input "[GEOGRAPHIC_DATA] - Drink" at bounding box center [168, 34] width 277 height 18
paste input "Resa - Cooler"
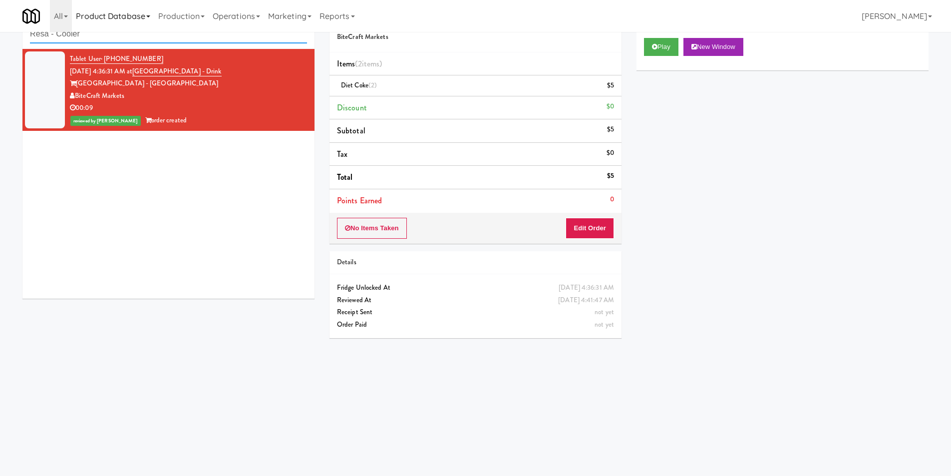
type input "Resa - Cooler"
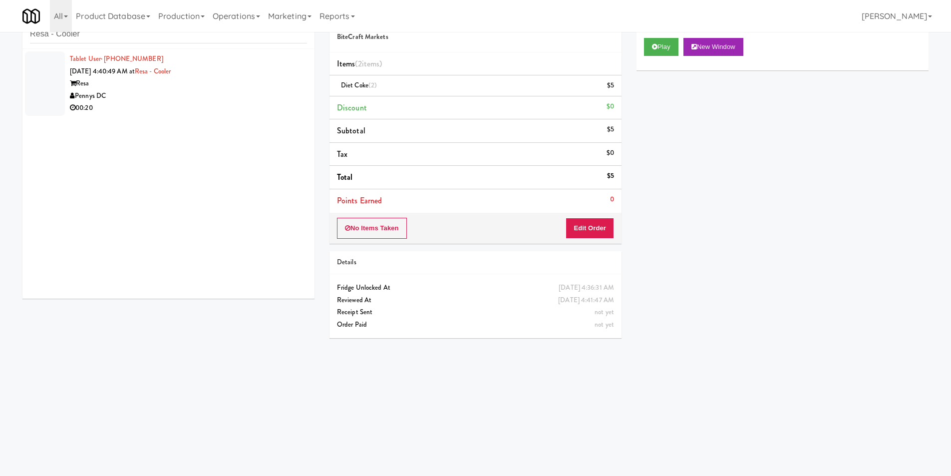
click at [236, 93] on div "Pennys DC" at bounding box center [188, 96] width 237 height 12
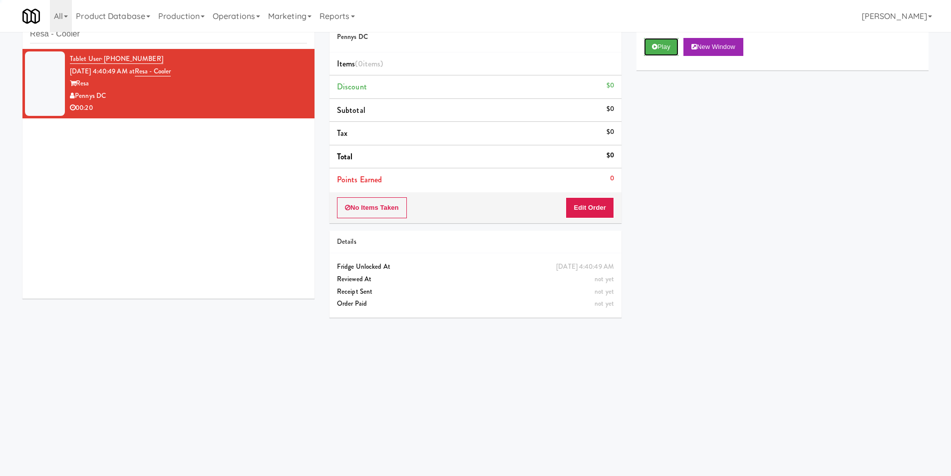
click at [659, 51] on button "Play" at bounding box center [661, 47] width 34 height 18
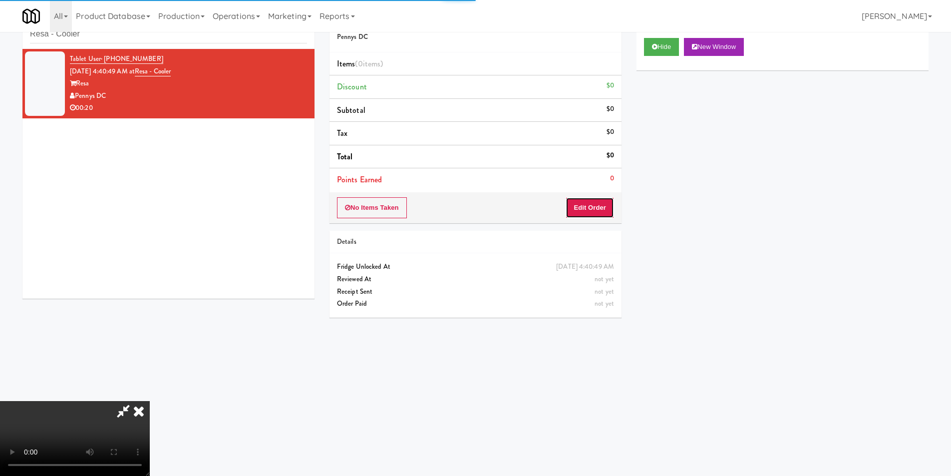
click at [587, 213] on button "Edit Order" at bounding box center [589, 207] width 48 height 21
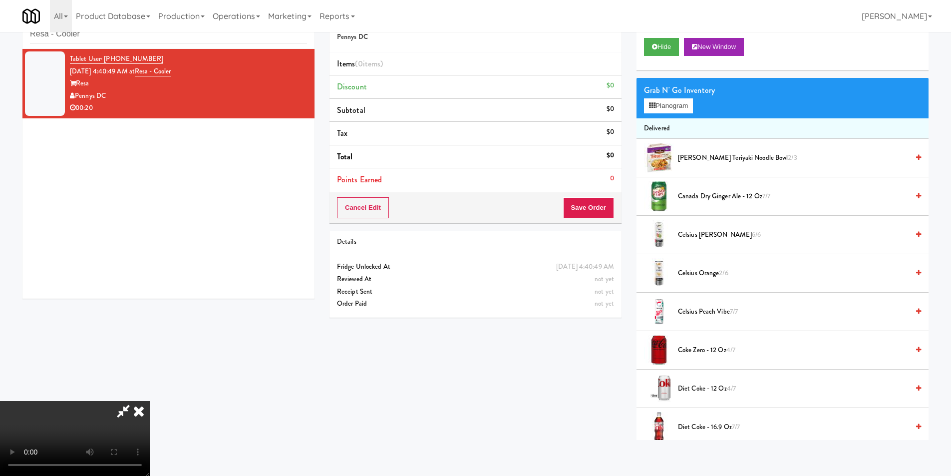
scroll to position [1, 0]
click at [150, 401] on video at bounding box center [75, 438] width 150 height 75
click at [688, 106] on button "Planogram" at bounding box center [668, 105] width 49 height 15
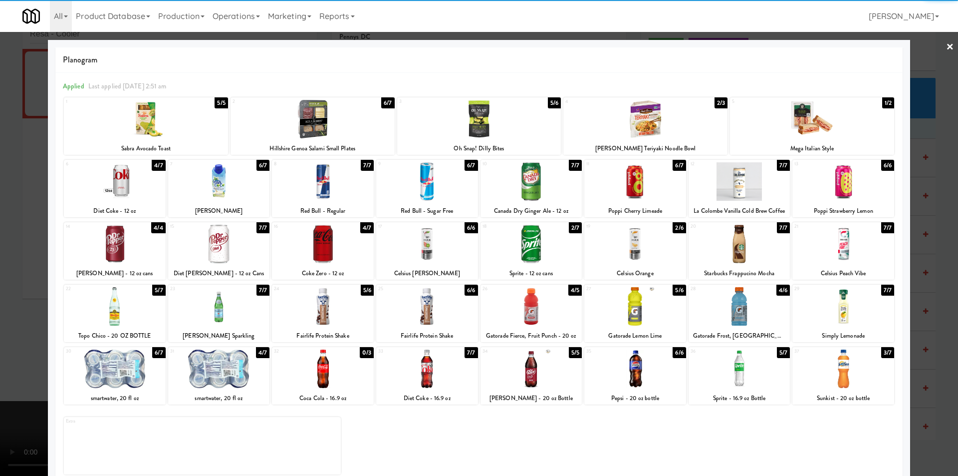
click at [536, 239] on div at bounding box center [532, 244] width 102 height 38
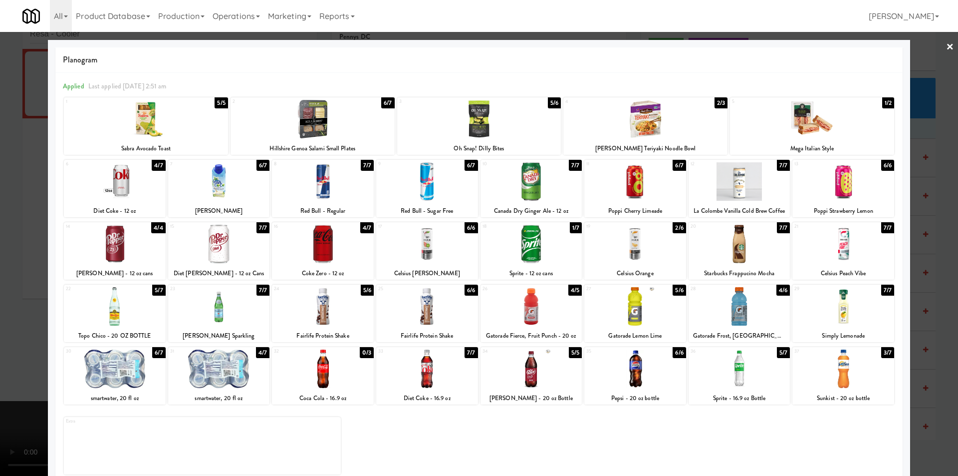
click at [537, 253] on div at bounding box center [532, 244] width 102 height 38
click at [909, 225] on div at bounding box center [479, 238] width 958 height 476
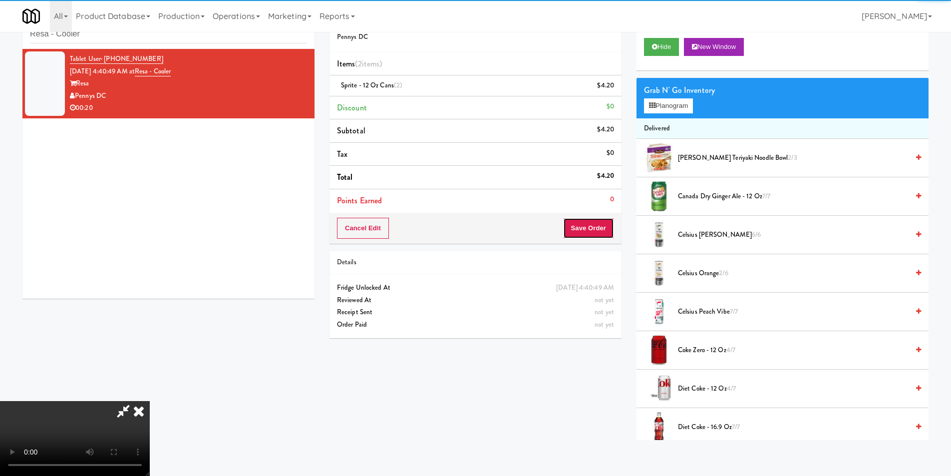
click at [601, 226] on button "Save Order" at bounding box center [588, 228] width 51 height 21
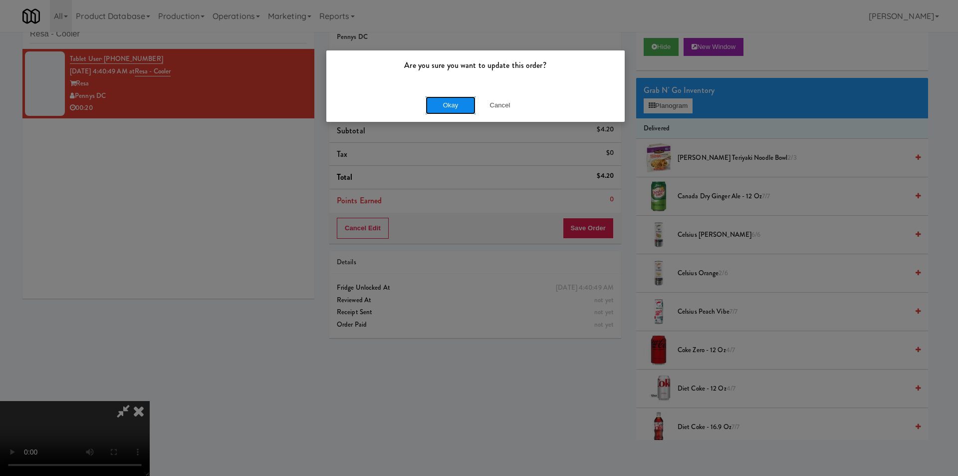
click at [466, 105] on button "Okay" at bounding box center [451, 105] width 50 height 18
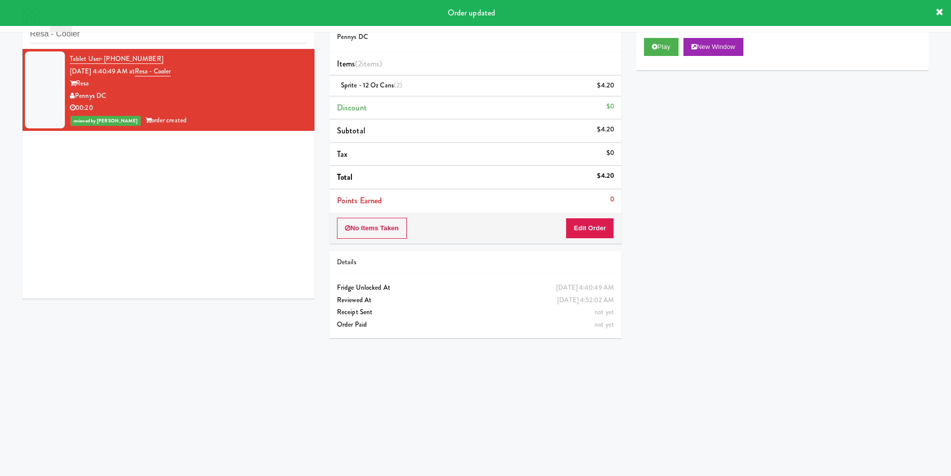
click at [660, 56] on div "Play New Window" at bounding box center [782, 50] width 292 height 40
click at [660, 50] on button "Play" at bounding box center [661, 47] width 34 height 18
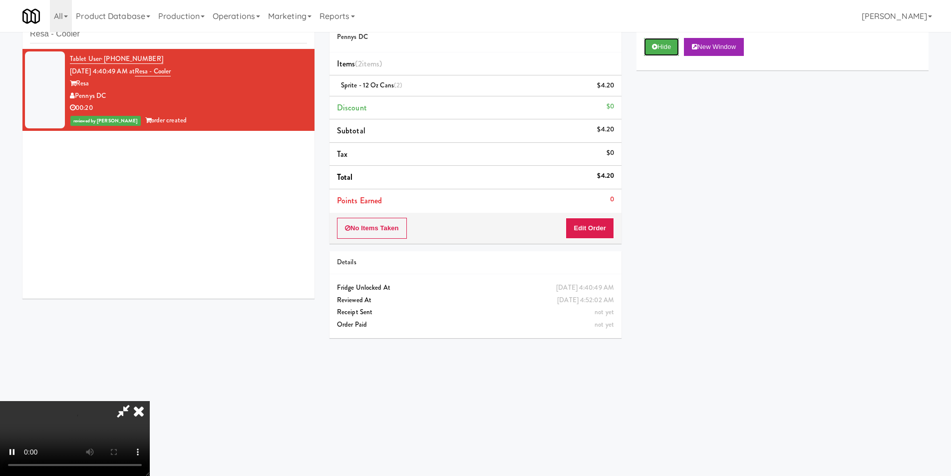
scroll to position [151, 0]
click at [667, 358] on div "Hide New Window Primary Flag Clear Flag if unable to determine what was taken o…" at bounding box center [782, 217] width 292 height 374
click at [150, 401] on icon at bounding box center [139, 411] width 22 height 20
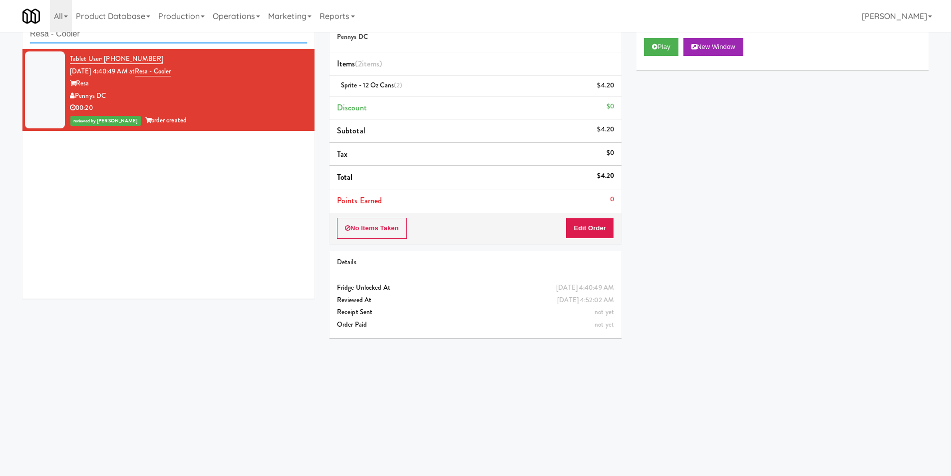
click at [161, 37] on input "Resa - Cooler" at bounding box center [168, 34] width 277 height 18
paste input "Paradox - Cooler - Right"
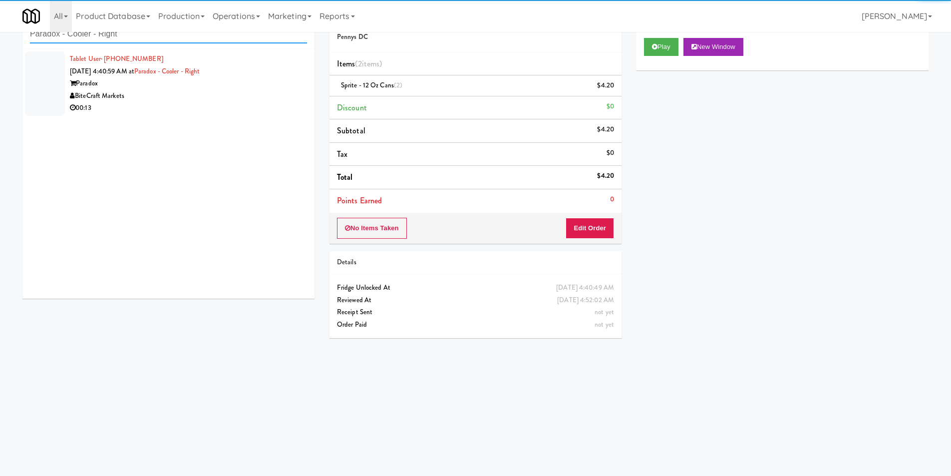
type input "Paradox - Cooler - Right"
click at [275, 100] on div "BiteCraft Markets" at bounding box center [188, 96] width 237 height 12
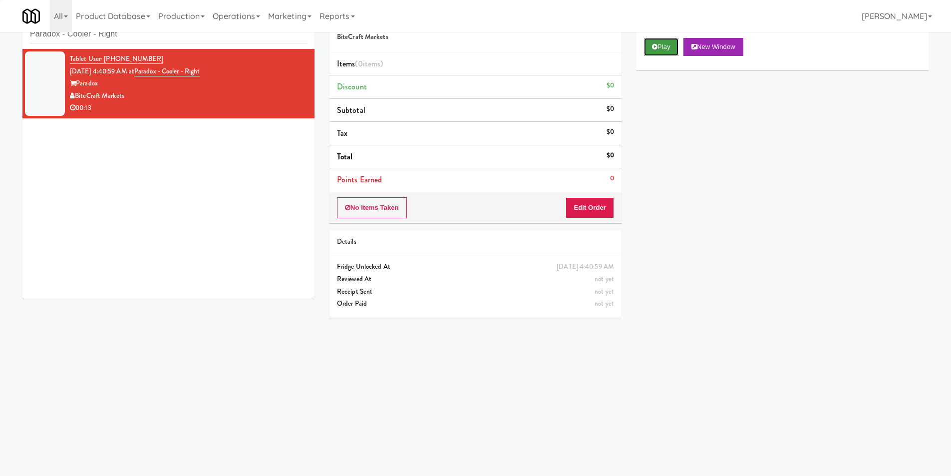
click at [659, 51] on button "Play" at bounding box center [661, 47] width 34 height 18
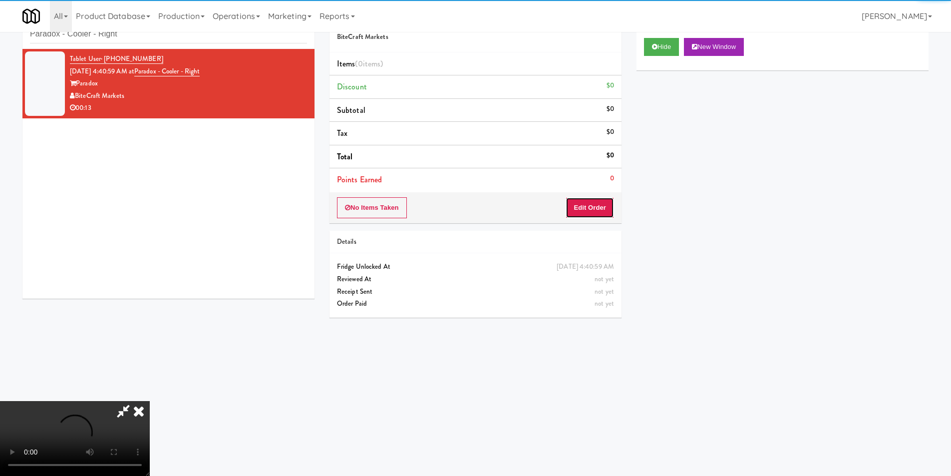
click at [577, 202] on button "Edit Order" at bounding box center [589, 207] width 48 height 21
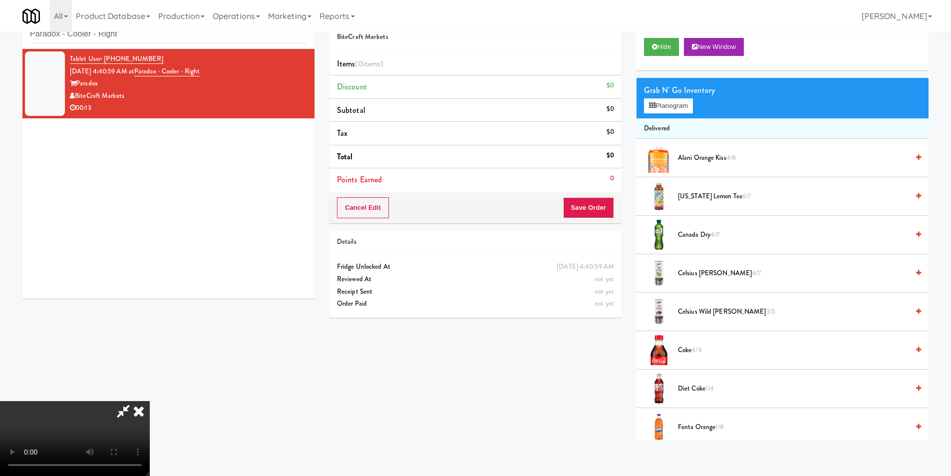
click at [150, 401] on video at bounding box center [75, 438] width 150 height 75
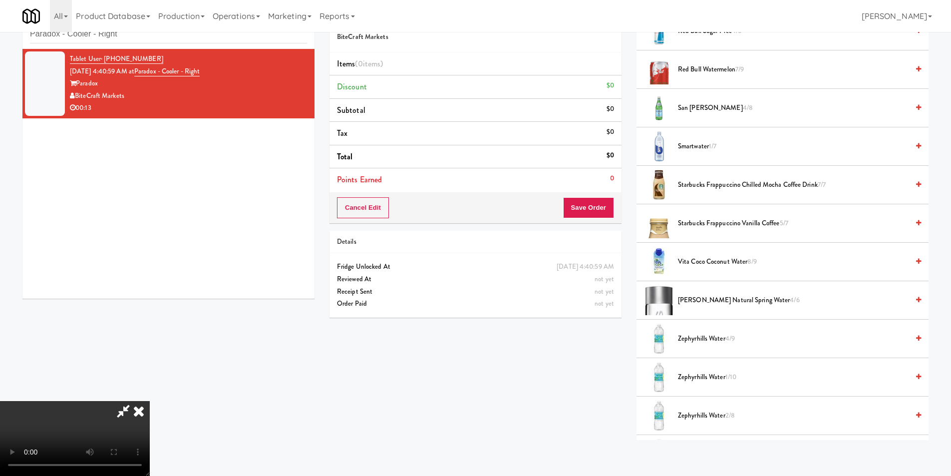
scroll to position [895, 0]
click at [693, 145] on span "Smartwater 1/7" at bounding box center [793, 147] width 231 height 12
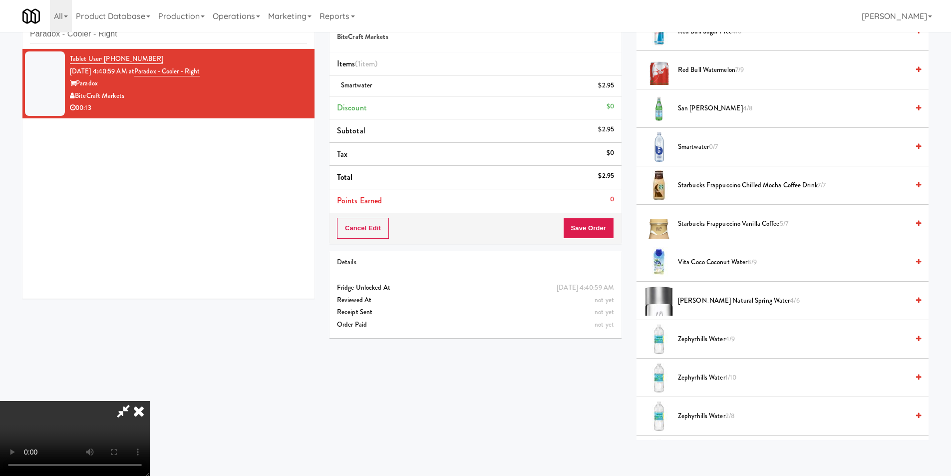
click at [150, 401] on video at bounding box center [75, 438] width 150 height 75
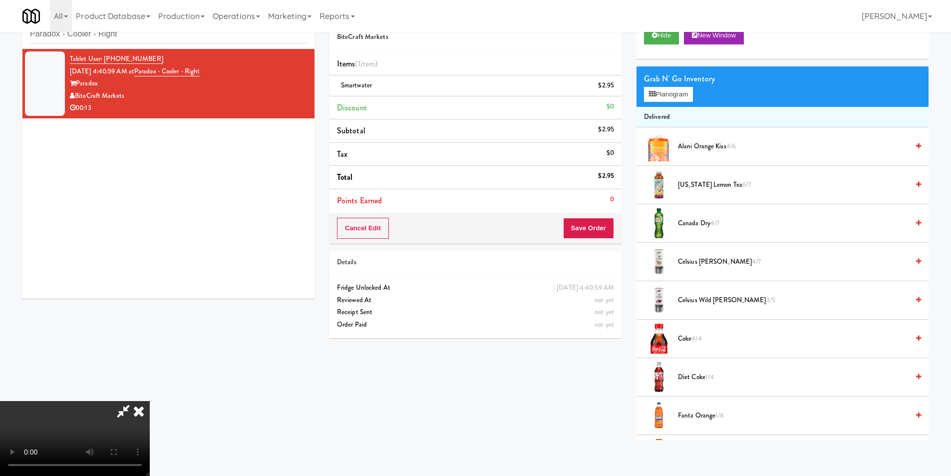
scroll to position [0, 0]
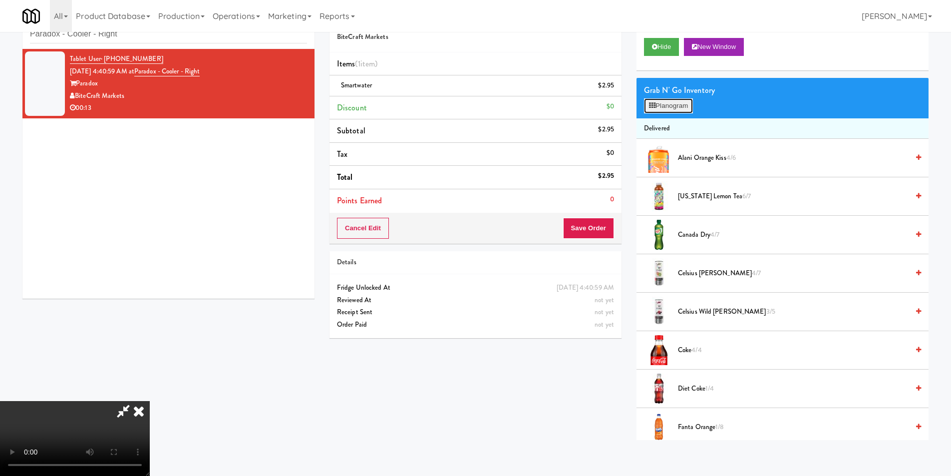
click at [658, 110] on button "Planogram" at bounding box center [668, 105] width 49 height 15
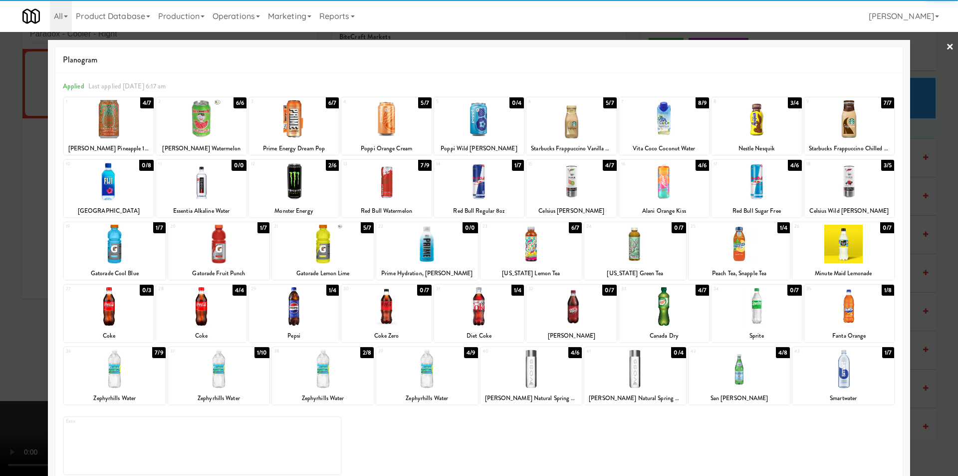
click at [662, 307] on div at bounding box center [664, 306] width 90 height 38
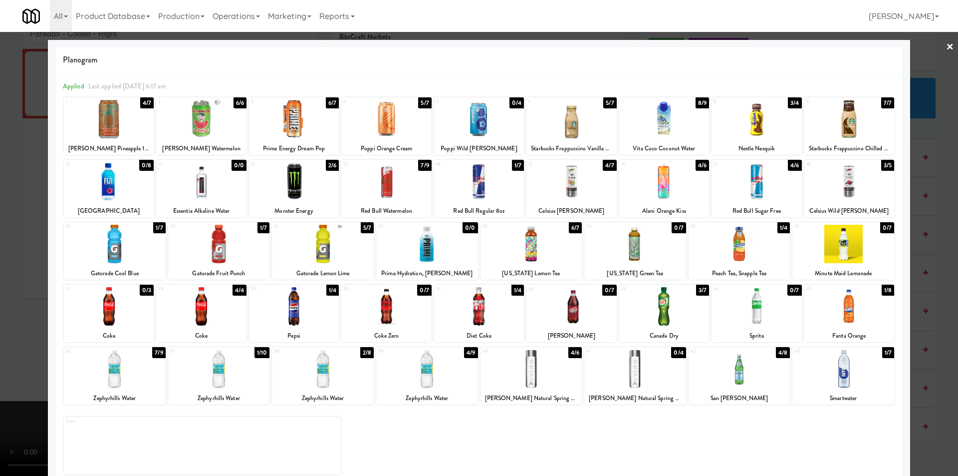
click at [908, 264] on div at bounding box center [479, 238] width 958 height 476
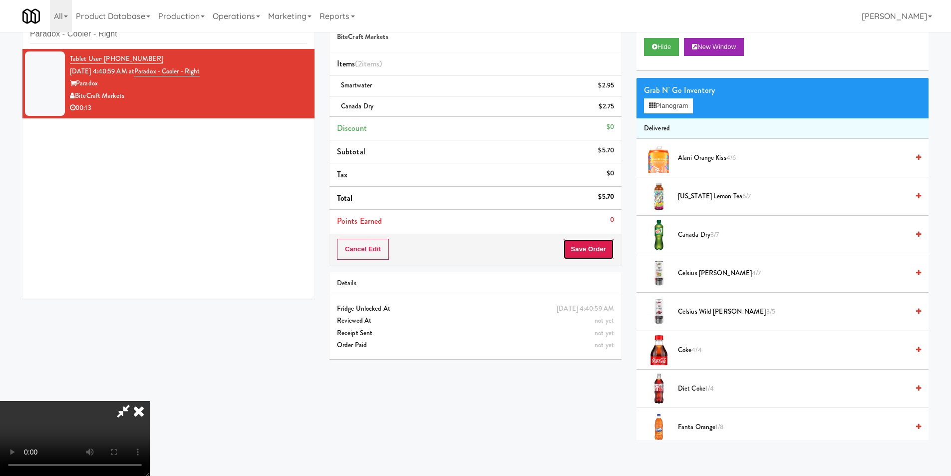
click at [594, 249] on button "Save Order" at bounding box center [588, 249] width 51 height 21
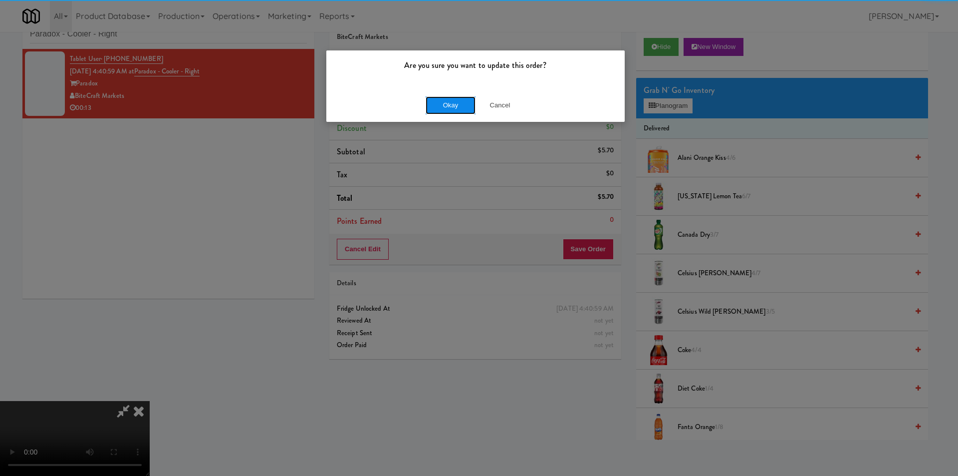
click at [464, 99] on button "Okay" at bounding box center [451, 105] width 50 height 18
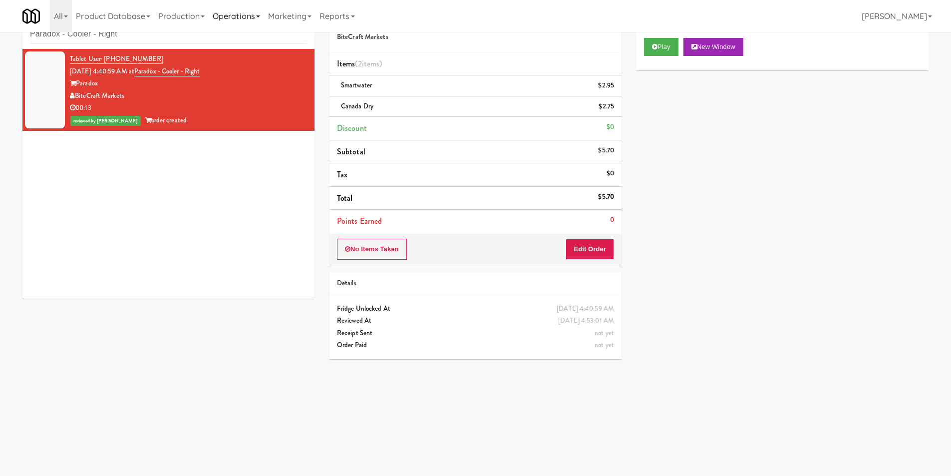
click at [239, 29] on link "Operations" at bounding box center [236, 16] width 55 height 32
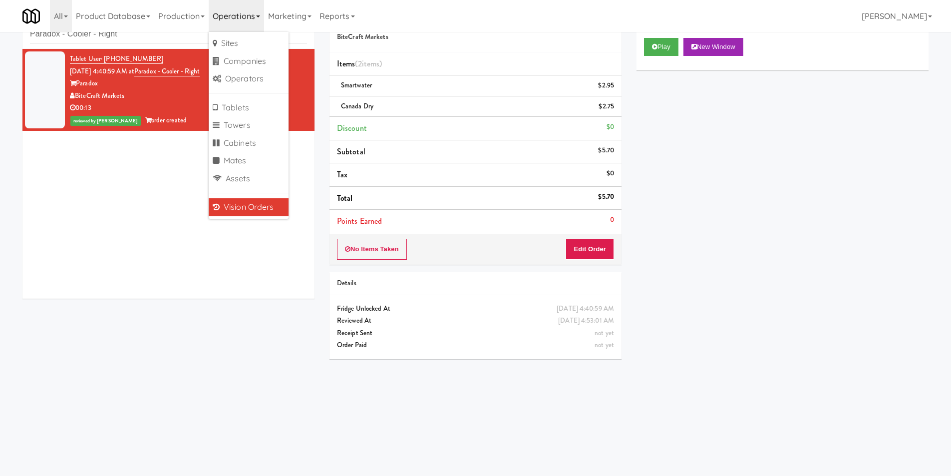
click at [239, 29] on link "Operations" at bounding box center [236, 16] width 55 height 32
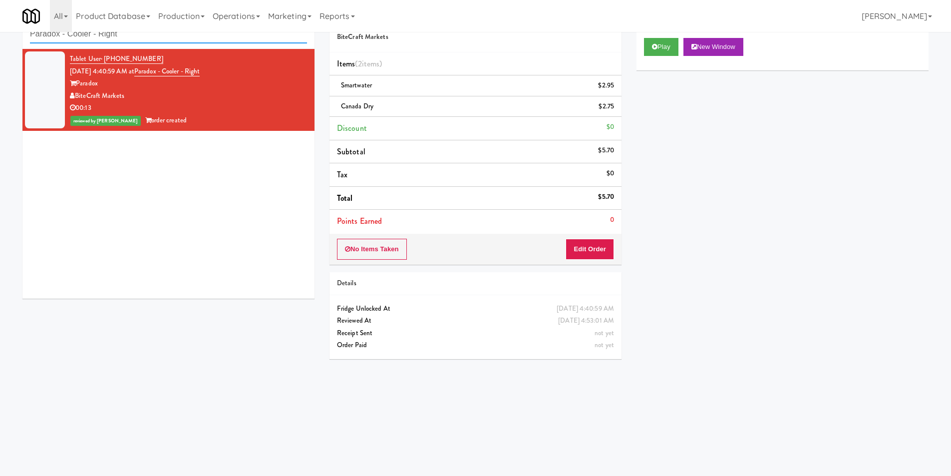
click at [184, 39] on input "Paradox - Cooler - Right" at bounding box center [168, 34] width 277 height 18
paste input "Axis Combo"
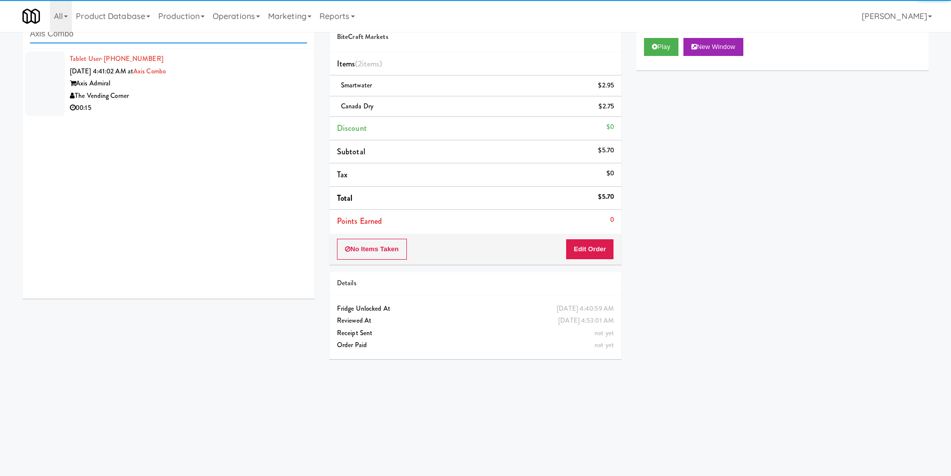
type input "Axis Combo"
click at [261, 99] on div "The Vending Corner" at bounding box center [188, 96] width 237 height 12
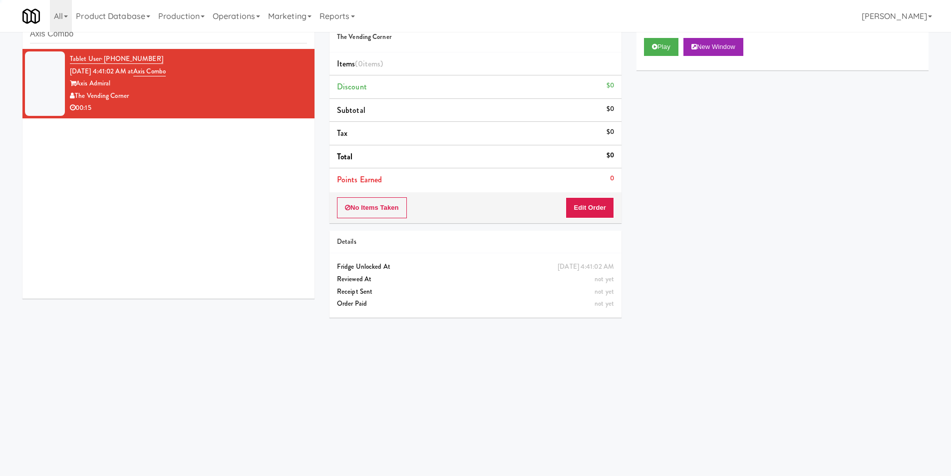
click at [662, 37] on div "Play New Window" at bounding box center [782, 50] width 292 height 40
click at [655, 44] on icon at bounding box center [654, 46] width 5 height 6
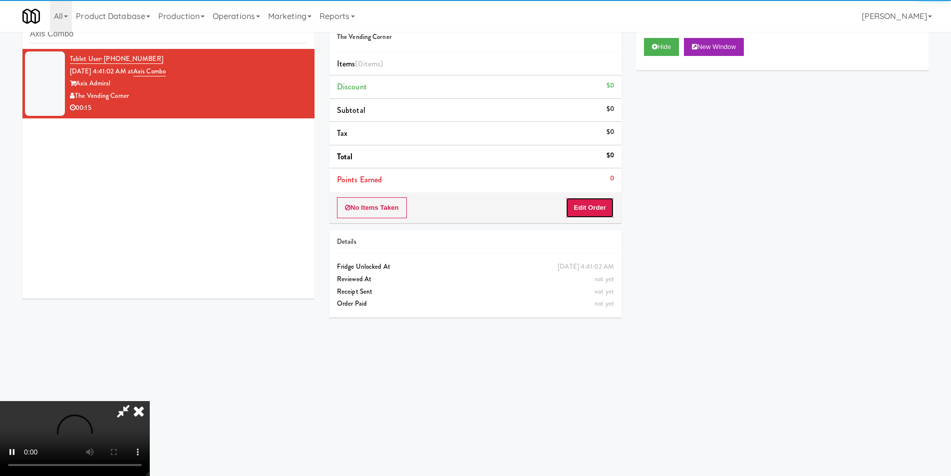
click at [578, 204] on button "Edit Order" at bounding box center [589, 207] width 48 height 21
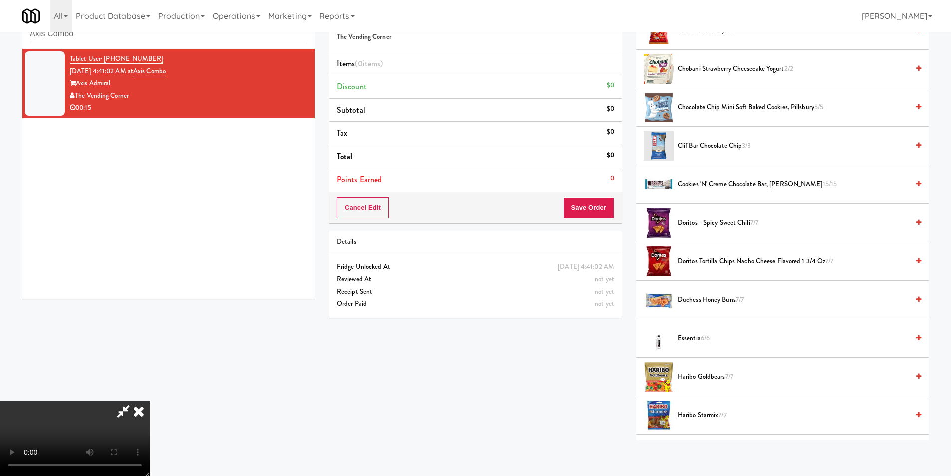
scroll to position [200, 0]
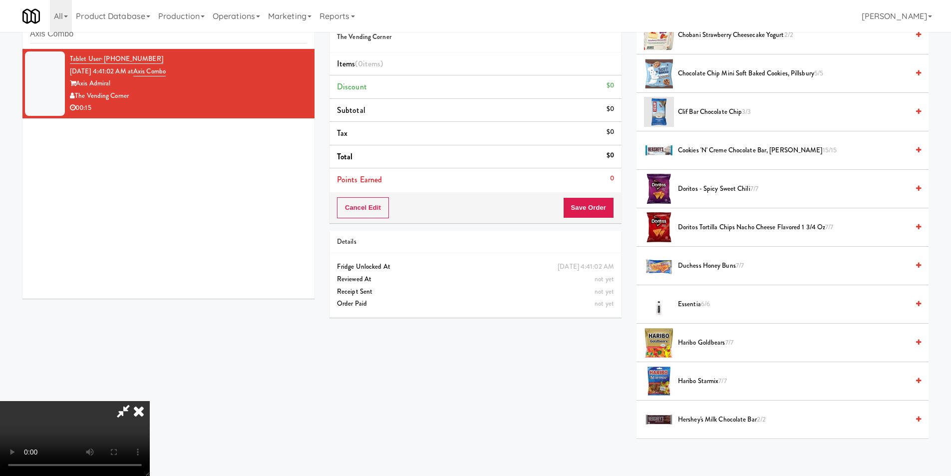
click at [708, 149] on span "Cookies 'n' Creme Chocolate Bar, Hershey's 15/15" at bounding box center [793, 150] width 231 height 12
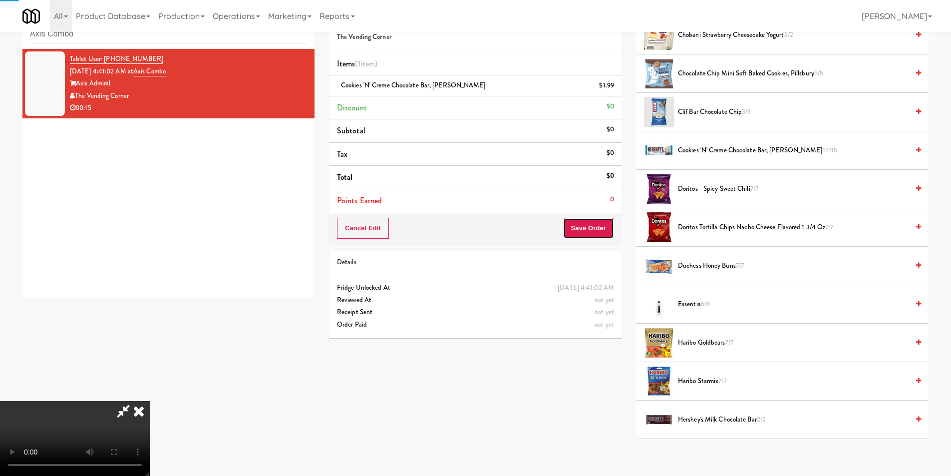
click at [577, 220] on button "Save Order" at bounding box center [588, 228] width 51 height 21
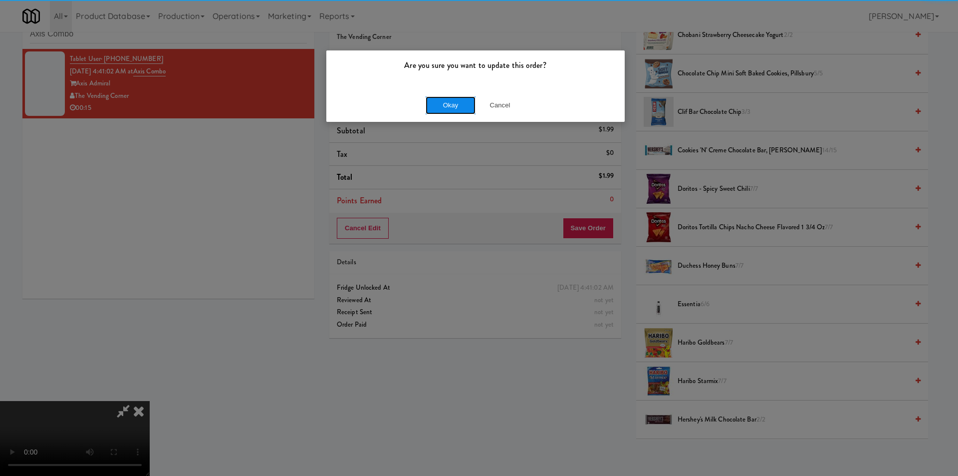
click at [446, 96] on button "Okay" at bounding box center [451, 105] width 50 height 18
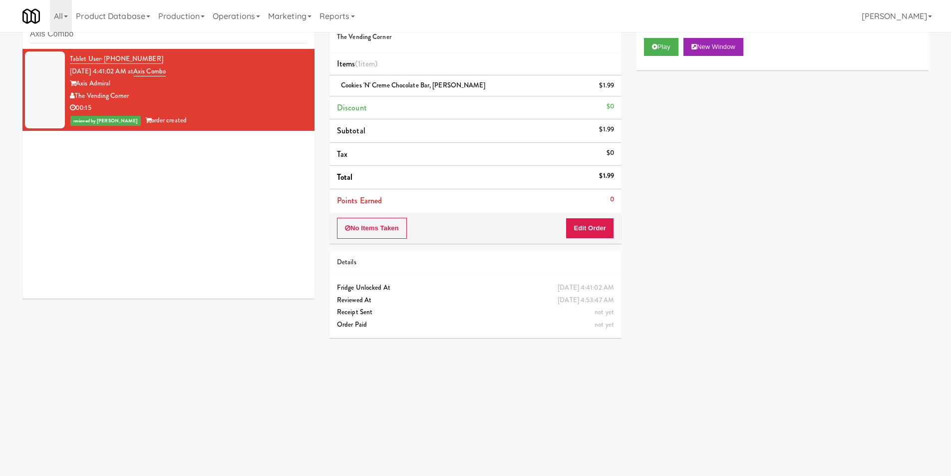
scroll to position [0, 0]
click at [140, 37] on input "Axis Combo" at bounding box center [168, 34] width 277 height 18
paste input "Westlyn - Right - Fridge"
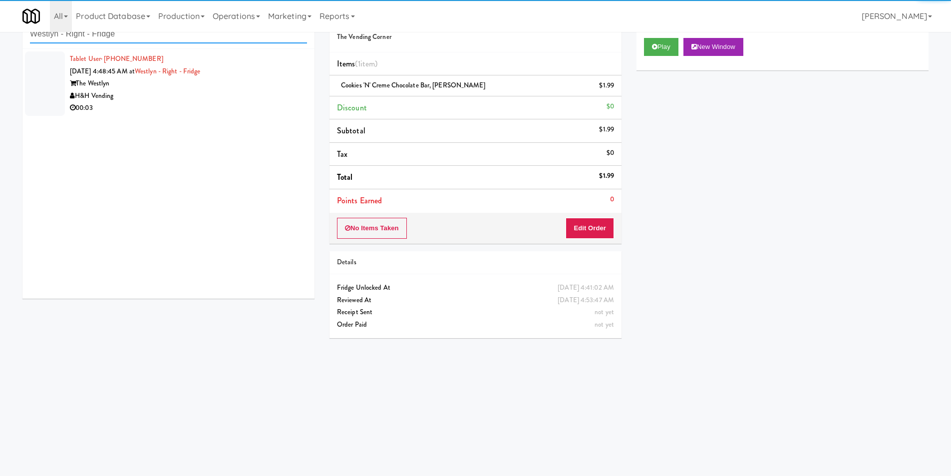
type input "Westlyn - Right - Fridge"
click at [263, 115] on li "Tablet User · (660) 415-5224 [DATE] 4:48:45 AM at [GEOGRAPHIC_DATA] - Right - F…" at bounding box center [168, 83] width 292 height 69
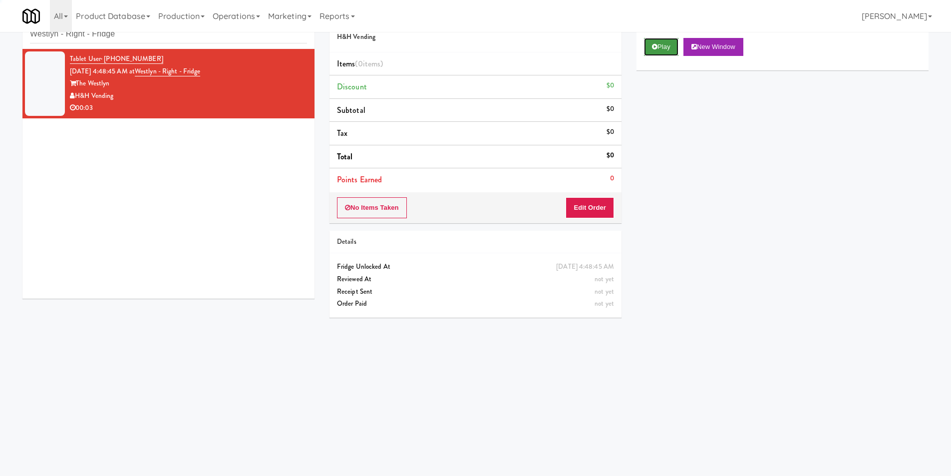
click at [646, 52] on button "Play" at bounding box center [661, 47] width 34 height 18
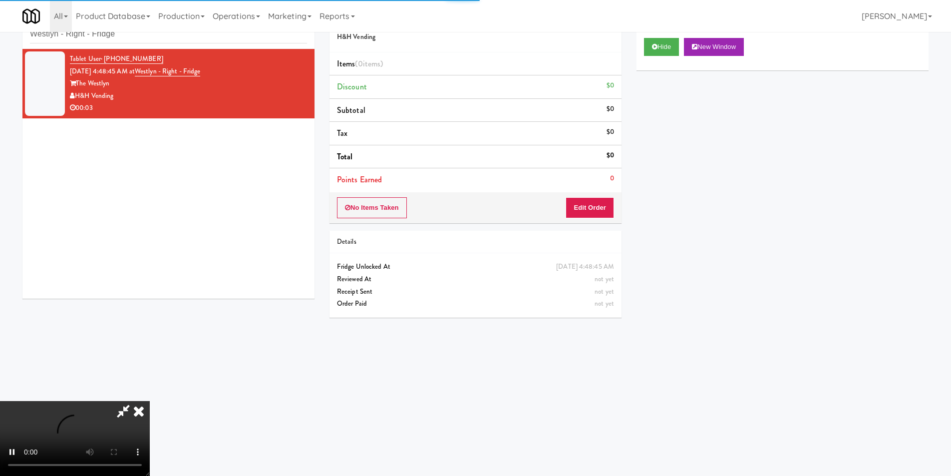
click at [595, 195] on div "No Items Taken Edit Order" at bounding box center [475, 207] width 292 height 31
click at [596, 201] on button "Edit Order" at bounding box center [589, 207] width 48 height 21
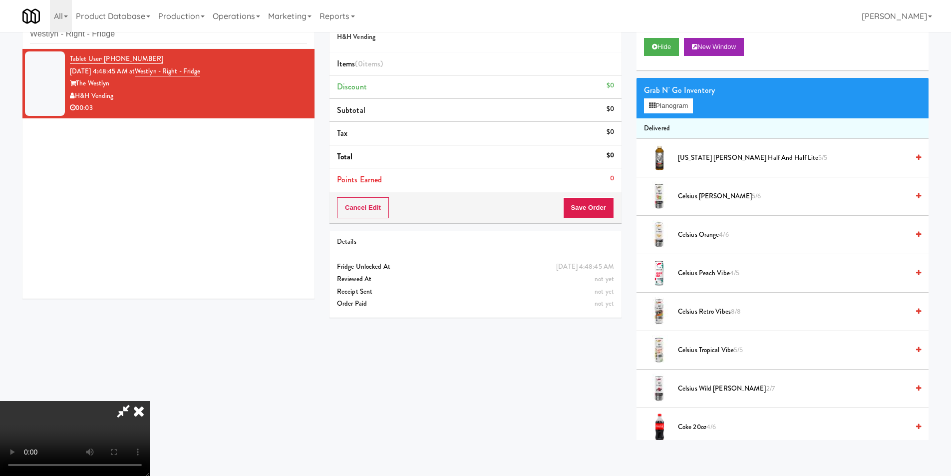
click at [150, 401] on video at bounding box center [75, 438] width 150 height 75
click at [669, 115] on div "Grab N' Go Inventory Planogram" at bounding box center [782, 98] width 292 height 40
click at [671, 108] on button "Planogram" at bounding box center [668, 105] width 49 height 15
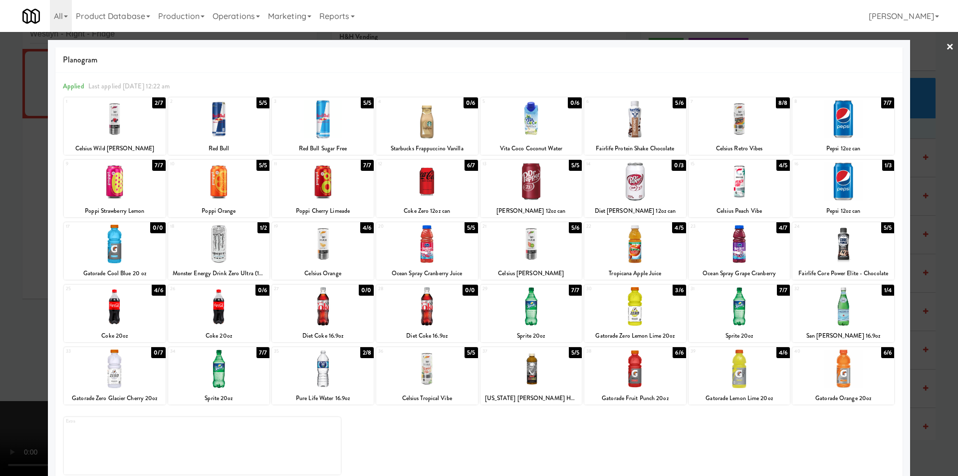
click at [139, 319] on div at bounding box center [115, 306] width 102 height 38
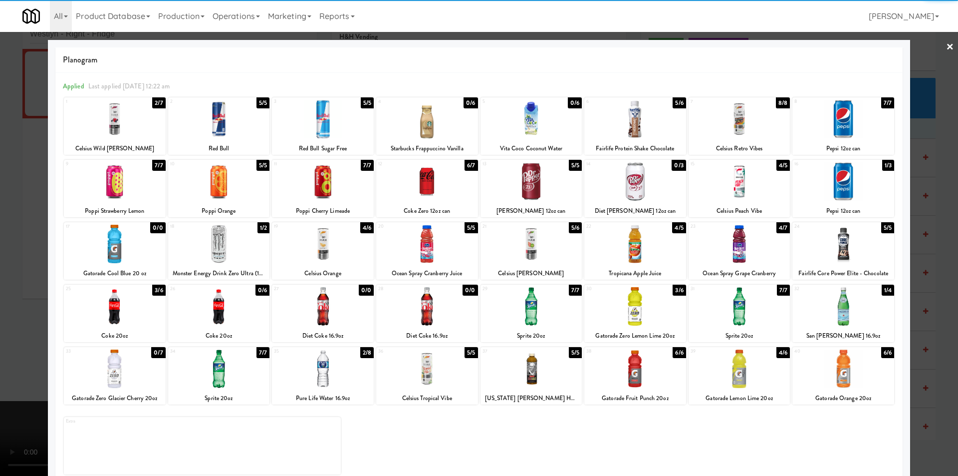
click at [927, 284] on div at bounding box center [479, 238] width 958 height 476
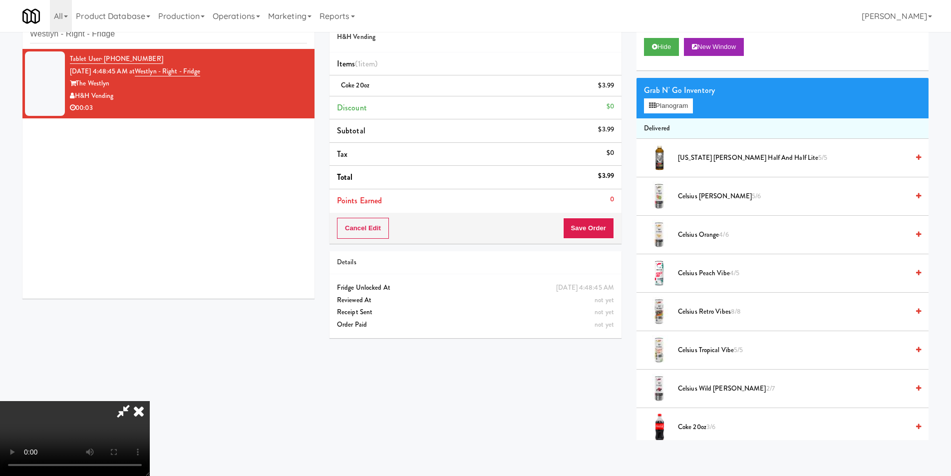
click at [150, 401] on video at bounding box center [75, 438] width 150 height 75
click at [600, 228] on button "Save Order" at bounding box center [588, 228] width 51 height 21
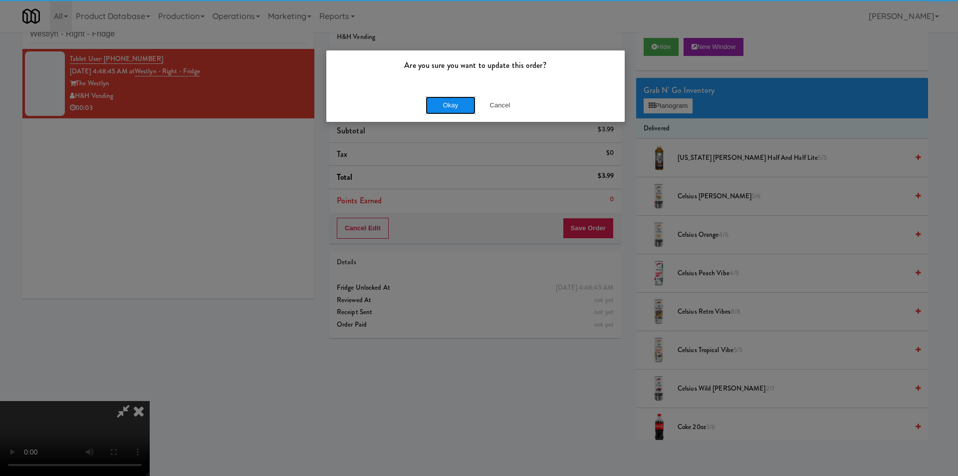
click at [438, 104] on button "Okay" at bounding box center [451, 105] width 50 height 18
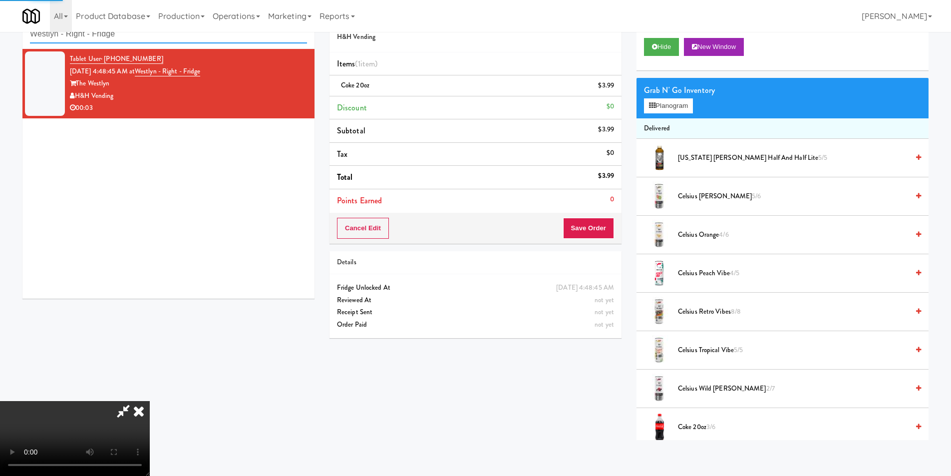
click at [171, 35] on input "Westlyn - Right - Fridge" at bounding box center [168, 34] width 277 height 18
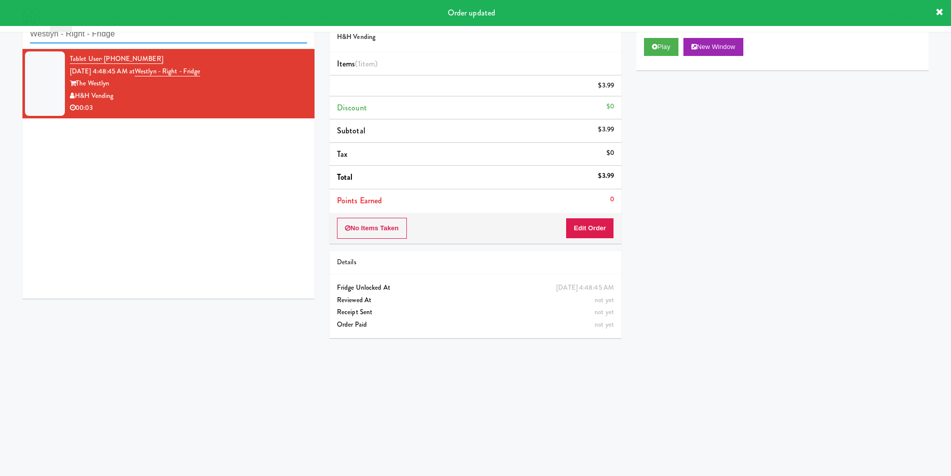
click at [171, 35] on input "Westlyn - Right - Fridge" at bounding box center [168, 34] width 277 height 18
paste input "Avant HP - Cooler - Middl"
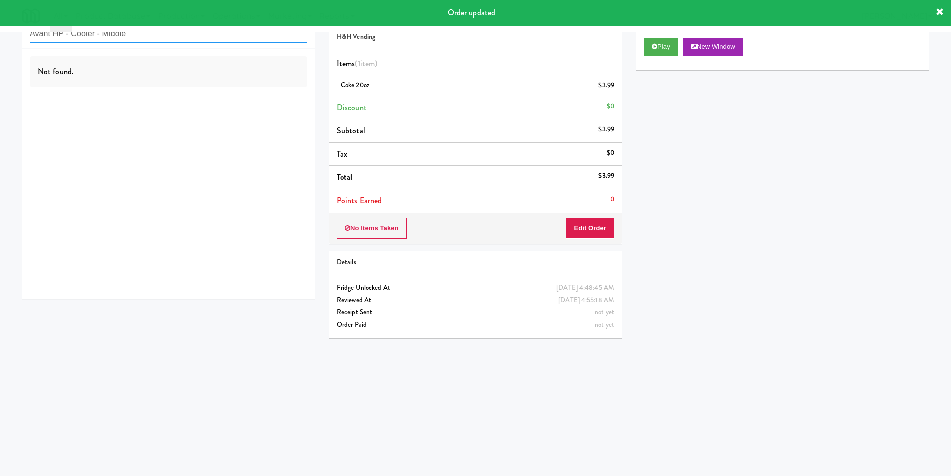
type input "Avant HP - Cooler - Middle"
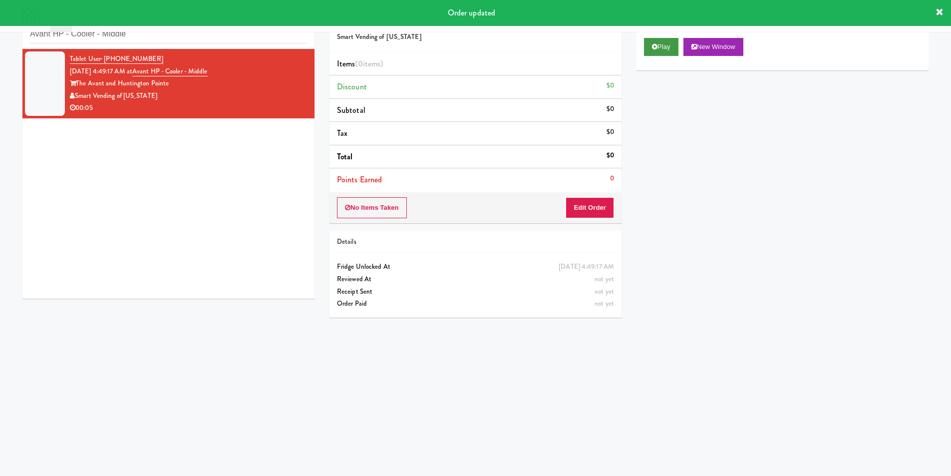
click at [660, 55] on div "Play New Window" at bounding box center [782, 50] width 292 height 40
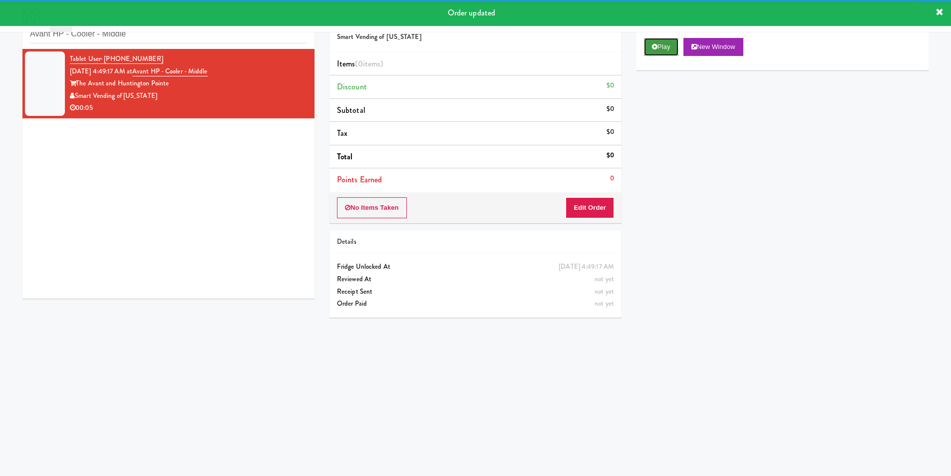
click at [653, 48] on icon at bounding box center [654, 46] width 5 height 6
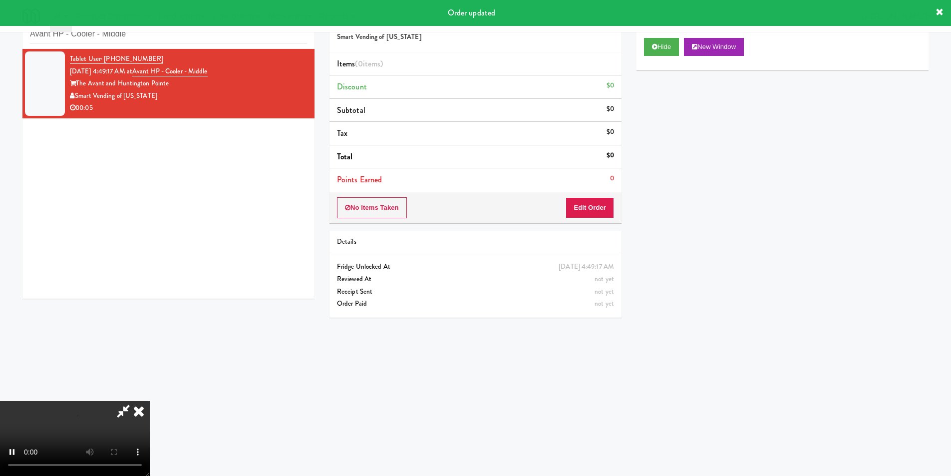
click at [586, 196] on div "No Items Taken Edit Order" at bounding box center [475, 207] width 292 height 31
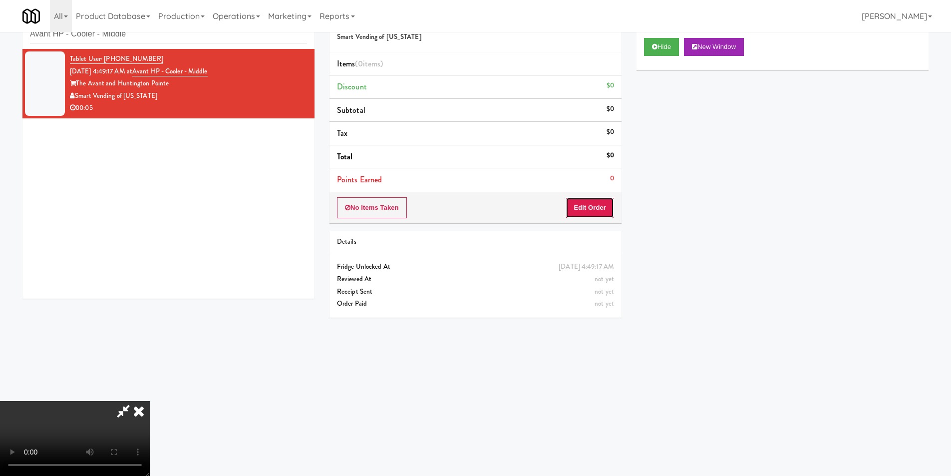
click at [588, 207] on button "Edit Order" at bounding box center [589, 207] width 48 height 21
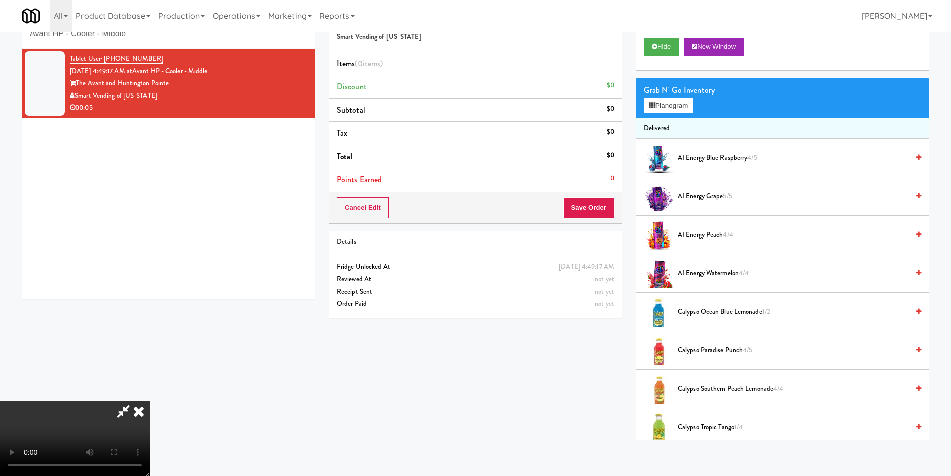
click at [150, 401] on video at bounding box center [75, 438] width 150 height 75
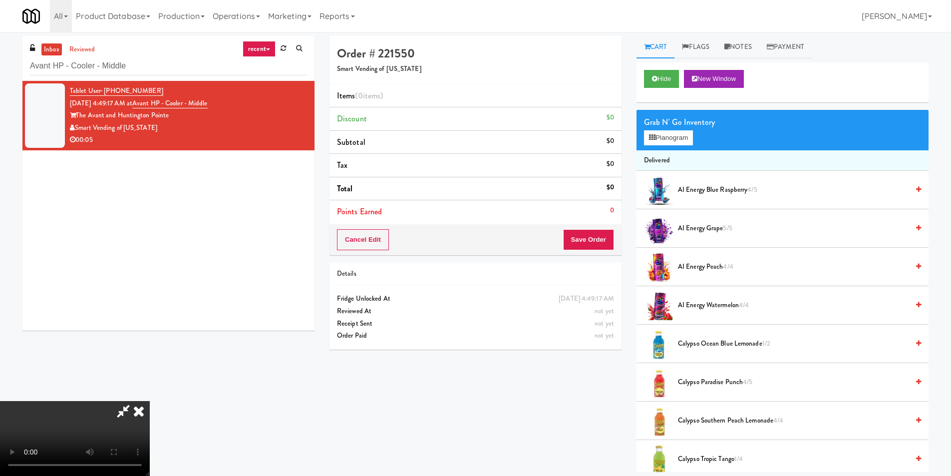
click at [150, 401] on video at bounding box center [75, 438] width 150 height 75
click at [666, 138] on button "Planogram" at bounding box center [668, 137] width 49 height 15
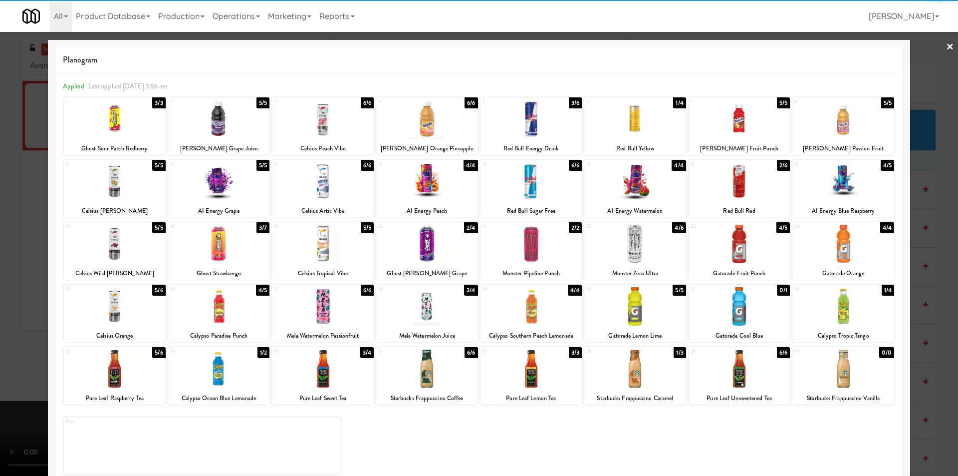
click at [224, 133] on div at bounding box center [219, 119] width 102 height 38
click at [637, 261] on div at bounding box center [635, 244] width 102 height 38
click at [921, 282] on div at bounding box center [479, 238] width 958 height 476
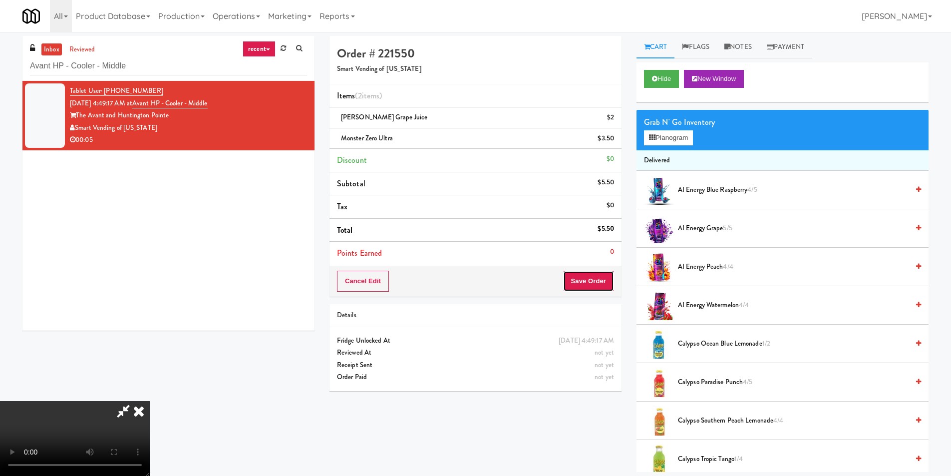
click at [593, 276] on button "Save Order" at bounding box center [588, 280] width 51 height 21
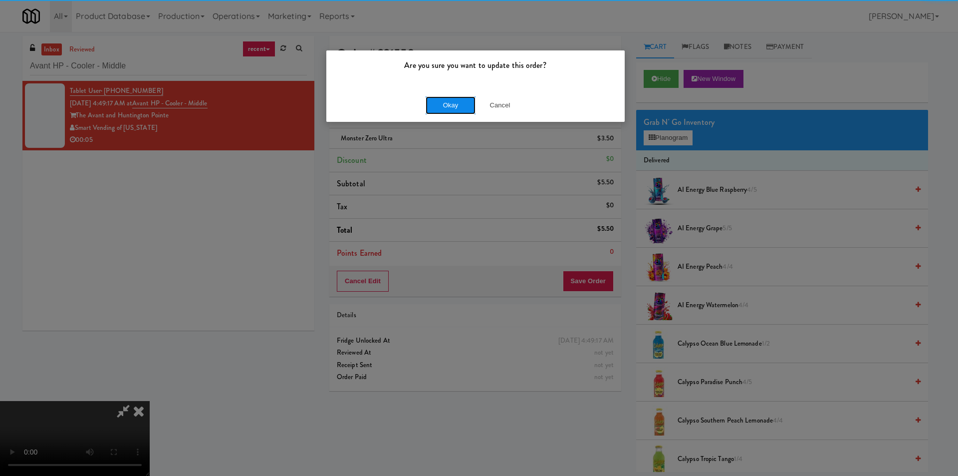
click at [436, 104] on button "Okay" at bounding box center [451, 105] width 50 height 18
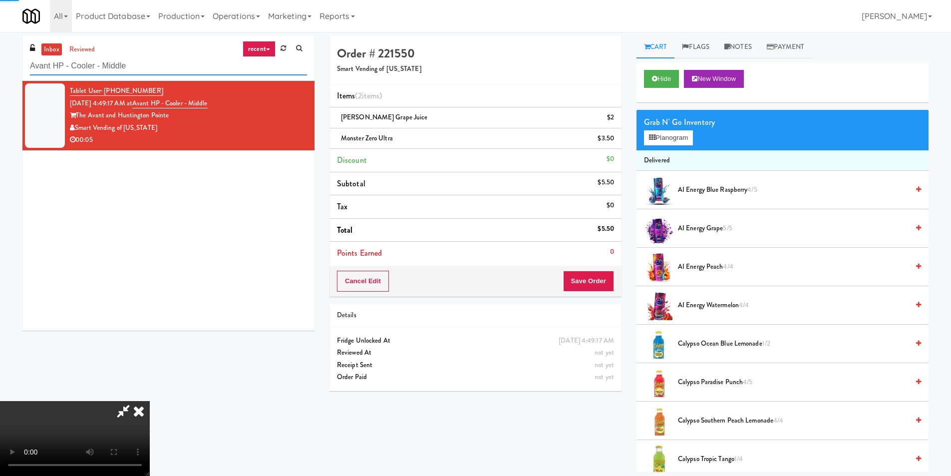
click at [189, 68] on input "Avant HP - Cooler - Middle" at bounding box center [168, 66] width 277 height 18
paste input "1331 - Cooler - Left"
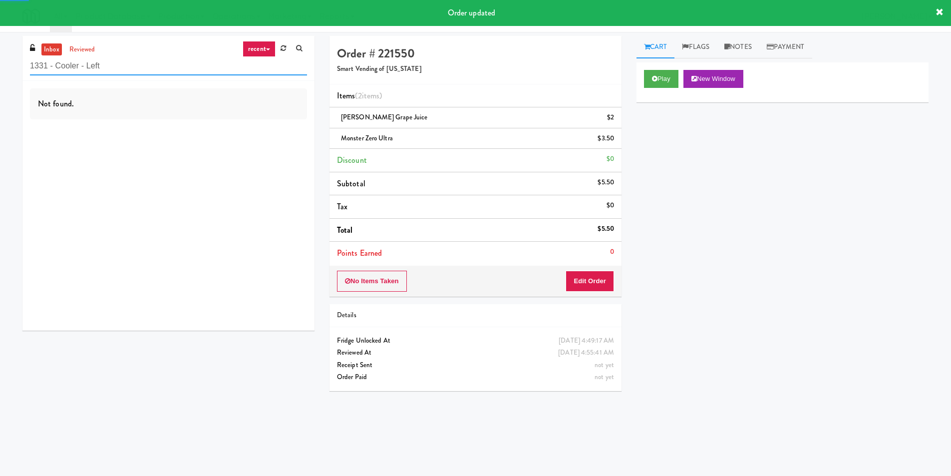
type input "1331 - Cooler - Left"
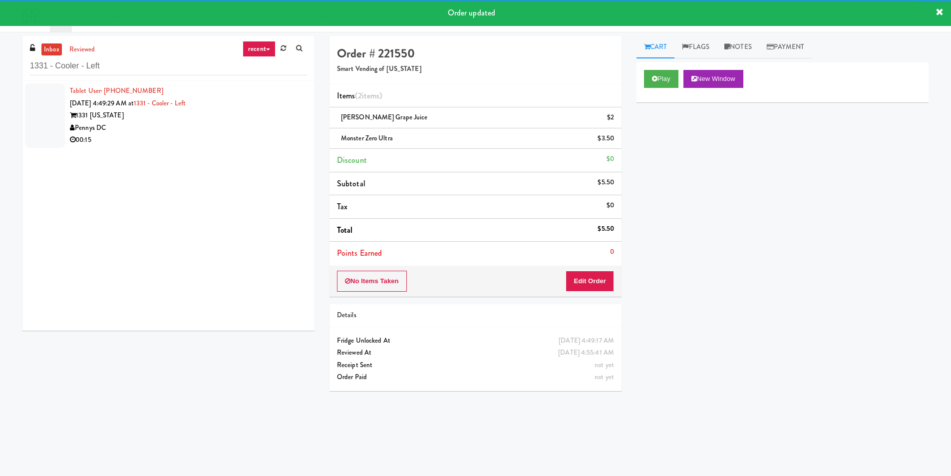
click at [259, 131] on div "Pennys DC" at bounding box center [188, 128] width 237 height 12
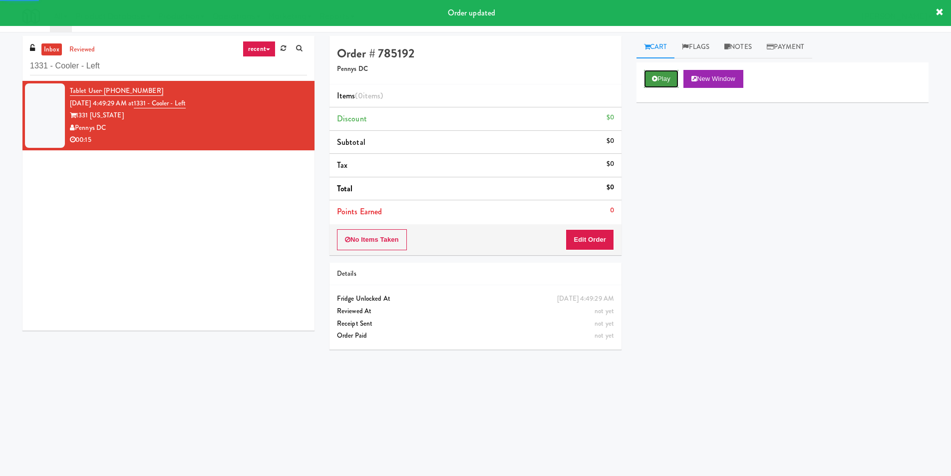
click at [669, 70] on button "Play" at bounding box center [661, 79] width 34 height 18
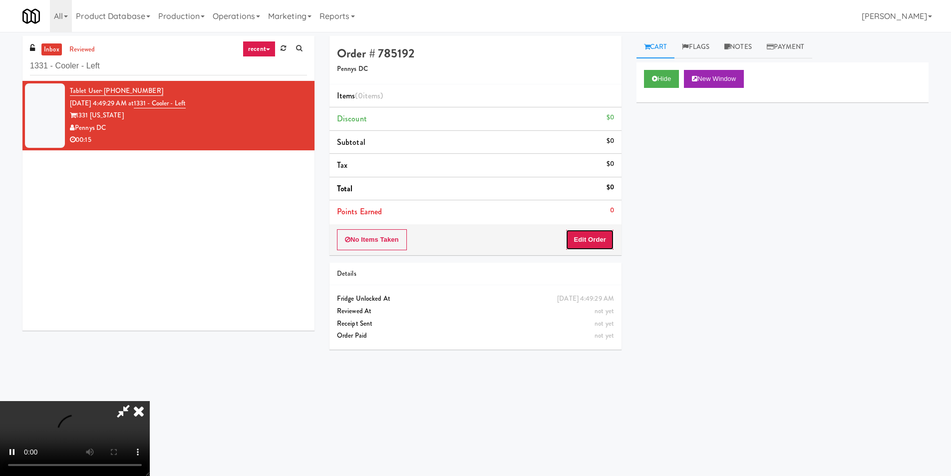
click at [575, 241] on button "Edit Order" at bounding box center [589, 239] width 48 height 21
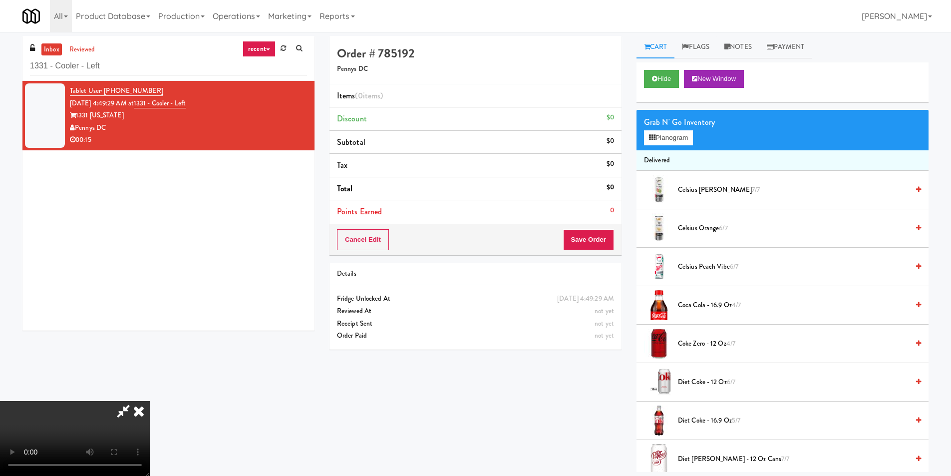
scroll to position [151, 0]
click at [692, 308] on span "Coca Cola - 16.9 oz 4/7" at bounding box center [793, 305] width 231 height 12
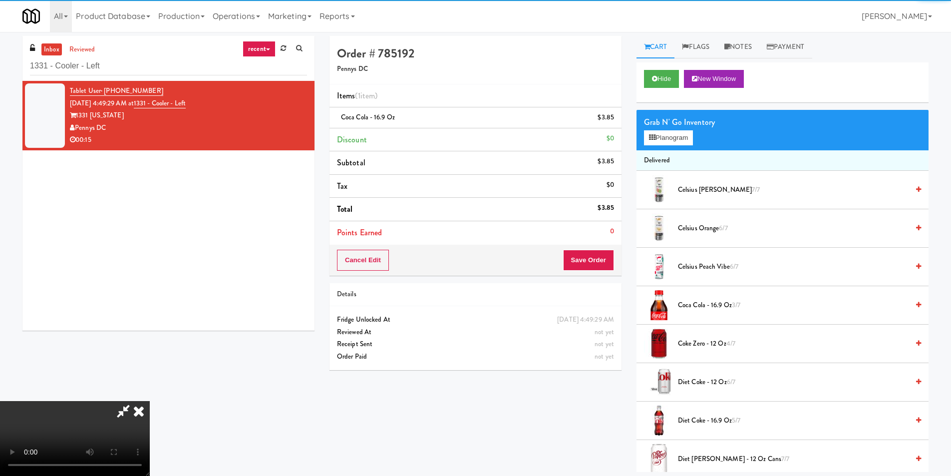
scroll to position [101, 0]
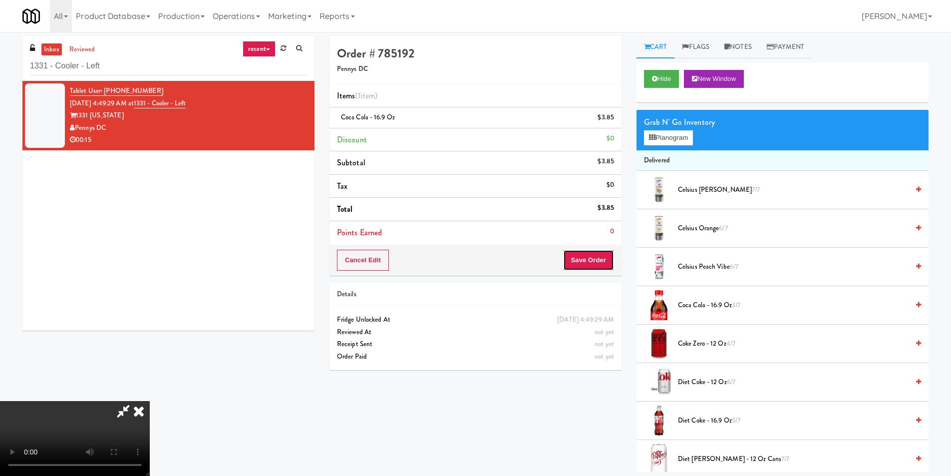
click at [588, 259] on button "Save Order" at bounding box center [588, 260] width 51 height 21
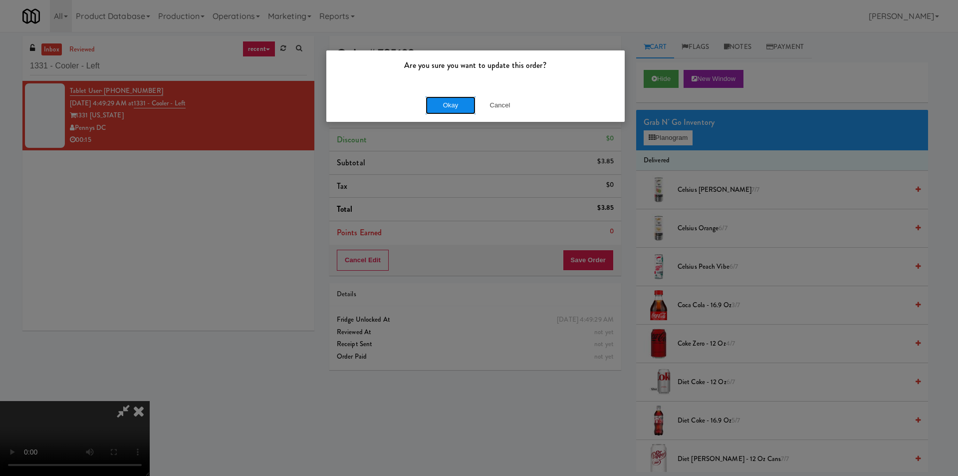
click at [448, 108] on button "Okay" at bounding box center [451, 105] width 50 height 18
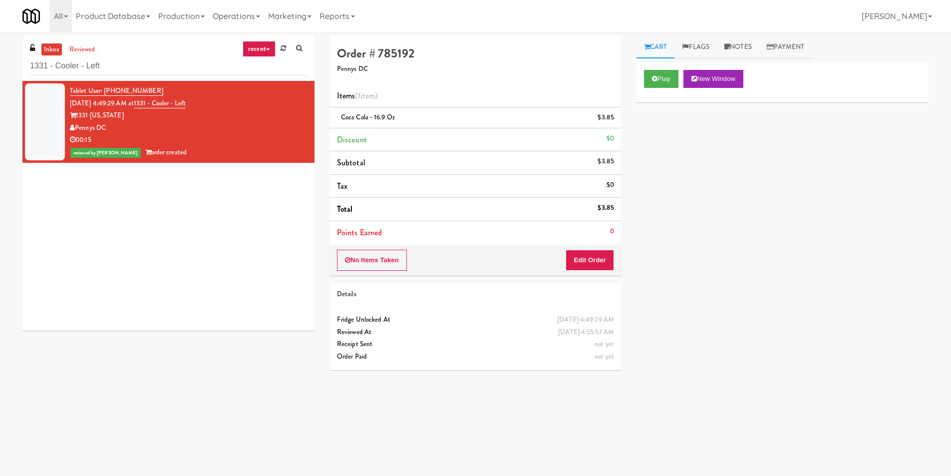
scroll to position [0, 0]
click at [139, 69] on input "1331 - Cooler - Left" at bounding box center [168, 66] width 277 height 18
paste input "Rowan - Ambient - Righ"
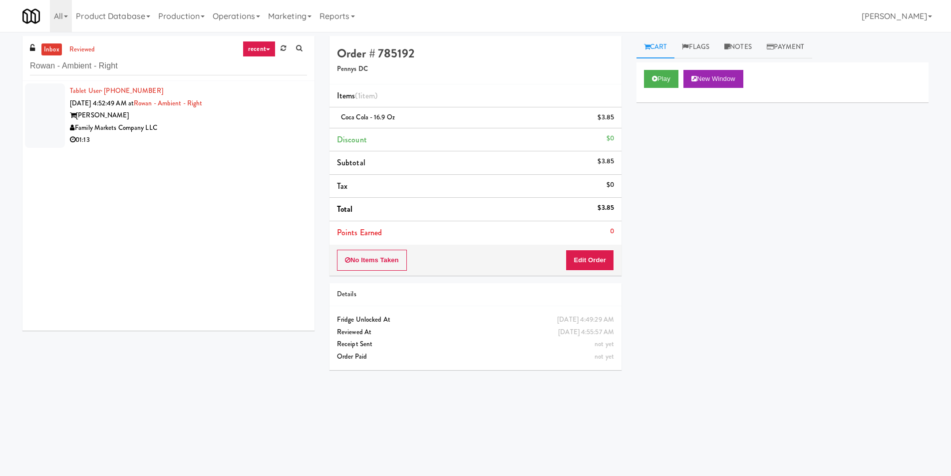
click at [260, 133] on div "Tablet User · (240) 713-0646 [DATE] 4:52:49 AM at Rowan - Ambient - Right Rowan…" at bounding box center [188, 115] width 237 height 61
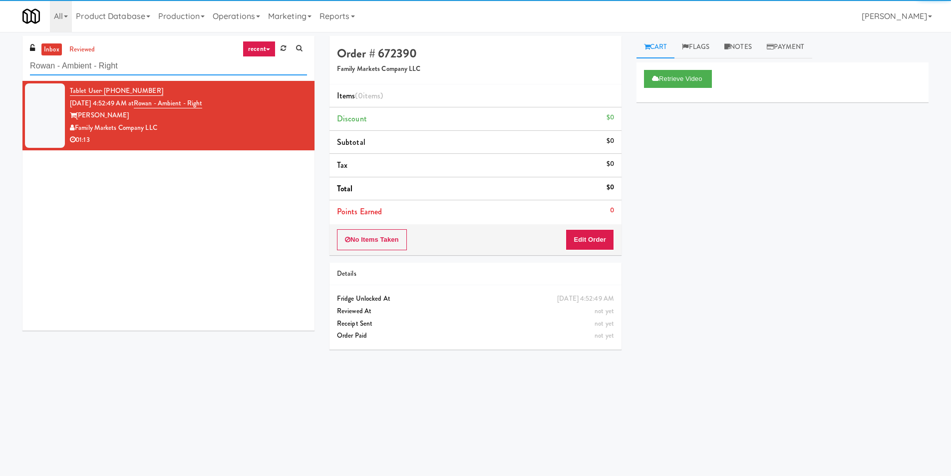
click at [198, 64] on input "Rowan - Ambient - Right" at bounding box center [168, 66] width 277 height 18
drag, startPoint x: 198, startPoint y: 64, endPoint x: 228, endPoint y: 70, distance: 30.1
click at [199, 64] on input "Rowan - Ambient - Right" at bounding box center [168, 66] width 277 height 18
paste input "520 N [PERSON_NAME] - Left - Fridge"
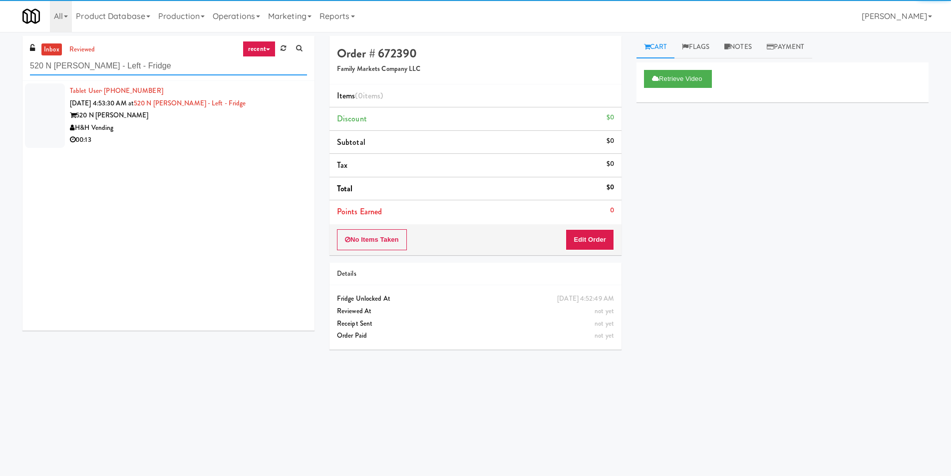
type input "520 N [PERSON_NAME] - Left - Fridge"
click at [263, 130] on div "H&H Vending" at bounding box center [188, 128] width 237 height 12
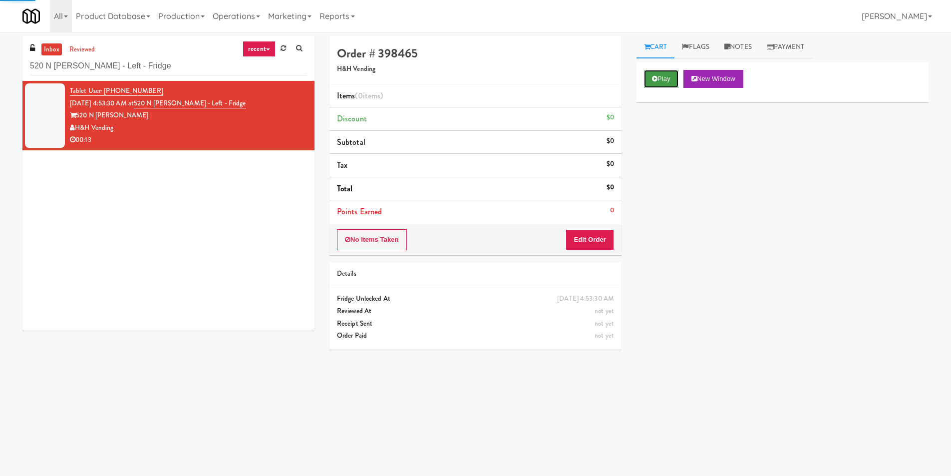
click at [656, 80] on icon at bounding box center [654, 78] width 5 height 6
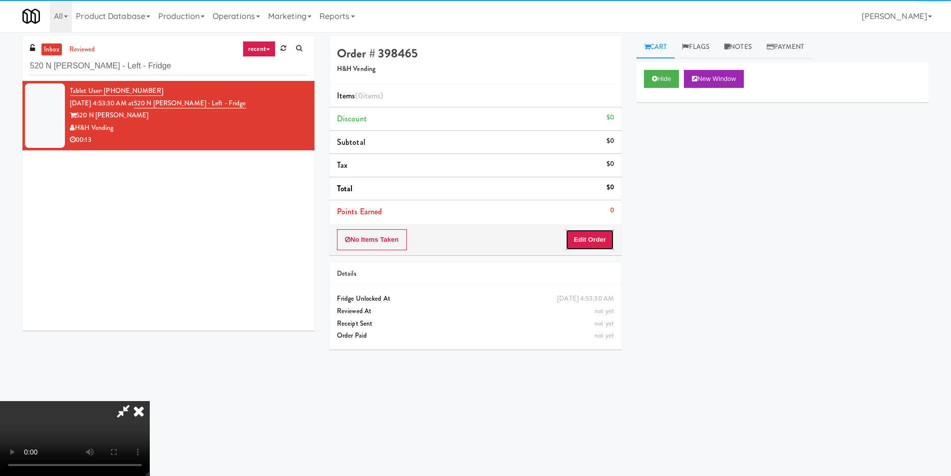
click at [591, 245] on button "Edit Order" at bounding box center [589, 239] width 48 height 21
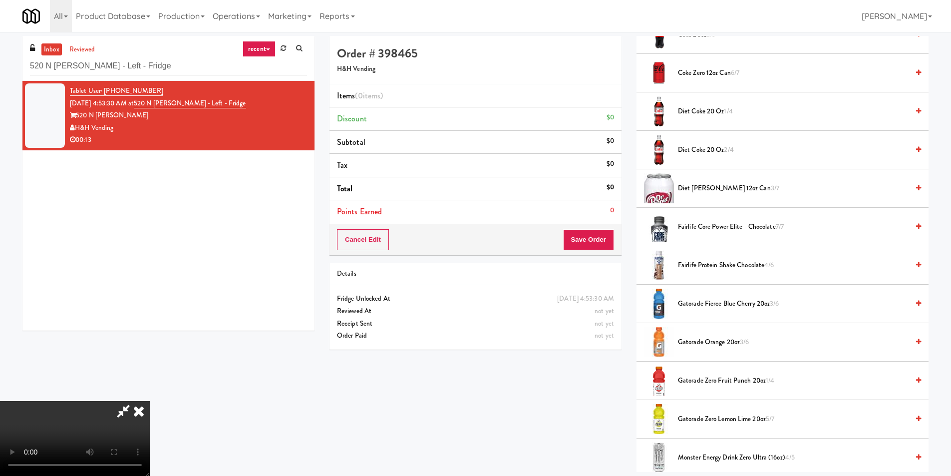
scroll to position [449, 0]
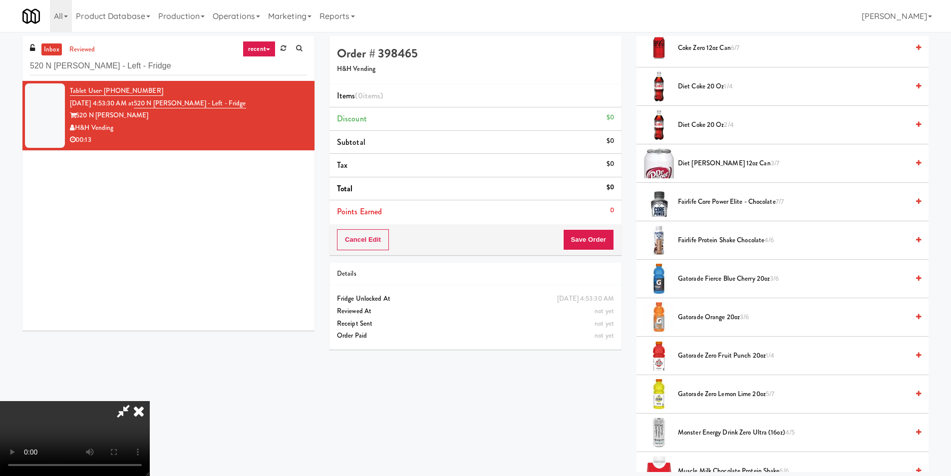
click at [689, 392] on span "Gatorade Zero Lemon Lime 20oz 5/7" at bounding box center [793, 394] width 231 height 12
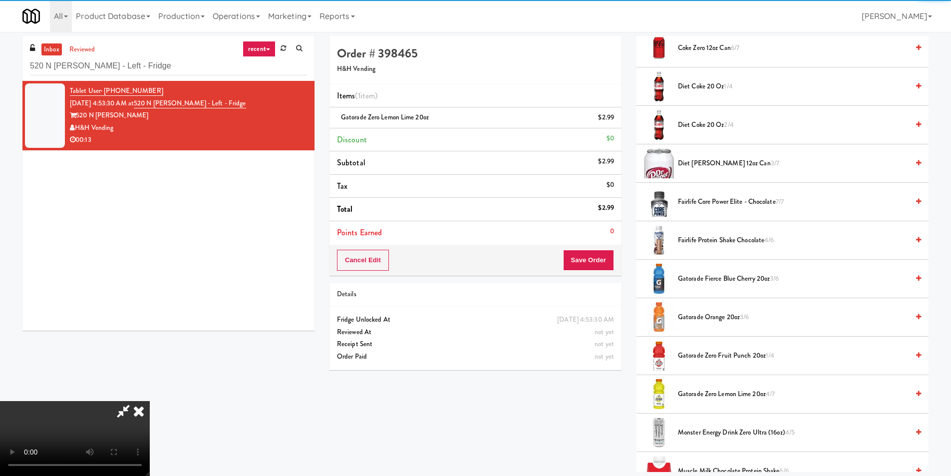
scroll to position [51, 0]
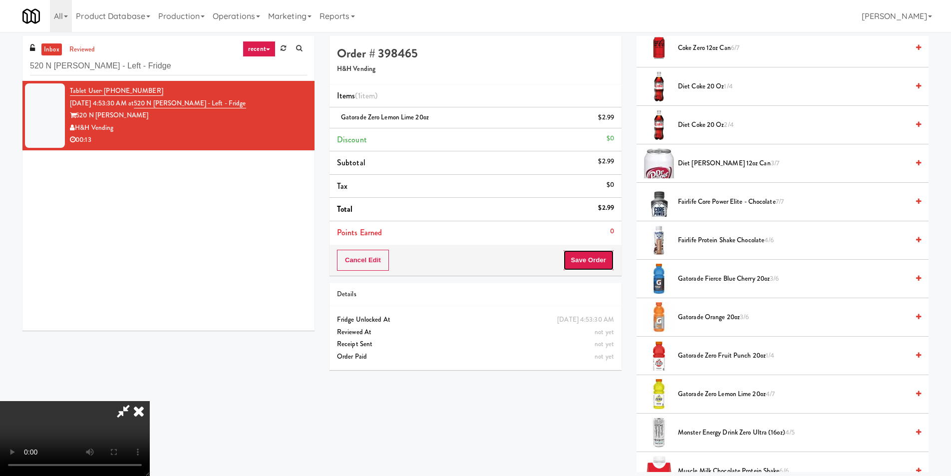
click at [585, 262] on button "Save Order" at bounding box center [588, 260] width 51 height 21
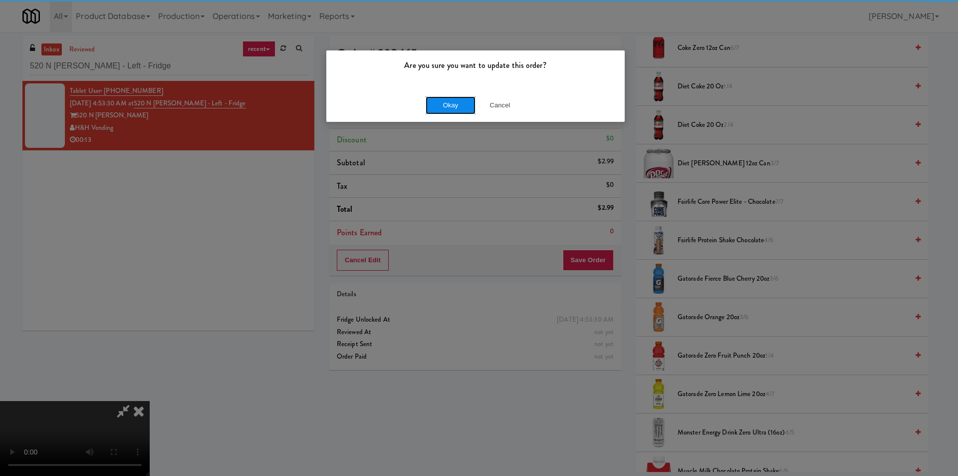
click at [434, 106] on button "Okay" at bounding box center [451, 105] width 50 height 18
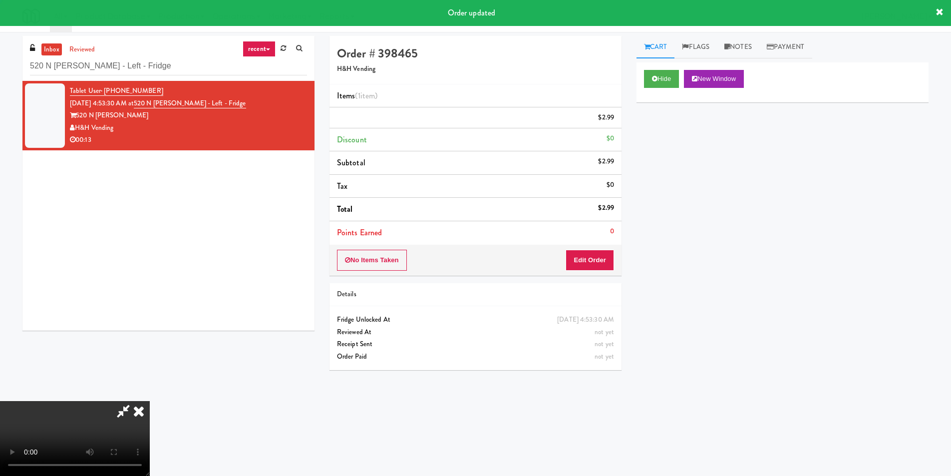
scroll to position [0, 0]
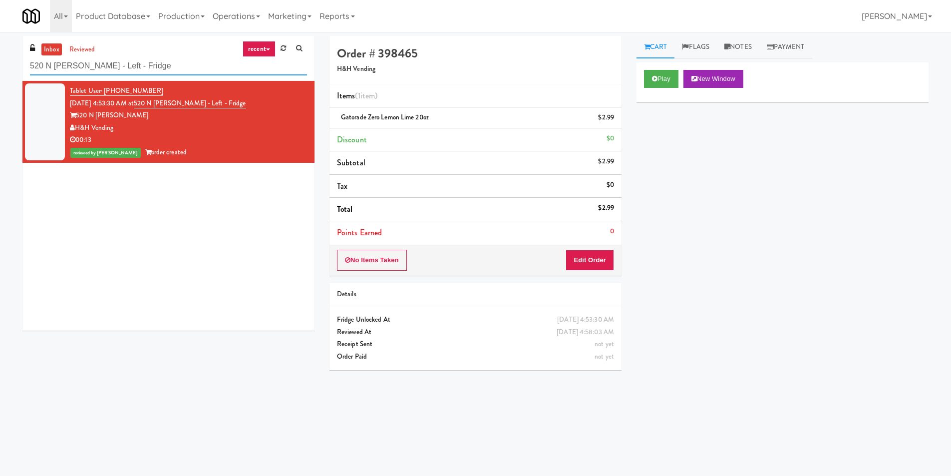
click at [169, 63] on input "520 N [PERSON_NAME] - Left - Fridge" at bounding box center [168, 66] width 277 height 18
paste input "Crystal Flats - Cooler #1"
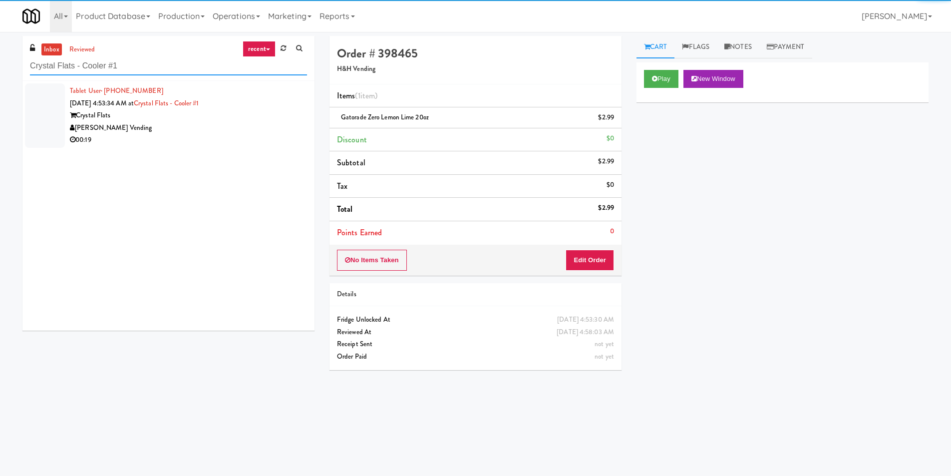
type input "Crystal Flats - Cooler #1"
click at [273, 122] on div "[PERSON_NAME] Vending" at bounding box center [188, 128] width 237 height 12
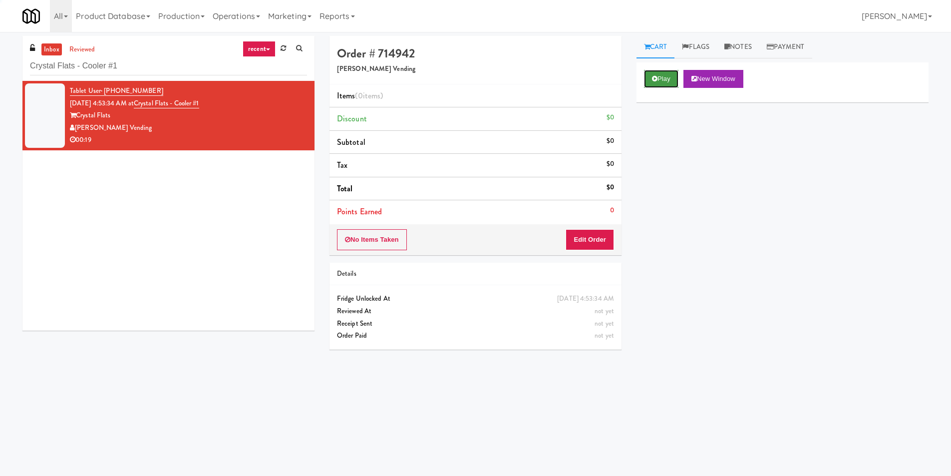
click at [660, 79] on button "Play" at bounding box center [661, 79] width 34 height 18
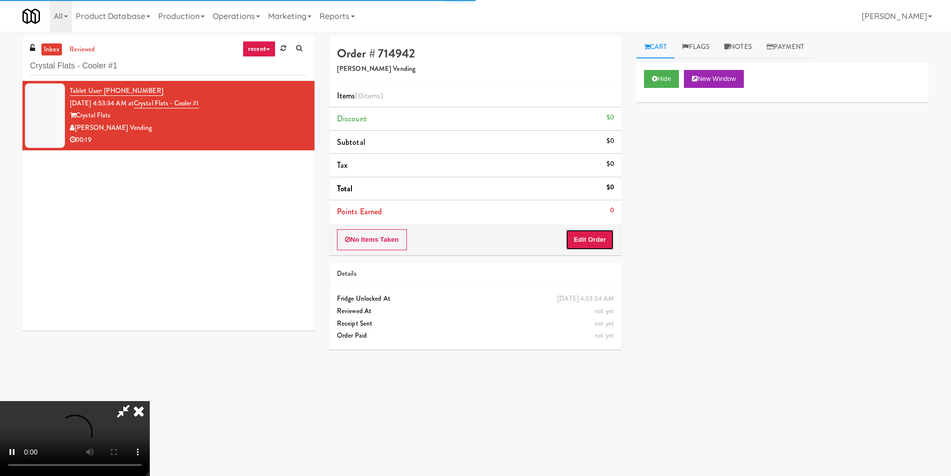
click at [606, 235] on button "Edit Order" at bounding box center [589, 239] width 48 height 21
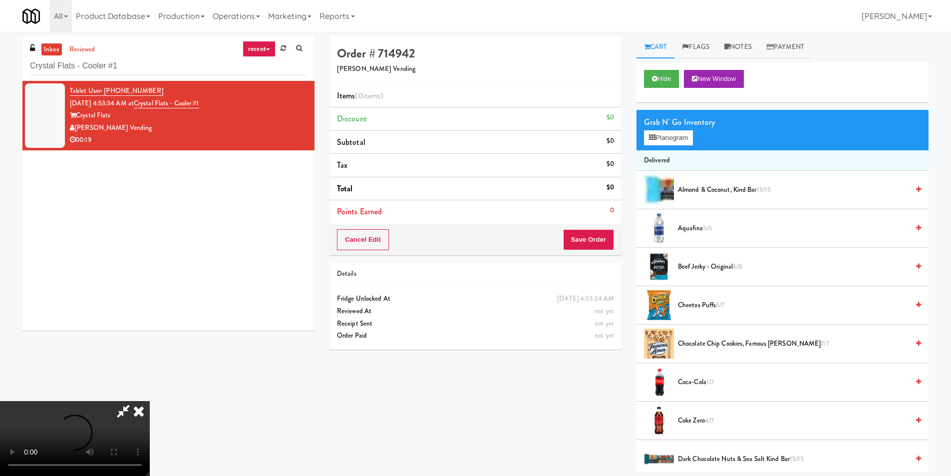
scroll to position [1, 0]
click at [150, 401] on video at bounding box center [75, 438] width 150 height 75
click at [669, 141] on button "Planogram" at bounding box center [668, 137] width 49 height 15
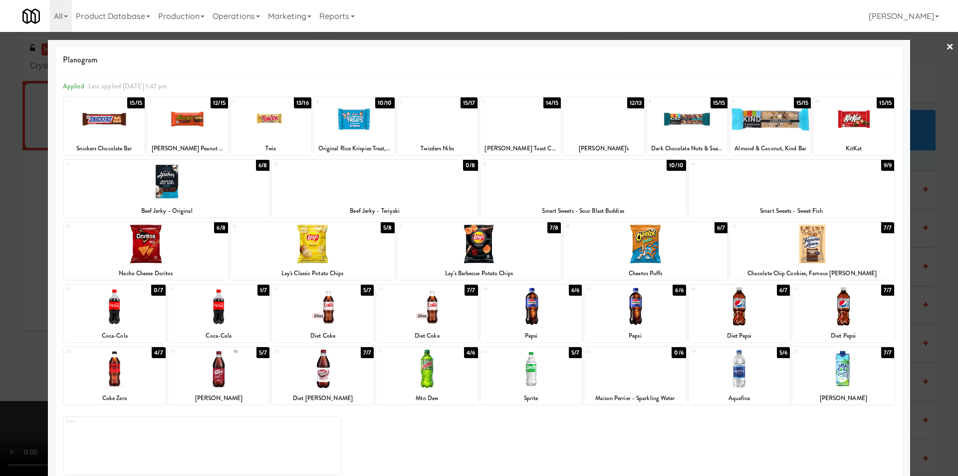
click at [185, 127] on div at bounding box center [187, 119] width 81 height 38
click at [184, 179] on div at bounding box center [167, 181] width 206 height 38
click at [164, 238] on div at bounding box center [146, 244] width 164 height 38
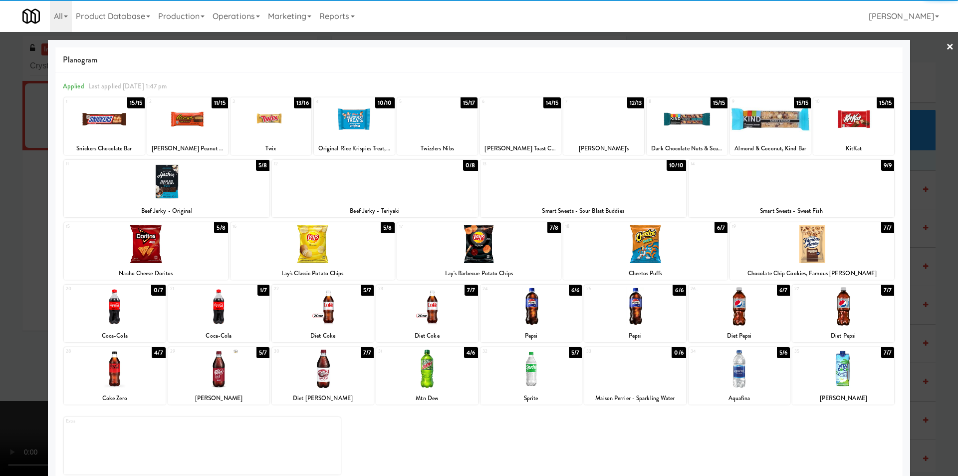
click at [401, 341] on div "Diet Coke" at bounding box center [427, 335] width 99 height 12
click at [407, 348] on div "31" at bounding box center [402, 351] width 49 height 8
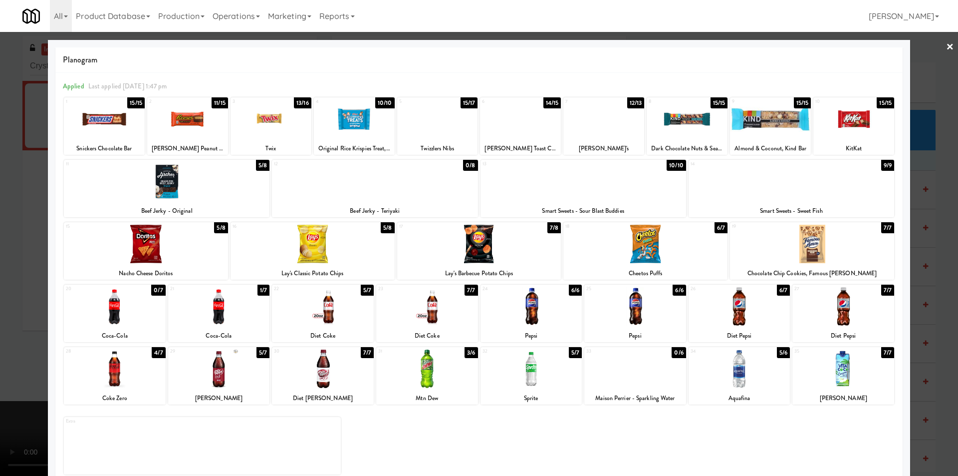
click at [420, 363] on div at bounding box center [427, 368] width 102 height 38
click at [14, 186] on div at bounding box center [479, 238] width 958 height 476
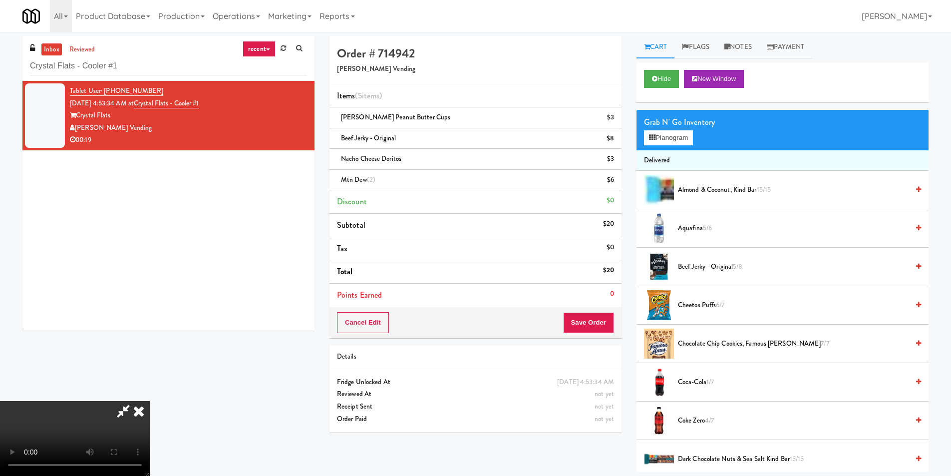
click at [150, 401] on video at bounding box center [75, 438] width 150 height 75
click at [150, 401] on icon at bounding box center [139, 411] width 22 height 20
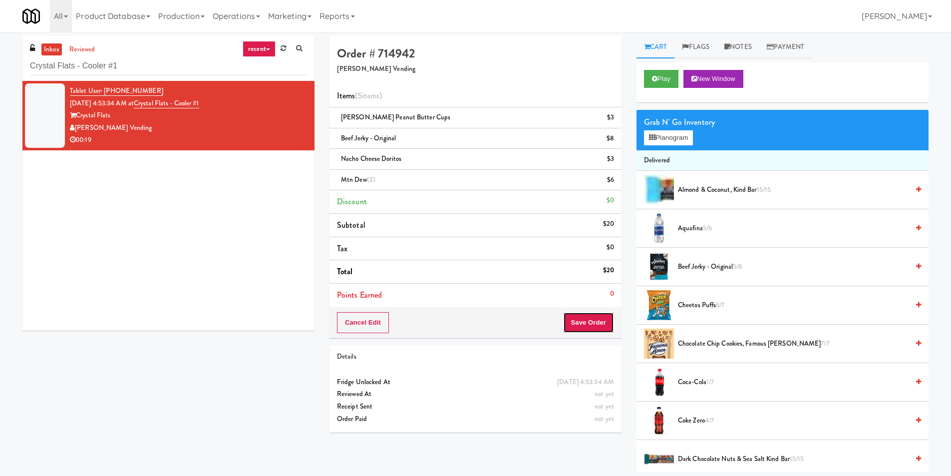
click at [594, 321] on button "Save Order" at bounding box center [588, 322] width 51 height 21
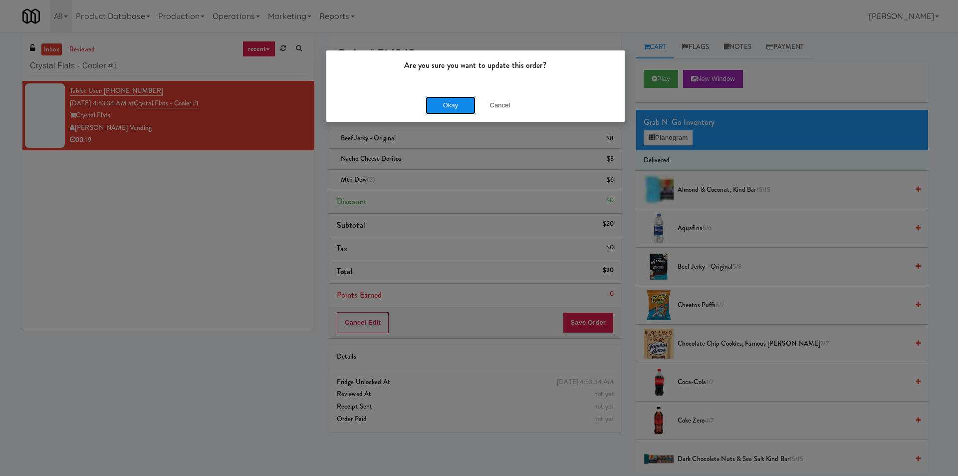
click at [441, 101] on button "Okay" at bounding box center [451, 105] width 50 height 18
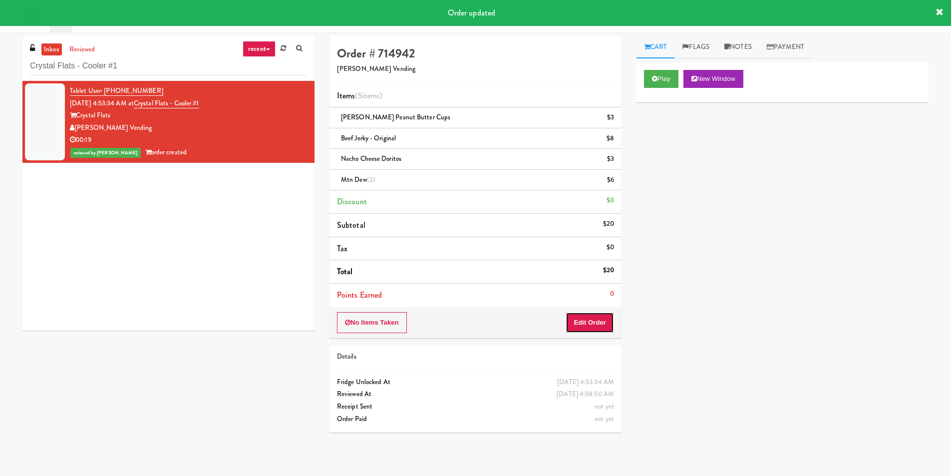
click at [599, 319] on button "Edit Order" at bounding box center [589, 322] width 48 height 21
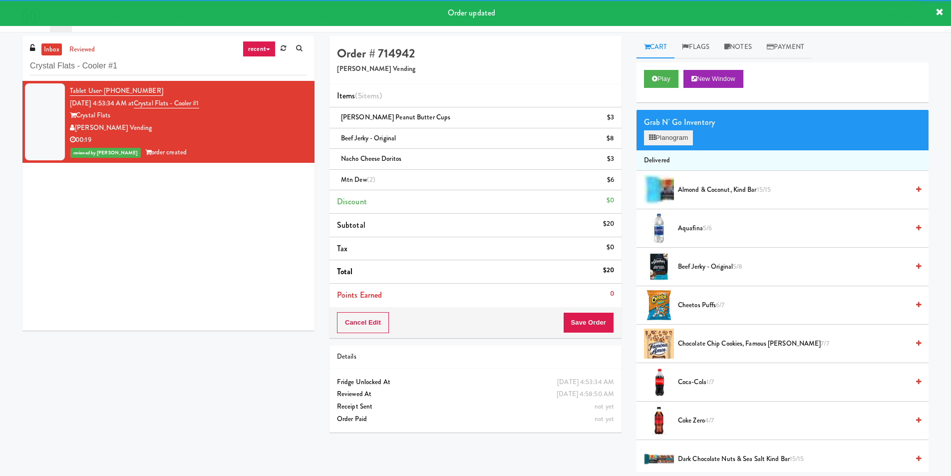
click at [646, 145] on div "Grab N' Go Inventory Planogram" at bounding box center [782, 130] width 292 height 40
click at [655, 138] on icon at bounding box center [652, 137] width 6 height 6
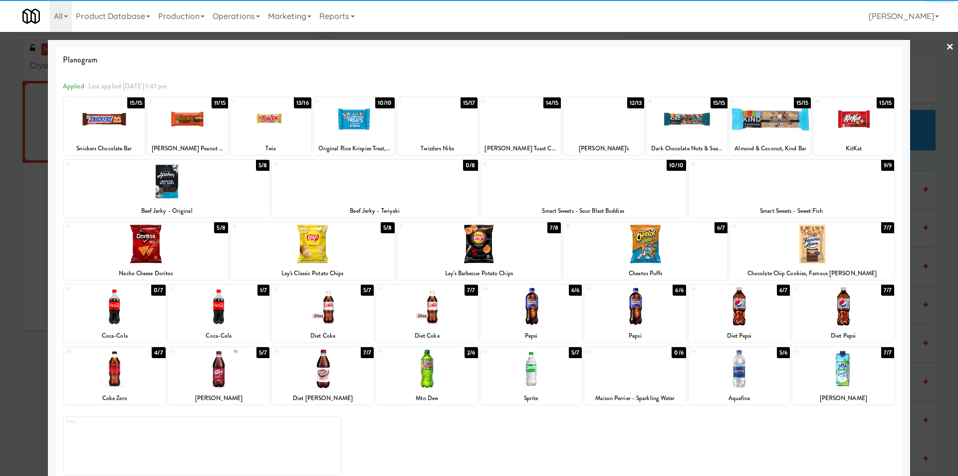
click at [9, 253] on div at bounding box center [479, 238] width 958 height 476
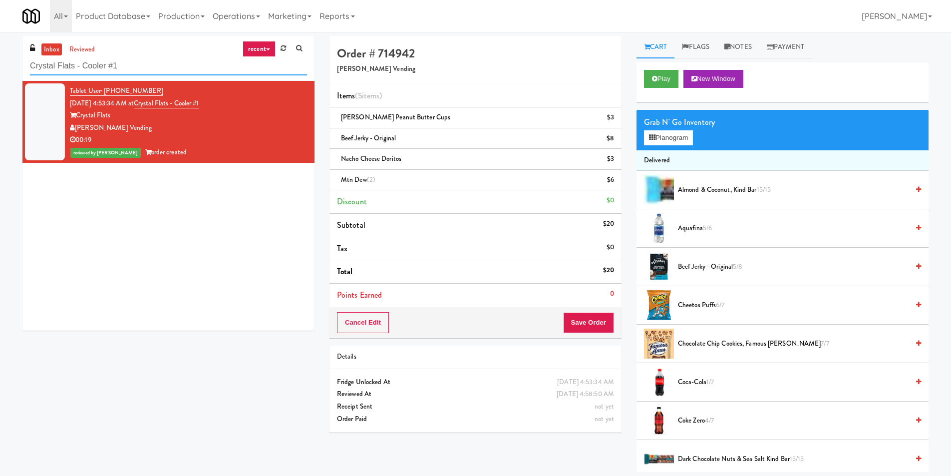
click at [155, 63] on input "Crystal Flats - Cooler #1" at bounding box center [168, 66] width 277 height 18
paste input "520 N [PERSON_NAME] - Left - Fridge"
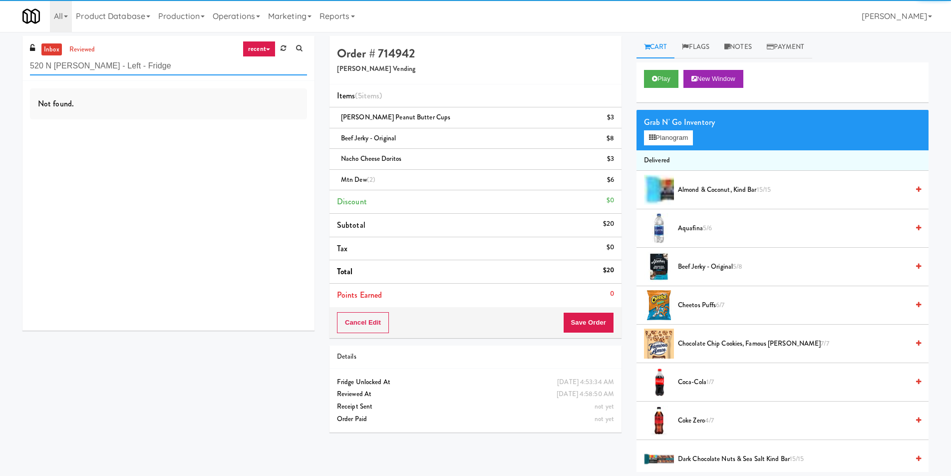
click at [190, 66] on input "520 N [PERSON_NAME] - Left - Fridge" at bounding box center [168, 66] width 277 height 18
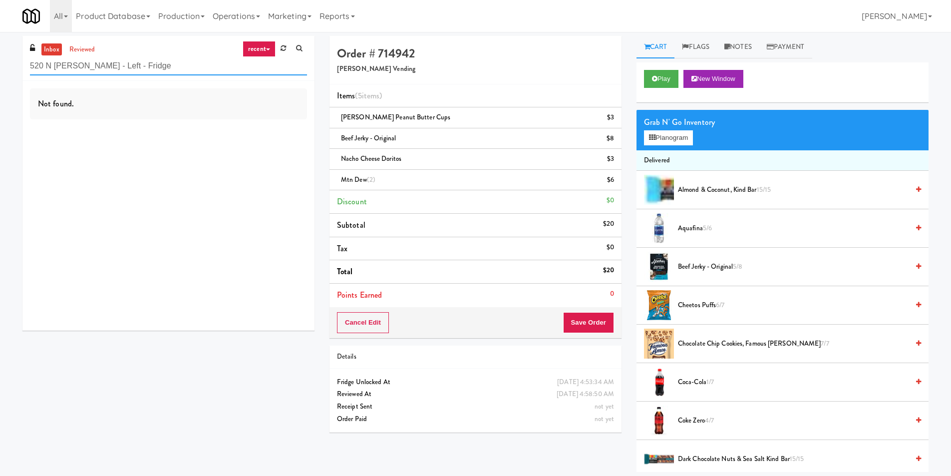
click at [154, 73] on input "520 N [PERSON_NAME] - Left - Fridge" at bounding box center [168, 66] width 277 height 18
paste input "Rowan - Ambient - Right"
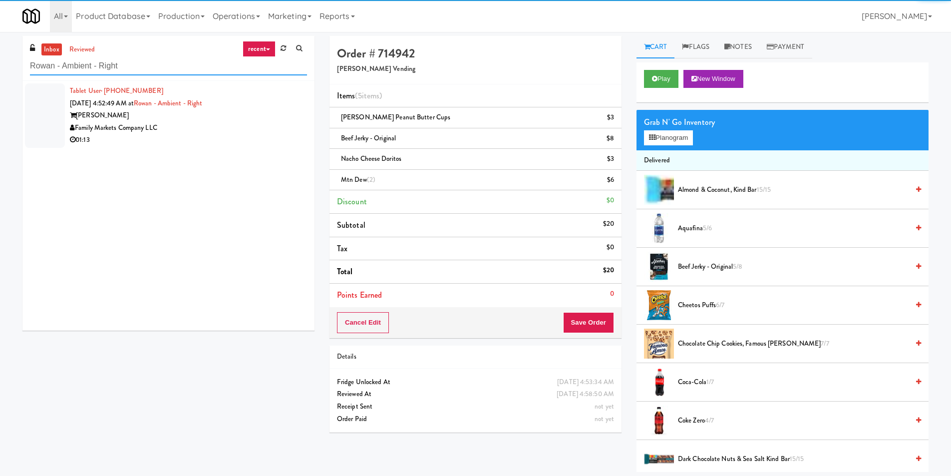
type input "Rowan - Ambient - Right"
click at [206, 122] on div "Family Markets Company LLC" at bounding box center [188, 128] width 237 height 12
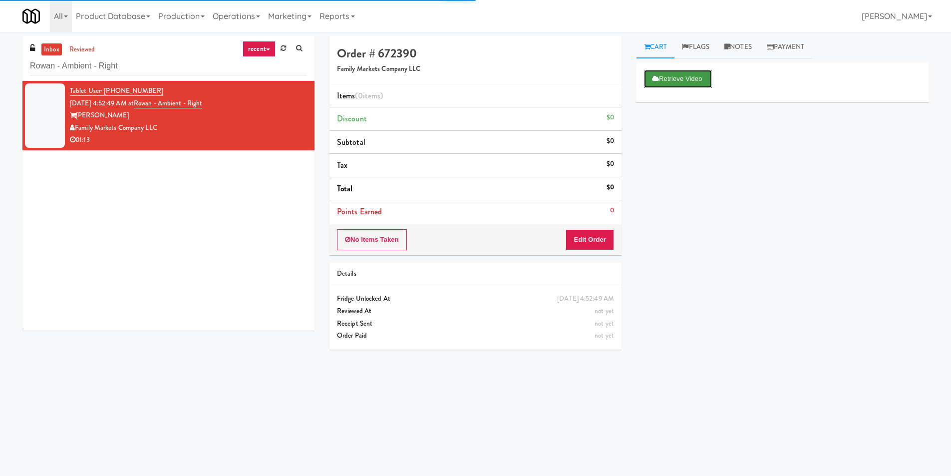
click at [658, 82] on button "Retrieve Video" at bounding box center [678, 79] width 68 height 18
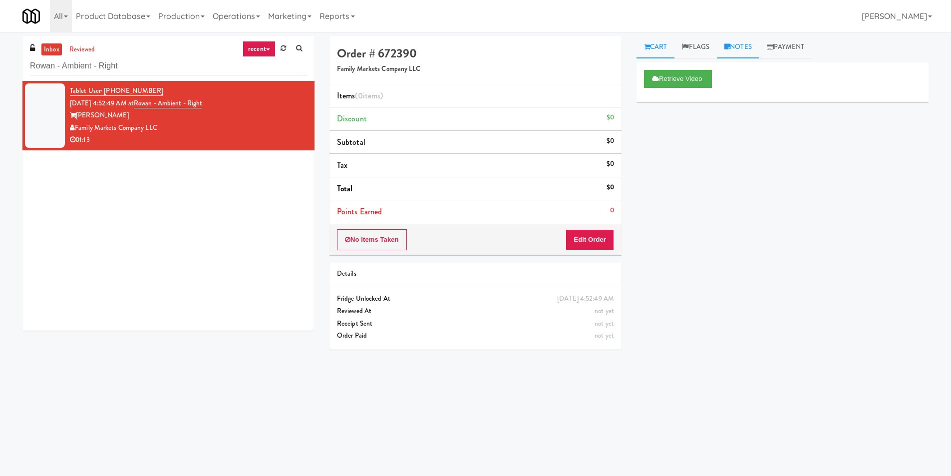
click at [752, 45] on link "Notes" at bounding box center [738, 47] width 42 height 22
click at [715, 128] on p at bounding box center [782, 122] width 276 height 11
click at [674, 44] on link "Cart" at bounding box center [655, 47] width 38 height 22
click at [662, 73] on button "Retrieve Video" at bounding box center [678, 79] width 68 height 18
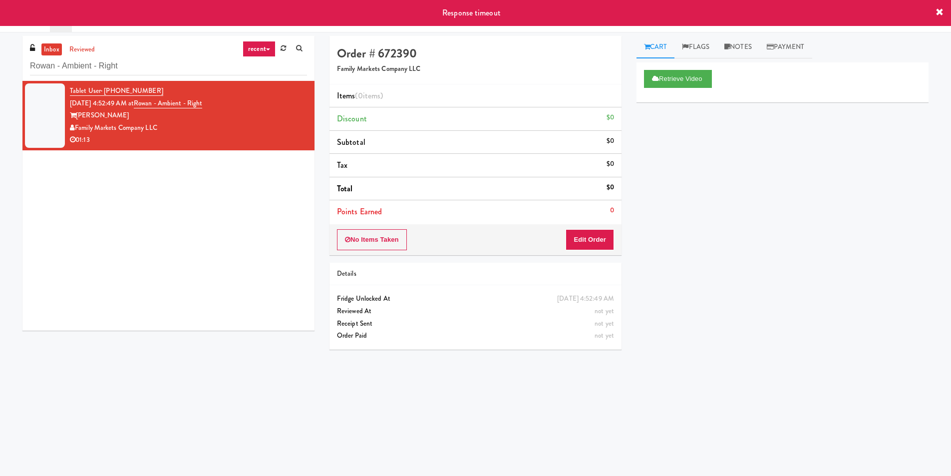
drag, startPoint x: 757, startPoint y: 49, endPoint x: 740, endPoint y: 78, distance: 34.1
click at [757, 48] on link "Notes" at bounding box center [738, 47] width 42 height 22
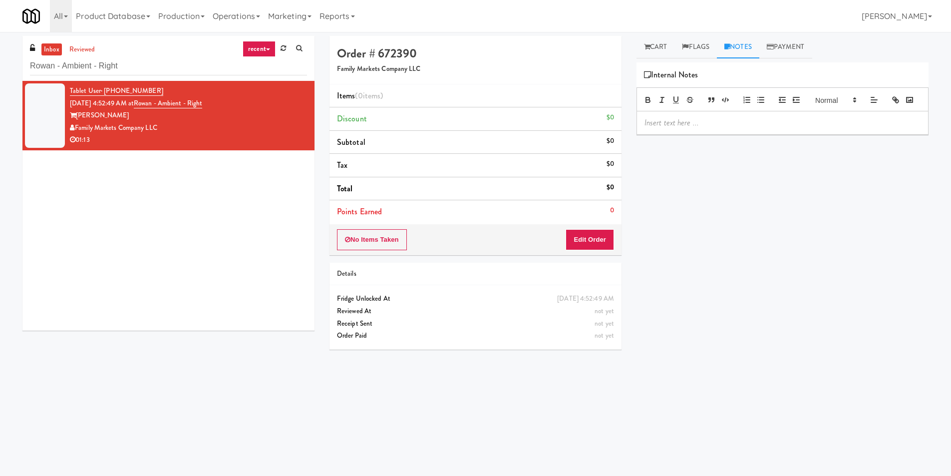
click at [702, 128] on p at bounding box center [782, 122] width 276 height 11
click at [778, 174] on div "Retrieve Video Primary Flag Clear Flag if unable to determine what was taken or…" at bounding box center [782, 249] width 292 height 374
click at [645, 44] on icon at bounding box center [647, 46] width 6 height 6
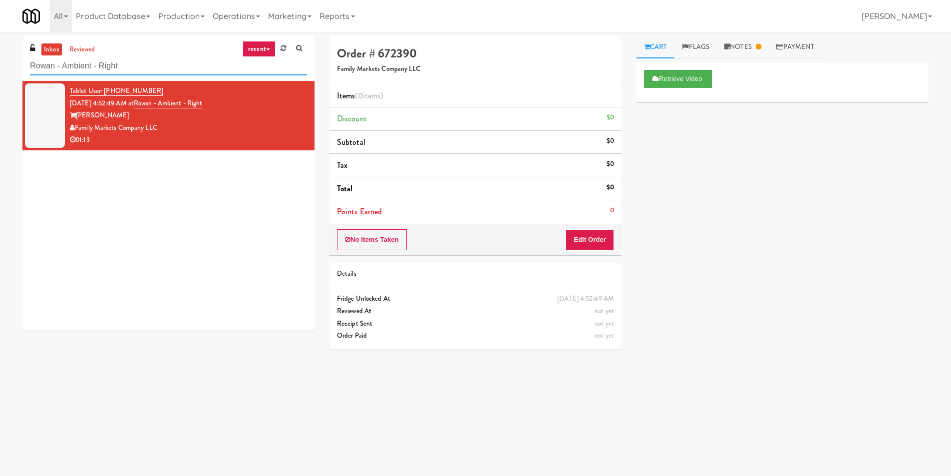
click at [197, 63] on input "Rowan - Ambient - Right" at bounding box center [168, 66] width 277 height 18
paste input "311 W. [US_STATE]"
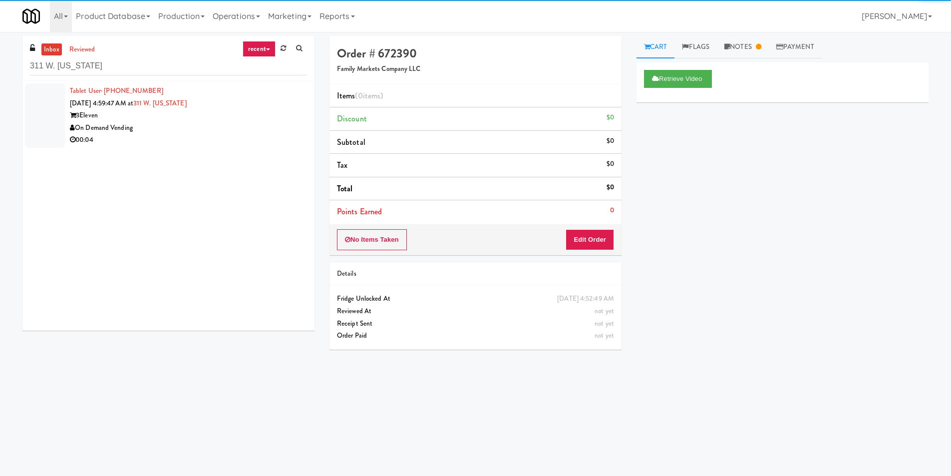
click at [261, 108] on div "Tablet User · (708) 522-4888 [DATE] 4:59:47 AM at [STREET_ADDRESS][US_STATE] On…" at bounding box center [188, 115] width 237 height 61
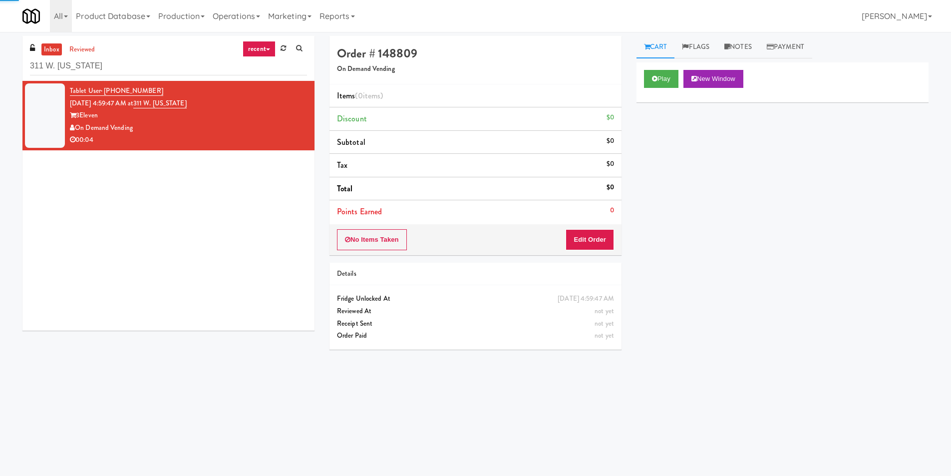
click at [657, 47] on link "Cart" at bounding box center [655, 47] width 38 height 22
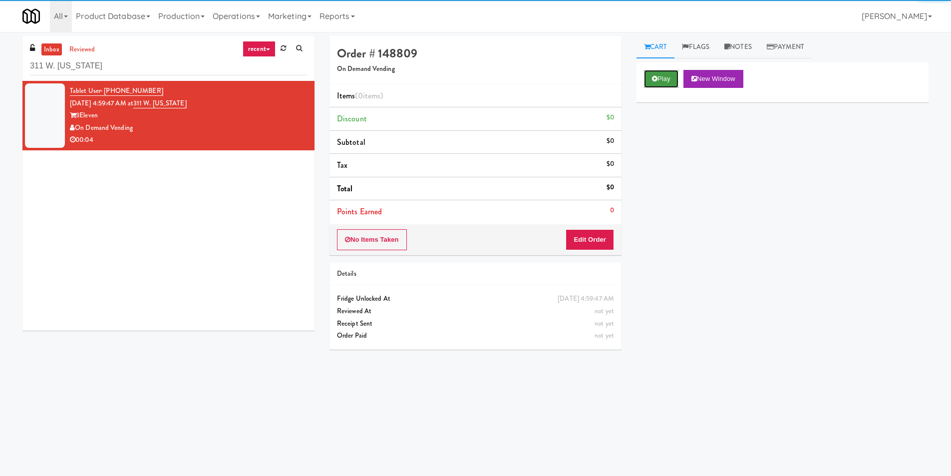
click at [656, 82] on button "Play" at bounding box center [661, 79] width 34 height 18
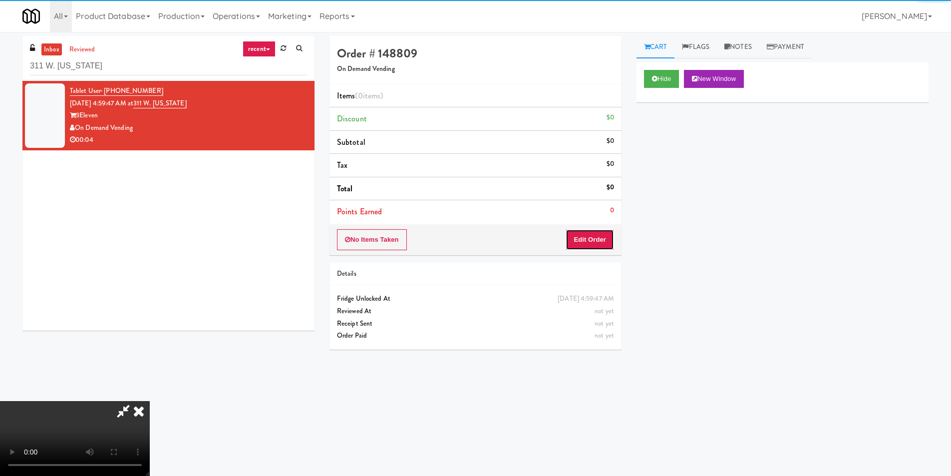
click at [590, 242] on button "Edit Order" at bounding box center [589, 239] width 48 height 21
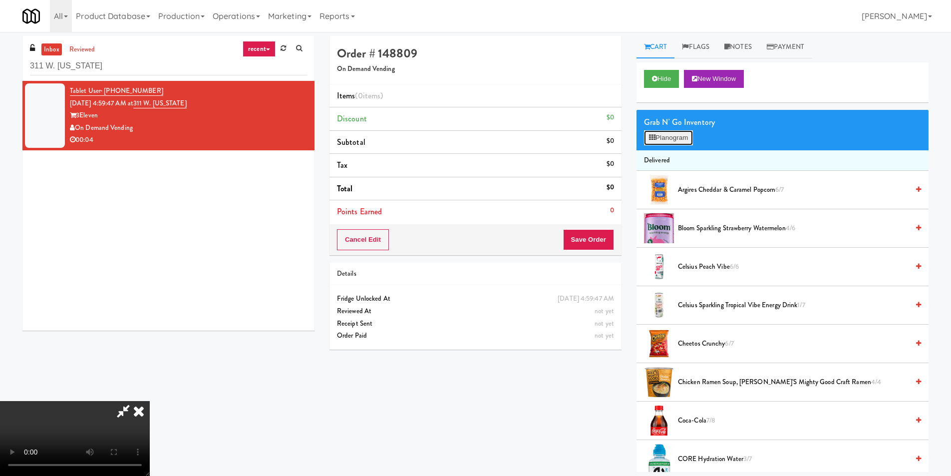
click at [671, 140] on button "Planogram" at bounding box center [668, 137] width 49 height 15
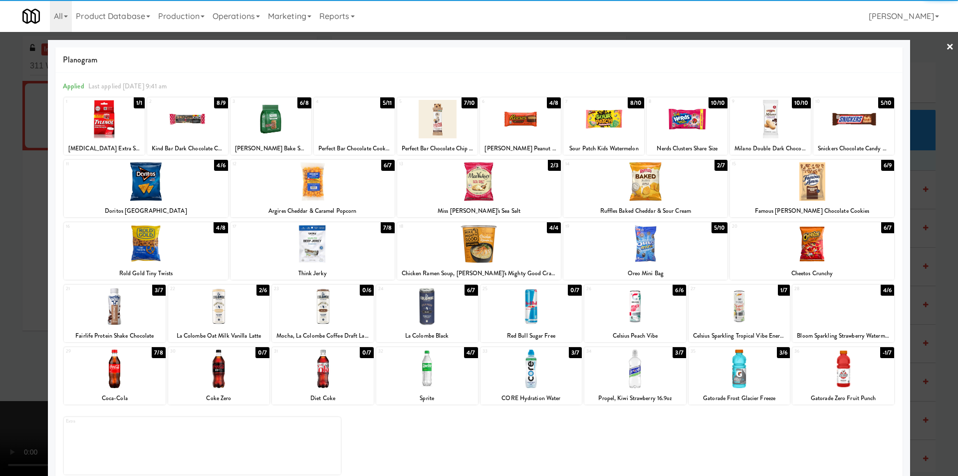
click at [642, 371] on div at bounding box center [635, 368] width 102 height 38
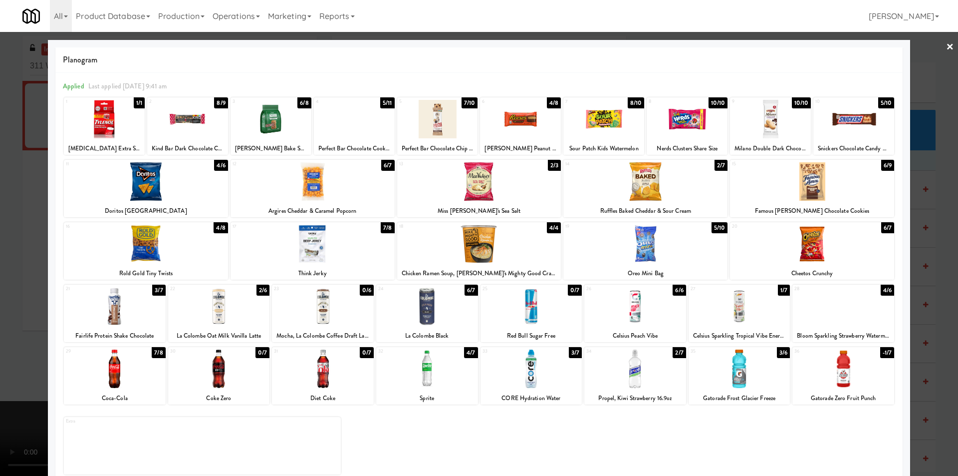
click at [936, 276] on div at bounding box center [479, 238] width 958 height 476
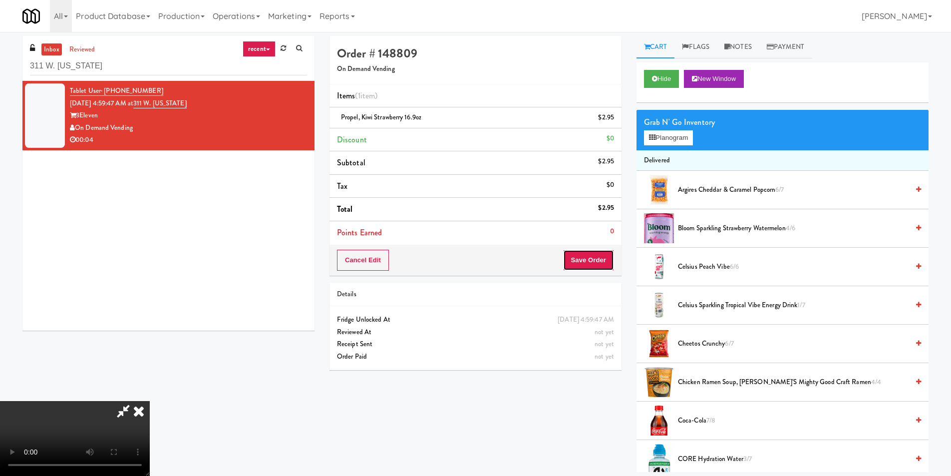
click at [606, 258] on button "Save Order" at bounding box center [588, 260] width 51 height 21
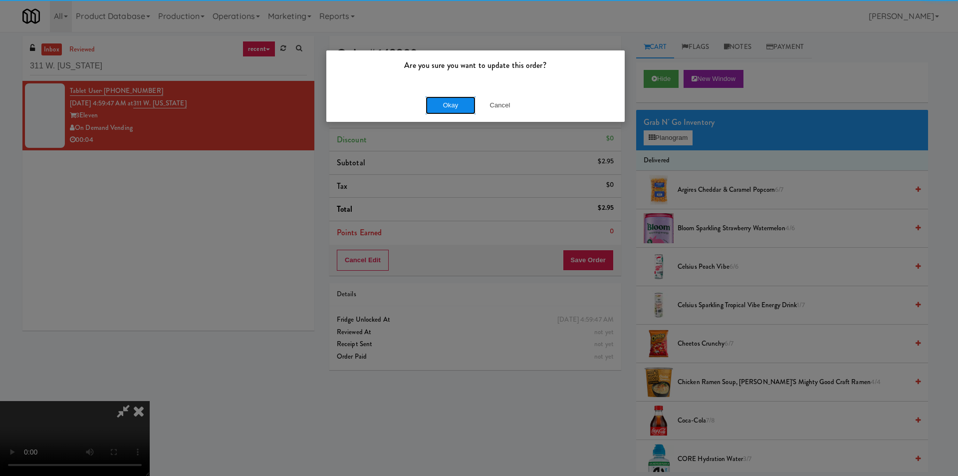
click at [441, 112] on button "Okay" at bounding box center [451, 105] width 50 height 18
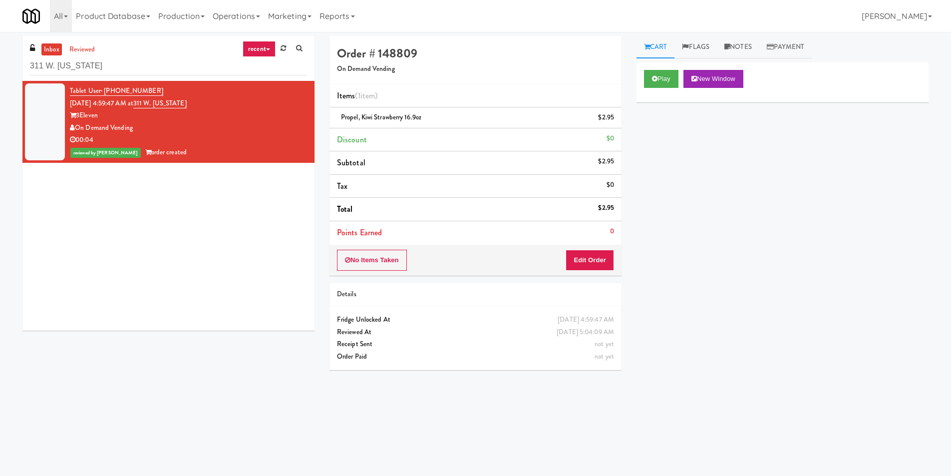
click at [135, 49] on div "inbox reviewed recent all unclear take inventory issue suspicious failed recent…" at bounding box center [168, 58] width 292 height 45
click at [135, 56] on div "311 W. [US_STATE]" at bounding box center [168, 65] width 277 height 19
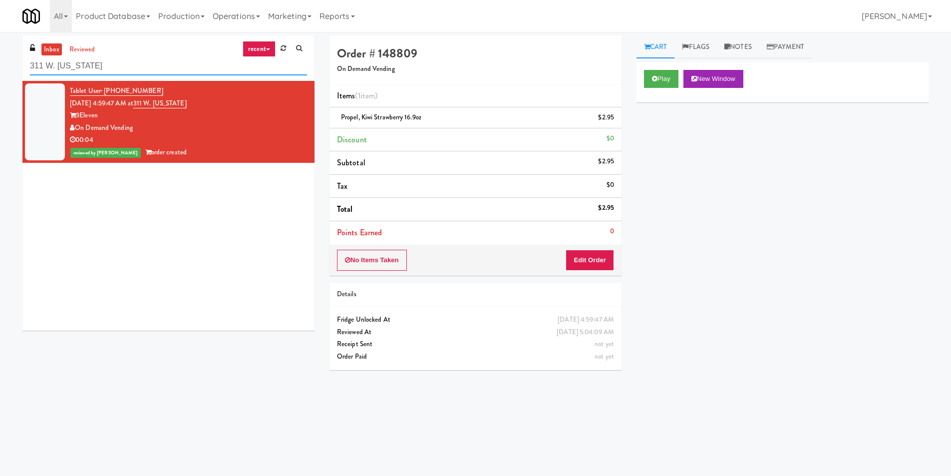
click at [136, 58] on input "311 W. [US_STATE]" at bounding box center [168, 66] width 277 height 18
paste input "545 N [PERSON_NAME]- Left - Fridge"
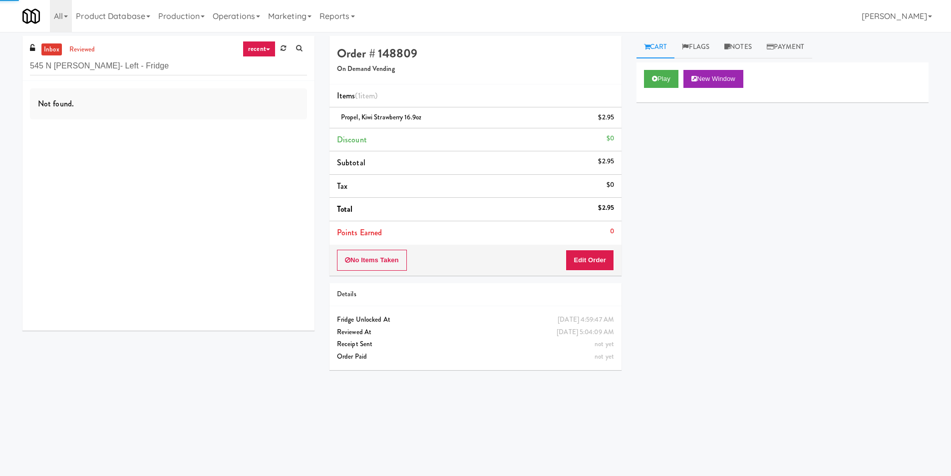
click at [120, 132] on div "Not found." at bounding box center [168, 206] width 292 height 250
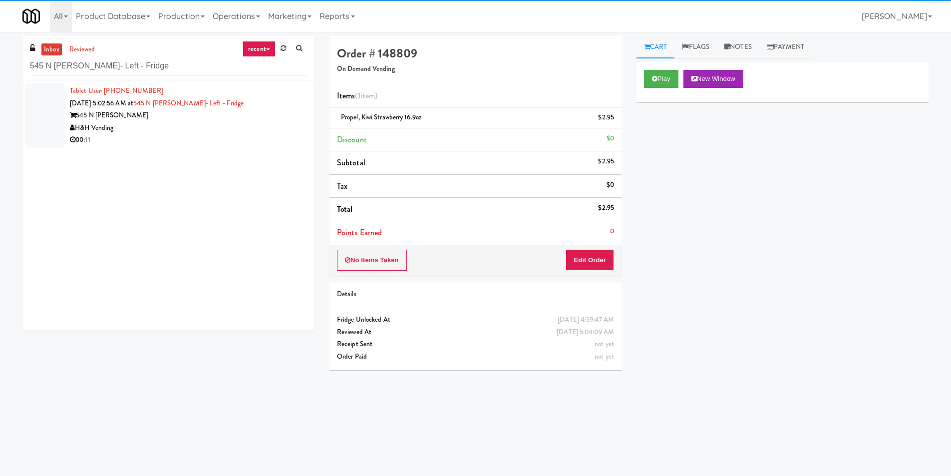
click at [135, 143] on div "00:11" at bounding box center [188, 140] width 237 height 12
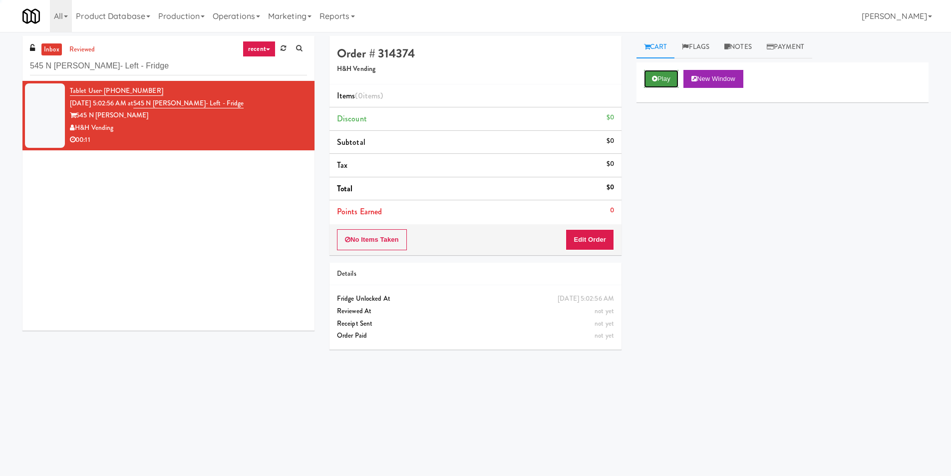
click at [649, 75] on button "Play" at bounding box center [661, 79] width 34 height 18
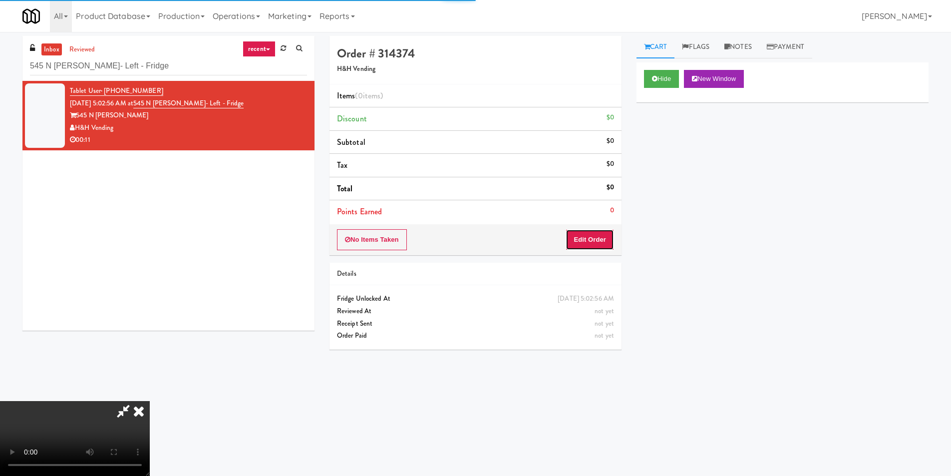
click at [607, 246] on button "Edit Order" at bounding box center [589, 239] width 48 height 21
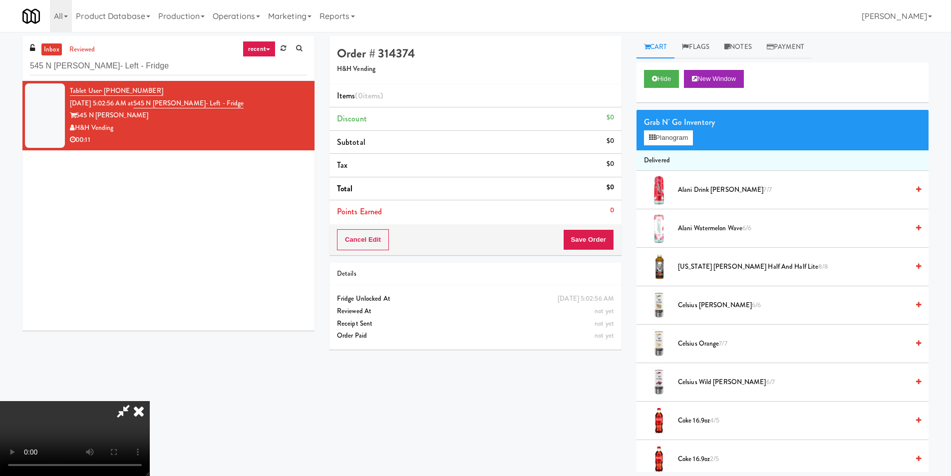
scroll to position [1, 0]
click at [659, 141] on button "Planogram" at bounding box center [668, 137] width 49 height 15
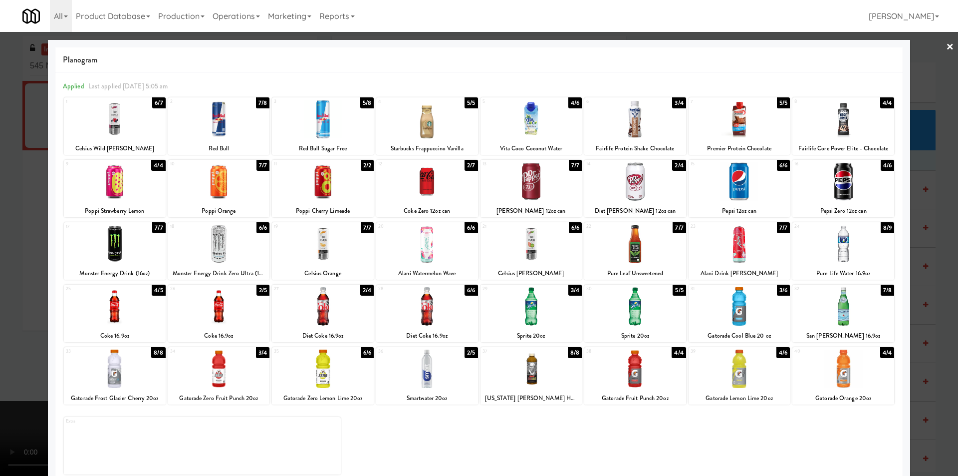
click at [340, 253] on div at bounding box center [323, 244] width 102 height 38
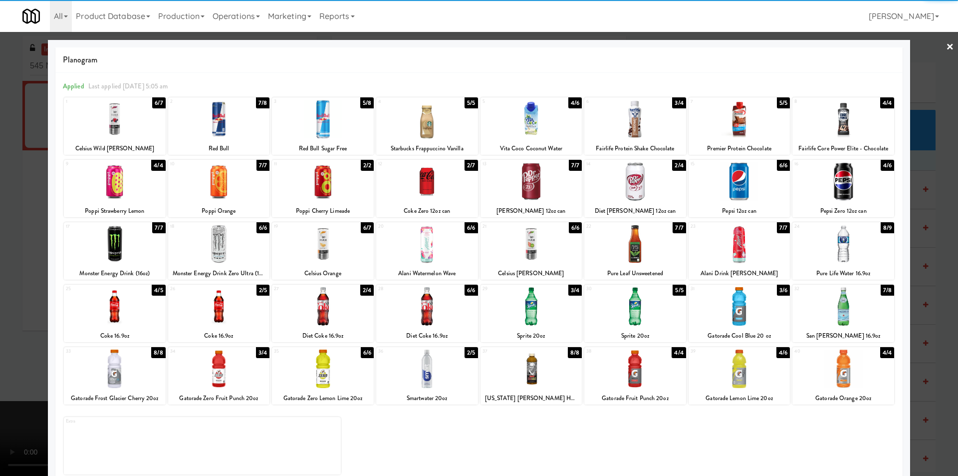
click at [531, 246] on div at bounding box center [532, 244] width 102 height 38
click at [937, 237] on div at bounding box center [479, 238] width 958 height 476
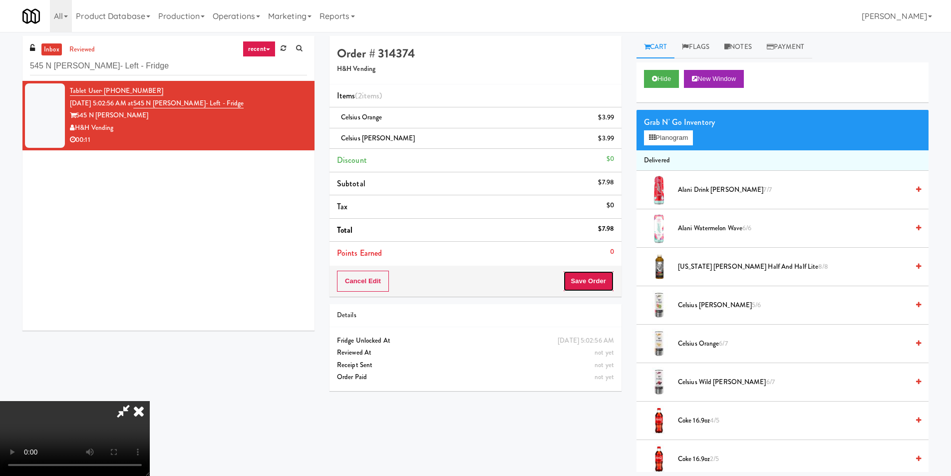
click at [603, 272] on button "Save Order" at bounding box center [588, 280] width 51 height 21
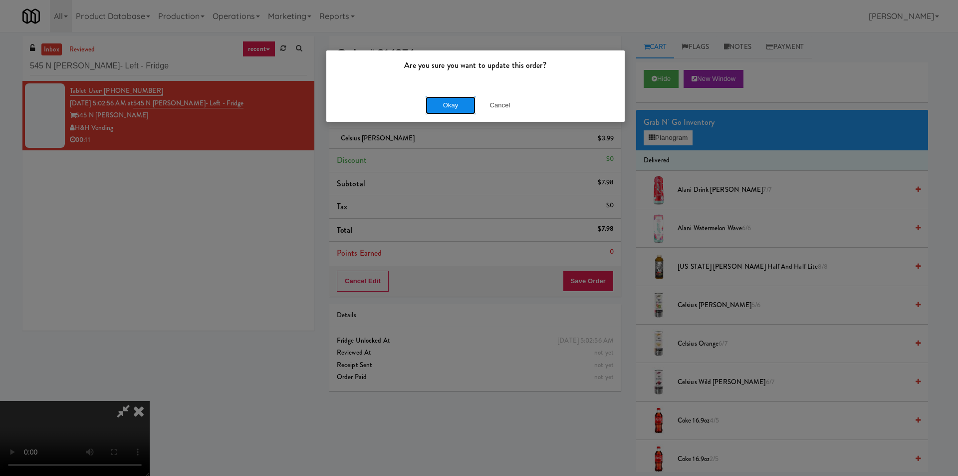
click at [456, 102] on button "Okay" at bounding box center [451, 105] width 50 height 18
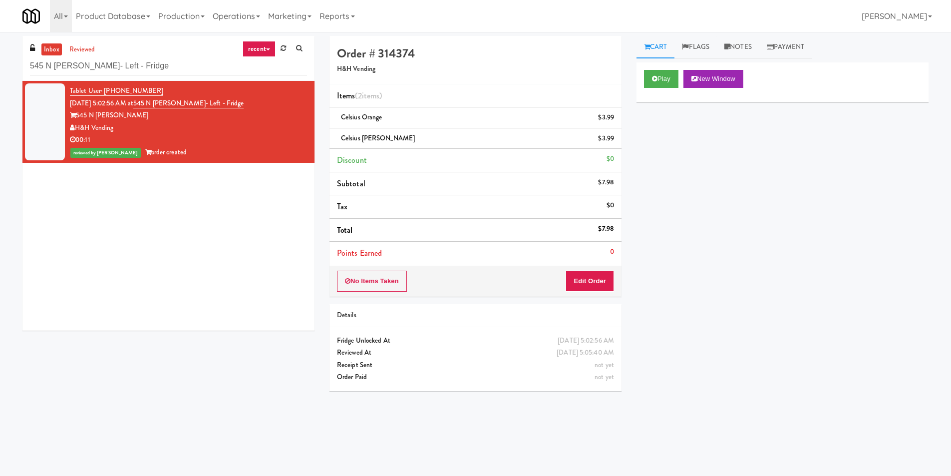
click at [200, 54] on div "inbox reviewed recent all unclear take inventory issue suspicious failed recent…" at bounding box center [168, 58] width 292 height 45
click at [201, 58] on div "inbox reviewed recent all unclear take inventory issue suspicious failed recent…" at bounding box center [168, 58] width 292 height 45
click at [202, 59] on input "545 N [PERSON_NAME]- Left - Fridge" at bounding box center [168, 66] width 277 height 18
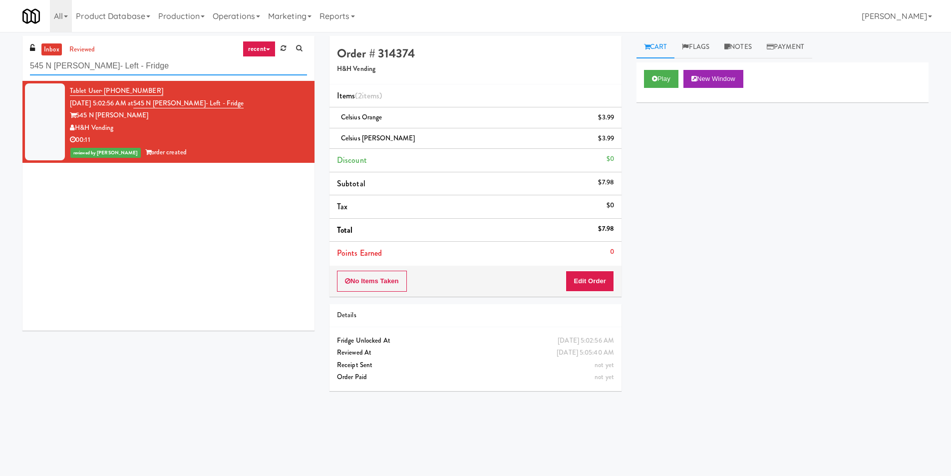
paste input "1140 S Wabash - Right - Ambient"
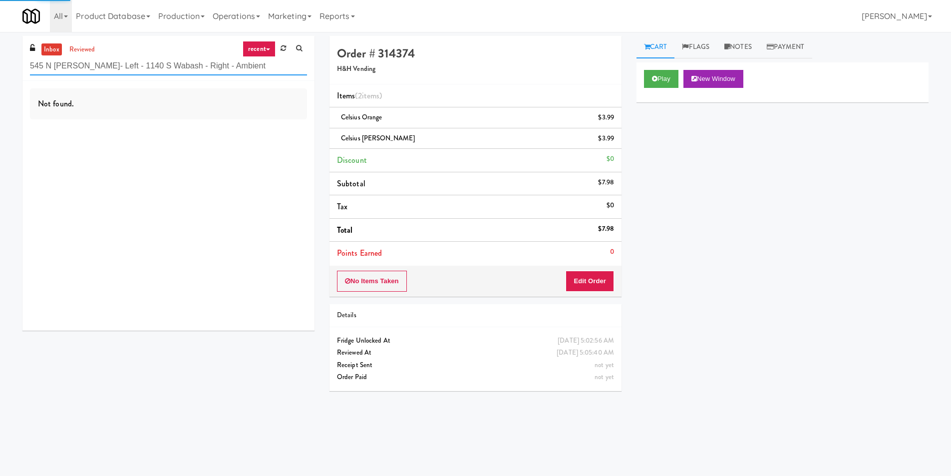
click at [129, 58] on input "545 N [PERSON_NAME]- Left - 1140 S Wabash - Right - Ambient" at bounding box center [168, 66] width 277 height 18
paste input "text"
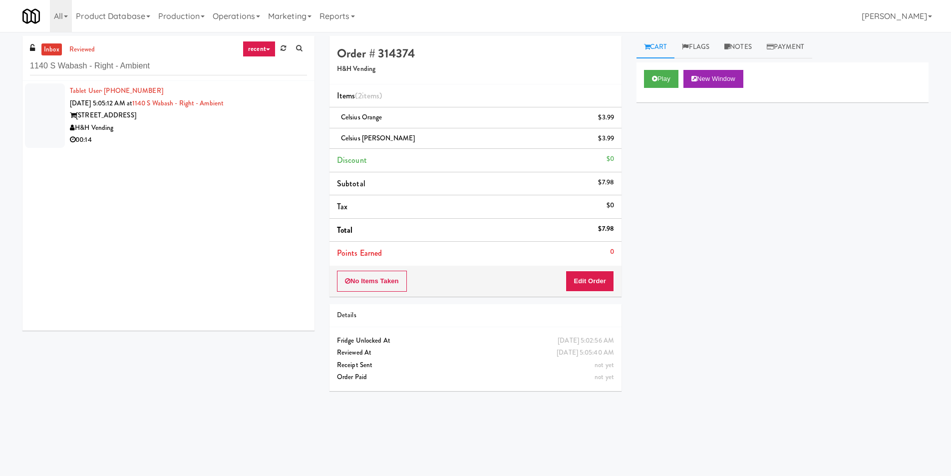
click at [159, 147] on li "Tablet User · (515) 779-4299 [DATE] 5:05:12 AM at 1140 S Wabash - Right - Ambie…" at bounding box center [168, 115] width 292 height 69
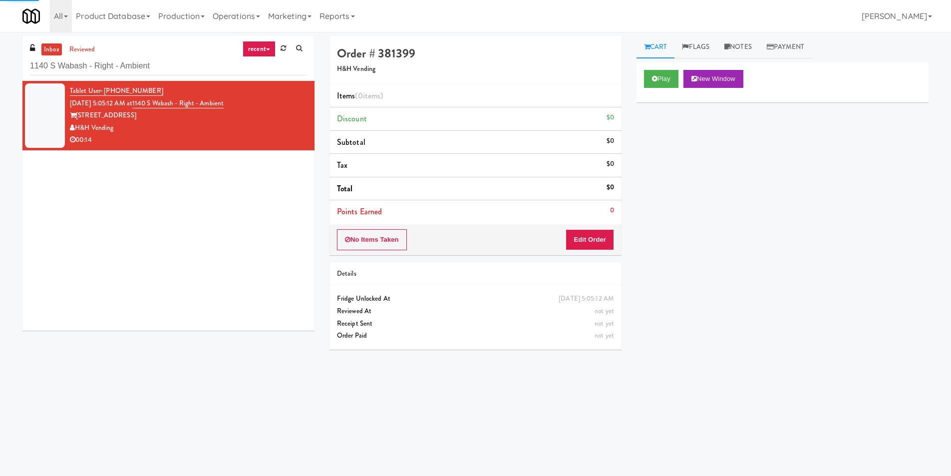
click at [655, 68] on div "Play New Window" at bounding box center [782, 82] width 292 height 40
click at [657, 73] on button "Play" at bounding box center [661, 79] width 34 height 18
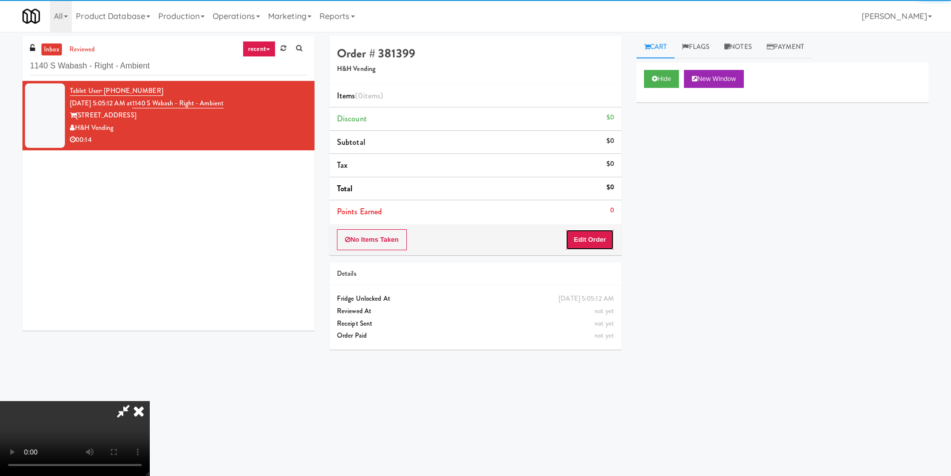
click at [586, 243] on button "Edit Order" at bounding box center [589, 239] width 48 height 21
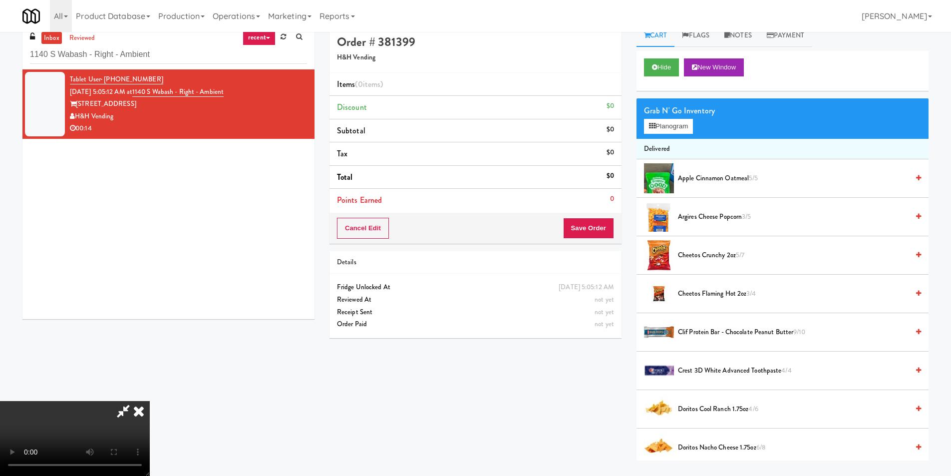
scroll to position [32, 0]
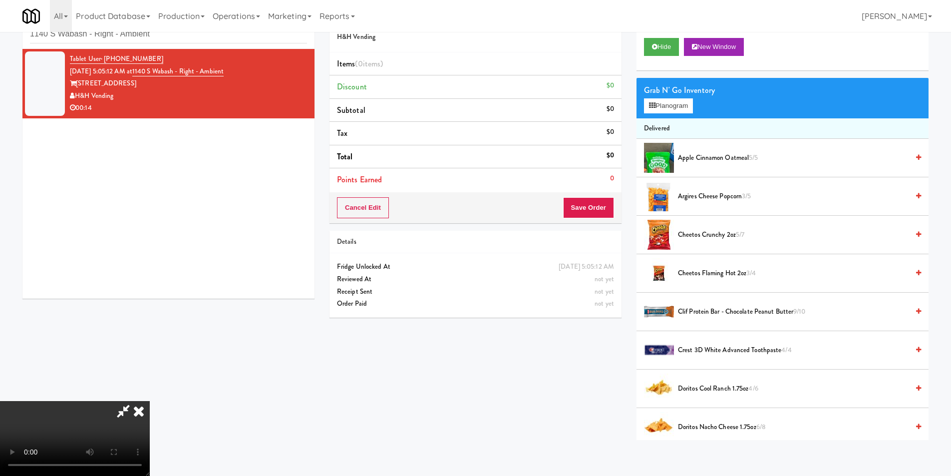
click at [150, 401] on video at bounding box center [75, 438] width 150 height 75
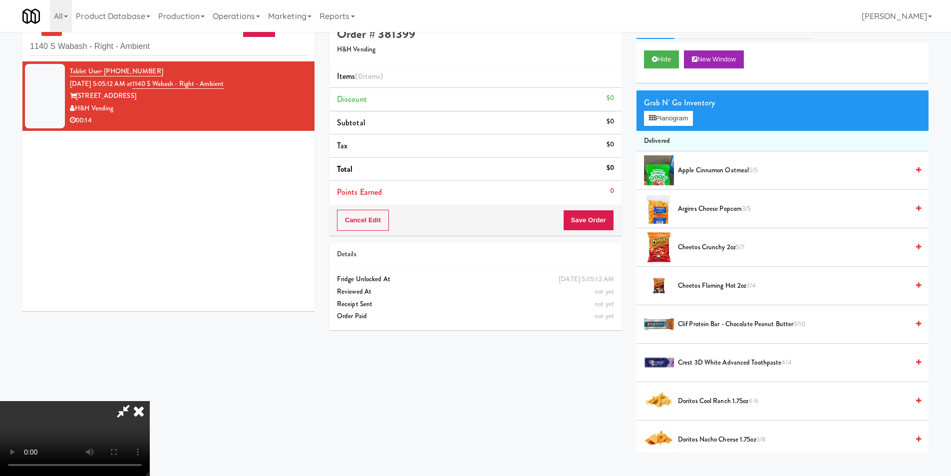
scroll to position [0, 0]
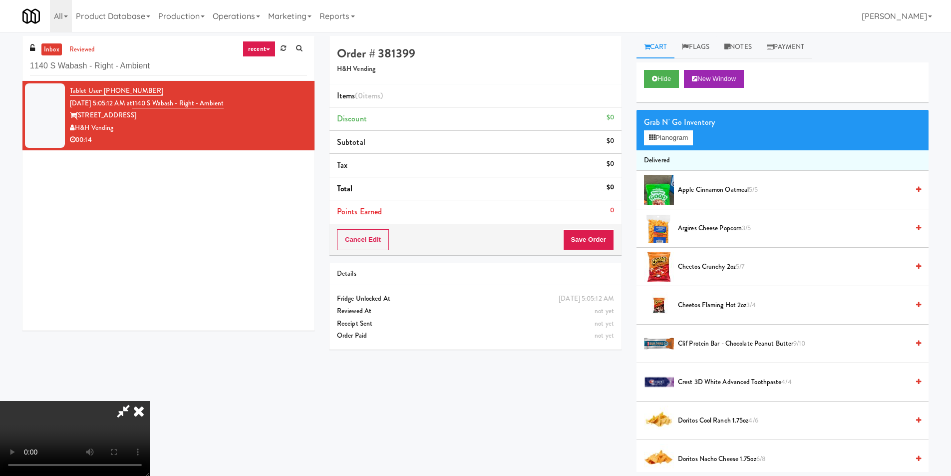
drag, startPoint x: 742, startPoint y: 49, endPoint x: 732, endPoint y: 66, distance: 19.4
click at [742, 49] on link "Notes" at bounding box center [738, 47] width 42 height 22
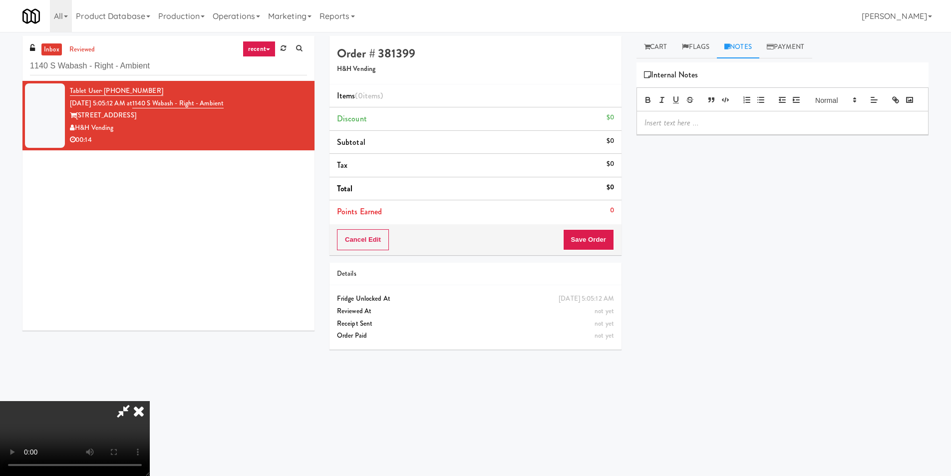
click at [713, 134] on div at bounding box center [782, 122] width 291 height 23
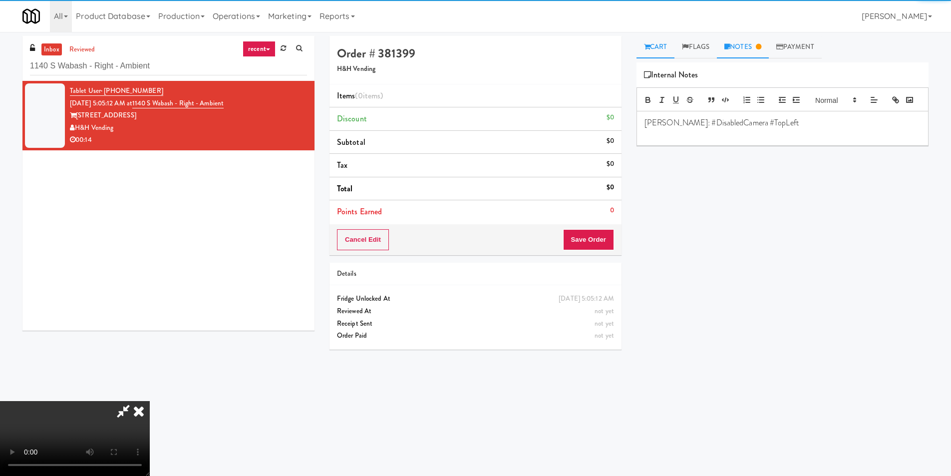
click at [650, 37] on link "Cart" at bounding box center [655, 47] width 38 height 22
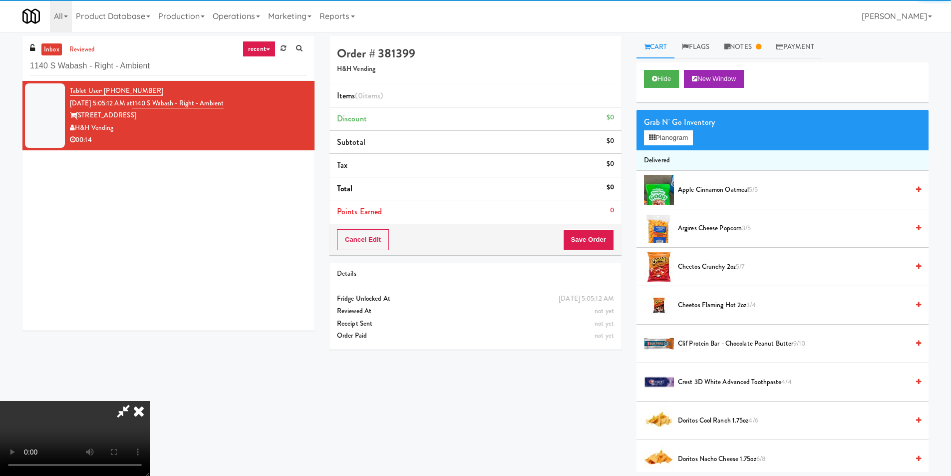
click at [150, 401] on video at bounding box center [75, 438] width 150 height 75
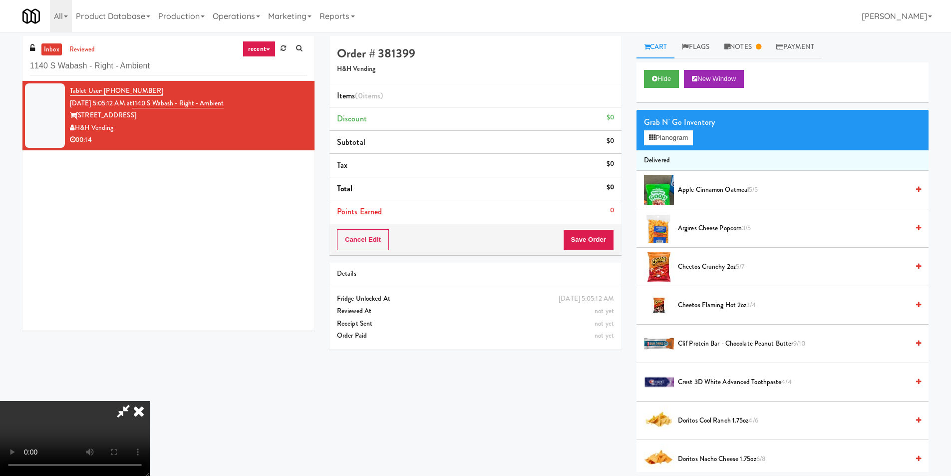
click at [150, 401] on video at bounding box center [75, 438] width 150 height 75
click at [676, 140] on button "Planogram" at bounding box center [668, 137] width 49 height 15
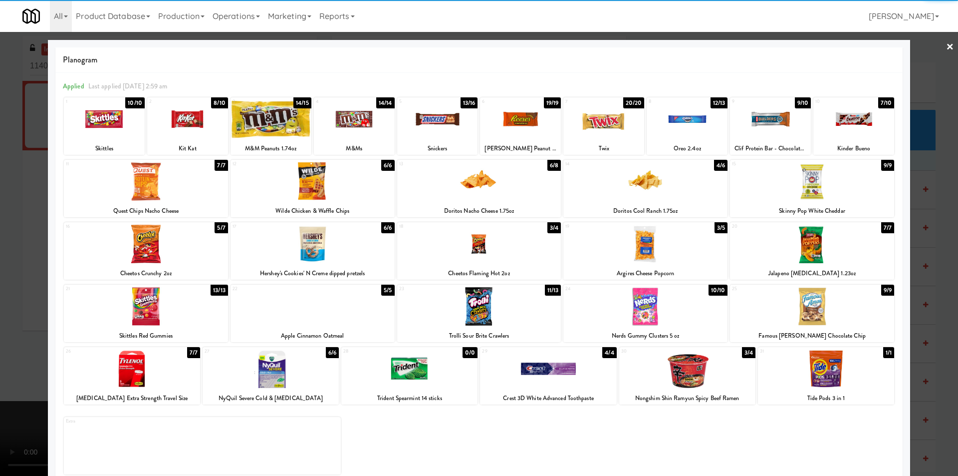
click at [487, 240] on div at bounding box center [479, 244] width 164 height 38
click at [916, 229] on div at bounding box center [479, 238] width 958 height 476
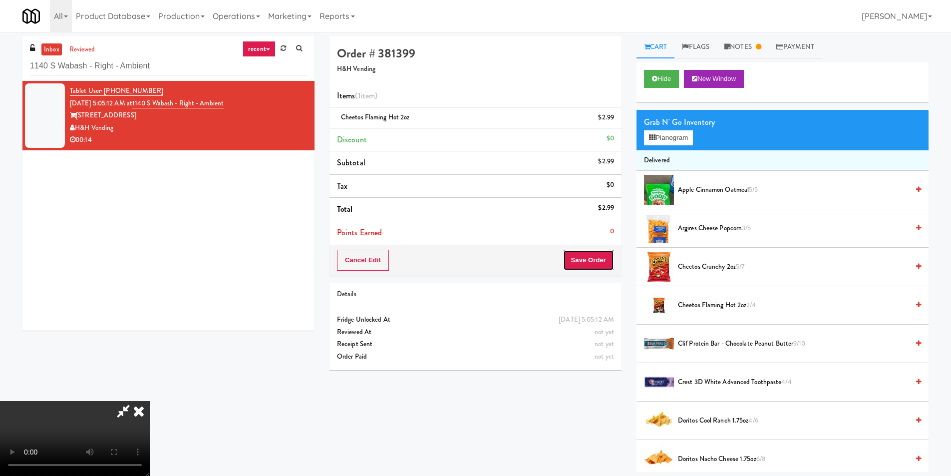
click at [589, 261] on button "Save Order" at bounding box center [588, 260] width 51 height 21
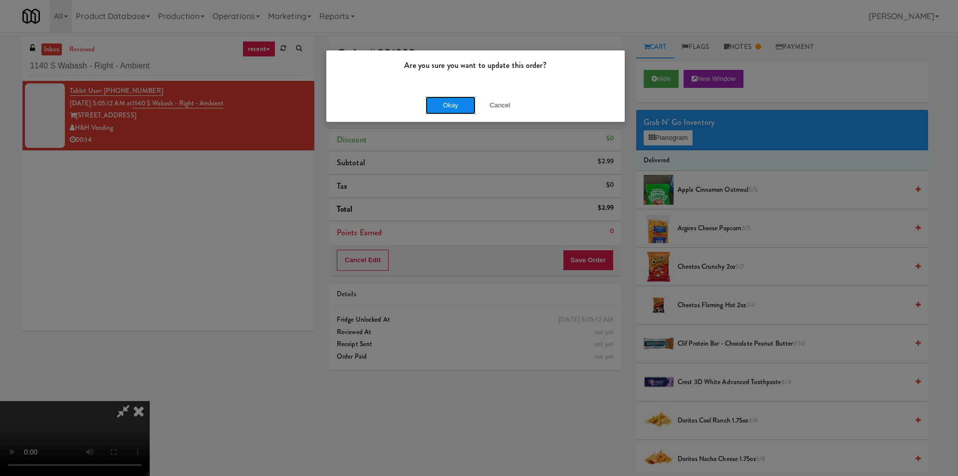
click at [437, 103] on button "Okay" at bounding box center [451, 105] width 50 height 18
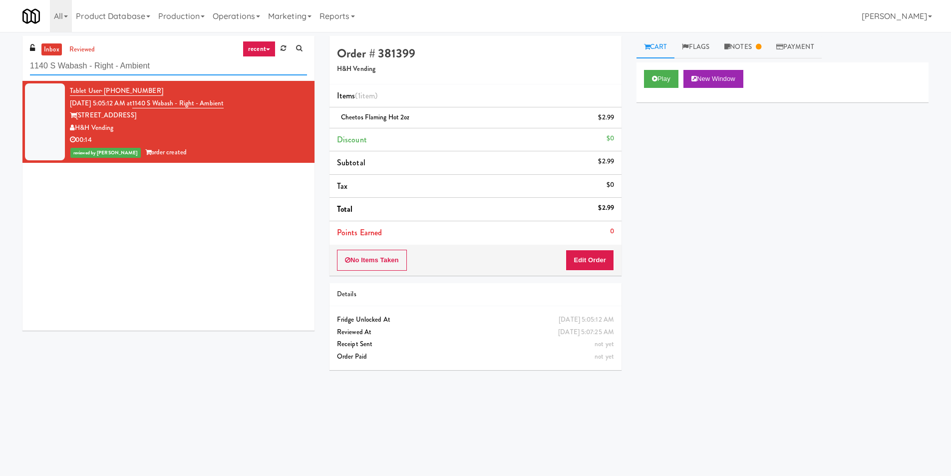
click at [142, 66] on input "1140 S Wabash - Right - Ambient" at bounding box center [168, 66] width 277 height 18
click at [142, 65] on input "1140 S Wabash - Right - Ambient" at bounding box center [168, 66] width 277 height 18
paste input "Park Place - Cooler - Lef"
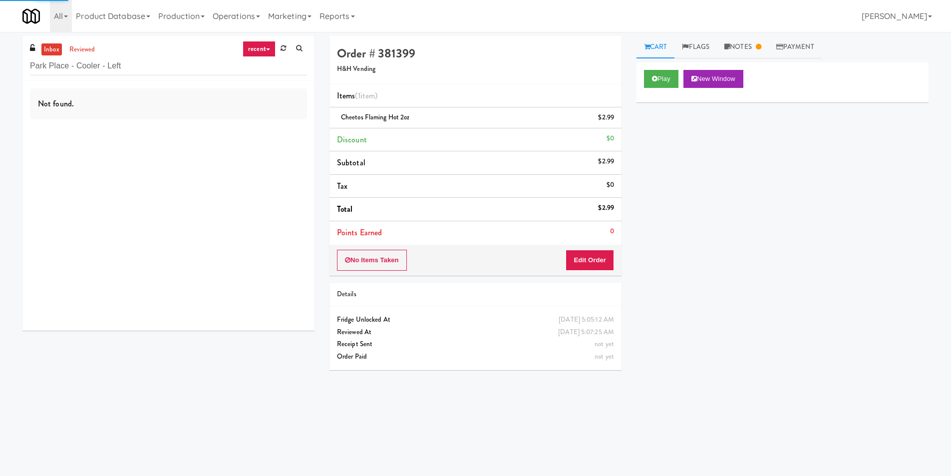
click at [266, 137] on div "Not found." at bounding box center [168, 206] width 292 height 250
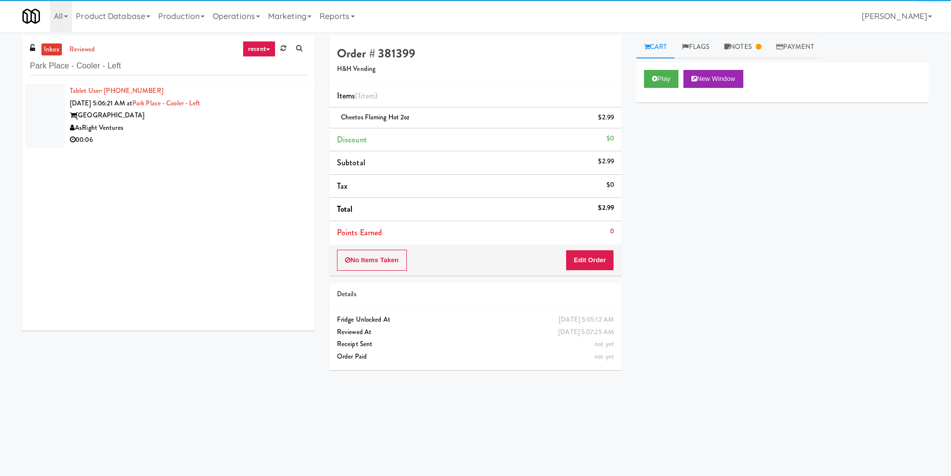
click at [271, 135] on div "Tablet User · (570) 350-0108 [DATE] 5:06:21 AM at [GEOGRAPHIC_DATA] - [GEOGRAPH…" at bounding box center [168, 206] width 292 height 250
click at [271, 135] on div "00:06" at bounding box center [188, 140] width 237 height 12
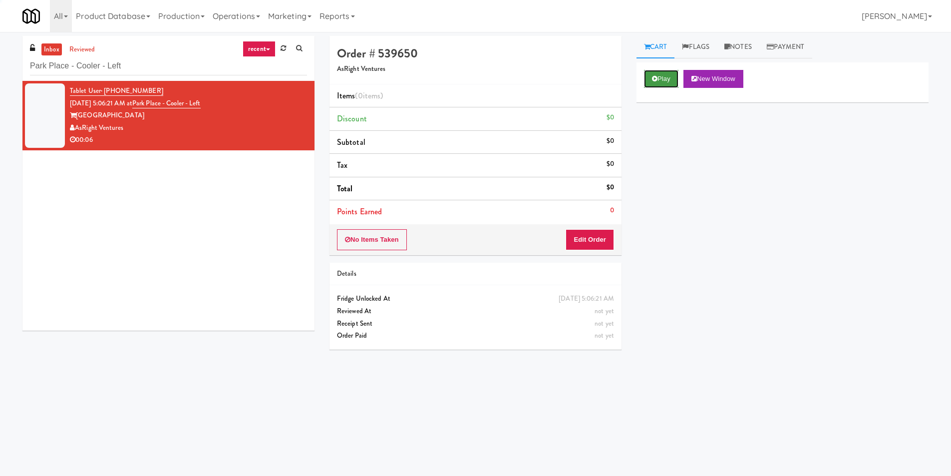
click at [658, 77] on button "Play" at bounding box center [661, 79] width 34 height 18
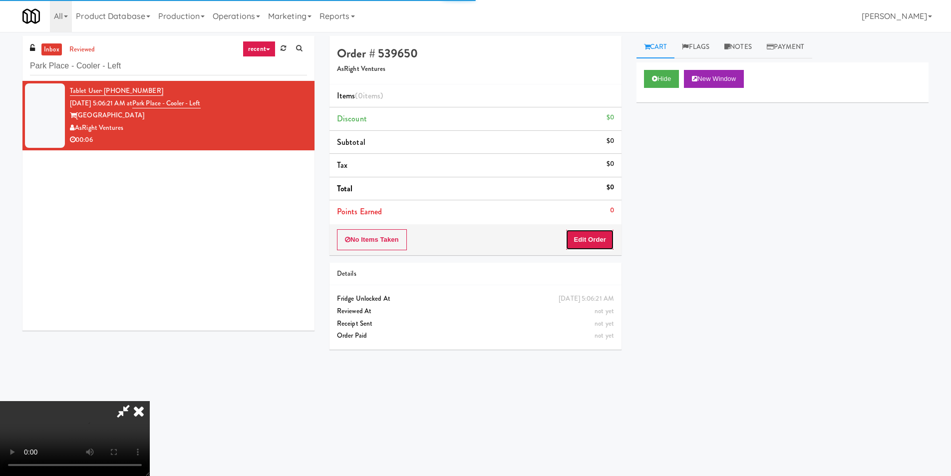
click at [577, 249] on button "Edit Order" at bounding box center [589, 239] width 48 height 21
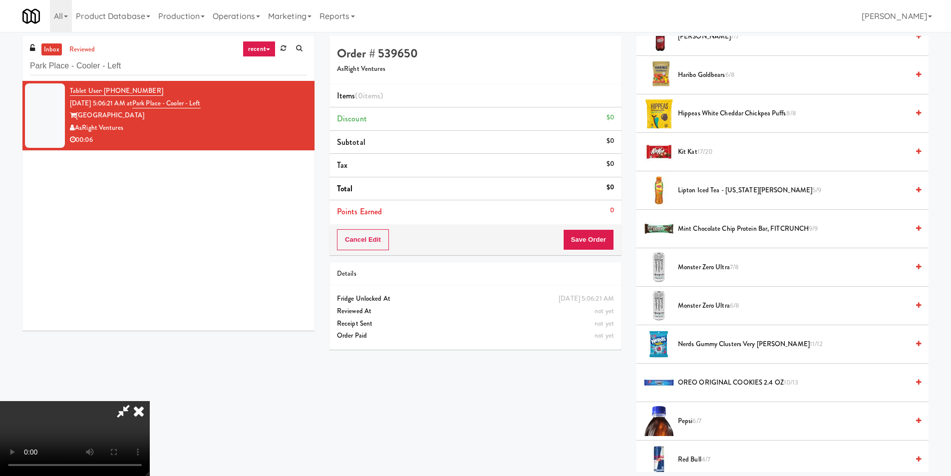
scroll to position [699, 0]
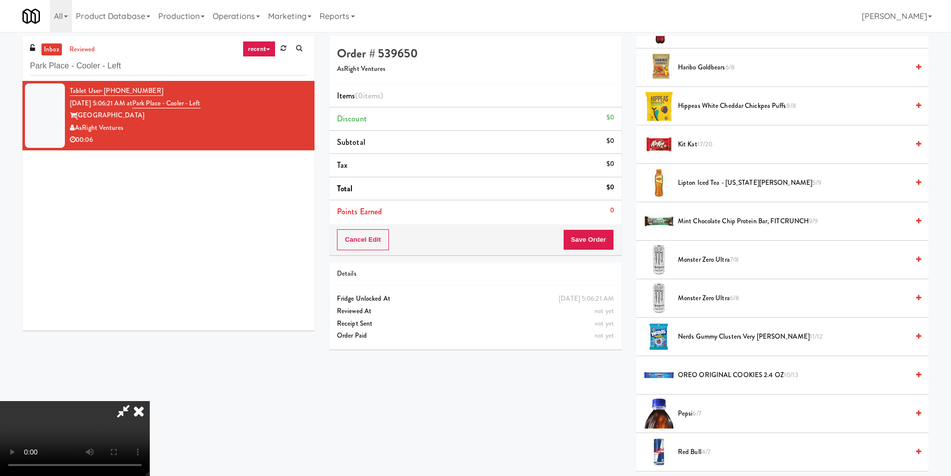
click at [698, 265] on span "Monster Zero Ultra 7/8" at bounding box center [793, 259] width 231 height 12
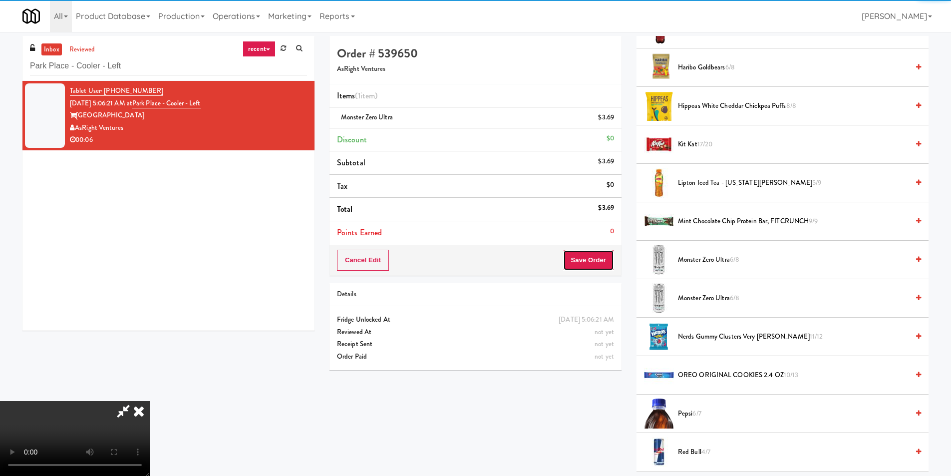
click at [581, 269] on button "Save Order" at bounding box center [588, 260] width 51 height 21
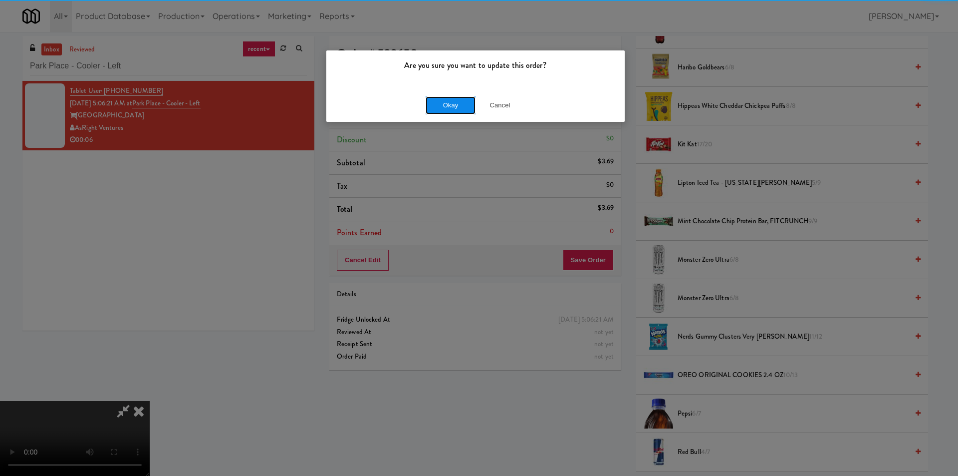
click at [431, 104] on button "Okay" at bounding box center [451, 105] width 50 height 18
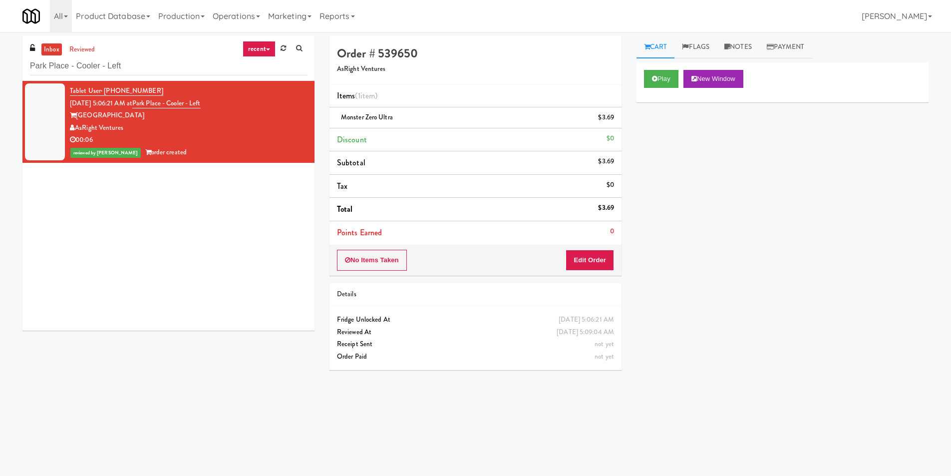
scroll to position [0, 0]
click at [96, 66] on input "Park Place - Cooler - Left" at bounding box center [168, 66] width 277 height 18
paste input "Rowan - Ambient - Righ"
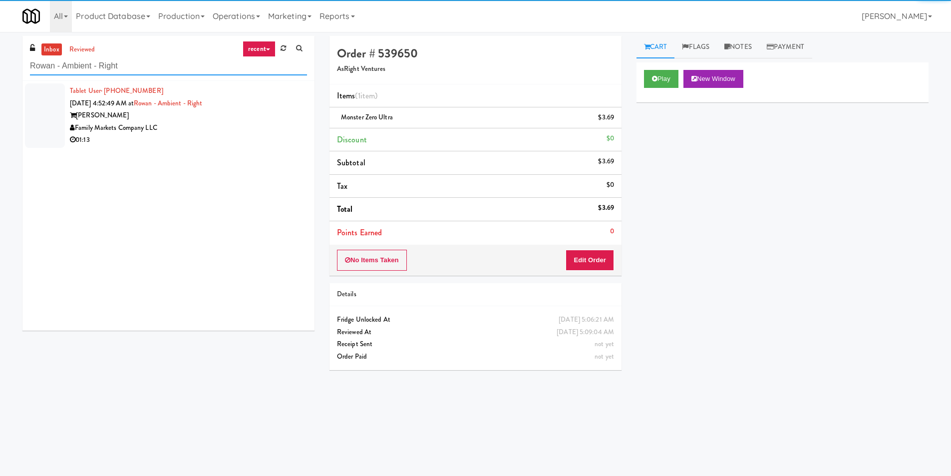
type input "Rowan - Ambient - Right"
click at [276, 128] on div "Family Markets Company LLC" at bounding box center [188, 128] width 237 height 12
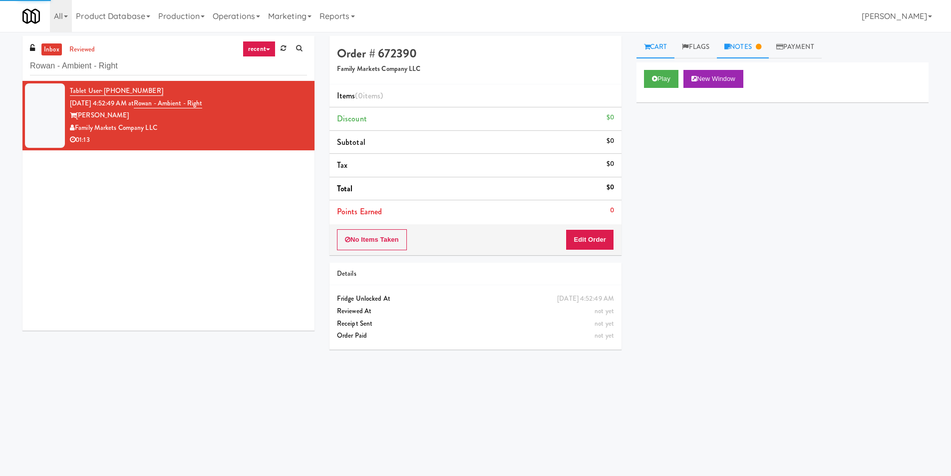
click at [747, 46] on link "Notes" at bounding box center [743, 47] width 52 height 22
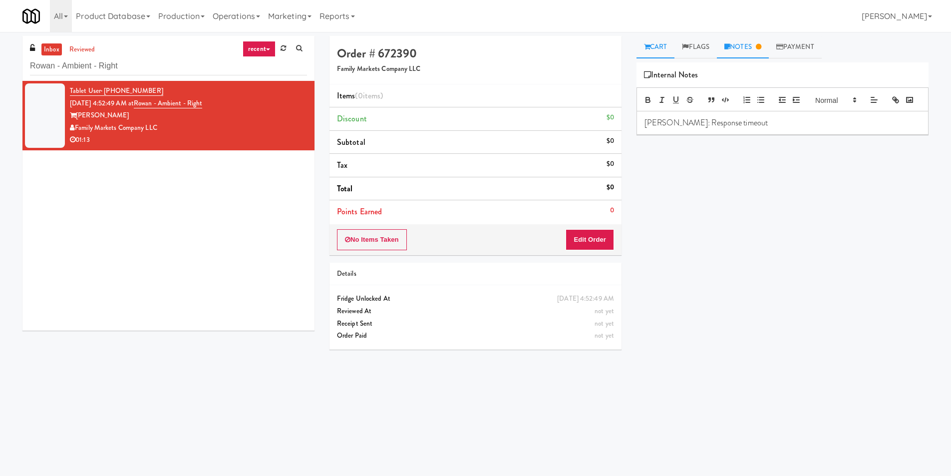
click at [658, 44] on link "Cart" at bounding box center [655, 47] width 38 height 22
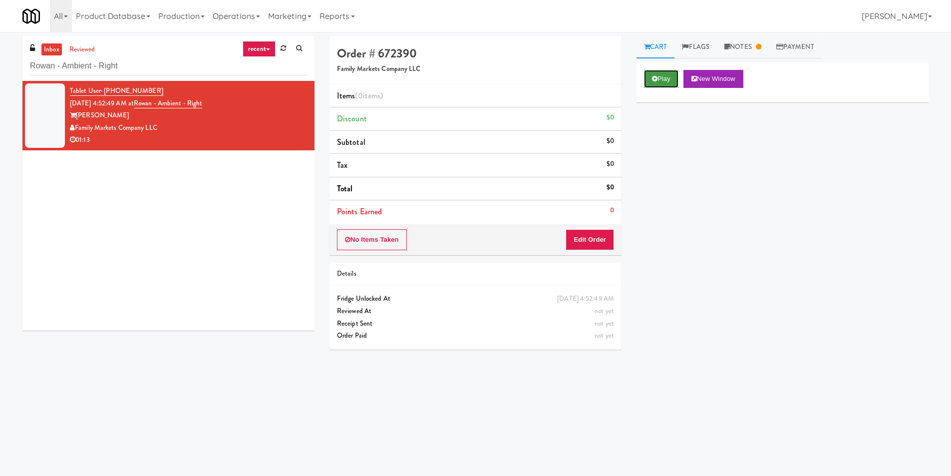
click at [653, 78] on icon at bounding box center [654, 78] width 5 height 6
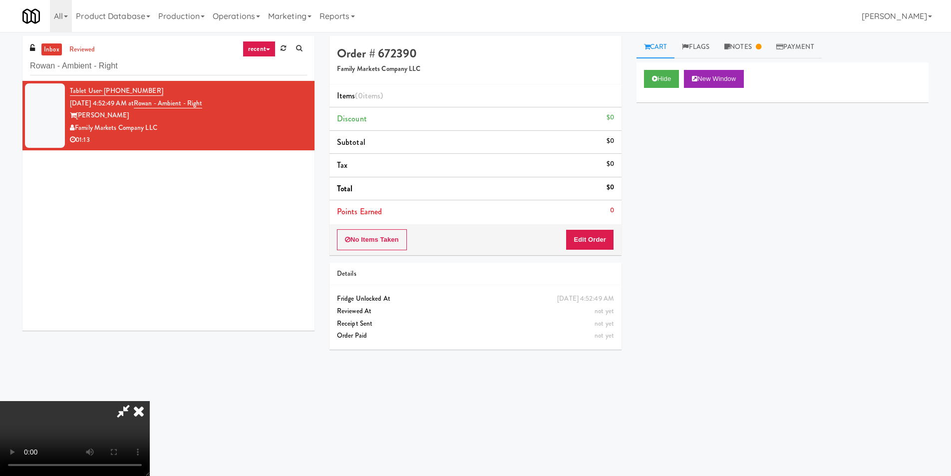
click at [596, 230] on div "No Items Taken Edit Order" at bounding box center [475, 239] width 292 height 31
click at [595, 234] on button "Edit Order" at bounding box center [589, 239] width 48 height 21
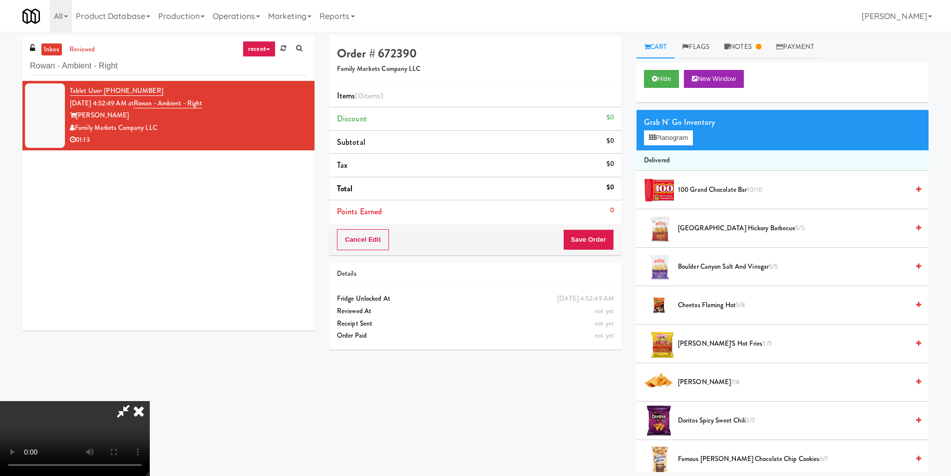
click at [150, 401] on video at bounding box center [75, 438] width 150 height 75
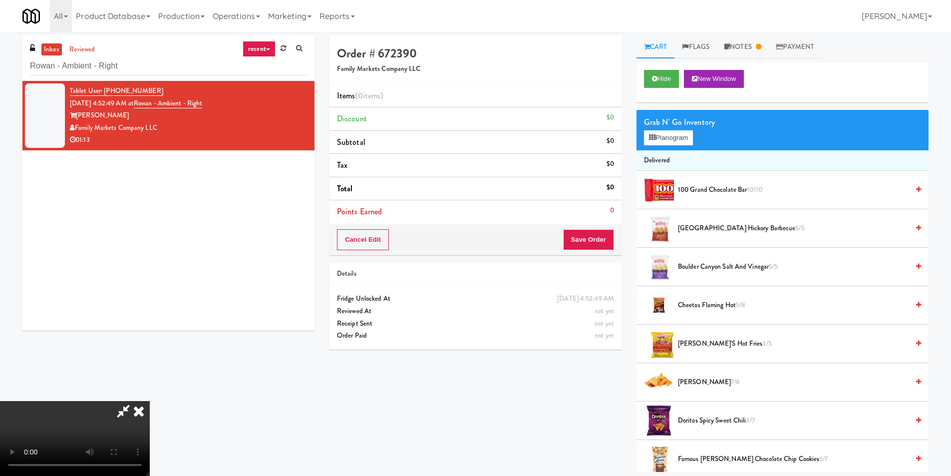
click at [150, 401] on video at bounding box center [75, 438] width 150 height 75
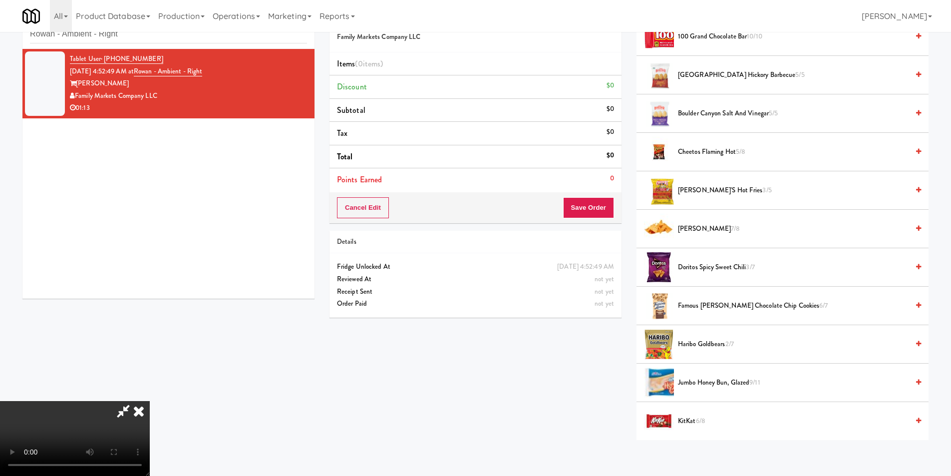
scroll to position [150, 0]
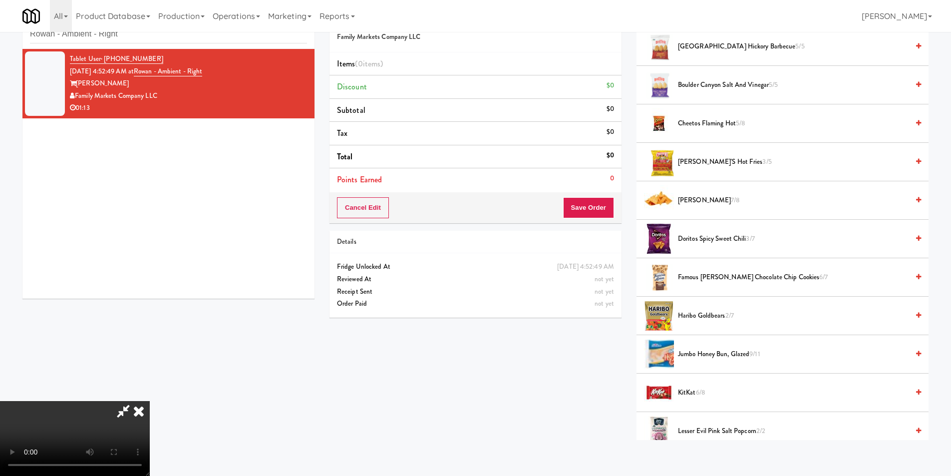
click at [687, 202] on span "Doritos Nacho 7/8" at bounding box center [793, 200] width 231 height 12
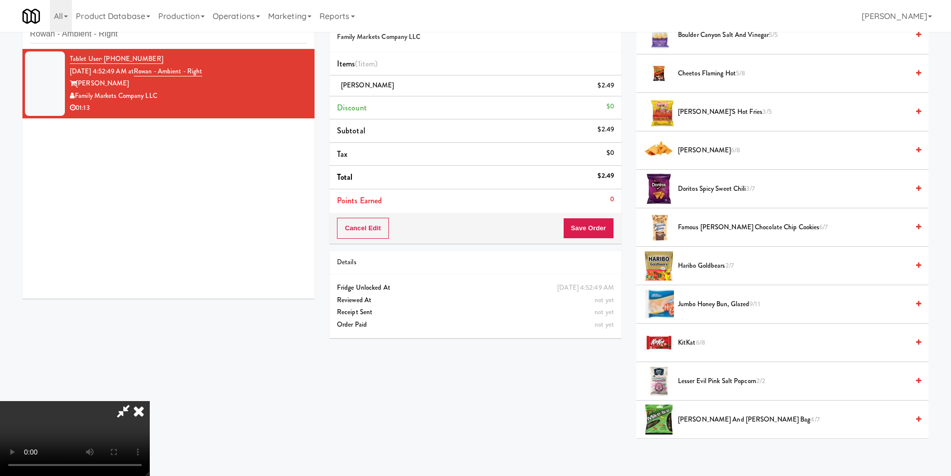
scroll to position [151, 0]
click at [150, 401] on video at bounding box center [75, 438] width 150 height 75
click at [695, 149] on span "Doritos Nacho 6/8" at bounding box center [793, 150] width 231 height 12
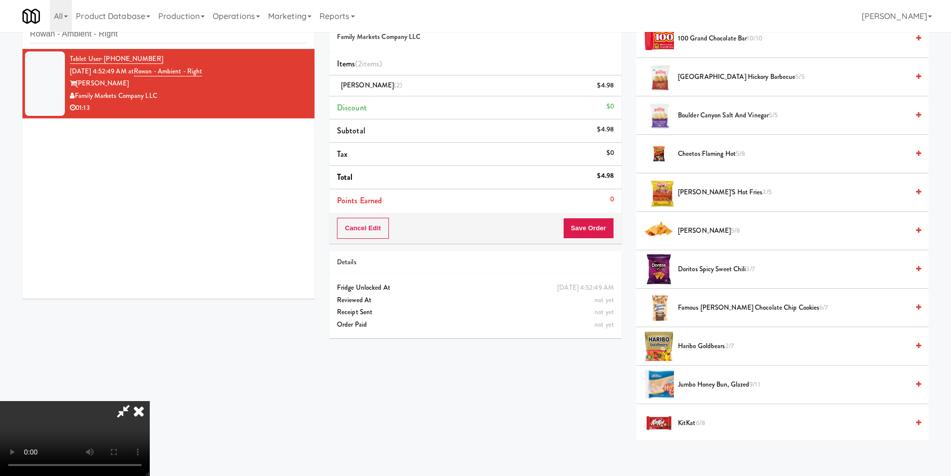
scroll to position [0, 0]
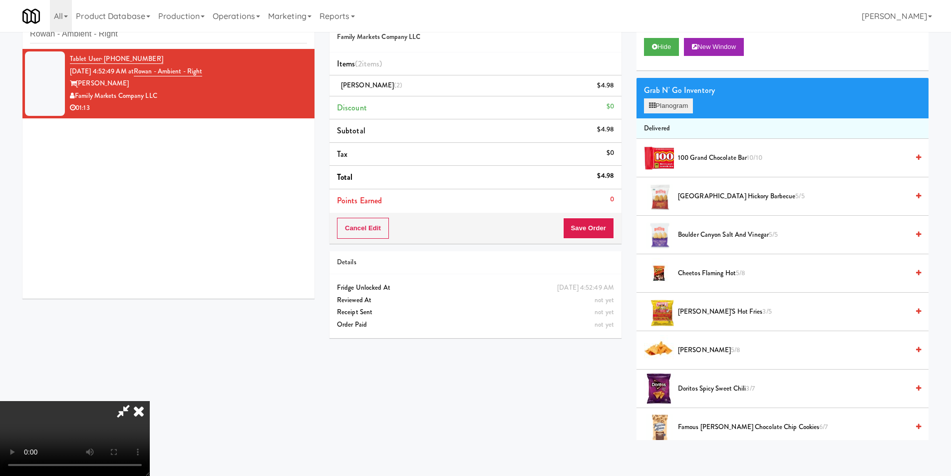
click at [666, 113] on div "Grab N' Go Inventory Planogram" at bounding box center [782, 98] width 292 height 40
click at [670, 101] on button "Planogram" at bounding box center [668, 105] width 49 height 15
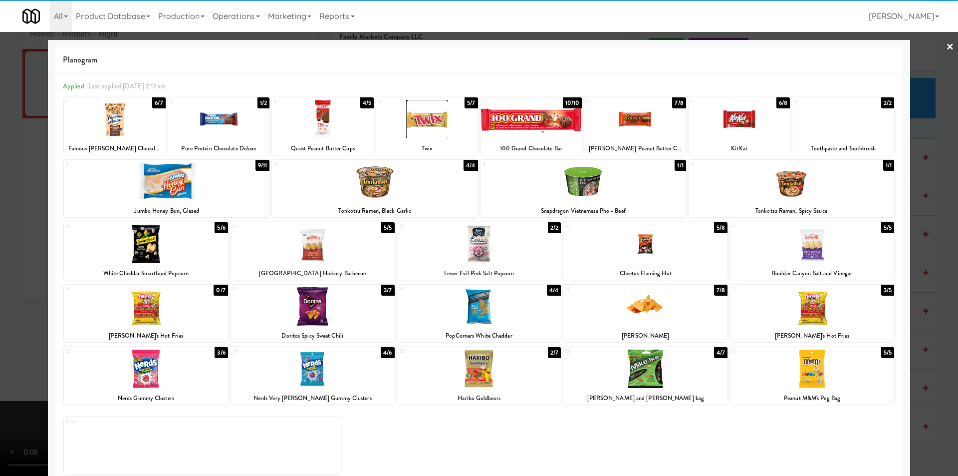
click at [252, 180] on div at bounding box center [167, 181] width 206 height 38
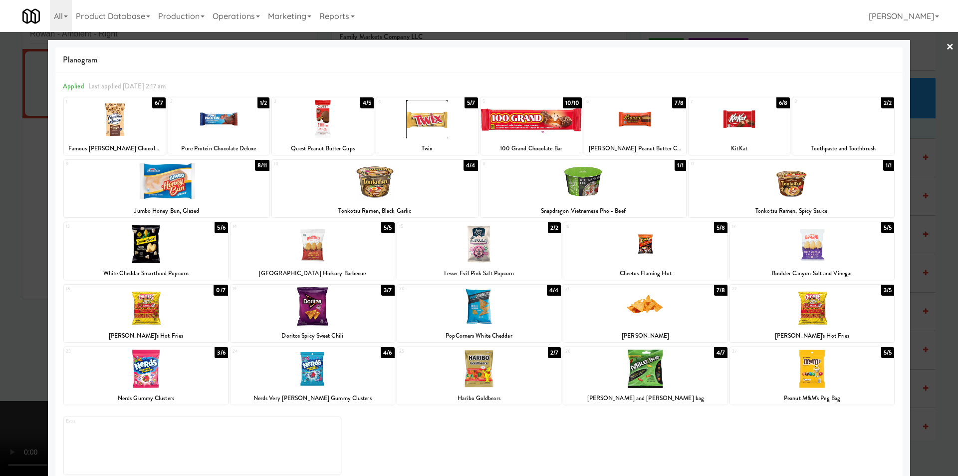
click at [232, 184] on div at bounding box center [167, 181] width 206 height 38
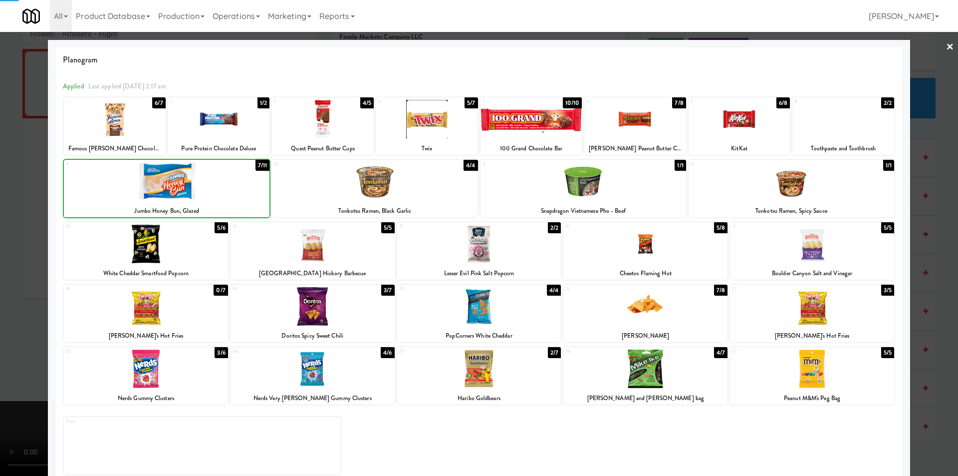
click at [232, 184] on div at bounding box center [167, 181] width 206 height 38
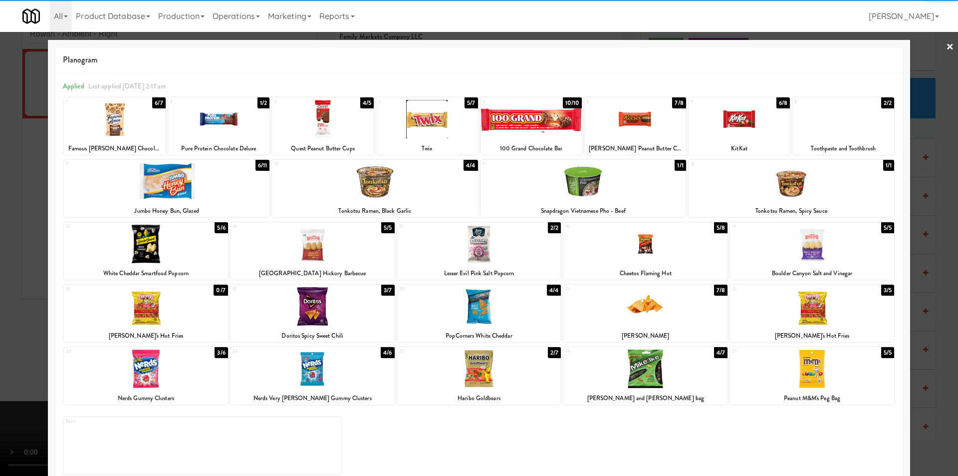
click at [913, 208] on div at bounding box center [479, 238] width 958 height 476
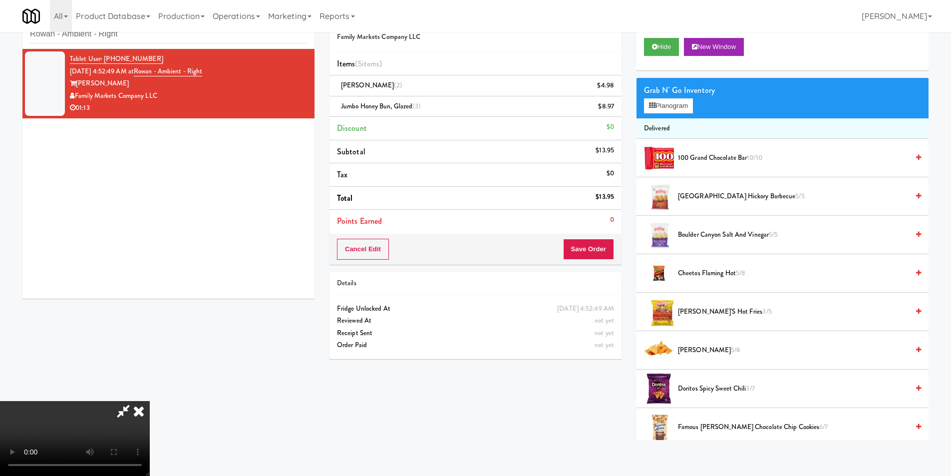
click at [150, 401] on icon at bounding box center [139, 411] width 22 height 20
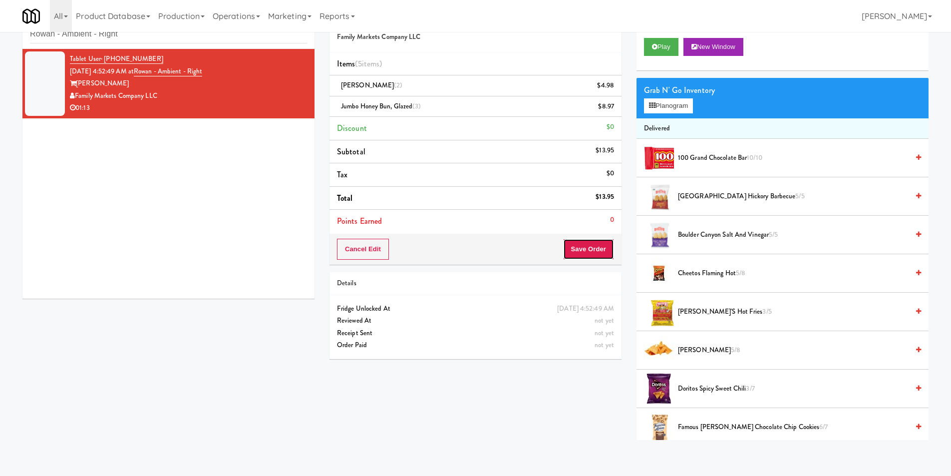
click at [591, 247] on button "Save Order" at bounding box center [588, 249] width 51 height 21
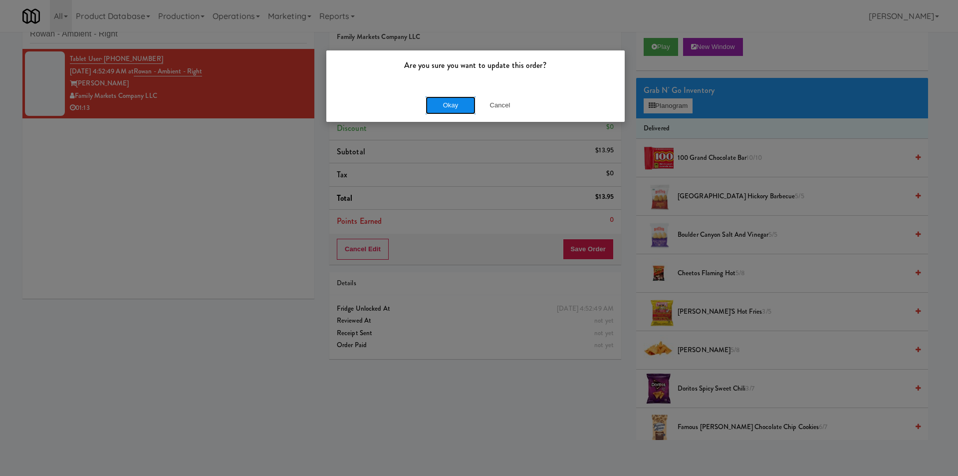
click at [446, 101] on button "Okay" at bounding box center [451, 105] width 50 height 18
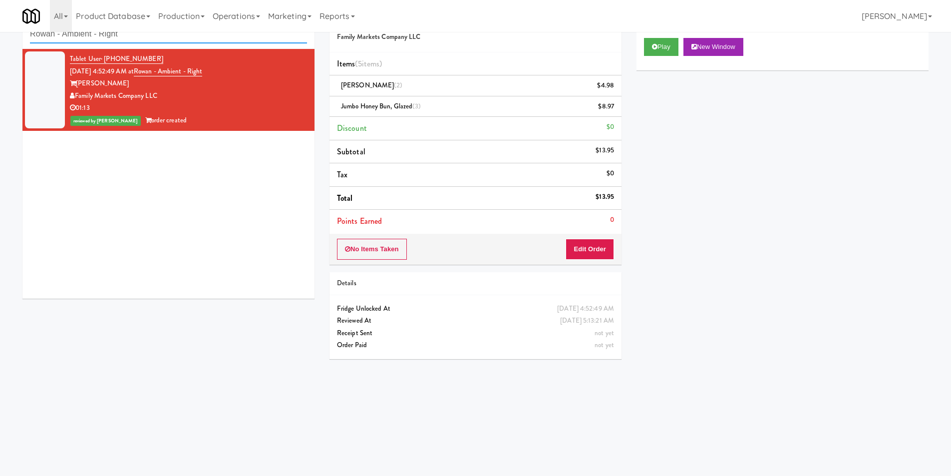
click at [233, 38] on input "Rowan - Ambient - Right" at bounding box center [168, 34] width 277 height 18
paste input "Sage - Left -Fridge"
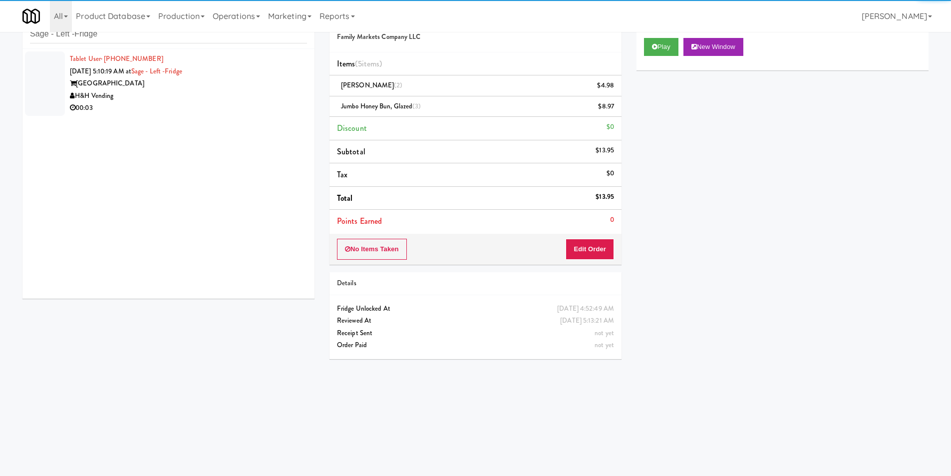
click at [232, 107] on div "Tablet User · (248) 943-1900 [DATE] 5:10:19 AM at Sage - Left -[GEOGRAPHIC_DATA…" at bounding box center [168, 174] width 292 height 250
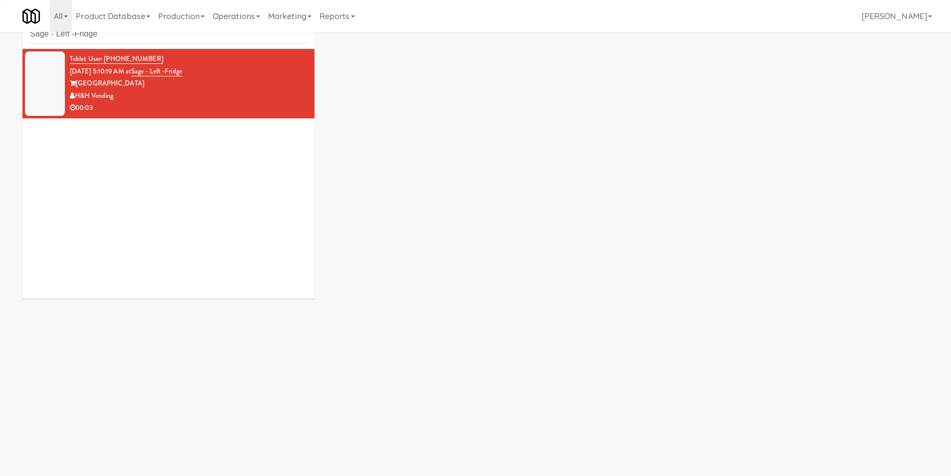
click at [257, 102] on div "00:03" at bounding box center [188, 108] width 237 height 12
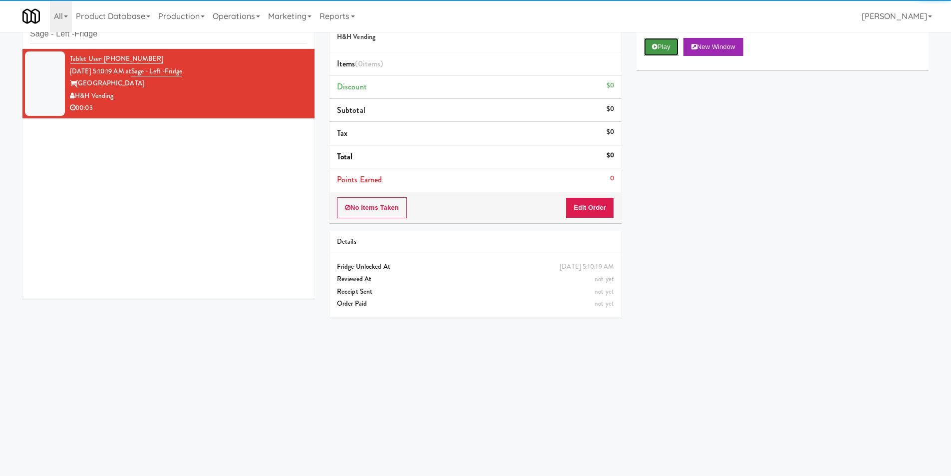
click at [660, 47] on button "Play" at bounding box center [661, 47] width 34 height 18
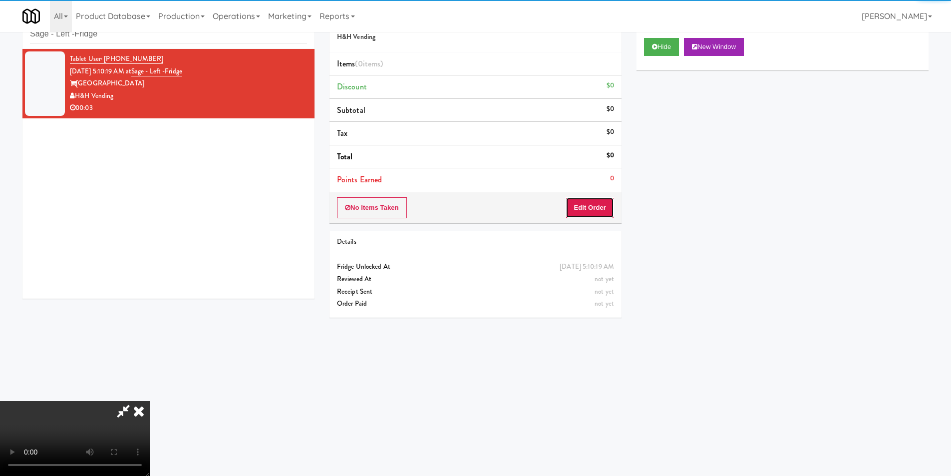
click at [599, 204] on button "Edit Order" at bounding box center [589, 207] width 48 height 21
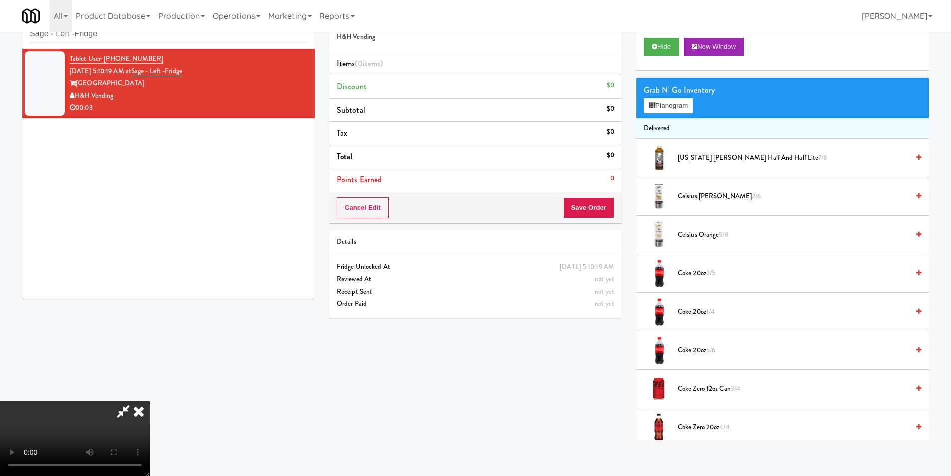
click at [150, 401] on video at bounding box center [75, 438] width 150 height 75
click at [670, 110] on button "Planogram" at bounding box center [668, 105] width 49 height 15
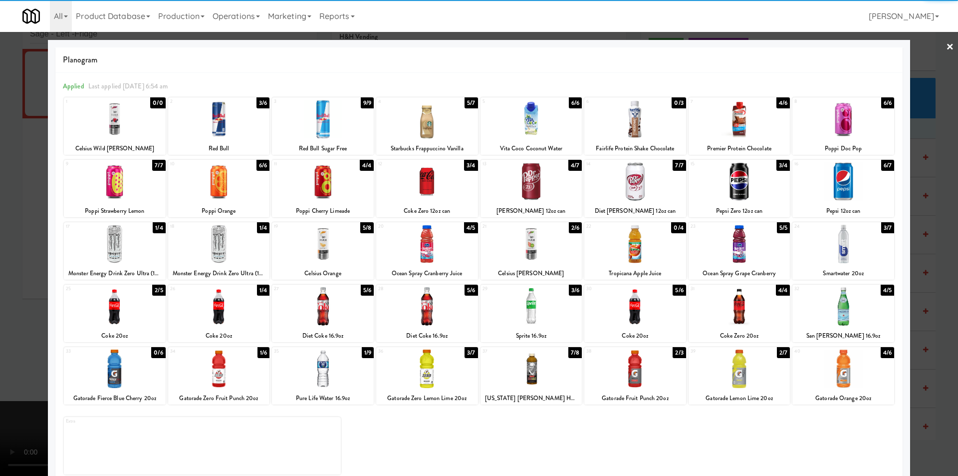
drag, startPoint x: 239, startPoint y: 255, endPoint x: 223, endPoint y: 255, distance: 16.0
click at [240, 255] on div at bounding box center [219, 244] width 102 height 38
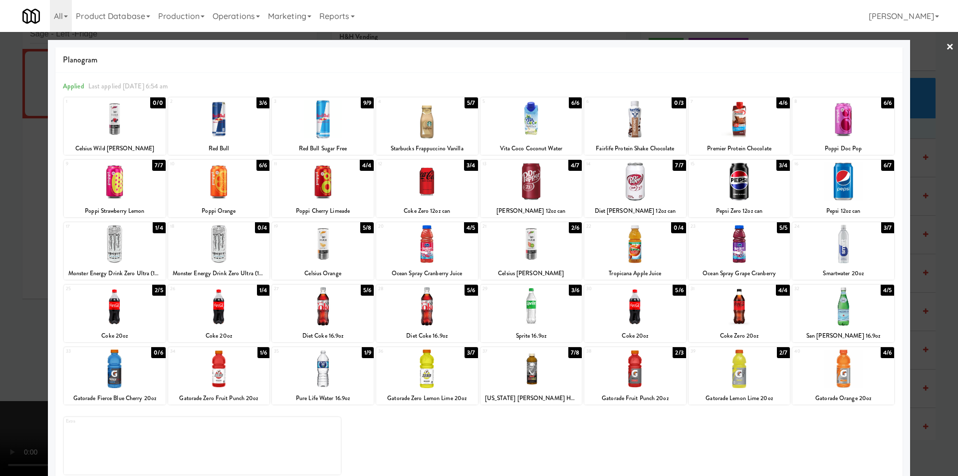
click at [41, 274] on div at bounding box center [479, 238] width 958 height 476
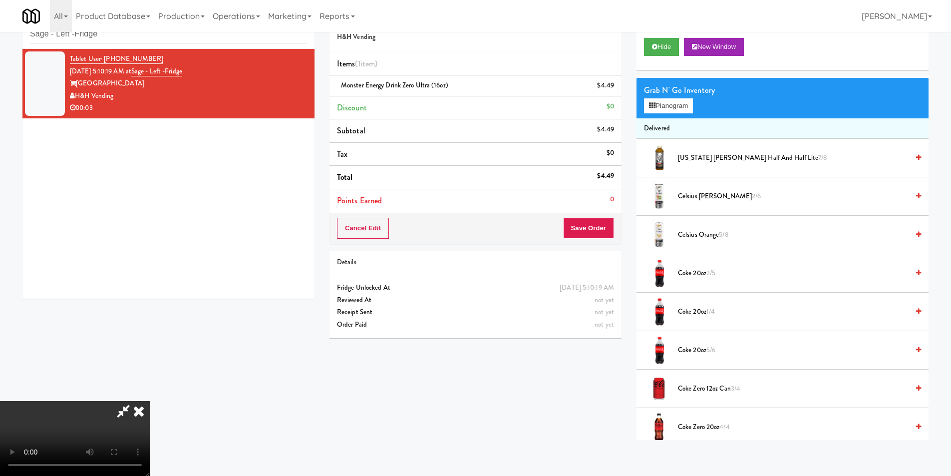
click at [150, 401] on video at bounding box center [75, 438] width 150 height 75
click at [605, 232] on button "Save Order" at bounding box center [588, 228] width 51 height 21
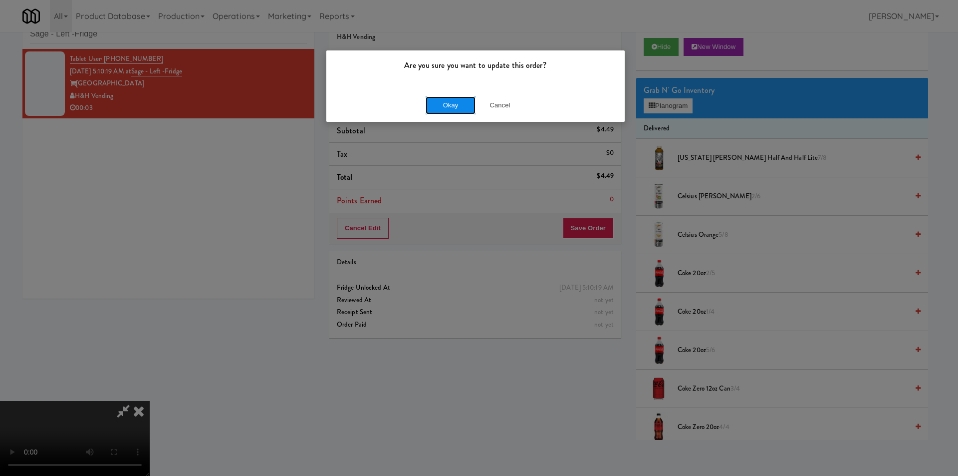
click at [434, 98] on button "Okay" at bounding box center [451, 105] width 50 height 18
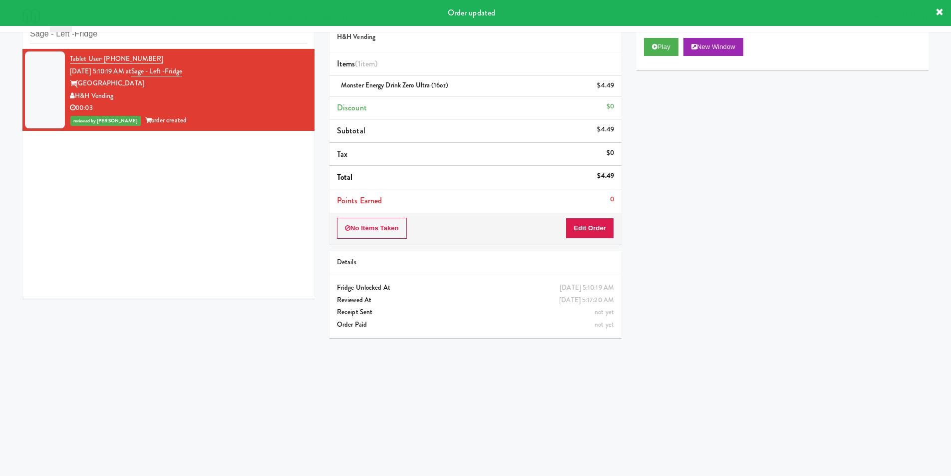
click at [142, 45] on div "inbox reviewed recent all unclear take inventory issue suspicious failed recent…" at bounding box center [168, 26] width 292 height 45
click at [142, 41] on input "Sage - Left -Fridge" at bounding box center [168, 34] width 277 height 18
click at [142, 40] on input "Sage - Left -Fridge" at bounding box center [168, 34] width 277 height 18
paste input "Glasshouse [GEOGRAPHIC_DATA] Combo Cooler"
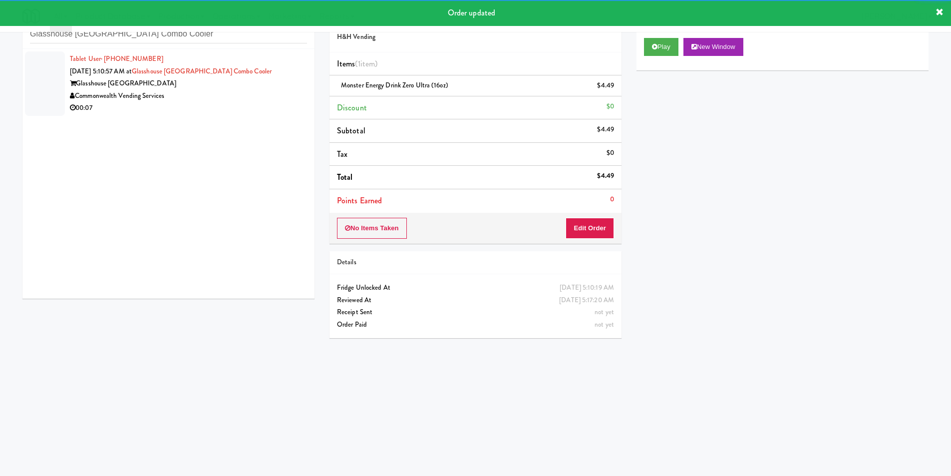
click at [255, 95] on div "Commonwealth Vending Services" at bounding box center [188, 96] width 237 height 12
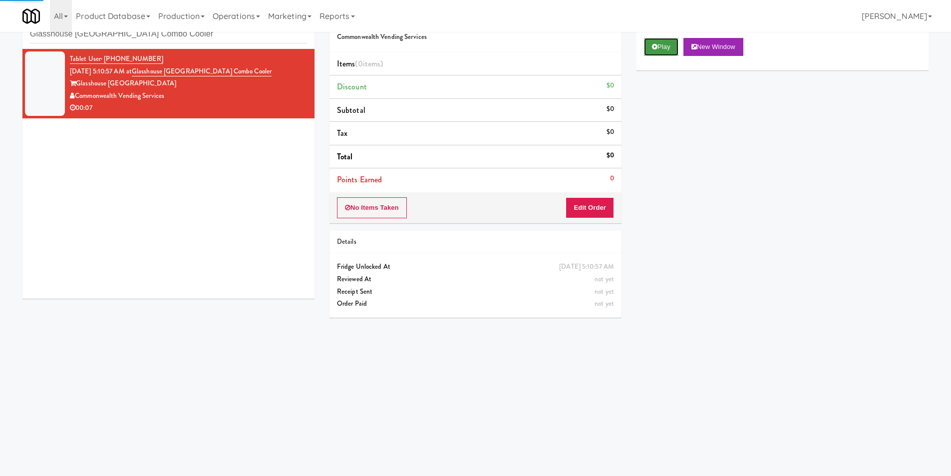
click at [657, 47] on button "Play" at bounding box center [661, 47] width 34 height 18
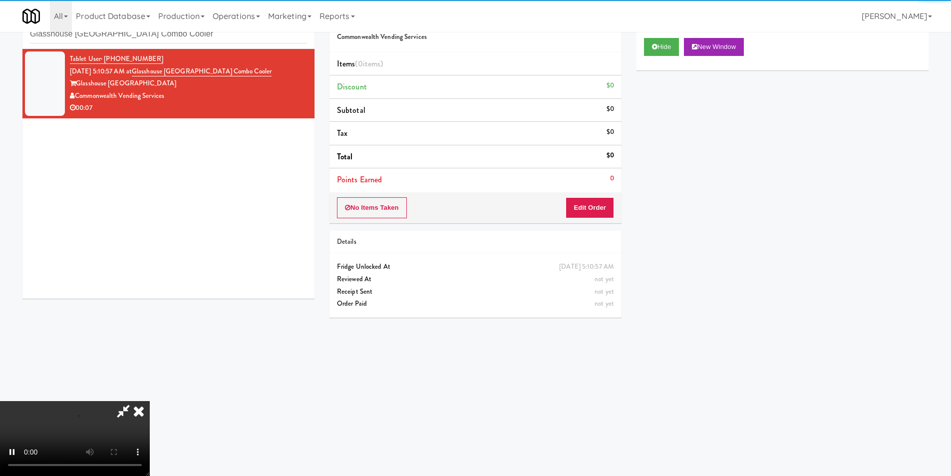
click at [590, 193] on div "No Items Taken Edit Order" at bounding box center [475, 207] width 292 height 31
click at [595, 205] on button "Edit Order" at bounding box center [589, 207] width 48 height 21
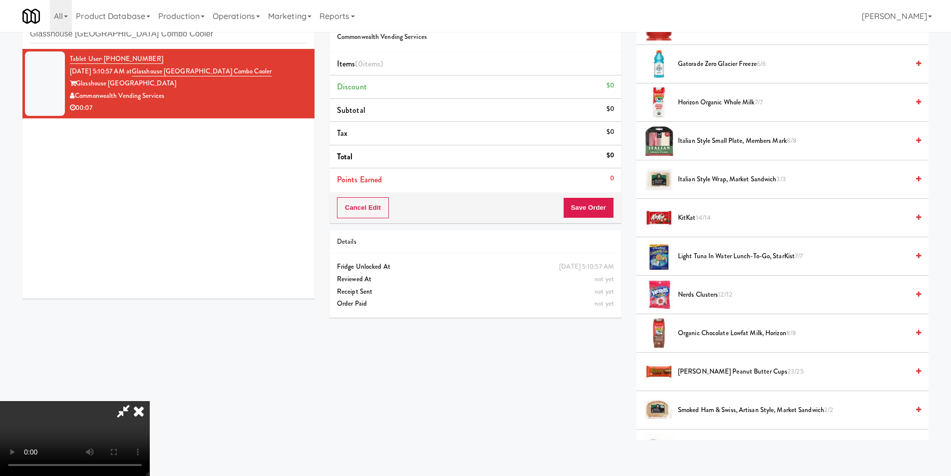
scroll to position [749, 0]
click at [702, 214] on span "14/14" at bounding box center [703, 215] width 15 height 9
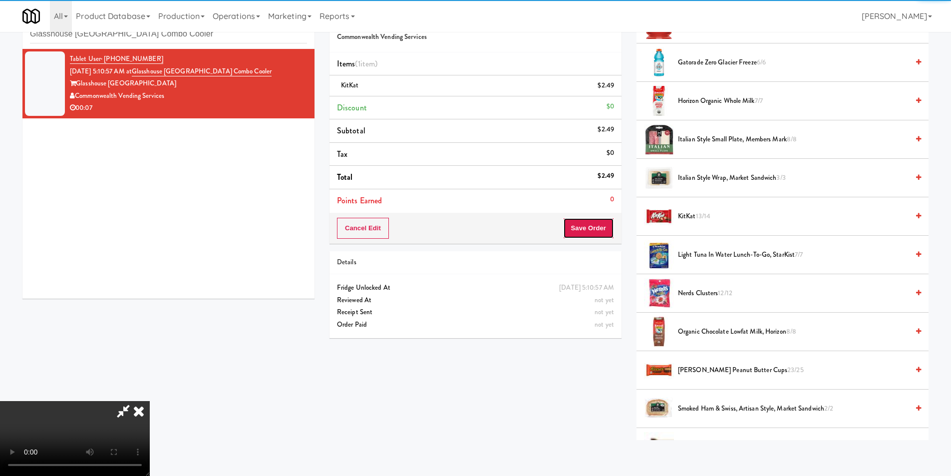
click at [599, 221] on button "Save Order" at bounding box center [588, 228] width 51 height 21
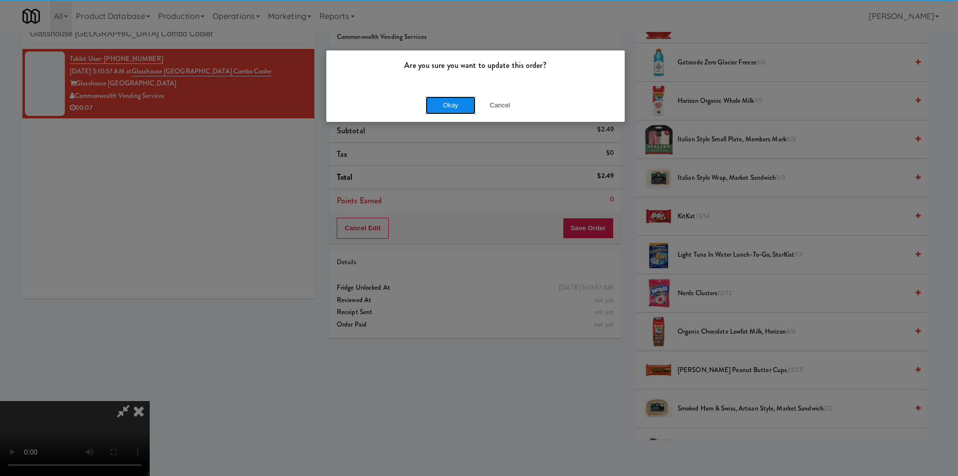
click at [443, 104] on button "Okay" at bounding box center [451, 105] width 50 height 18
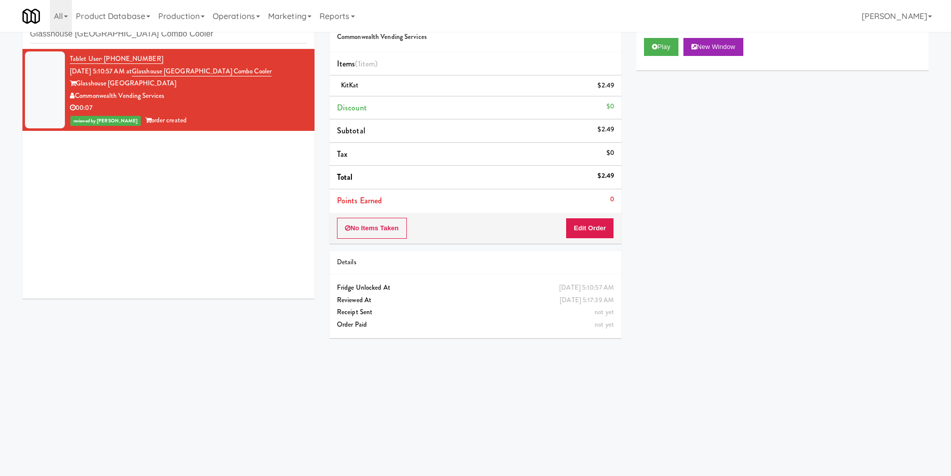
scroll to position [0, 0]
click at [177, 36] on input "Glasshouse [GEOGRAPHIC_DATA] Combo Cooler" at bounding box center [168, 34] width 277 height 18
paste input "Arte KC- Drinks- Right"
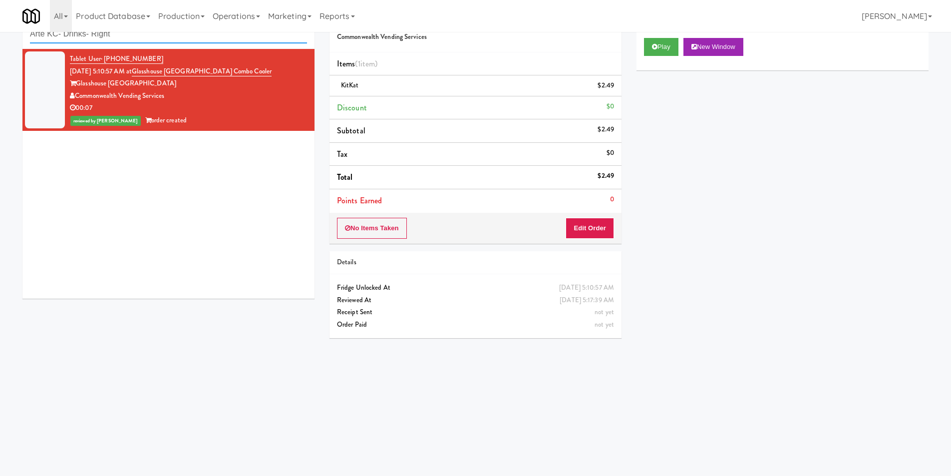
type input "Arte KC- Drinks- Right"
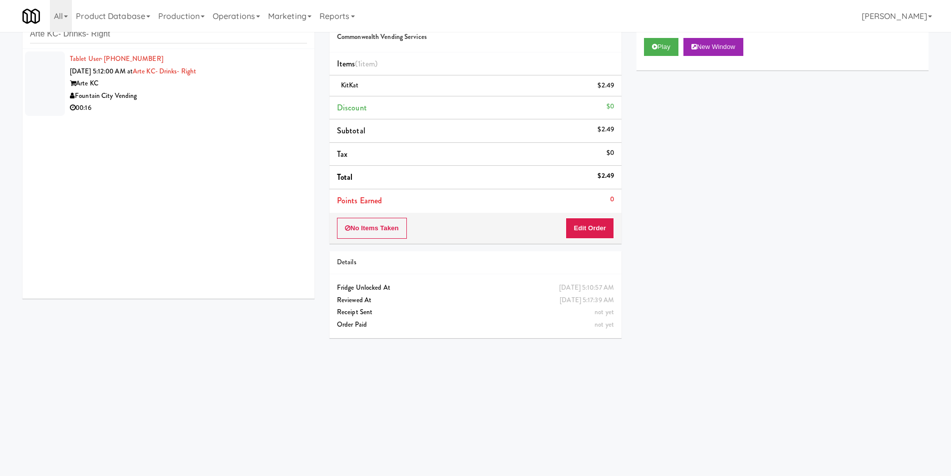
click at [180, 113] on div "00:16" at bounding box center [188, 108] width 237 height 12
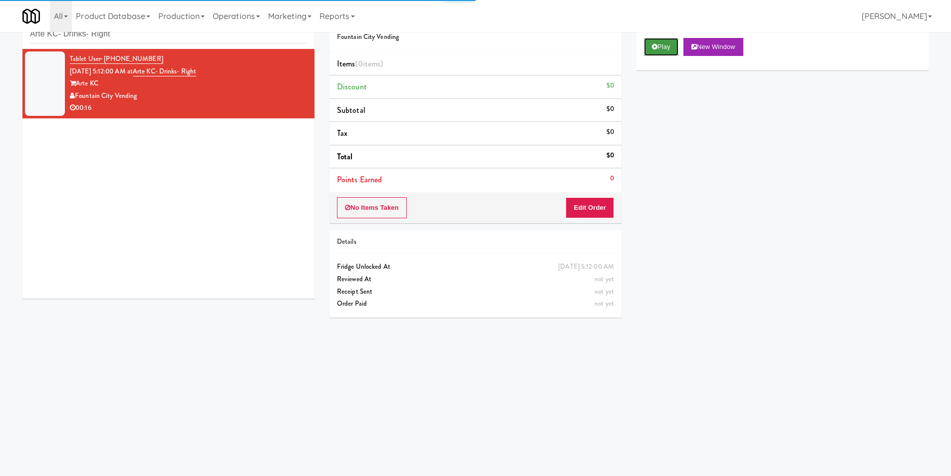
click at [657, 43] on icon at bounding box center [654, 46] width 5 height 6
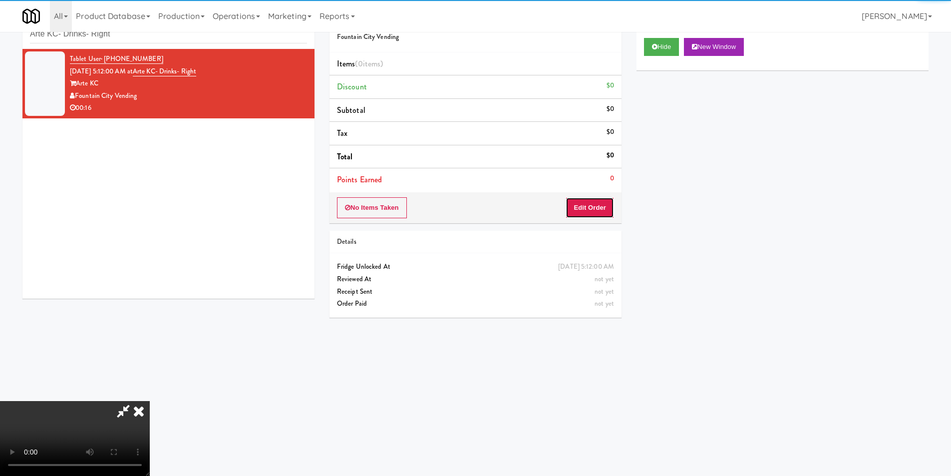
click at [590, 214] on button "Edit Order" at bounding box center [589, 207] width 48 height 21
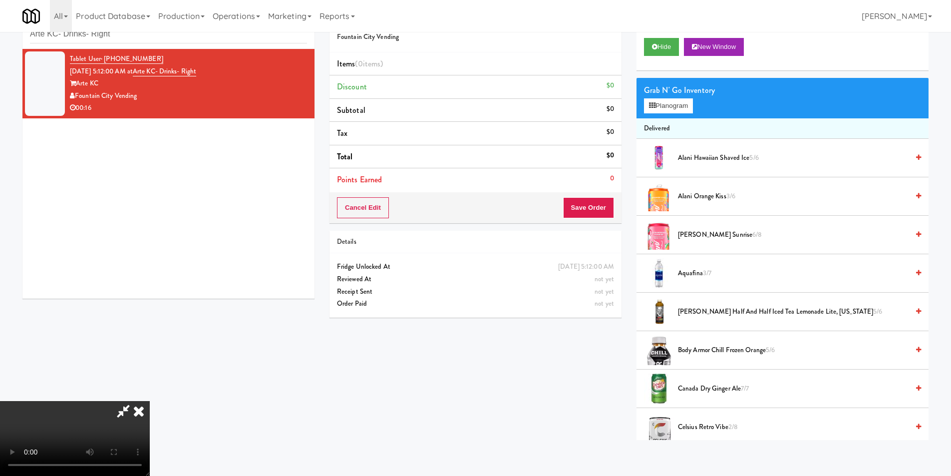
scroll to position [150, 0]
click at [150, 401] on video at bounding box center [75, 438] width 150 height 75
click at [699, 107] on div "Grab N' Go Inventory Planogram" at bounding box center [782, 98] width 292 height 40
click at [690, 104] on button "Planogram" at bounding box center [668, 105] width 49 height 15
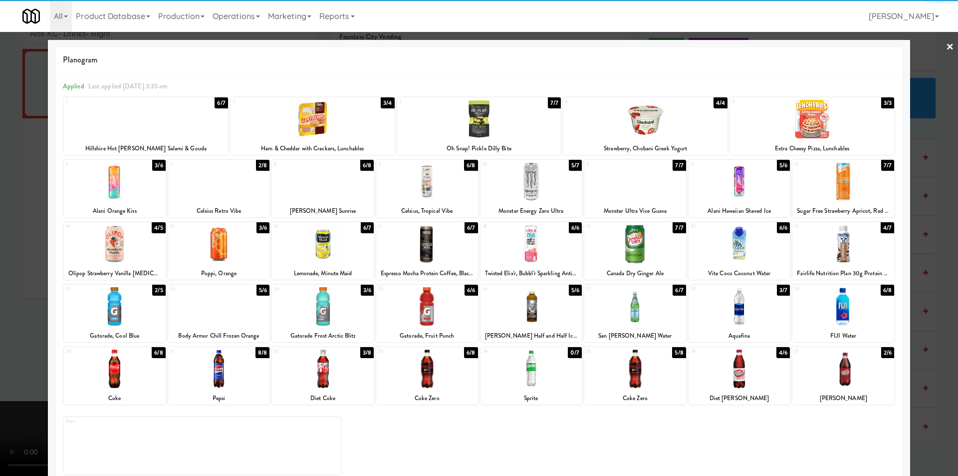
click at [322, 303] on div at bounding box center [323, 306] width 102 height 38
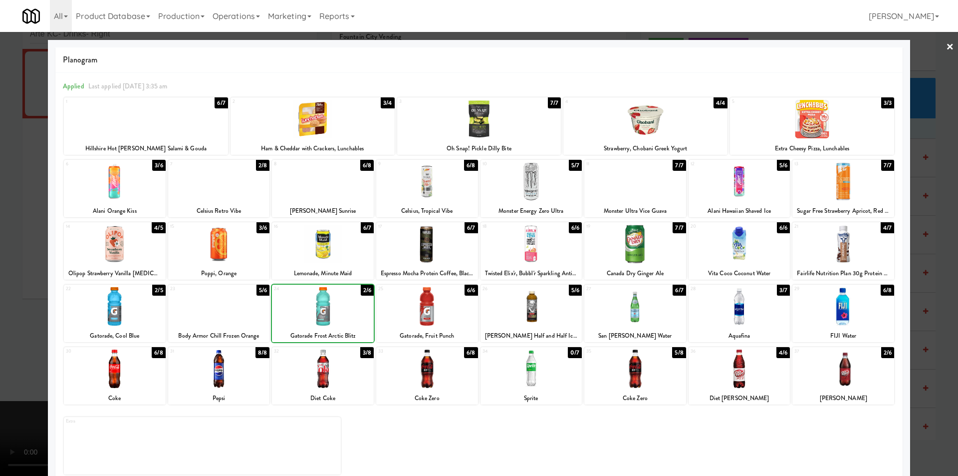
click at [229, 360] on div at bounding box center [219, 368] width 102 height 38
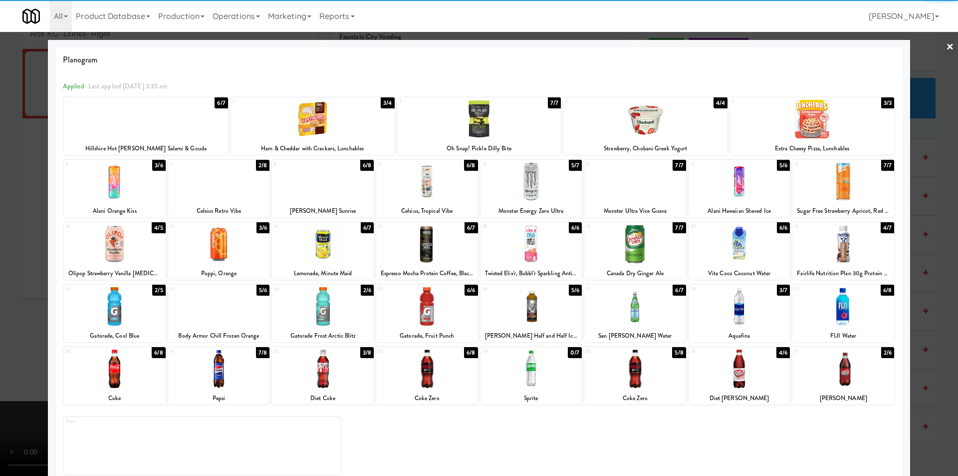
click at [935, 244] on div at bounding box center [479, 238] width 958 height 476
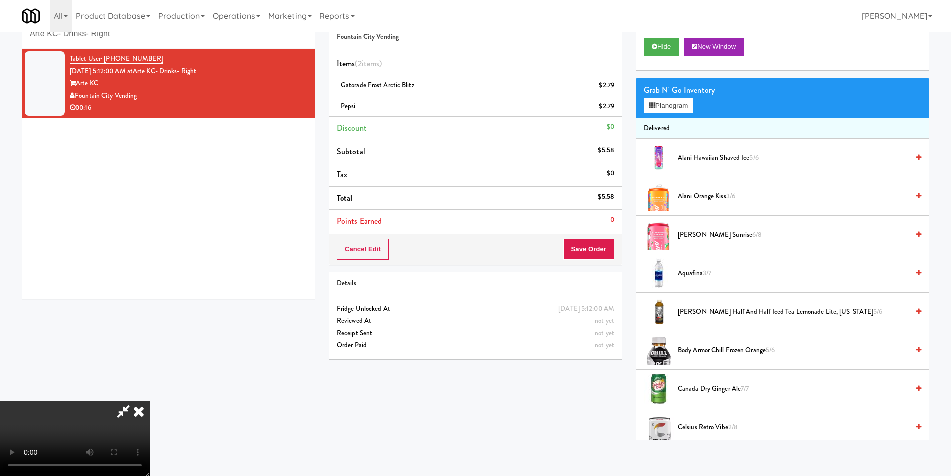
click at [150, 401] on video at bounding box center [75, 438] width 150 height 75
click at [615, 107] on icon at bounding box center [614, 110] width 5 height 6
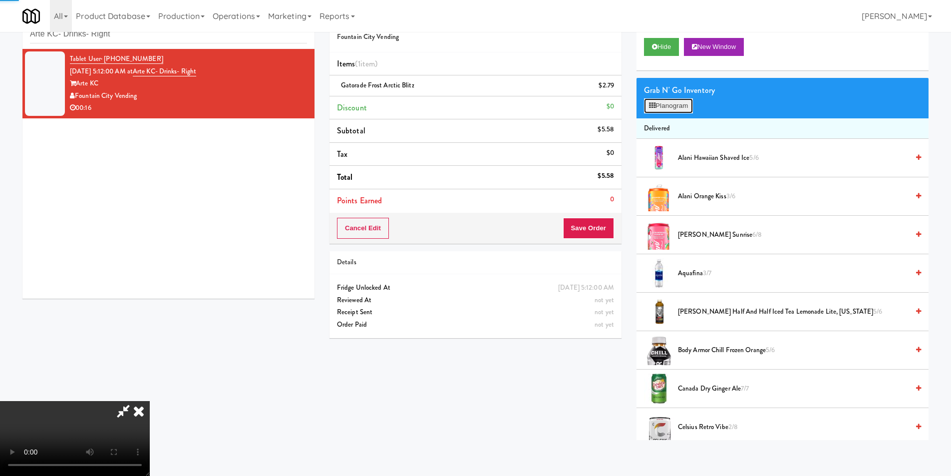
click at [654, 107] on icon at bounding box center [652, 105] width 6 height 6
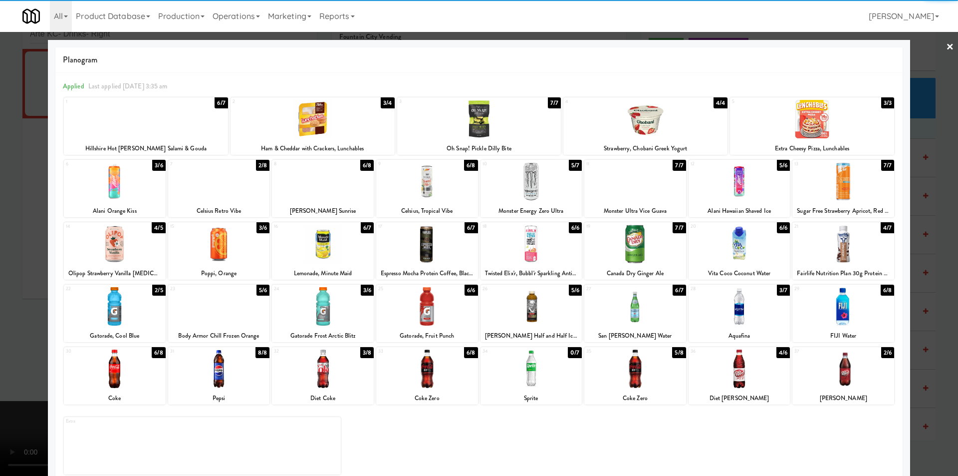
click at [339, 370] on div at bounding box center [323, 368] width 102 height 38
click at [941, 274] on div at bounding box center [479, 238] width 958 height 476
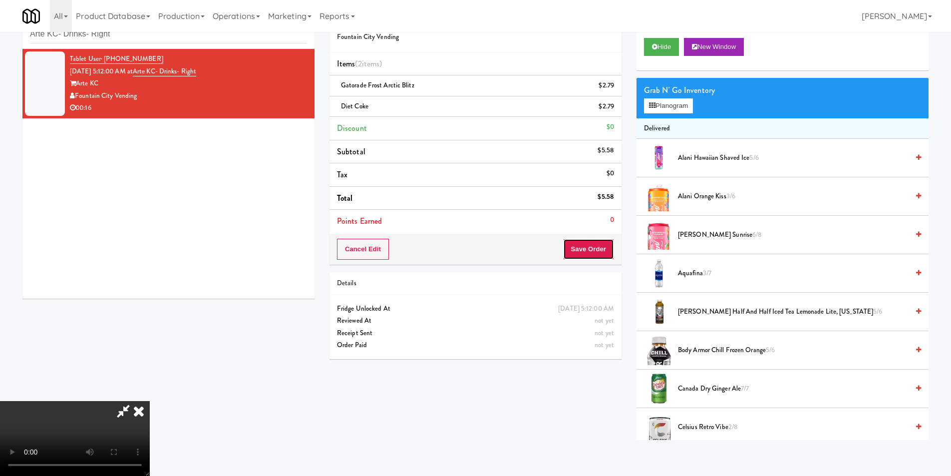
click at [589, 246] on button "Save Order" at bounding box center [588, 249] width 51 height 21
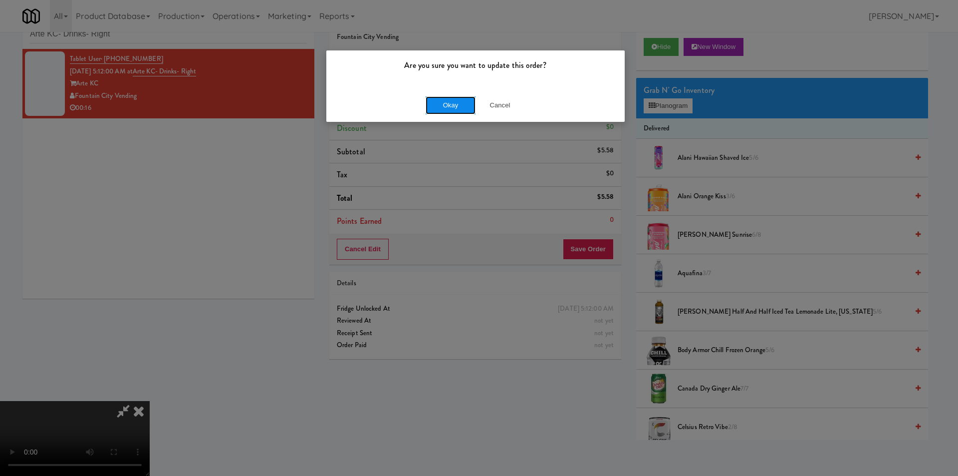
click at [463, 109] on button "Okay" at bounding box center [451, 105] width 50 height 18
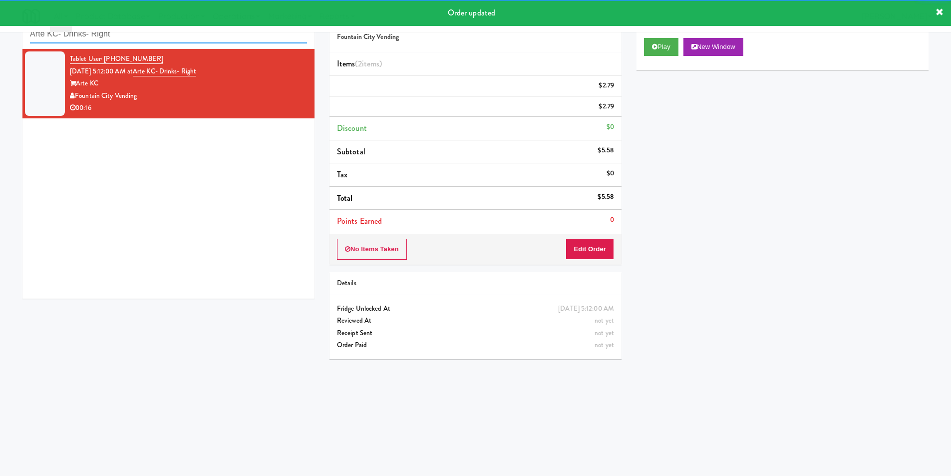
click at [211, 40] on input "Arte KC- Drinks- Right" at bounding box center [168, 34] width 277 height 18
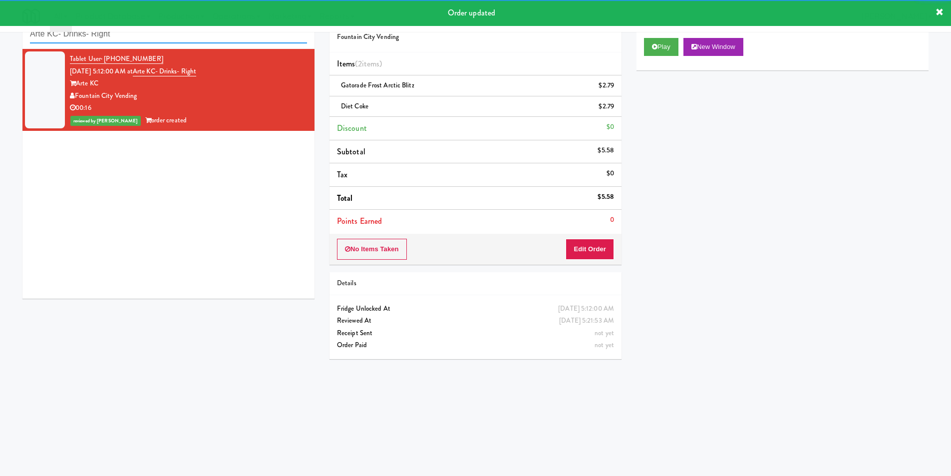
click at [211, 40] on input "Arte KC- Drinks- Right" at bounding box center [168, 34] width 277 height 18
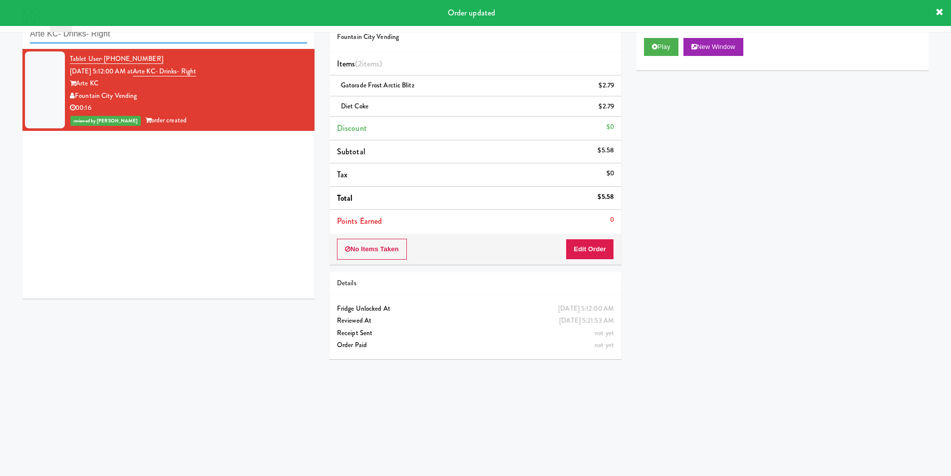
paste input "Spring & [PERSON_NAME] - Combo Cooler B"
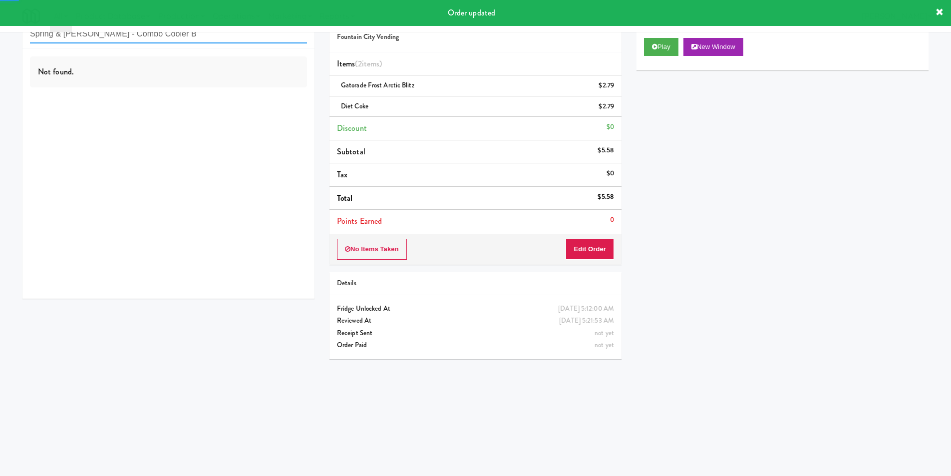
type input "Spring & [PERSON_NAME] - Combo Cooler B"
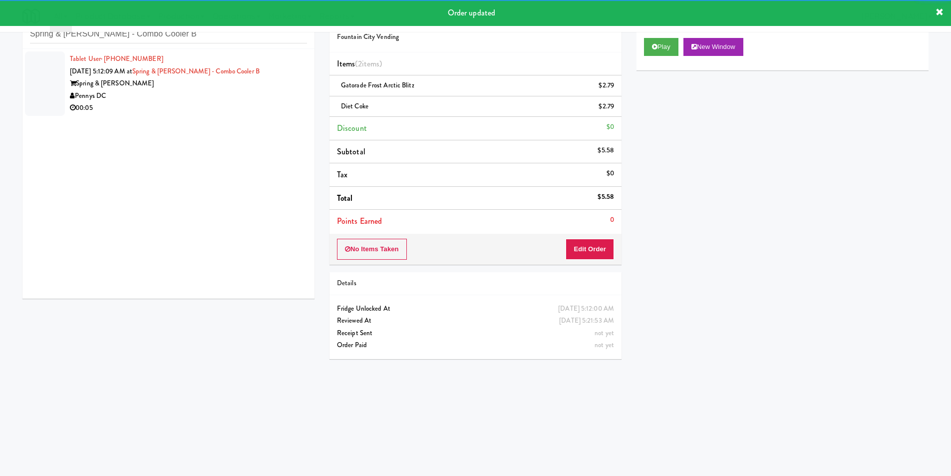
click at [260, 114] on li "Tablet User · (301) 442-1116 [DATE] 5:12:09 AM at Spring & [PERSON_NAME] - Comb…" at bounding box center [168, 83] width 292 height 69
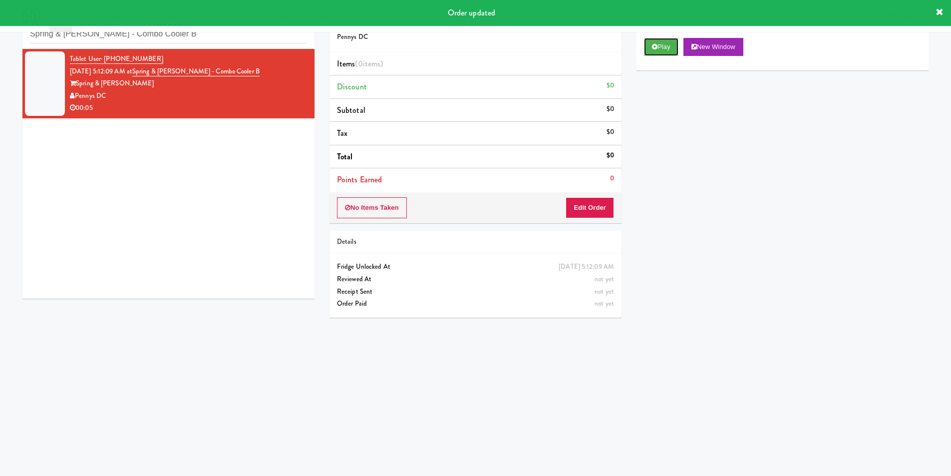
drag, startPoint x: 666, startPoint y: 50, endPoint x: 655, endPoint y: 58, distance: 13.9
click at [665, 50] on button "Play" at bounding box center [661, 47] width 34 height 18
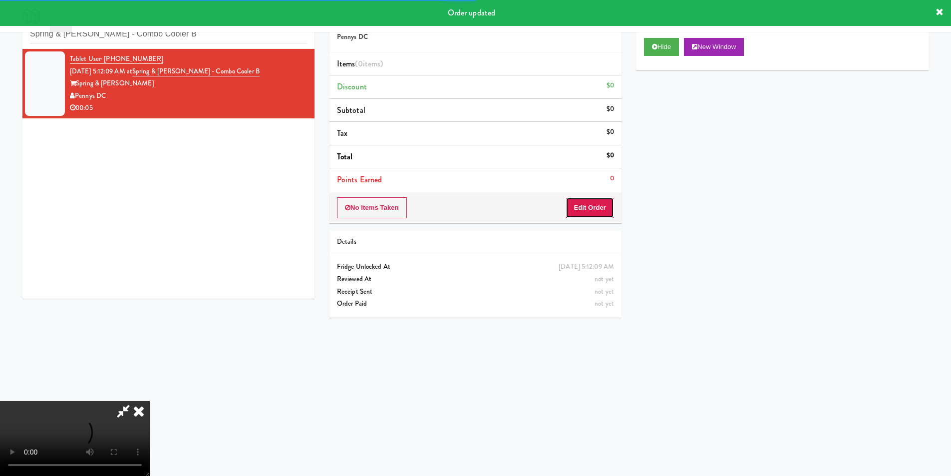
click at [604, 198] on button "Edit Order" at bounding box center [589, 207] width 48 height 21
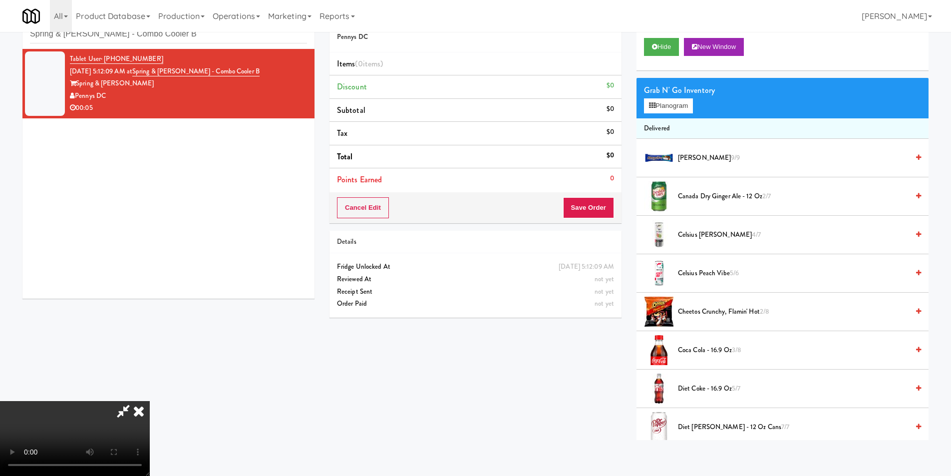
click at [150, 401] on video at bounding box center [75, 438] width 150 height 75
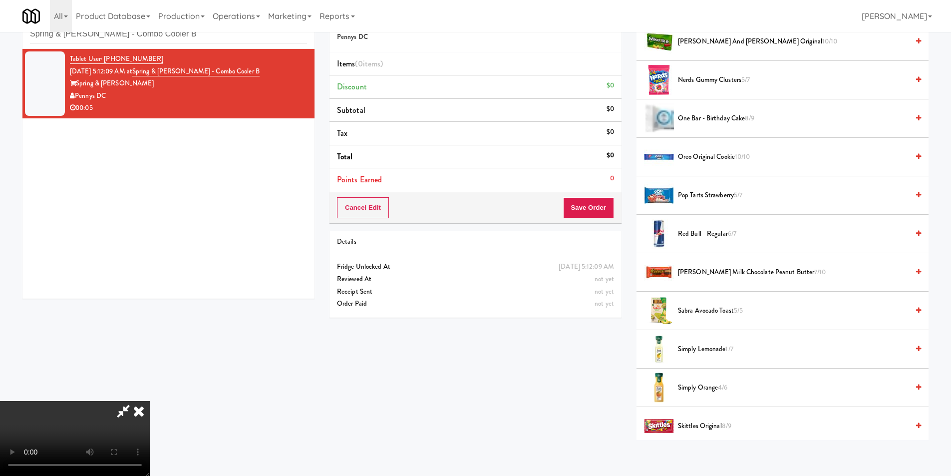
scroll to position [649, 0]
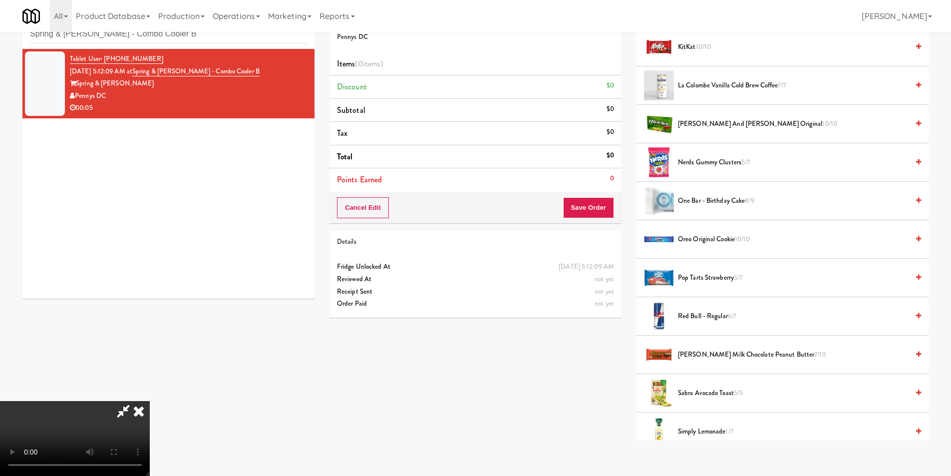
click at [709, 352] on span "[PERSON_NAME] Milk Chocolate Peanut Butter 7/10" at bounding box center [793, 354] width 231 height 12
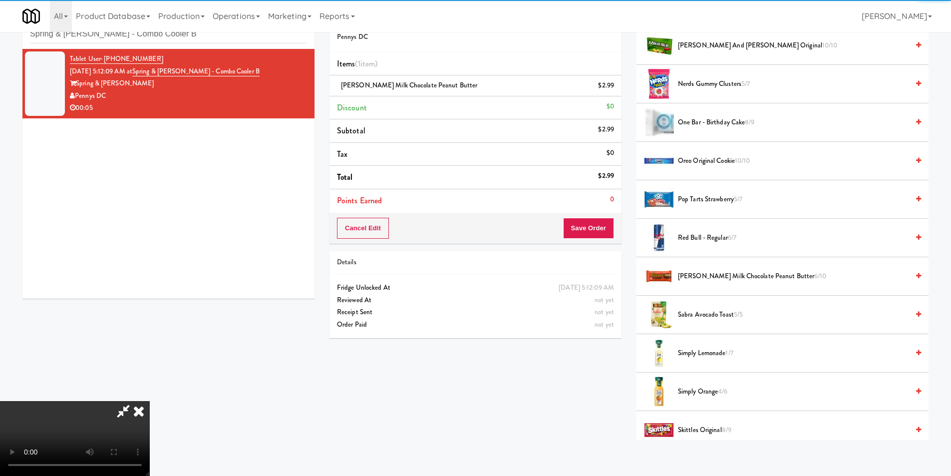
scroll to position [798, 0]
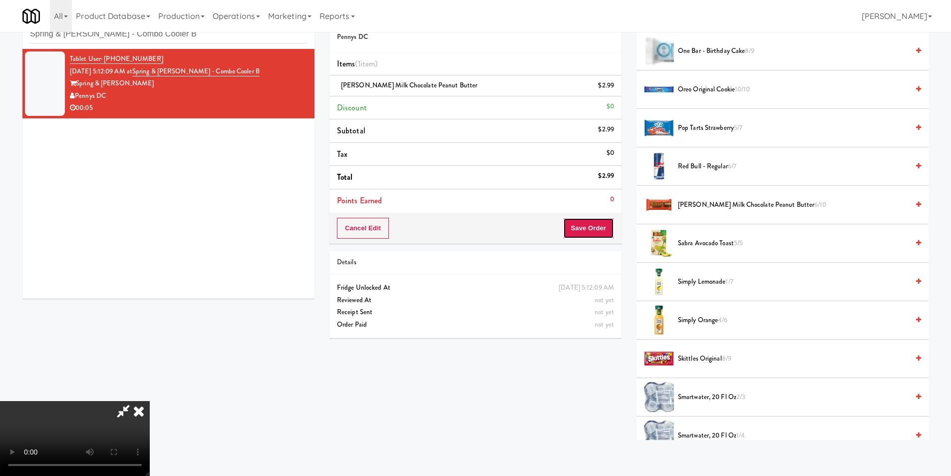
click at [595, 225] on button "Save Order" at bounding box center [588, 228] width 51 height 21
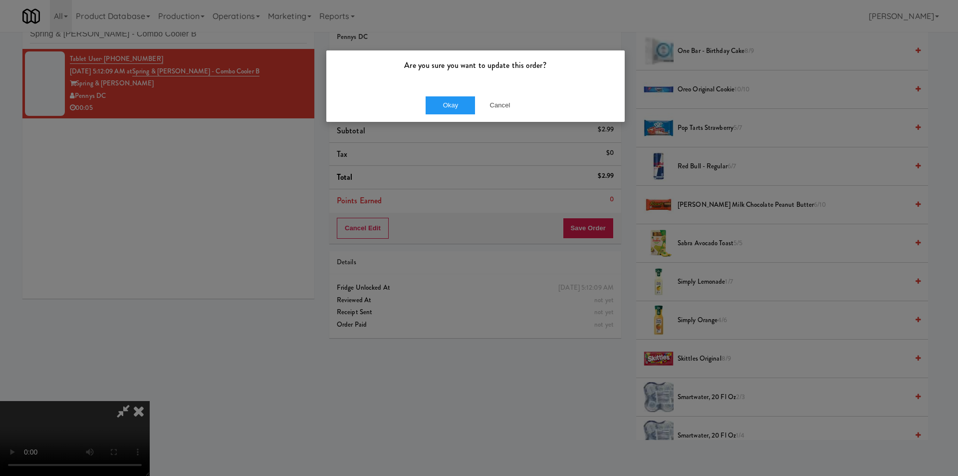
click at [466, 91] on div "Okay Cancel" at bounding box center [475, 104] width 298 height 33
click at [466, 108] on button "Okay" at bounding box center [451, 105] width 50 height 18
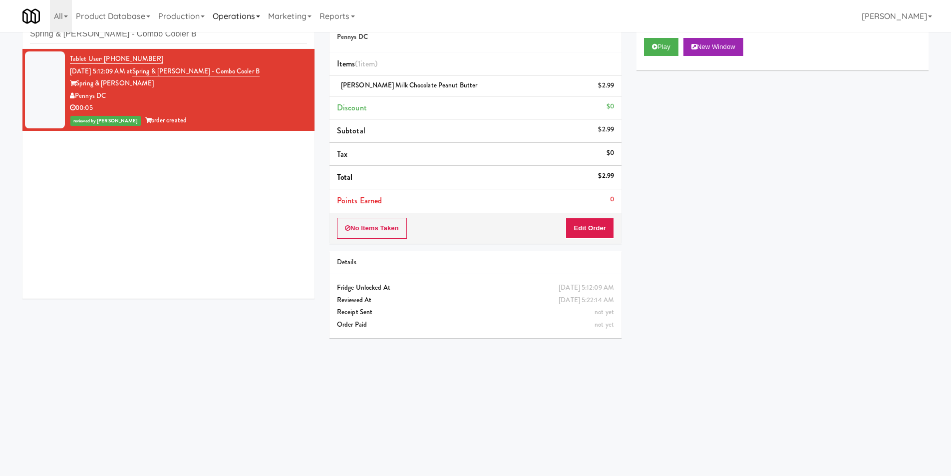
scroll to position [0, 0]
click at [205, 37] on input "Spring & [PERSON_NAME] - Combo Cooler B" at bounding box center [168, 34] width 277 height 18
paste input "Parkside GYM Cooler"
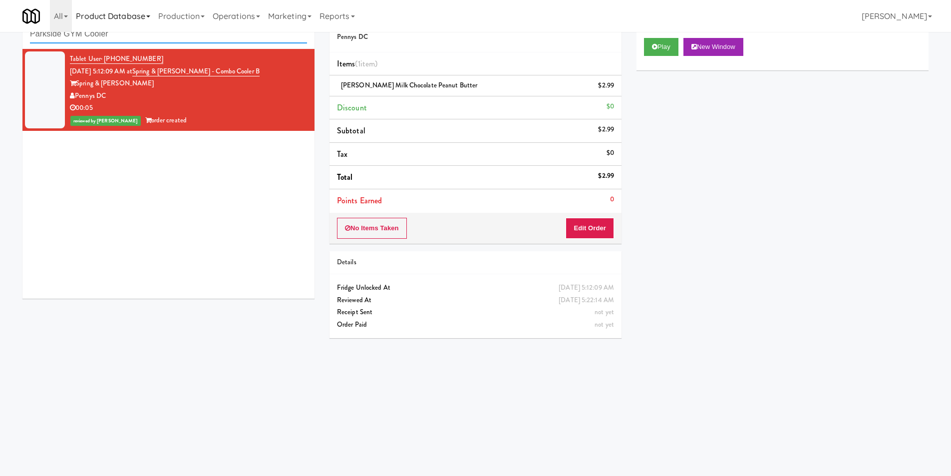
type input "Parkside GYM Cooler"
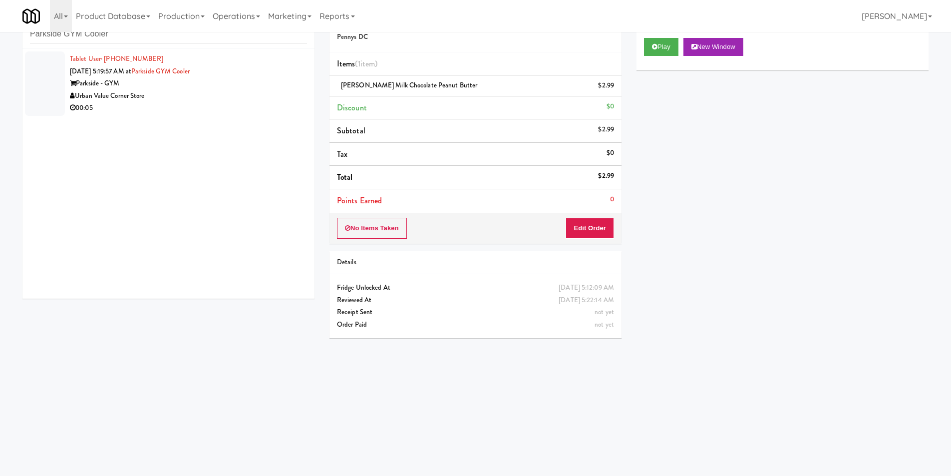
drag, startPoint x: 206, startPoint y: 96, endPoint x: 219, endPoint y: 96, distance: 13.5
click at [206, 95] on div "Urban Value Corner Store" at bounding box center [188, 96] width 237 height 12
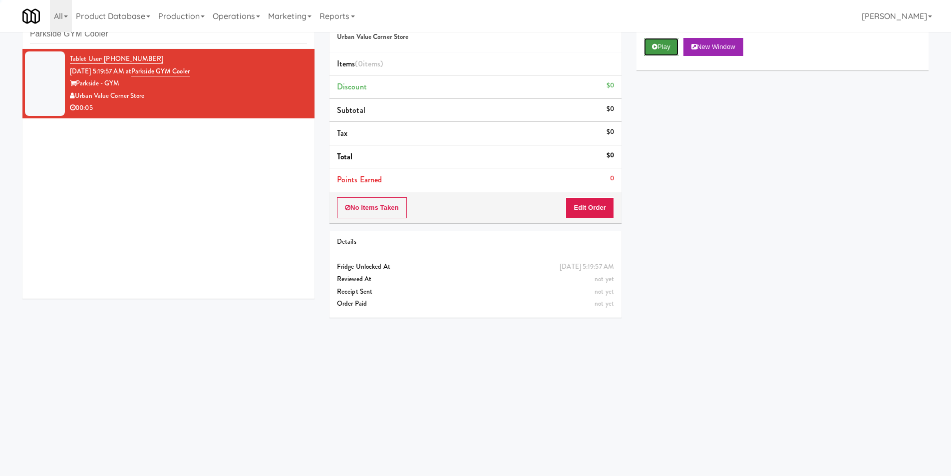
click at [670, 48] on button "Play" at bounding box center [661, 47] width 34 height 18
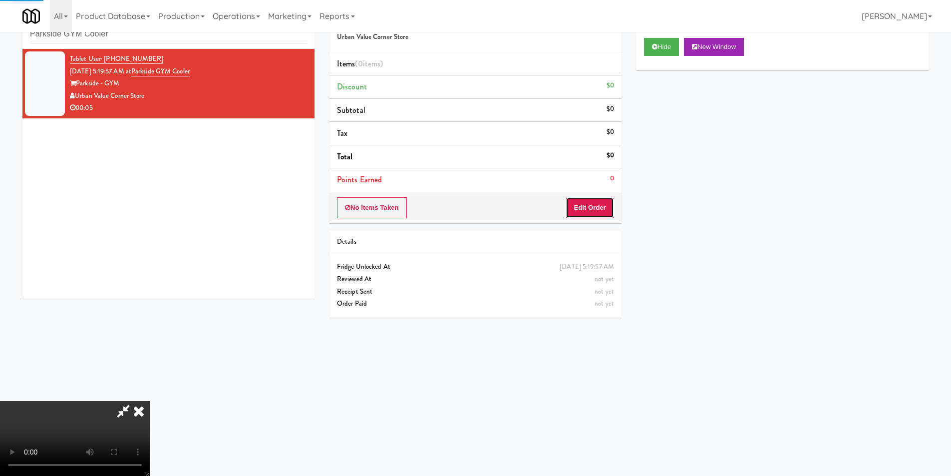
click at [597, 206] on button "Edit Order" at bounding box center [589, 207] width 48 height 21
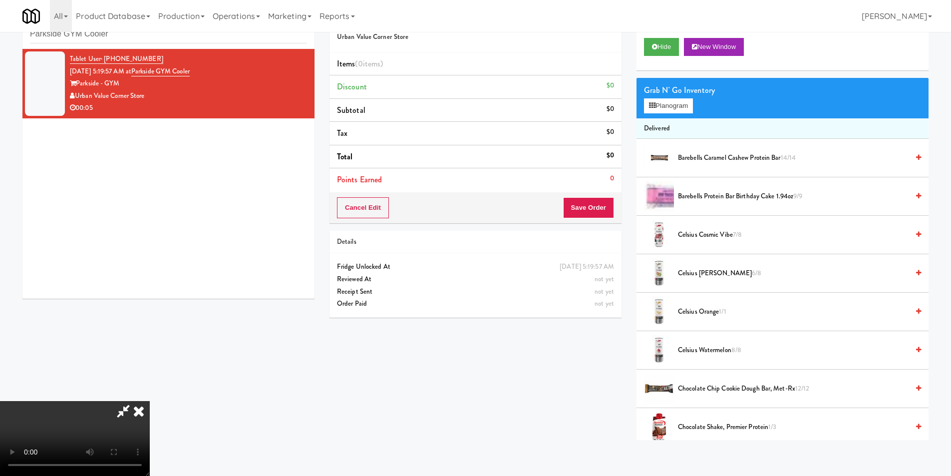
scroll to position [1, 0]
click at [150, 401] on video at bounding box center [75, 438] width 150 height 75
click at [657, 106] on button "Planogram" at bounding box center [668, 105] width 49 height 15
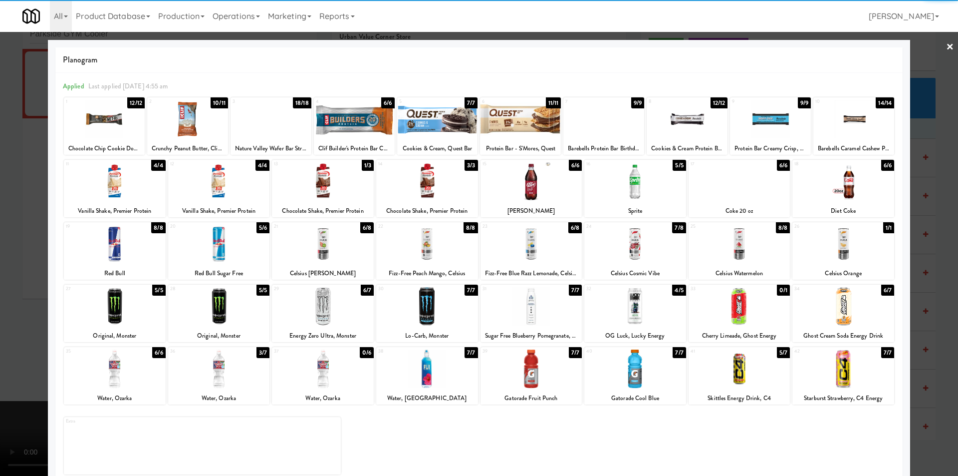
click at [227, 184] on div at bounding box center [219, 181] width 102 height 38
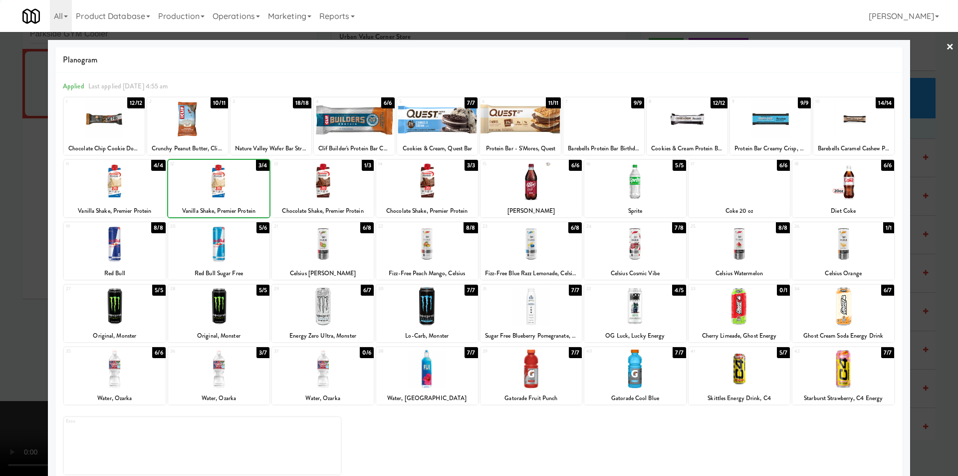
click at [11, 186] on div at bounding box center [479, 238] width 958 height 476
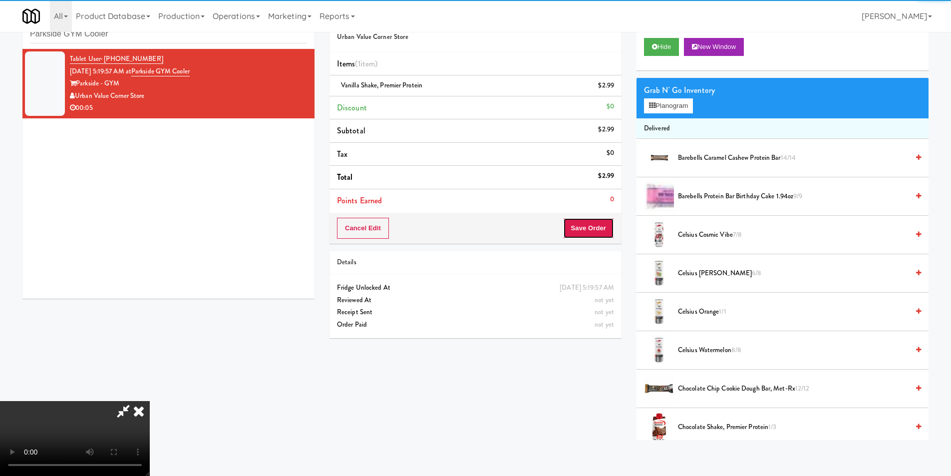
click at [588, 223] on button "Save Order" at bounding box center [588, 228] width 51 height 21
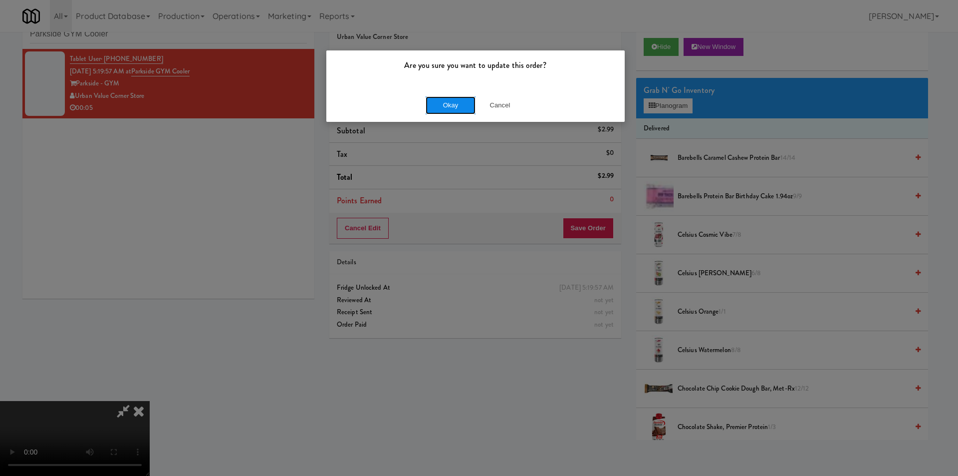
click at [449, 106] on button "Okay" at bounding box center [451, 105] width 50 height 18
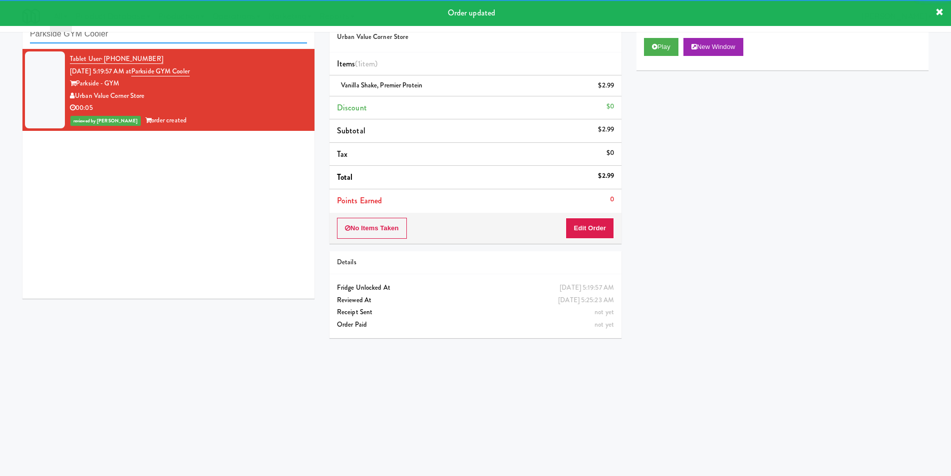
click at [142, 37] on input "Parkside GYM Cooler" at bounding box center [168, 34] width 277 height 18
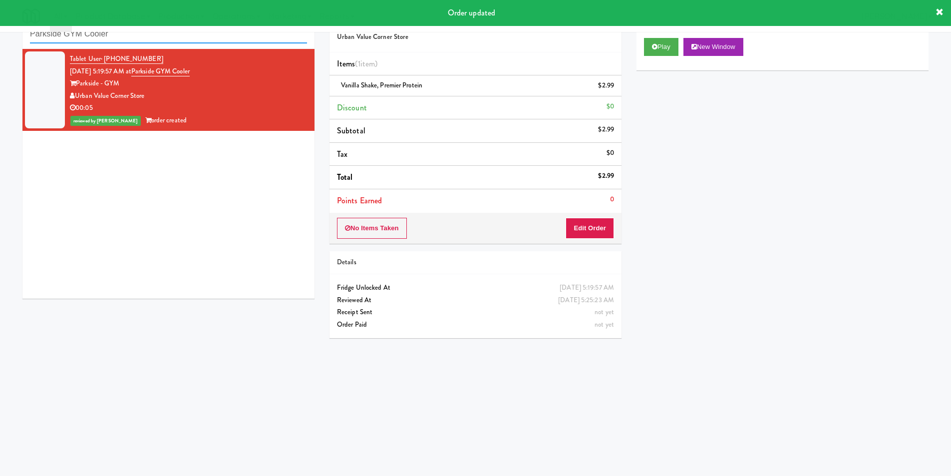
click at [142, 37] on input "Parkside GYM Cooler" at bounding box center [168, 34] width 277 height 18
paste input "Metropolitan - Cooler - Right"
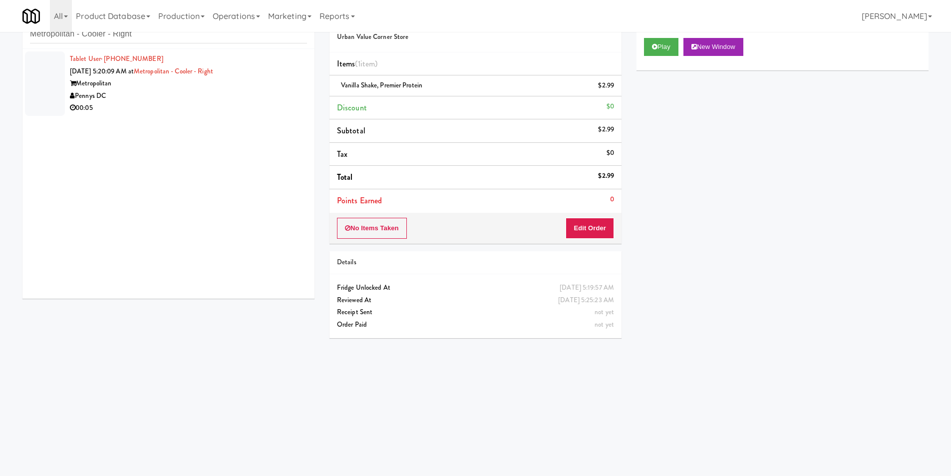
click at [230, 91] on div "Pennys DC" at bounding box center [188, 96] width 237 height 12
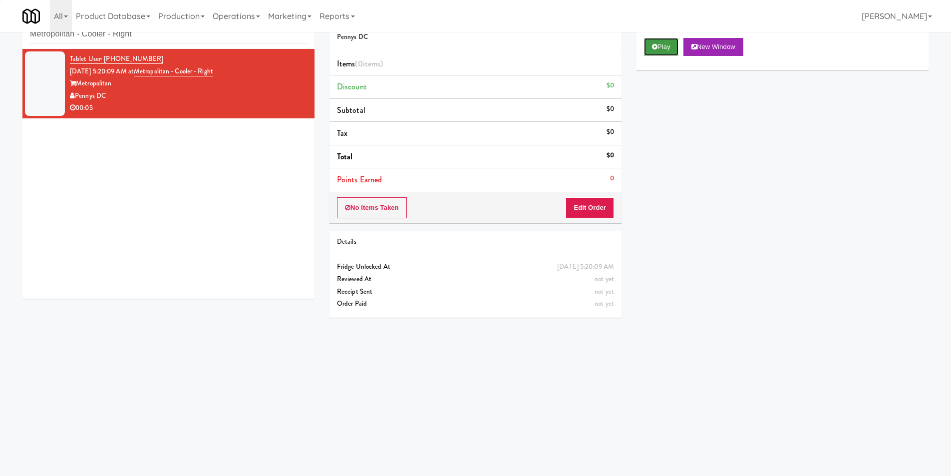
click at [664, 51] on button "Play" at bounding box center [661, 47] width 34 height 18
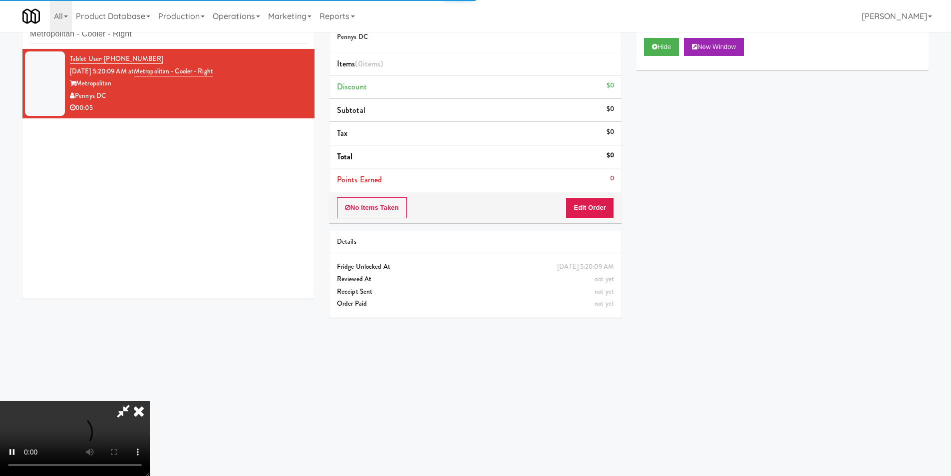
click at [589, 194] on div "Order # 766398 Pennys DC Items (0 items ) Discount $0 Subtotal $0 Tax $0 Total …" at bounding box center [475, 113] width 292 height 219
click at [594, 209] on button "Edit Order" at bounding box center [589, 207] width 48 height 21
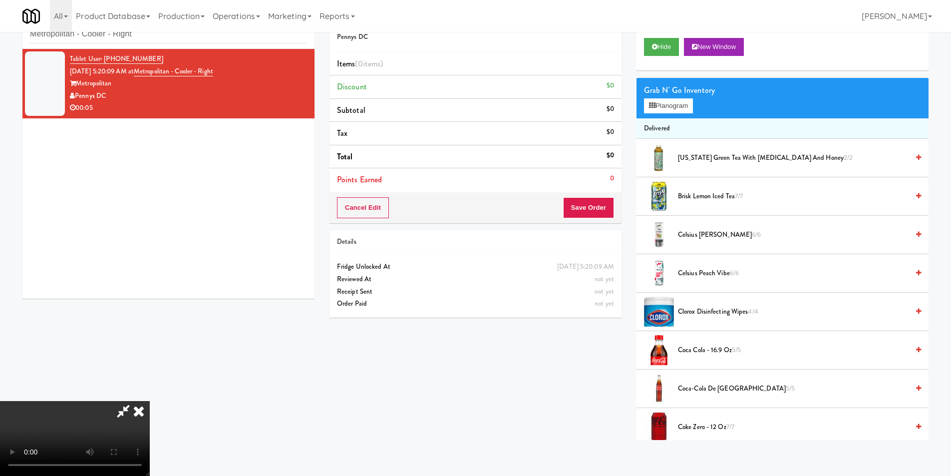
click at [150, 401] on video at bounding box center [75, 438] width 150 height 75
click at [667, 102] on button "Planogram" at bounding box center [668, 105] width 49 height 15
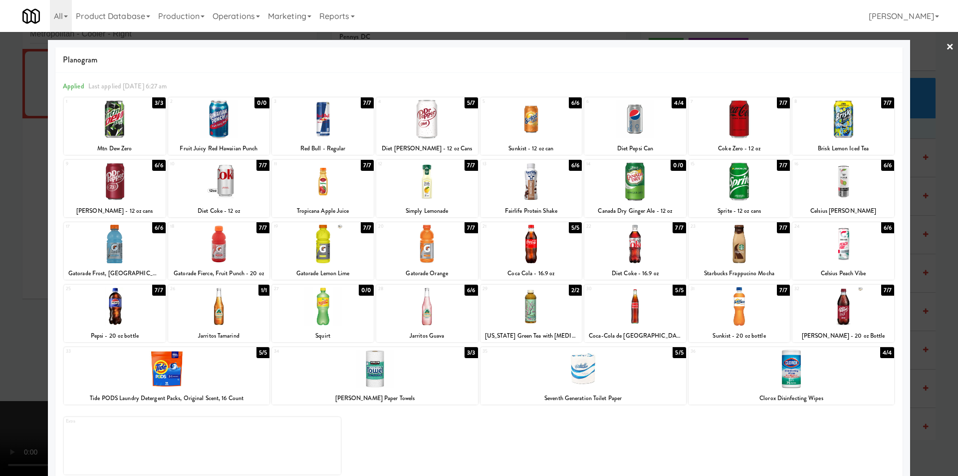
click at [845, 311] on div at bounding box center [843, 306] width 102 height 38
click at [914, 290] on div at bounding box center [479, 238] width 958 height 476
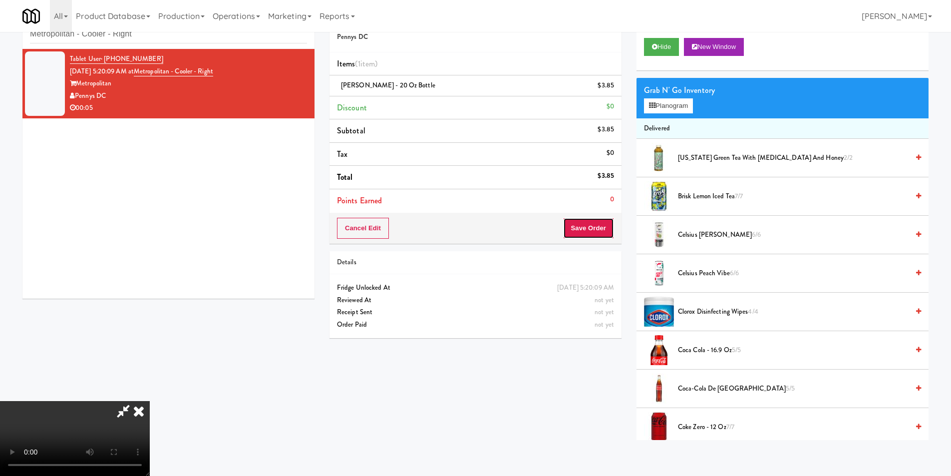
click at [595, 238] on button "Save Order" at bounding box center [588, 228] width 51 height 21
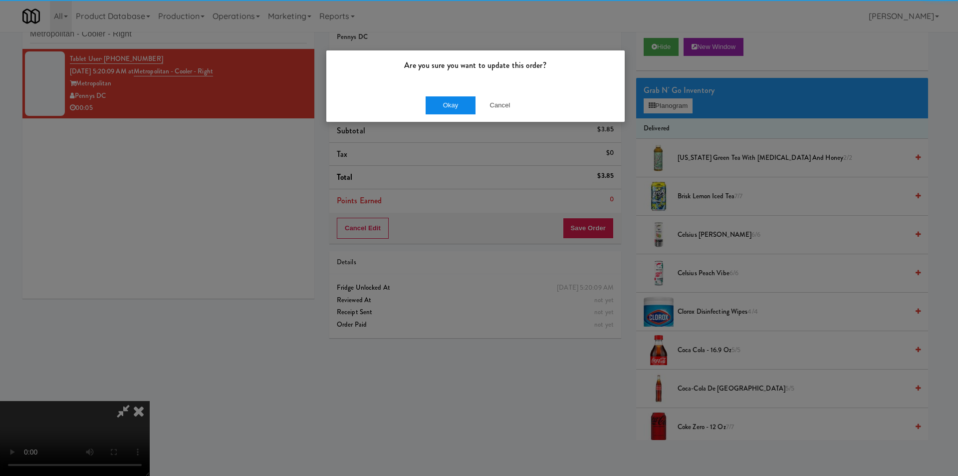
drag, startPoint x: 472, startPoint y: 85, endPoint x: 467, endPoint y: 97, distance: 13.0
click at [472, 88] on div "Are you sure you want to update this order?" at bounding box center [475, 69] width 298 height 38
click at [467, 97] on button "Okay" at bounding box center [451, 105] width 50 height 18
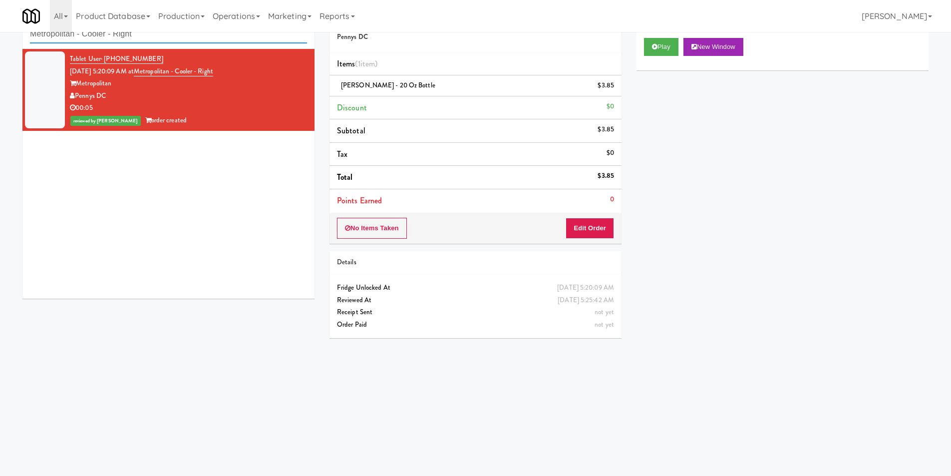
click at [191, 34] on input "Metropolitan - Cooler - Right" at bounding box center [168, 34] width 277 height 18
paste input "(Snack & Drink) EWR-4-TC-PUBLIC"
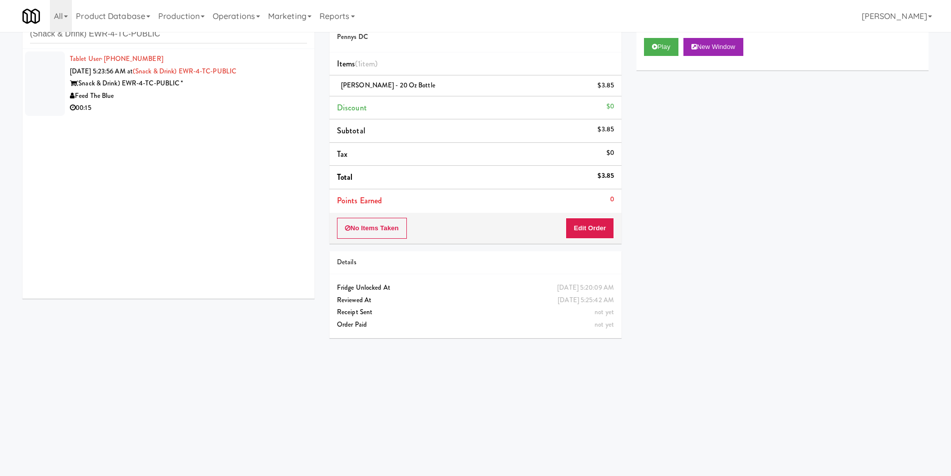
click at [184, 104] on div "00:15" at bounding box center [188, 108] width 237 height 12
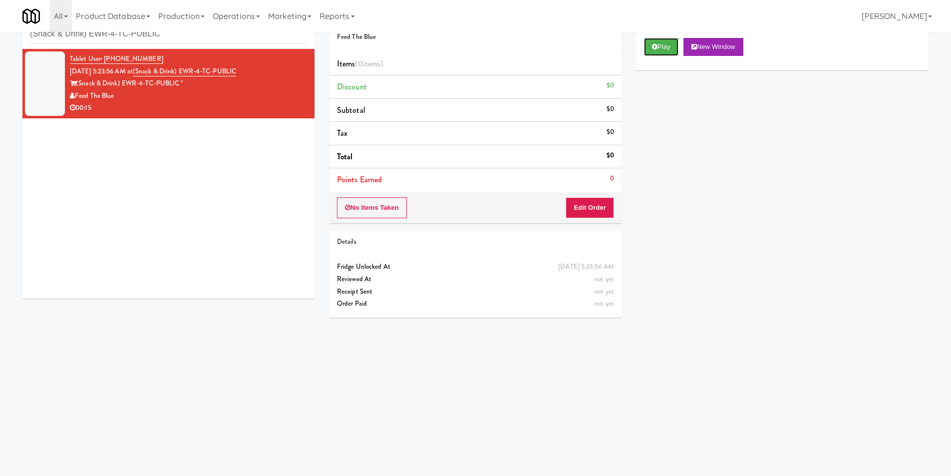
click at [650, 47] on button "Play" at bounding box center [661, 47] width 34 height 18
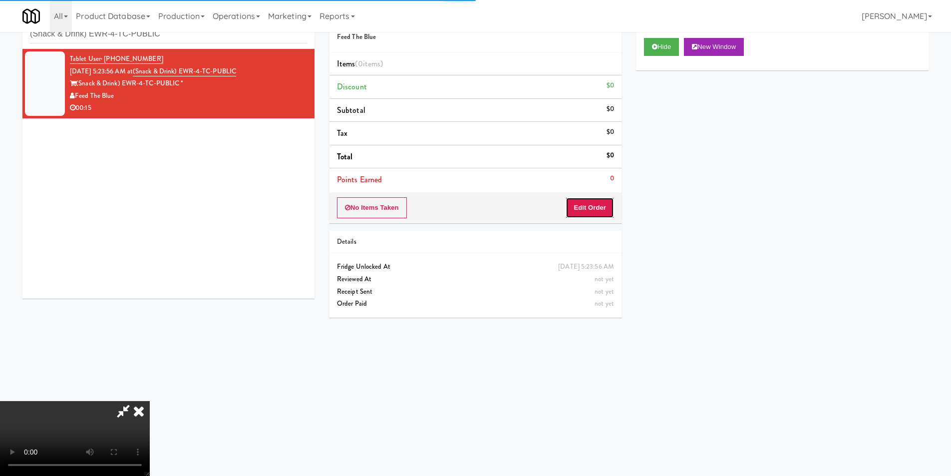
click at [611, 199] on button "Edit Order" at bounding box center [589, 207] width 48 height 21
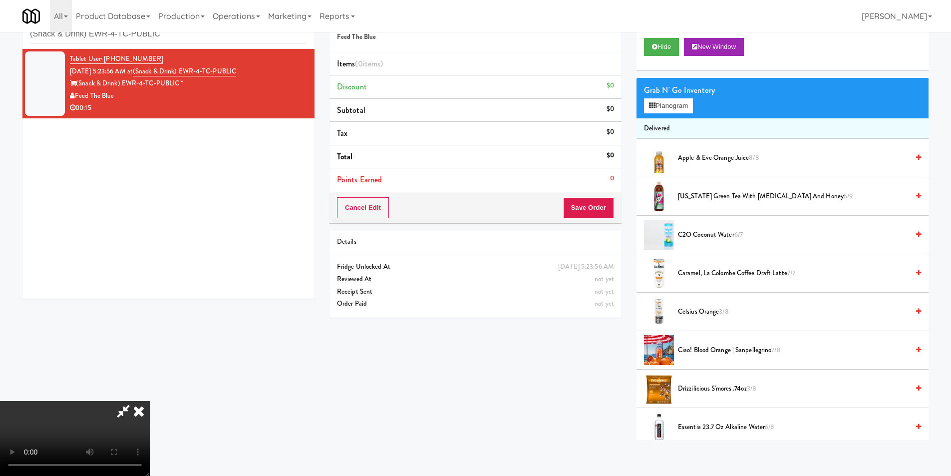
scroll to position [51, 0]
click at [150, 401] on video at bounding box center [75, 438] width 150 height 75
click at [665, 110] on button "Planogram" at bounding box center [668, 105] width 49 height 15
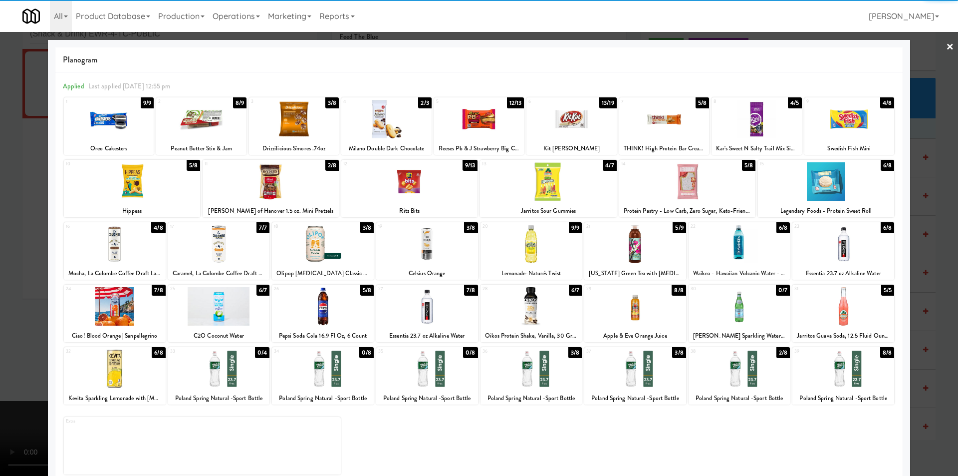
click at [807, 175] on div at bounding box center [826, 181] width 136 height 38
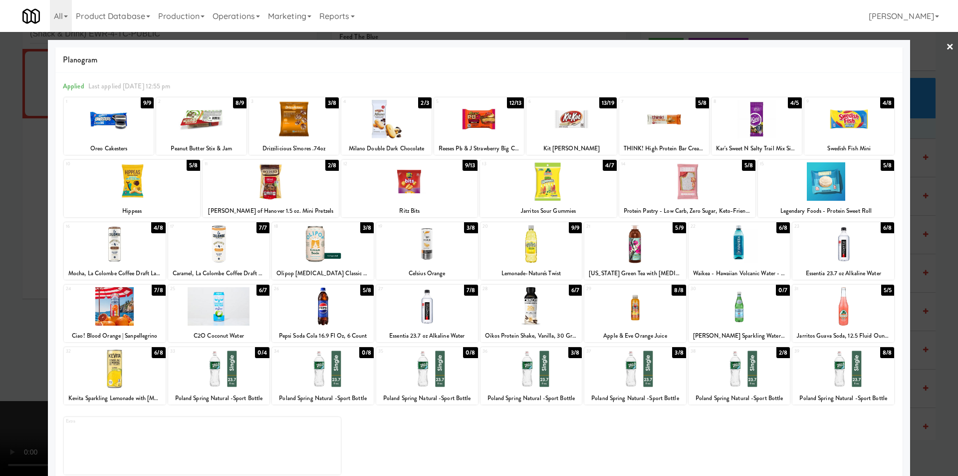
click at [114, 121] on div at bounding box center [109, 119] width 90 height 38
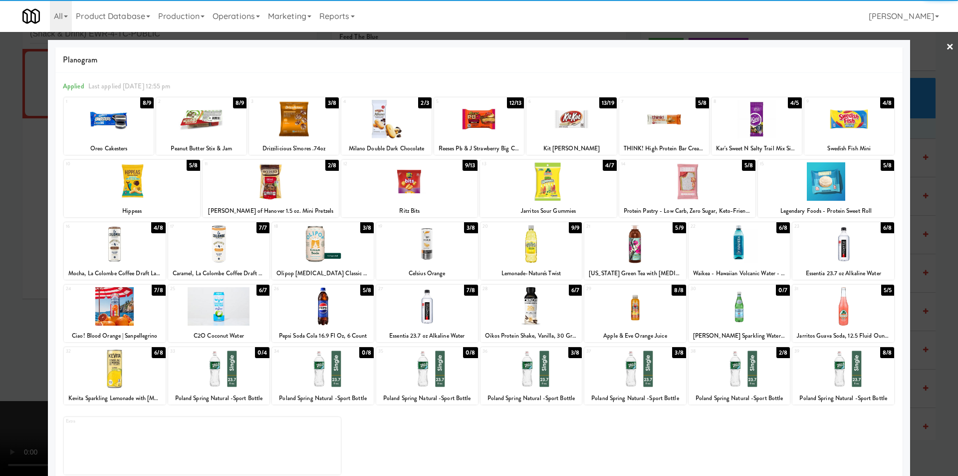
click at [19, 180] on div at bounding box center [479, 238] width 958 height 476
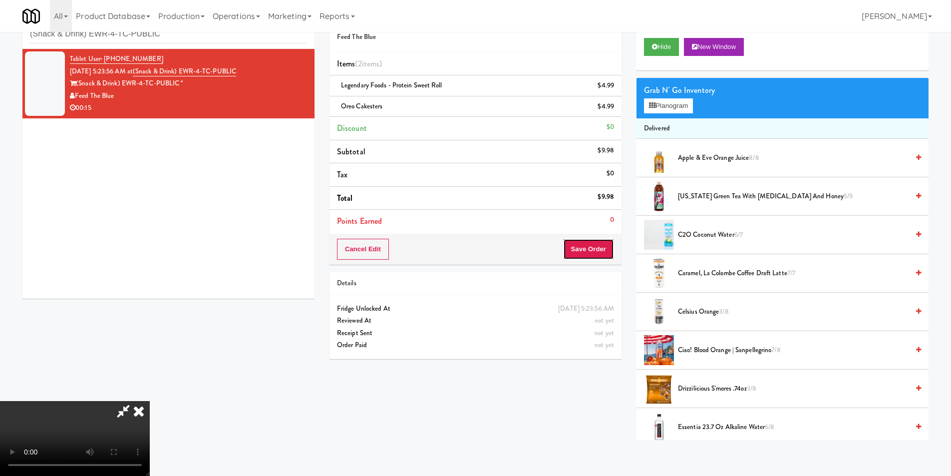
click at [599, 249] on button "Save Order" at bounding box center [588, 249] width 51 height 21
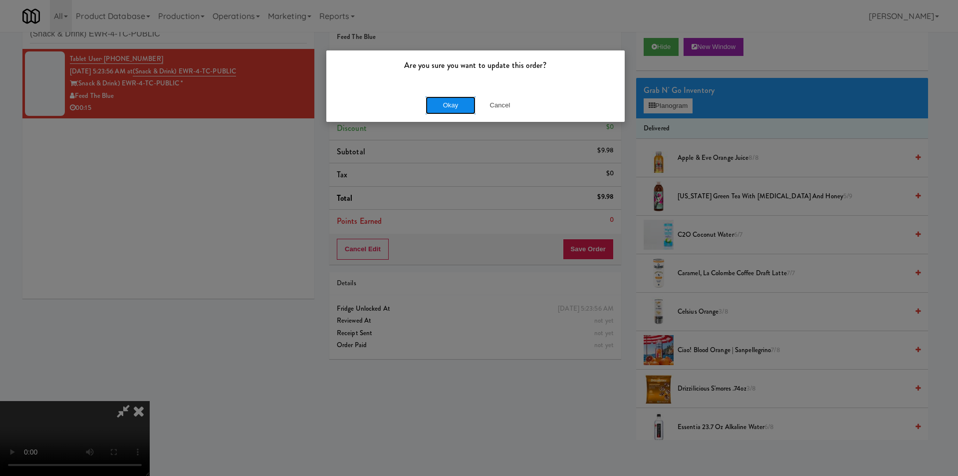
click at [442, 106] on button "Okay" at bounding box center [451, 105] width 50 height 18
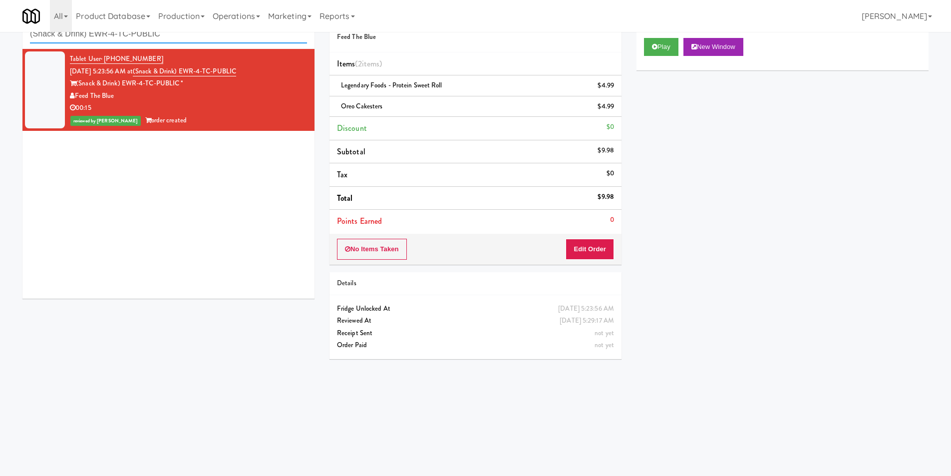
click at [193, 40] on input "(Snack & Drink) EWR-4-TC-PUBLIC" at bounding box center [168, 34] width 277 height 18
paste input "HaNoBe 6211 - w/ Gym"
type input "HaNoBe 6211 - w/ Gym"
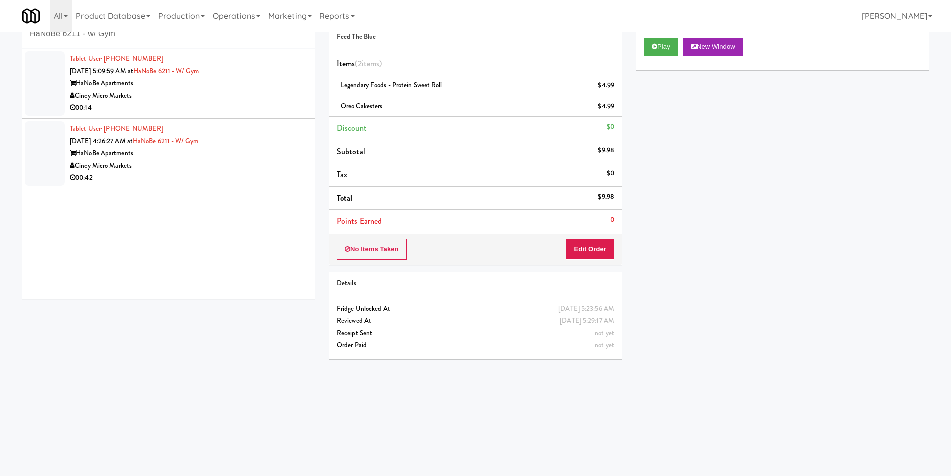
drag, startPoint x: 236, startPoint y: 103, endPoint x: 258, endPoint y: 113, distance: 23.9
click at [236, 104] on div "00:14" at bounding box center [188, 108] width 237 height 12
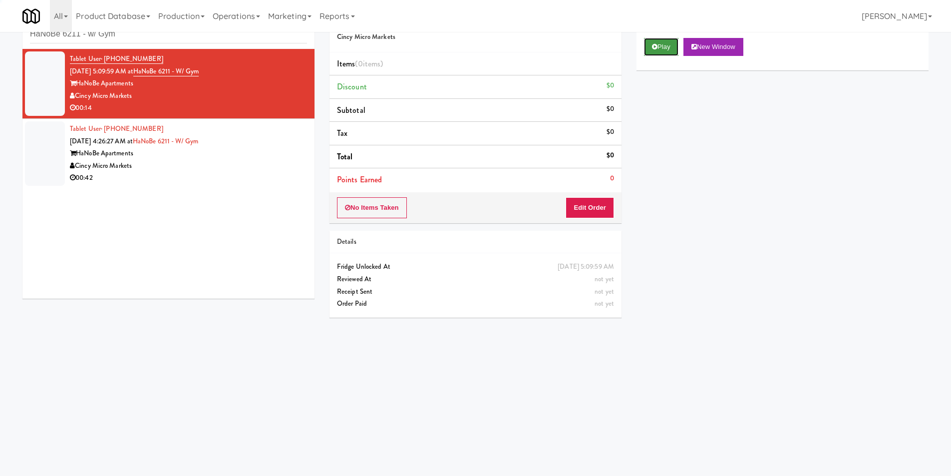
click at [656, 44] on icon at bounding box center [654, 46] width 5 height 6
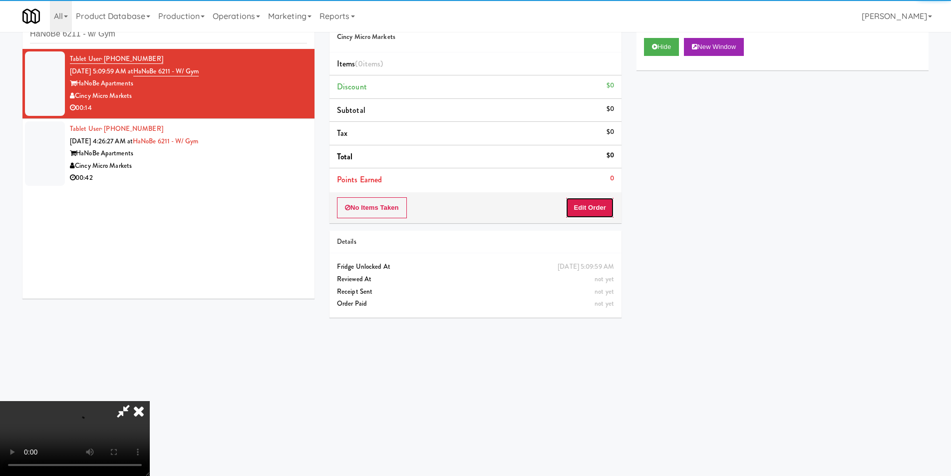
click at [603, 201] on button "Edit Order" at bounding box center [589, 207] width 48 height 21
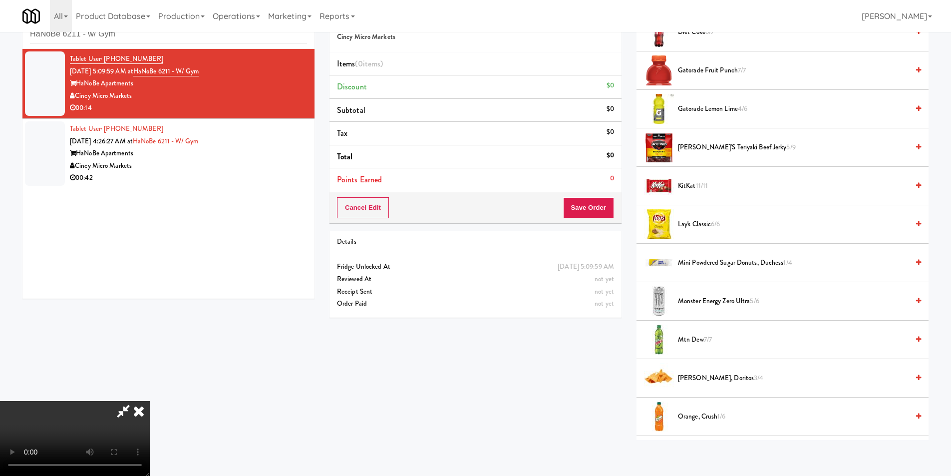
scroll to position [549, 0]
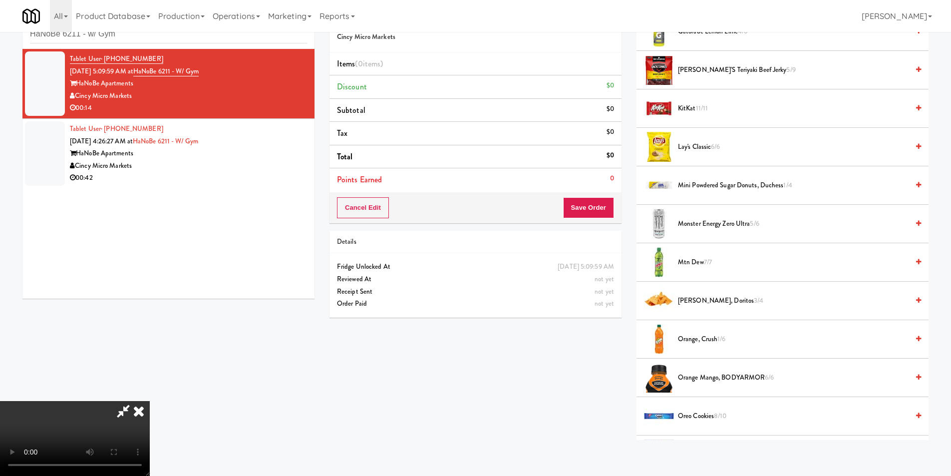
click at [691, 339] on span "Orange, Crush 1/6" at bounding box center [793, 339] width 231 height 12
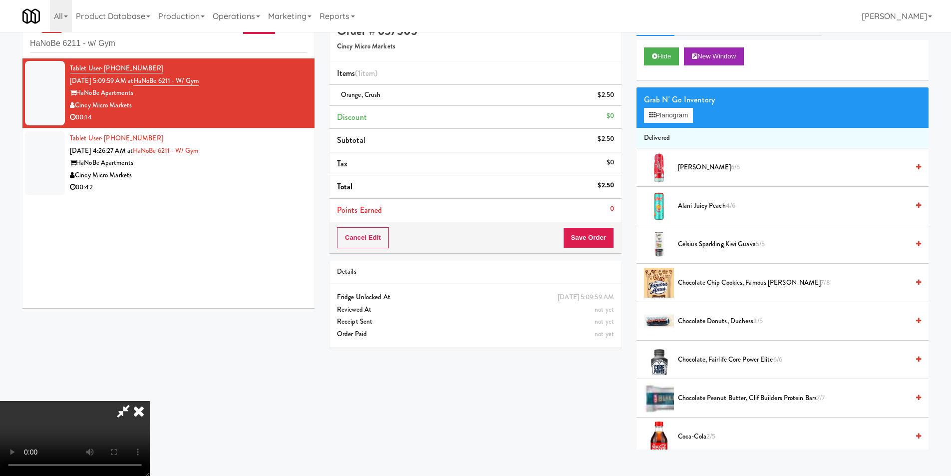
scroll to position [0, 0]
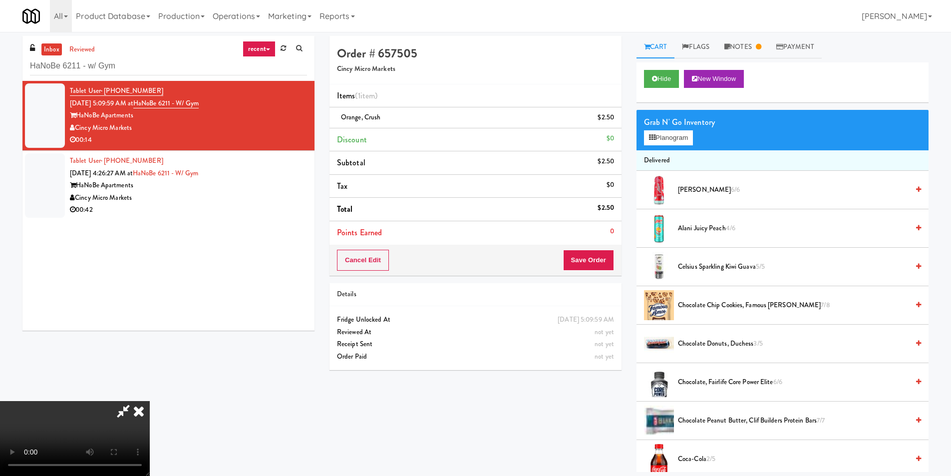
click at [674, 125] on div "Grab N' Go Inventory" at bounding box center [782, 122] width 277 height 15
click at [677, 138] on button "Planogram" at bounding box center [668, 137] width 49 height 15
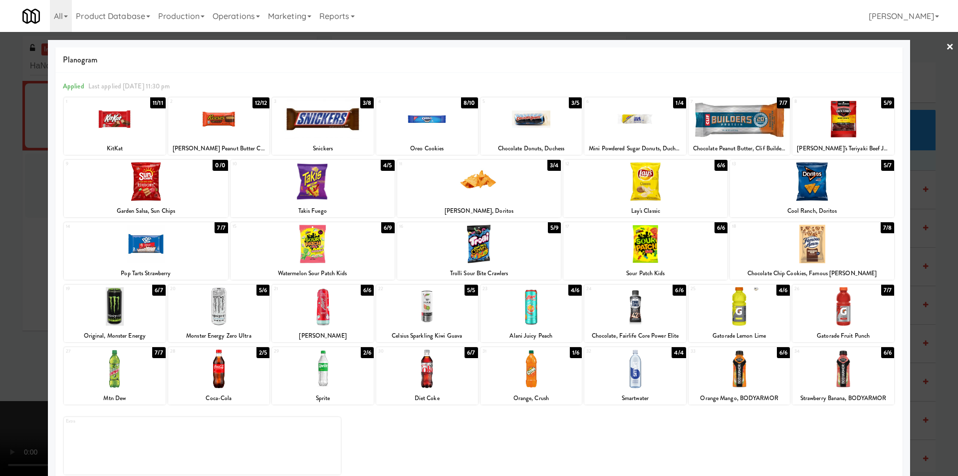
click at [944, 258] on div at bounding box center [479, 238] width 958 height 476
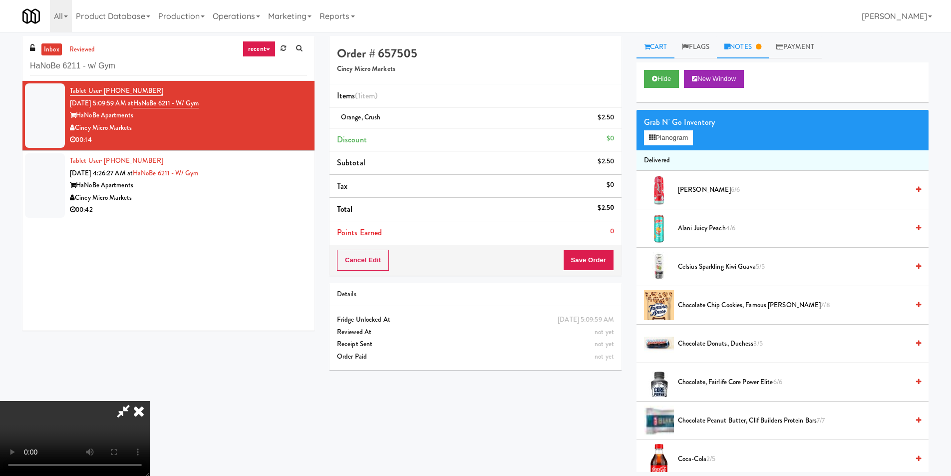
click at [753, 55] on link "Notes" at bounding box center [743, 47] width 52 height 22
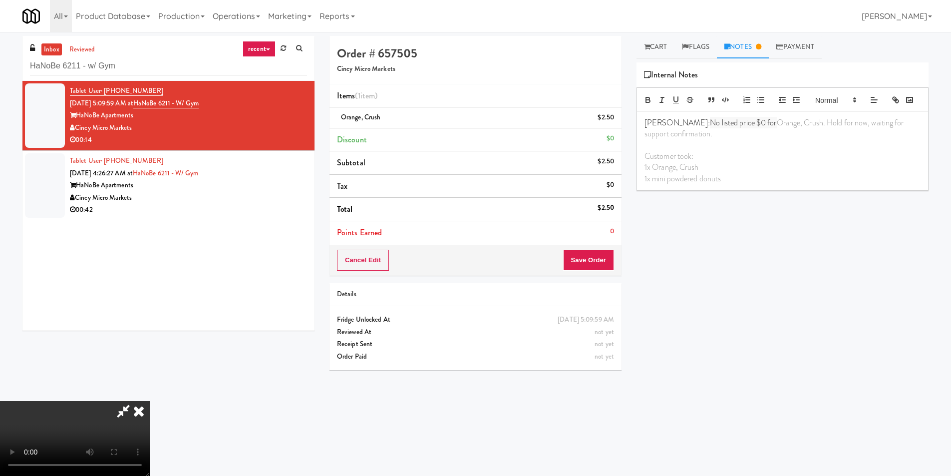
click at [150, 401] on icon at bounding box center [139, 411] width 22 height 20
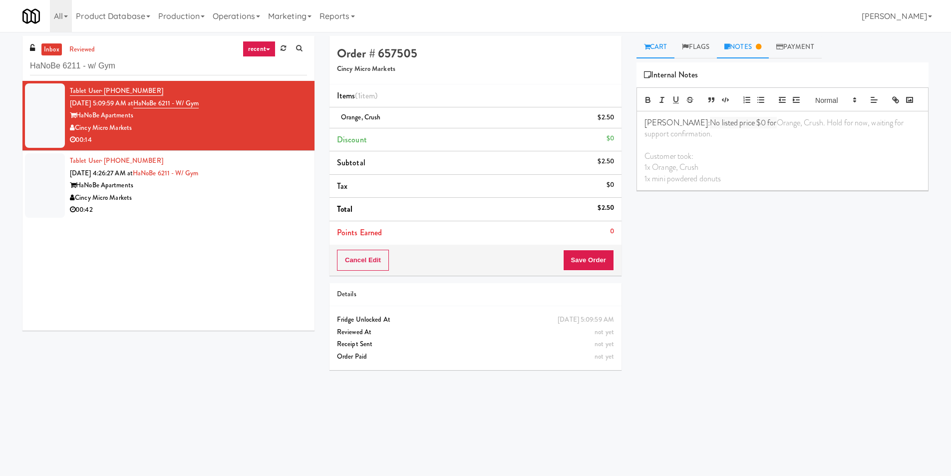
click at [658, 52] on link "Cart" at bounding box center [655, 47] width 38 height 22
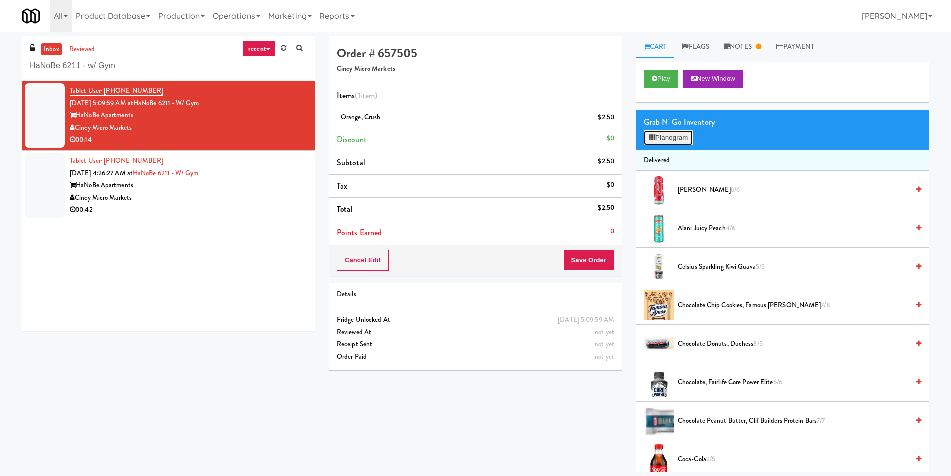
click at [669, 135] on button "Planogram" at bounding box center [668, 137] width 49 height 15
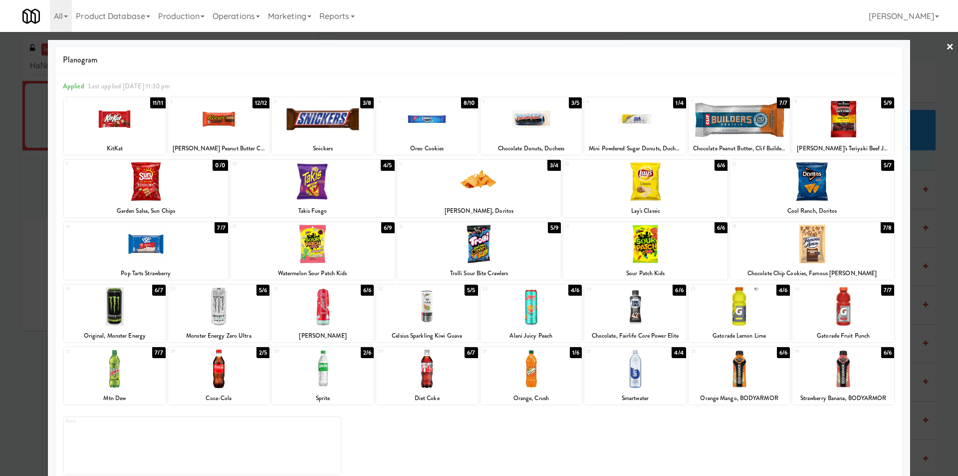
click at [928, 220] on div at bounding box center [479, 238] width 958 height 476
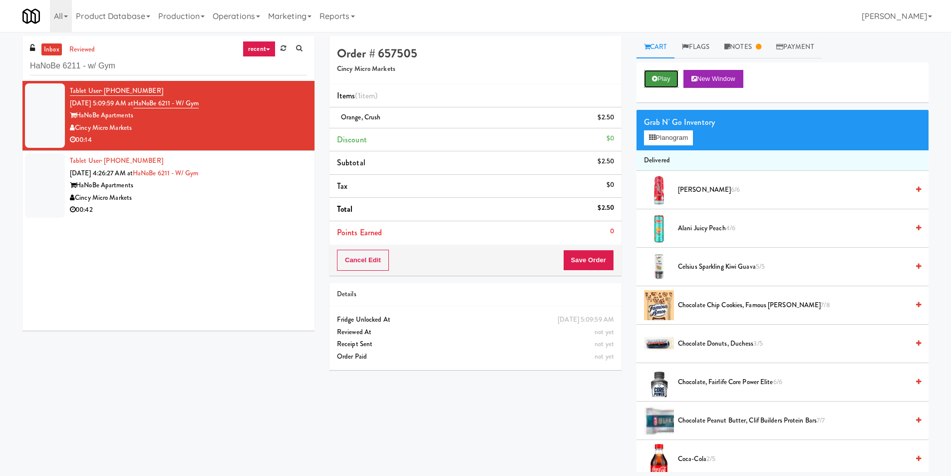
click at [661, 86] on button "Play" at bounding box center [661, 79] width 34 height 18
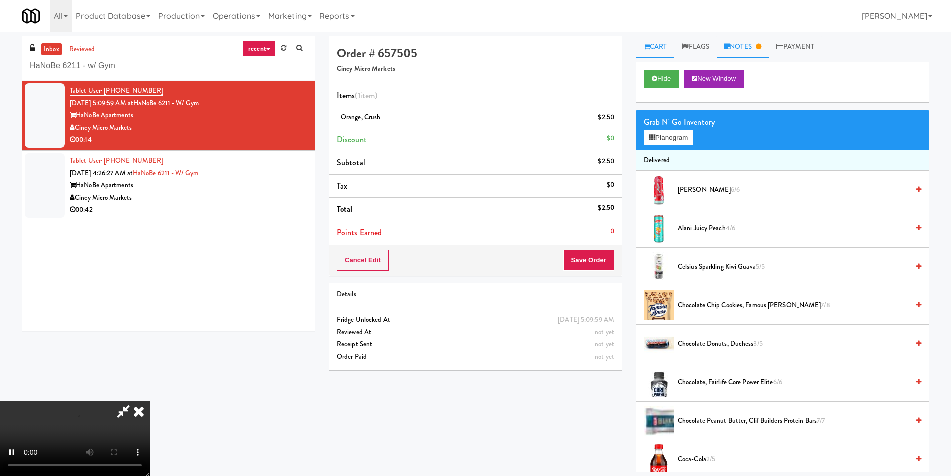
click at [739, 53] on link "Notes" at bounding box center [743, 47] width 52 height 22
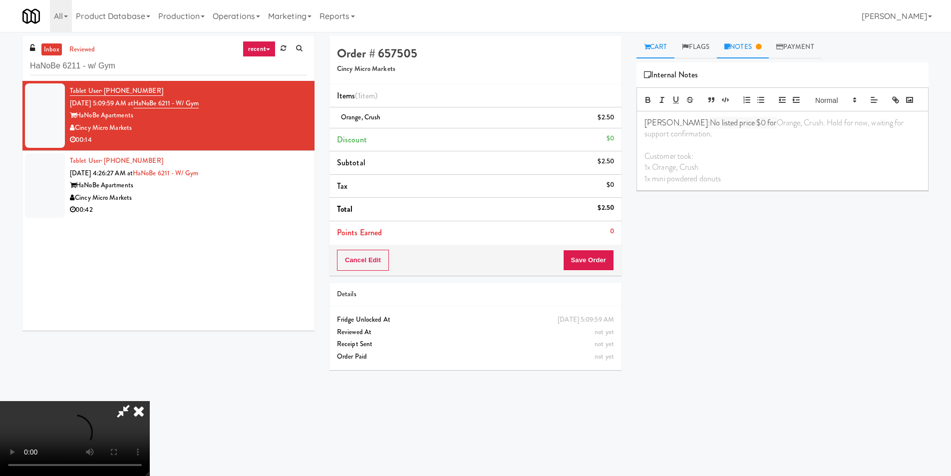
click at [668, 50] on link "Cart" at bounding box center [655, 47] width 38 height 22
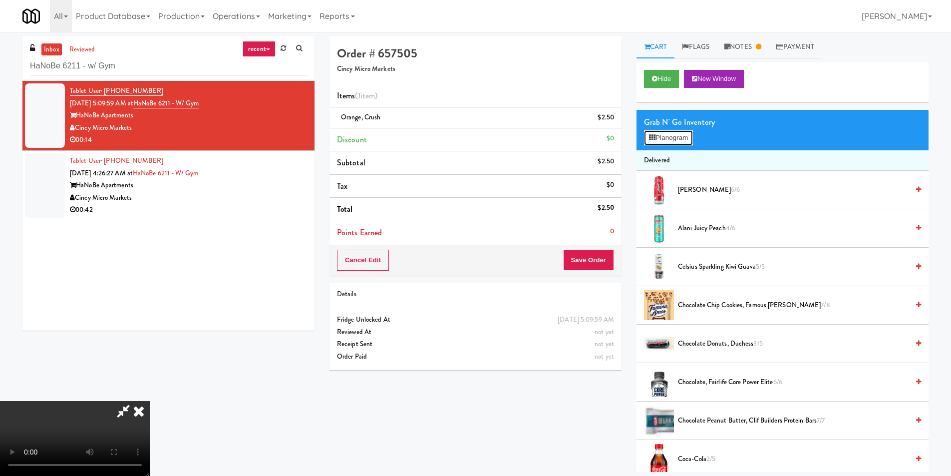
click at [658, 132] on button "Planogram" at bounding box center [668, 137] width 49 height 15
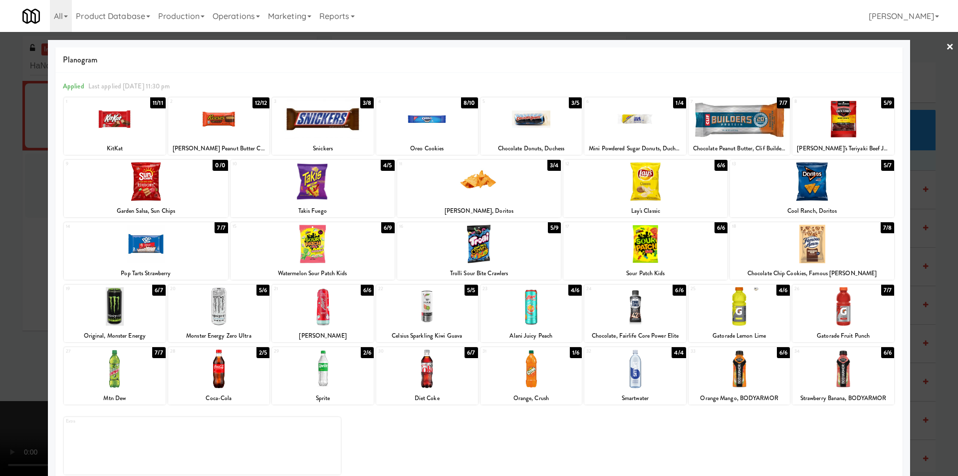
click at [631, 131] on div at bounding box center [635, 119] width 102 height 38
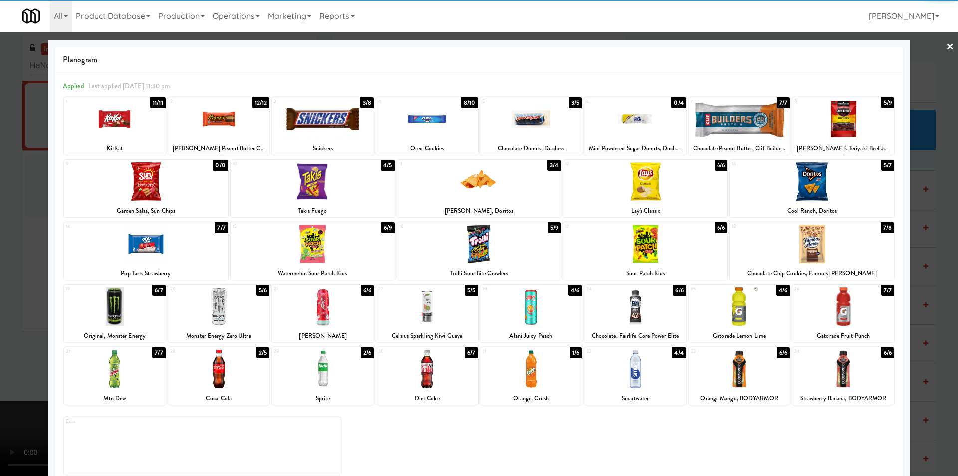
click at [917, 140] on div at bounding box center [479, 238] width 958 height 476
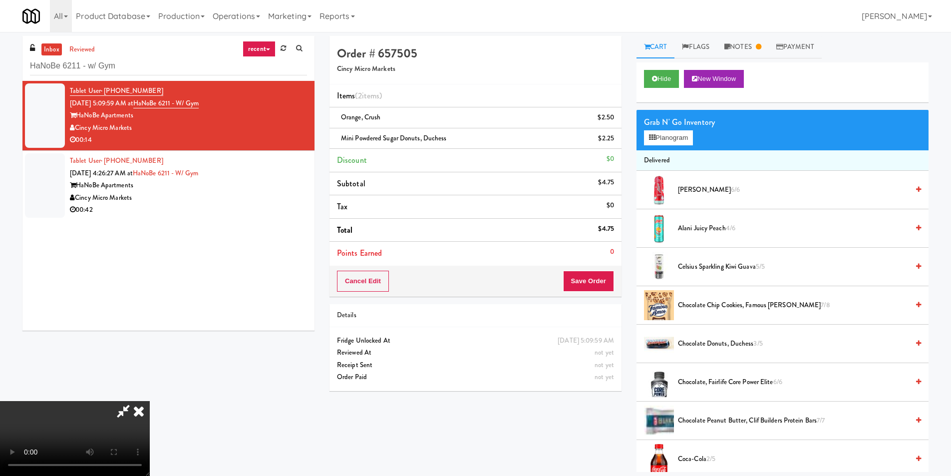
click at [150, 401] on video at bounding box center [75, 438] width 150 height 75
click at [592, 279] on button "Save Order" at bounding box center [588, 280] width 51 height 21
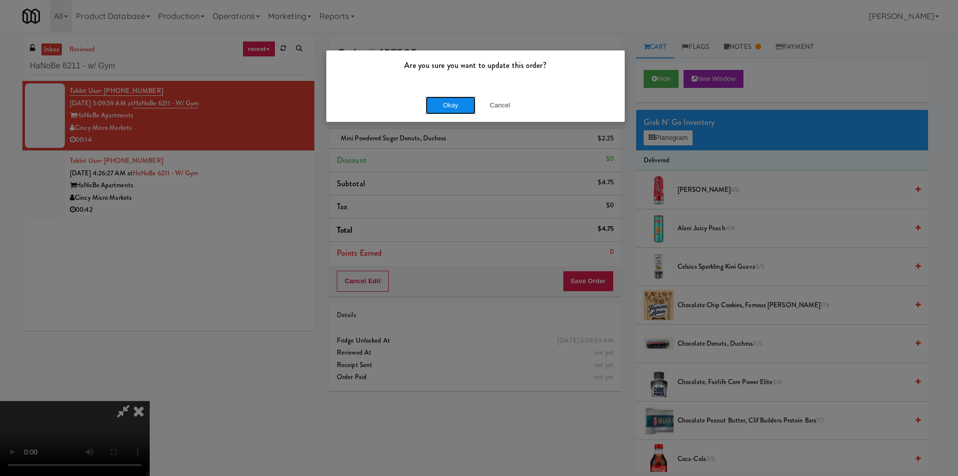
click at [444, 105] on button "Okay" at bounding box center [451, 105] width 50 height 18
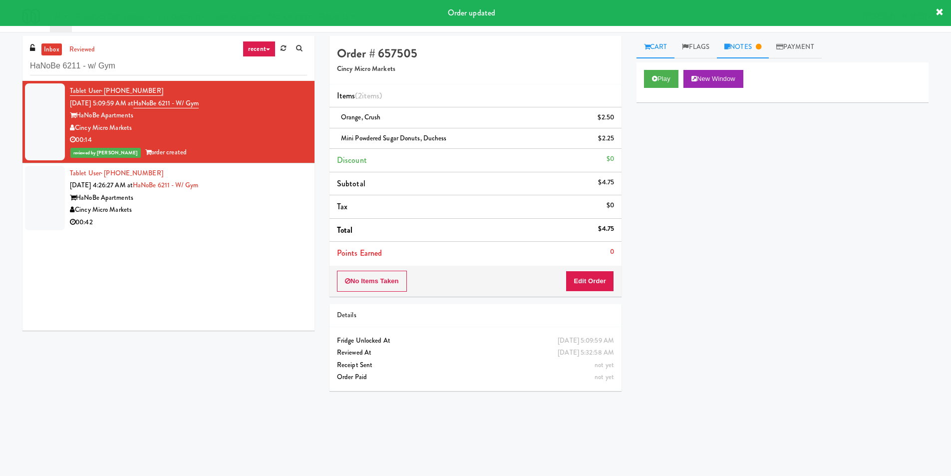
click at [735, 44] on link "Notes" at bounding box center [743, 47] width 52 height 22
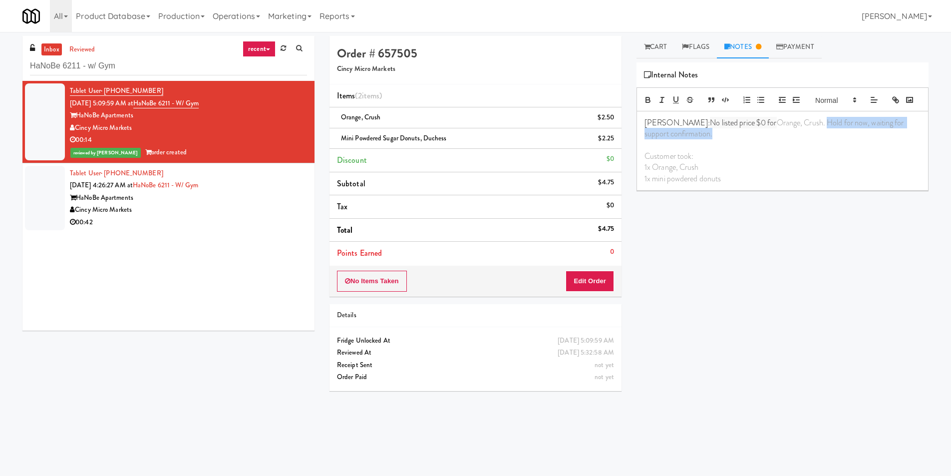
drag, startPoint x: 702, startPoint y: 146, endPoint x: 795, endPoint y: 142, distance: 93.9
click at [795, 140] on p "[PERSON_NAME]: No listed price $0 for Orange, Crush. Hold for now, waiting for …" at bounding box center [782, 128] width 276 height 22
click at [792, 128] on span "Orange, Crush. Processed" at bounding box center [817, 122] width 82 height 11
click at [828, 215] on div "Play New Window Primary Flag Clear Flag if unable to determine what was taken o…" at bounding box center [782, 249] width 292 height 374
click at [236, 191] on div "Tablet User · (513) 704-2141 [DATE] 4:26:27 AM at [GEOGRAPHIC_DATA] 6211 - w/ G…" at bounding box center [188, 197] width 237 height 61
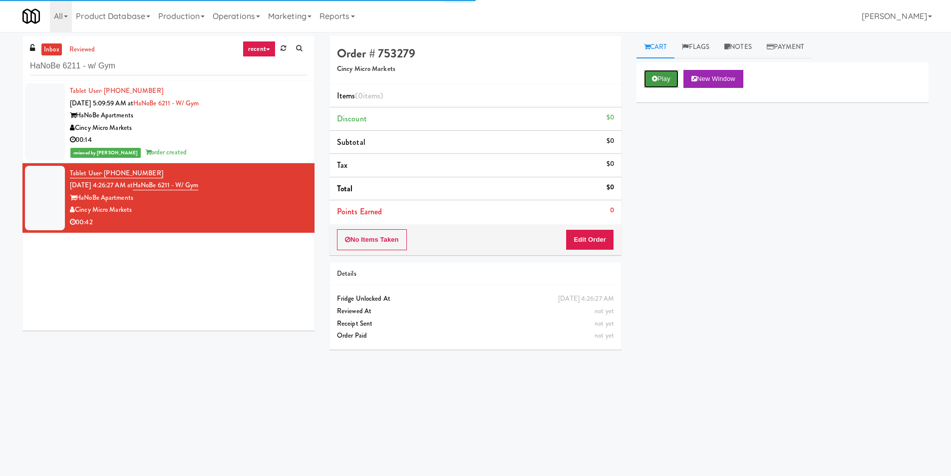
click at [660, 72] on button "Play" at bounding box center [661, 79] width 34 height 18
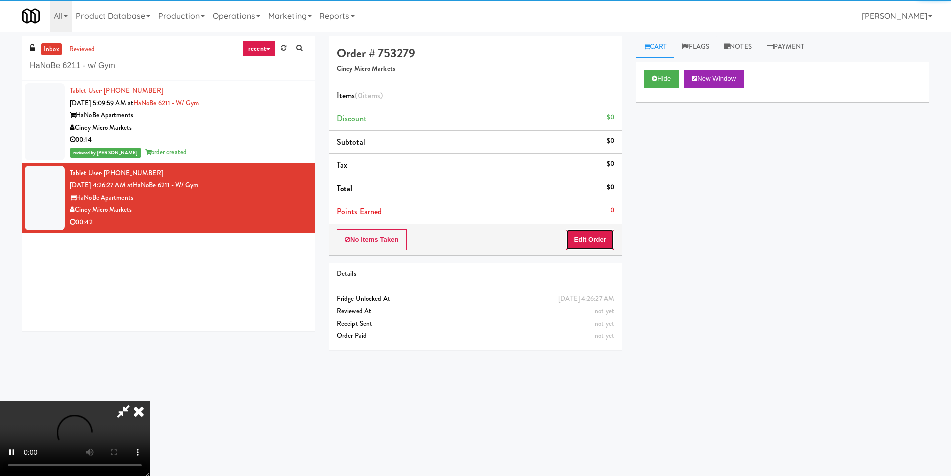
click at [591, 231] on button "Edit Order" at bounding box center [589, 239] width 48 height 21
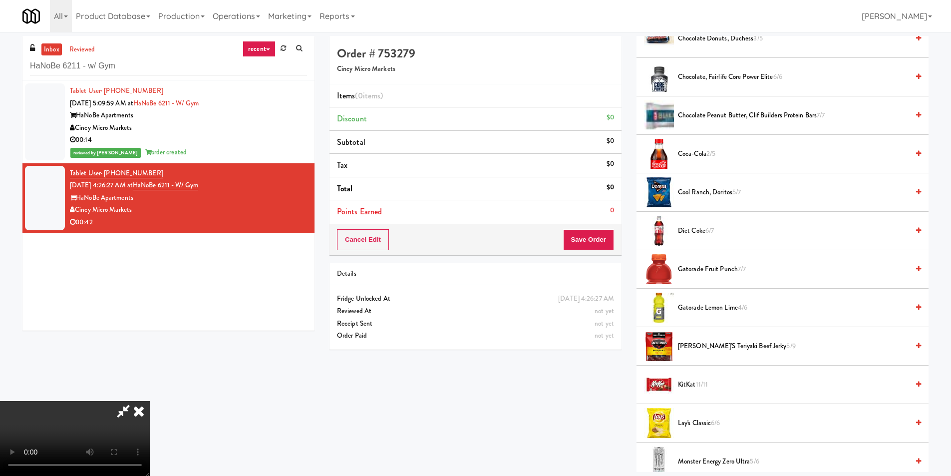
scroll to position [250, 0]
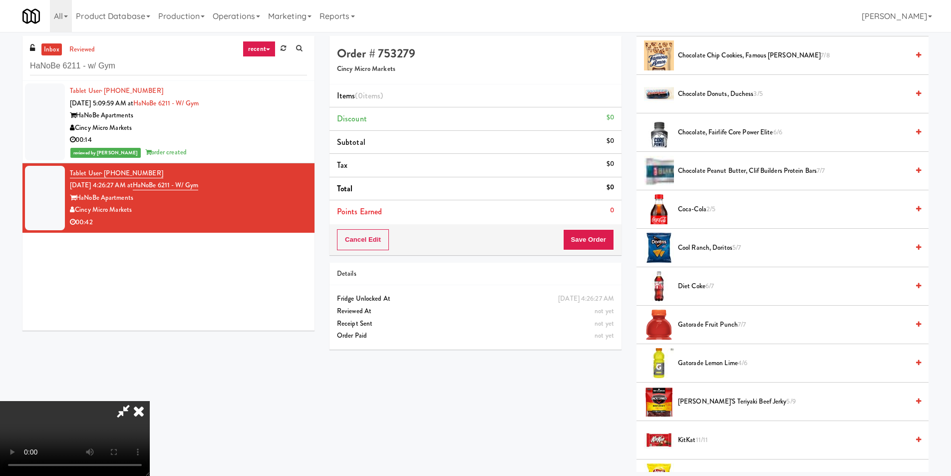
click at [150, 401] on video at bounding box center [75, 438] width 150 height 75
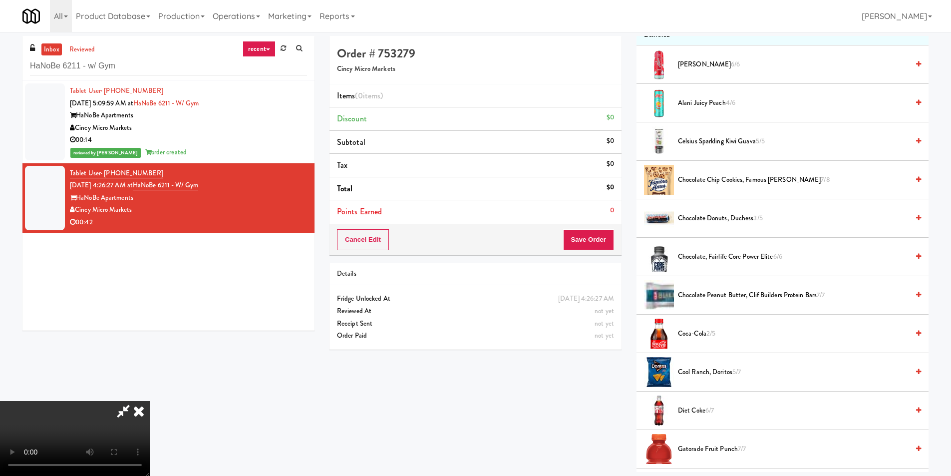
scroll to position [0, 0]
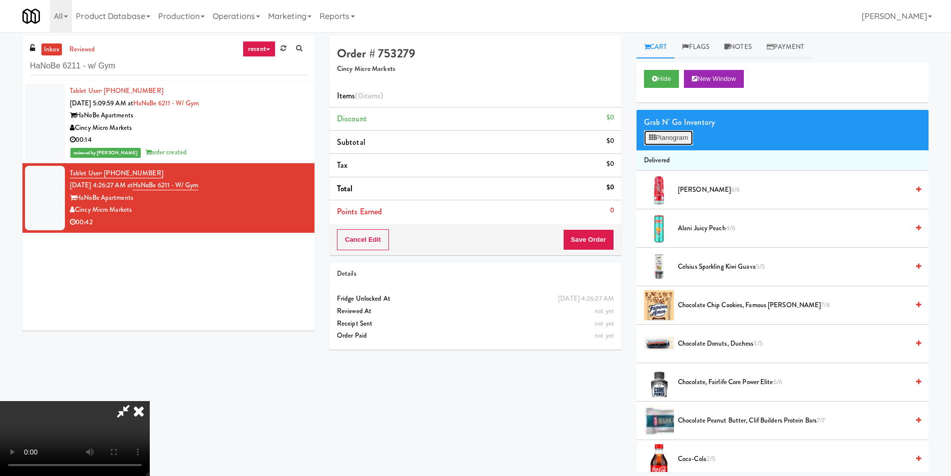
click at [685, 139] on button "Planogram" at bounding box center [668, 137] width 49 height 15
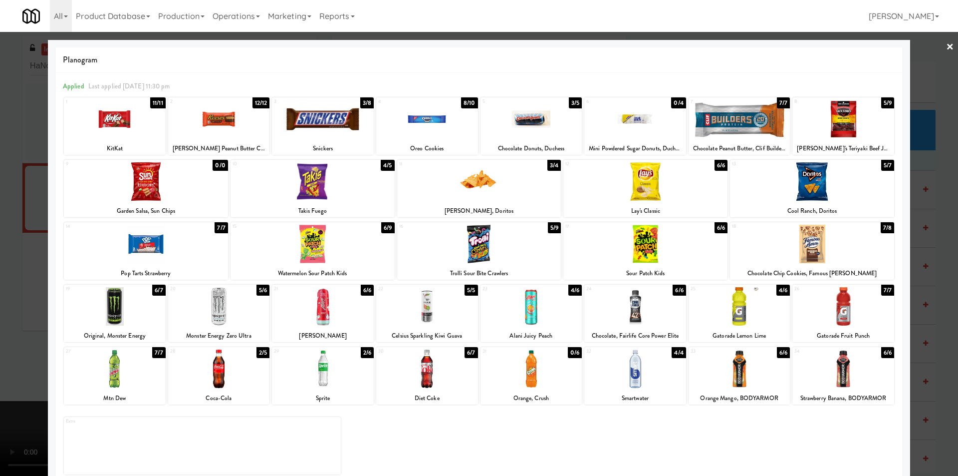
click at [484, 190] on div at bounding box center [479, 181] width 164 height 38
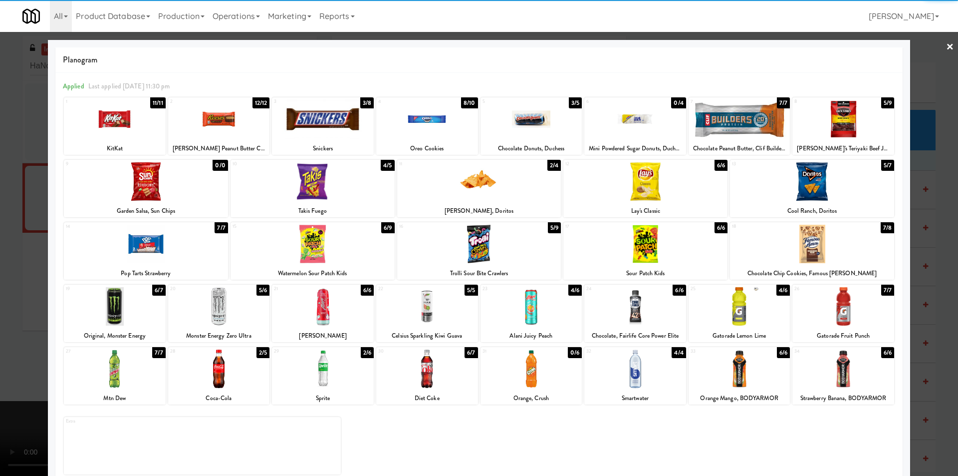
click at [474, 184] on div at bounding box center [479, 181] width 164 height 38
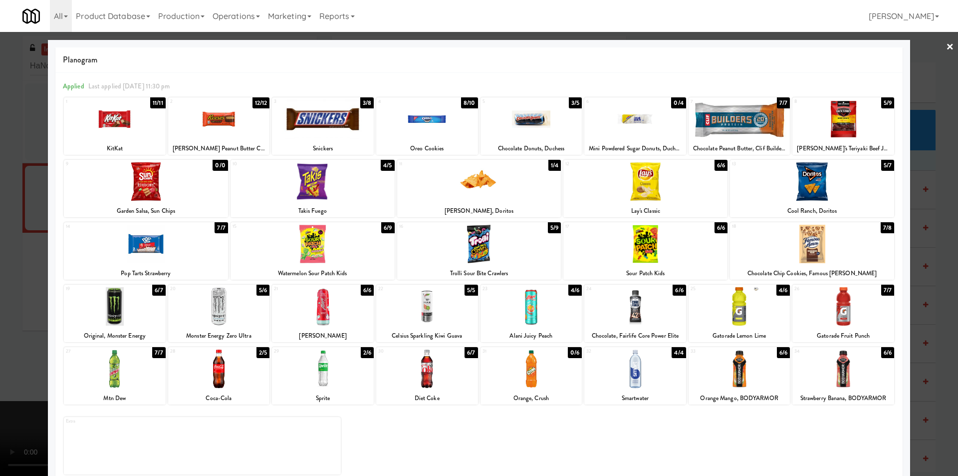
click at [327, 261] on div at bounding box center [313, 244] width 164 height 38
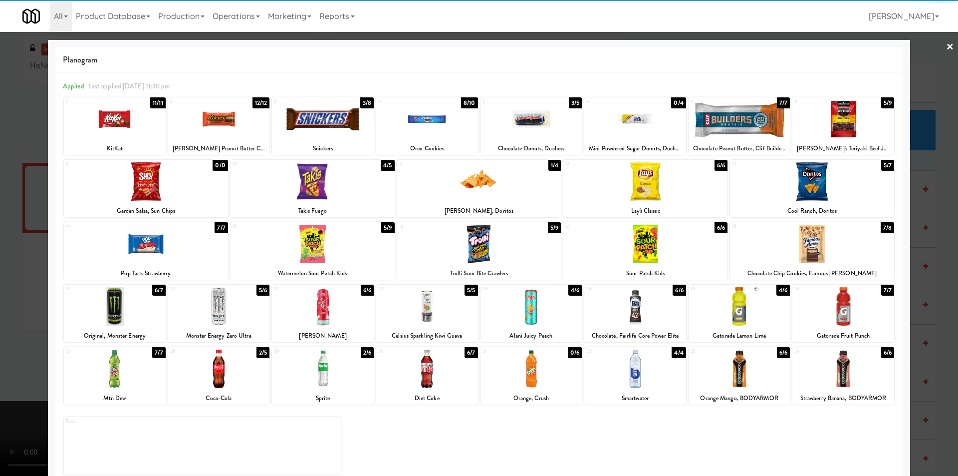
click at [933, 245] on div at bounding box center [479, 238] width 958 height 476
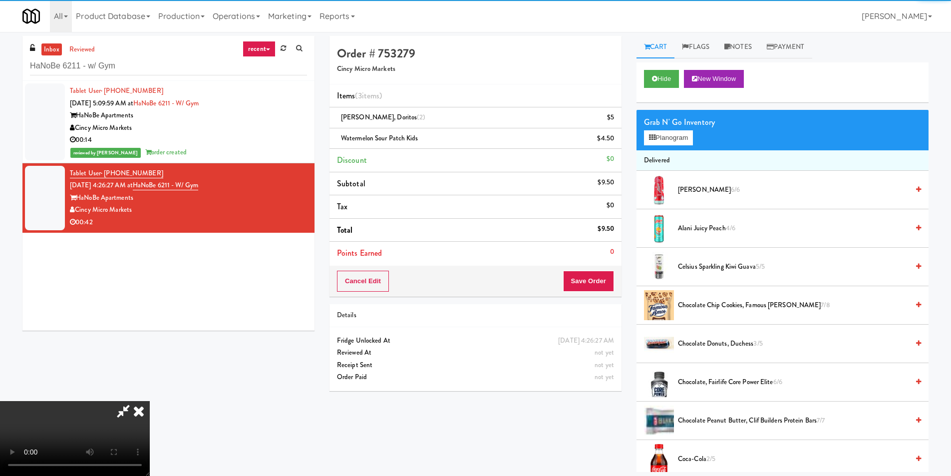
click at [150, 401] on video at bounding box center [75, 438] width 150 height 75
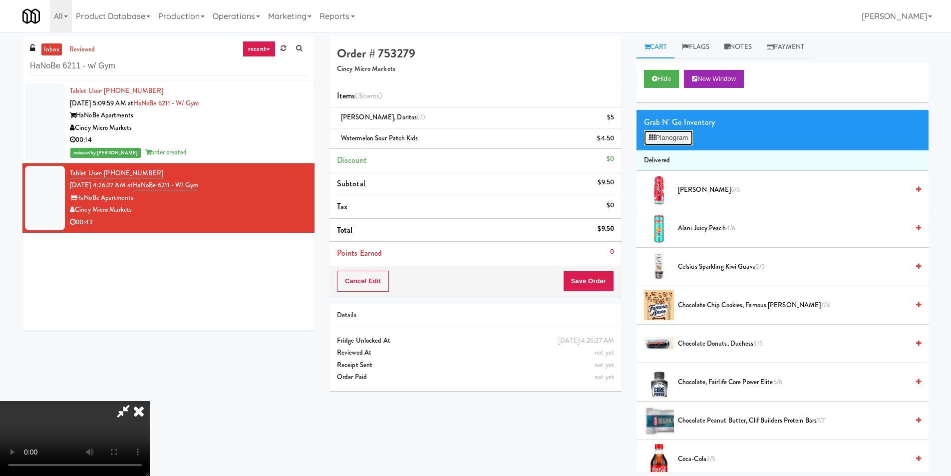
click at [654, 140] on icon at bounding box center [652, 137] width 6 height 6
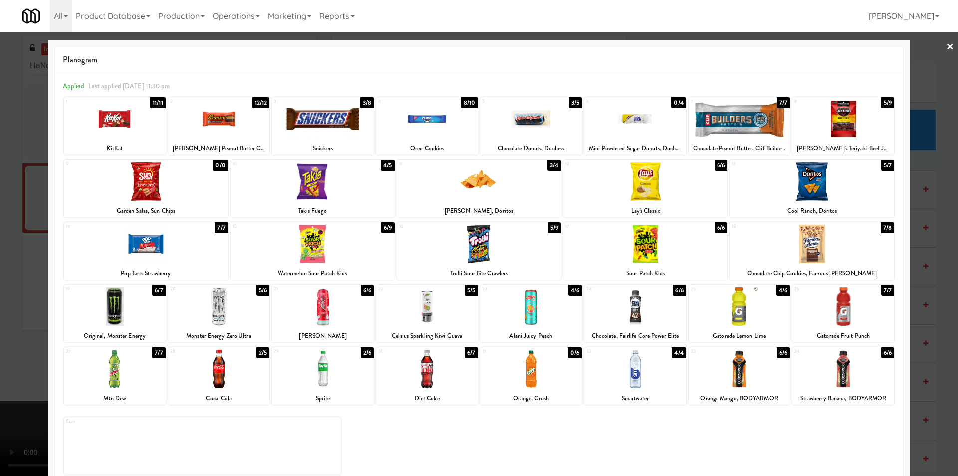
click at [21, 271] on div at bounding box center [479, 238] width 958 height 476
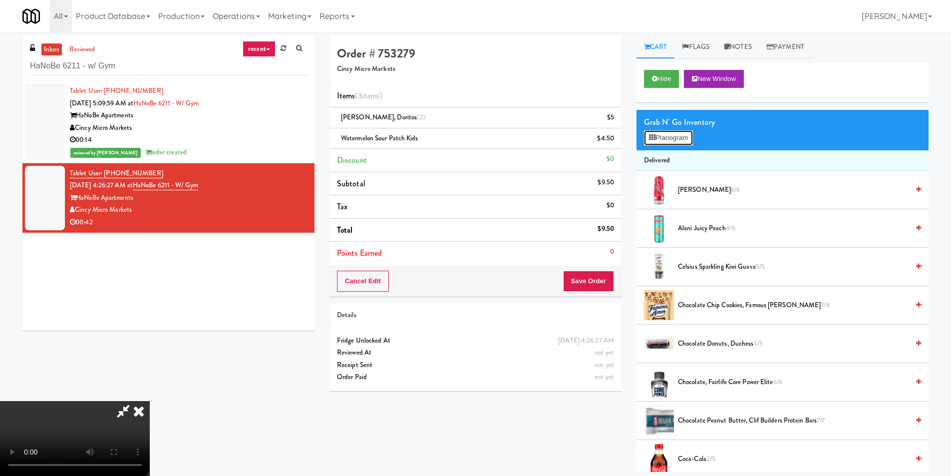
click at [671, 140] on button "Planogram" at bounding box center [668, 137] width 49 height 15
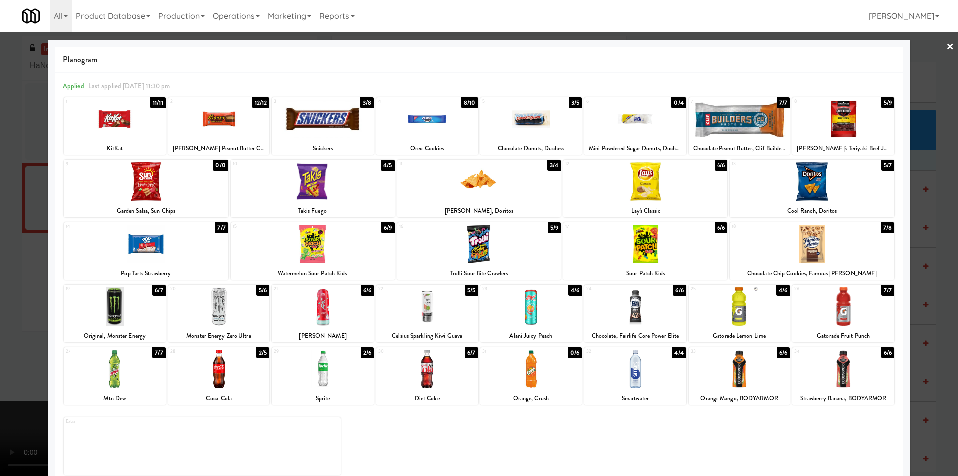
drag, startPoint x: 918, startPoint y: 234, endPoint x: 911, endPoint y: 235, distance: 7.5
click at [919, 234] on div at bounding box center [479, 238] width 958 height 476
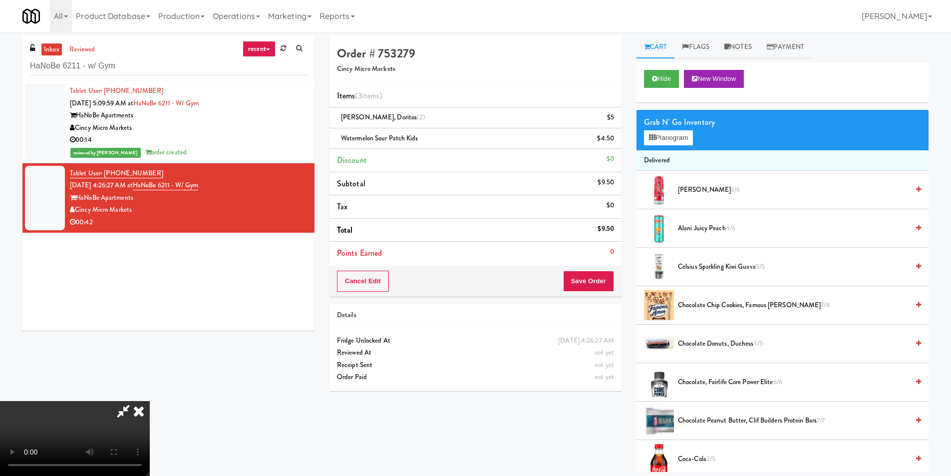
click at [150, 401] on video at bounding box center [75, 438] width 150 height 75
click at [681, 134] on button "Planogram" at bounding box center [668, 137] width 49 height 15
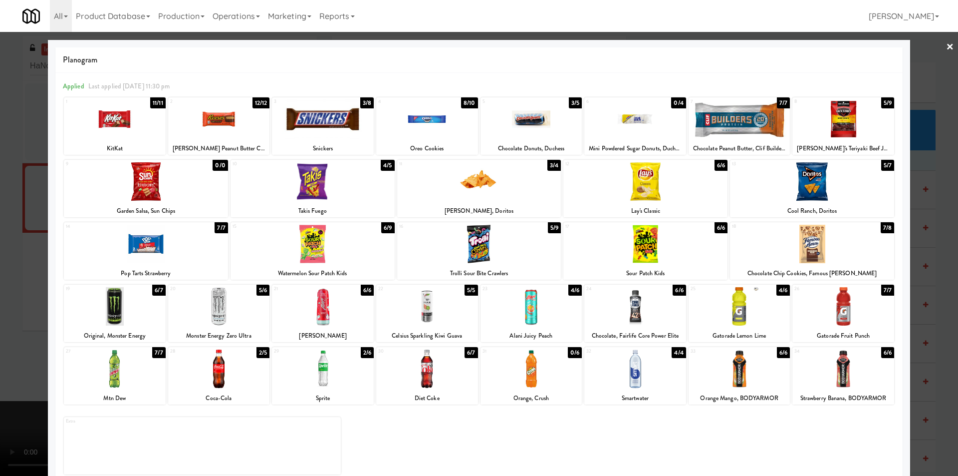
click at [930, 231] on div at bounding box center [479, 238] width 958 height 476
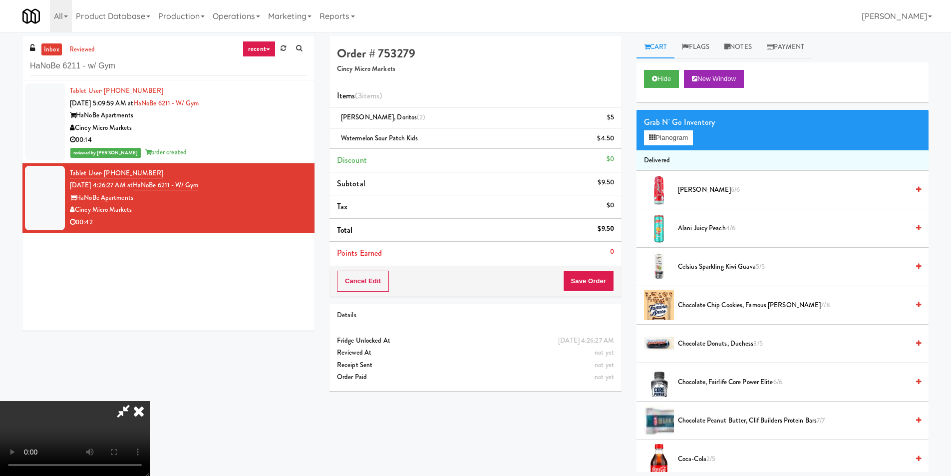
click at [658, 146] on div "Grab N' Go Inventory Planogram" at bounding box center [782, 130] width 292 height 40
click at [658, 143] on div "Grab N' Go Inventory Planogram" at bounding box center [782, 130] width 292 height 40
click at [657, 141] on button "Planogram" at bounding box center [668, 137] width 49 height 15
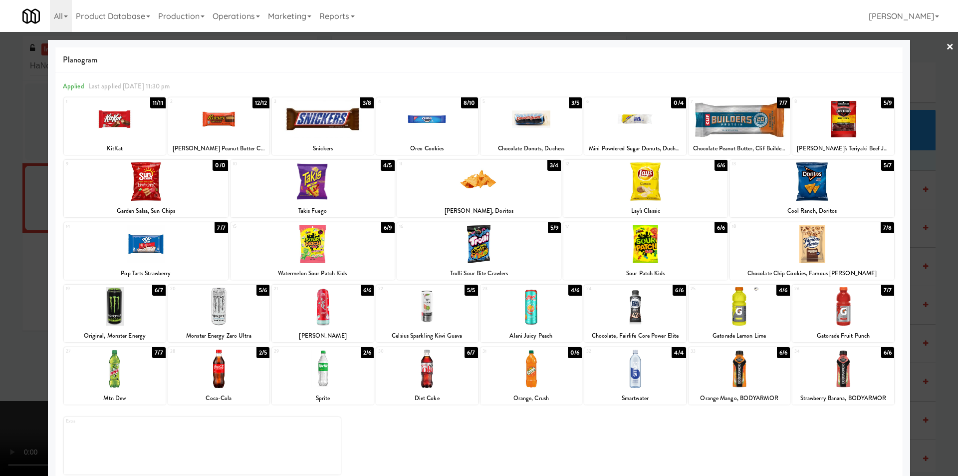
click at [939, 190] on div at bounding box center [479, 238] width 958 height 476
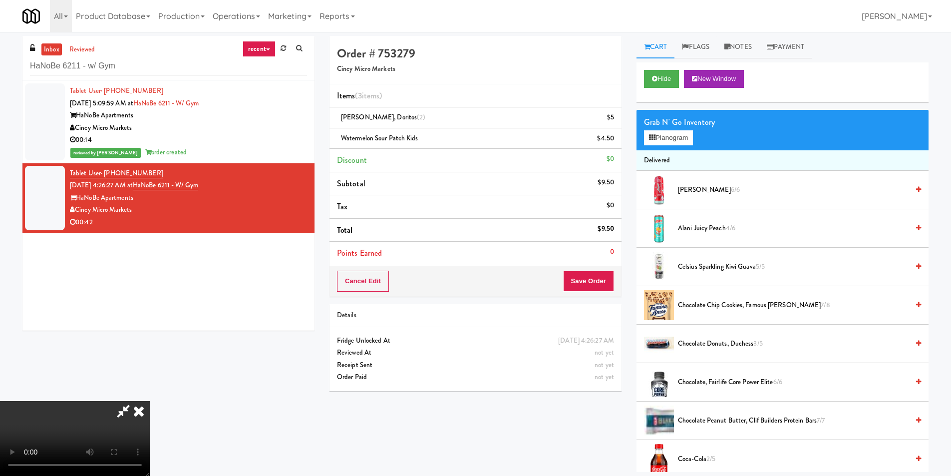
click at [150, 401] on video at bounding box center [75, 438] width 150 height 75
click at [684, 140] on button "Planogram" at bounding box center [668, 137] width 49 height 15
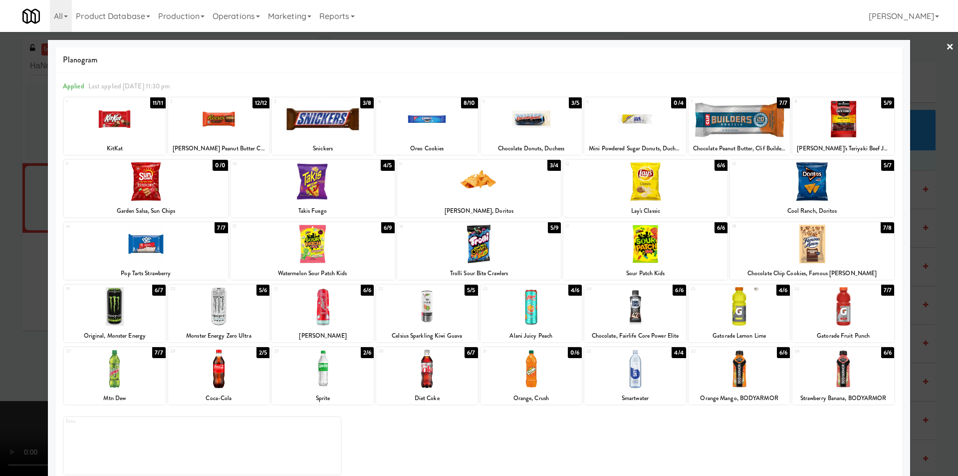
click at [939, 206] on div at bounding box center [479, 238] width 958 height 476
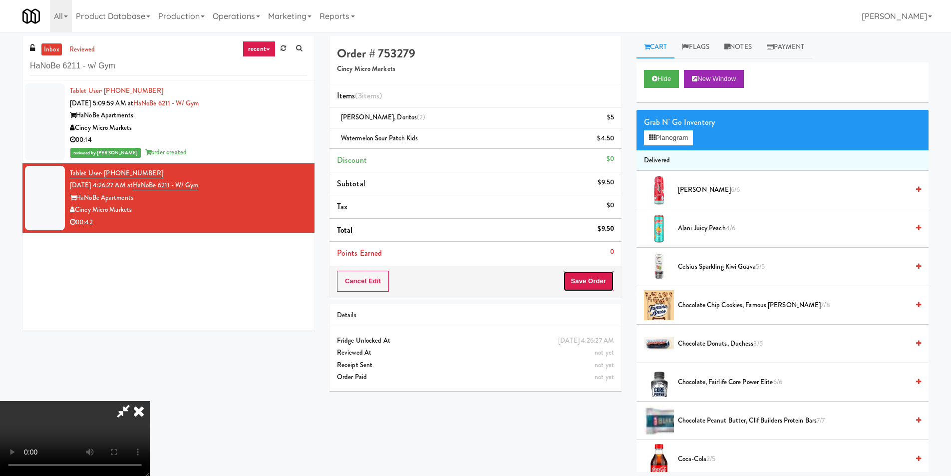
click at [585, 270] on button "Save Order" at bounding box center [588, 280] width 51 height 21
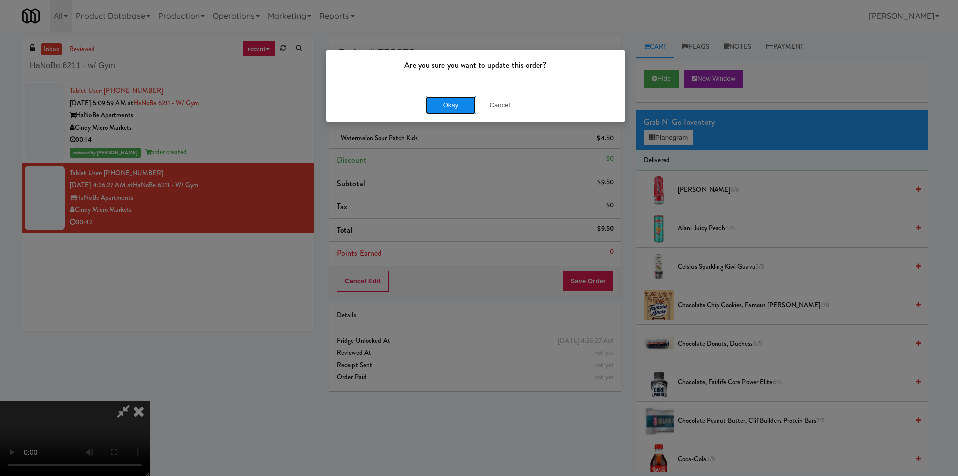
click at [448, 106] on button "Okay" at bounding box center [451, 105] width 50 height 18
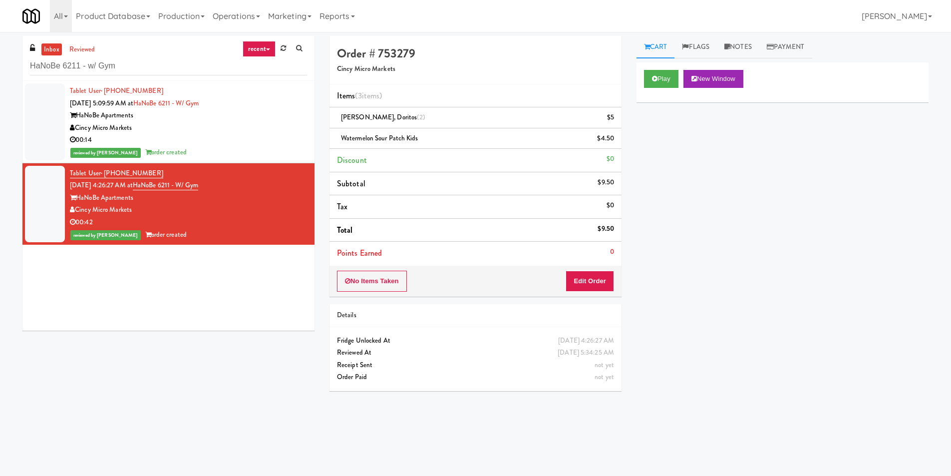
click at [224, 76] on div "inbox reviewed recent all unclear take inventory issue suspicious failed recent…" at bounding box center [168, 58] width 292 height 45
click at [224, 74] on input "HaNoBe 6211 - w/ Gym" at bounding box center [168, 66] width 277 height 18
click at [225, 69] on input "HaNoBe 6211 - w/ Gym" at bounding box center [168, 66] width 277 height 18
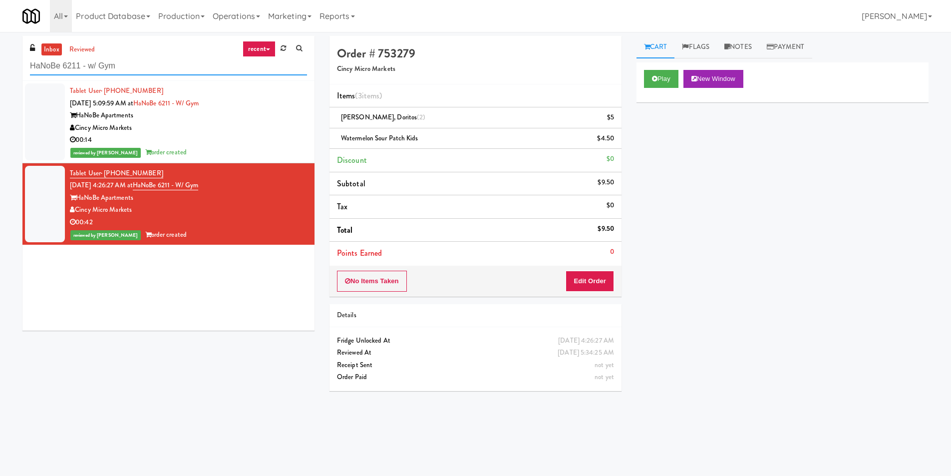
paste input "311 W. [US_STATE]"
type input "311 W. [US_STATE]"
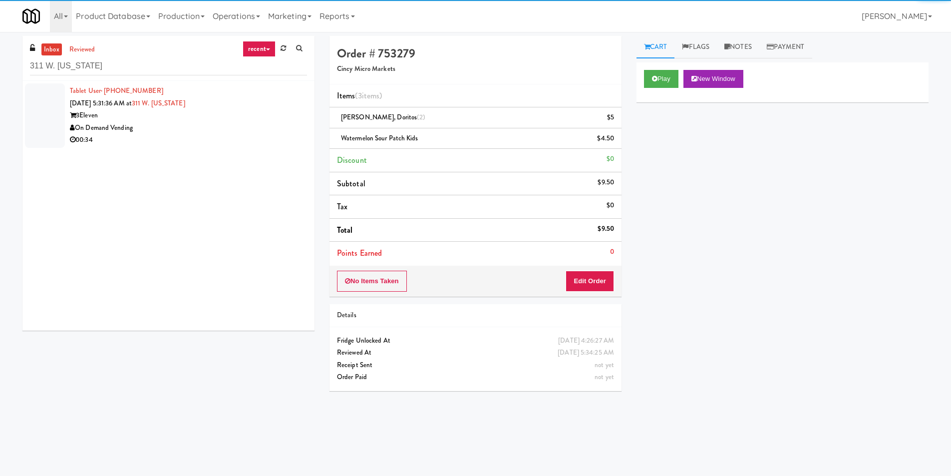
click at [276, 137] on div "00:34" at bounding box center [188, 140] width 237 height 12
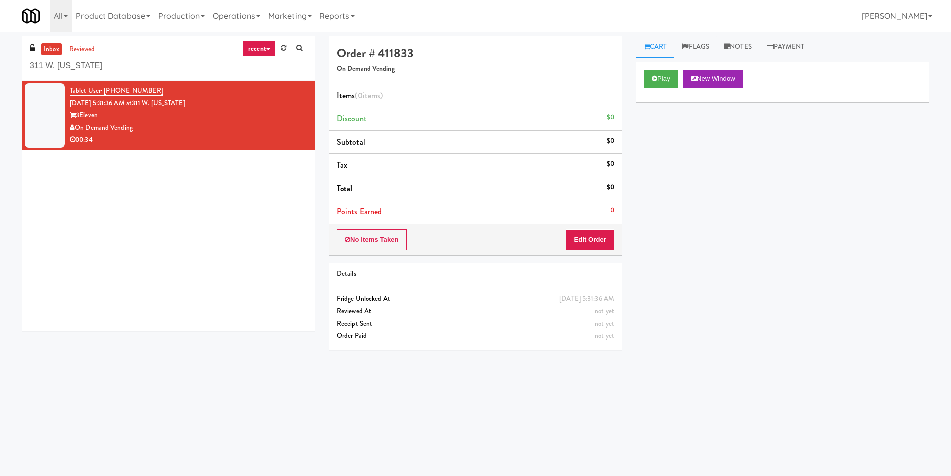
click at [640, 87] on div "Play New Window" at bounding box center [782, 82] width 292 height 40
click at [648, 82] on button "Play" at bounding box center [661, 79] width 34 height 18
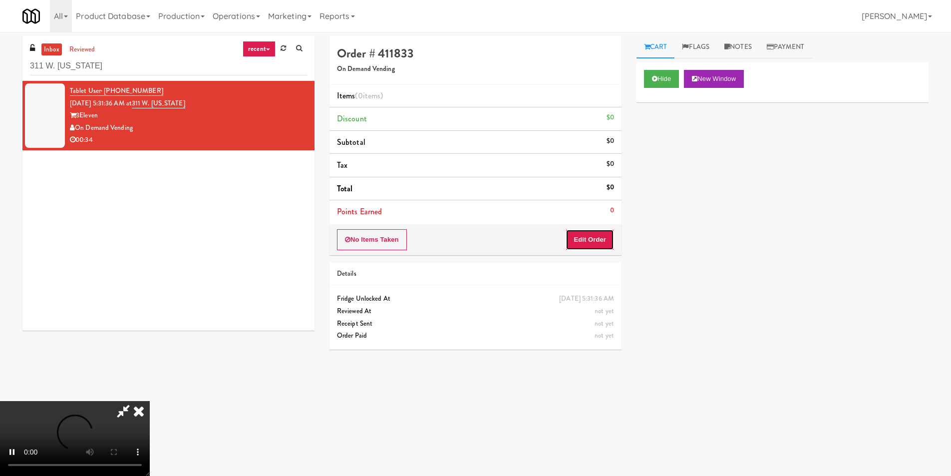
click at [587, 231] on button "Edit Order" at bounding box center [589, 239] width 48 height 21
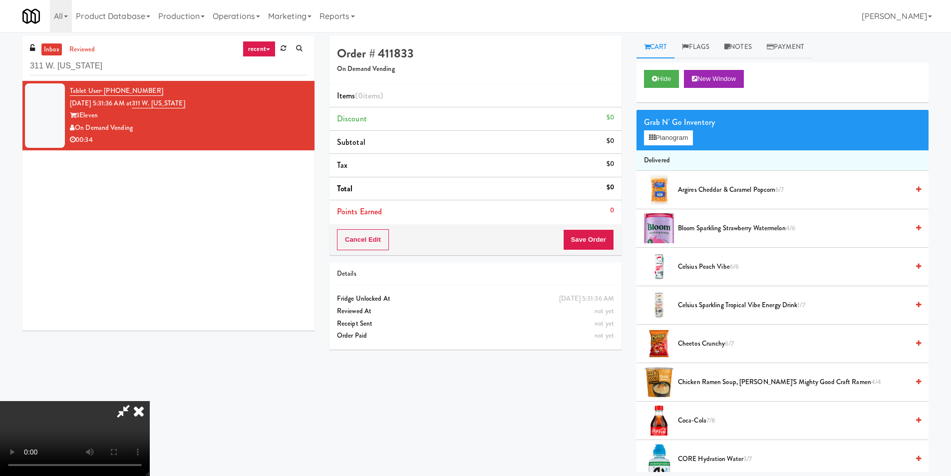
click at [150, 401] on video at bounding box center [75, 438] width 150 height 75
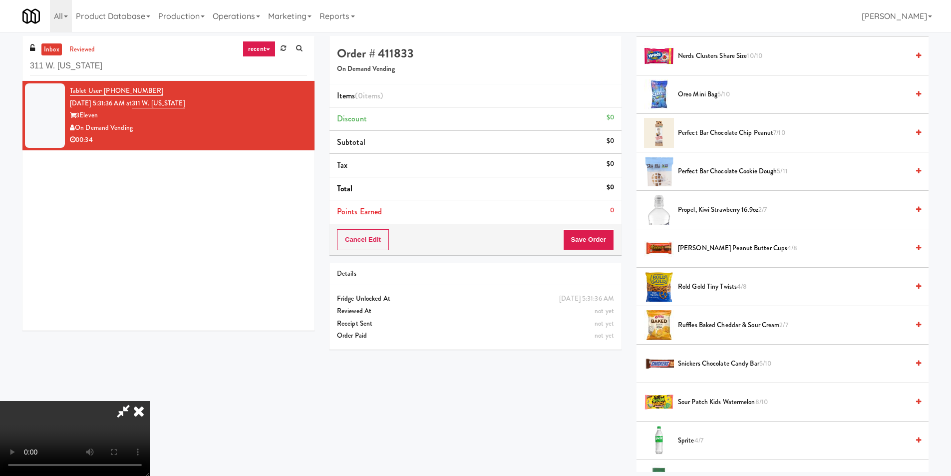
scroll to position [798, 0]
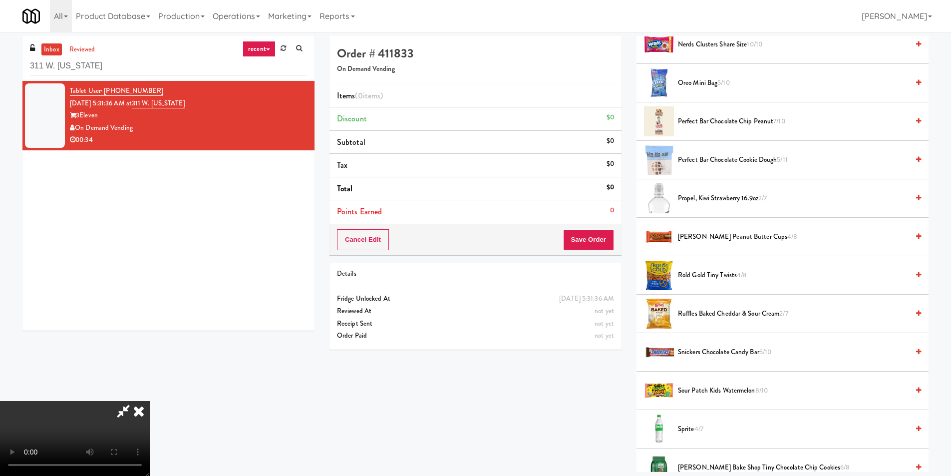
click at [721, 389] on span "Sour Patch Kids Watermelon 8/10" at bounding box center [793, 390] width 231 height 12
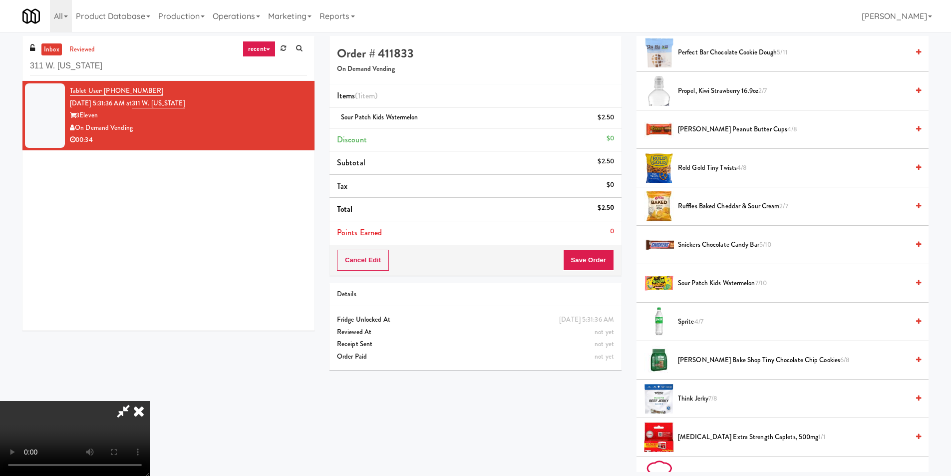
scroll to position [848, 0]
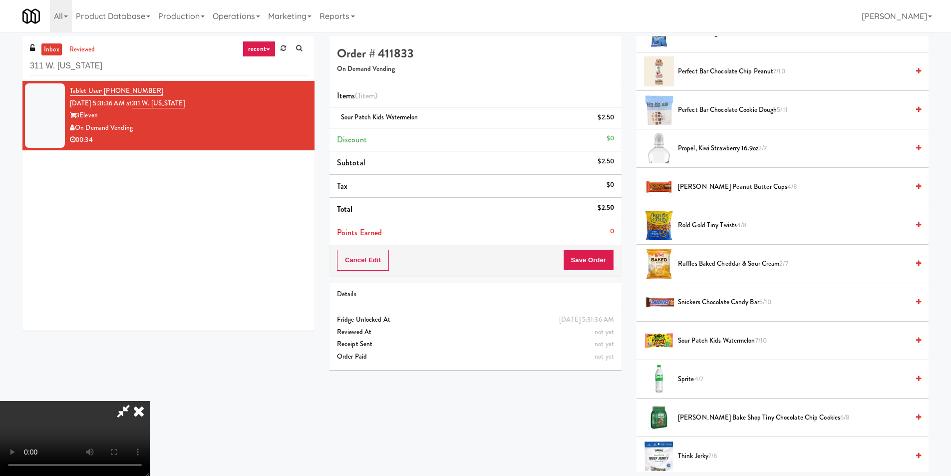
click at [699, 188] on span "[PERSON_NAME] Peanut Butter Cups 4/8" at bounding box center [793, 187] width 231 height 12
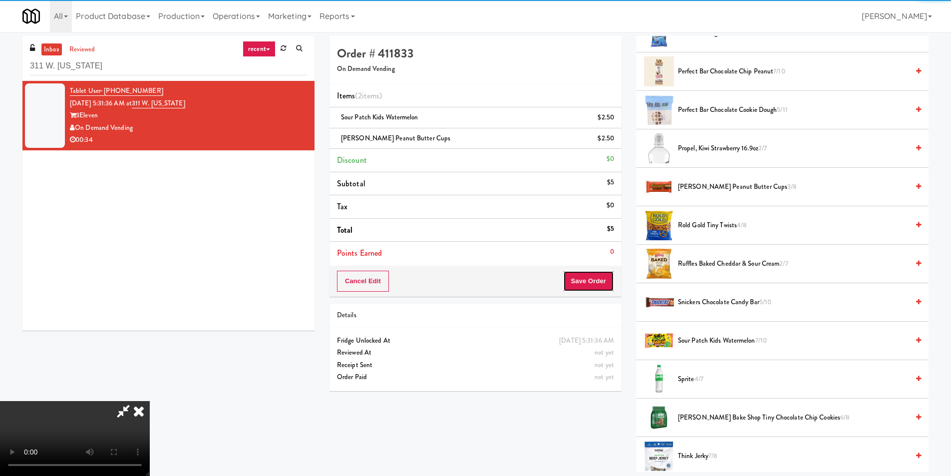
click at [588, 275] on button "Save Order" at bounding box center [588, 280] width 51 height 21
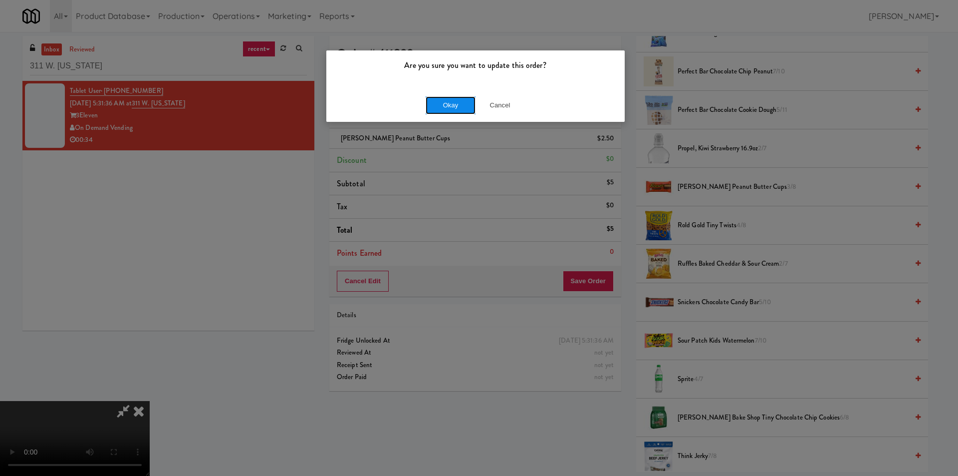
click at [433, 108] on button "Okay" at bounding box center [451, 105] width 50 height 18
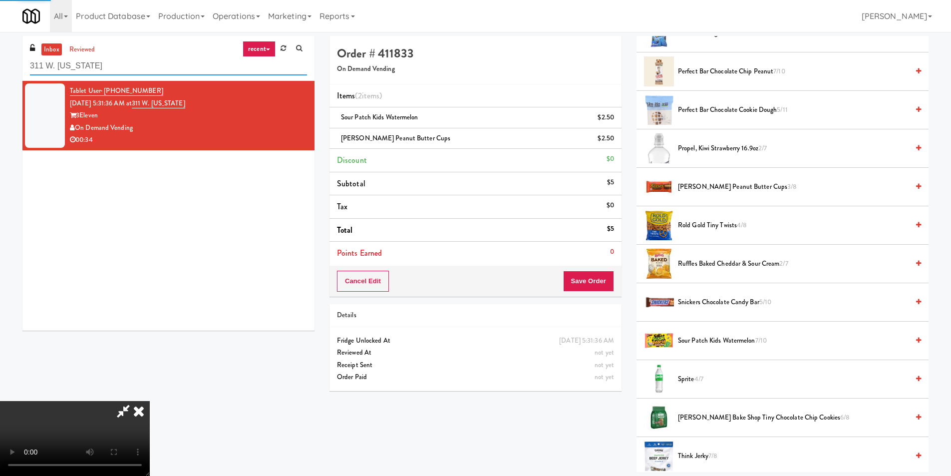
click at [168, 61] on input "311 W. [US_STATE]" at bounding box center [168, 66] width 277 height 18
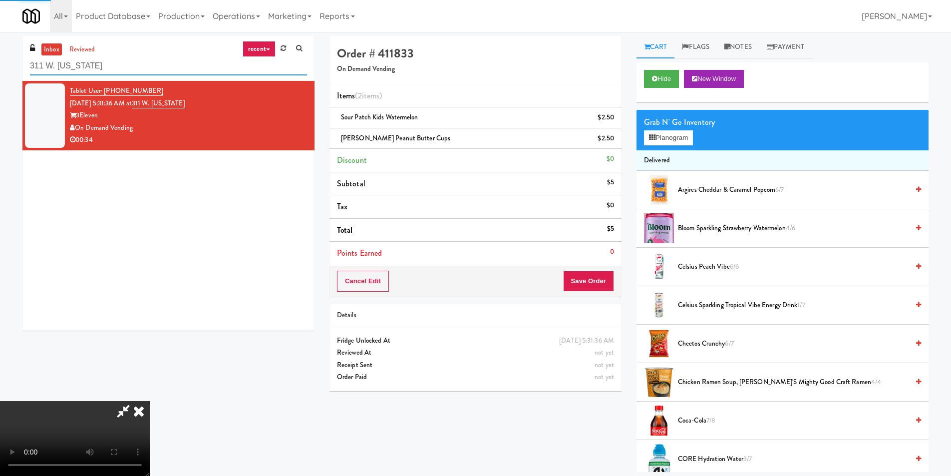
click at [168, 61] on input "311 W. [US_STATE]" at bounding box center [168, 66] width 277 height 18
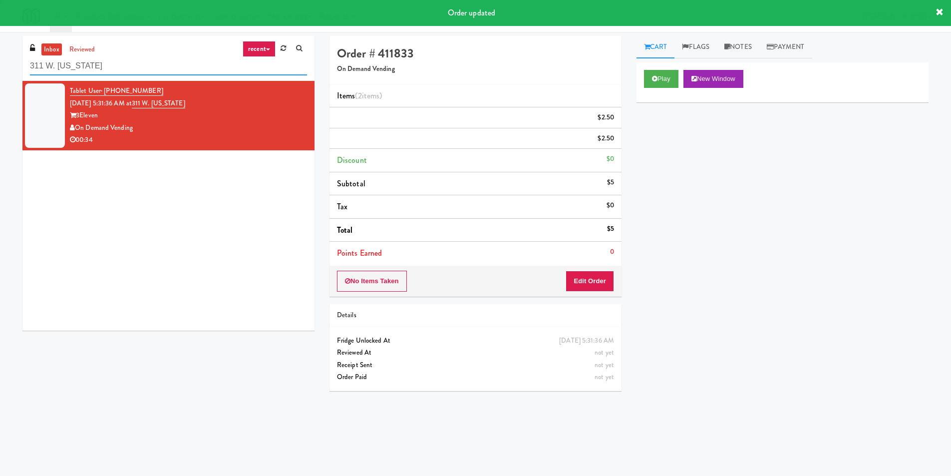
click at [168, 61] on input "311 W. [US_STATE]" at bounding box center [168, 66] width 277 height 18
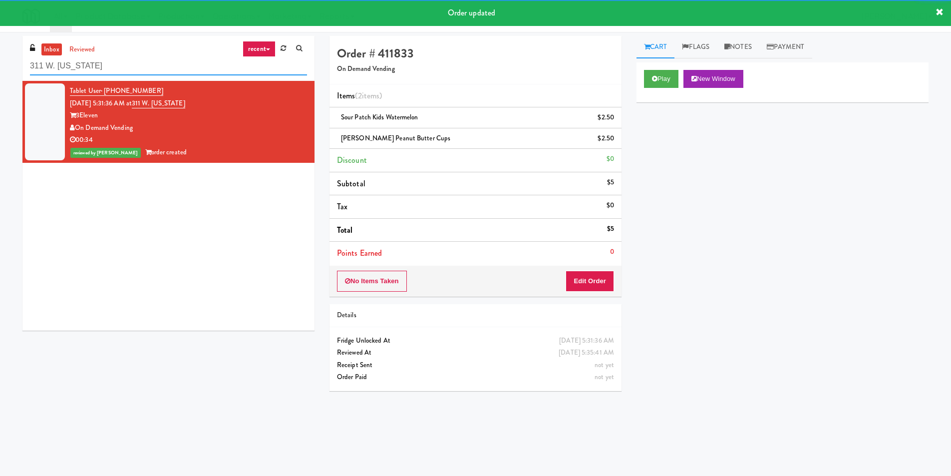
paste input "Fridge Right-[PERSON_NAME]"
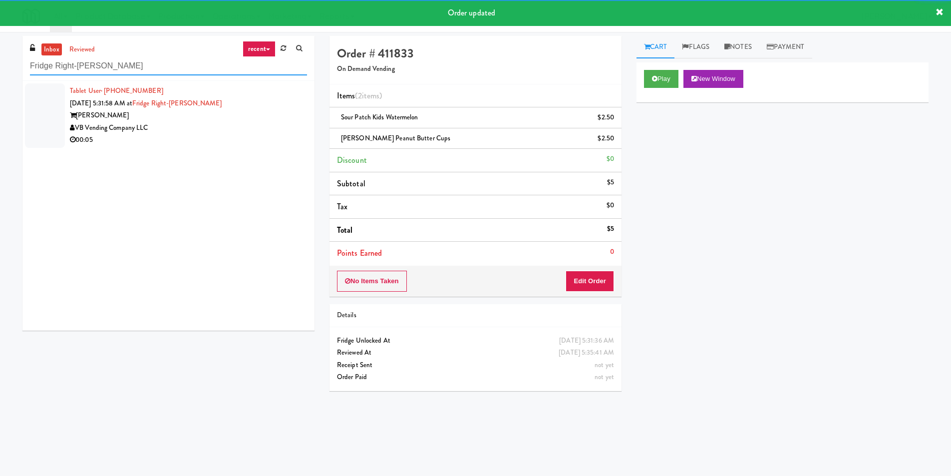
type input "Fridge Right-[PERSON_NAME]"
click at [268, 129] on div "VB Vending Company LLC" at bounding box center [188, 128] width 237 height 12
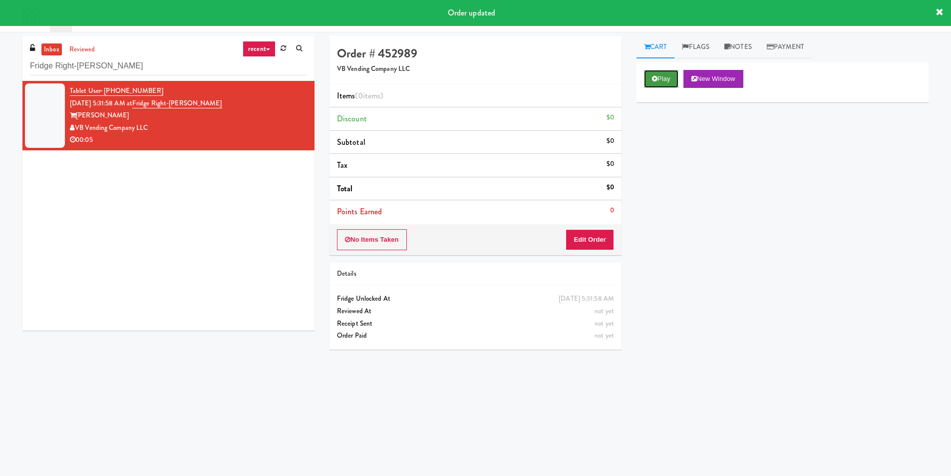
click at [665, 71] on button "Play" at bounding box center [661, 79] width 34 height 18
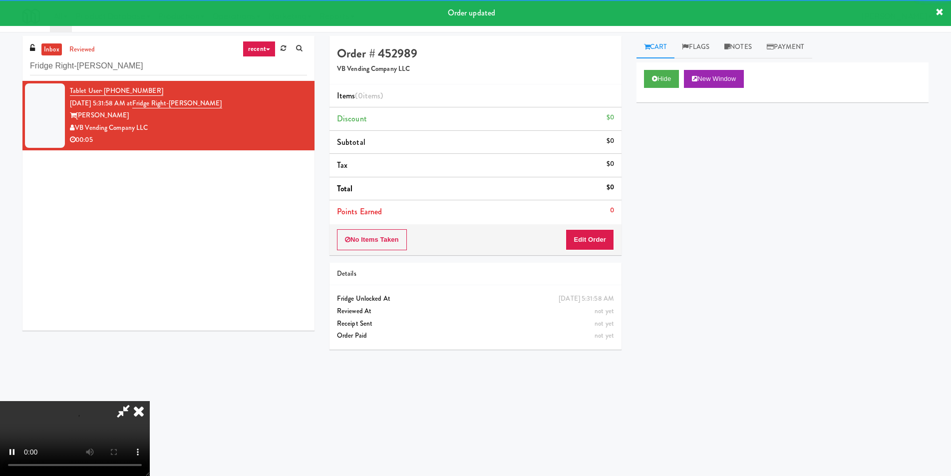
click at [605, 234] on div "No Items Taken Edit Order" at bounding box center [475, 239] width 292 height 31
click at [601, 235] on button "Edit Order" at bounding box center [589, 239] width 48 height 21
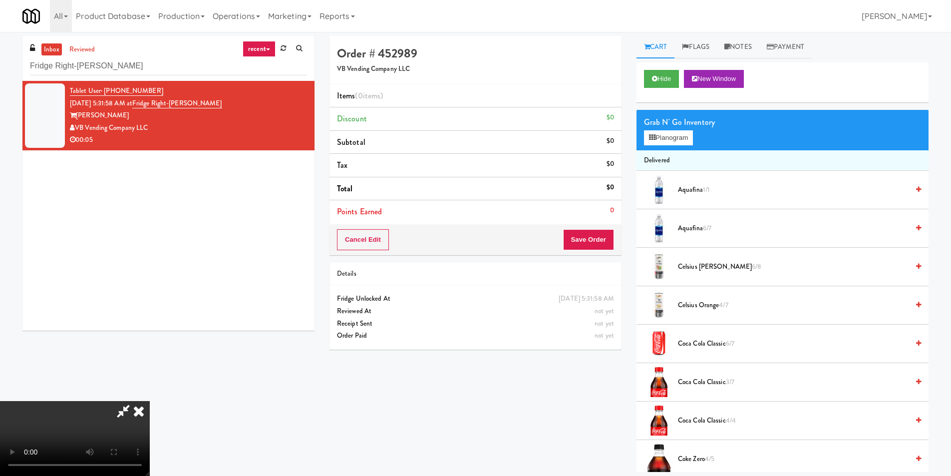
click at [150, 401] on video at bounding box center [75, 438] width 150 height 75
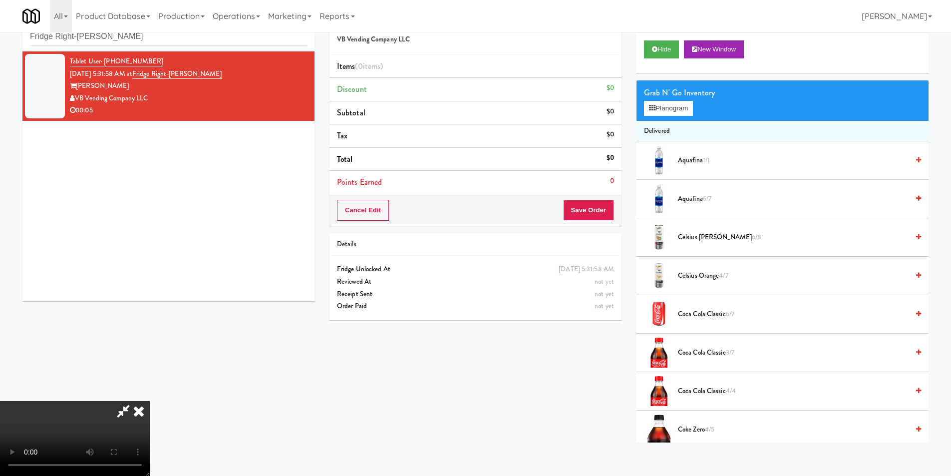
scroll to position [32, 0]
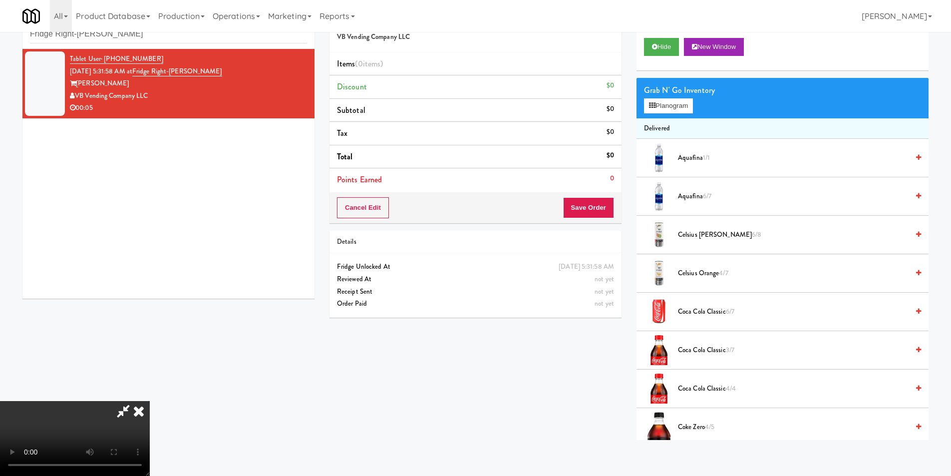
click at [150, 401] on video at bounding box center [75, 438] width 150 height 75
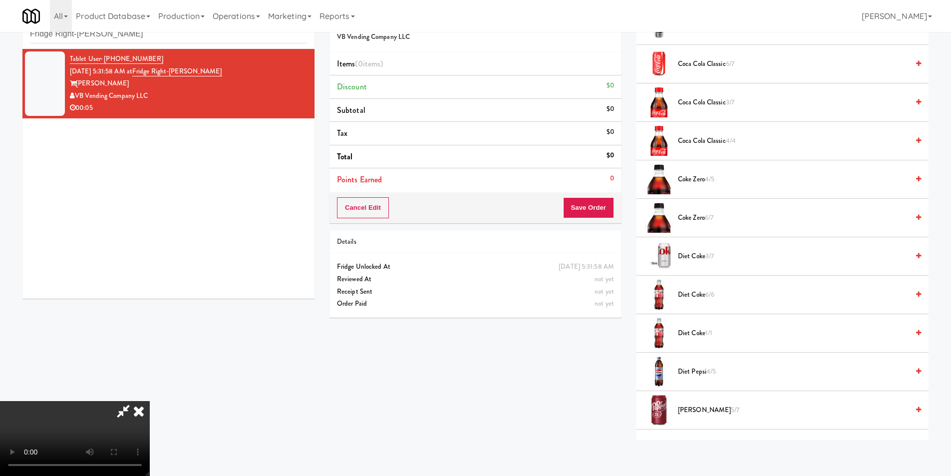
scroll to position [250, 0]
click at [703, 406] on span "[PERSON_NAME] 5/7" at bounding box center [793, 408] width 231 height 12
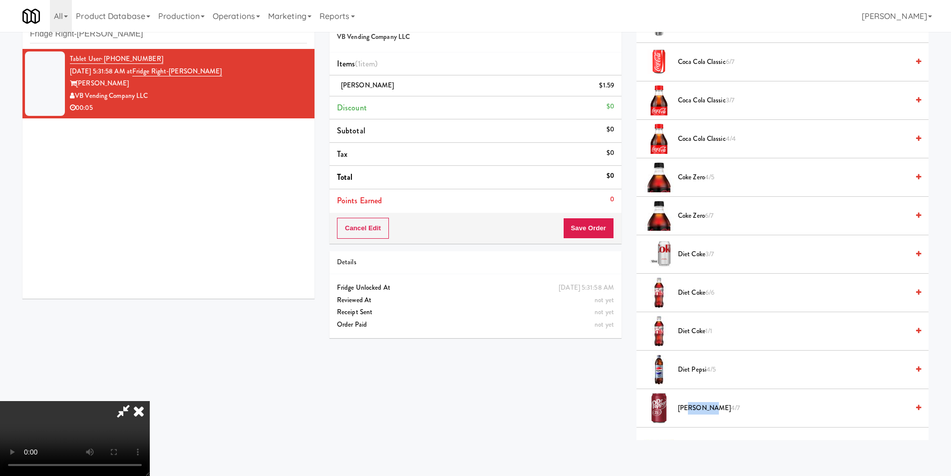
click at [703, 406] on span "[PERSON_NAME] 4/7" at bounding box center [793, 408] width 231 height 12
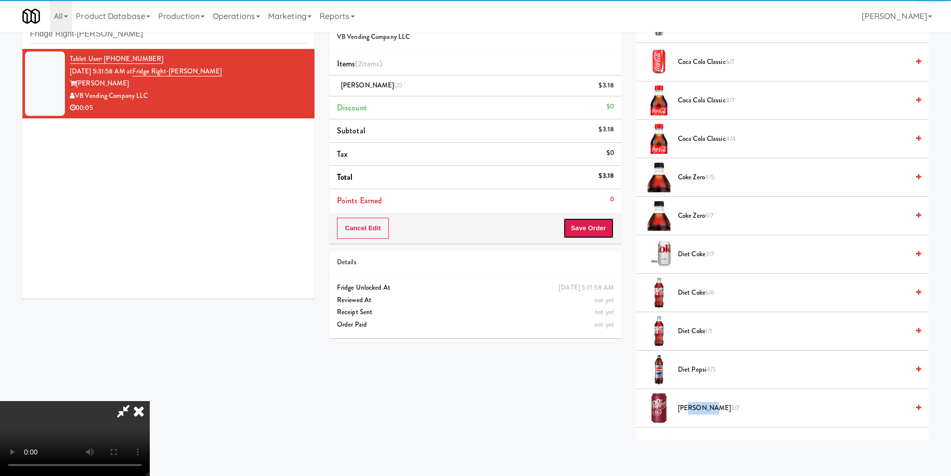
click at [608, 231] on button "Save Order" at bounding box center [588, 228] width 51 height 21
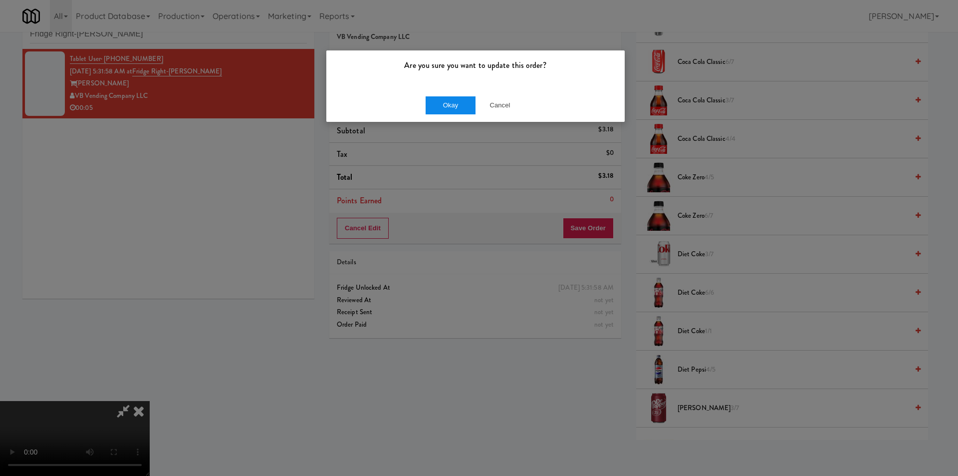
click at [430, 95] on div "Okay Cancel" at bounding box center [475, 104] width 298 height 33
click at [417, 99] on div "Okay Cancel" at bounding box center [475, 104] width 298 height 33
click at [436, 103] on button "Okay" at bounding box center [451, 105] width 50 height 18
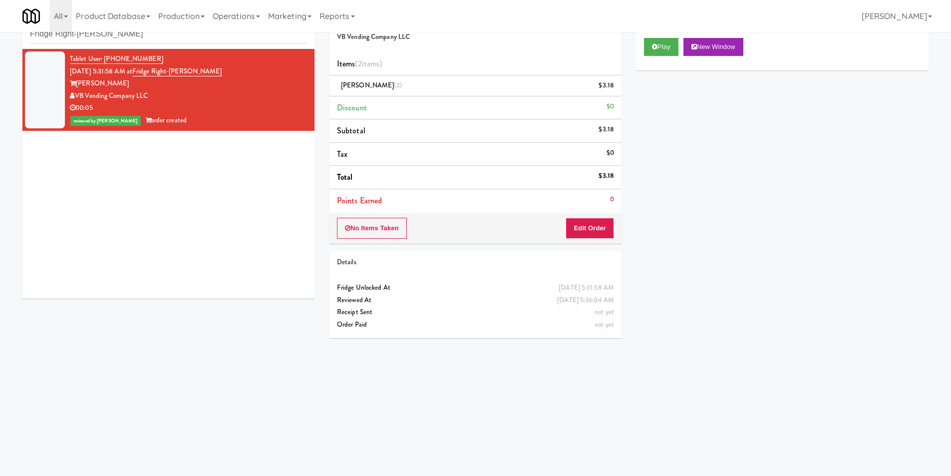
scroll to position [0, 0]
click at [137, 32] on input "Fridge Right-[PERSON_NAME]" at bounding box center [168, 34] width 277 height 18
paste input "1114 W [PERSON_NAME] - Left - Fridge"
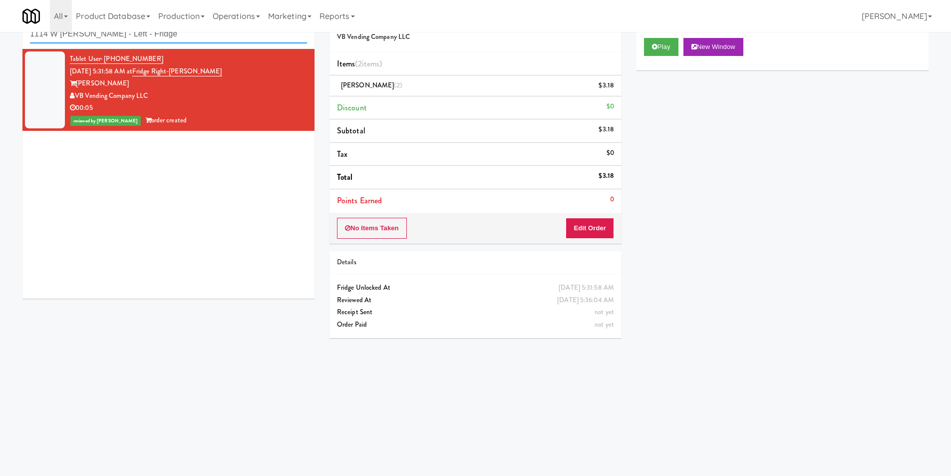
type input "1114 W [PERSON_NAME] - Left - Fridge"
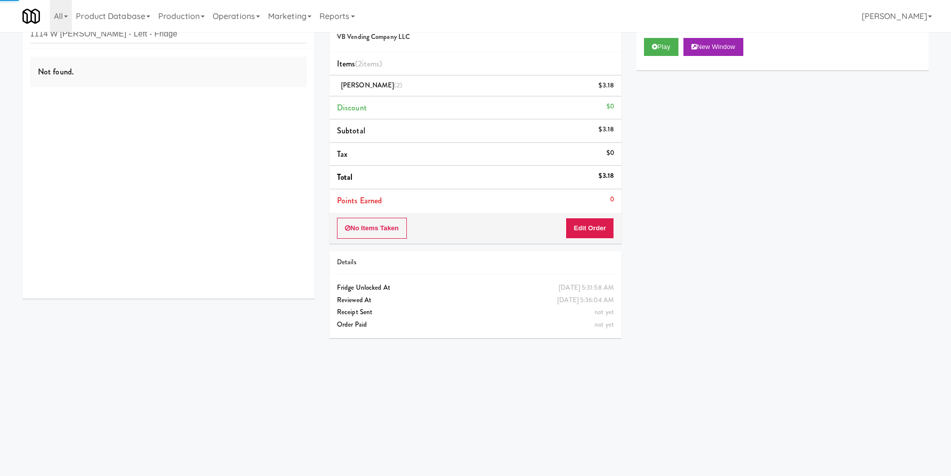
click at [240, 108] on div "Not found." at bounding box center [168, 174] width 292 height 250
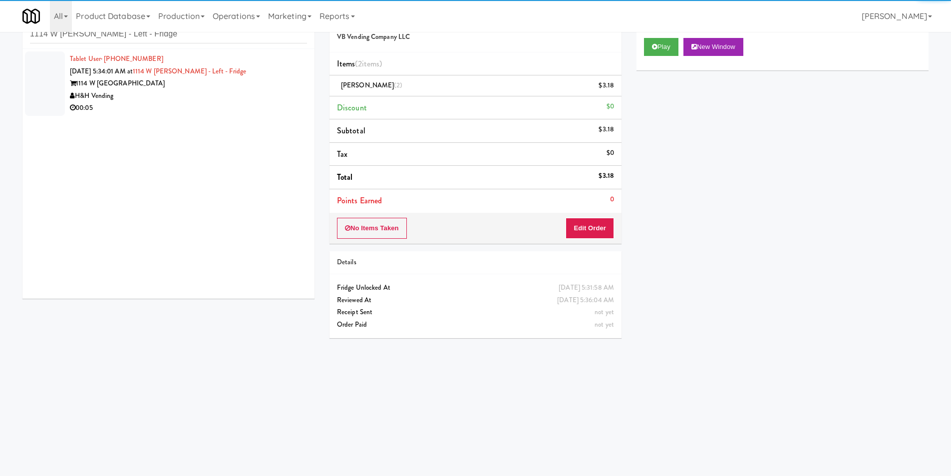
click at [248, 94] on div "H&H Vending" at bounding box center [188, 96] width 237 height 12
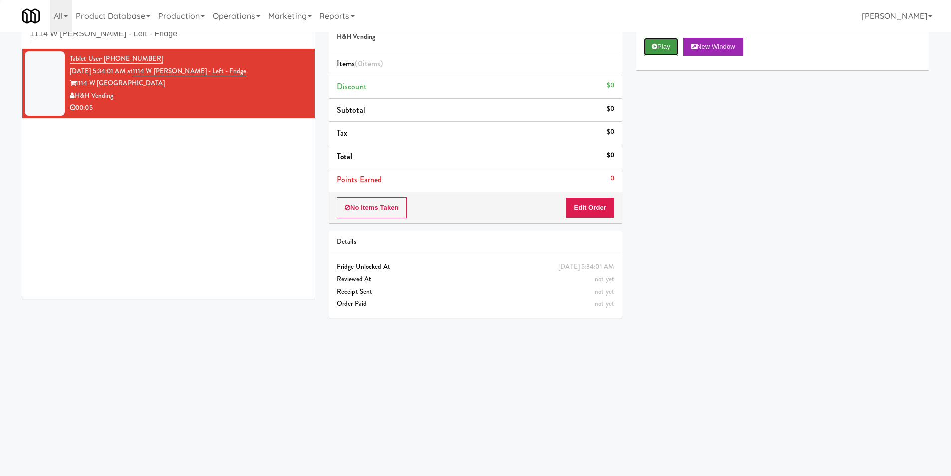
click at [660, 52] on button "Play" at bounding box center [661, 47] width 34 height 18
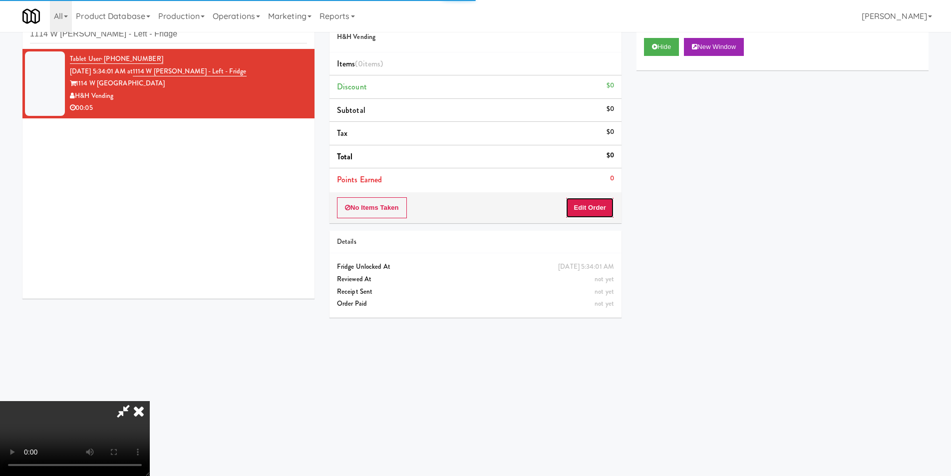
click at [597, 218] on button "Edit Order" at bounding box center [589, 207] width 48 height 21
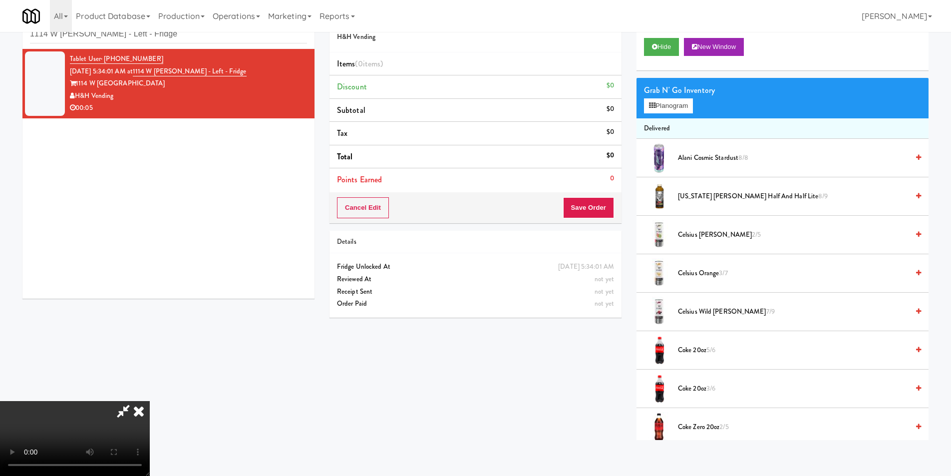
scroll to position [1, 0]
click at [150, 401] on video at bounding box center [75, 438] width 150 height 75
click at [662, 110] on button "Planogram" at bounding box center [668, 105] width 49 height 15
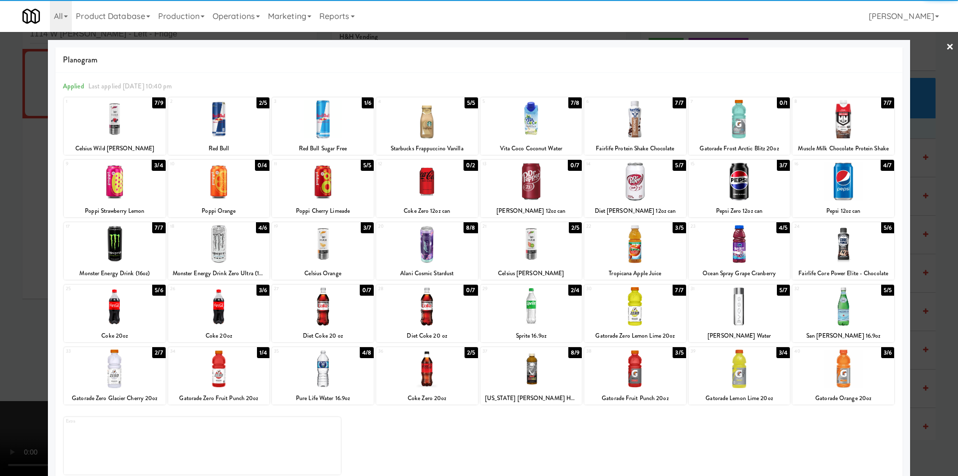
click at [239, 244] on div at bounding box center [219, 244] width 102 height 38
click at [34, 268] on div at bounding box center [479, 238] width 958 height 476
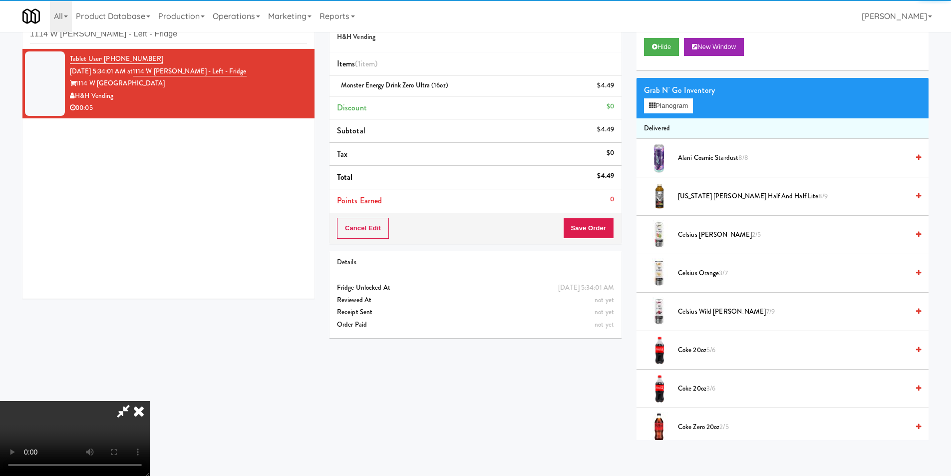
click at [150, 401] on video at bounding box center [75, 438] width 150 height 75
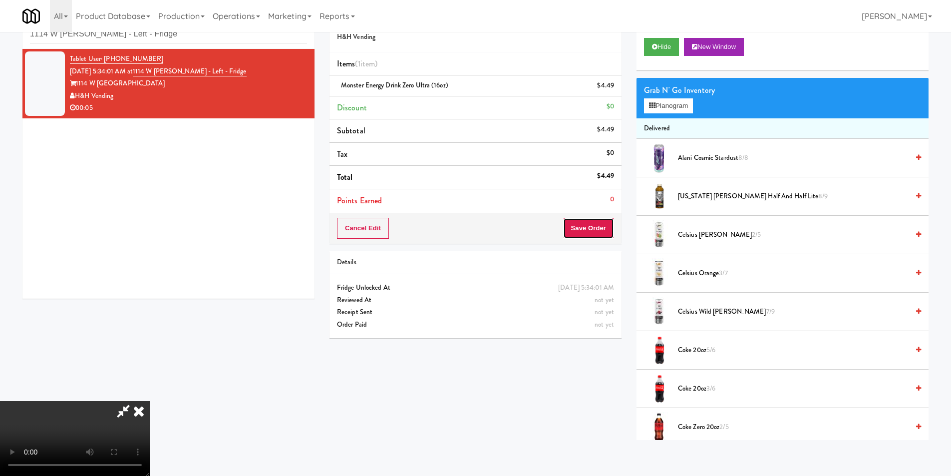
click at [603, 230] on button "Save Order" at bounding box center [588, 228] width 51 height 21
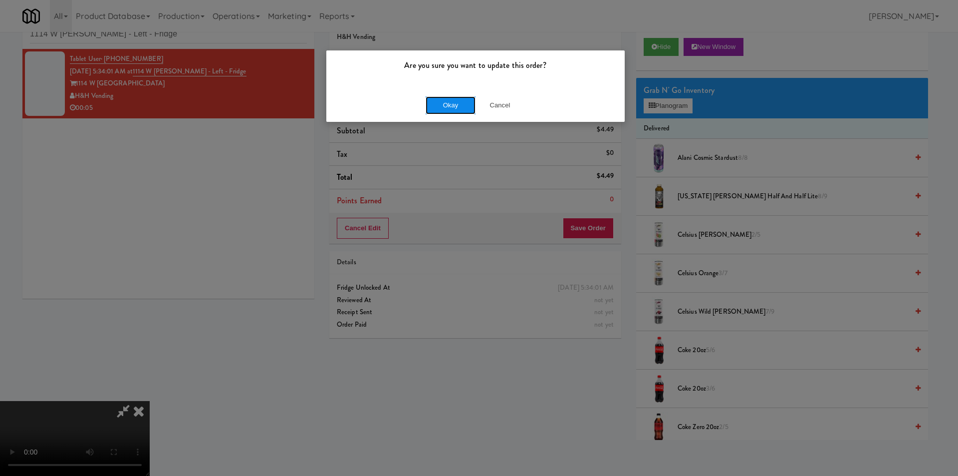
click at [440, 103] on button "Okay" at bounding box center [451, 105] width 50 height 18
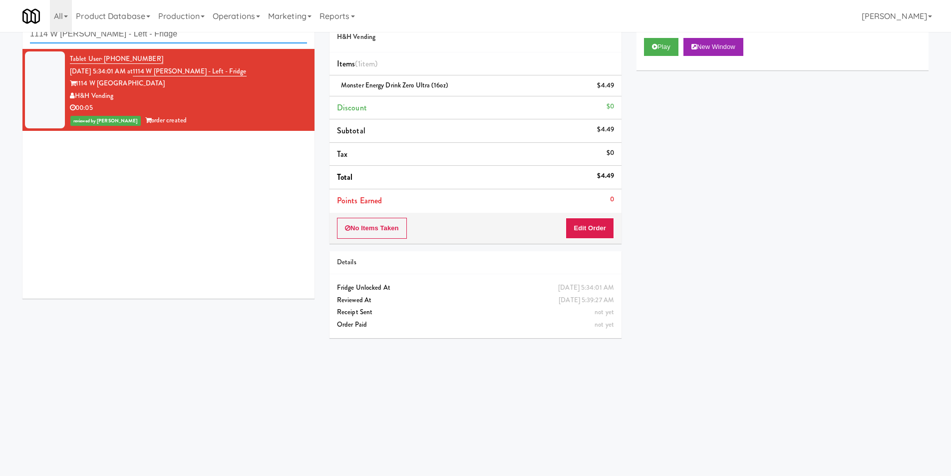
click at [155, 40] on input "1114 W [PERSON_NAME] - Left - Fridge" at bounding box center [168, 34] width 277 height 18
click at [156, 37] on input "1114 W [PERSON_NAME] - Left - Fridge" at bounding box center [168, 34] width 277 height 18
paste input "Paradox - Cooler - Right"
click at [156, 37] on input "1114 W [PERSON_NAME] - Left - FridgeParadox - Cooler - Right" at bounding box center [168, 34] width 277 height 18
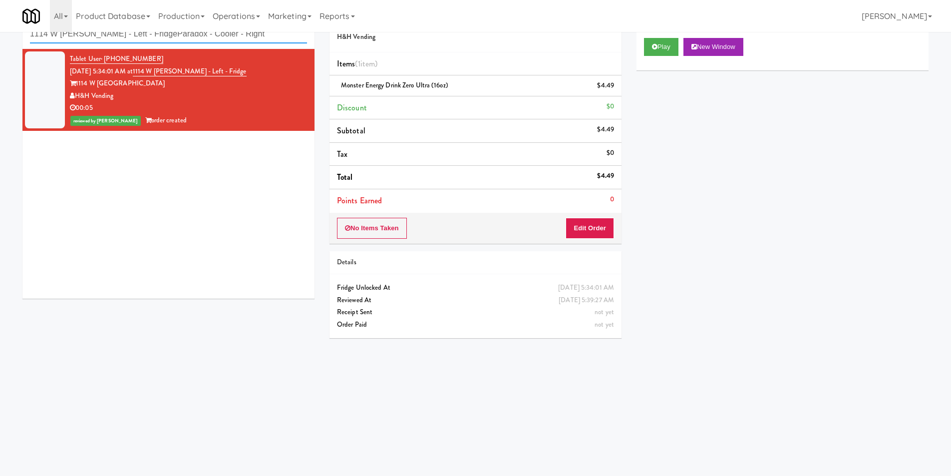
paste input "text"
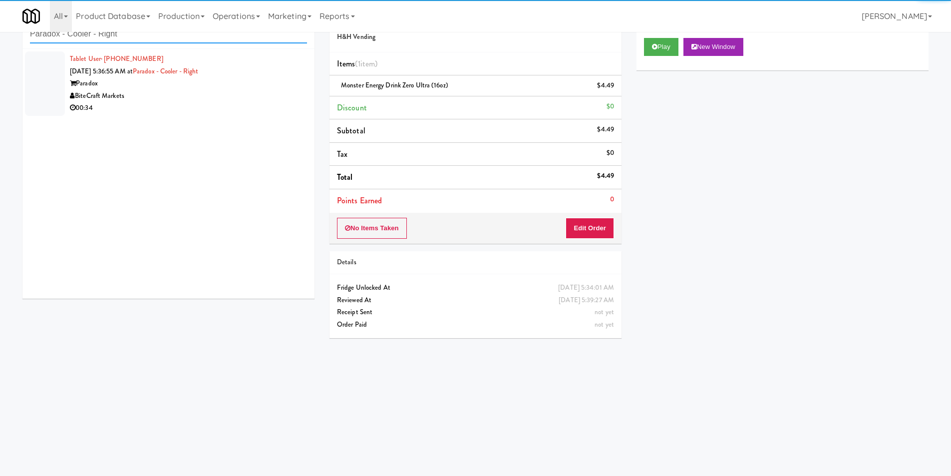
type input "Paradox - Cooler - Right"
click at [255, 109] on div "00:34" at bounding box center [188, 108] width 237 height 12
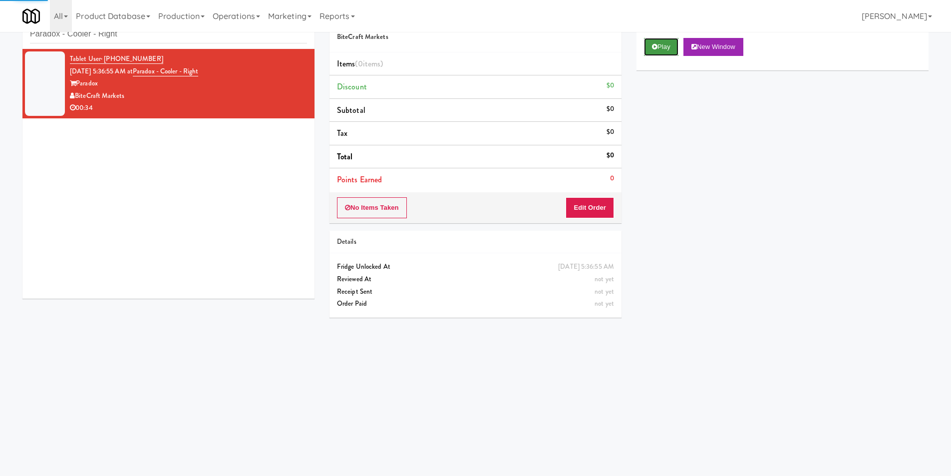
click at [648, 47] on button "Play" at bounding box center [661, 47] width 34 height 18
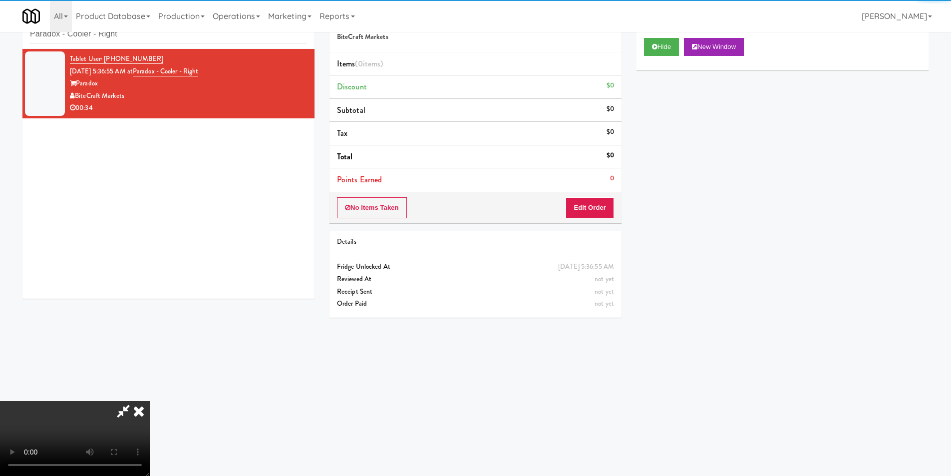
click at [593, 198] on div "No Items Taken Edit Order" at bounding box center [475, 207] width 292 height 31
click at [594, 198] on button "Edit Order" at bounding box center [589, 207] width 48 height 21
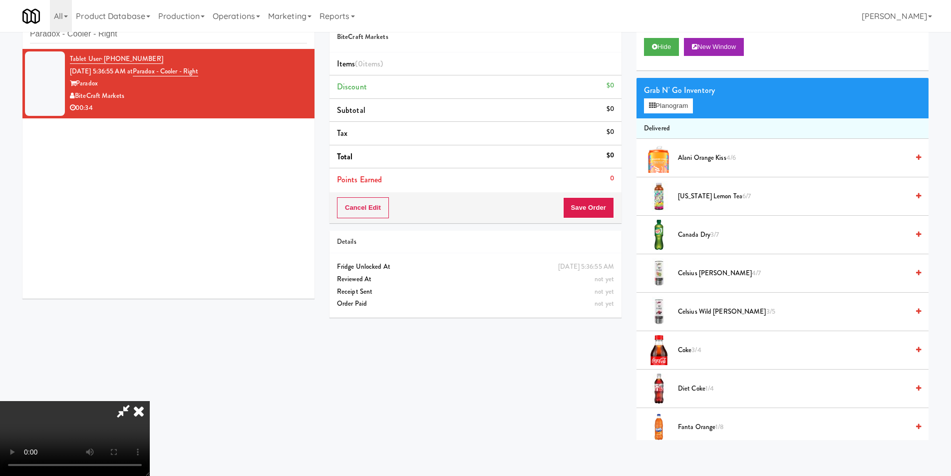
scroll to position [1, 0]
click at [150, 401] on video at bounding box center [75, 438] width 150 height 75
click at [685, 111] on button "Planogram" at bounding box center [668, 105] width 49 height 15
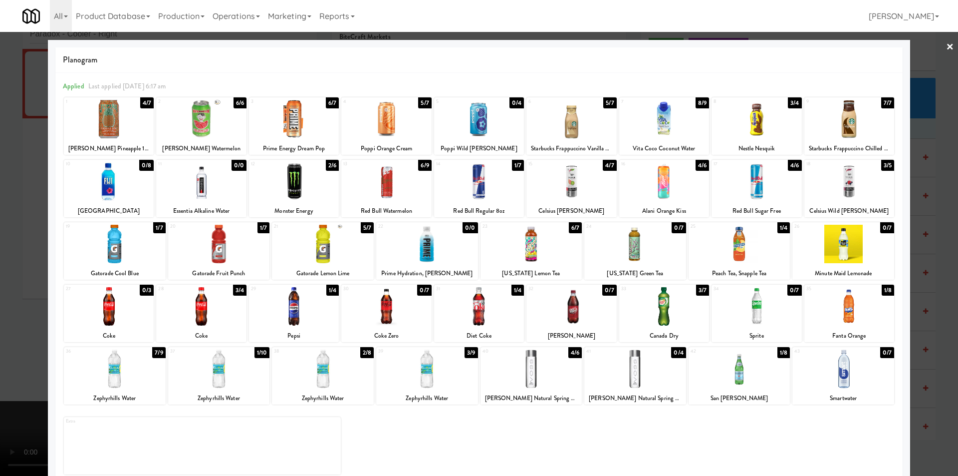
click at [453, 371] on div at bounding box center [427, 368] width 102 height 38
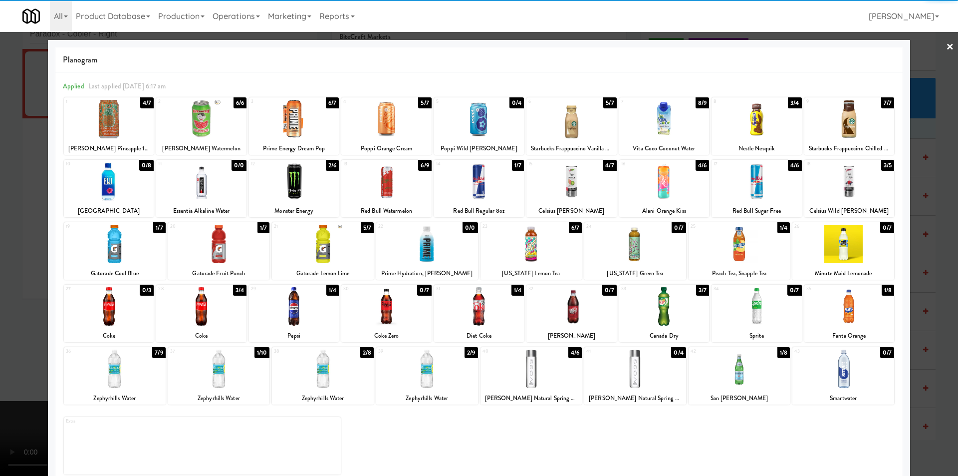
click at [917, 286] on div at bounding box center [479, 238] width 958 height 476
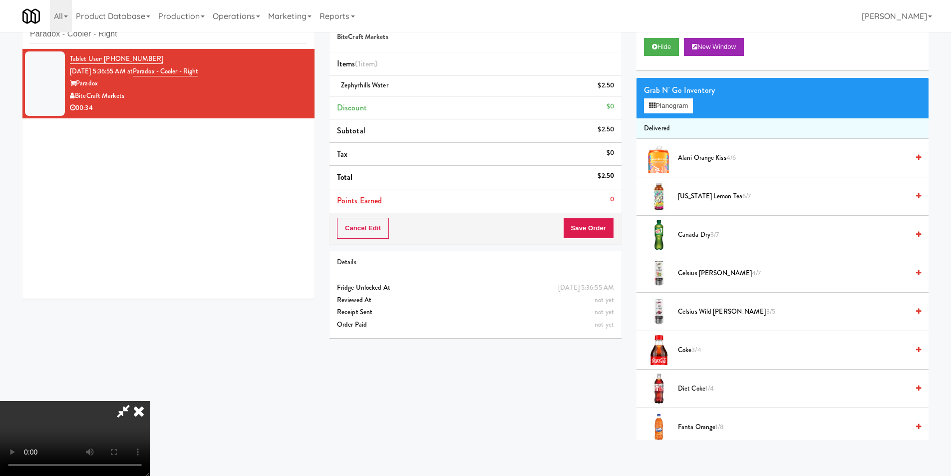
click at [150, 401] on video at bounding box center [75, 438] width 150 height 75
click at [589, 228] on button "Save Order" at bounding box center [588, 228] width 51 height 21
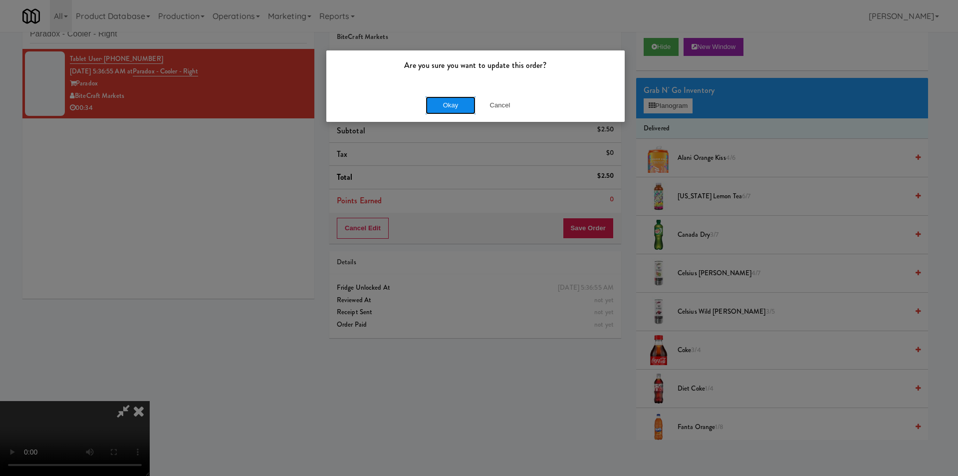
click at [459, 111] on button "Okay" at bounding box center [451, 105] width 50 height 18
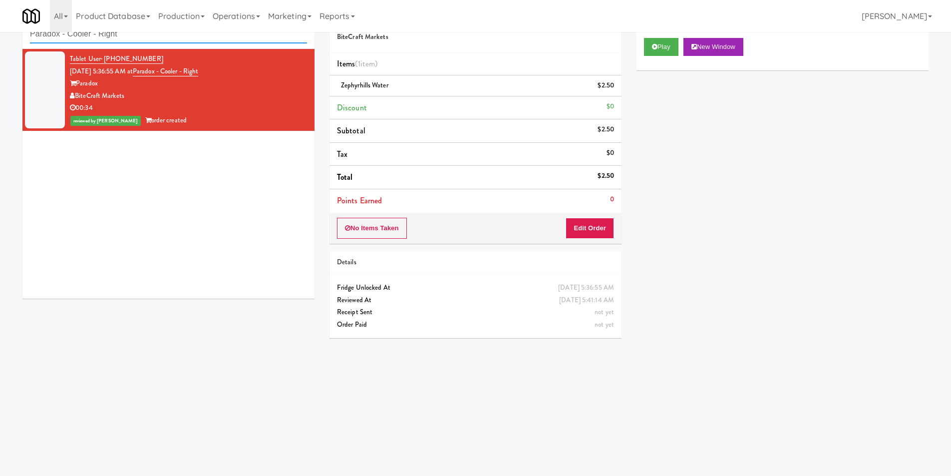
click at [180, 41] on input "Paradox - Cooler - Right" at bounding box center [168, 34] width 277 height 18
paste input "2775 - Pantry Lef"
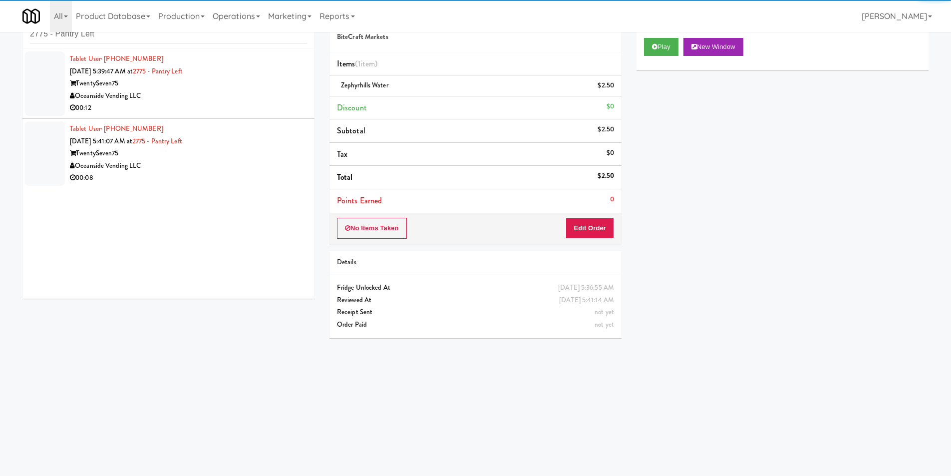
click at [222, 106] on div "00:12" at bounding box center [188, 108] width 237 height 12
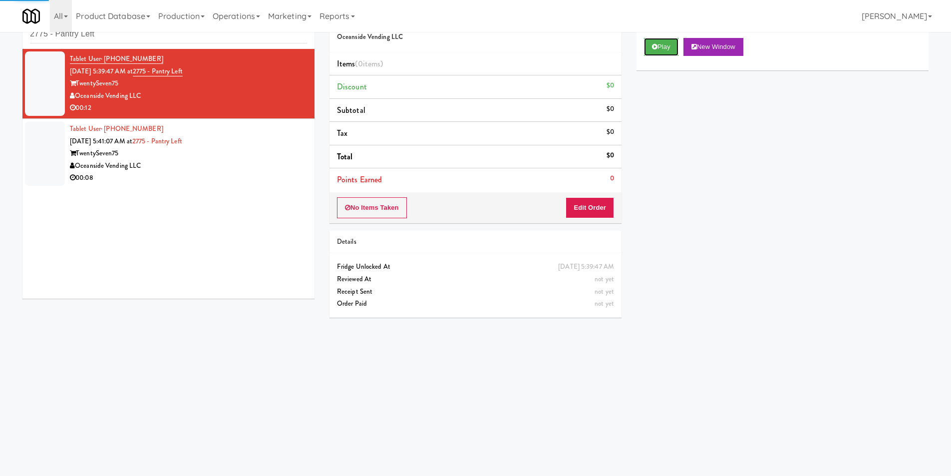
drag, startPoint x: 652, startPoint y: 48, endPoint x: 642, endPoint y: 80, distance: 33.0
click at [652, 48] on icon at bounding box center [654, 46] width 5 height 6
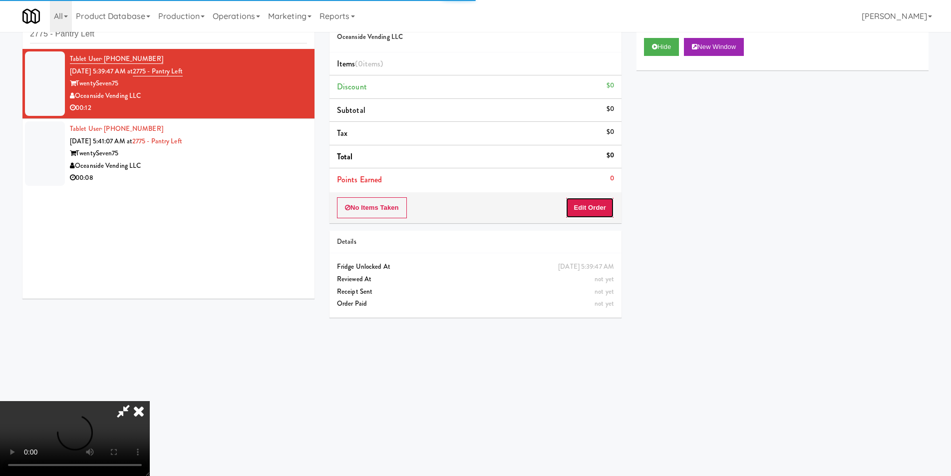
click at [593, 209] on button "Edit Order" at bounding box center [589, 207] width 48 height 21
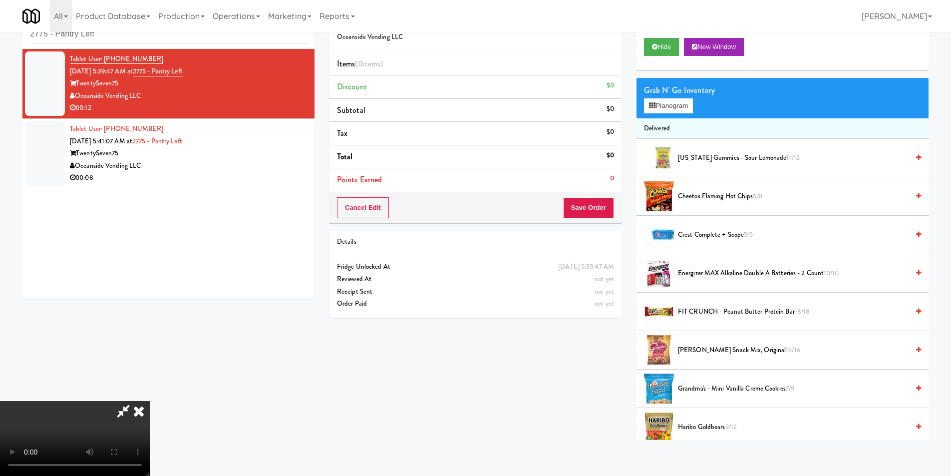
click at [150, 401] on video at bounding box center [75, 438] width 150 height 75
click at [679, 104] on button "Planogram" at bounding box center [668, 105] width 49 height 15
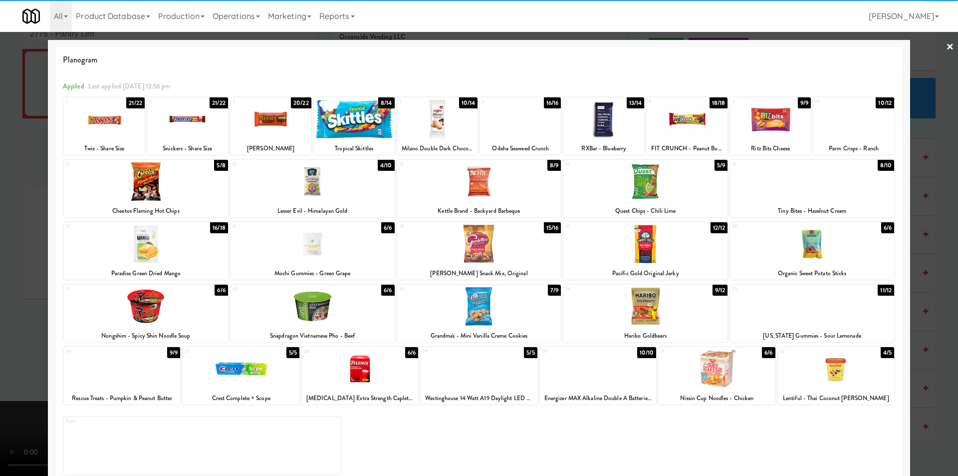
click at [485, 304] on div at bounding box center [479, 306] width 164 height 38
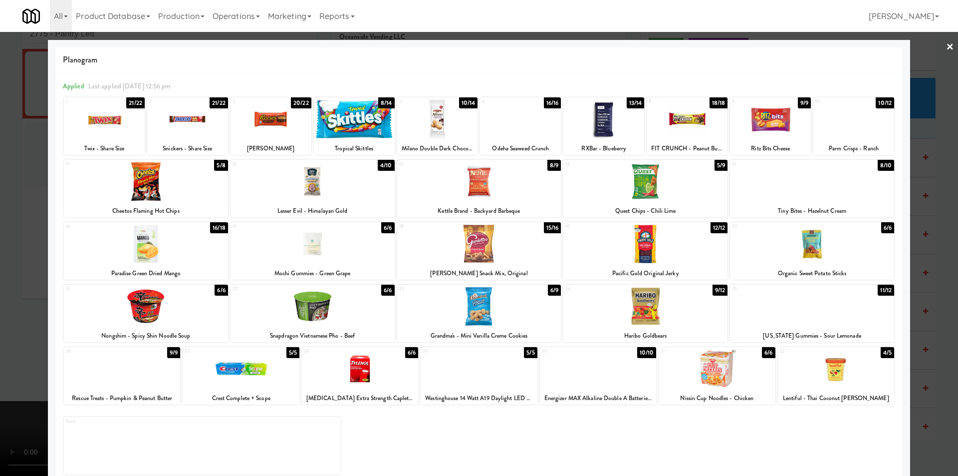
drag, startPoint x: 917, startPoint y: 242, endPoint x: 893, endPoint y: 242, distance: 23.5
click at [918, 241] on div at bounding box center [479, 238] width 958 height 476
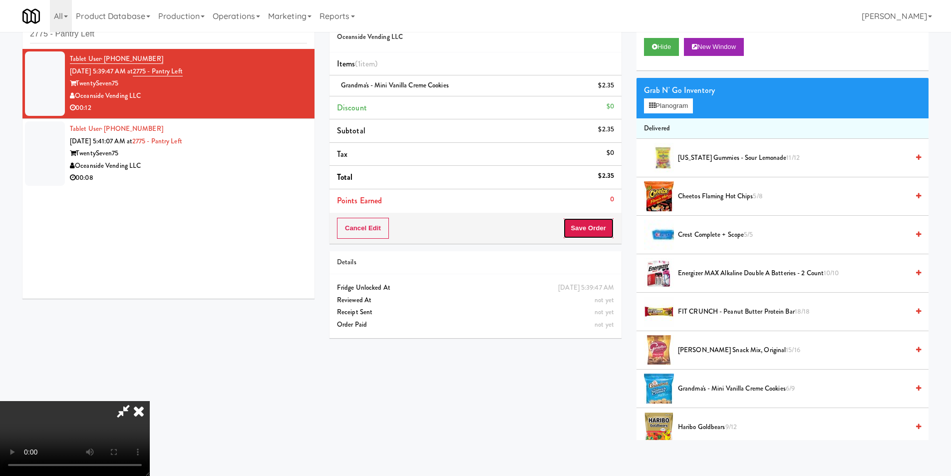
click at [604, 226] on button "Save Order" at bounding box center [588, 228] width 51 height 21
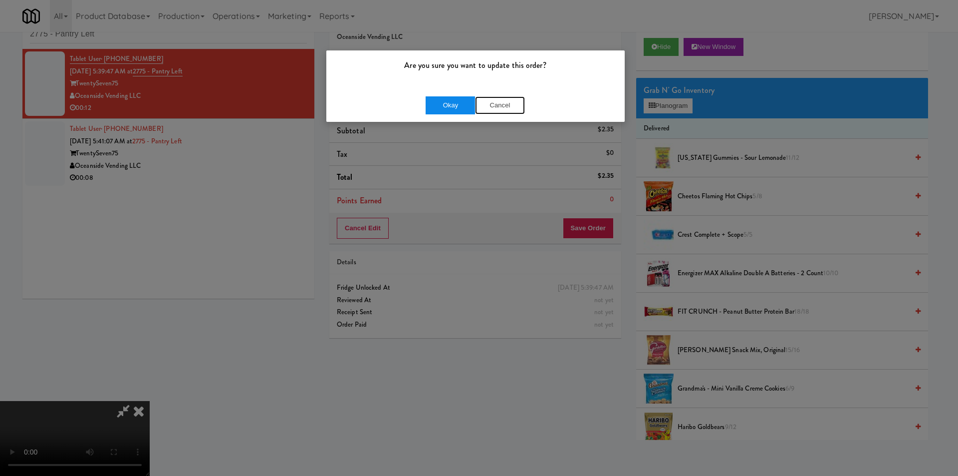
click at [474, 103] on div "Okay Cancel" at bounding box center [475, 105] width 99 height 18
click at [466, 105] on button "Okay" at bounding box center [451, 105] width 50 height 18
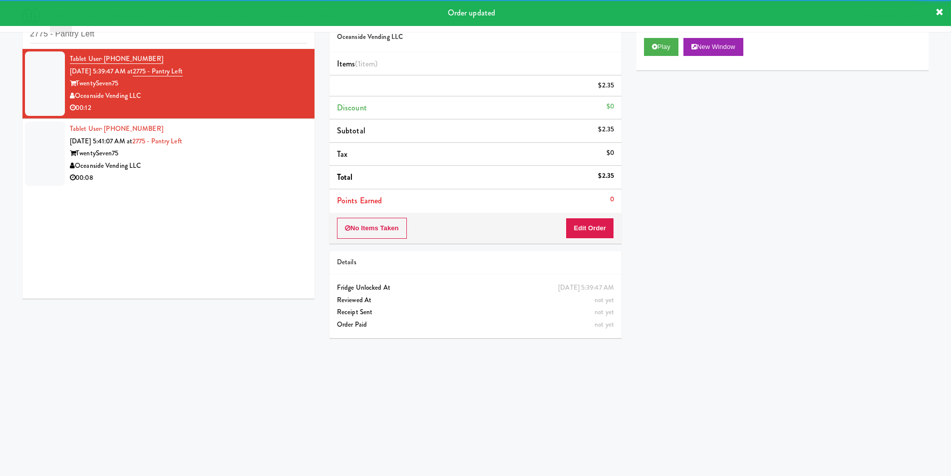
click at [210, 149] on div "Tablet User · (801) 512-6915 [DATE] 5:41:07 AM at 2775 - Pantry Left TwentySeve…" at bounding box center [188, 153] width 237 height 61
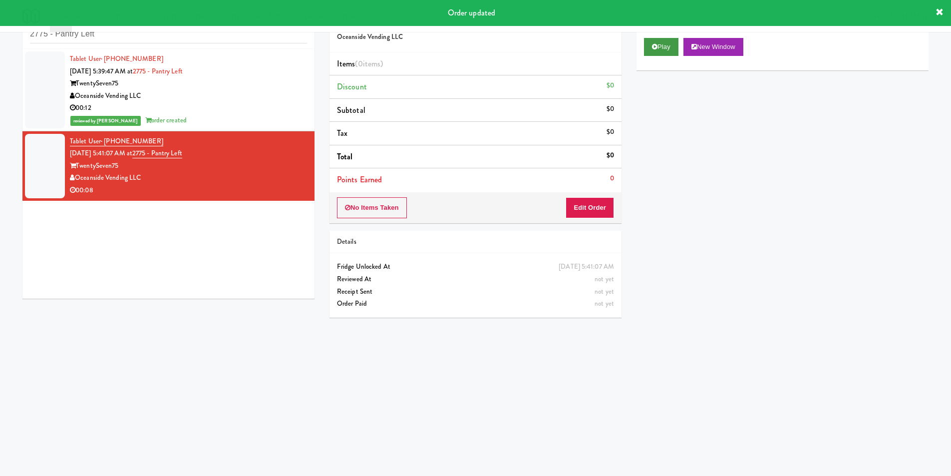
click at [644, 46] on div "Play New Window" at bounding box center [782, 50] width 292 height 40
click at [663, 48] on button "Play" at bounding box center [661, 47] width 34 height 18
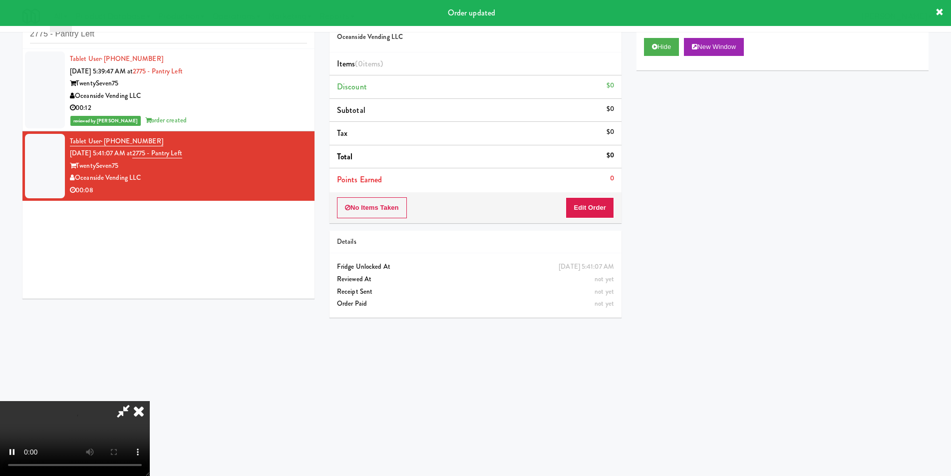
click at [586, 222] on div "No Items Taken Edit Order" at bounding box center [475, 207] width 292 height 31
click at [585, 211] on button "Edit Order" at bounding box center [589, 207] width 48 height 21
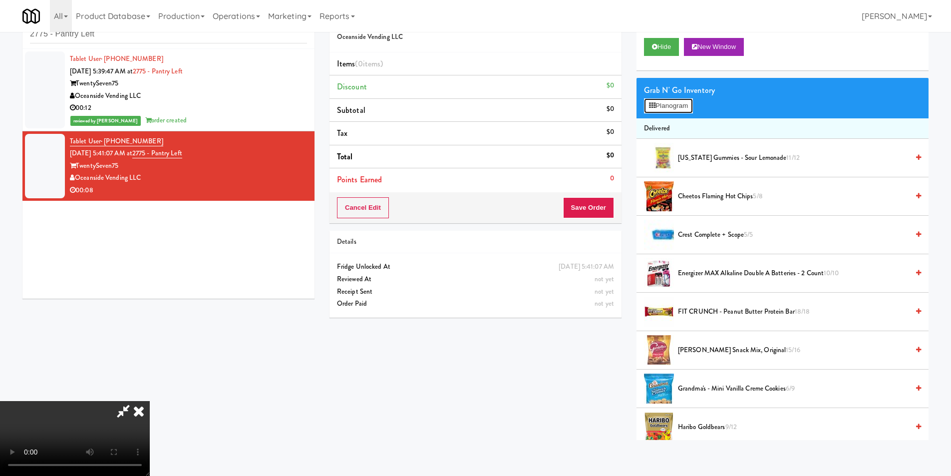
click at [677, 111] on button "Planogram" at bounding box center [668, 105] width 49 height 15
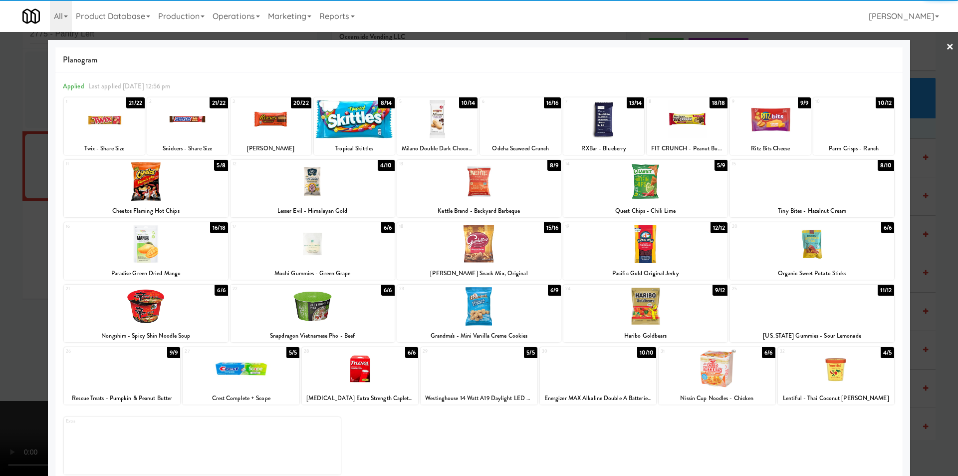
click at [121, 137] on div at bounding box center [104, 119] width 81 height 38
click at [32, 184] on div at bounding box center [479, 238] width 958 height 476
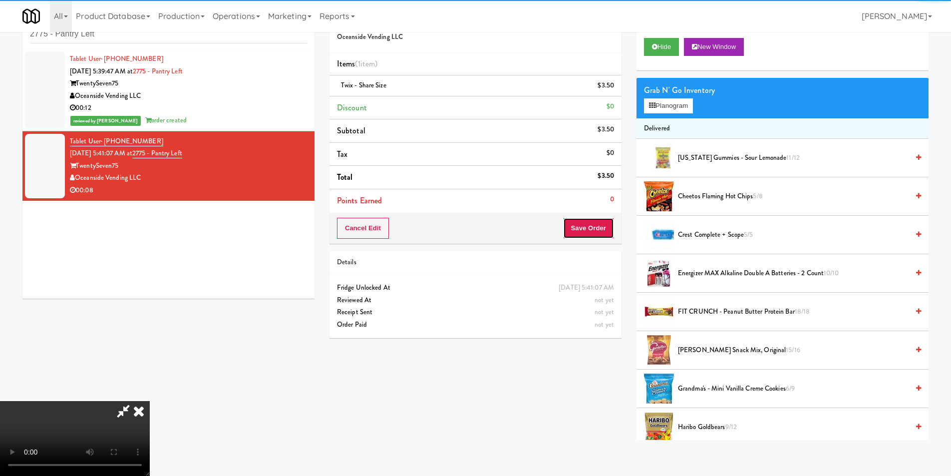
click at [602, 225] on button "Save Order" at bounding box center [588, 228] width 51 height 21
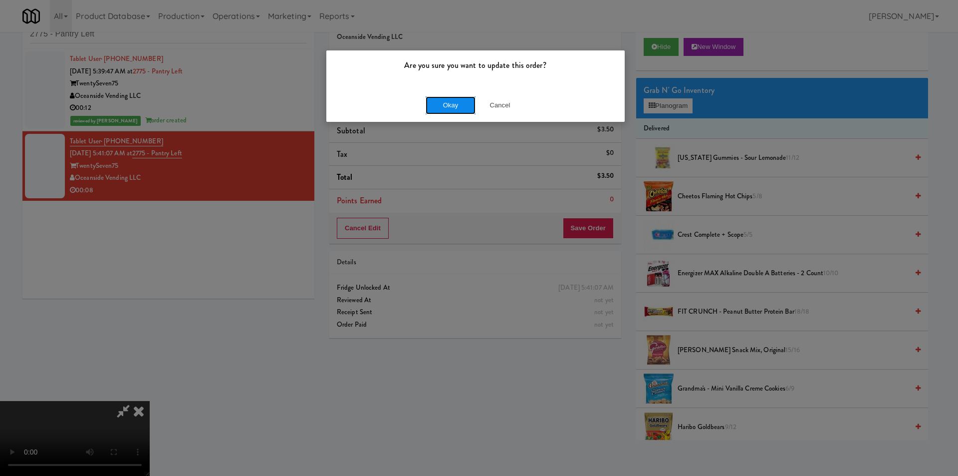
click at [441, 108] on button "Okay" at bounding box center [451, 105] width 50 height 18
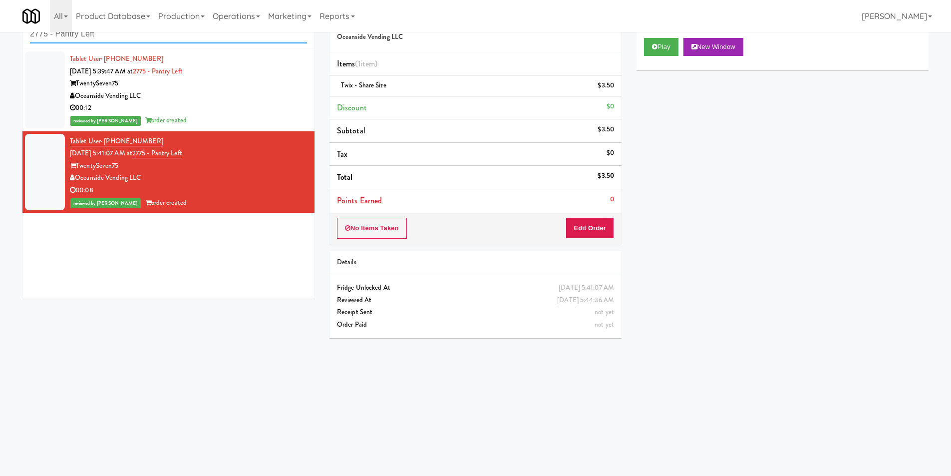
click at [253, 38] on input "2775 - Pantry Left" at bounding box center [168, 34] width 277 height 18
paste input "Estate - Pantry - Righ"
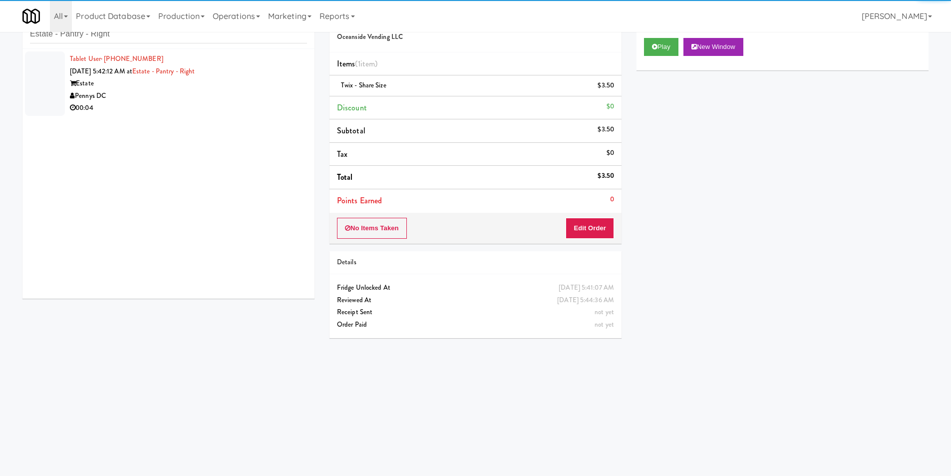
click at [261, 111] on div "00:04" at bounding box center [188, 108] width 237 height 12
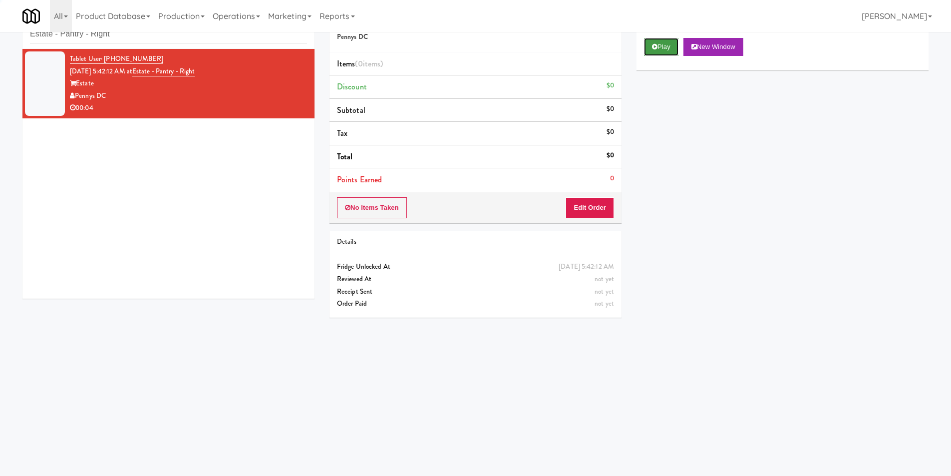
click at [675, 44] on button "Play" at bounding box center [661, 47] width 34 height 18
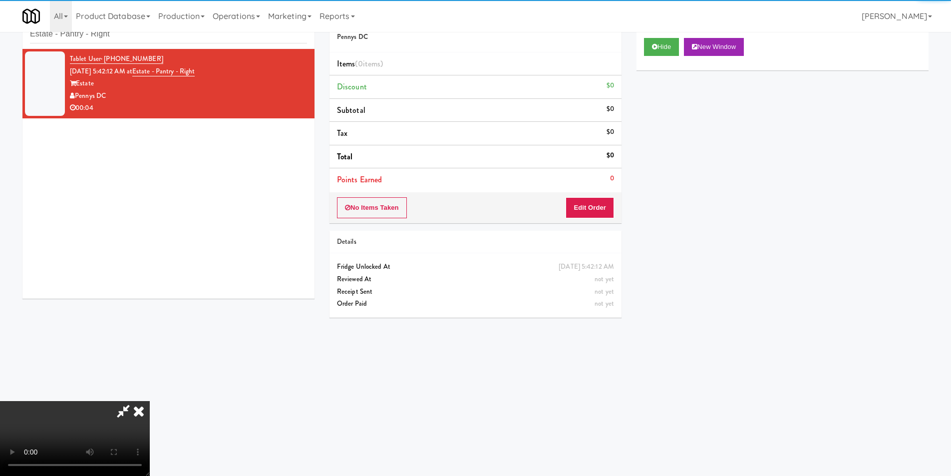
click at [595, 176] on li "Points Earned 0" at bounding box center [475, 179] width 292 height 23
click at [591, 188] on li "Points Earned 0" at bounding box center [475, 179] width 292 height 23
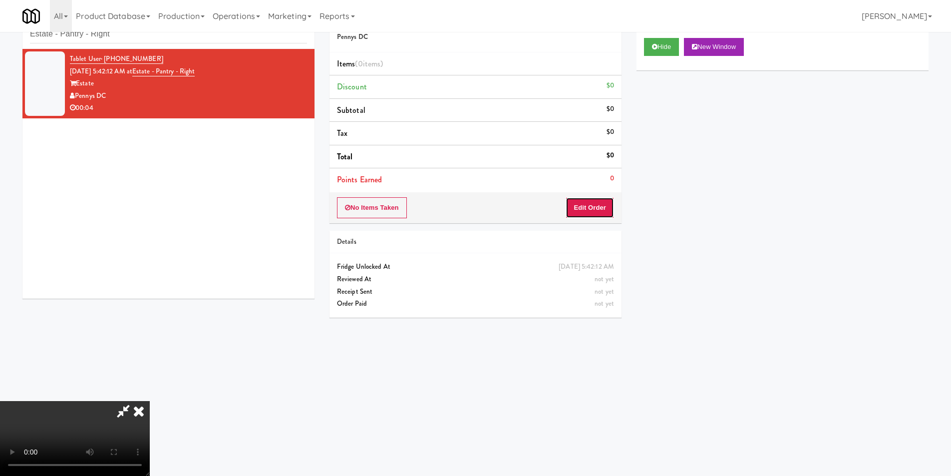
drag, startPoint x: 593, startPoint y: 203, endPoint x: 558, endPoint y: 182, distance: 40.3
click at [593, 204] on button "Edit Order" at bounding box center [589, 207] width 48 height 21
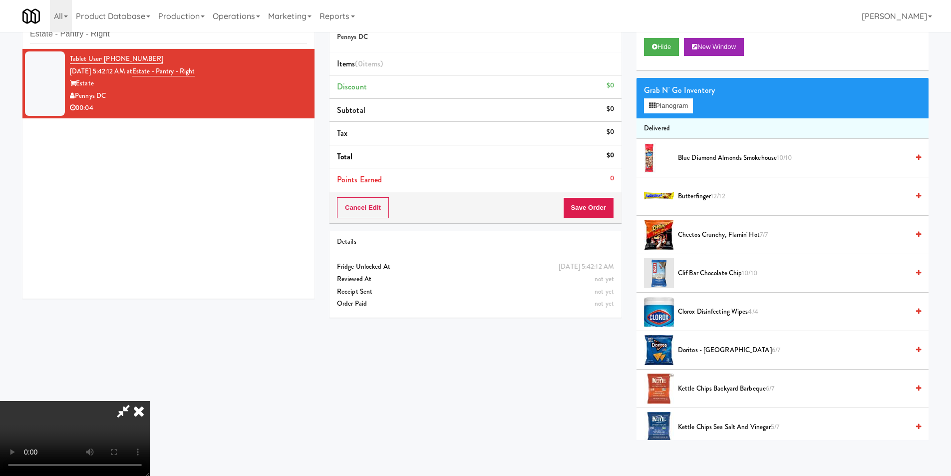
click at [150, 401] on video at bounding box center [75, 438] width 150 height 75
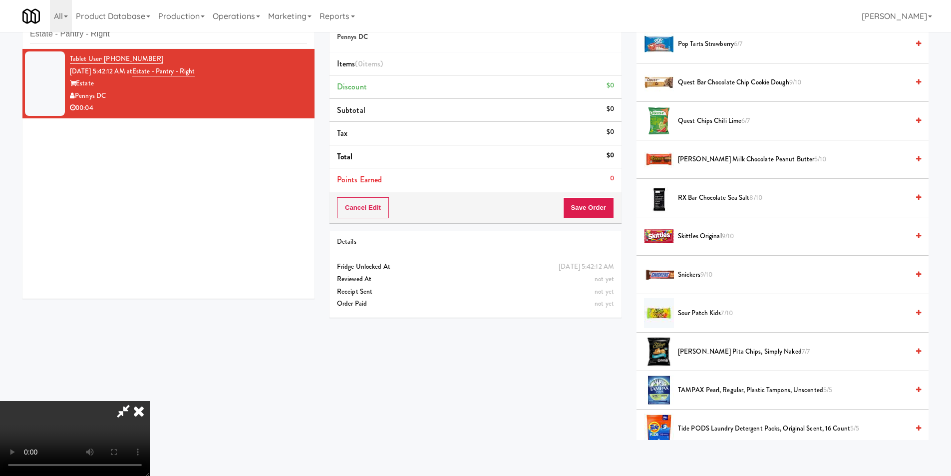
scroll to position [749, 0]
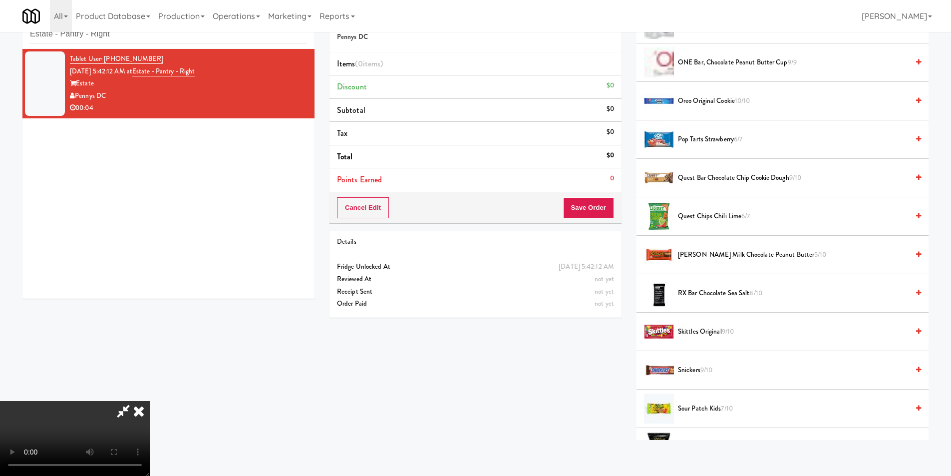
click at [724, 248] on li "[PERSON_NAME] Milk Chocolate Peanut Butter 5/10" at bounding box center [782, 255] width 292 height 38
click at [698, 251] on span "[PERSON_NAME] Milk Chocolate Peanut Butter 5/10" at bounding box center [793, 255] width 231 height 12
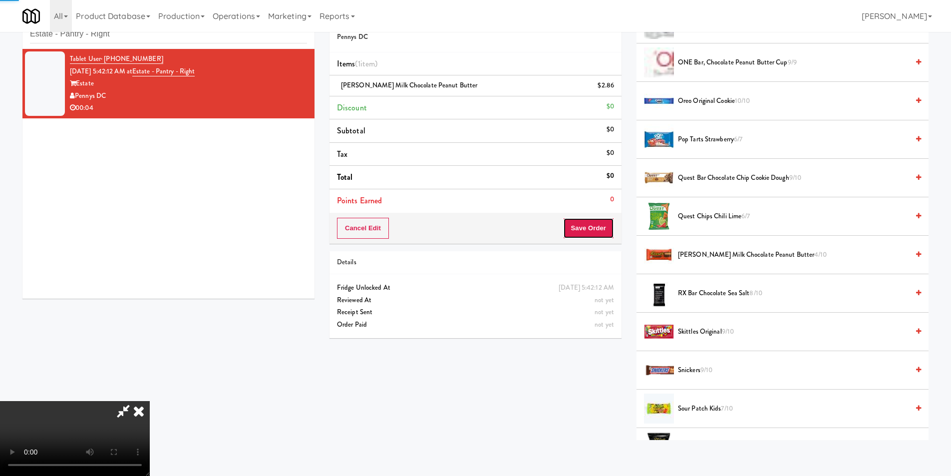
click at [600, 228] on button "Save Order" at bounding box center [588, 228] width 51 height 21
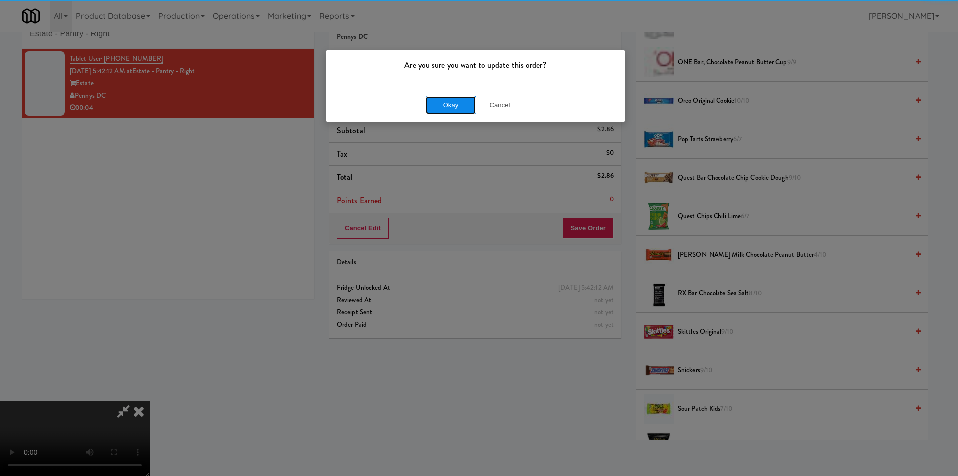
click at [448, 103] on button "Okay" at bounding box center [451, 105] width 50 height 18
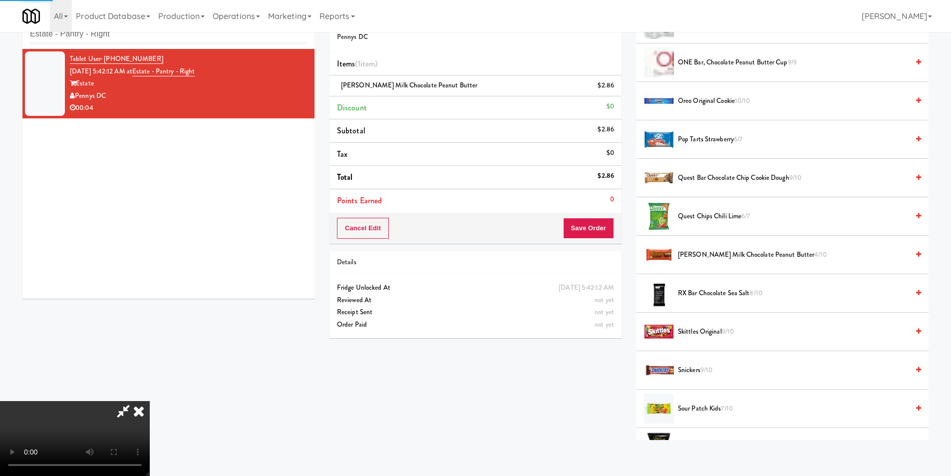
scroll to position [0, 0]
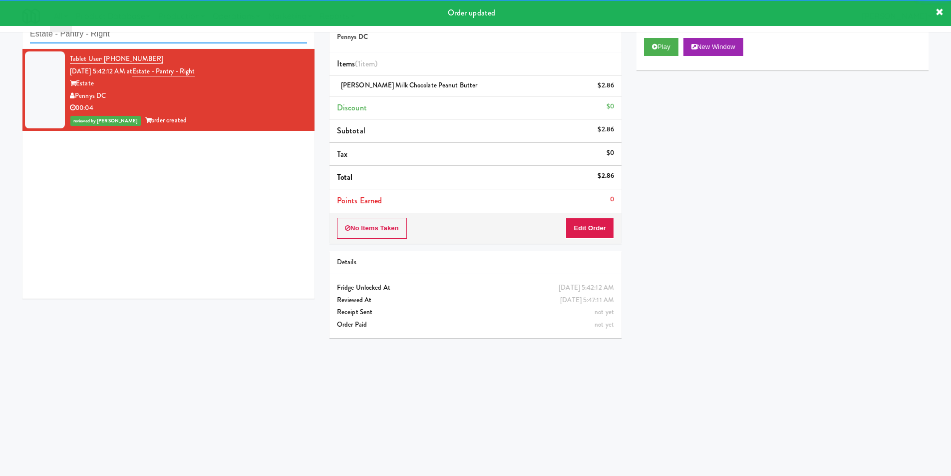
click at [159, 33] on input "Estate - Pantry - Right" at bounding box center [168, 34] width 277 height 18
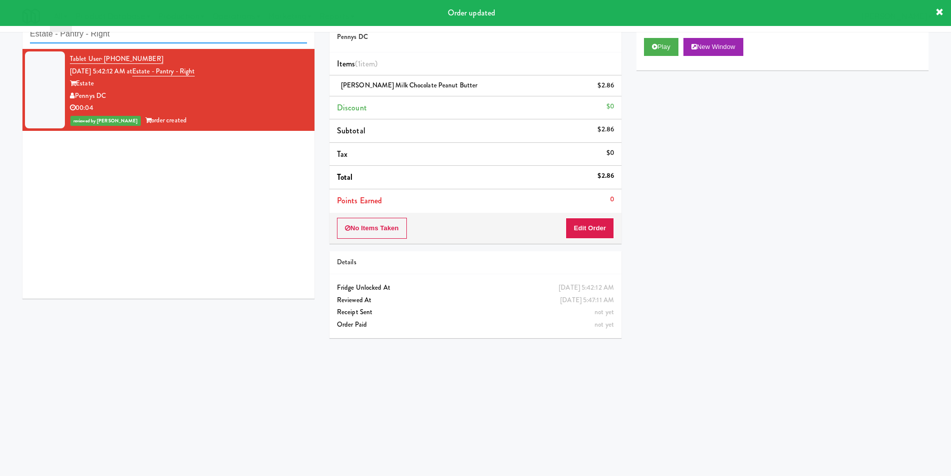
click at [159, 33] on input "Estate - Pantry - Right" at bounding box center [168, 34] width 277 height 18
paste input "750 N Dearborn - Left - Fridge"
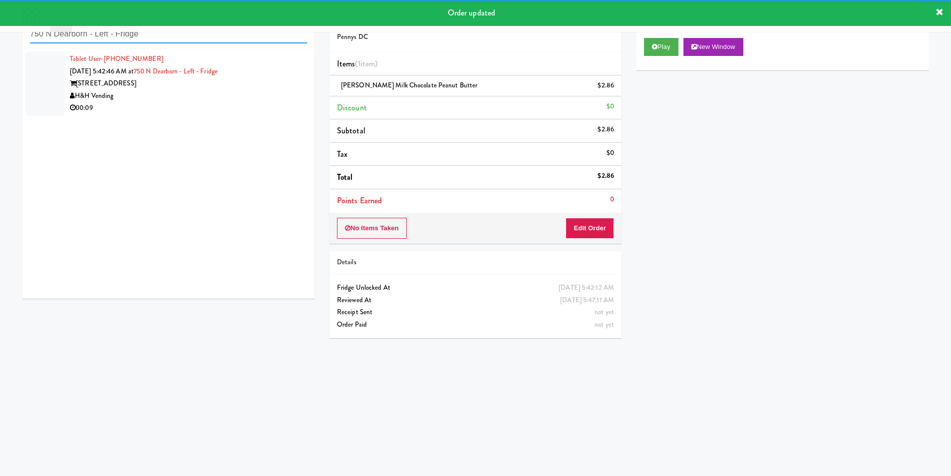
type input "750 N Dearborn - Left - Fridge"
click at [271, 111] on div "00:09" at bounding box center [188, 108] width 237 height 12
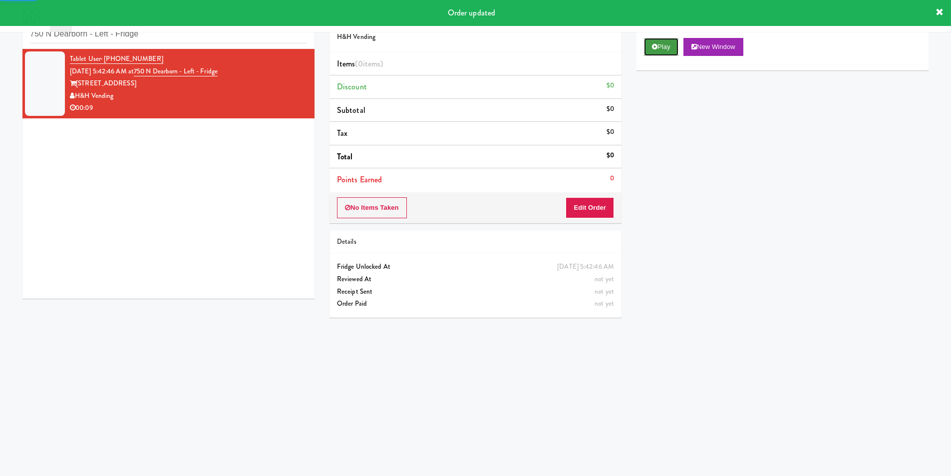
click at [656, 50] on button "Play" at bounding box center [661, 47] width 34 height 18
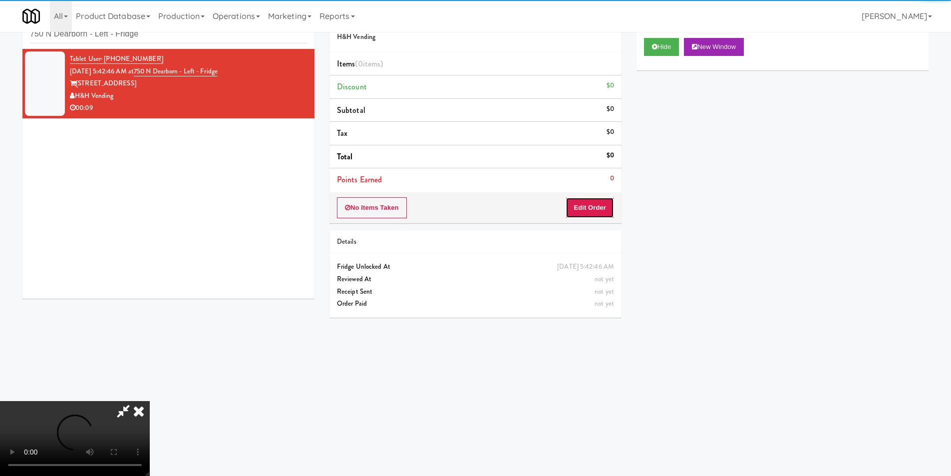
click at [601, 203] on button "Edit Order" at bounding box center [589, 207] width 48 height 21
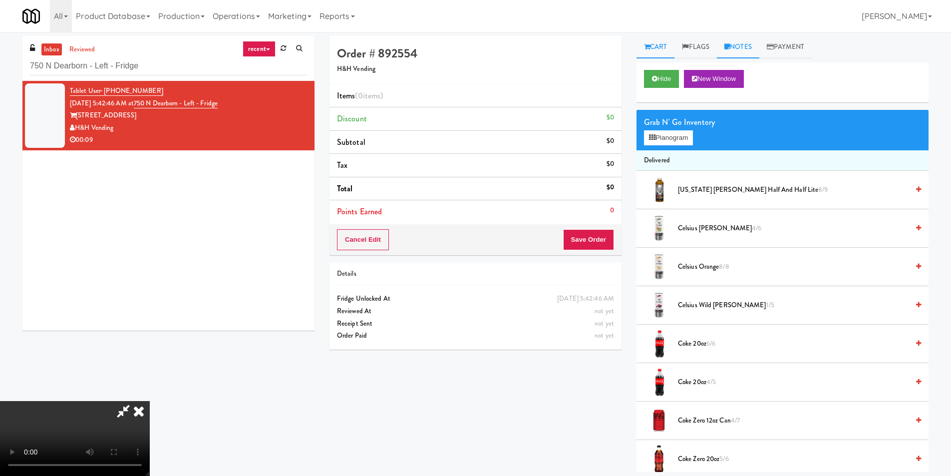
click at [749, 52] on link "Notes" at bounding box center [738, 47] width 42 height 22
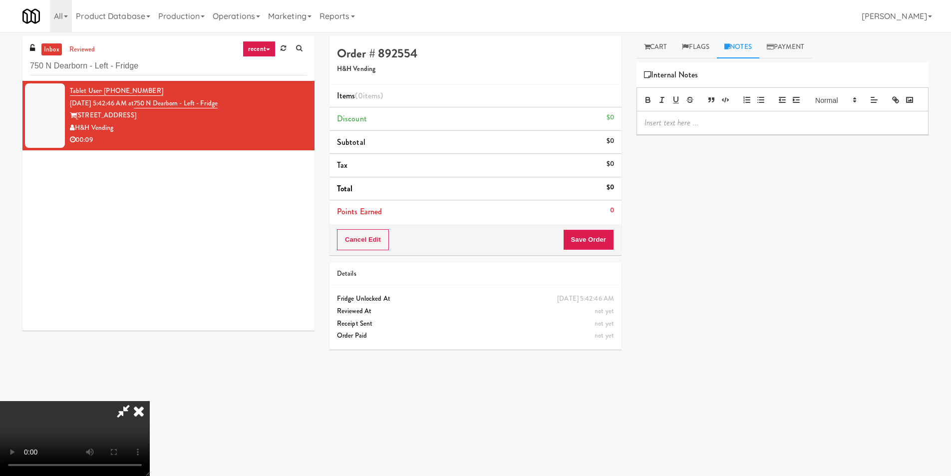
click at [729, 134] on div at bounding box center [782, 122] width 291 height 23
click at [654, 47] on link "Cart" at bounding box center [655, 47] width 38 height 22
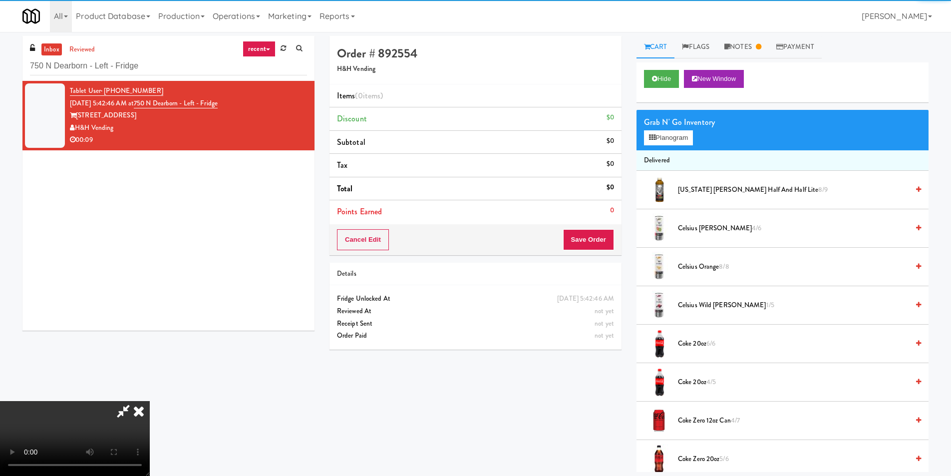
click at [150, 401] on video at bounding box center [75, 438] width 150 height 75
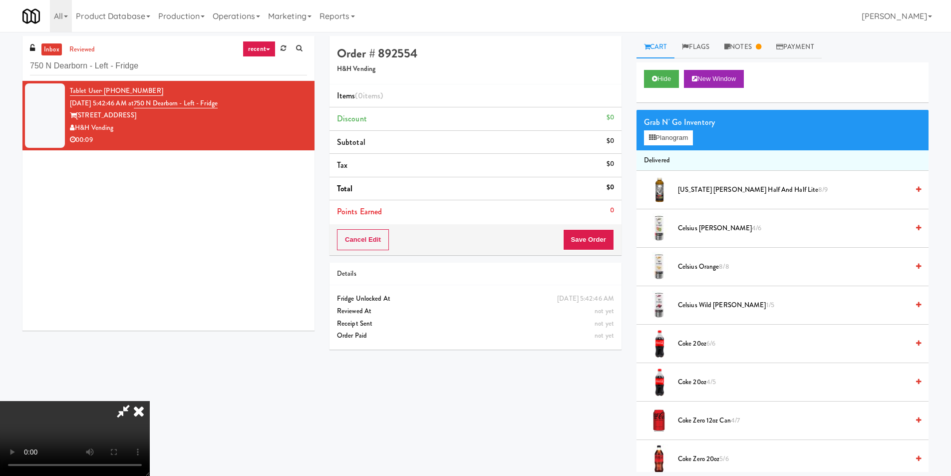
click at [150, 401] on video at bounding box center [75, 438] width 150 height 75
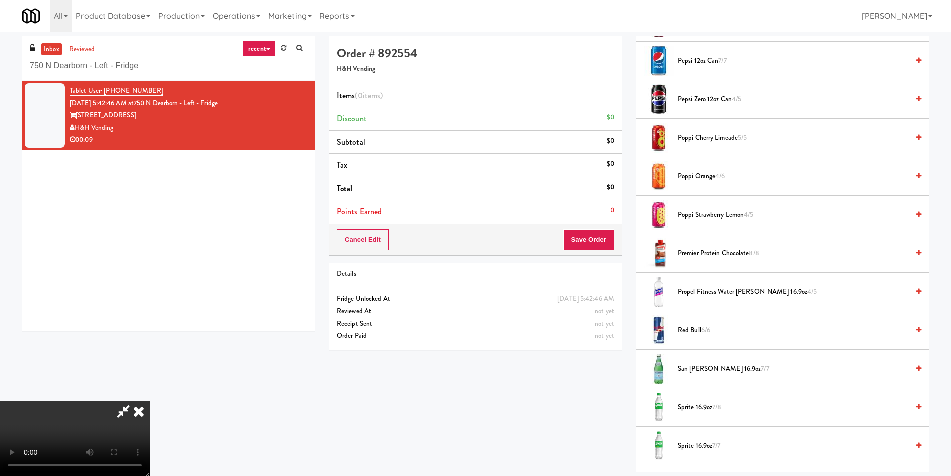
scroll to position [1148, 0]
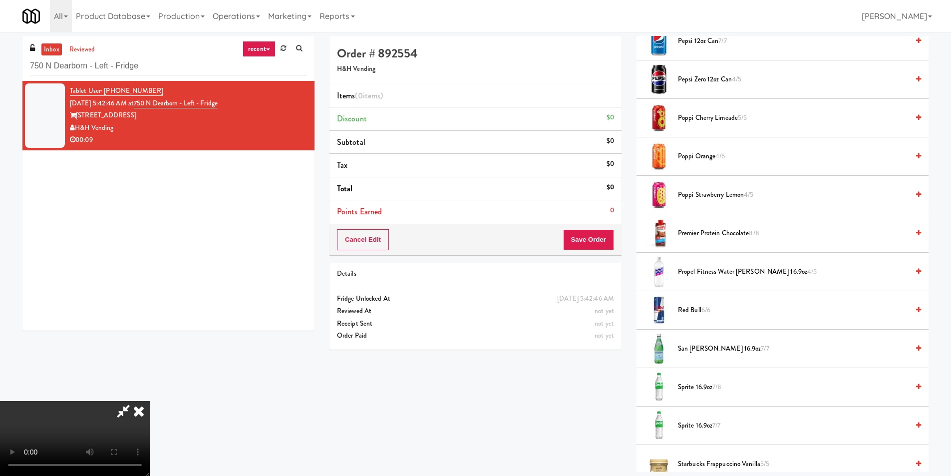
click at [700, 385] on span "Sprite 16.9oz 7/8" at bounding box center [793, 387] width 231 height 12
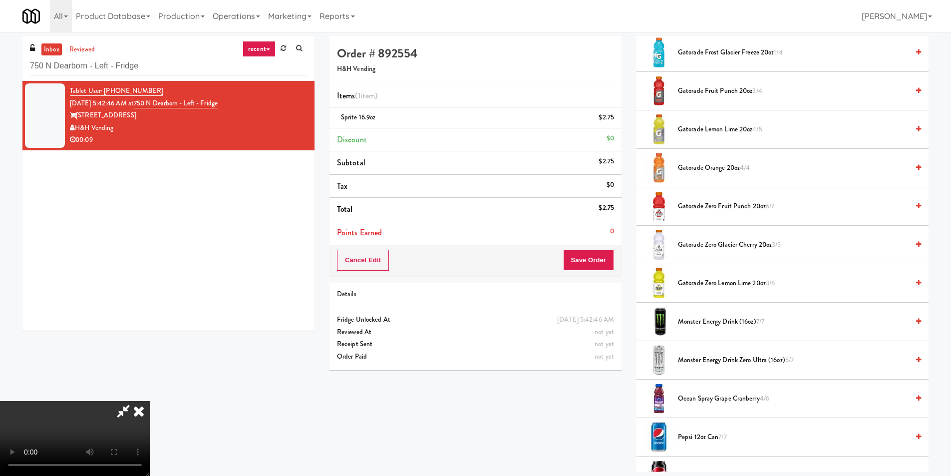
scroll to position [749, 0]
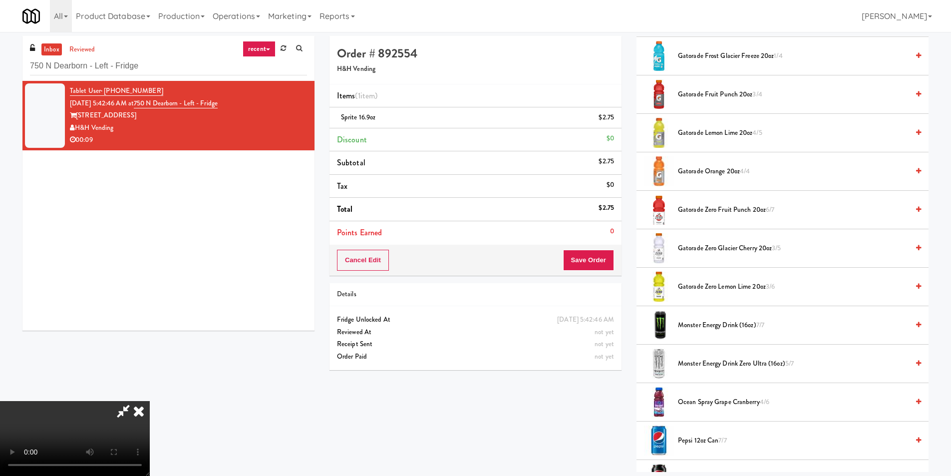
click at [696, 142] on li "Gatorade Lemon Lime 20oz 4/5" at bounding box center [782, 133] width 292 height 38
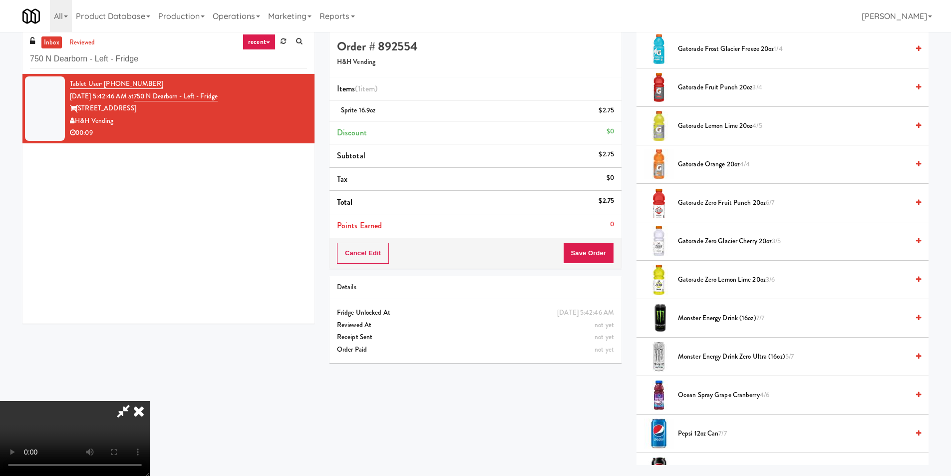
scroll to position [0, 0]
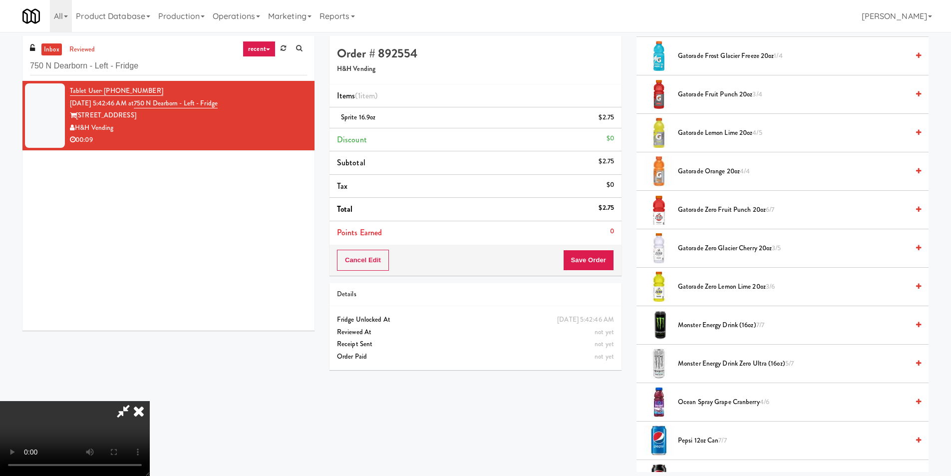
click at [150, 409] on video at bounding box center [75, 438] width 150 height 75
click at [702, 134] on span "Gatorade Lemon Lime 20oz 4/5" at bounding box center [793, 133] width 231 height 12
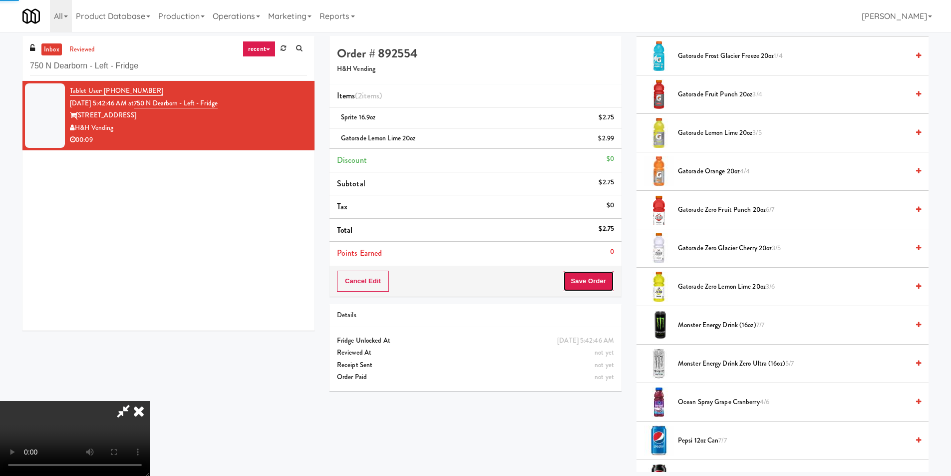
click at [578, 288] on button "Save Order" at bounding box center [588, 280] width 51 height 21
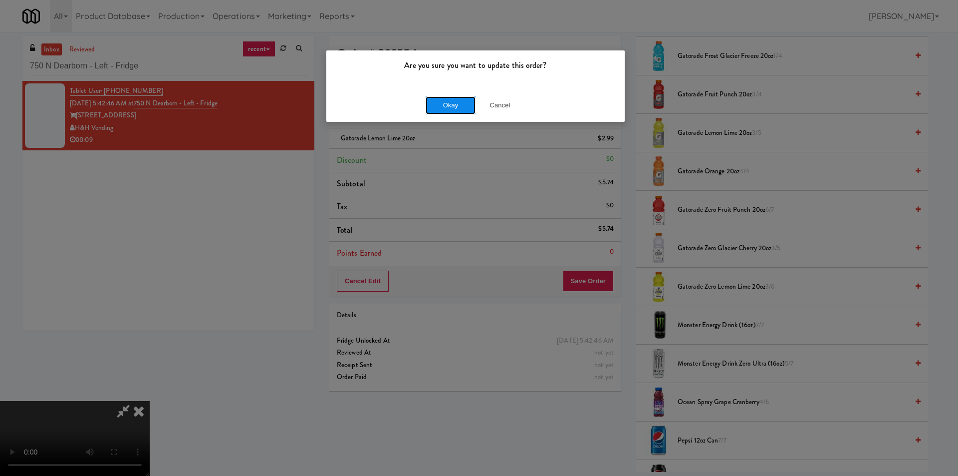
click at [447, 113] on button "Okay" at bounding box center [451, 105] width 50 height 18
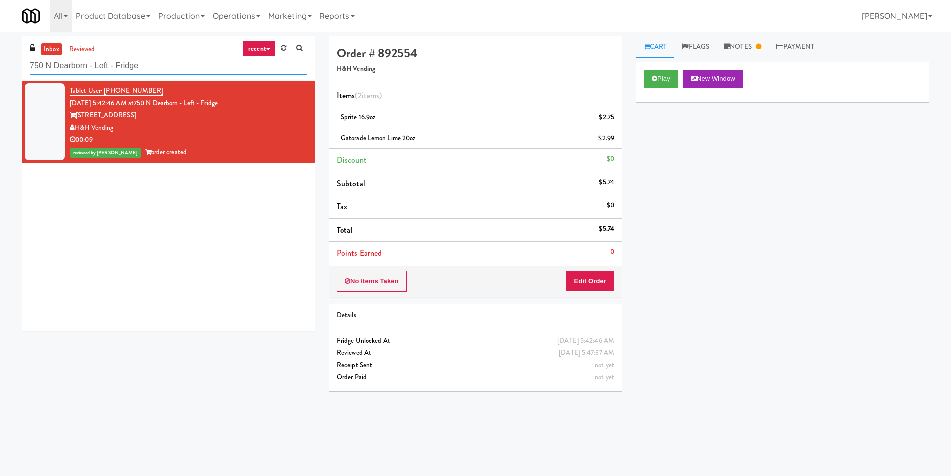
click at [217, 63] on input "750 N Dearborn - Left - Fridge" at bounding box center [168, 66] width 277 height 18
paste input "Eight80 - Gym Cooler"
type input "Eight80 - Gym Cooler"
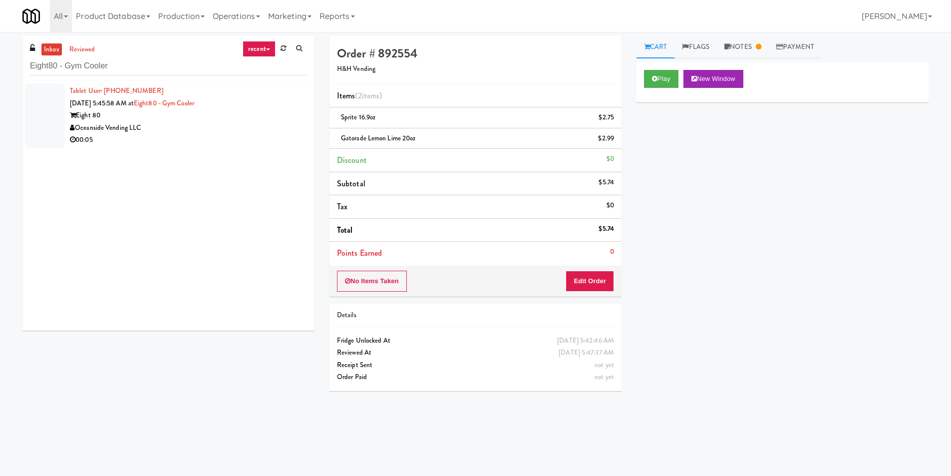
click at [157, 126] on div "Oceanside Vending LLC" at bounding box center [188, 128] width 237 height 12
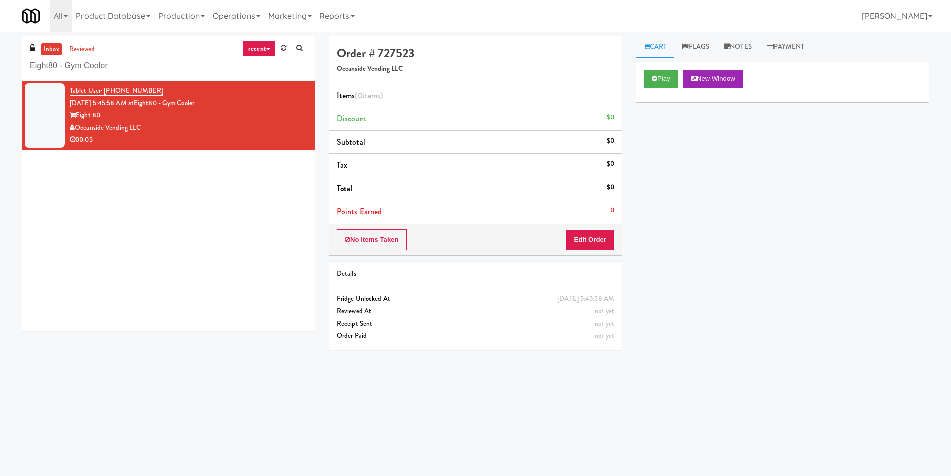
click at [669, 67] on div "Play New Window" at bounding box center [782, 82] width 292 height 40
click at [663, 77] on button "Play" at bounding box center [661, 79] width 34 height 18
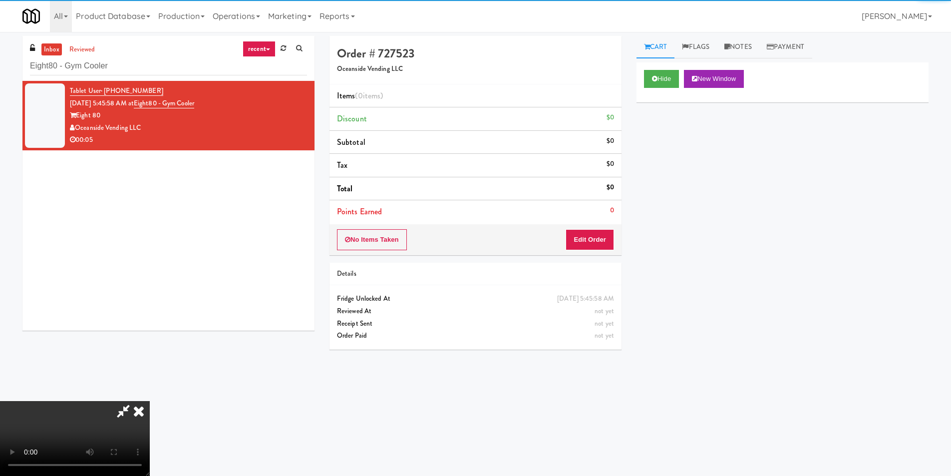
click at [601, 226] on div "No Items Taken Edit Order" at bounding box center [475, 239] width 292 height 31
click at [602, 239] on button "Edit Order" at bounding box center [589, 239] width 48 height 21
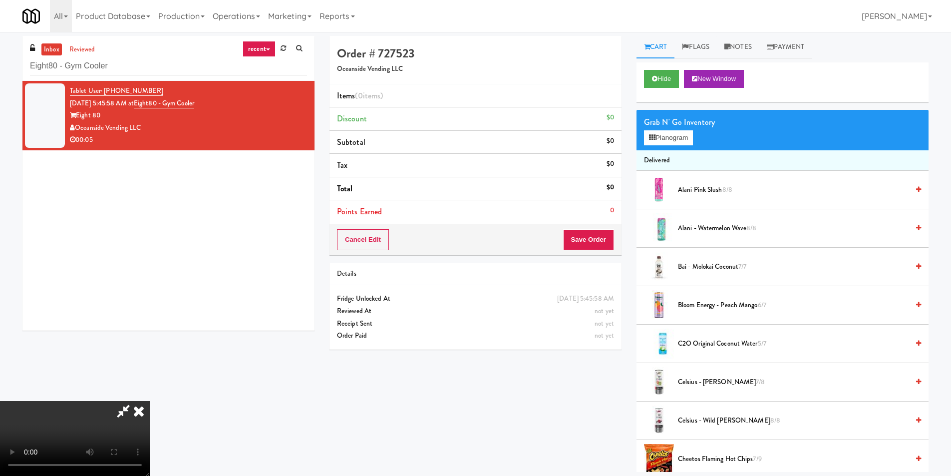
scroll to position [1, 0]
click at [150, 401] on video at bounding box center [75, 438] width 150 height 75
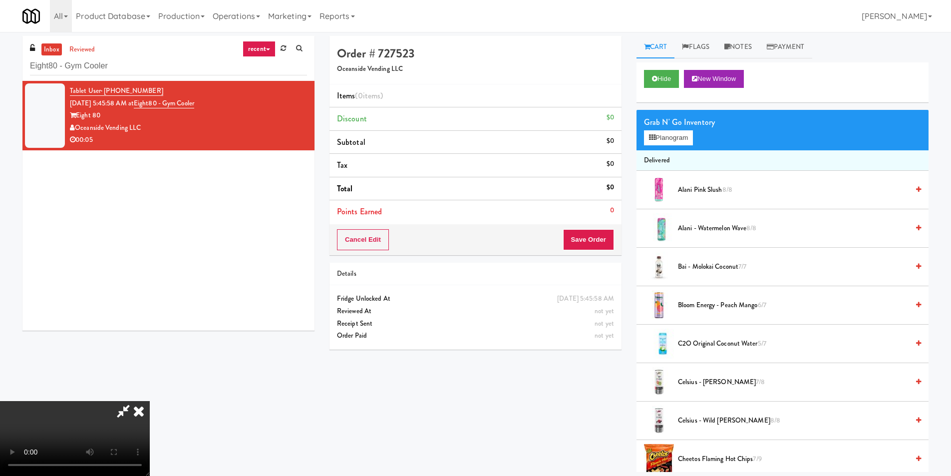
click at [150, 401] on video at bounding box center [75, 438] width 150 height 75
click at [682, 132] on button "Planogram" at bounding box center [668, 137] width 49 height 15
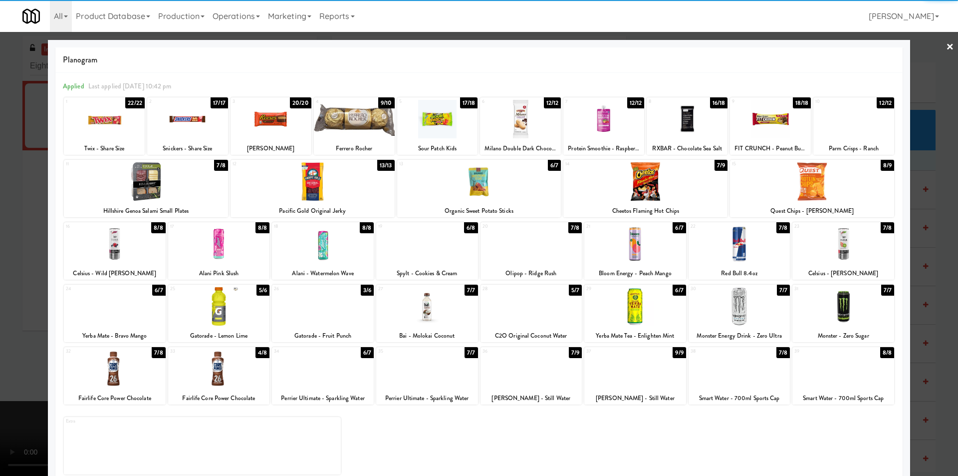
click at [138, 247] on div at bounding box center [115, 244] width 102 height 38
click at [14, 250] on div at bounding box center [479, 238] width 958 height 476
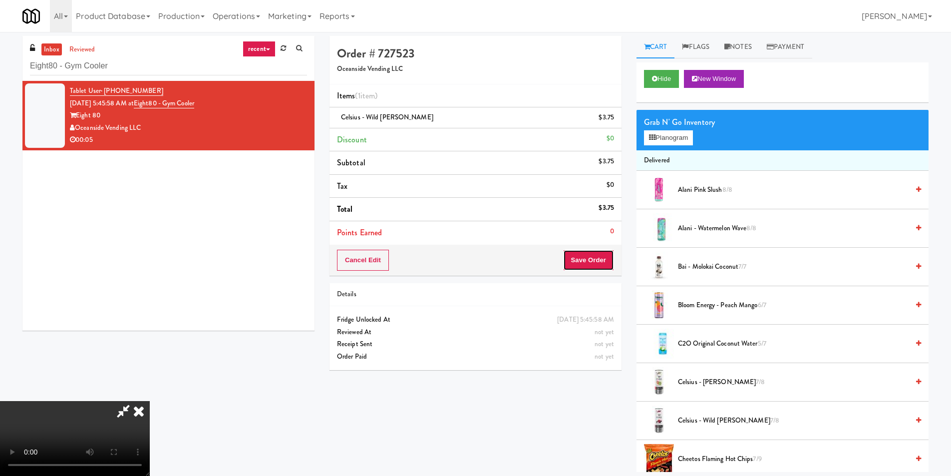
click at [596, 268] on button "Save Order" at bounding box center [588, 260] width 51 height 21
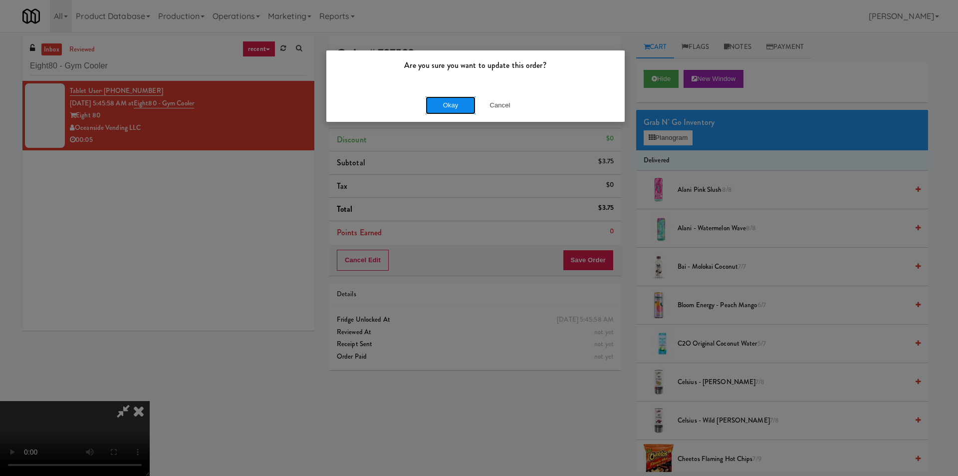
click at [436, 107] on button "Okay" at bounding box center [451, 105] width 50 height 18
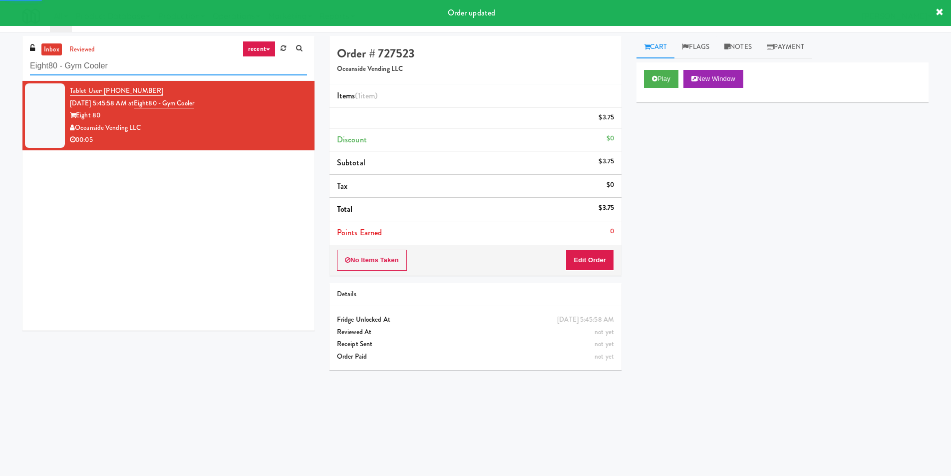
click at [172, 62] on input "Eight80 - Gym Cooler" at bounding box center [168, 66] width 277 height 18
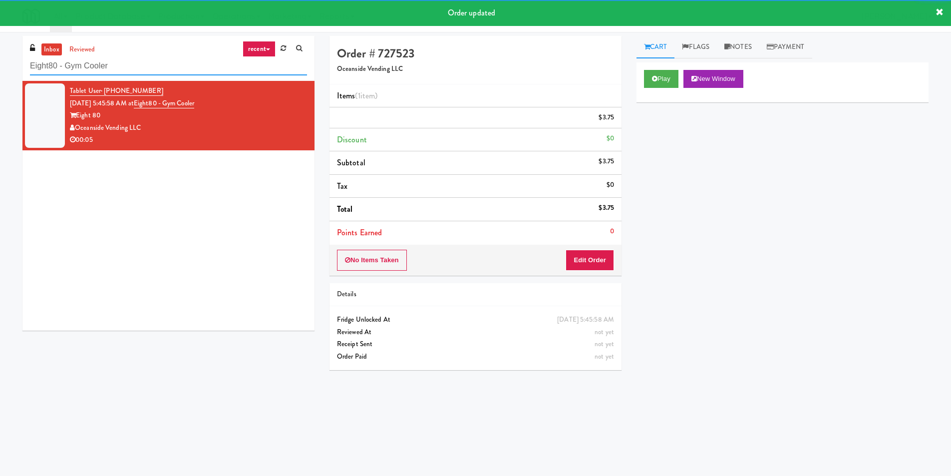
click at [172, 62] on input "Eight80 - Gym Cooler" at bounding box center [168, 66] width 277 height 18
paste input "Icon - Ambient - Left"
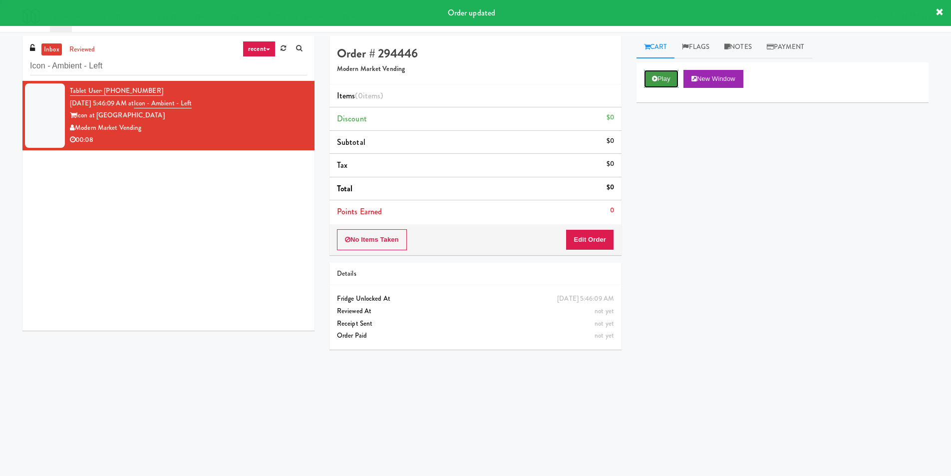
click at [646, 80] on button "Play" at bounding box center [661, 79] width 34 height 18
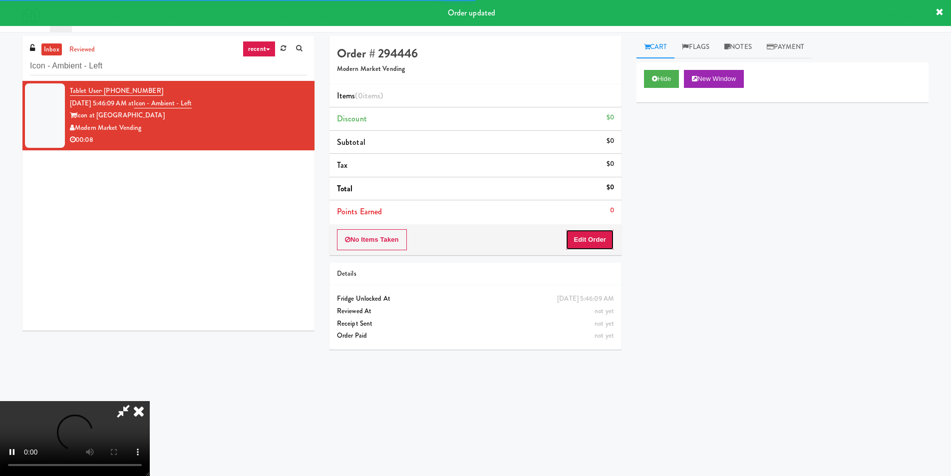
click at [603, 249] on button "Edit Order" at bounding box center [589, 239] width 48 height 21
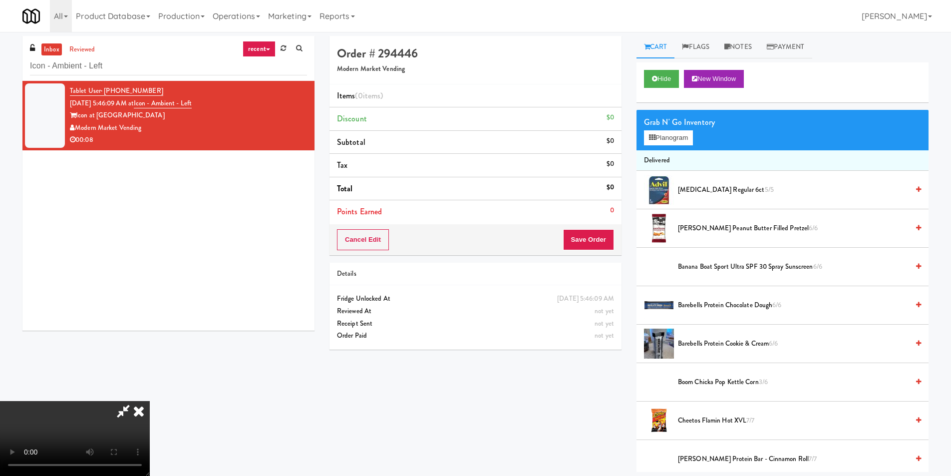
scroll to position [1, 0]
click at [150, 401] on video at bounding box center [75, 438] width 150 height 75
click at [675, 142] on button "Planogram" at bounding box center [668, 137] width 49 height 15
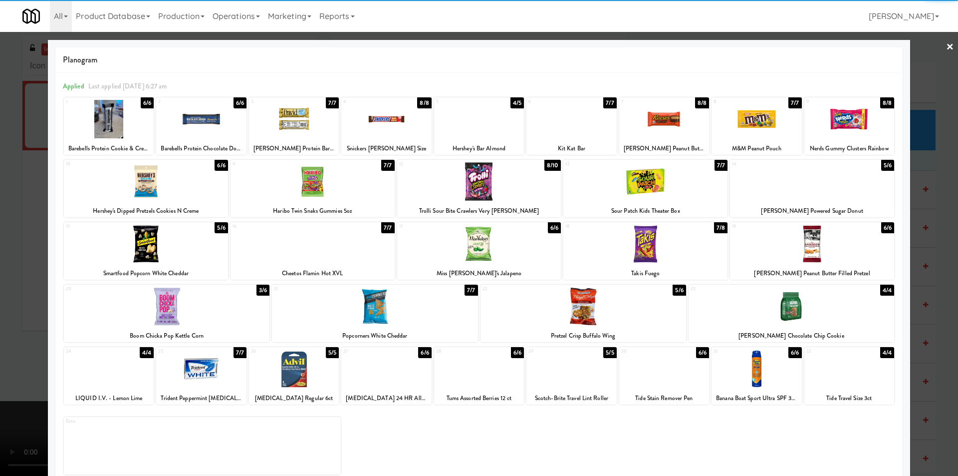
drag, startPoint x: 503, startPoint y: 193, endPoint x: 584, endPoint y: 198, distance: 81.0
click at [503, 193] on div at bounding box center [479, 181] width 164 height 38
click at [914, 221] on div at bounding box center [479, 238] width 958 height 476
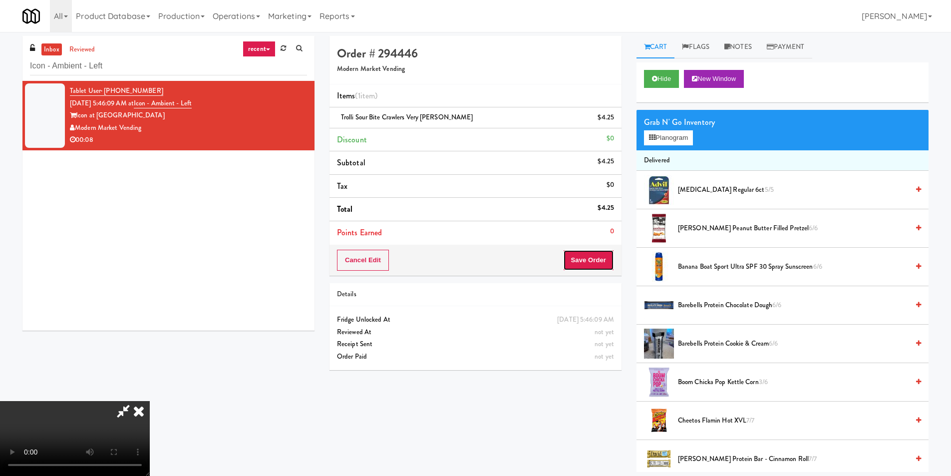
click at [612, 255] on button "Save Order" at bounding box center [588, 260] width 51 height 21
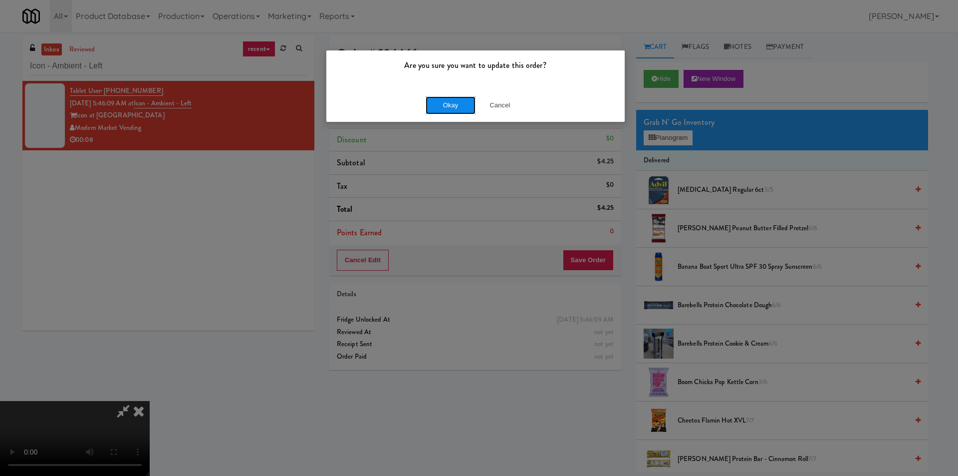
click at [445, 103] on button "Okay" at bounding box center [451, 105] width 50 height 18
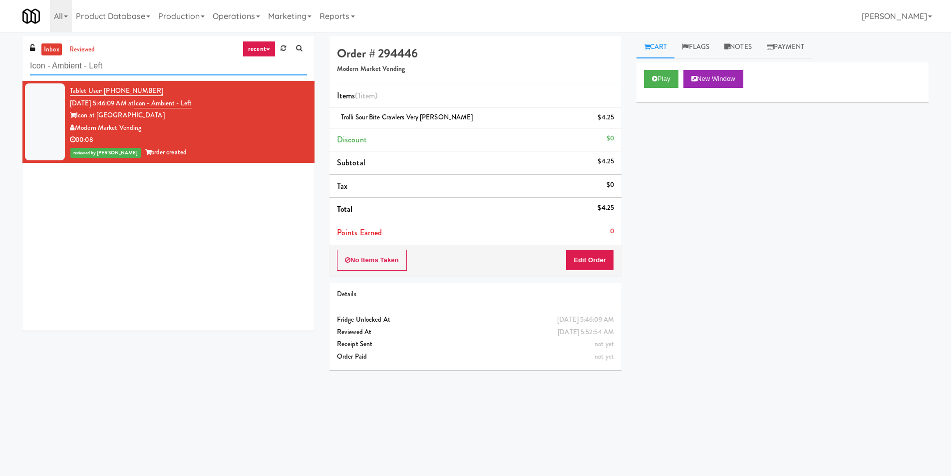
click at [203, 59] on input "Icon - Ambient - Left" at bounding box center [168, 66] width 277 height 18
paste input "KEA Etobicoke"
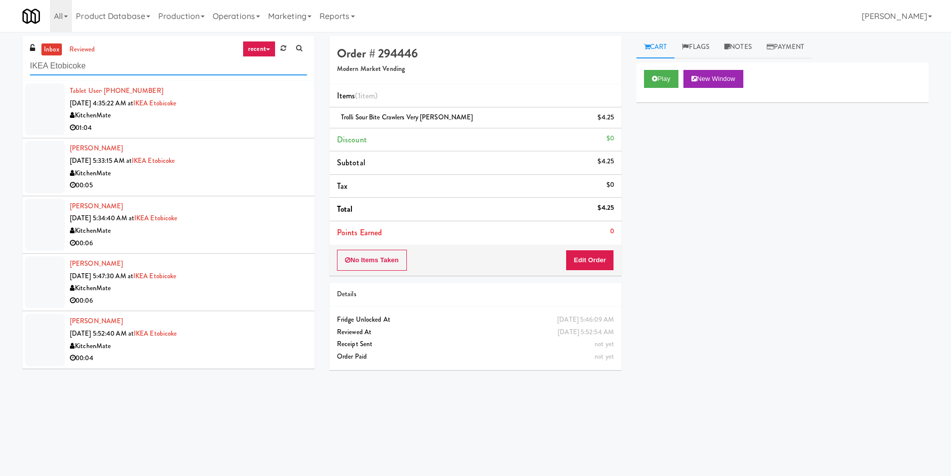
type input "IKEA Etobicoke"
click at [257, 133] on div "01:04" at bounding box center [188, 128] width 237 height 12
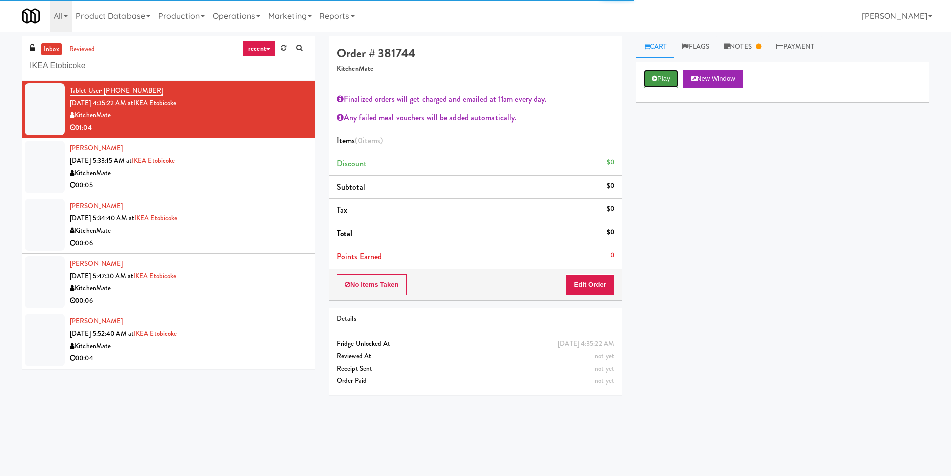
click at [644, 85] on button "Play" at bounding box center [661, 79] width 34 height 18
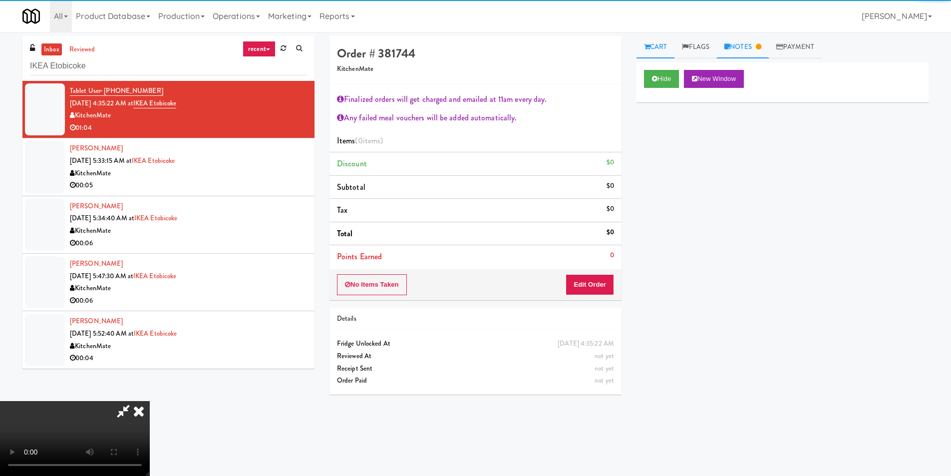
click at [726, 49] on link "Notes" at bounding box center [743, 47] width 52 height 22
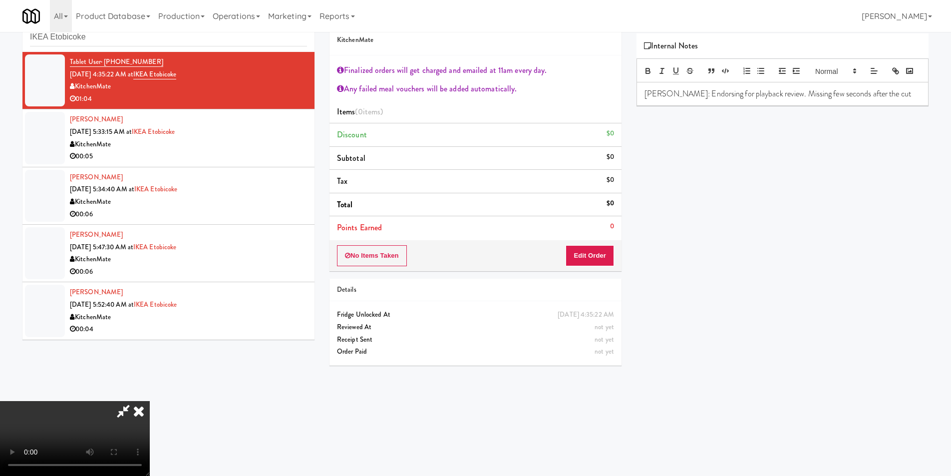
scroll to position [32, 0]
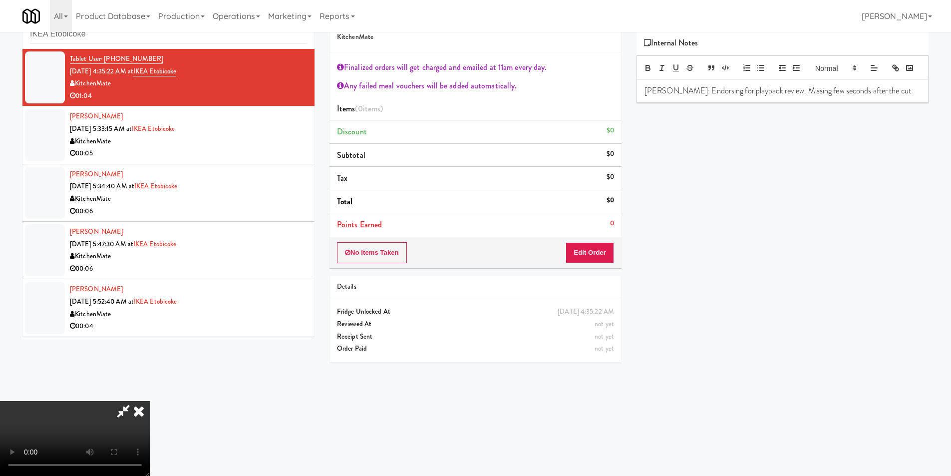
click at [150, 401] on video at bounding box center [75, 438] width 150 height 75
click at [150, 401] on icon at bounding box center [139, 411] width 22 height 20
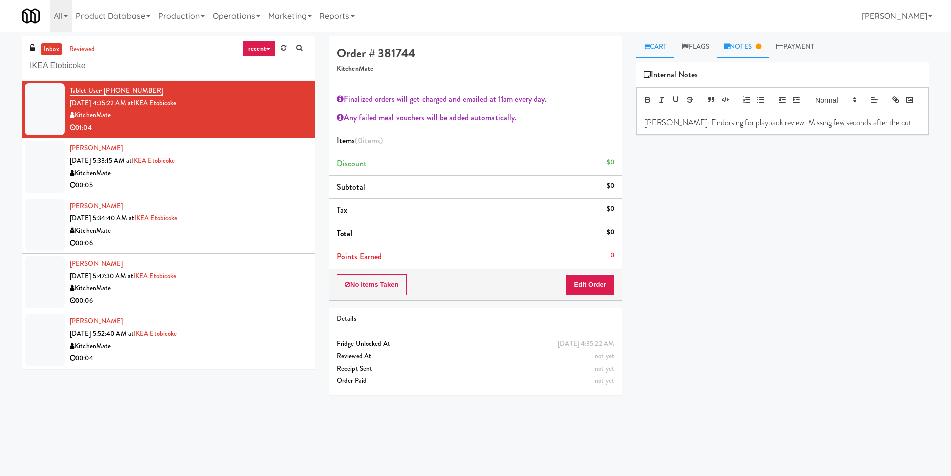
click at [666, 50] on link "Cart" at bounding box center [655, 47] width 38 height 22
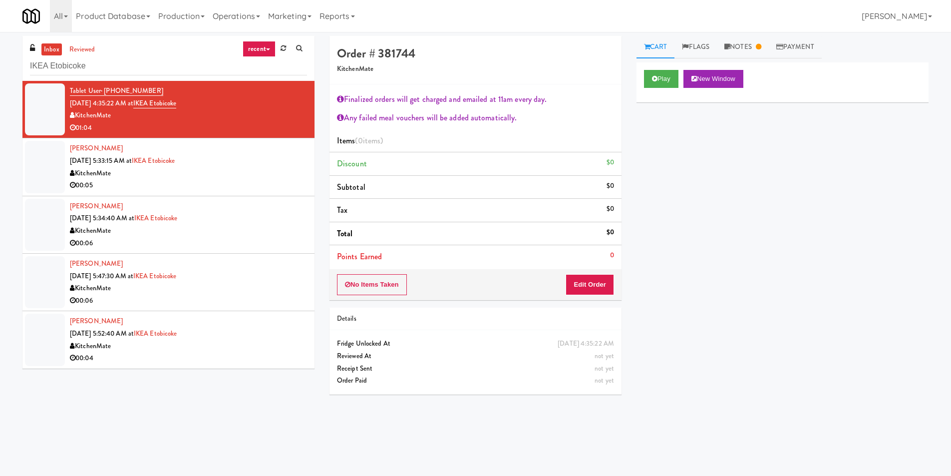
click at [233, 183] on div "00:05" at bounding box center [188, 185] width 237 height 12
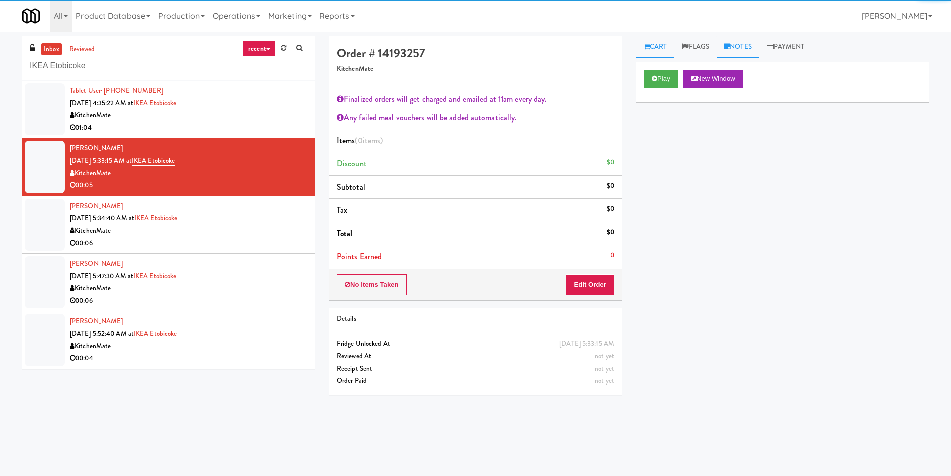
click at [738, 47] on link "Notes" at bounding box center [738, 47] width 42 height 22
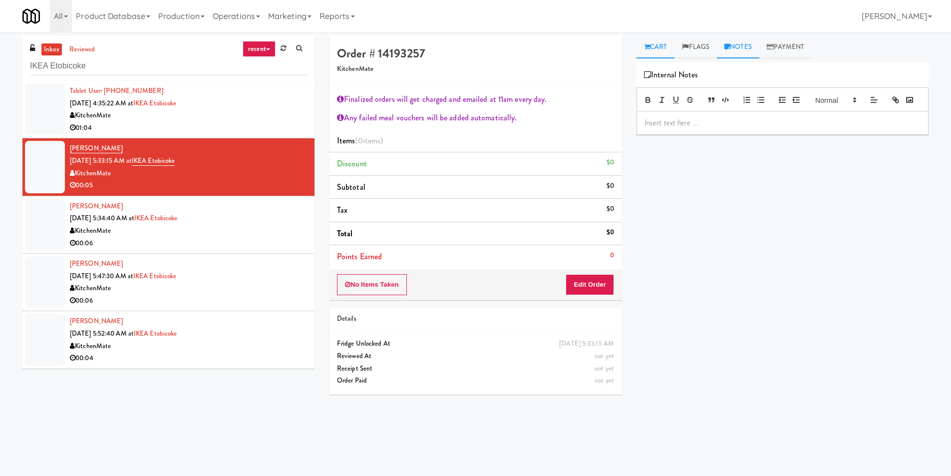
click at [662, 43] on link "Cart" at bounding box center [655, 47] width 38 height 22
click at [655, 81] on icon at bounding box center [654, 78] width 5 height 6
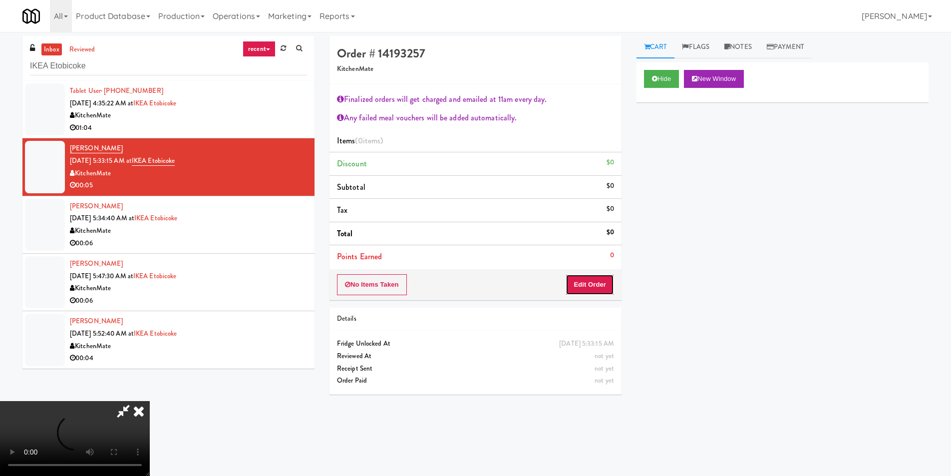
click at [575, 283] on button "Edit Order" at bounding box center [589, 284] width 48 height 21
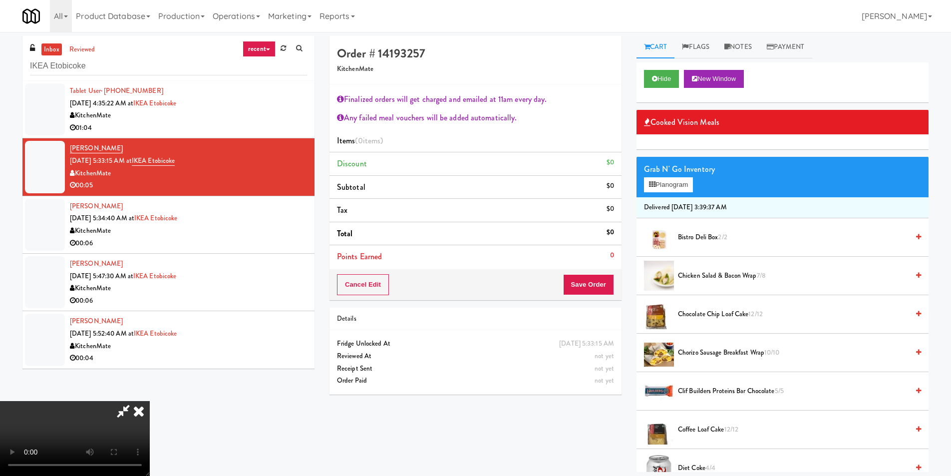
click at [150, 401] on video at bounding box center [75, 438] width 150 height 75
click at [649, 184] on icon at bounding box center [652, 184] width 6 height 6
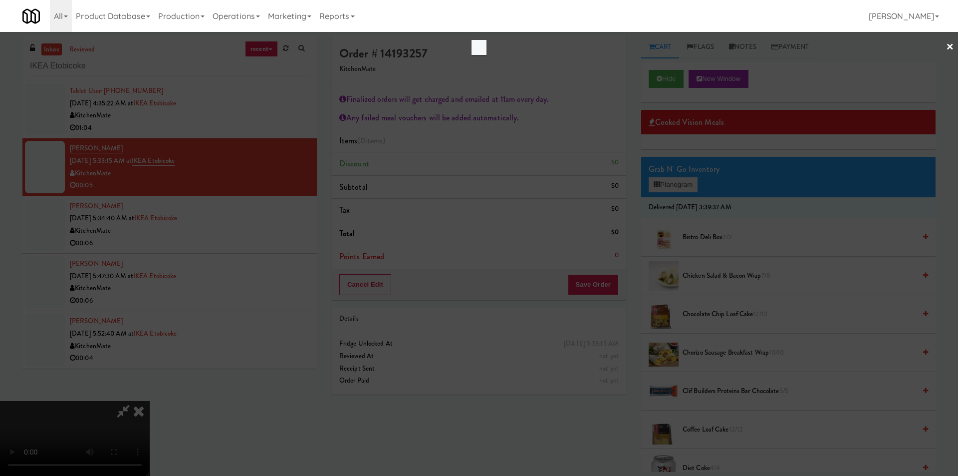
click at [649, 184] on div at bounding box center [479, 238] width 958 height 476
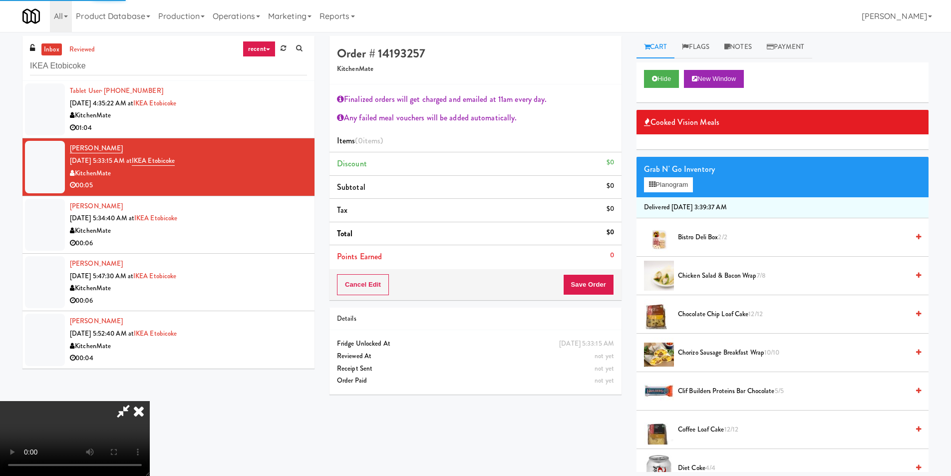
scroll to position [190, 0]
click at [150, 401] on video at bounding box center [75, 438] width 150 height 75
click at [658, 181] on button "Planogram" at bounding box center [668, 184] width 49 height 15
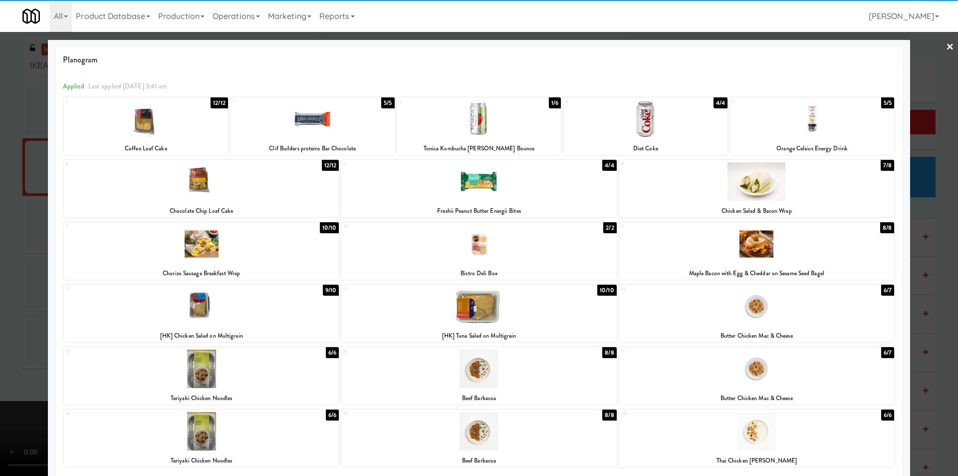
click at [262, 194] on div at bounding box center [201, 181] width 275 height 38
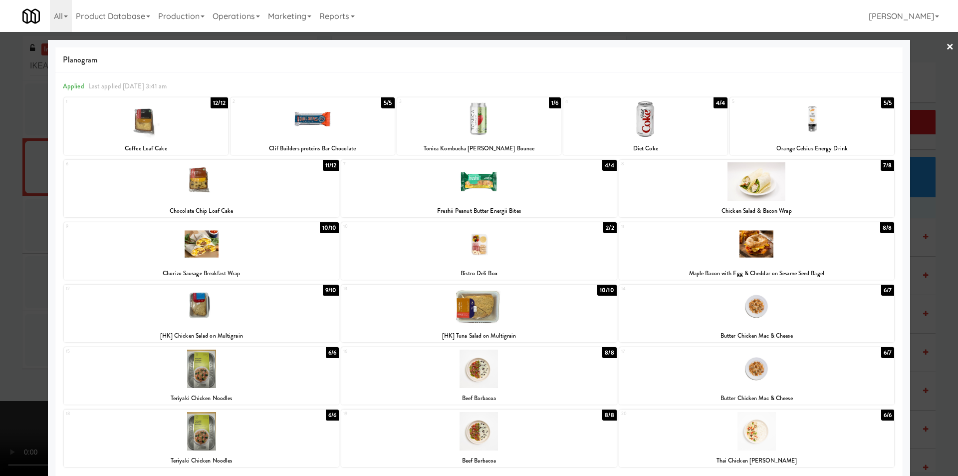
click at [262, 194] on div at bounding box center [201, 181] width 275 height 38
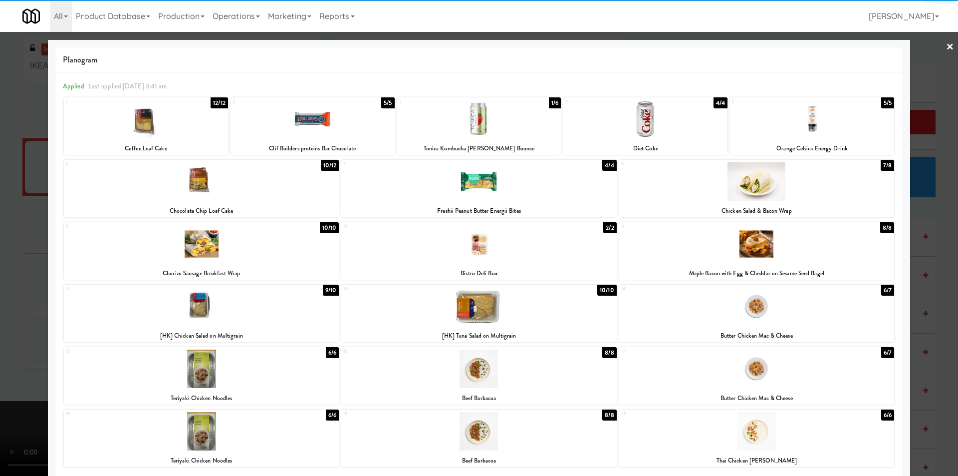
click at [30, 251] on div at bounding box center [479, 238] width 958 height 476
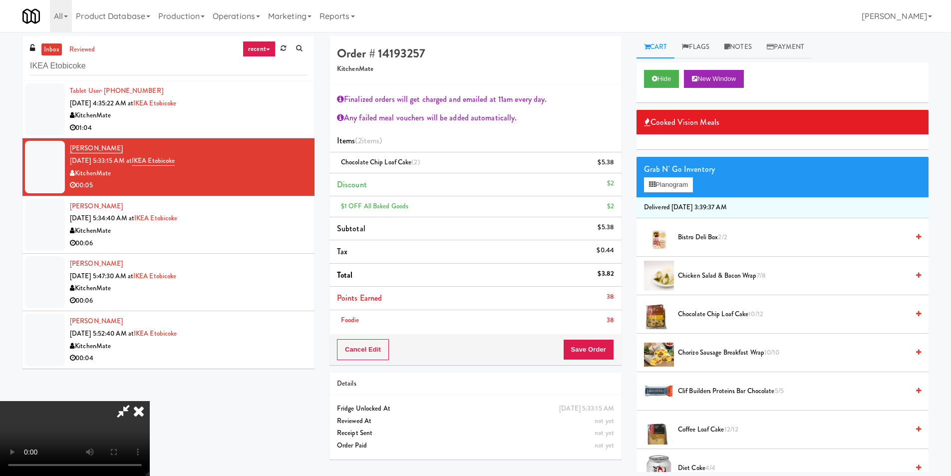
click at [150, 401] on video at bounding box center [75, 438] width 150 height 75
click at [600, 344] on button "Save Order" at bounding box center [588, 349] width 51 height 21
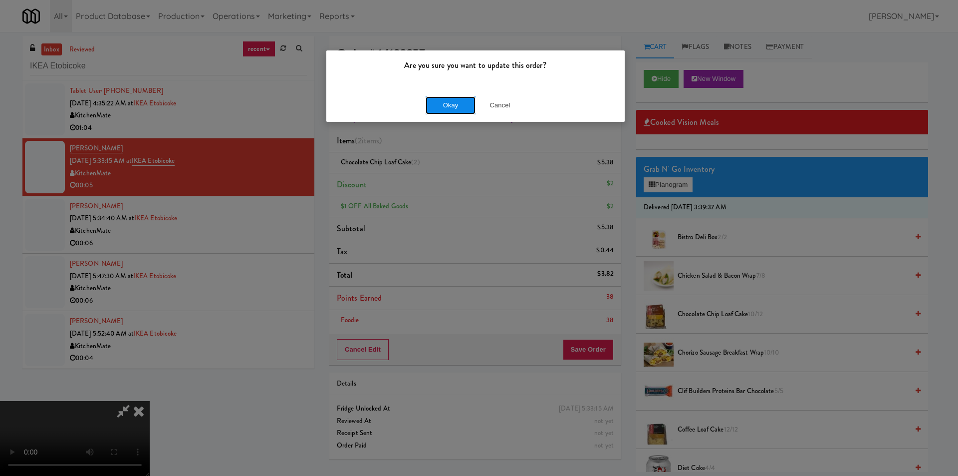
click at [445, 109] on button "Okay" at bounding box center [451, 105] width 50 height 18
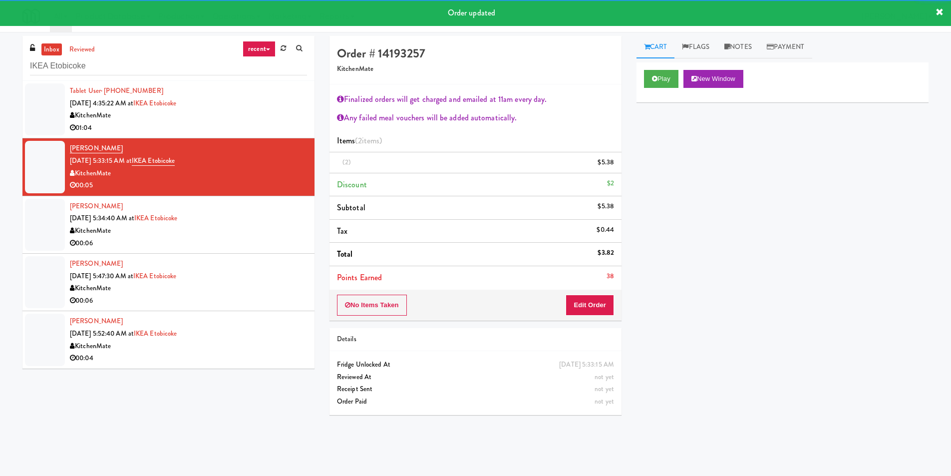
click at [279, 227] on div "KitchenMate" at bounding box center [188, 231] width 237 height 12
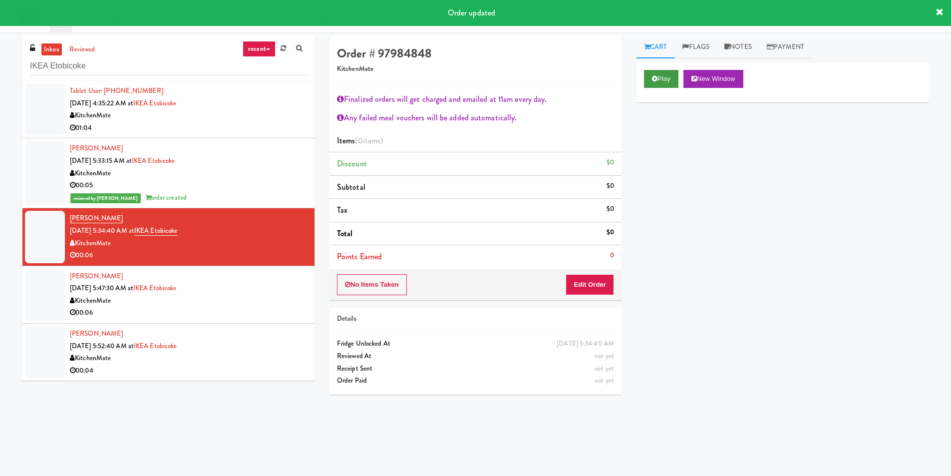
click at [644, 84] on div "Play New Window" at bounding box center [782, 82] width 292 height 40
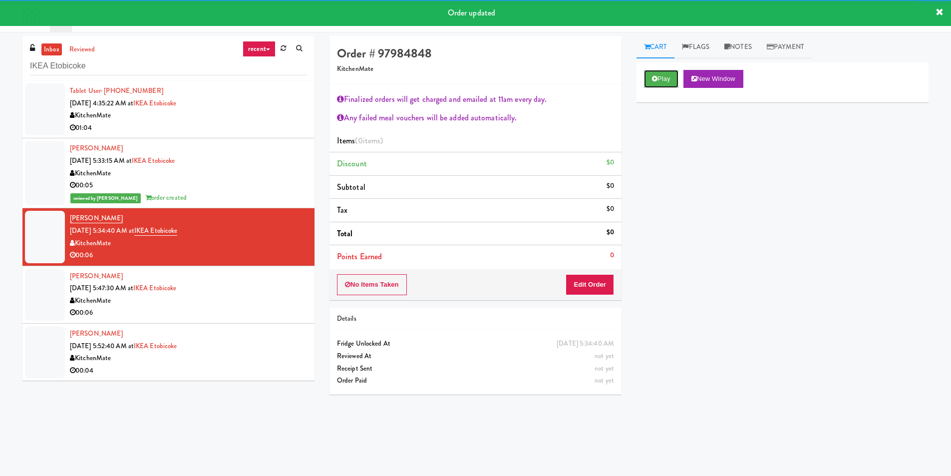
drag, startPoint x: 657, startPoint y: 85, endPoint x: 651, endPoint y: 113, distance: 28.2
click at [659, 84] on button "Play" at bounding box center [661, 79] width 34 height 18
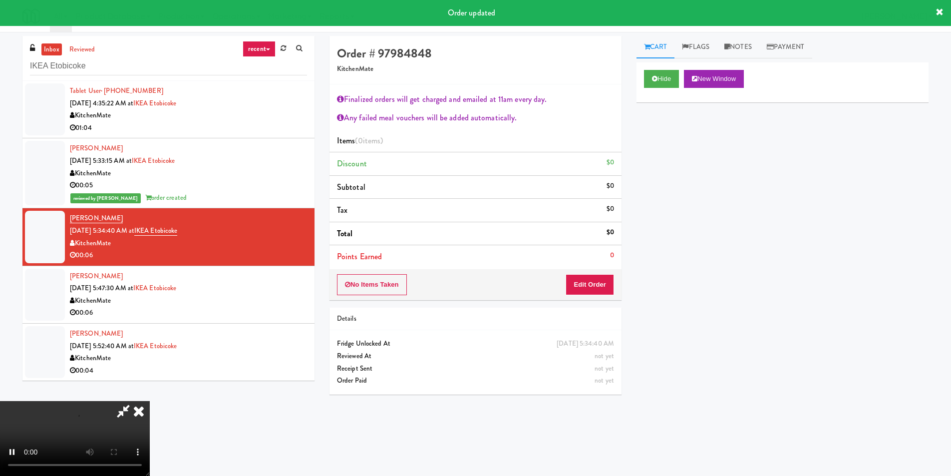
click at [588, 261] on li "Points Earned 0" at bounding box center [475, 256] width 292 height 23
click at [590, 277] on button "Edit Order" at bounding box center [589, 284] width 48 height 21
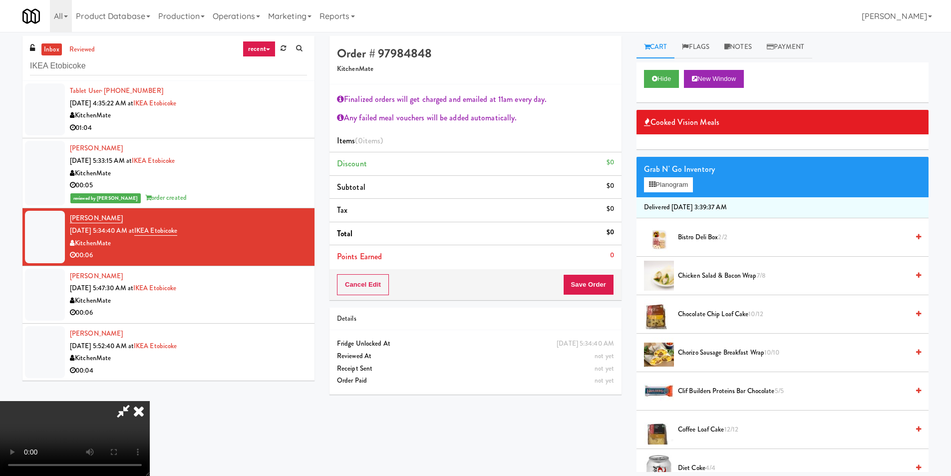
click at [150, 401] on video at bounding box center [75, 438] width 150 height 75
click at [672, 184] on button "Planogram" at bounding box center [668, 184] width 49 height 15
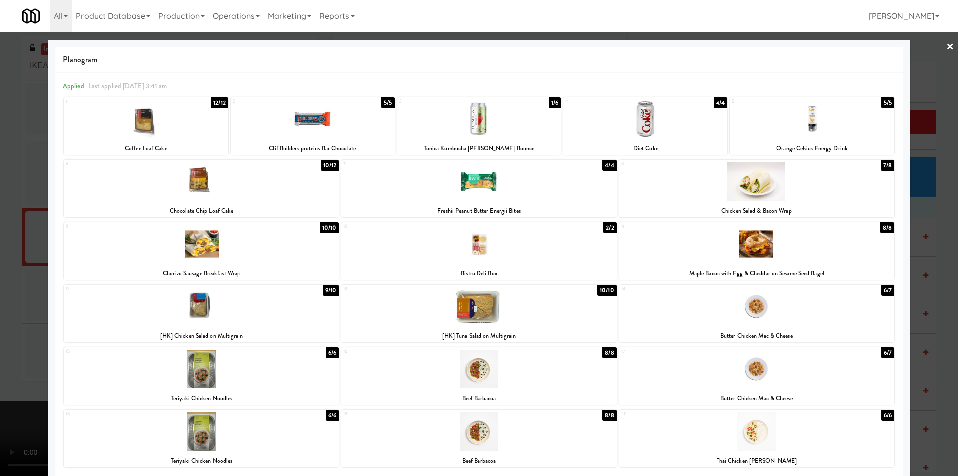
click at [260, 370] on div at bounding box center [201, 368] width 275 height 38
click at [907, 259] on div at bounding box center [479, 238] width 958 height 476
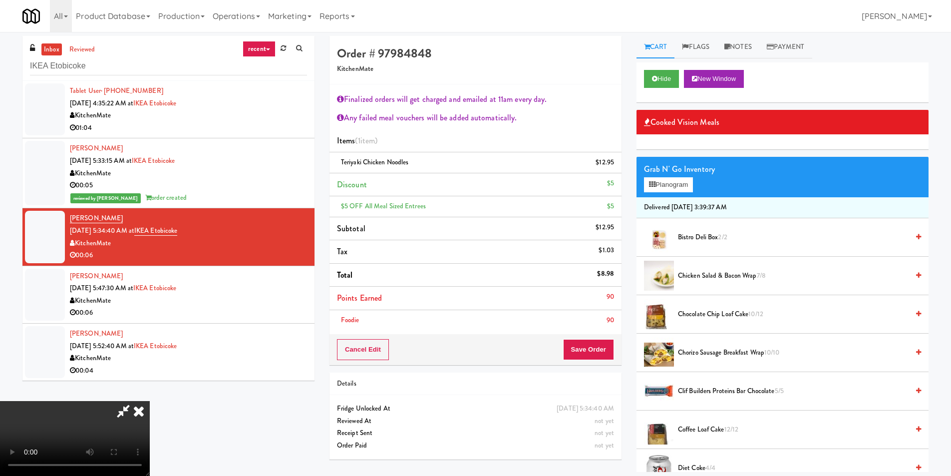
click at [150, 401] on video at bounding box center [75, 438] width 150 height 75
click at [671, 186] on button "Planogram" at bounding box center [668, 184] width 49 height 15
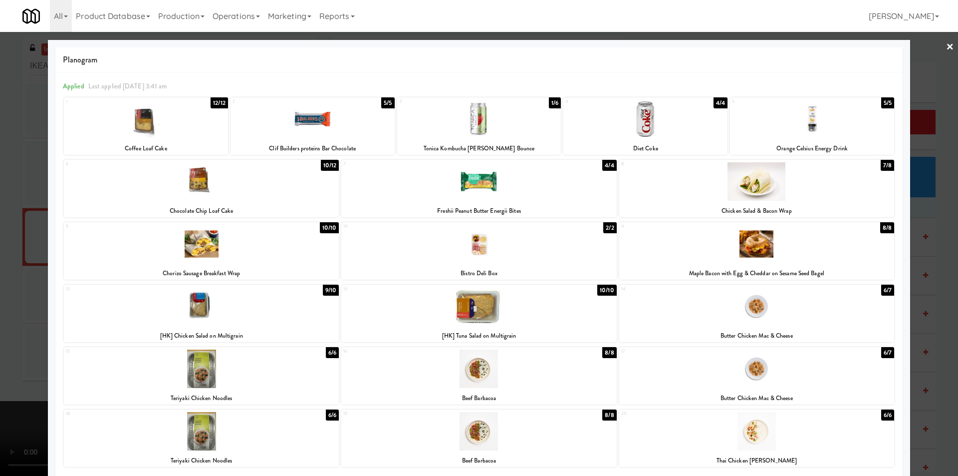
click at [934, 307] on div at bounding box center [479, 238] width 958 height 476
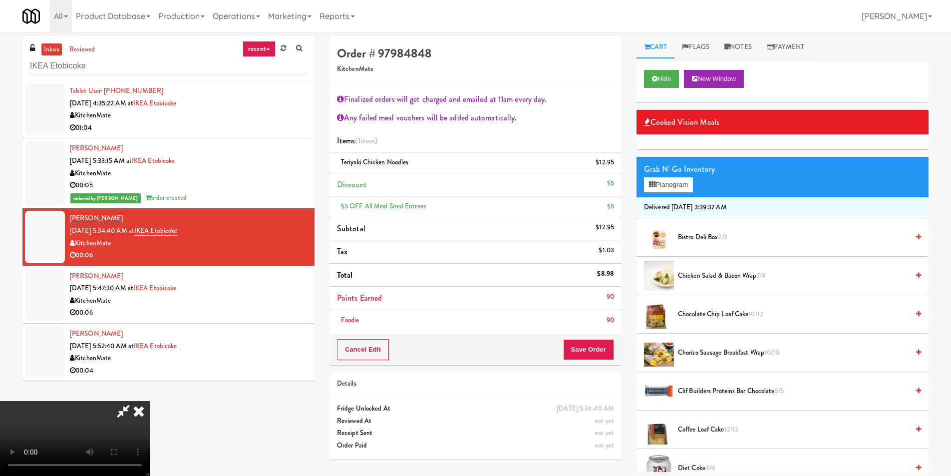
click at [150, 401] on video at bounding box center [75, 438] width 150 height 75
click at [678, 185] on button "Planogram" at bounding box center [668, 184] width 49 height 15
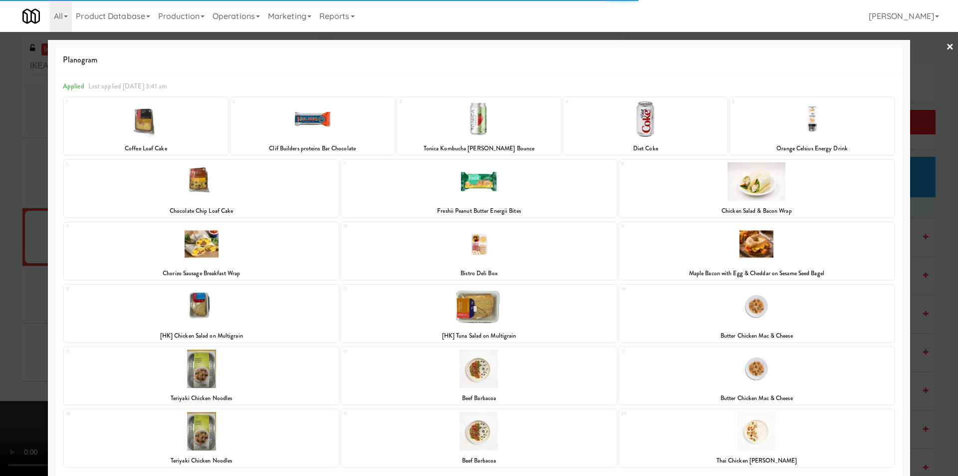
click at [919, 234] on div at bounding box center [479, 238] width 958 height 476
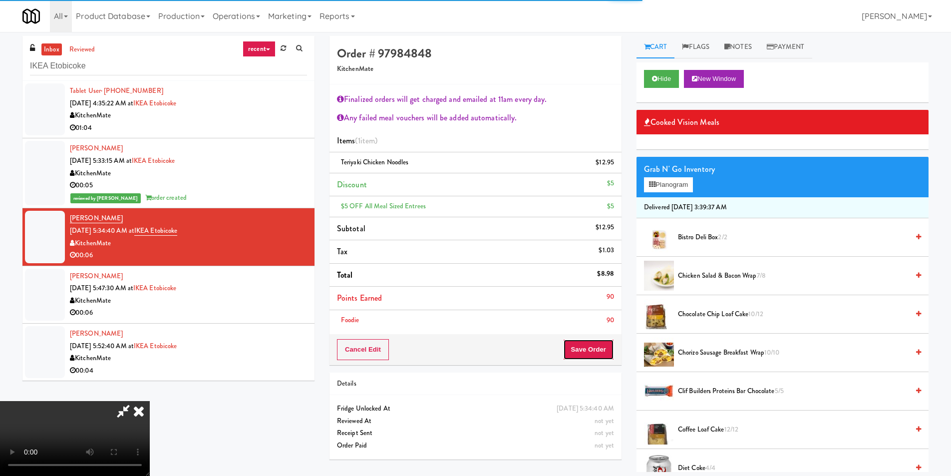
click at [601, 341] on button "Save Order" at bounding box center [588, 349] width 51 height 21
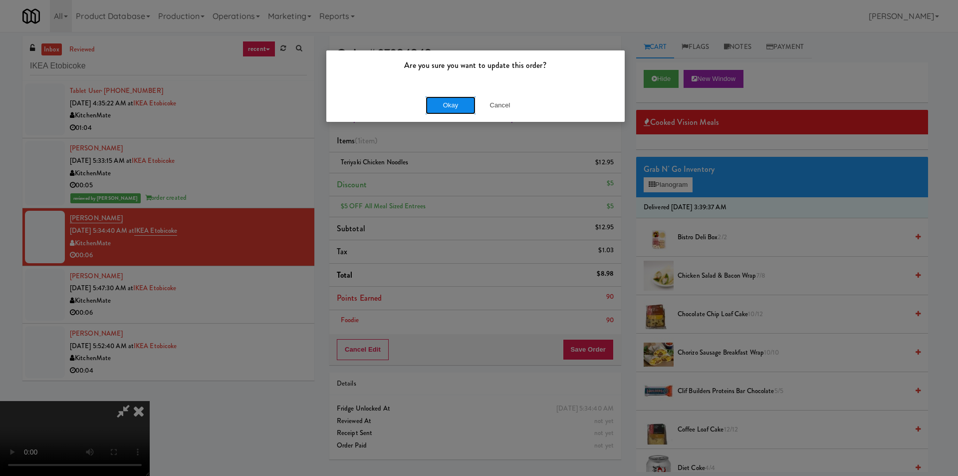
click at [466, 107] on button "Okay" at bounding box center [451, 105] width 50 height 18
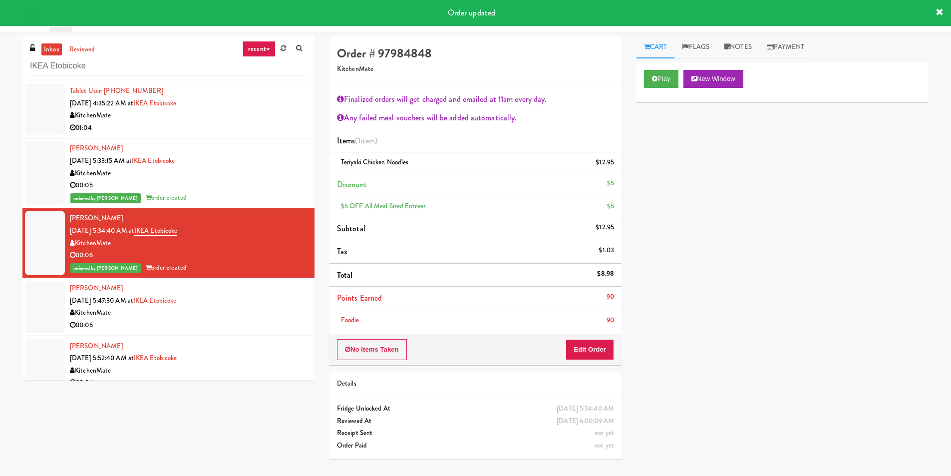
click at [274, 311] on div "KitchenMate" at bounding box center [188, 312] width 237 height 12
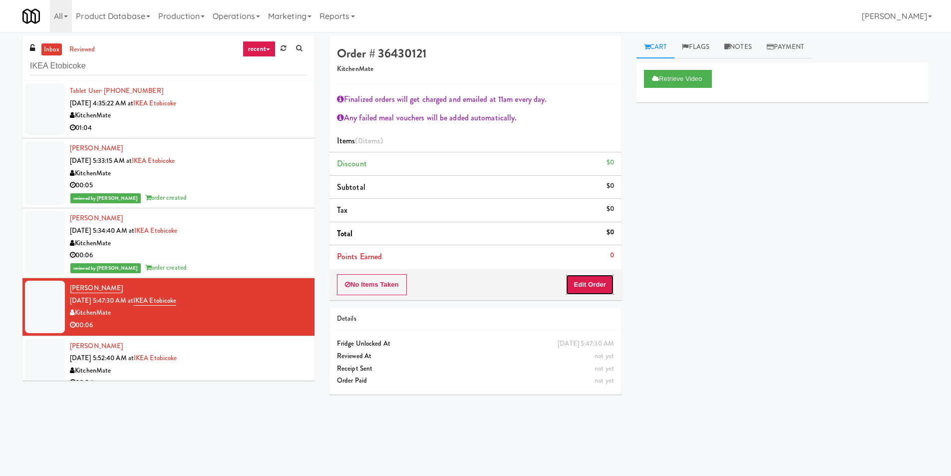
click at [580, 282] on button "Edit Order" at bounding box center [589, 284] width 48 height 21
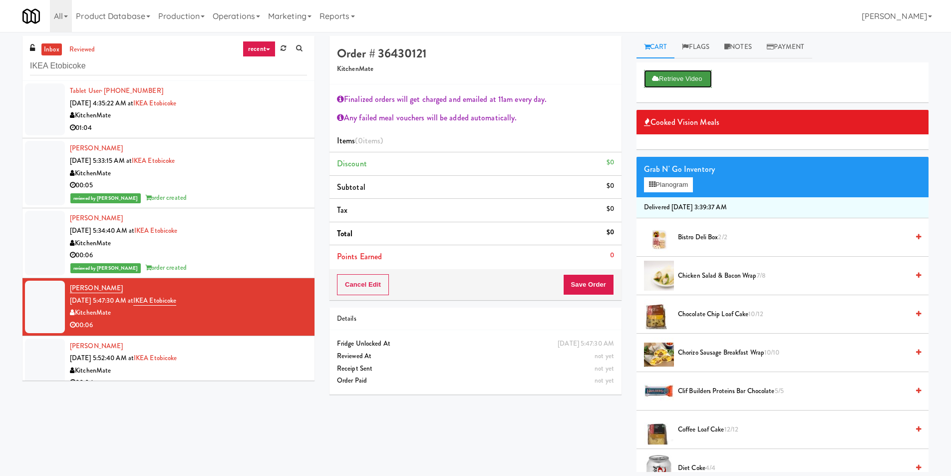
click at [653, 85] on button "Retrieve Video" at bounding box center [678, 79] width 68 height 18
click at [371, 285] on button "Cancel Edit" at bounding box center [363, 284] width 52 height 21
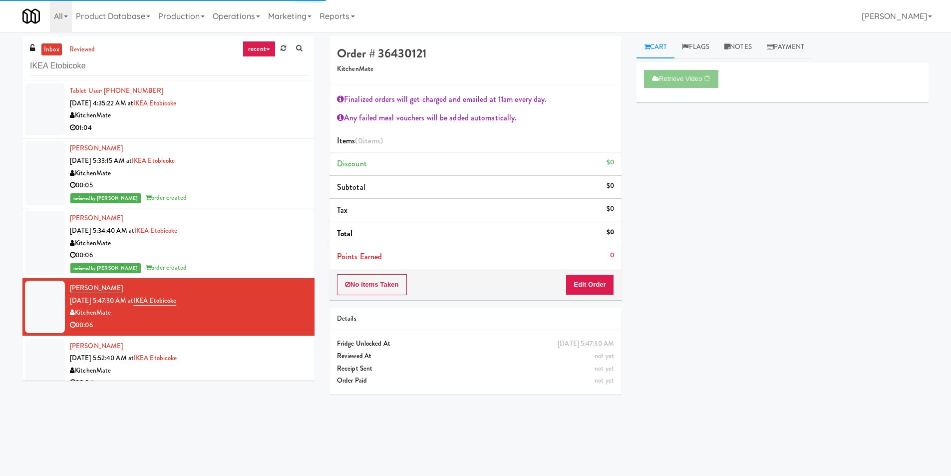
drag, startPoint x: 264, startPoint y: 341, endPoint x: 269, endPoint y: 342, distance: 5.1
click at [264, 341] on div "[PERSON_NAME] [DATE] 5:52:40 AM at IKEA Etobicoke KitchenMate 00:04" at bounding box center [188, 364] width 237 height 49
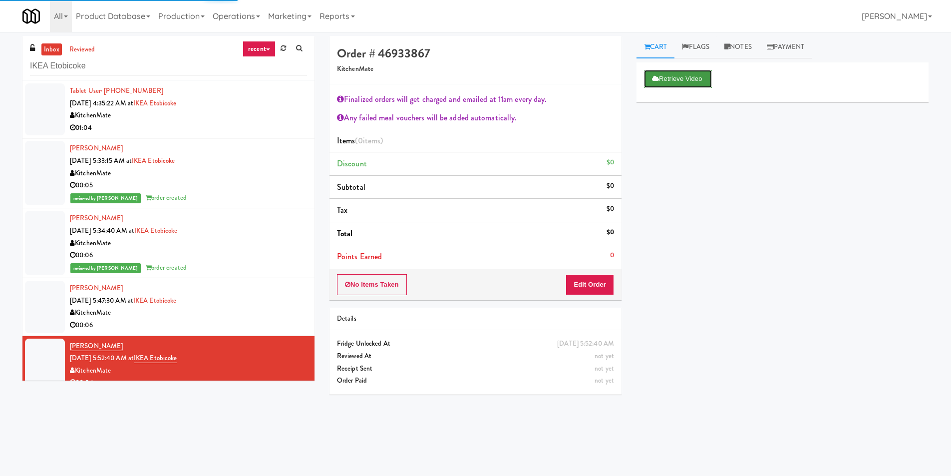
click at [682, 79] on button "Retrieve Video" at bounding box center [678, 79] width 68 height 18
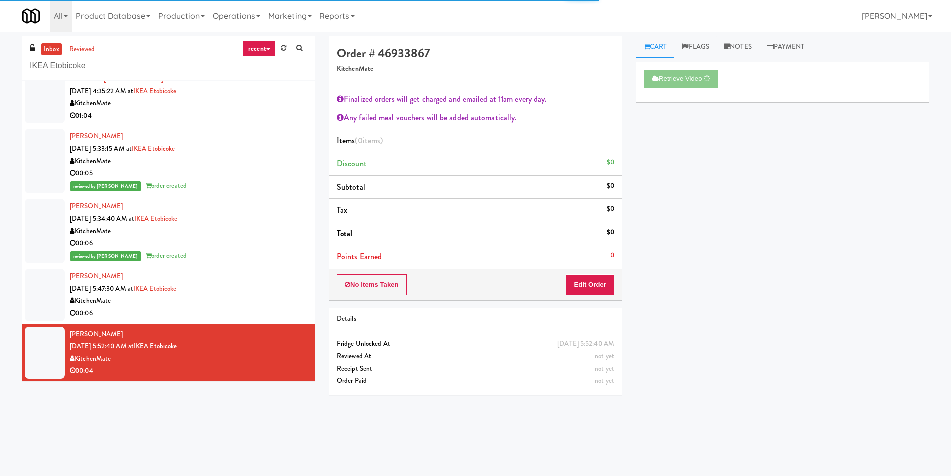
scroll to position [12, 0]
click at [277, 288] on div "[PERSON_NAME] [DATE] 5:47:30 AM at IKEA Etobicoke KitchenMate 00:06" at bounding box center [188, 293] width 237 height 49
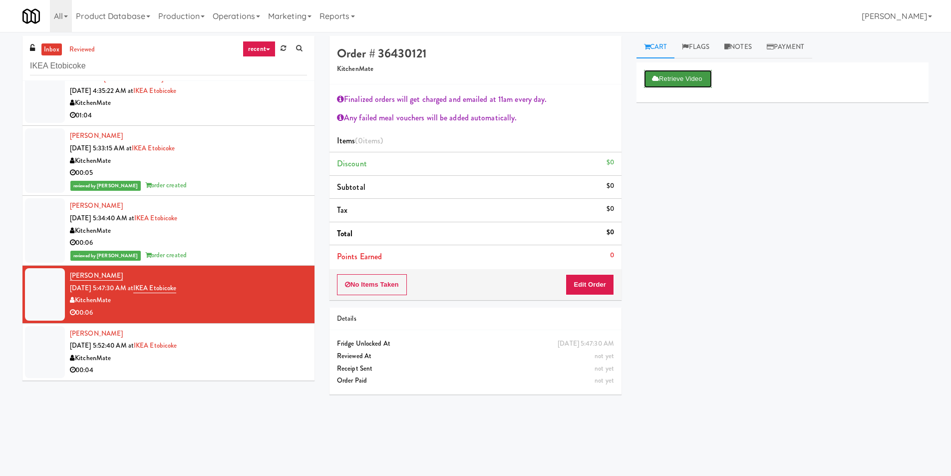
click at [665, 83] on button "Retrieve Video" at bounding box center [678, 79] width 68 height 18
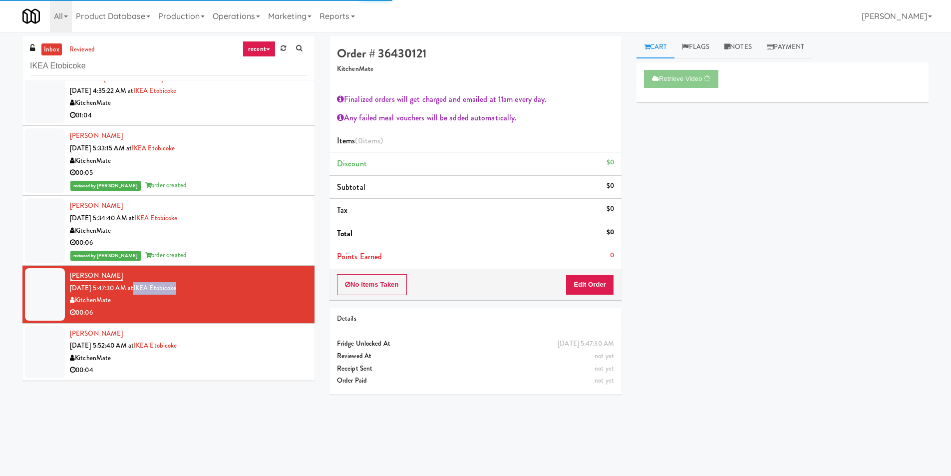
drag, startPoint x: 198, startPoint y: 288, endPoint x: 148, endPoint y: 293, distance: 50.1
click at [148, 293] on div "[PERSON_NAME] [DATE] 5:47:30 AM at IKEA Etobicoke KitchenMate 00:06" at bounding box center [188, 293] width 237 height 49
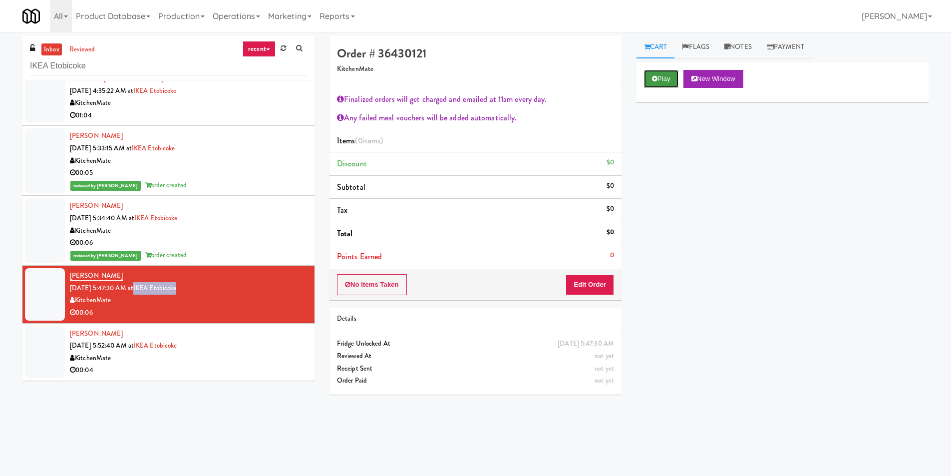
click at [658, 75] on button "Play" at bounding box center [661, 79] width 34 height 18
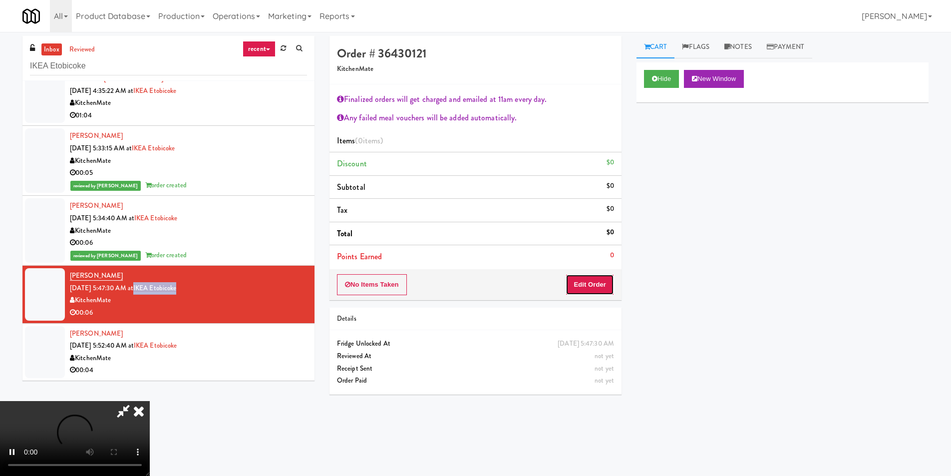
click at [589, 279] on button "Edit Order" at bounding box center [589, 284] width 48 height 21
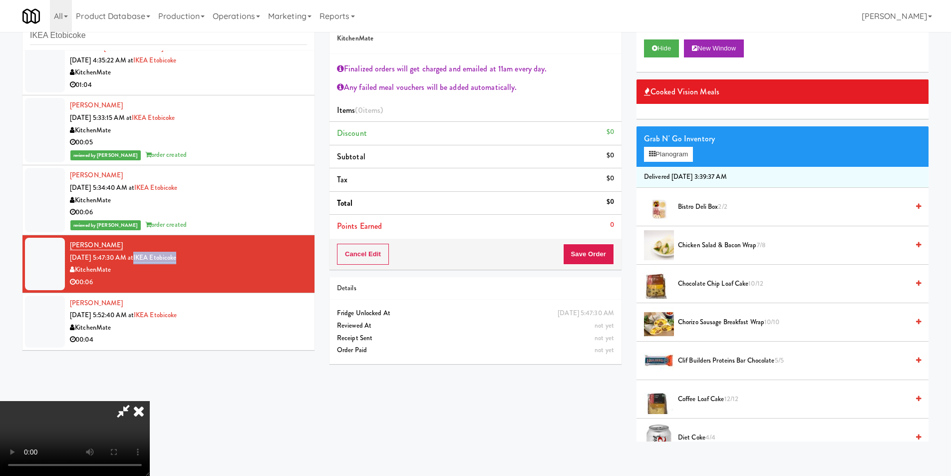
scroll to position [32, 0]
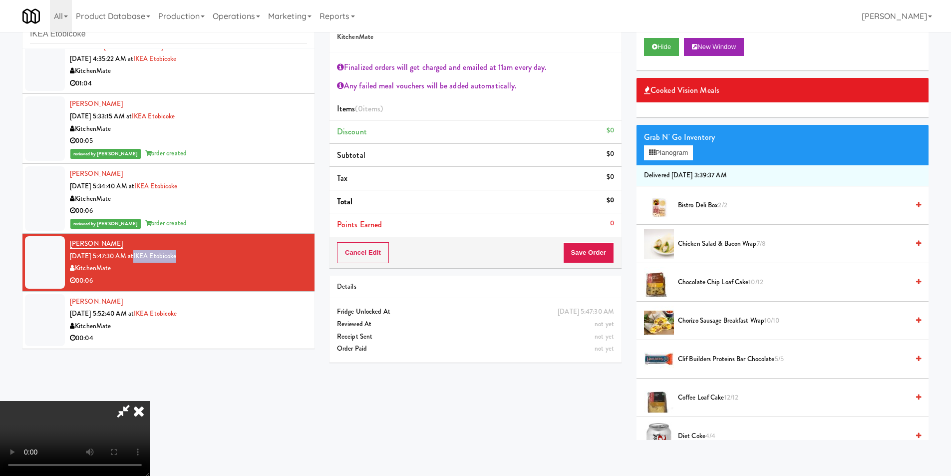
click at [150, 401] on video at bounding box center [75, 438] width 150 height 75
click at [671, 140] on div "Grab N' Go Inventory" at bounding box center [782, 137] width 277 height 15
click at [673, 149] on button "Planogram" at bounding box center [668, 152] width 49 height 15
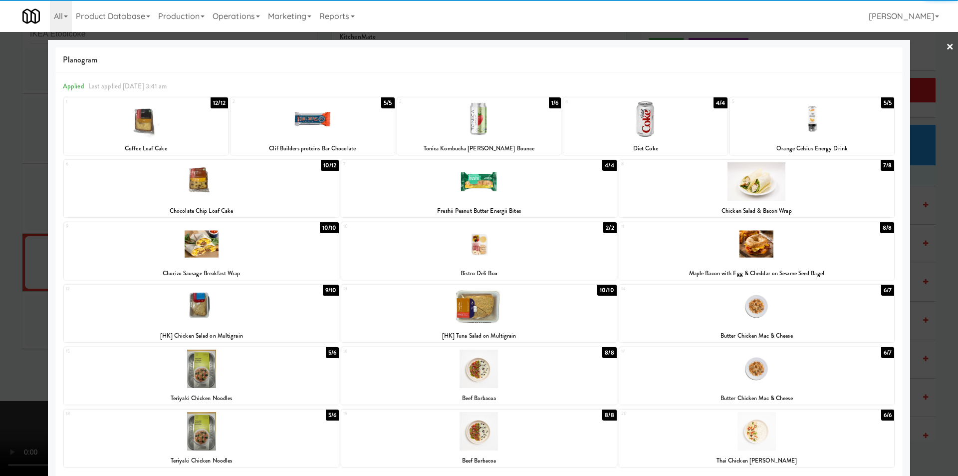
click at [272, 198] on div at bounding box center [201, 181] width 275 height 38
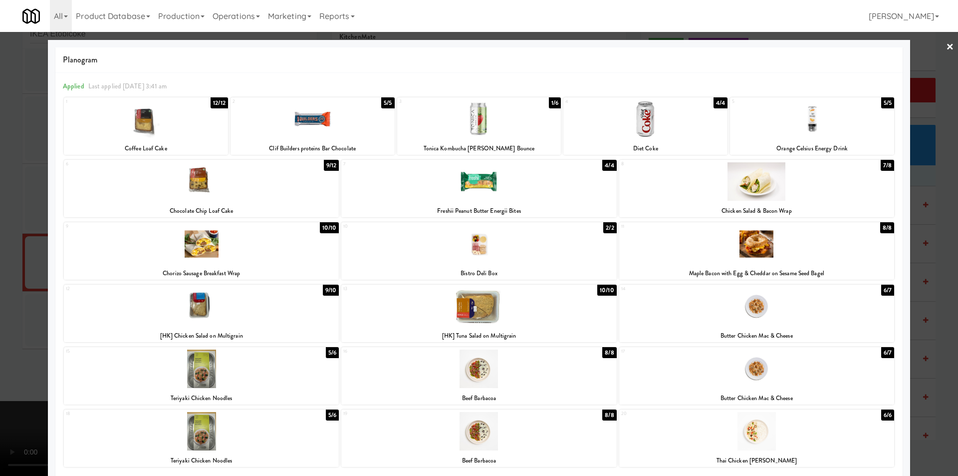
click at [30, 244] on div at bounding box center [479, 238] width 958 height 476
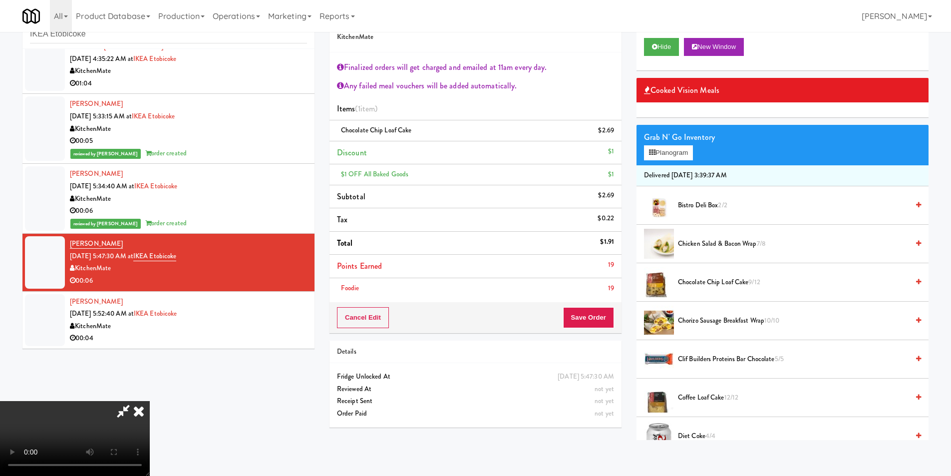
click at [150, 401] on video at bounding box center [75, 438] width 150 height 75
click at [596, 321] on button "Save Order" at bounding box center [588, 317] width 51 height 21
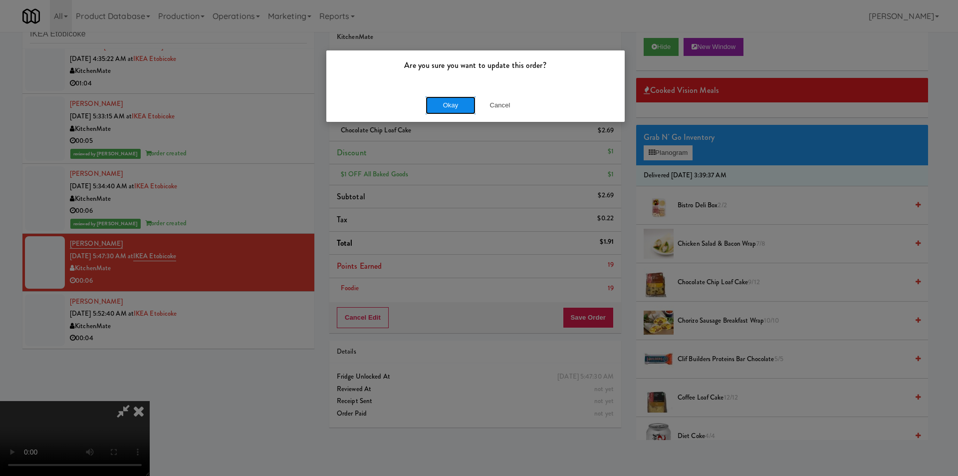
click at [452, 107] on button "Okay" at bounding box center [451, 105] width 50 height 18
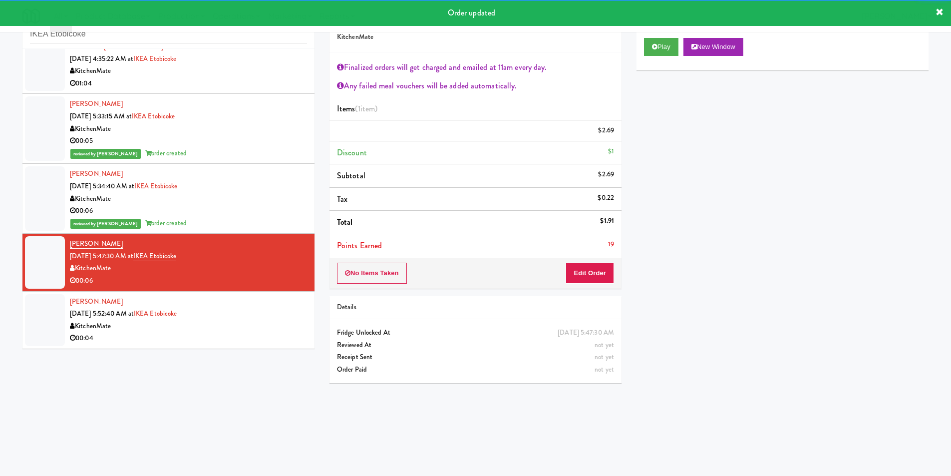
click at [283, 324] on div "KitchenMate" at bounding box center [188, 326] width 237 height 12
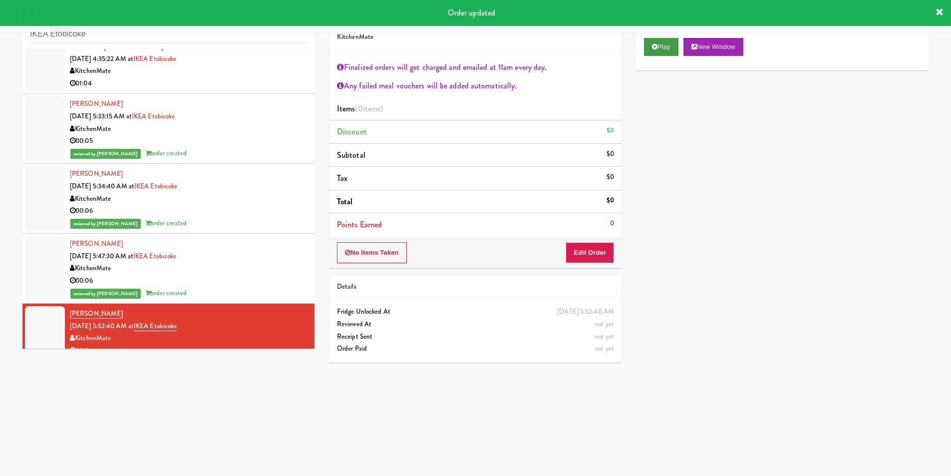
click at [652, 52] on div "Play New Window" at bounding box center [782, 50] width 292 height 40
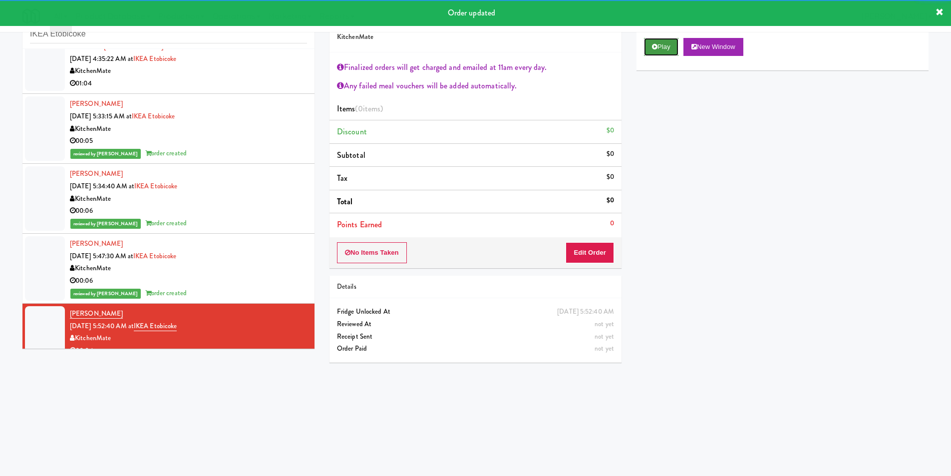
click at [650, 47] on button "Play" at bounding box center [661, 47] width 34 height 18
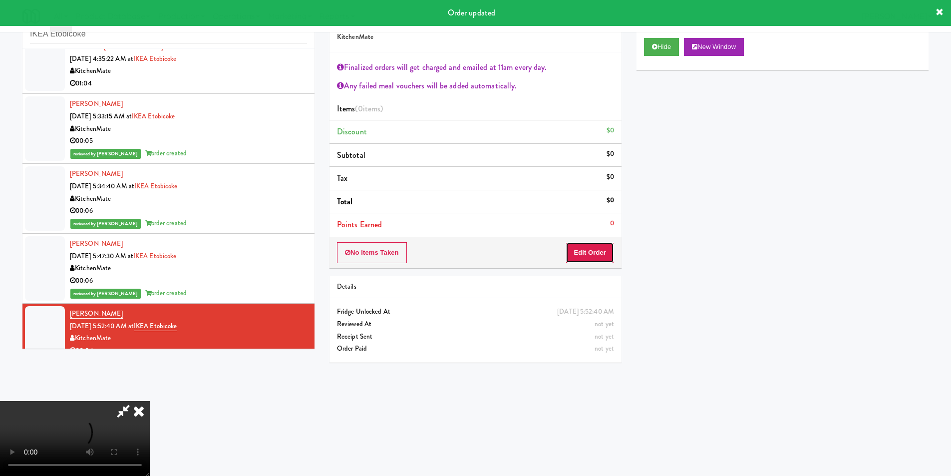
click at [589, 250] on button "Edit Order" at bounding box center [589, 252] width 48 height 21
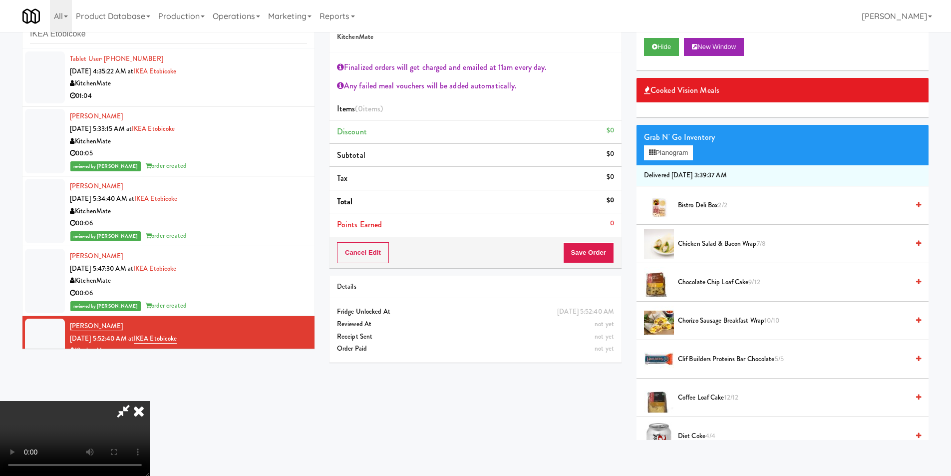
scroll to position [190, 0]
click at [150, 401] on video at bounding box center [75, 438] width 150 height 75
click at [659, 155] on button "Planogram" at bounding box center [668, 152] width 49 height 15
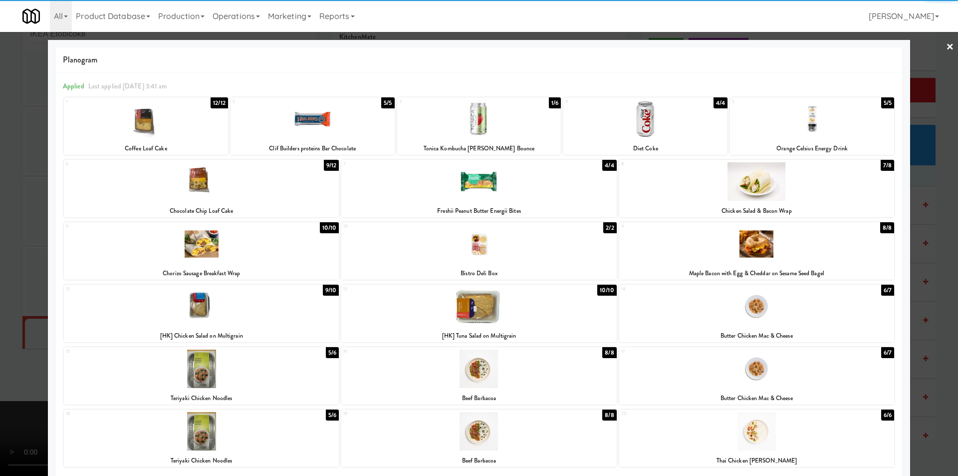
click at [275, 198] on div at bounding box center [201, 181] width 275 height 38
click at [31, 244] on div at bounding box center [479, 238] width 958 height 476
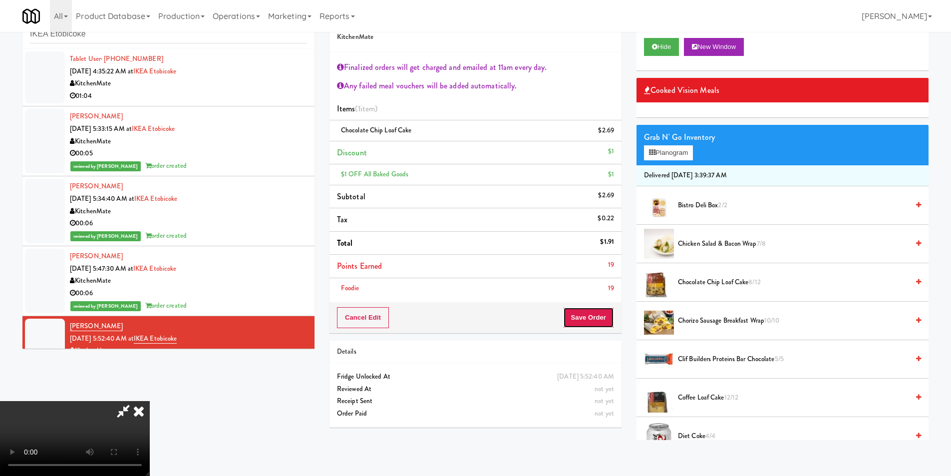
click at [601, 314] on button "Save Order" at bounding box center [588, 317] width 51 height 21
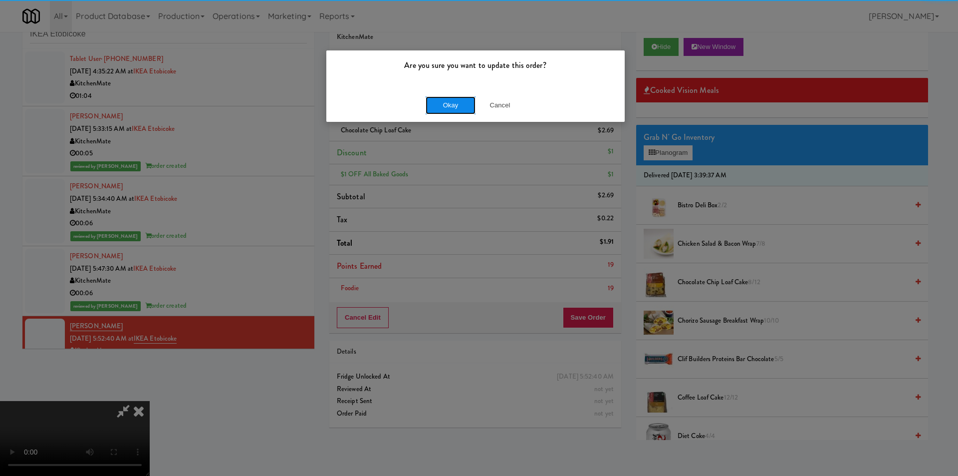
click at [443, 105] on button "Okay" at bounding box center [451, 105] width 50 height 18
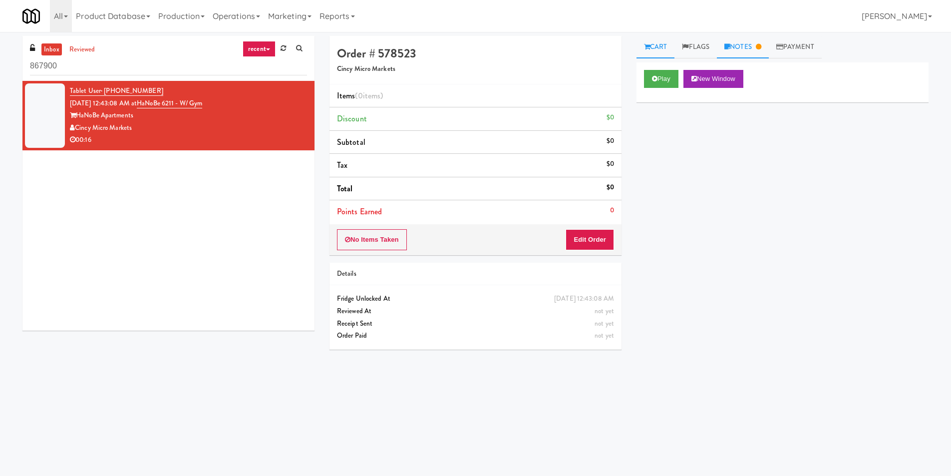
click at [738, 46] on link "Notes" at bounding box center [743, 47] width 52 height 22
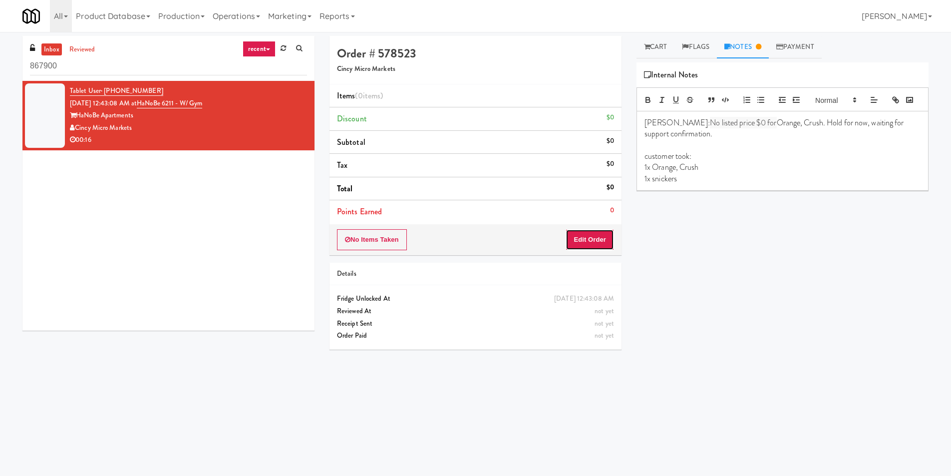
click at [582, 243] on button "Edit Order" at bounding box center [589, 239] width 48 height 21
click at [661, 46] on link "Cart" at bounding box center [655, 47] width 38 height 22
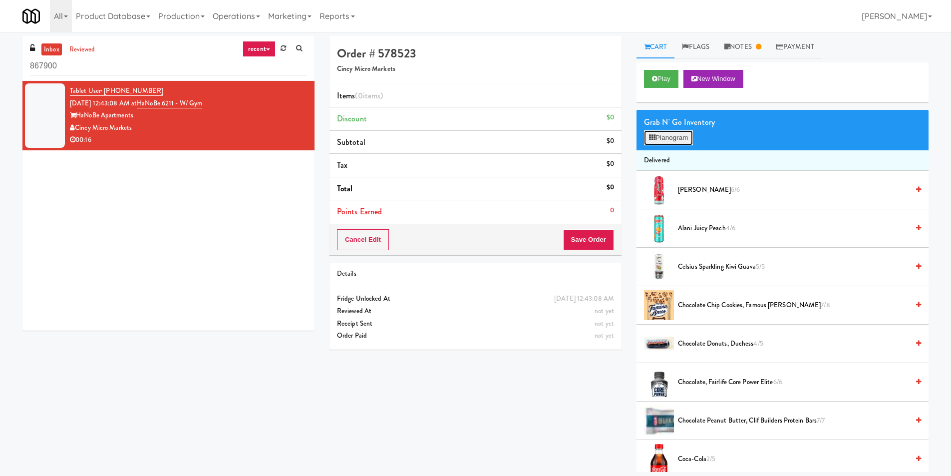
click at [668, 135] on button "Planogram" at bounding box center [668, 137] width 49 height 15
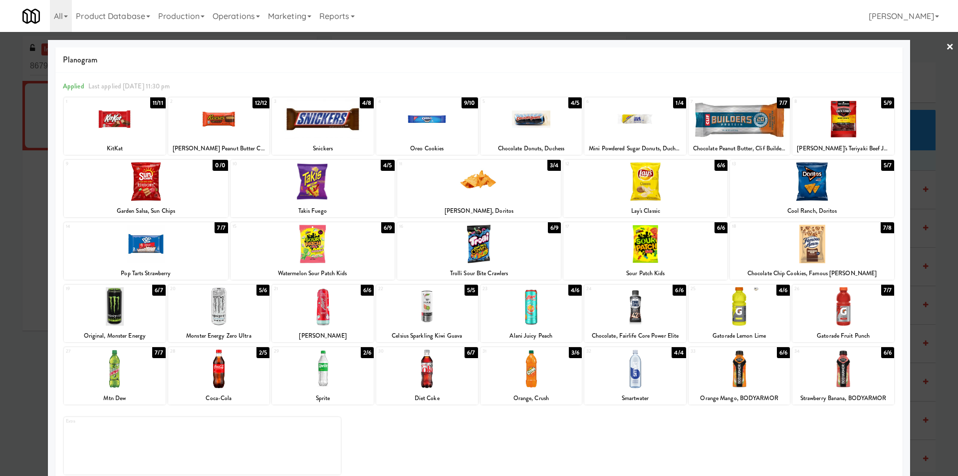
click at [929, 260] on div at bounding box center [479, 238] width 958 height 476
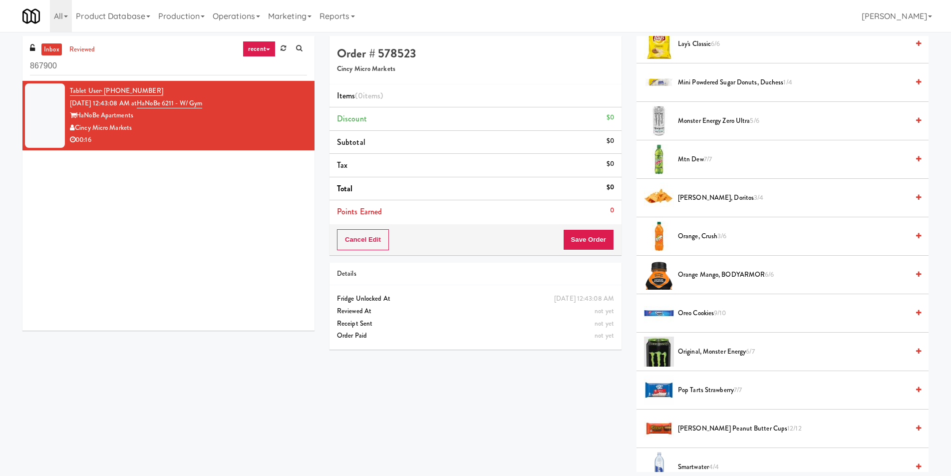
click at [710, 231] on span "Orange, Crush 3/6" at bounding box center [793, 236] width 231 height 12
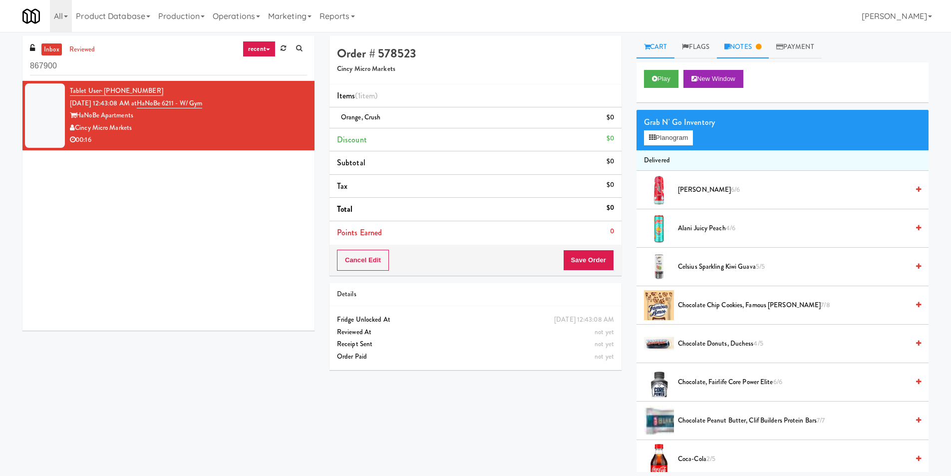
click at [733, 44] on link "Notes" at bounding box center [743, 47] width 52 height 22
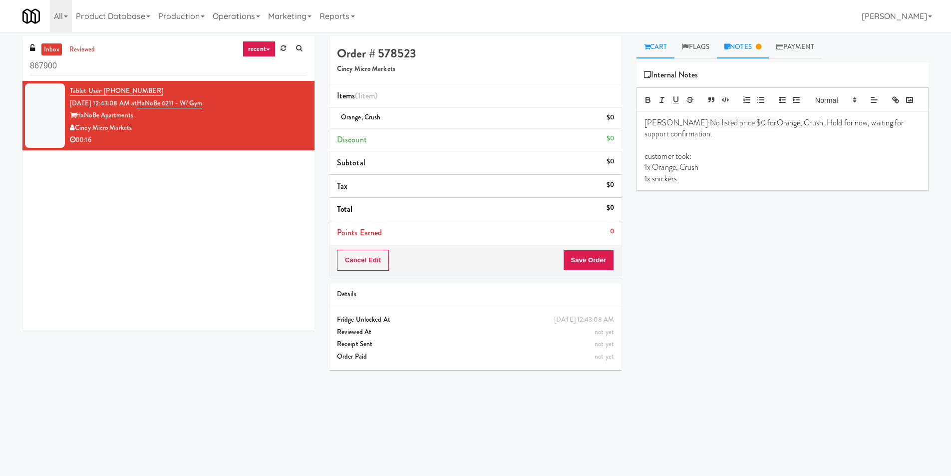
click at [670, 44] on link "Cart" at bounding box center [655, 47] width 38 height 22
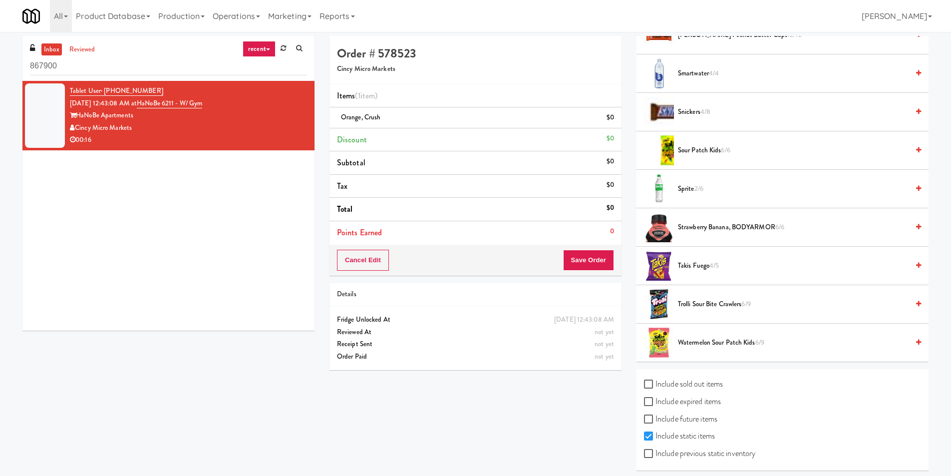
scroll to position [1083, 0]
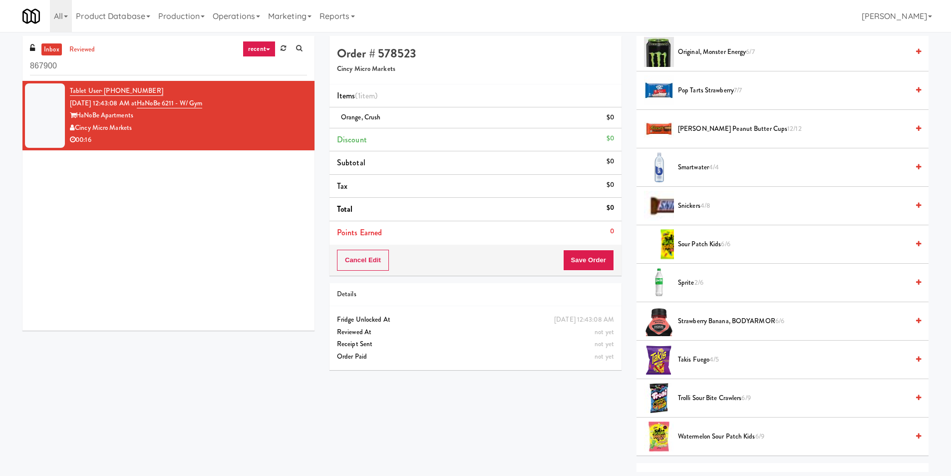
click at [700, 210] on span "Snickers 4/8" at bounding box center [793, 206] width 231 height 12
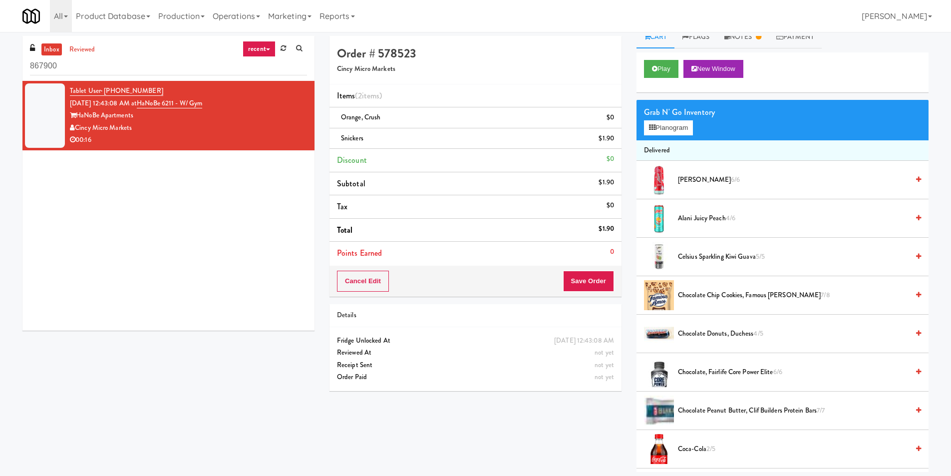
scroll to position [0, 0]
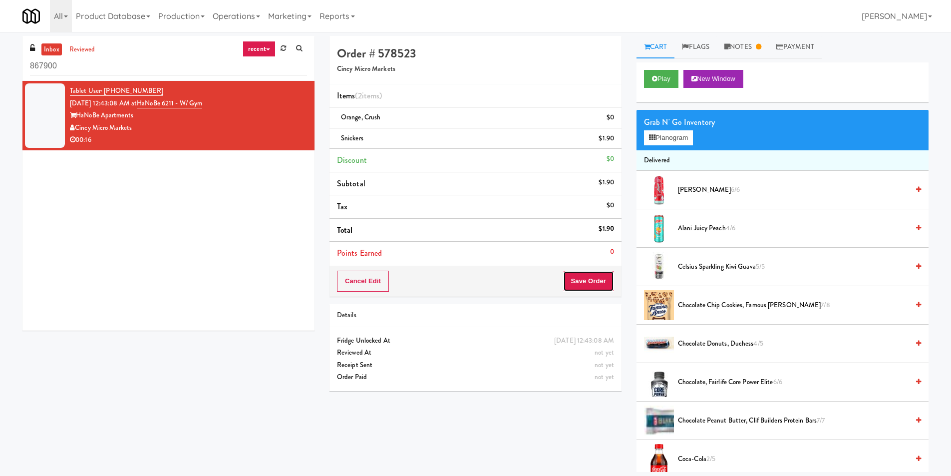
click at [597, 276] on button "Save Order" at bounding box center [588, 280] width 51 height 21
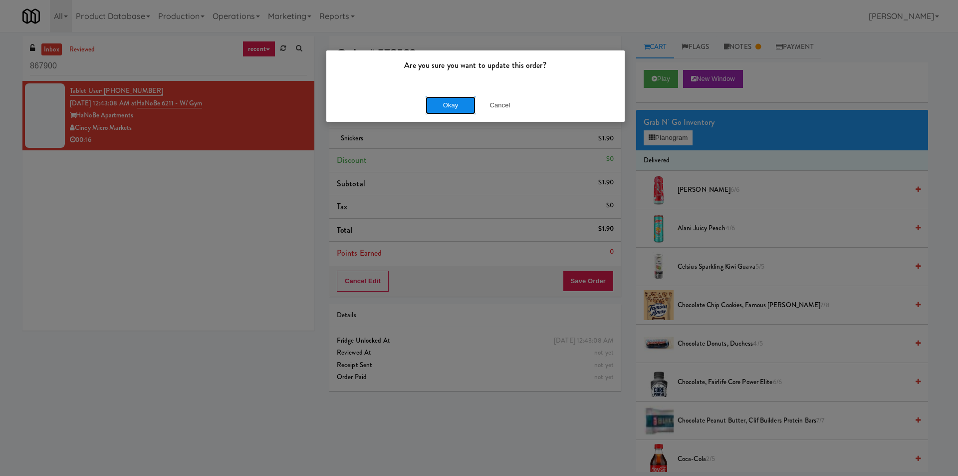
click at [455, 105] on button "Okay" at bounding box center [451, 105] width 50 height 18
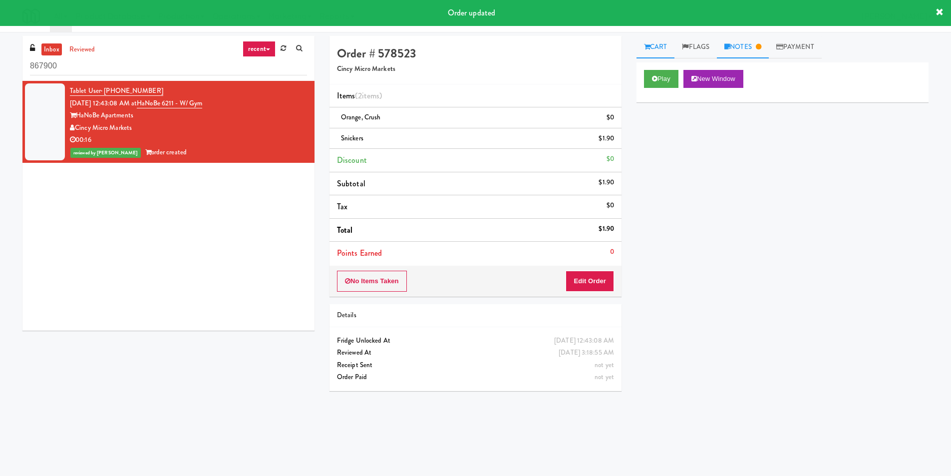
click at [746, 43] on link "Notes" at bounding box center [743, 47] width 52 height 22
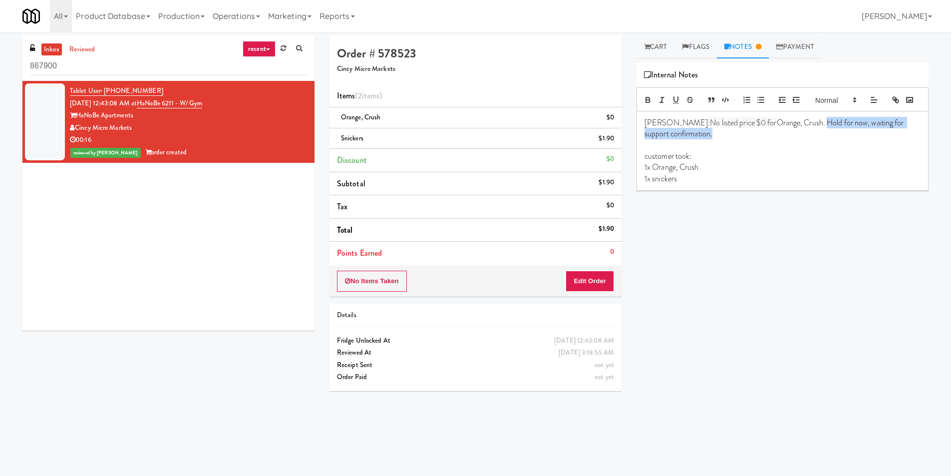
drag, startPoint x: 703, startPoint y: 152, endPoint x: 786, endPoint y: 136, distance: 84.9
click at [786, 138] on p "James: No listed price $0 for Orange, Crush. Hold for now, waiting for support …" at bounding box center [782, 128] width 276 height 22
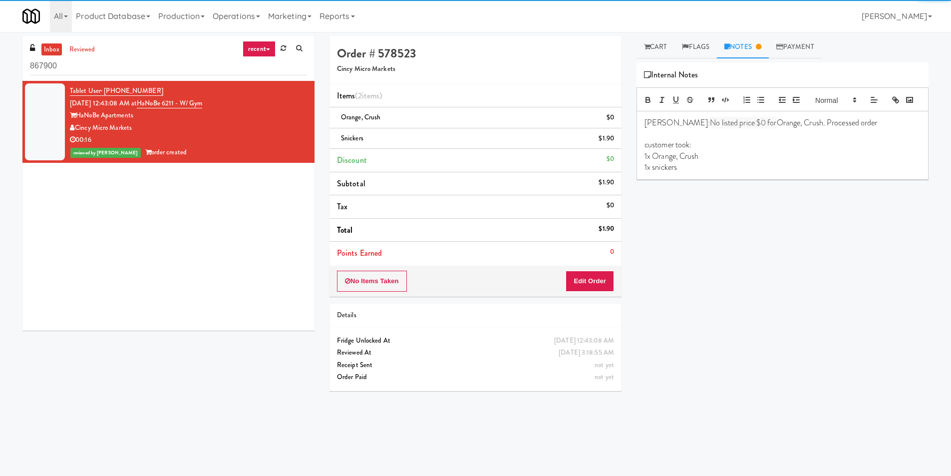
click at [869, 206] on div "Play New Window Primary Flag Clear Flag if unable to determine what was taken o…" at bounding box center [782, 249] width 292 height 374
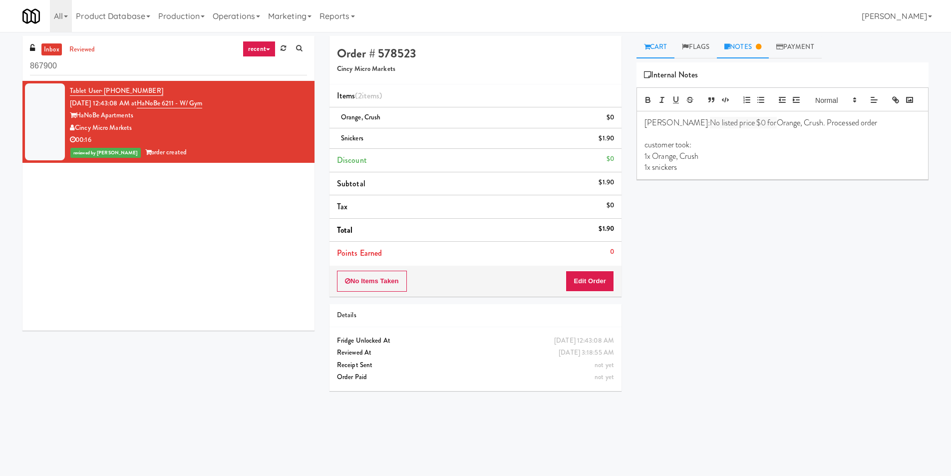
click at [654, 54] on link "Cart" at bounding box center [655, 47] width 38 height 22
